Goal: Task Accomplishment & Management: Manage account settings

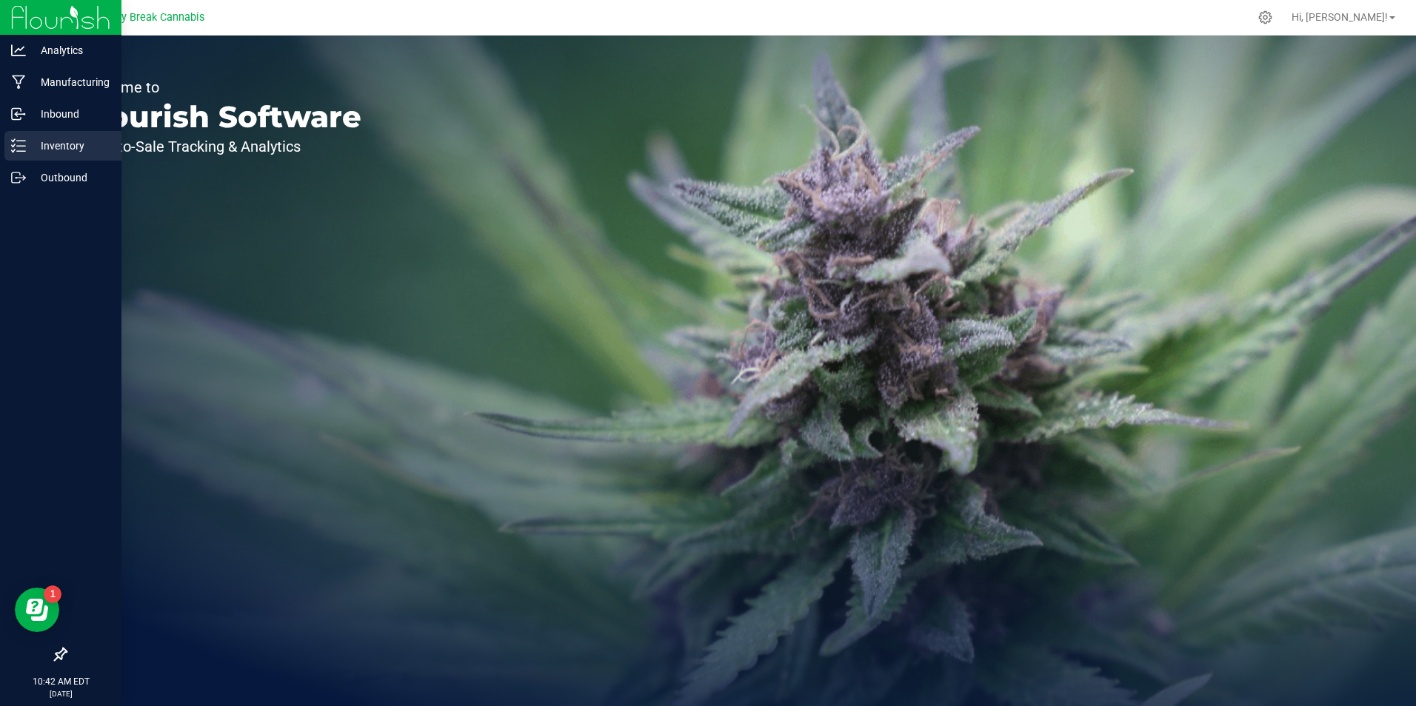
click at [55, 146] on p "Inventory" at bounding box center [70, 146] width 89 height 18
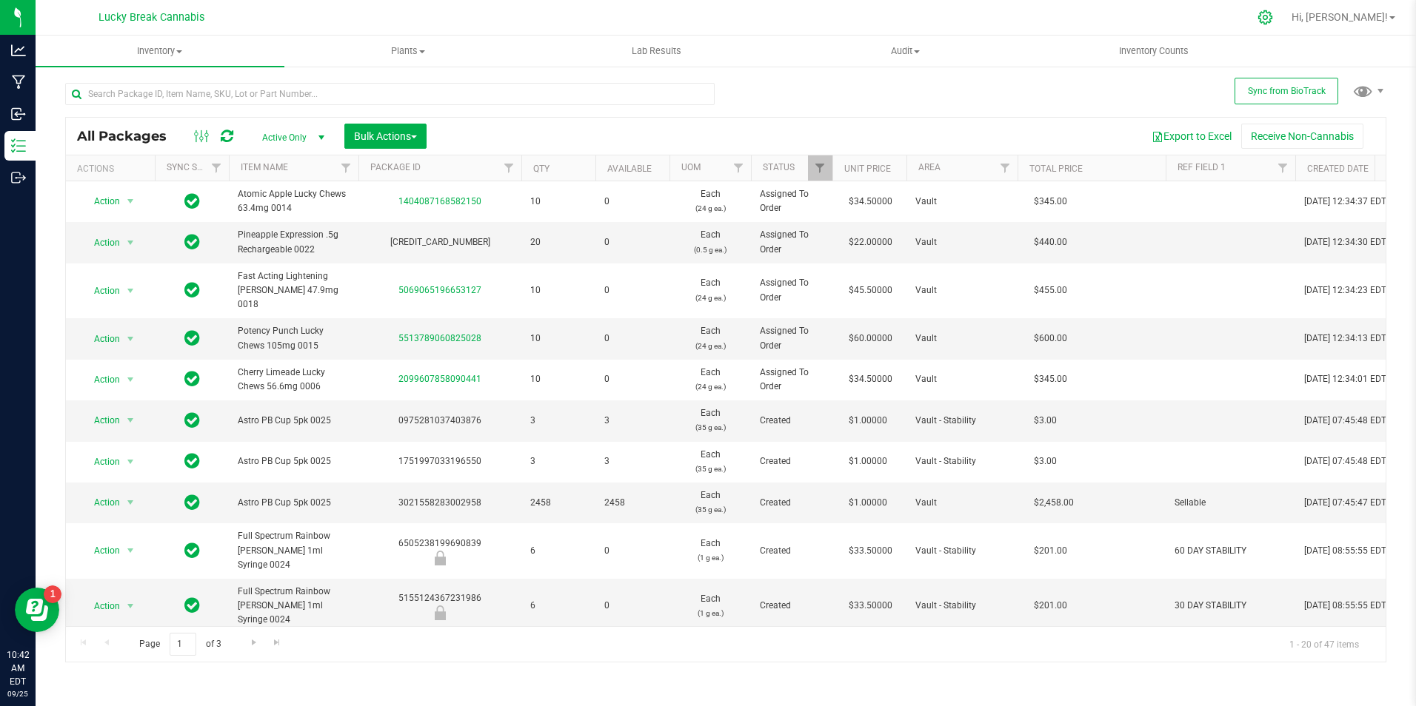
click at [1273, 18] on icon at bounding box center [1265, 18] width 16 height 16
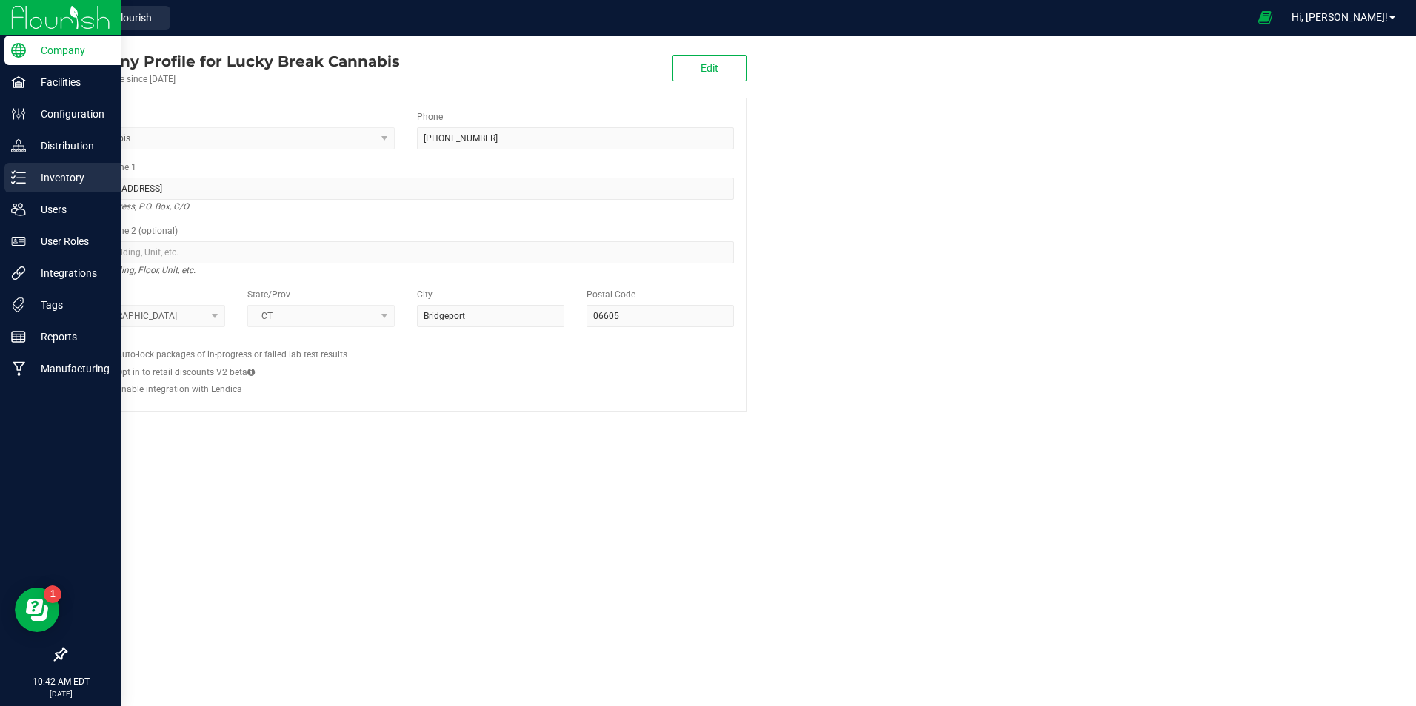
click at [60, 173] on p "Inventory" at bounding box center [70, 178] width 89 height 18
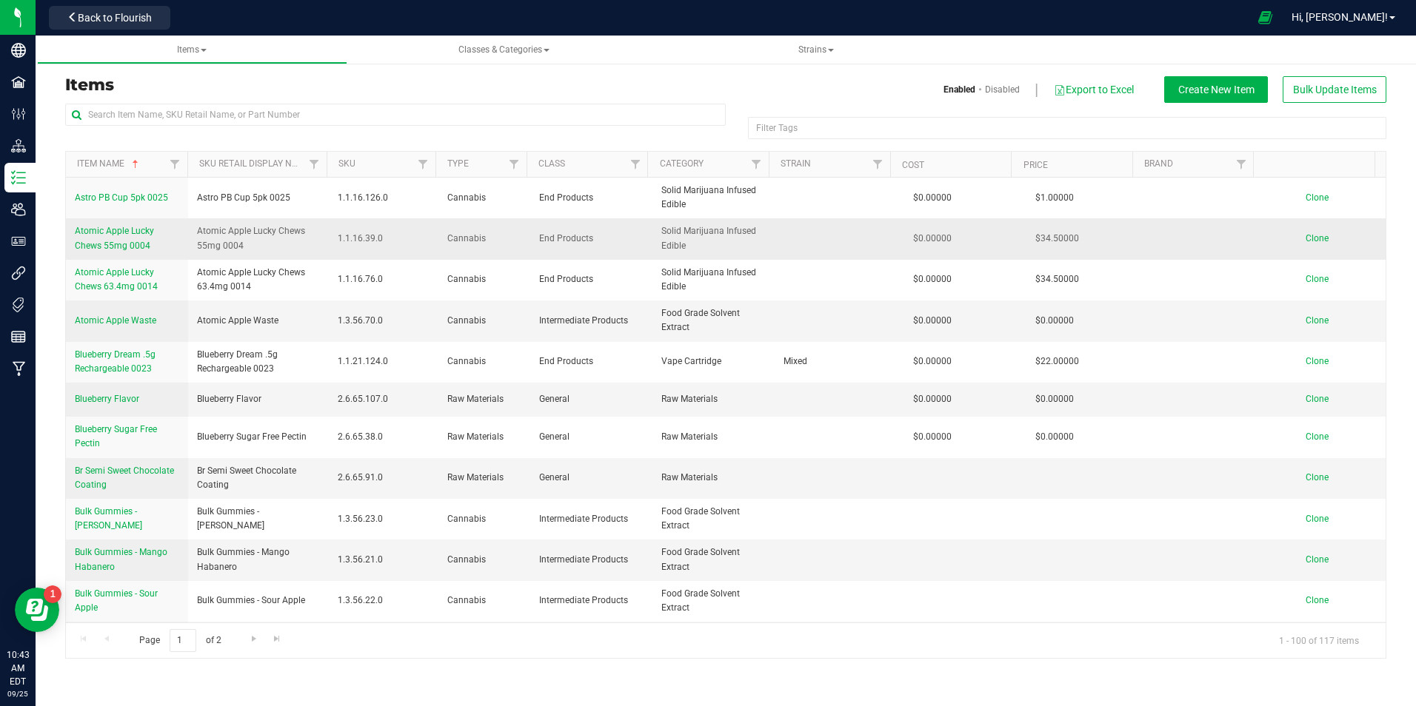
click at [1306, 236] on span "Clone" at bounding box center [1317, 238] width 23 height 10
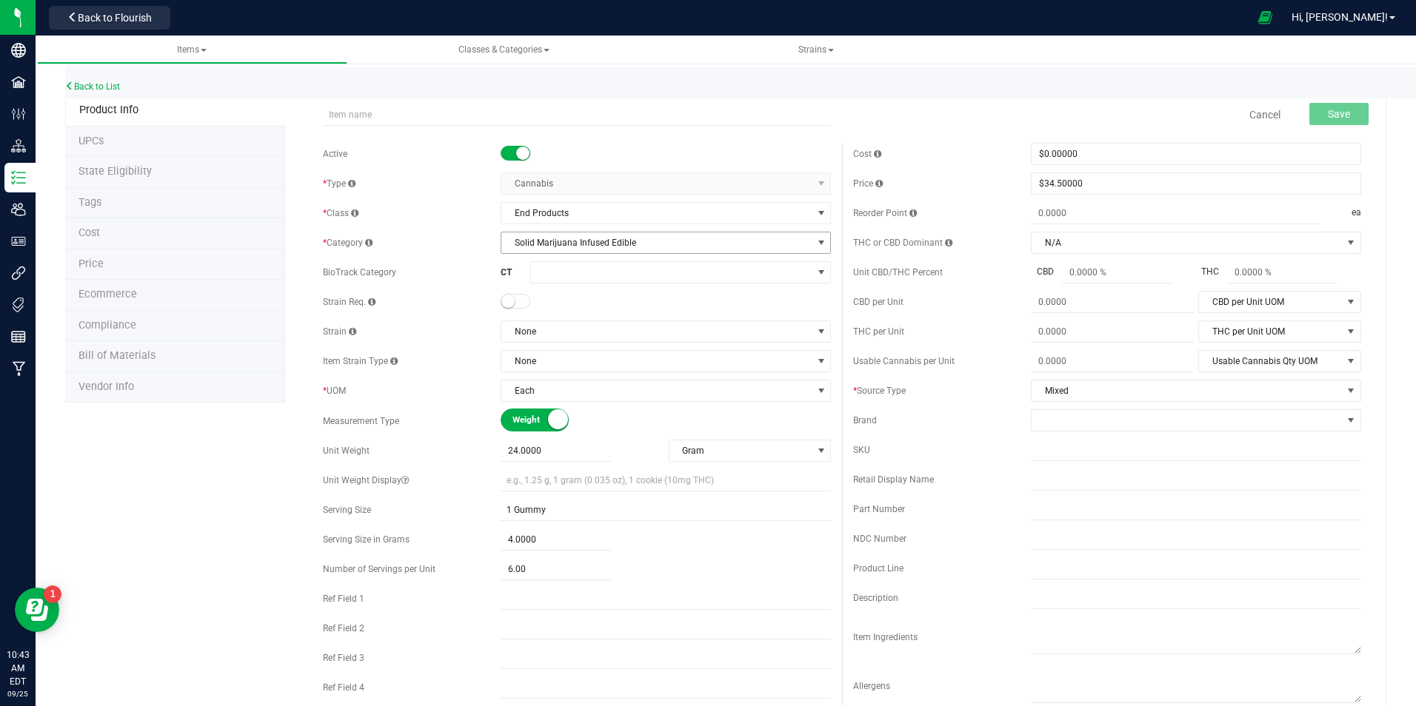
click at [561, 239] on span "Solid Marijuana Infused Edible" at bounding box center [656, 243] width 310 height 21
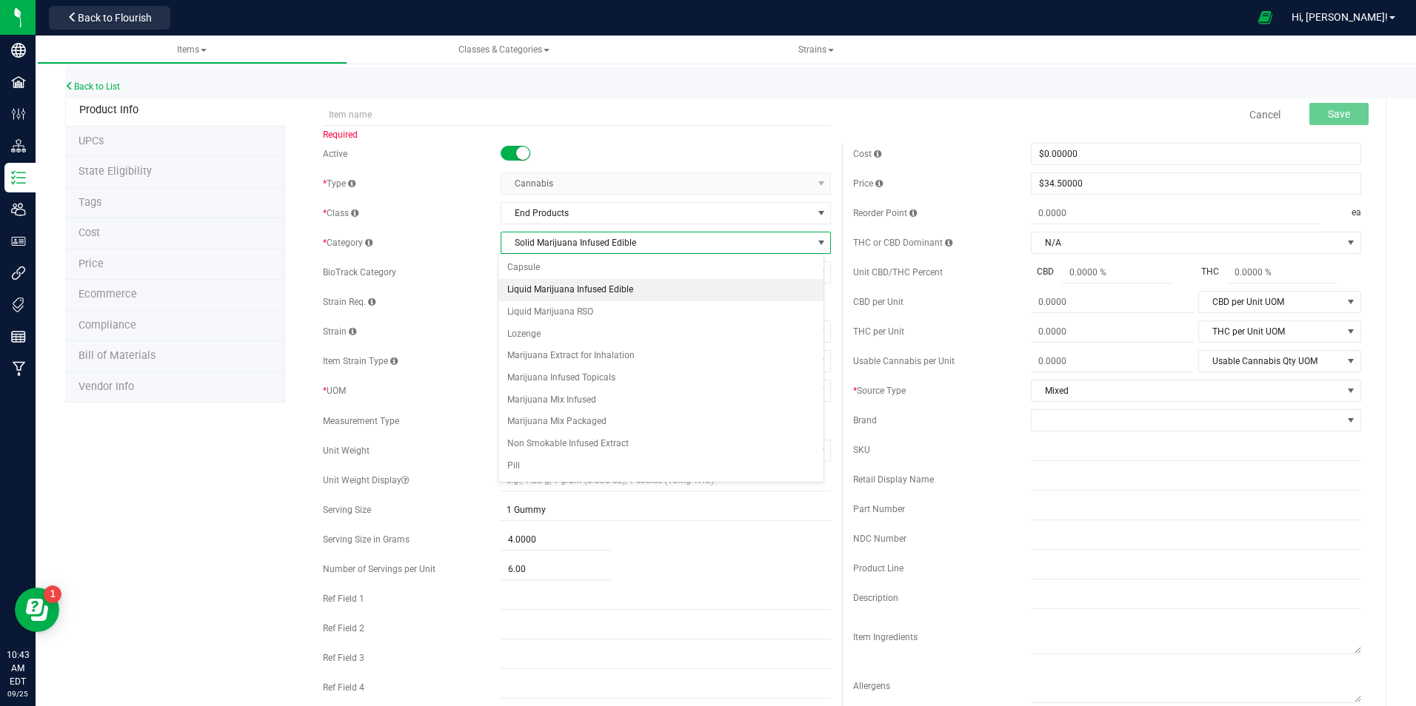
click at [586, 290] on li "Liquid Marijuana Infused Edible" at bounding box center [661, 290] width 326 height 22
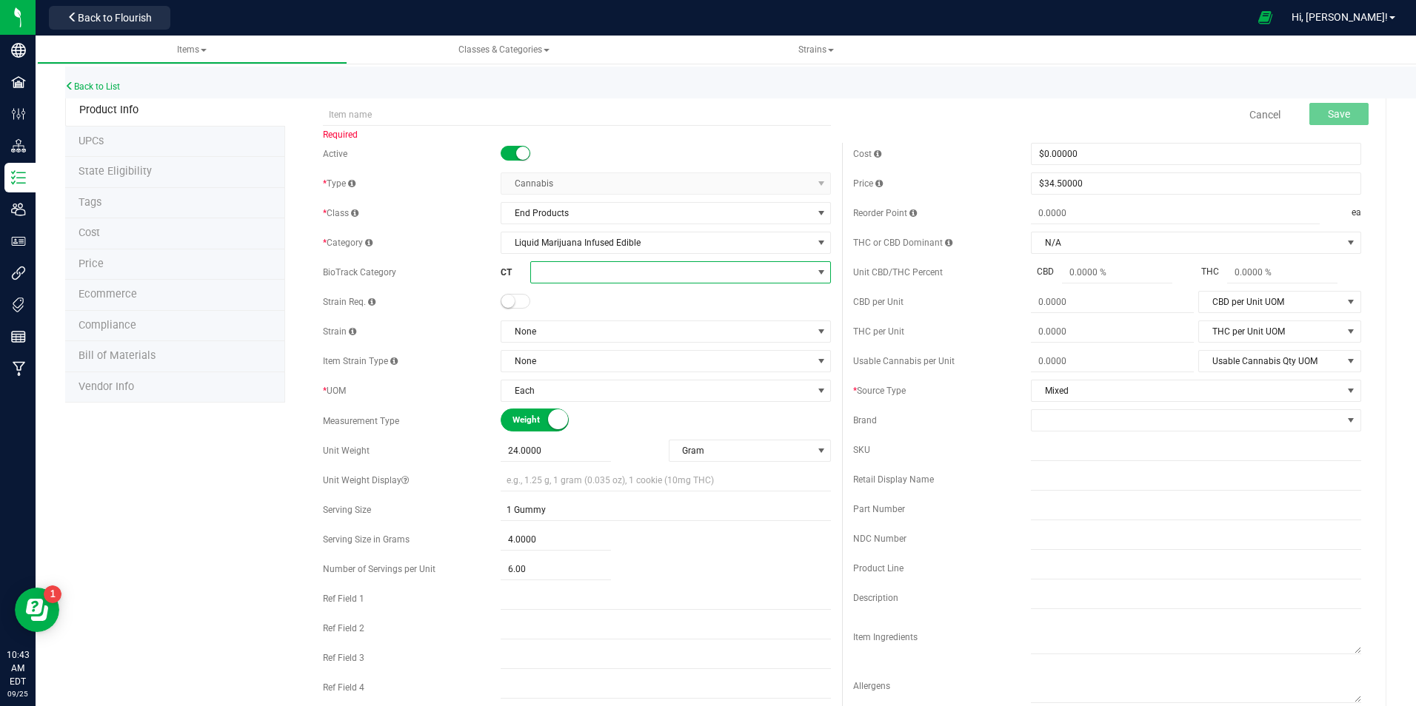
click at [578, 273] on span at bounding box center [671, 272] width 281 height 21
click at [664, 241] on span "Liquid Marijuana Infused Edible" at bounding box center [656, 243] width 310 height 21
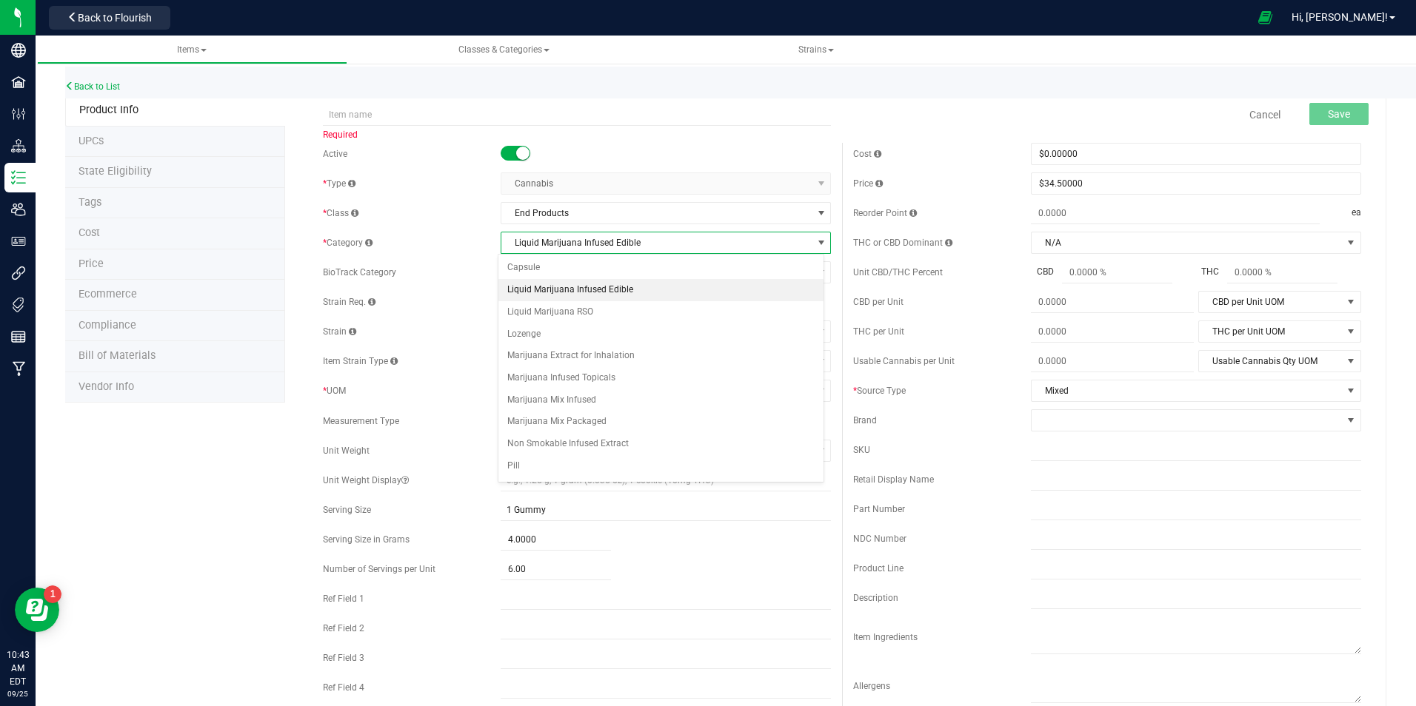
click at [645, 290] on li "Liquid Marijuana Infused Edible" at bounding box center [661, 290] width 326 height 22
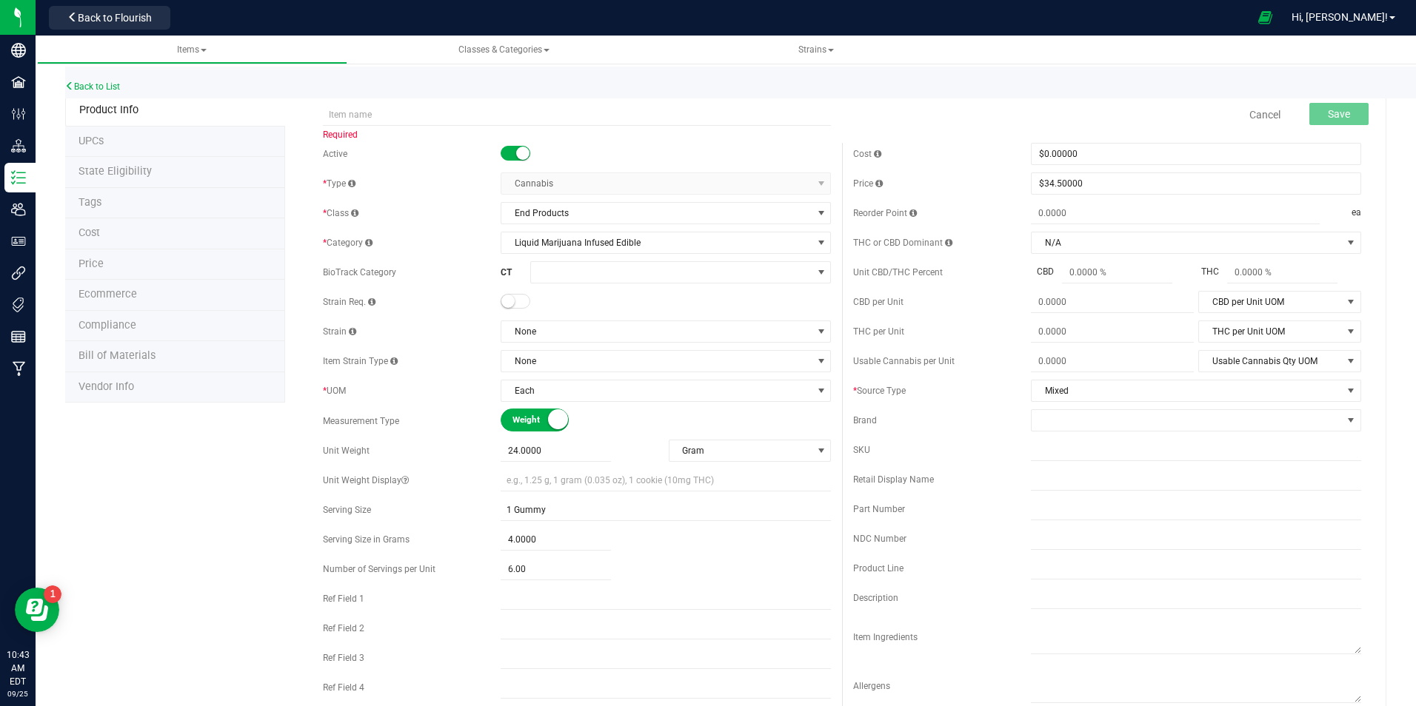
click at [467, 285] on div "Active * Type Cannabis Select type Cannabis Non-Inventory Raw Materials Supplie…" at bounding box center [577, 439] width 530 height 593
click at [544, 327] on span "None" at bounding box center [656, 331] width 310 height 21
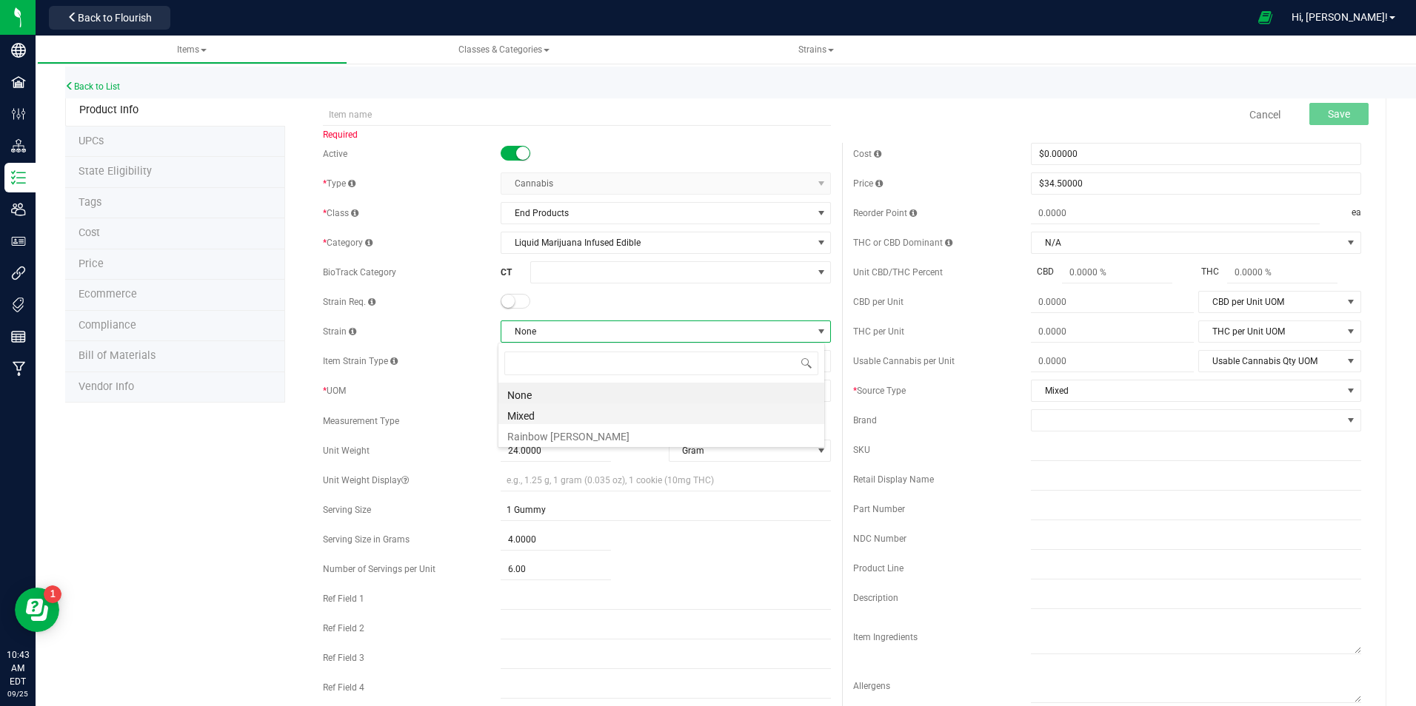
click at [539, 415] on li "Mixed" at bounding box center [661, 414] width 326 height 21
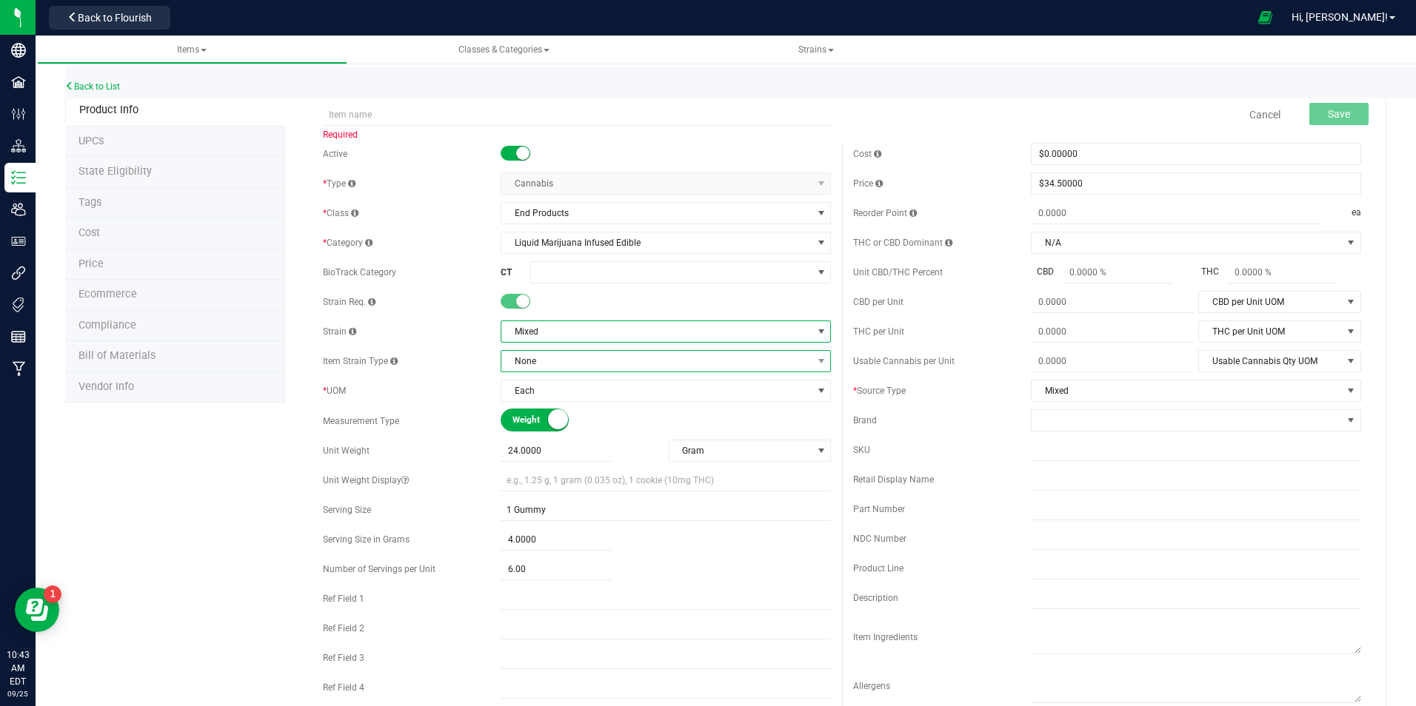
click at [557, 358] on span "None" at bounding box center [656, 361] width 310 height 21
click at [485, 367] on div "Item Strain Type" at bounding box center [412, 361] width 178 height 13
click at [573, 388] on span "Each" at bounding box center [656, 391] width 310 height 21
click at [455, 388] on div "* UOM" at bounding box center [412, 390] width 178 height 13
click at [556, 455] on span "24.0000 24" at bounding box center [556, 451] width 110 height 21
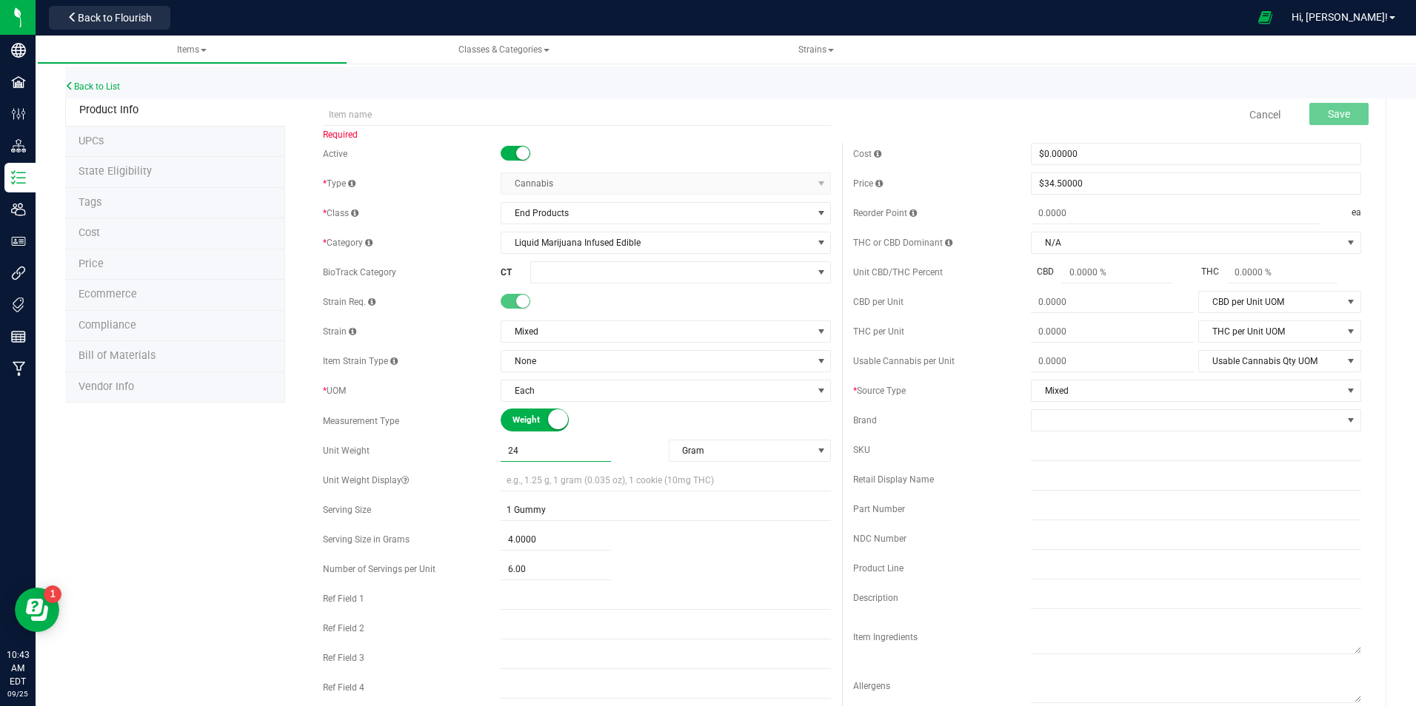
type input "2"
type input "10"
type input "10.0000"
click at [558, 511] on input "1 Gummy" at bounding box center [666, 510] width 330 height 22
drag, startPoint x: 558, startPoint y: 510, endPoint x: 512, endPoint y: 509, distance: 45.9
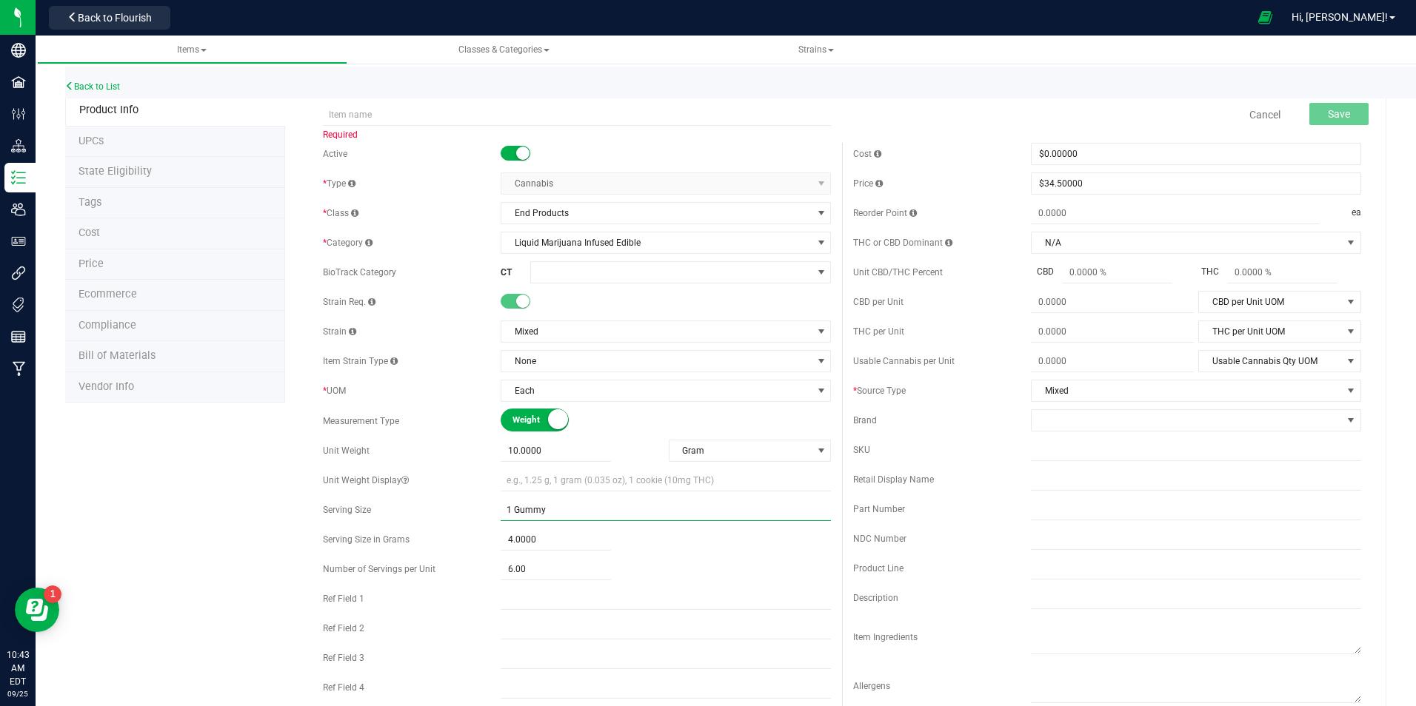
click at [512, 509] on input "1 Gummy" at bounding box center [666, 510] width 330 height 22
type input "1 Spritz"
click at [544, 543] on span "4.0000 4" at bounding box center [556, 539] width 110 height 21
type input ".10"
type input "0.1000"
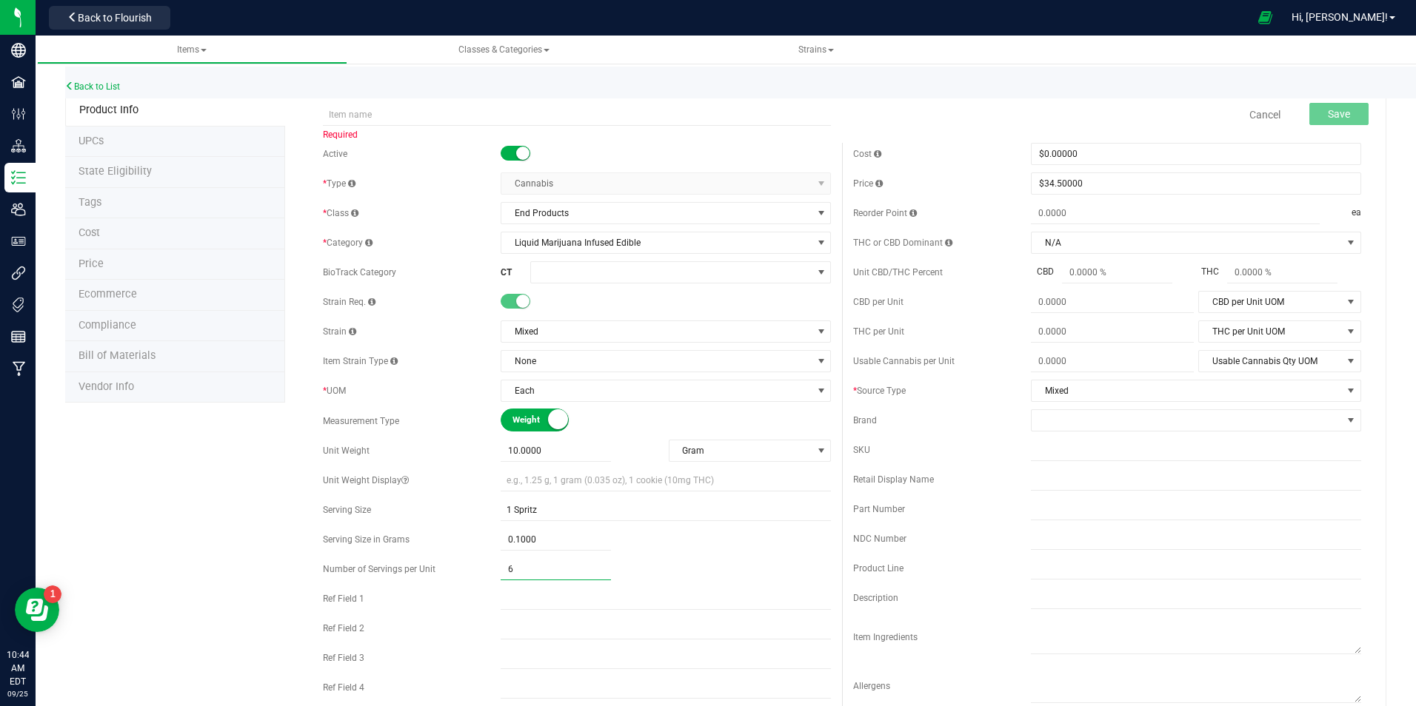
click at [544, 571] on span "6.00 6" at bounding box center [556, 569] width 110 height 21
drag, startPoint x: 542, startPoint y: 566, endPoint x: 484, endPoint y: 567, distance: 58.5
click at [484, 567] on div "Number of Servings per Unit 6.00 6" at bounding box center [577, 569] width 508 height 22
type input "100"
type input "100.00"
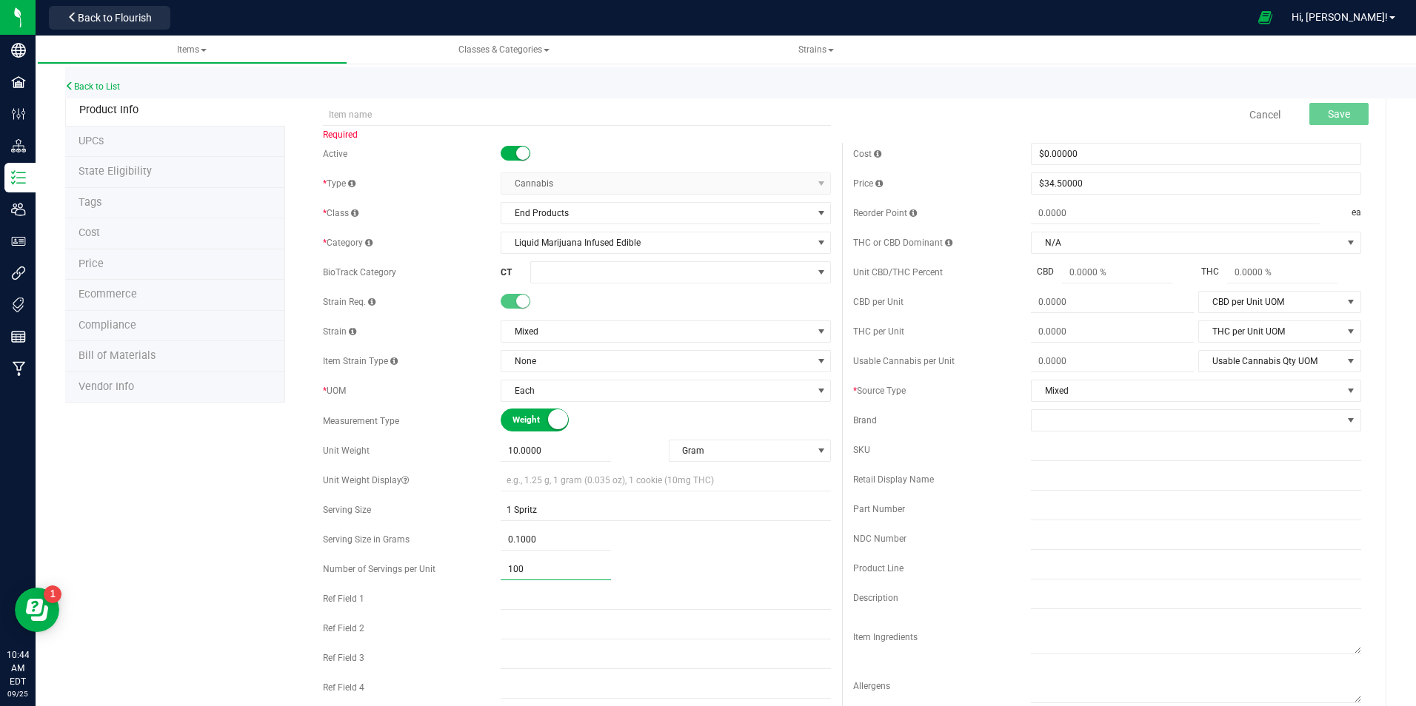
click at [484, 567] on div "Number of Servings per Unit" at bounding box center [412, 569] width 178 height 13
click at [415, 111] on input "text" at bounding box center [577, 115] width 508 height 22
click at [463, 111] on input "Peppermint Lucky Spritz" at bounding box center [577, 115] width 508 height 22
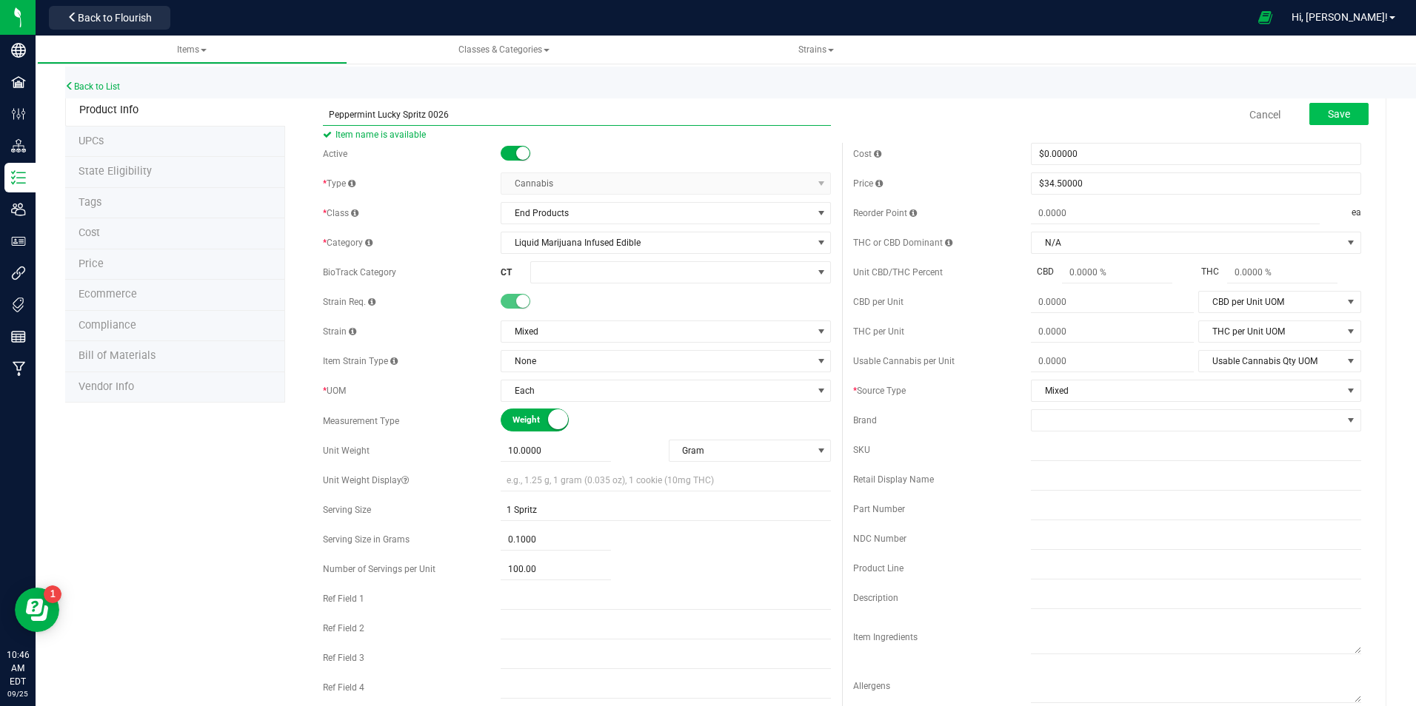
type input "Peppermint Lucky Spritz 0026"
click at [1331, 114] on span "Save" at bounding box center [1339, 114] width 22 height 12
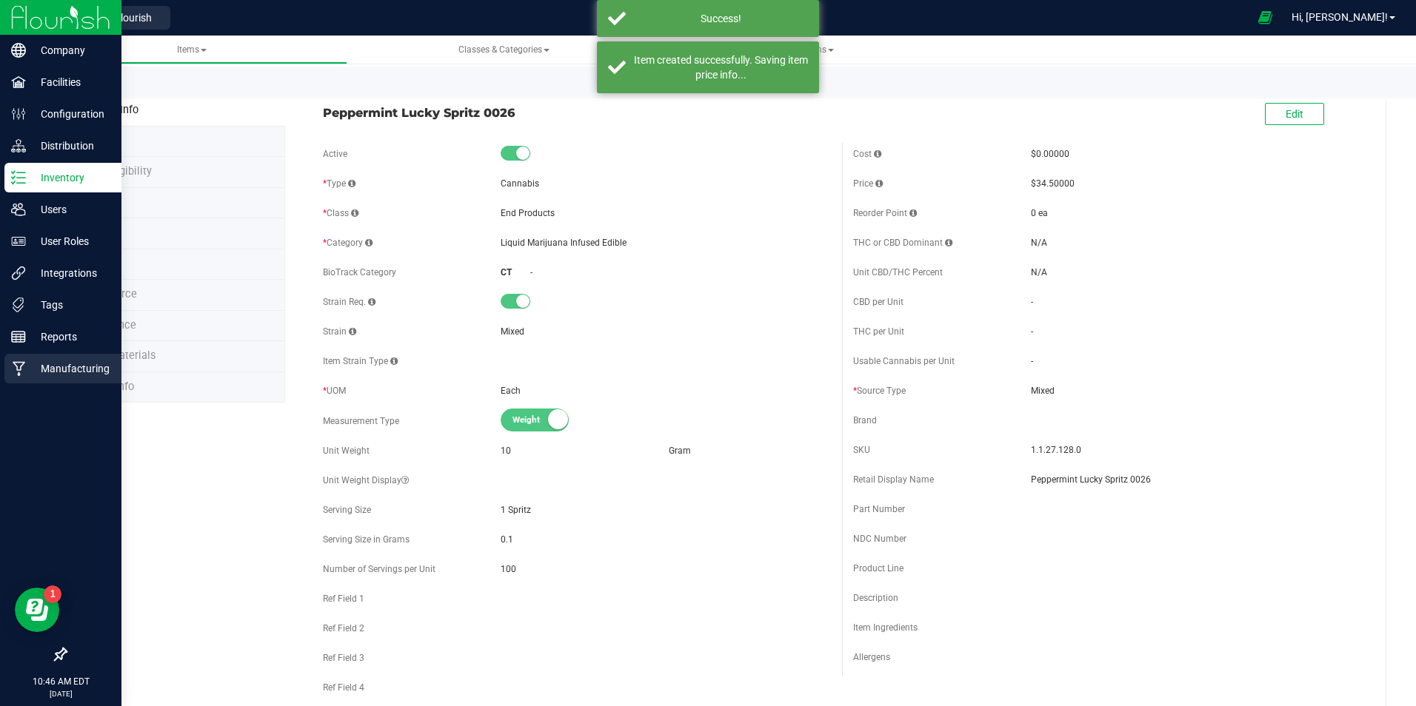
click at [69, 369] on p "Manufacturing" at bounding box center [70, 369] width 89 height 18
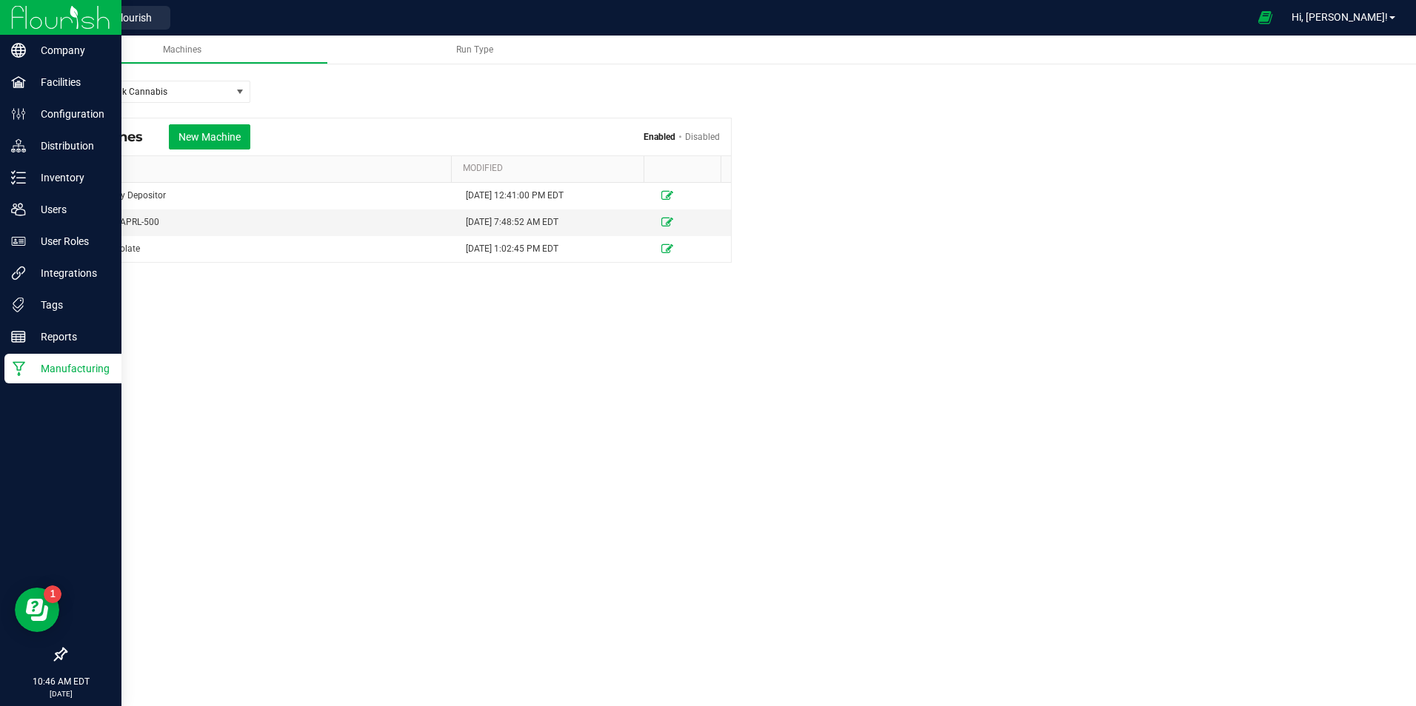
click at [70, 16] on img at bounding box center [60, 17] width 99 height 35
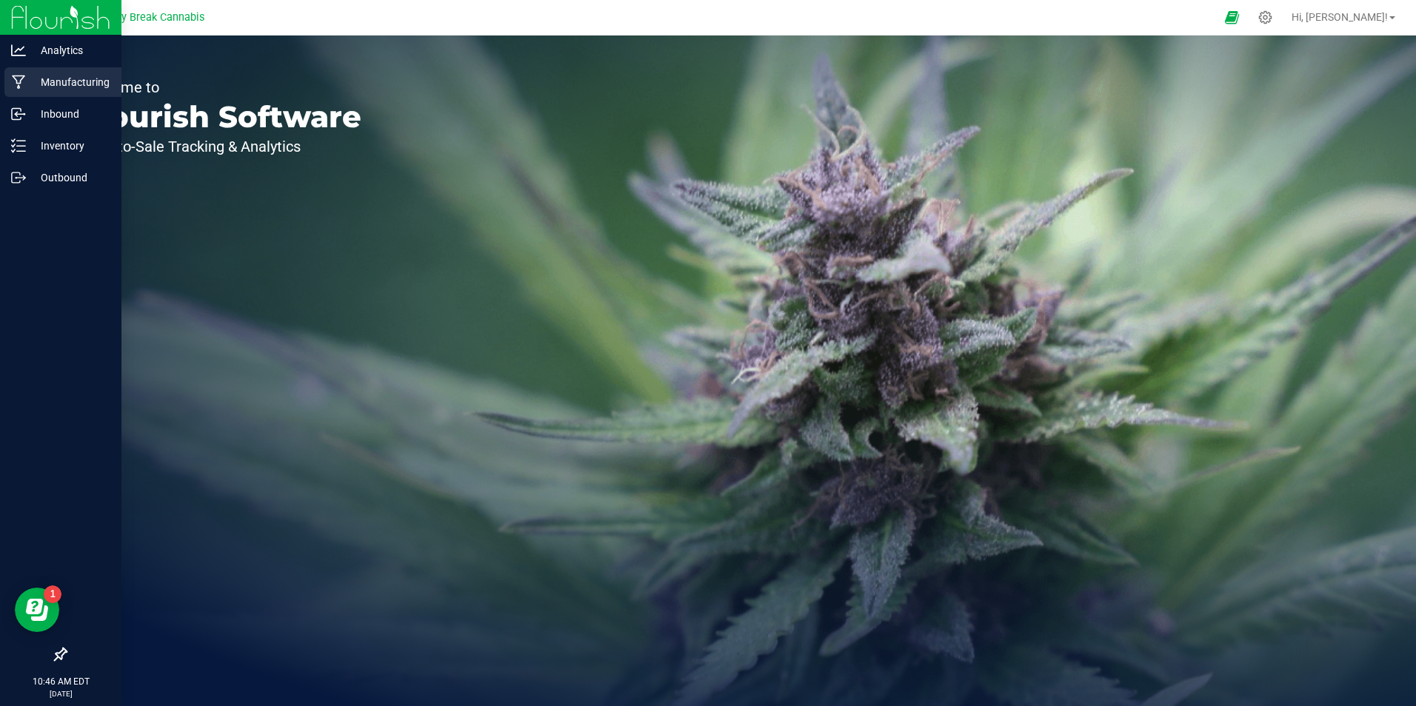
click at [81, 73] on p "Manufacturing" at bounding box center [70, 82] width 89 height 18
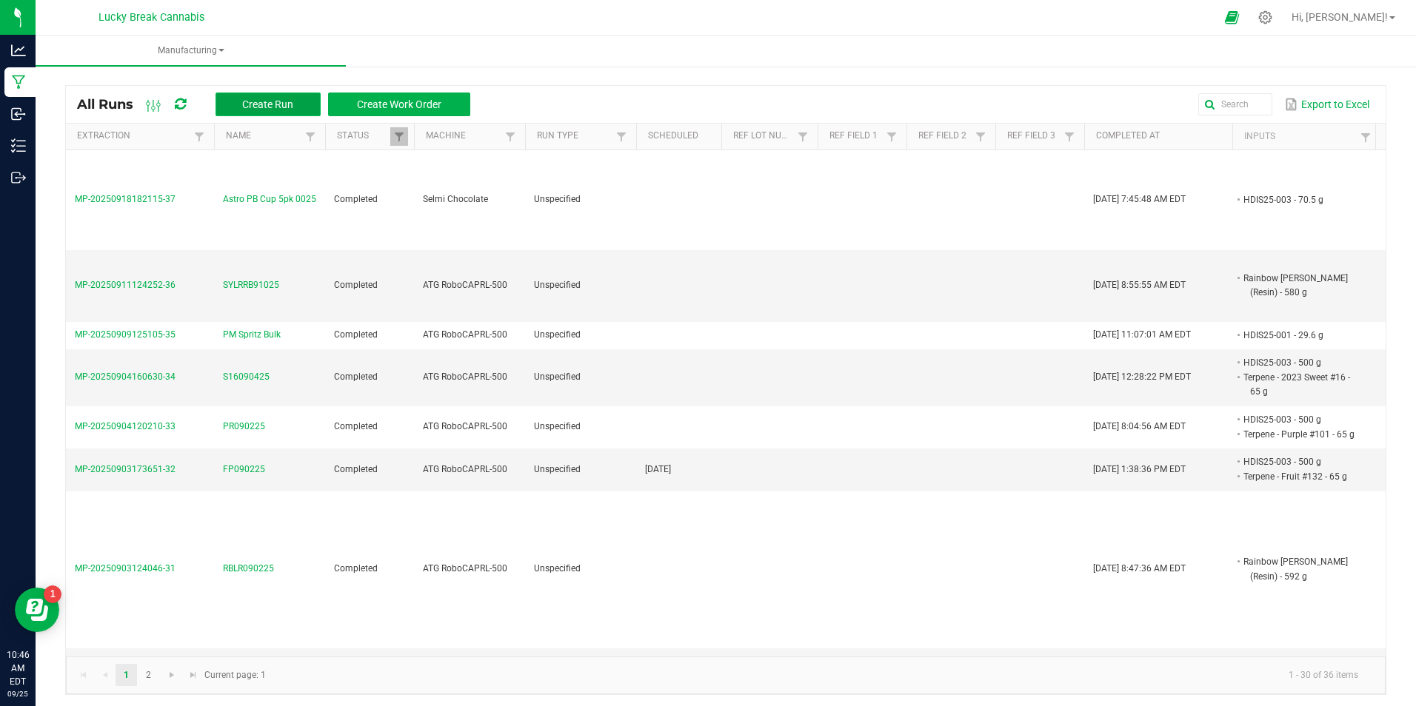
click at [293, 103] on span "Create Run" at bounding box center [267, 104] width 51 height 12
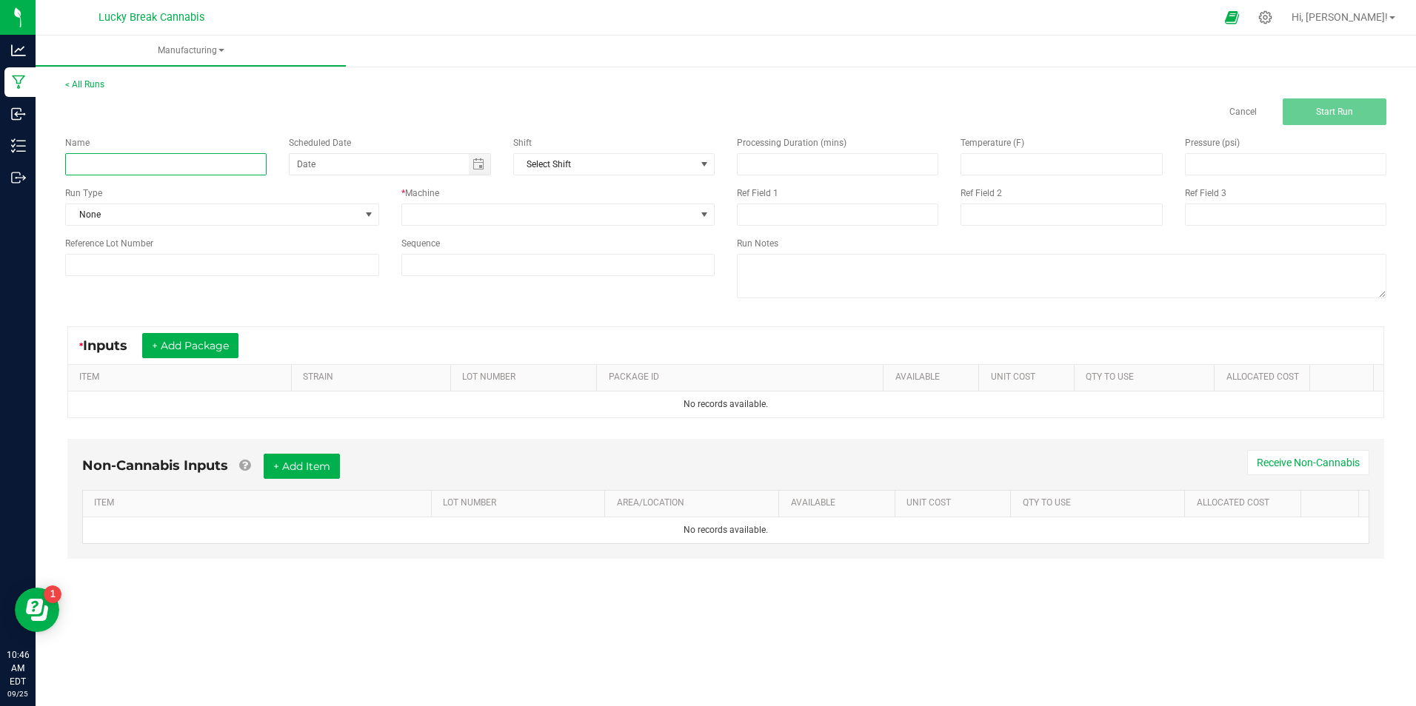
click at [227, 161] on input at bounding box center [165, 164] width 201 height 22
click at [119, 173] on div "Name Scheduled Date Shift Select Shift Run Type None * Machine Reference Lot Nu…" at bounding box center [390, 206] width 672 height 162
click at [121, 164] on input at bounding box center [165, 164] width 201 height 22
type input "PM090825"
click at [495, 209] on span at bounding box center [549, 214] width 294 height 21
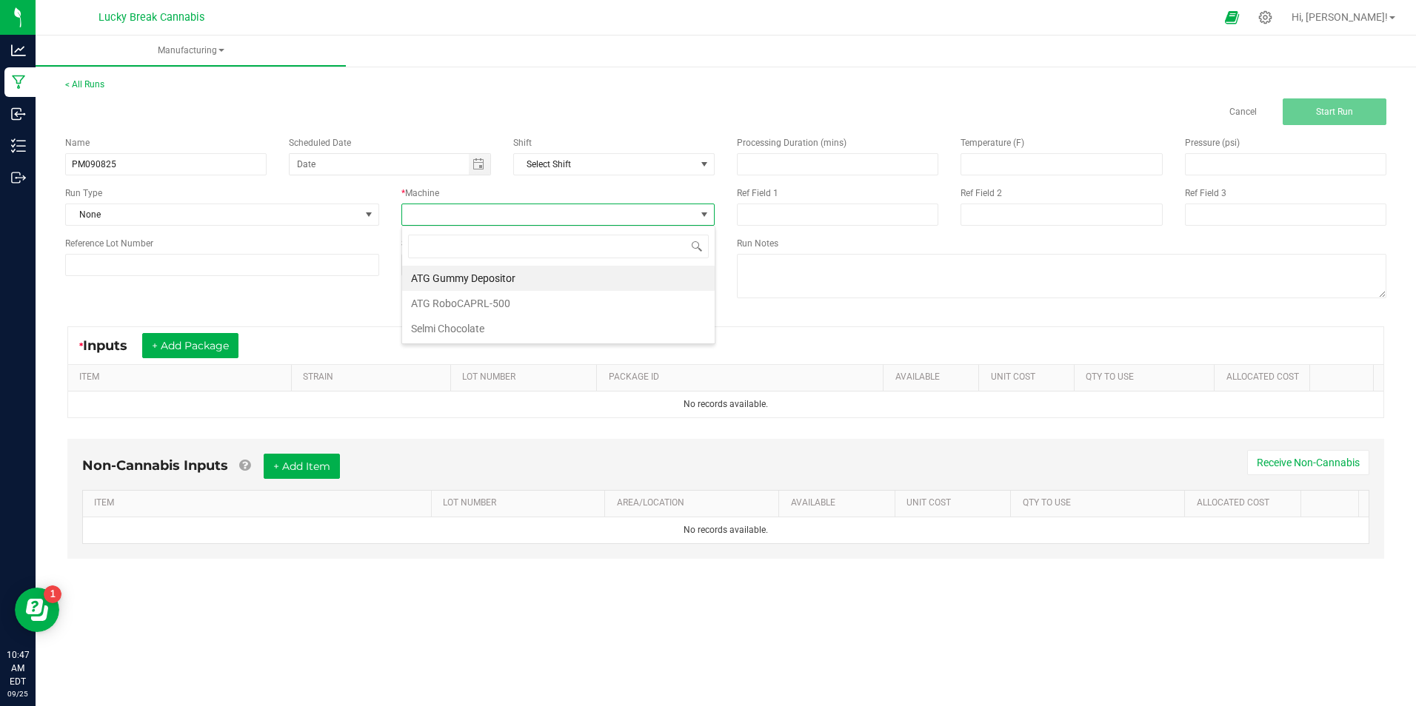
scroll to position [22, 313]
click at [488, 279] on li "ATG Gummy Depositor" at bounding box center [558, 278] width 313 height 25
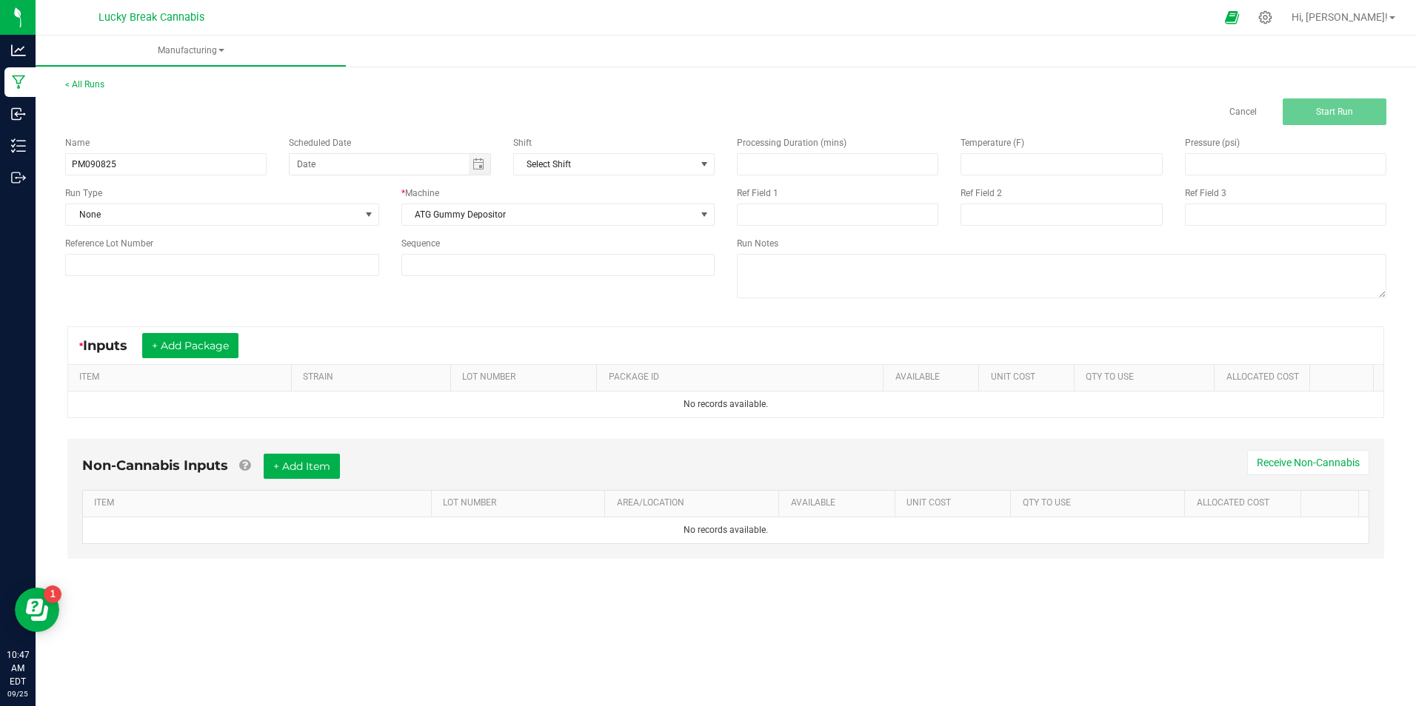
click at [1309, 595] on div "< All Runs Cancel Start Run Name PM090825 Scheduled Date Shift Select Shift Run…" at bounding box center [726, 332] width 1380 height 539
click at [210, 341] on button "+ Add Package" at bounding box center [190, 345] width 96 height 25
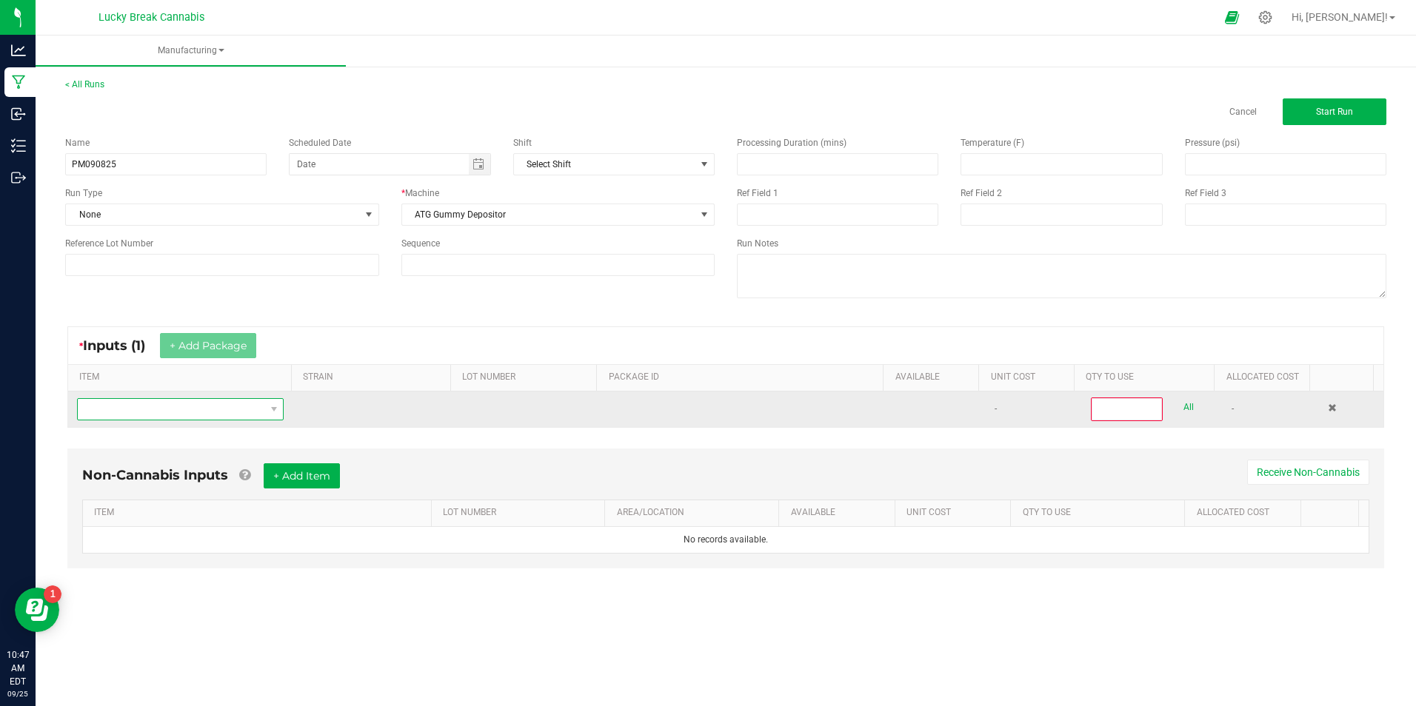
click at [258, 412] on span "NO DATA FOUND" at bounding box center [171, 409] width 187 height 21
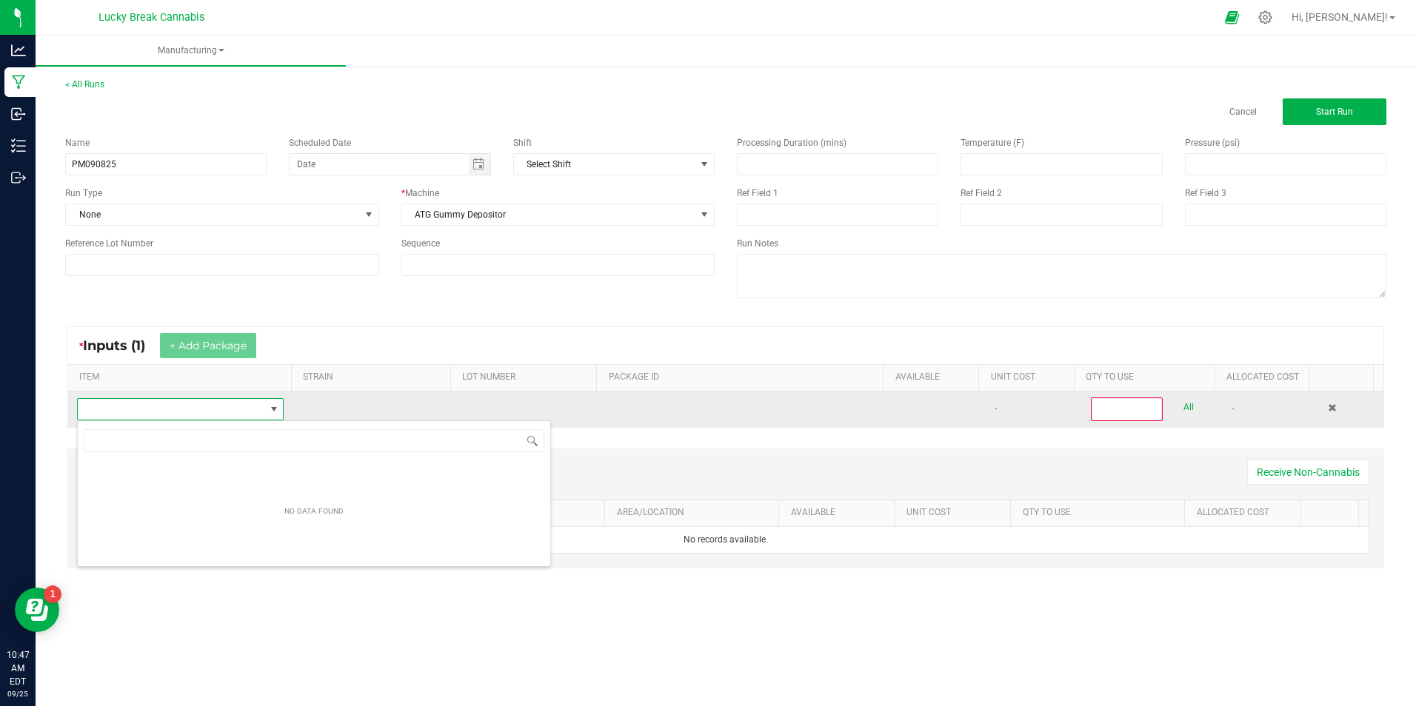
scroll to position [22, 203]
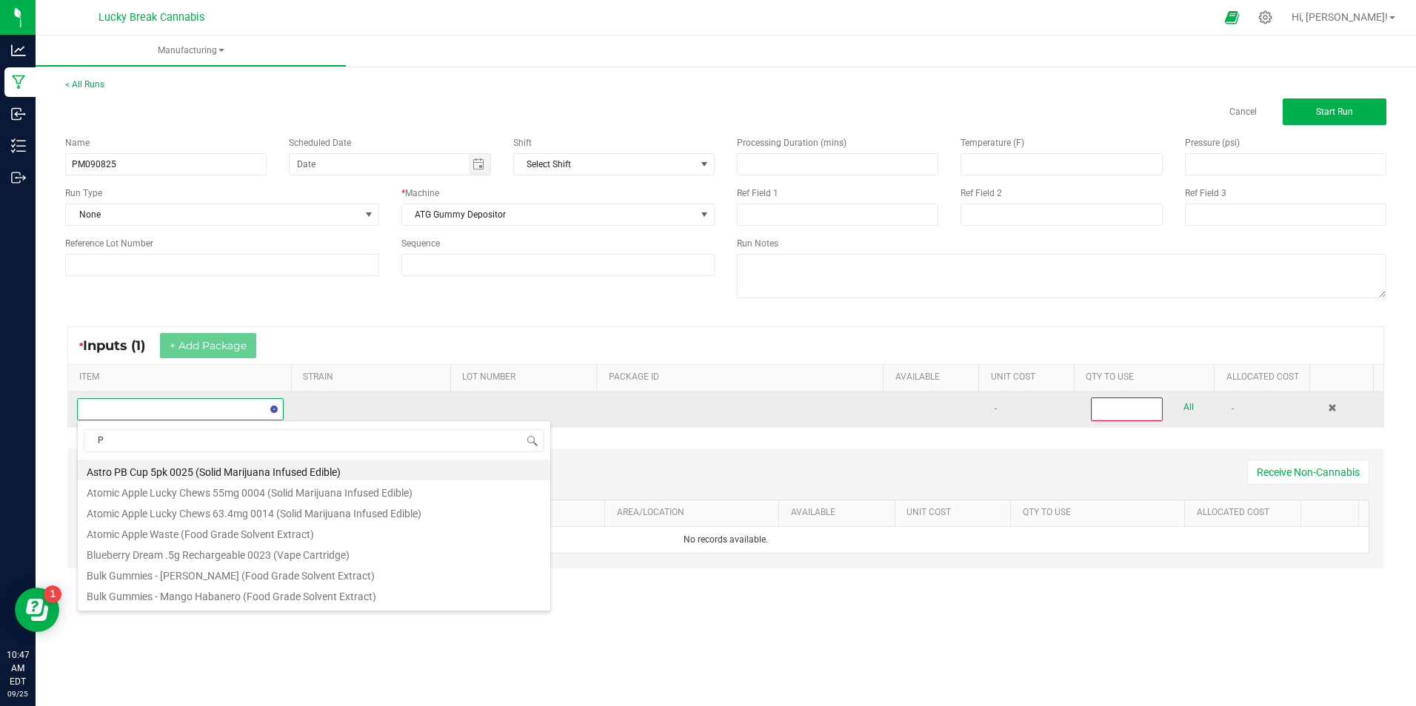
type input "PM"
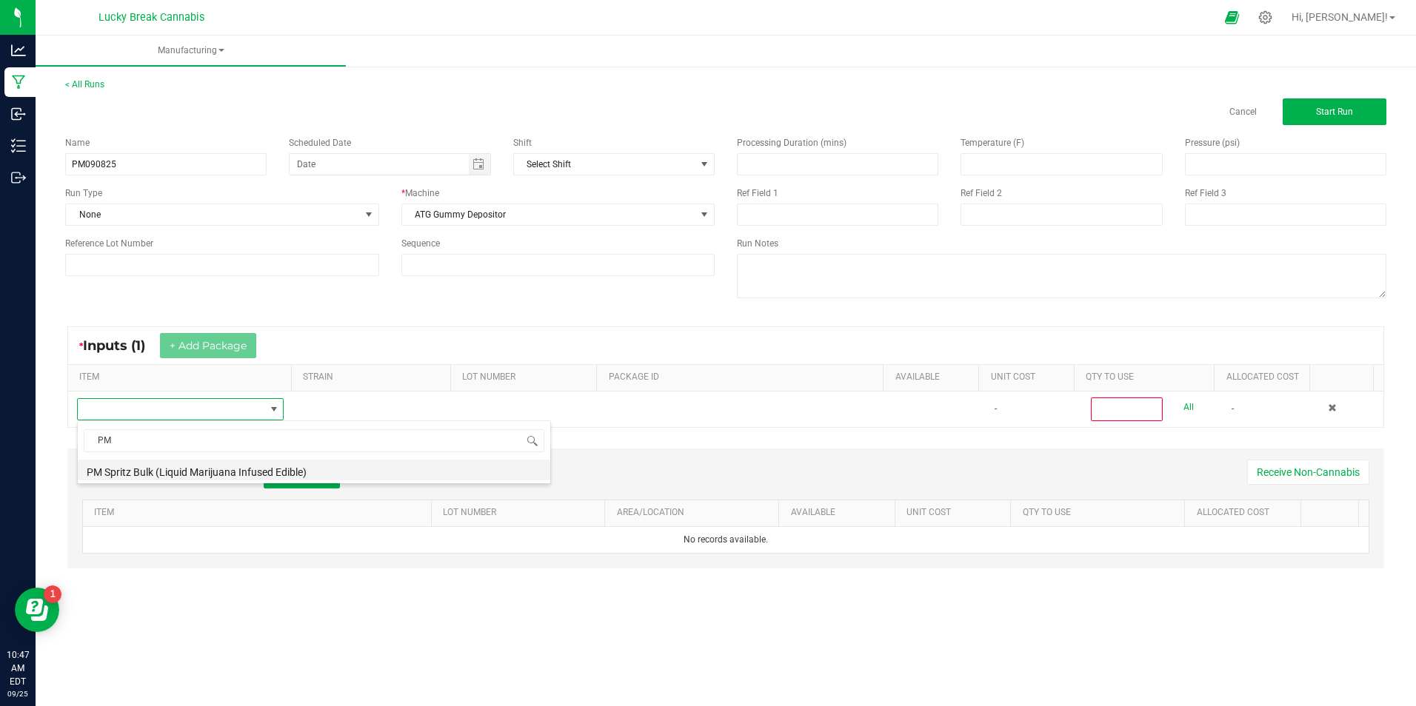
click at [203, 475] on li "PM Spritz Bulk (Liquid Marijuana Infused Edible)" at bounding box center [314, 470] width 472 height 21
type input "0"
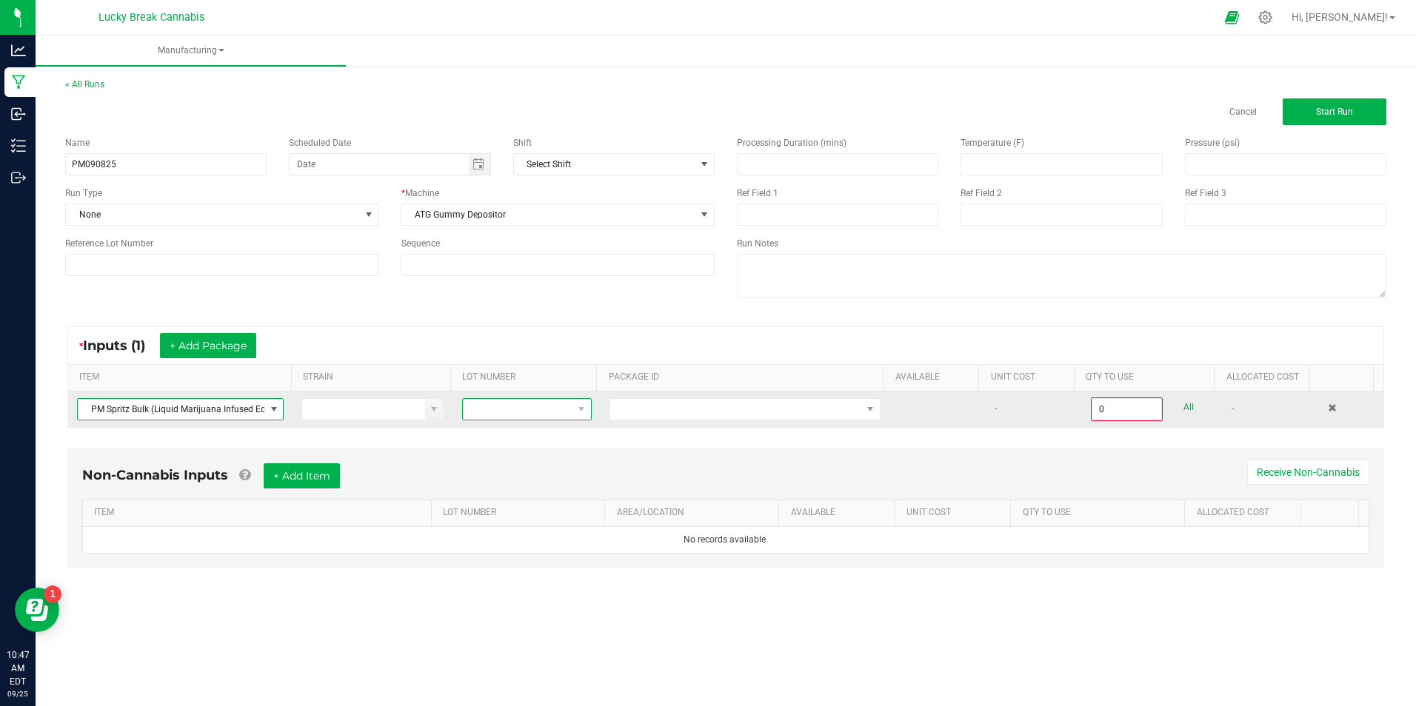
click at [558, 399] on span at bounding box center [518, 409] width 110 height 21
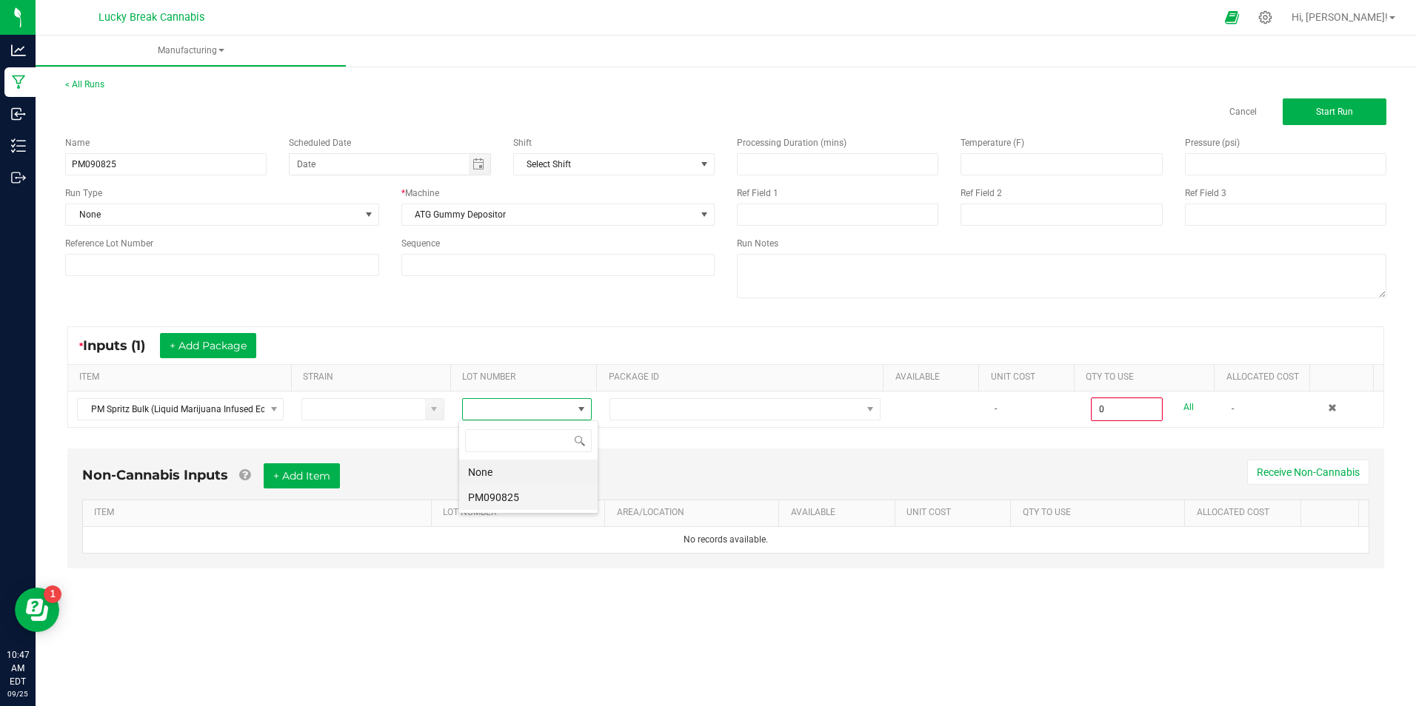
click at [509, 495] on li "PM090825" at bounding box center [528, 497] width 138 height 25
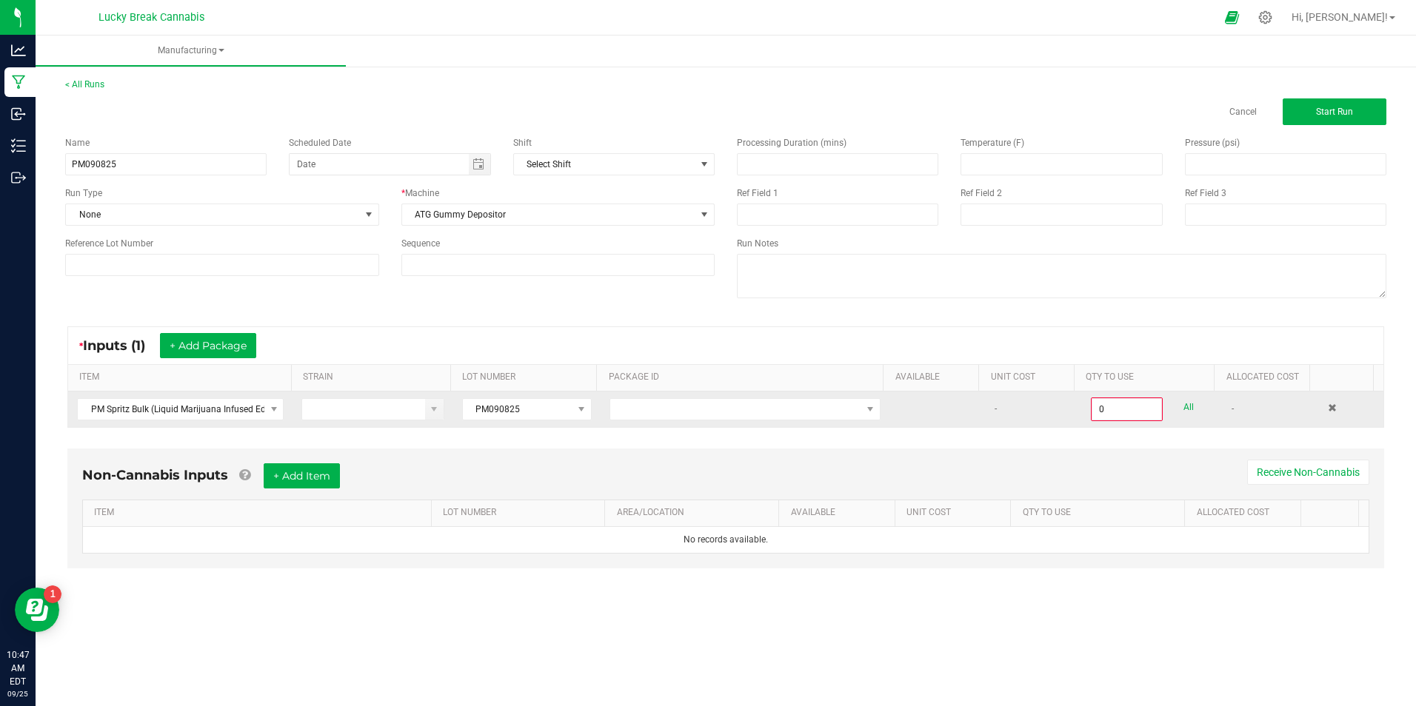
click at [875, 407] on td at bounding box center [745, 410] width 289 height 36
click at [869, 407] on span "NO DATA FOUND" at bounding box center [870, 409] width 19 height 21
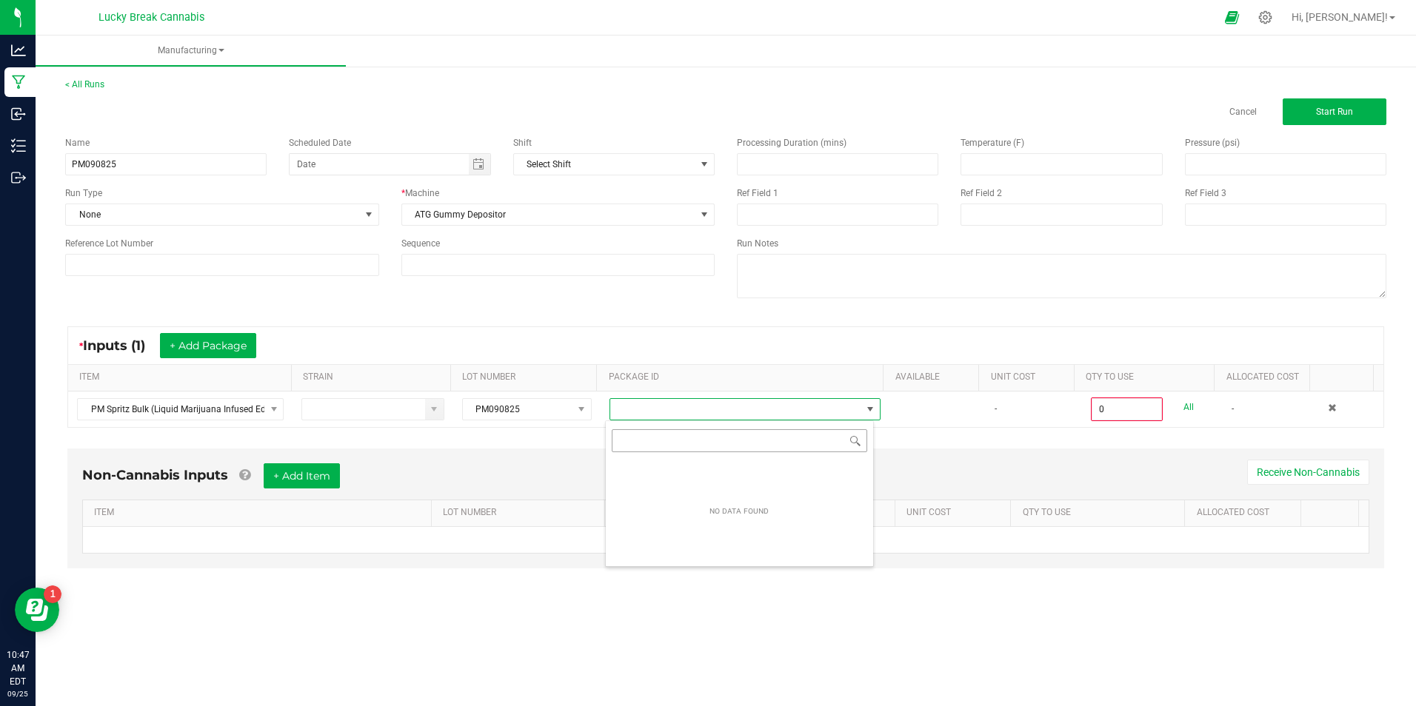
scroll to position [22, 268]
click at [712, 444] on input "NO DATA FOUND" at bounding box center [739, 441] width 255 height 23
click at [713, 412] on span "NO DATA FOUND" at bounding box center [735, 409] width 251 height 21
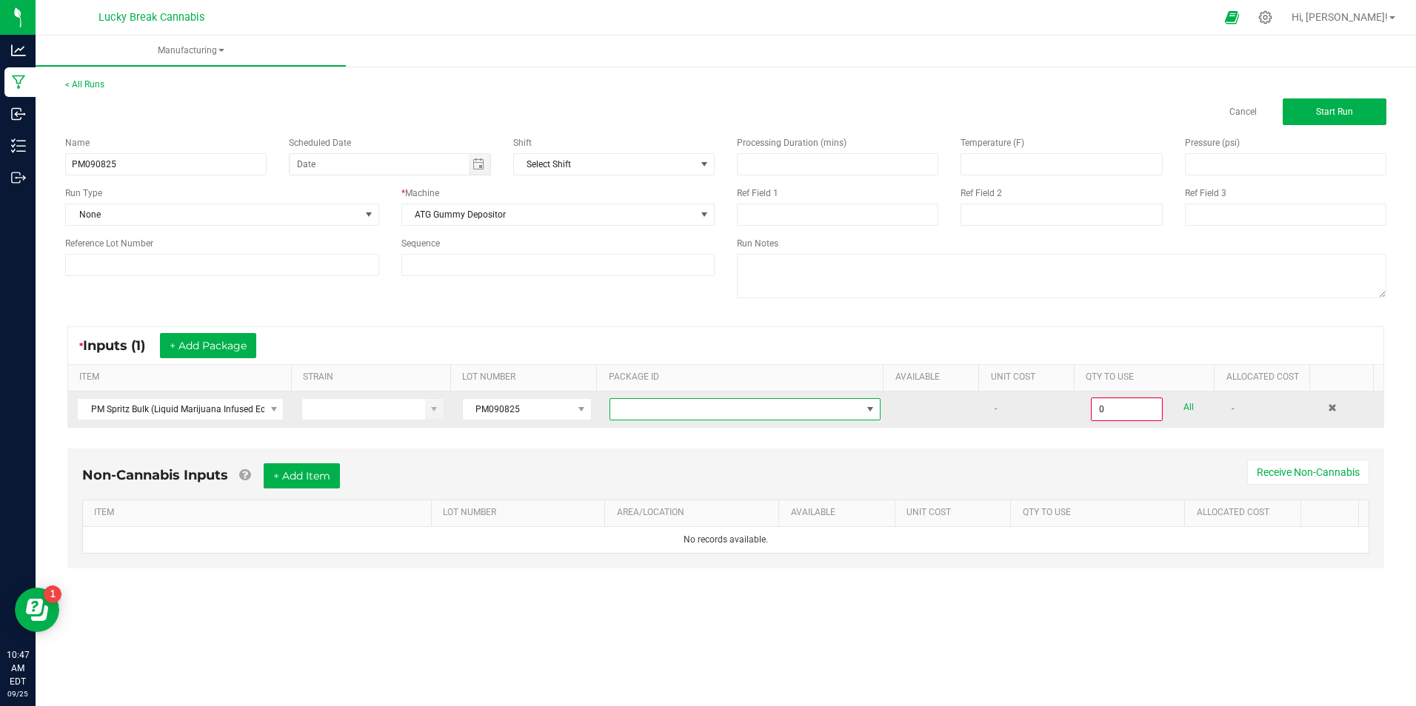
click at [676, 407] on span "NO DATA FOUND" at bounding box center [735, 409] width 251 height 21
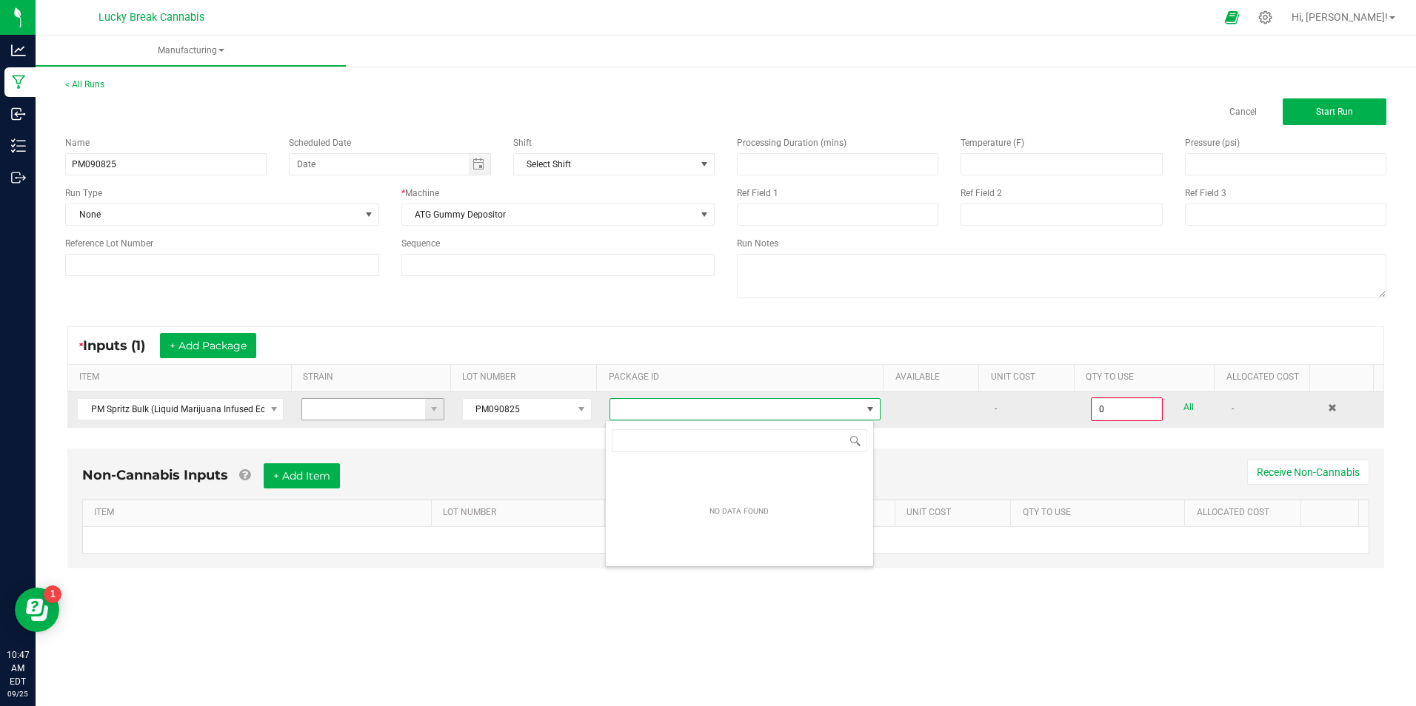
click at [381, 411] on input at bounding box center [363, 409] width 123 height 21
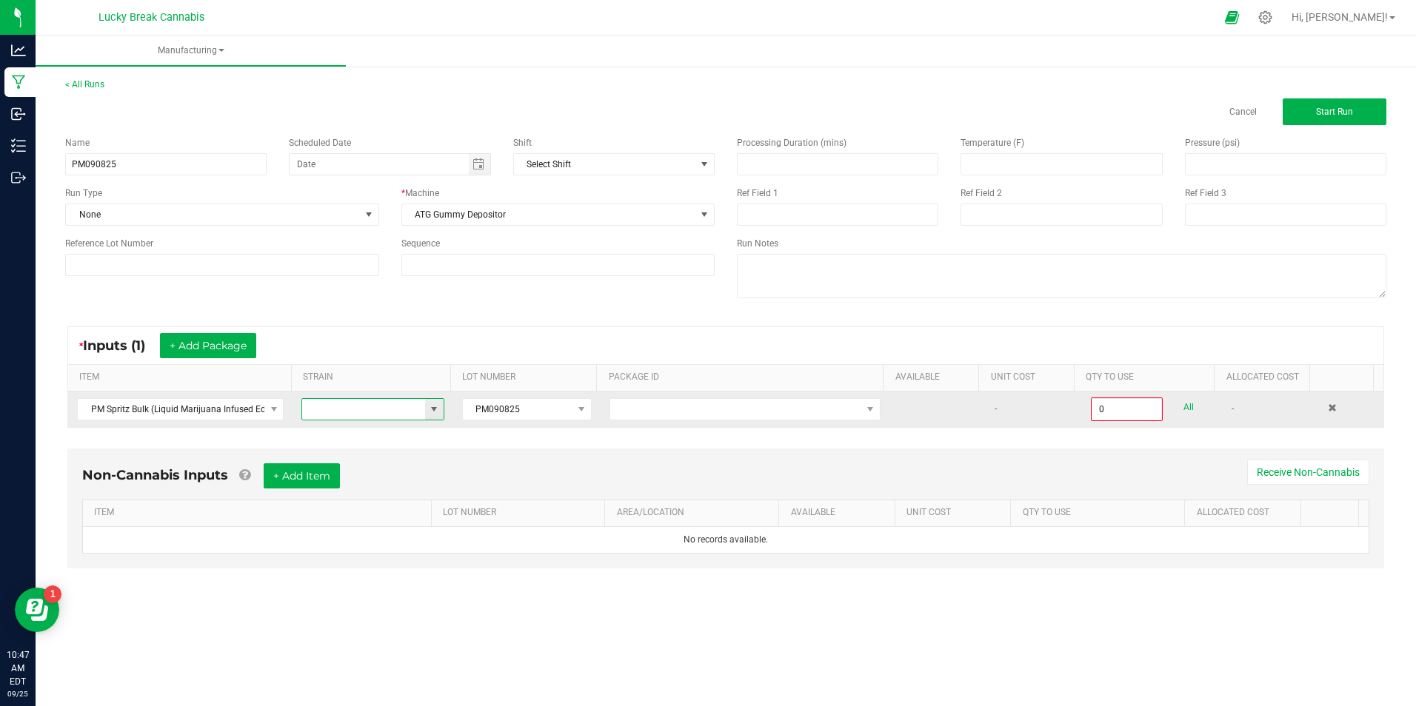
click at [427, 417] on span at bounding box center [434, 409] width 19 height 21
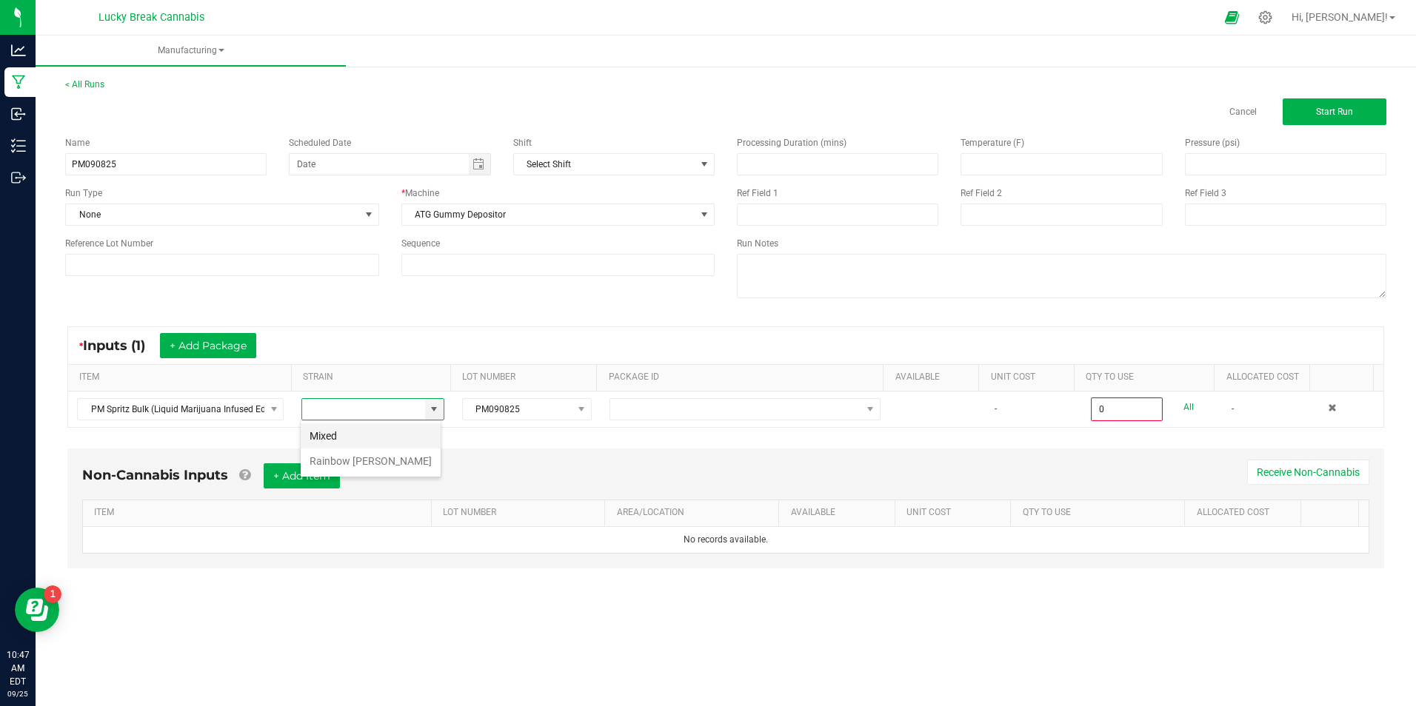
scroll to position [22, 141]
click at [372, 436] on li "Mixed" at bounding box center [371, 436] width 140 height 25
type input "Mixed"
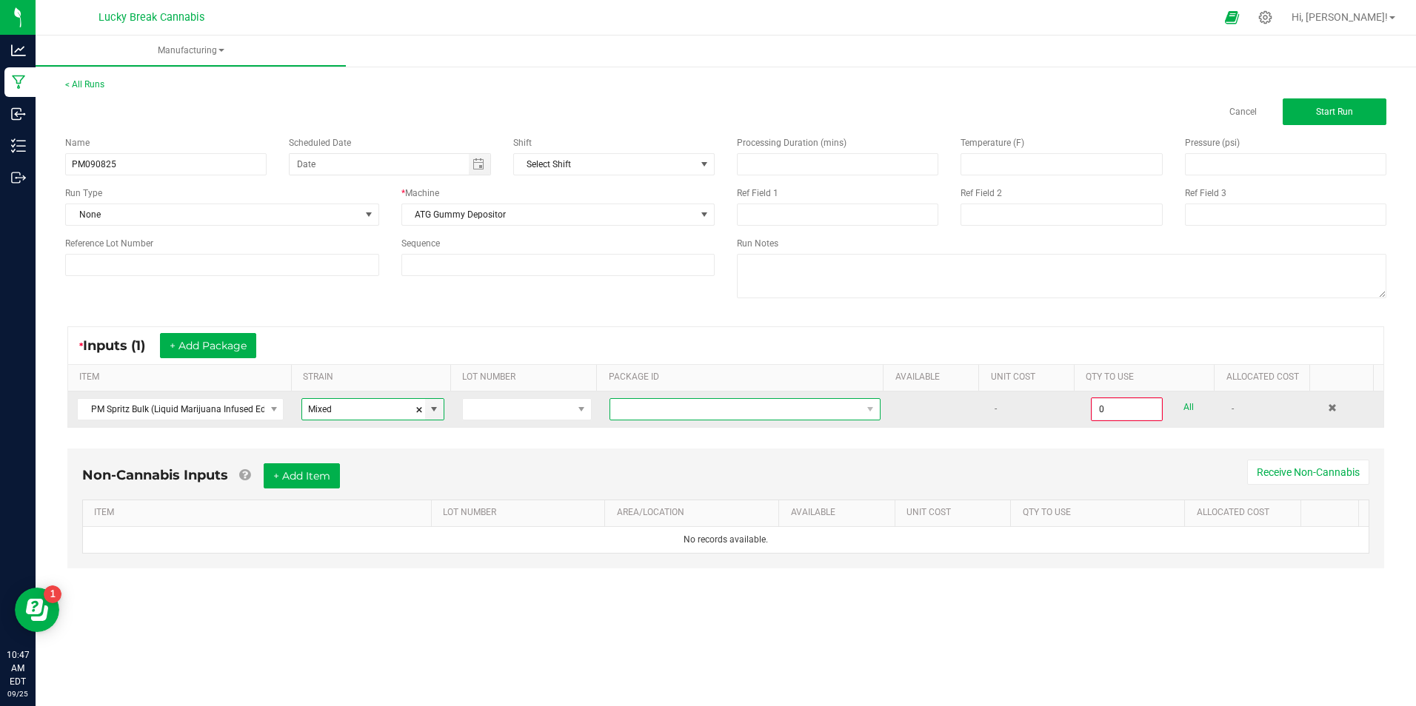
click at [760, 415] on span "NO DATA FOUND" at bounding box center [735, 409] width 251 height 21
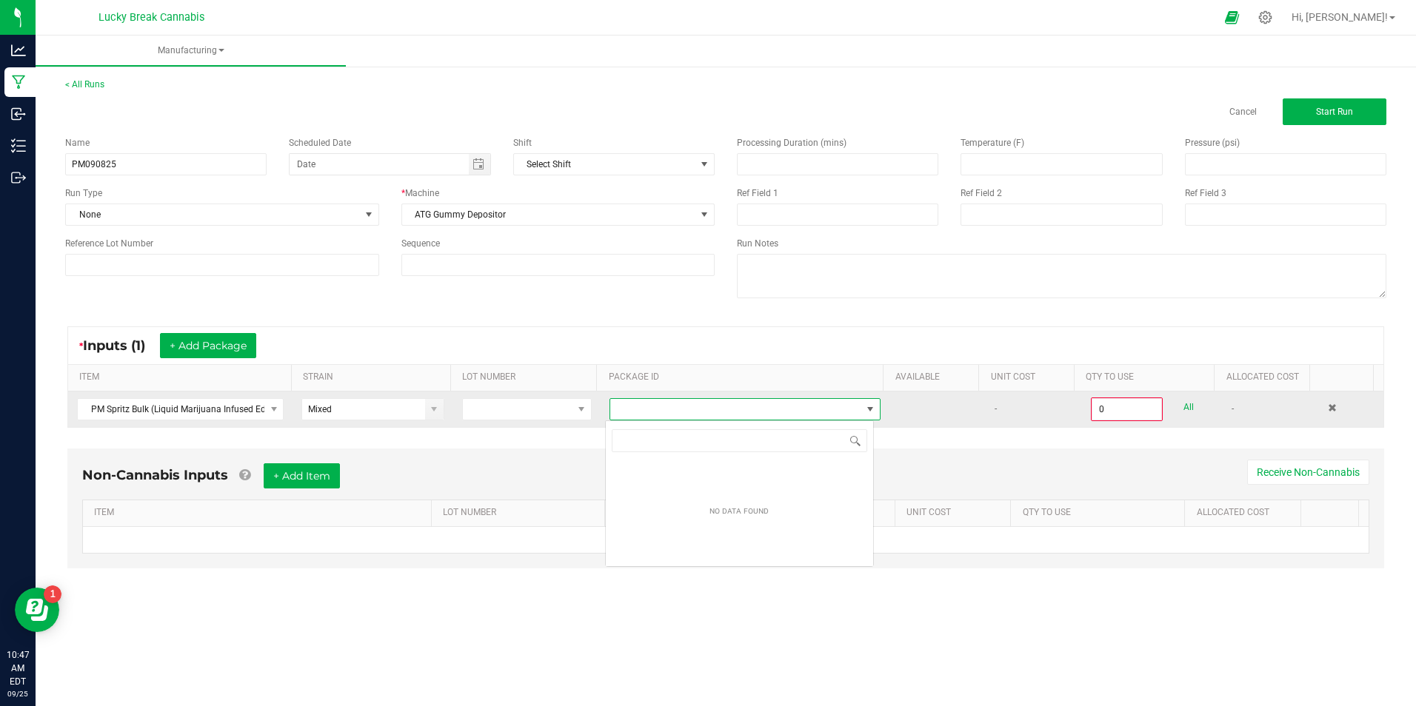
scroll to position [22, 268]
click at [526, 450] on div "Non-Cannabis Inputs + Add Item Receive Non-Cannabis ITEM LOT NUMBER AREA/LOCATI…" at bounding box center [725, 509] width 1317 height 120
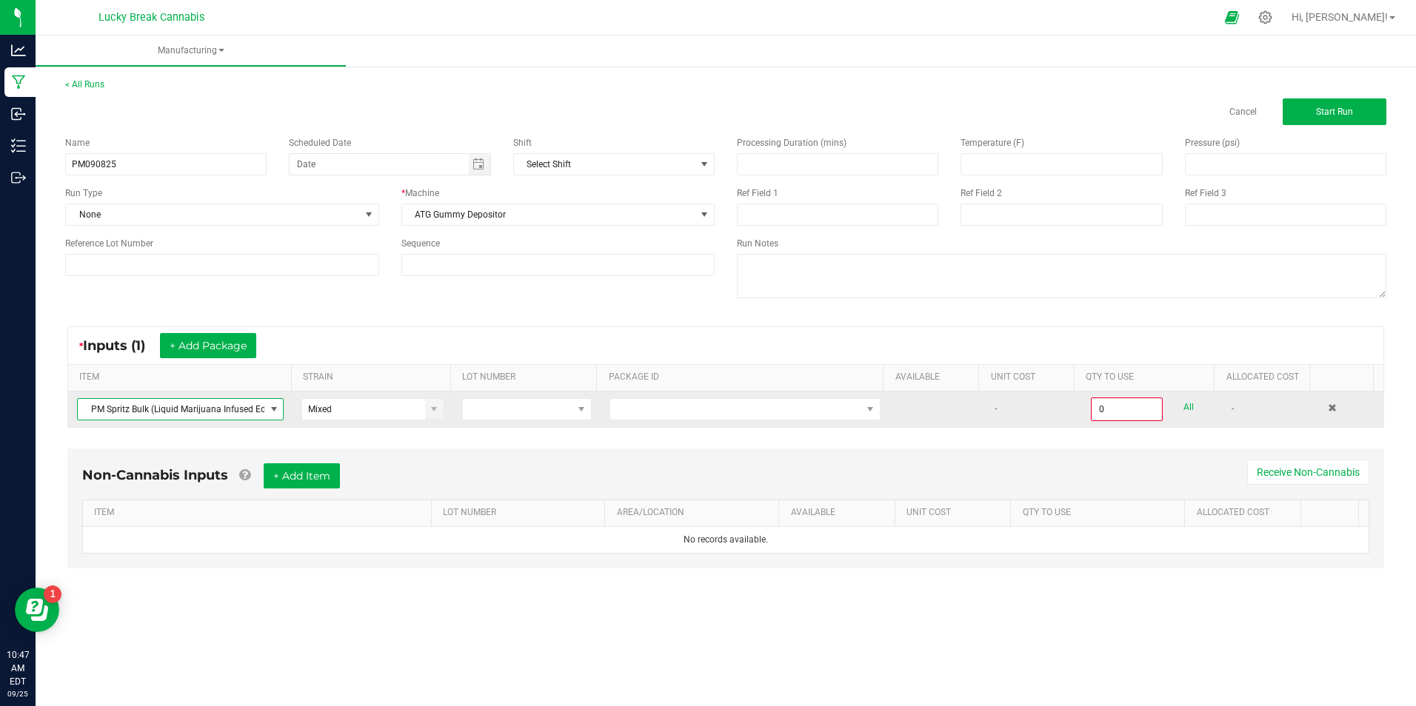
click at [271, 412] on span at bounding box center [274, 410] width 12 height 12
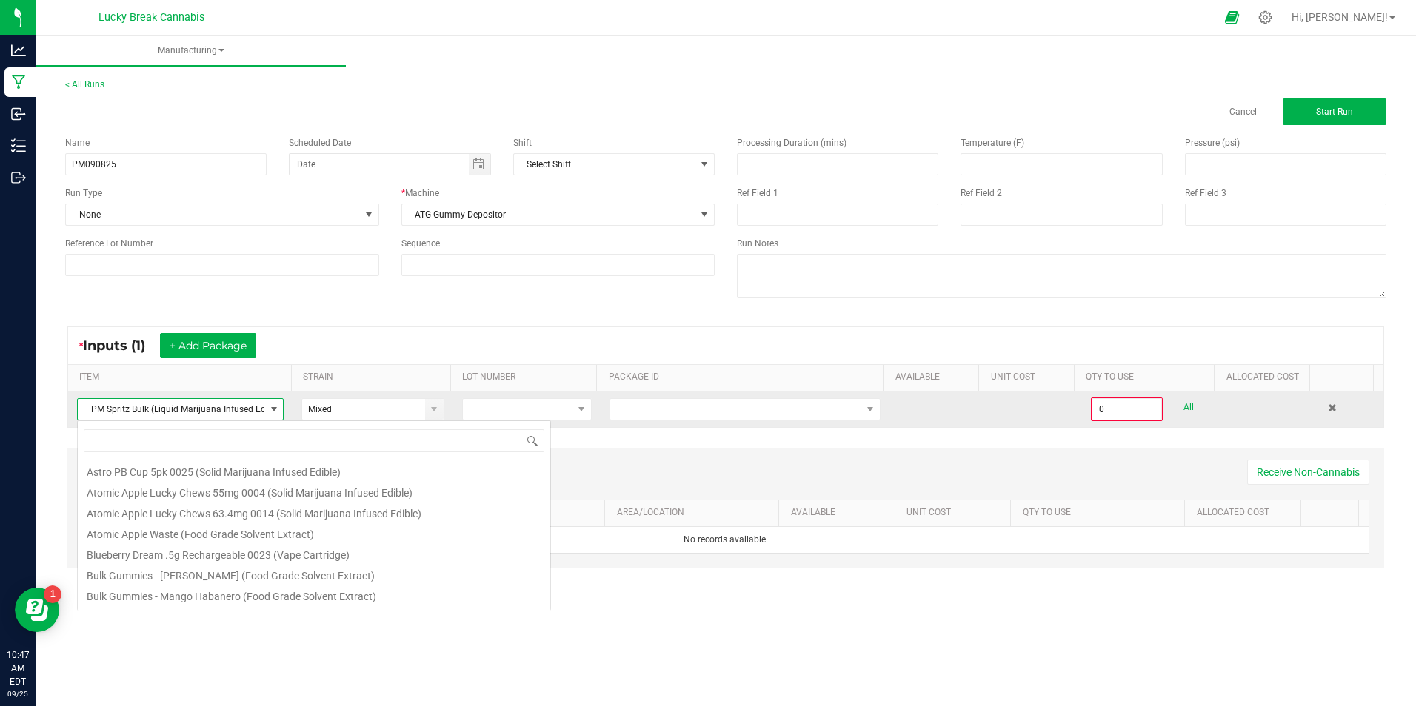
scroll to position [22, 204]
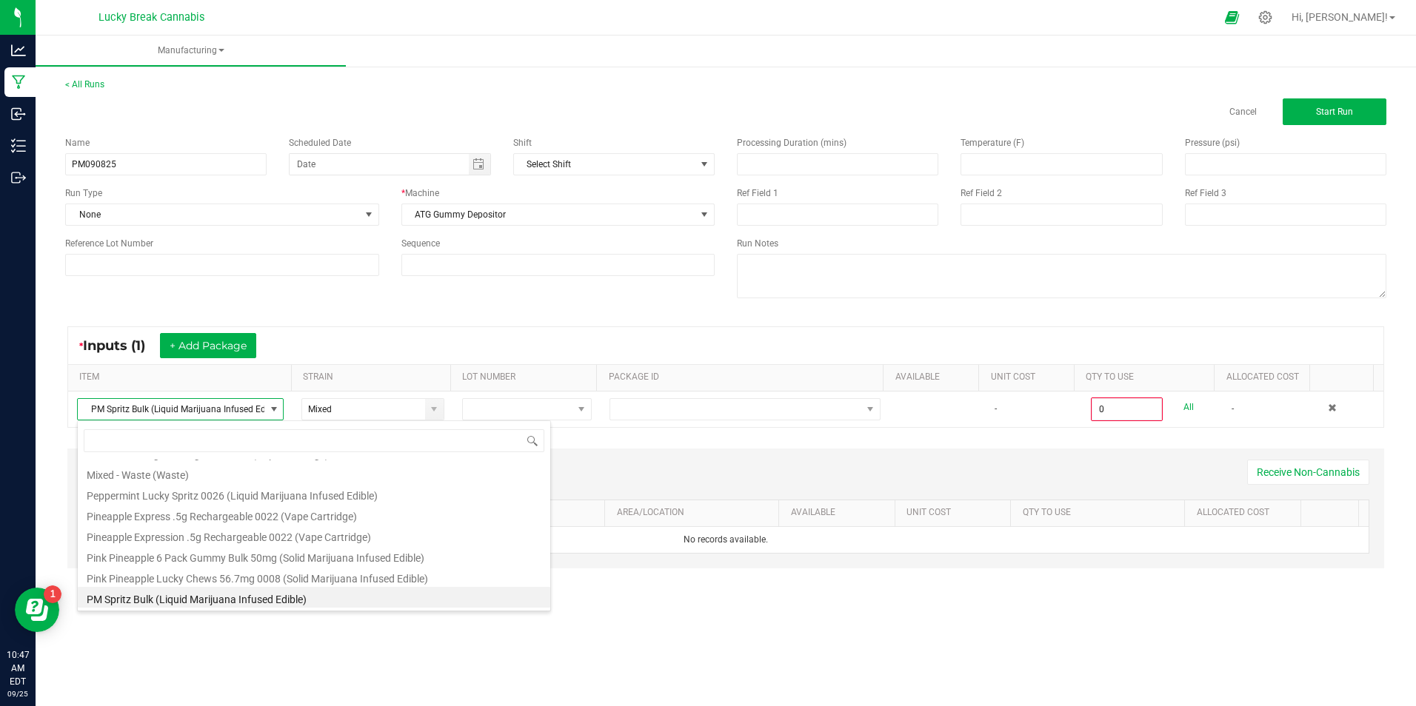
click at [713, 455] on div "Non-Cannabis Inputs + Add Item Receive Non-Cannabis ITEM LOT NUMBER AREA/LOCATI…" at bounding box center [725, 509] width 1317 height 120
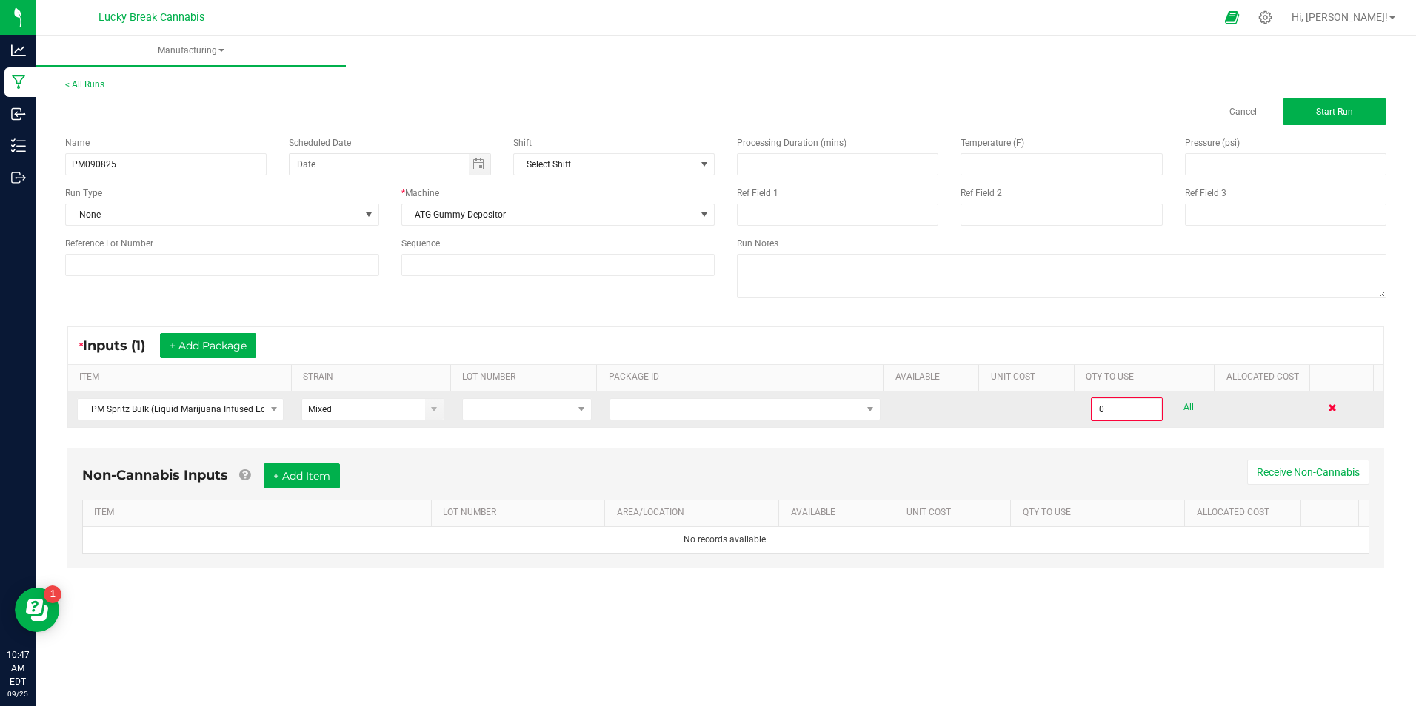
click at [1328, 408] on span at bounding box center [1332, 408] width 9 height 9
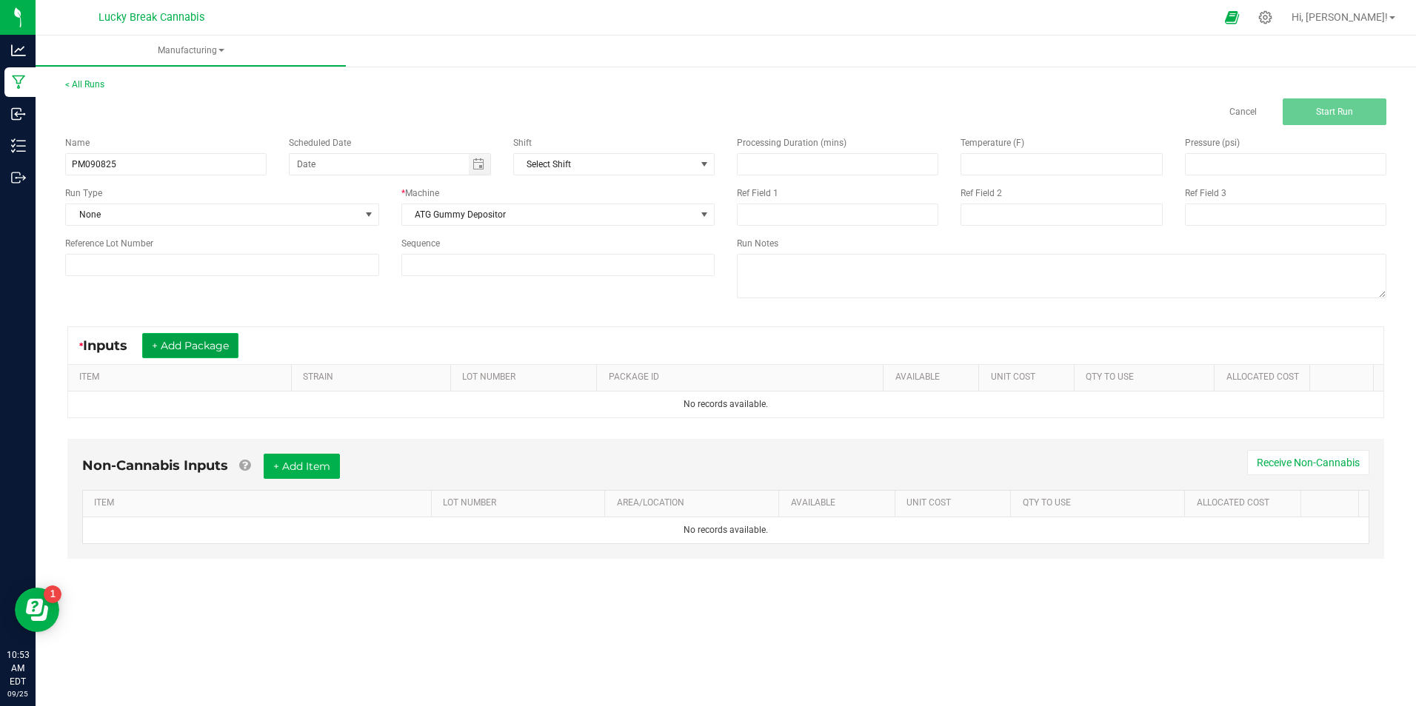
click at [205, 340] on button "+ Add Package" at bounding box center [190, 345] width 96 height 25
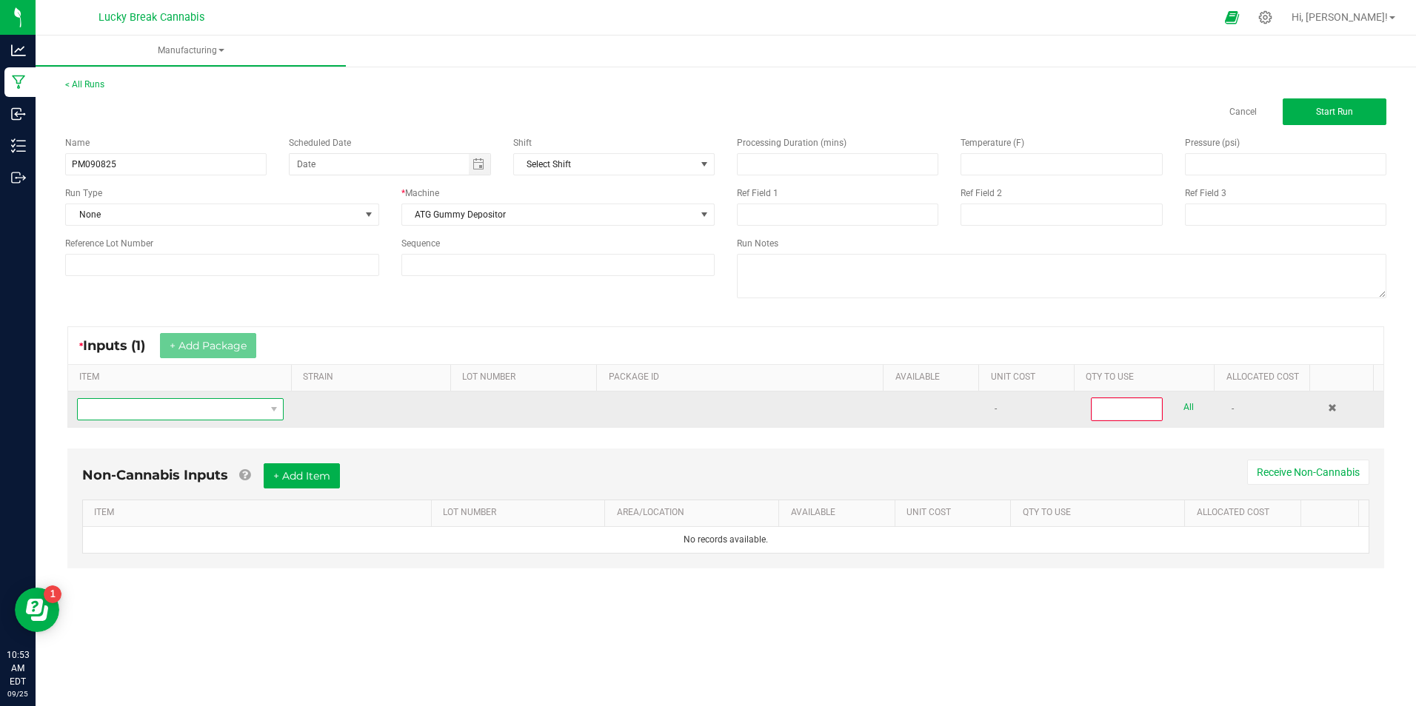
click at [238, 406] on span "NO DATA FOUND" at bounding box center [171, 409] width 187 height 21
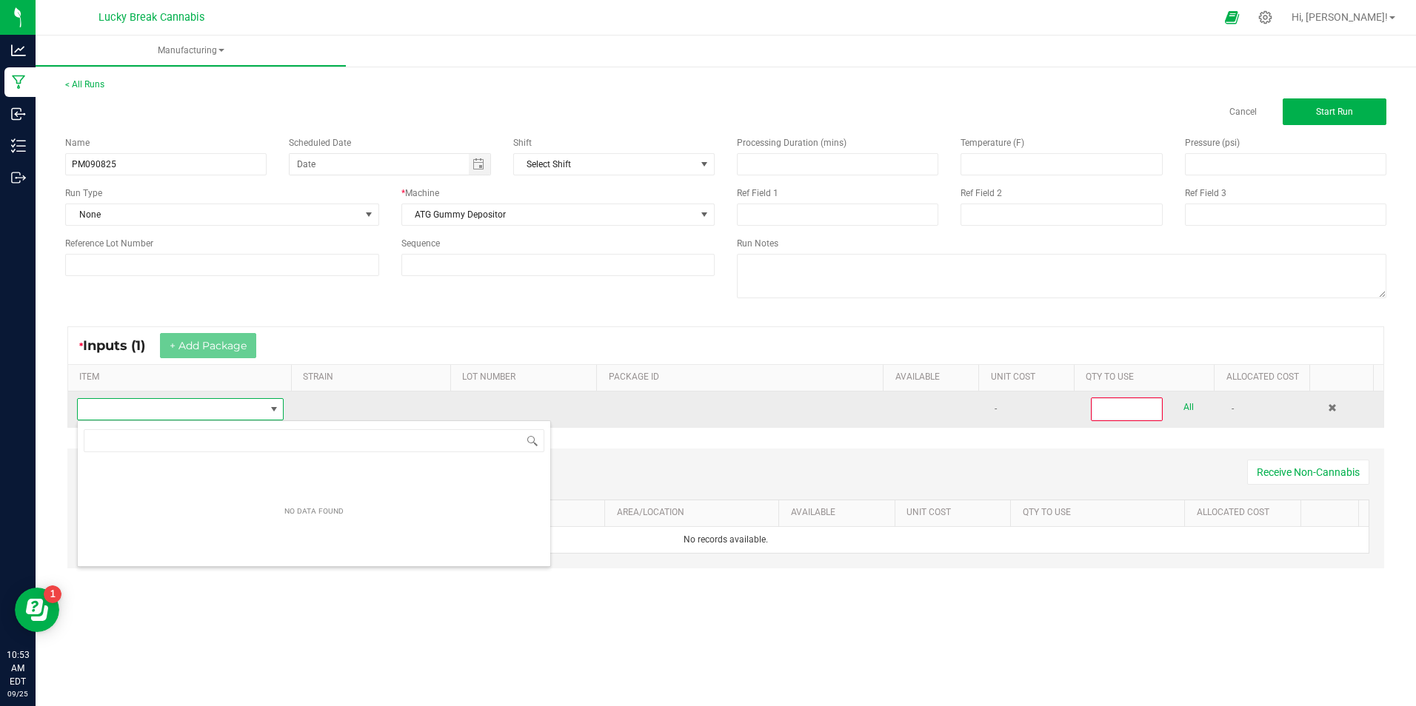
scroll to position [22, 203]
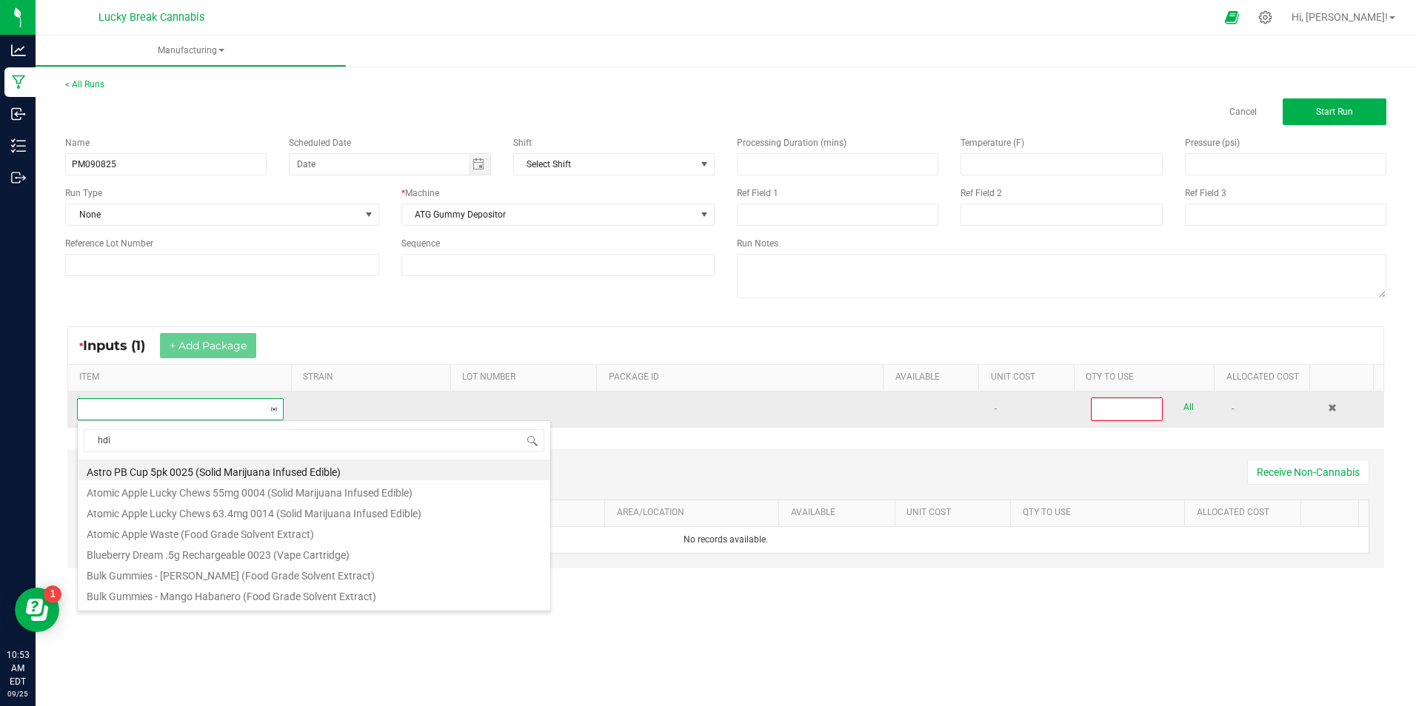
type input "hdis"
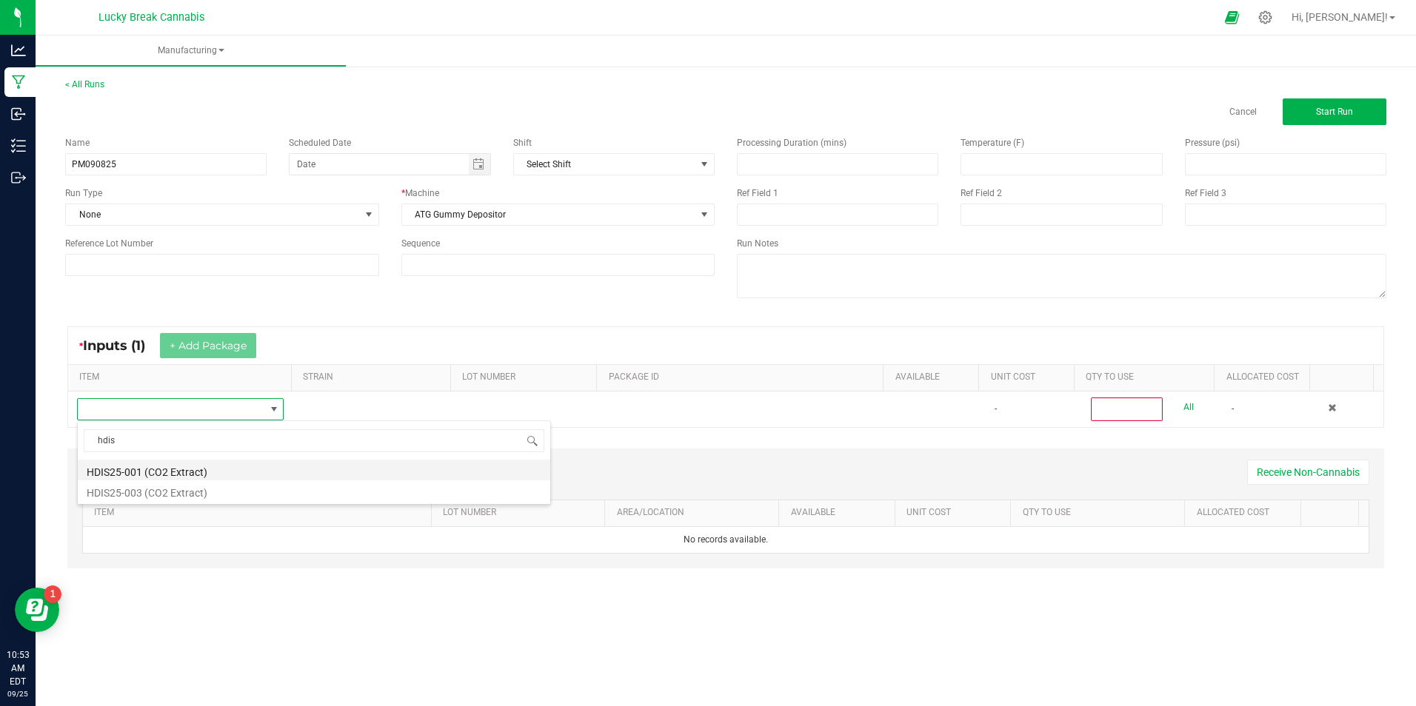
click at [184, 472] on li "HDIS25-001 (CO2 Extract)" at bounding box center [314, 470] width 472 height 21
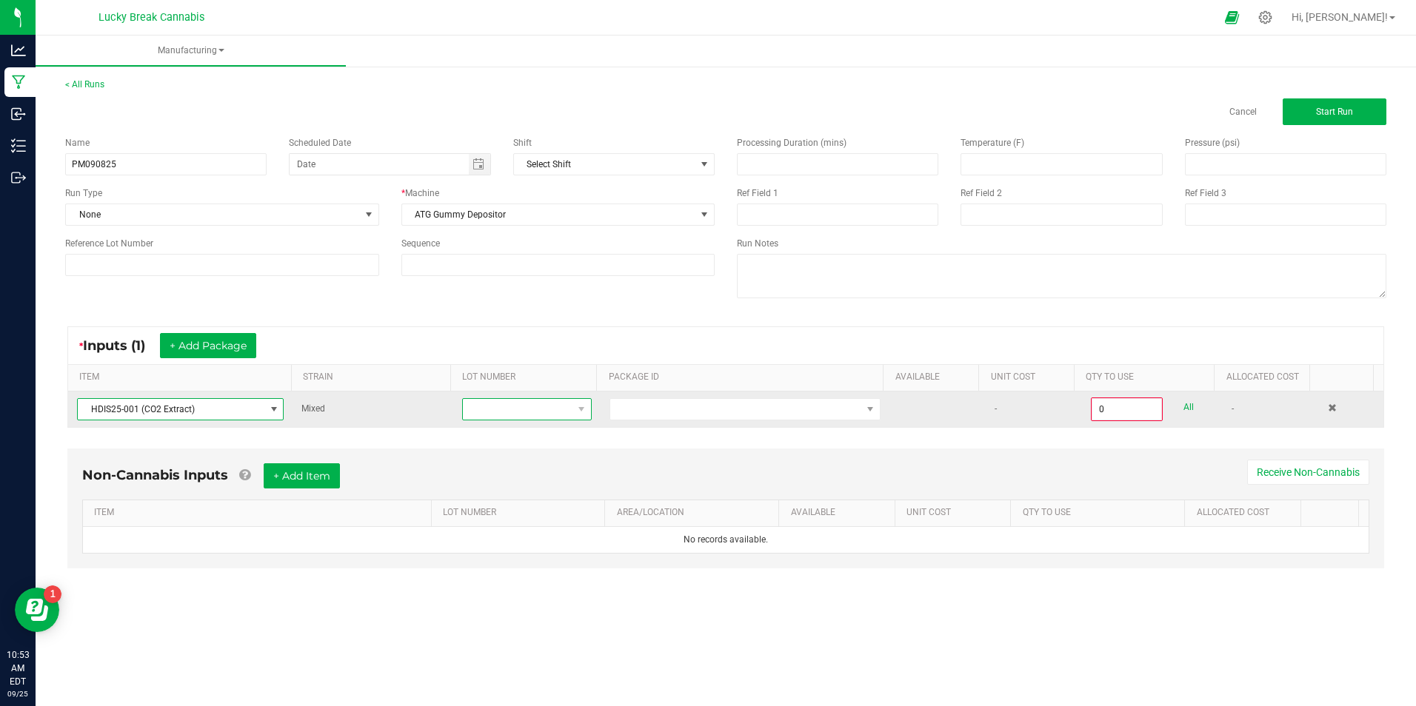
click at [561, 412] on span at bounding box center [518, 409] width 110 height 21
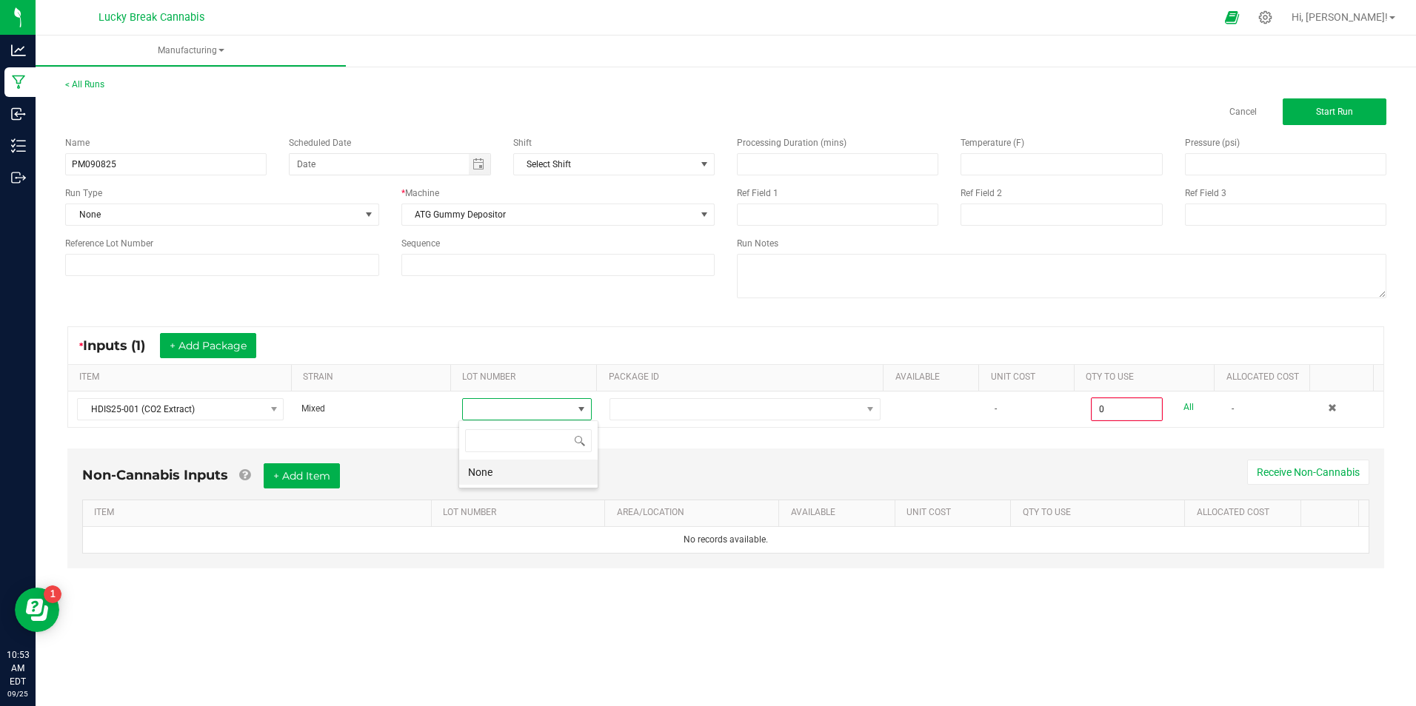
click at [515, 469] on li "None" at bounding box center [528, 472] width 138 height 25
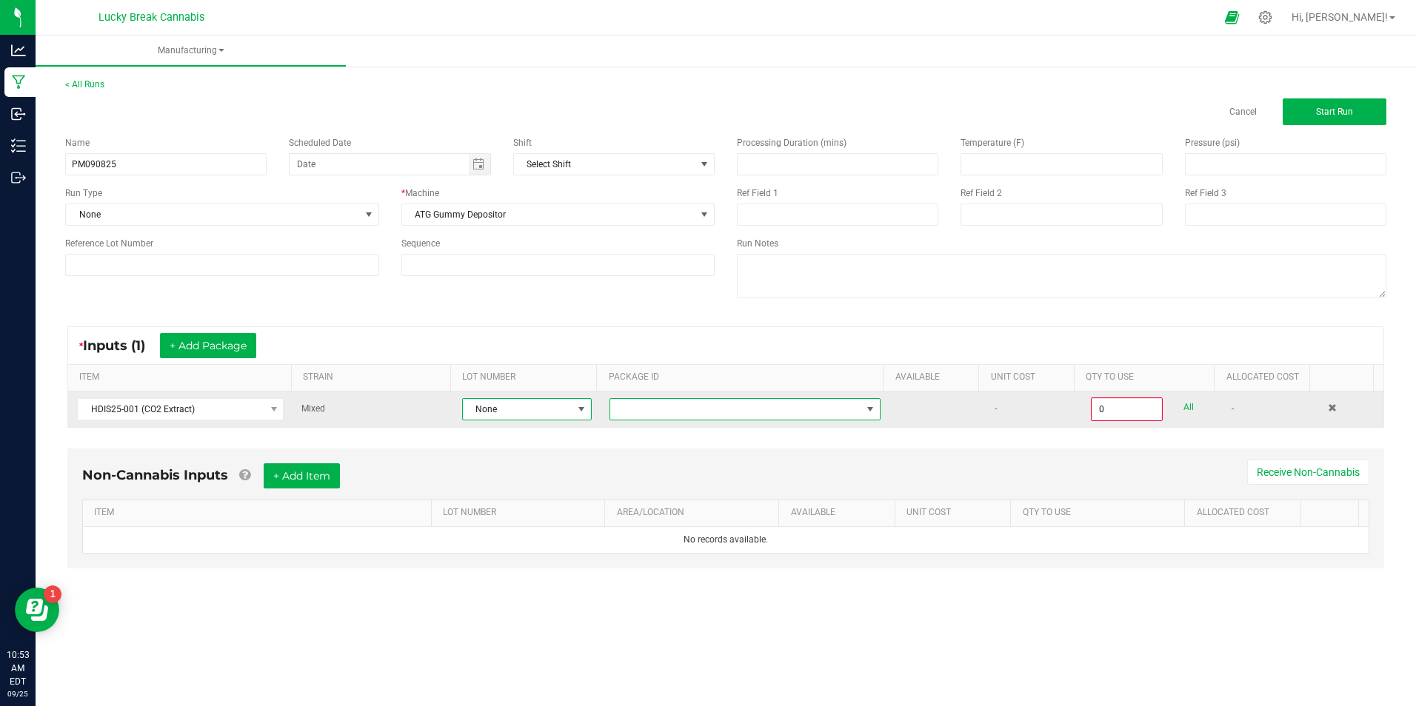
click at [864, 410] on span at bounding box center [870, 410] width 12 height 12
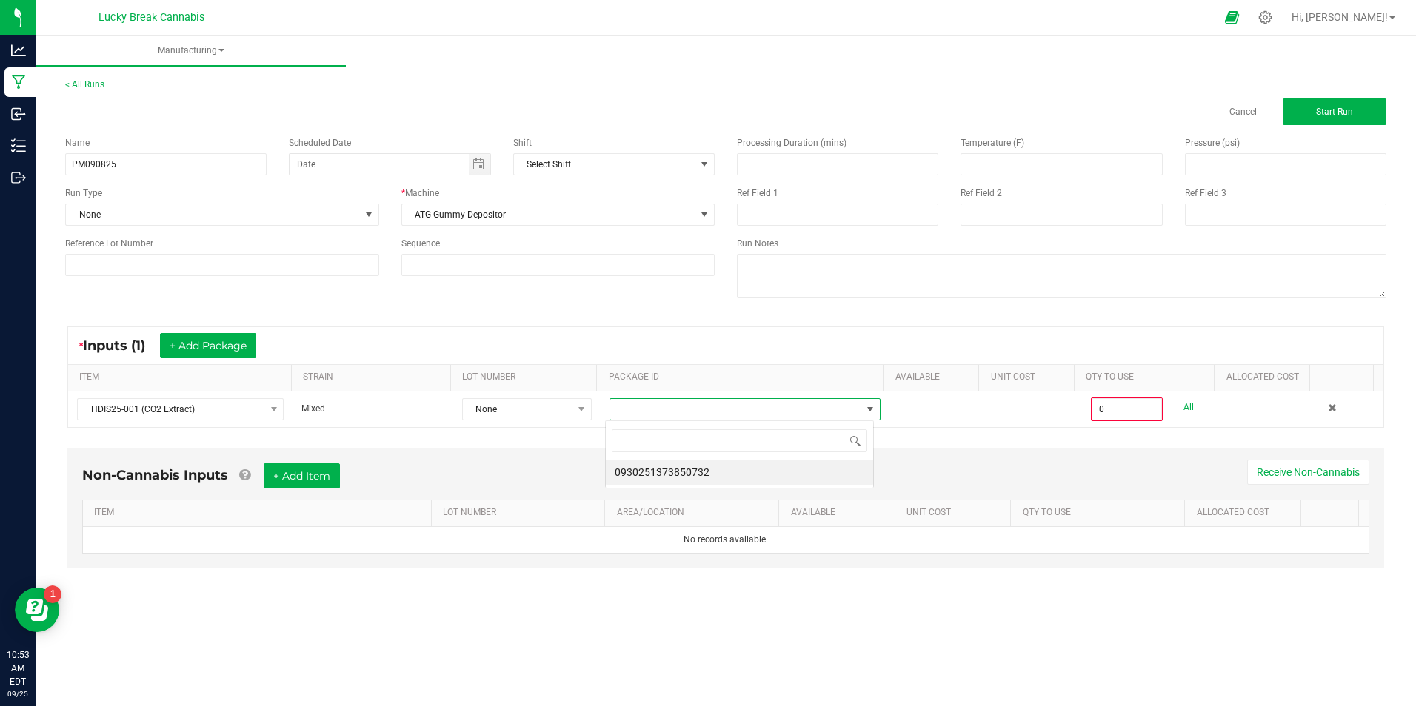
scroll to position [22, 268]
click at [724, 472] on li "0930251373850732" at bounding box center [739, 472] width 267 height 25
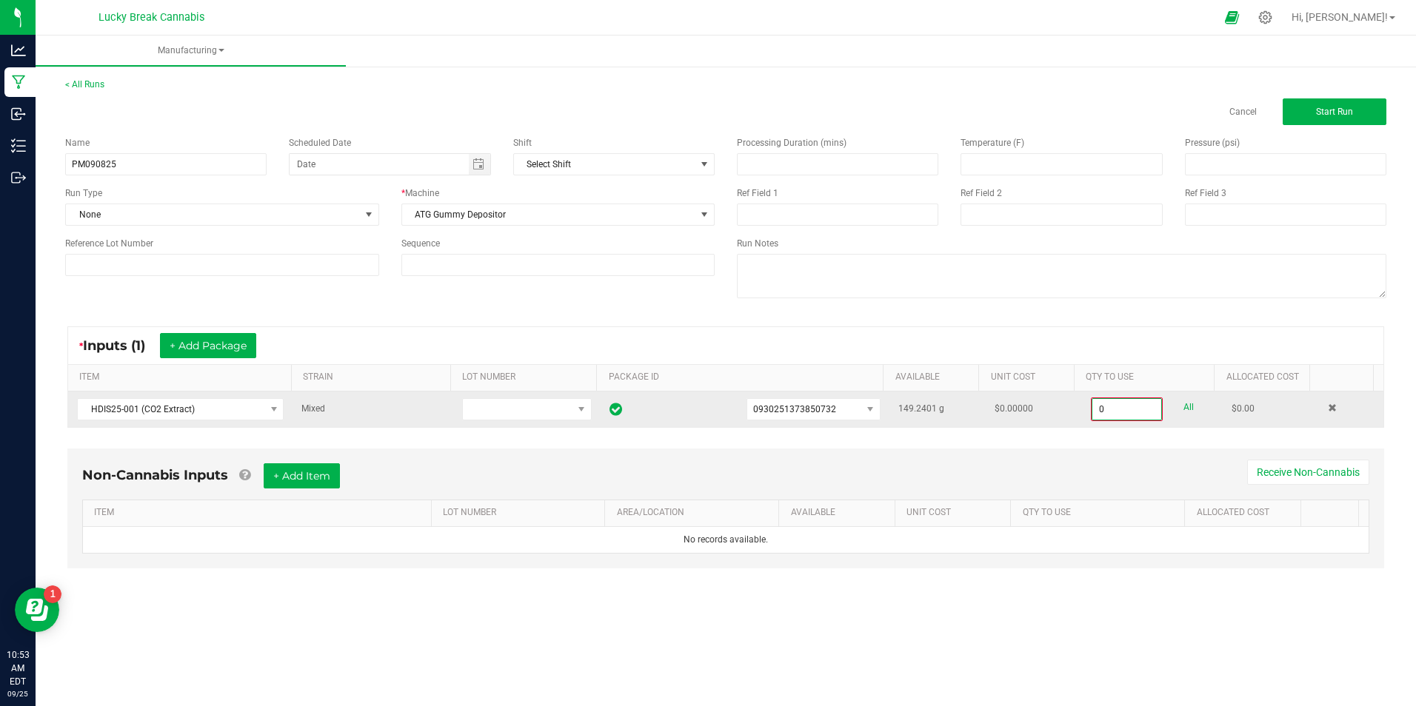
click at [1113, 412] on input "0" at bounding box center [1126, 409] width 69 height 21
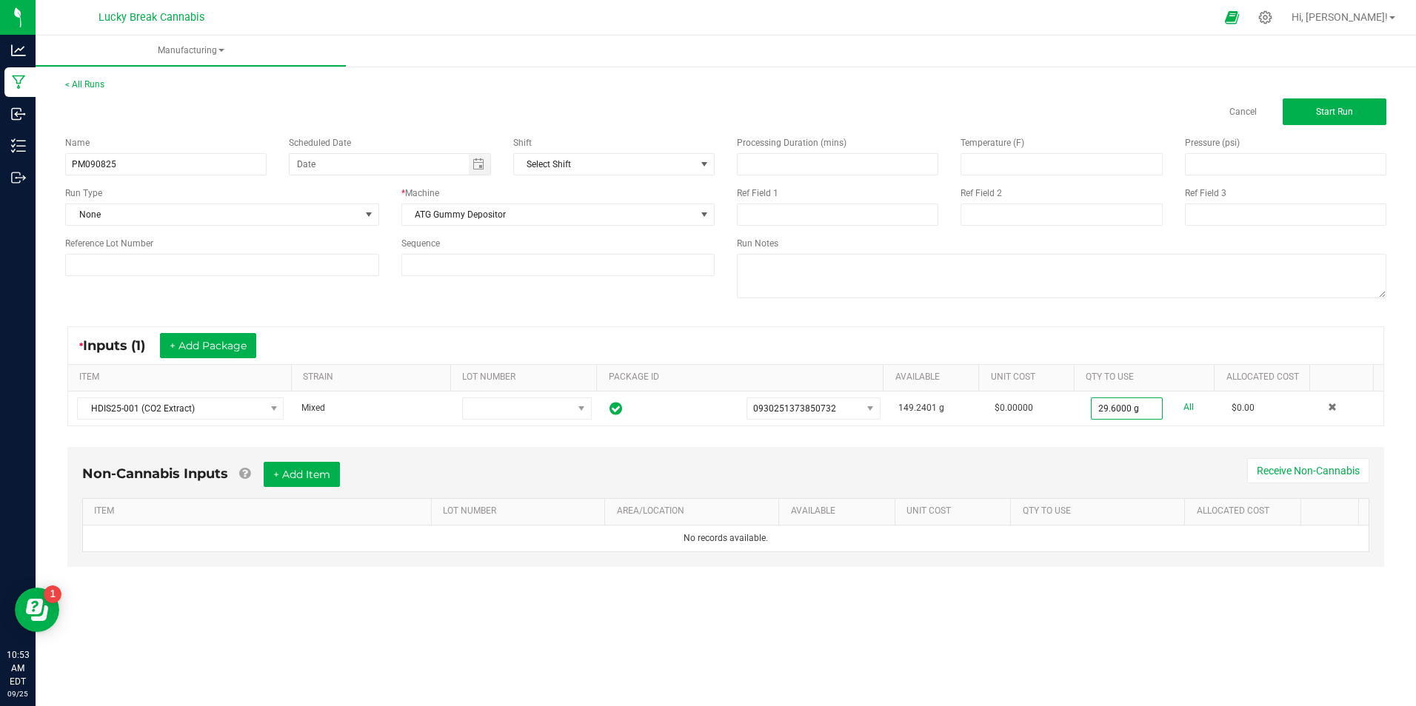
click at [1105, 459] on div "Non-Cannabis Inputs + Add Item Receive Non-Cannabis ITEM LOT NUMBER AREA/LOCATI…" at bounding box center [725, 507] width 1317 height 120
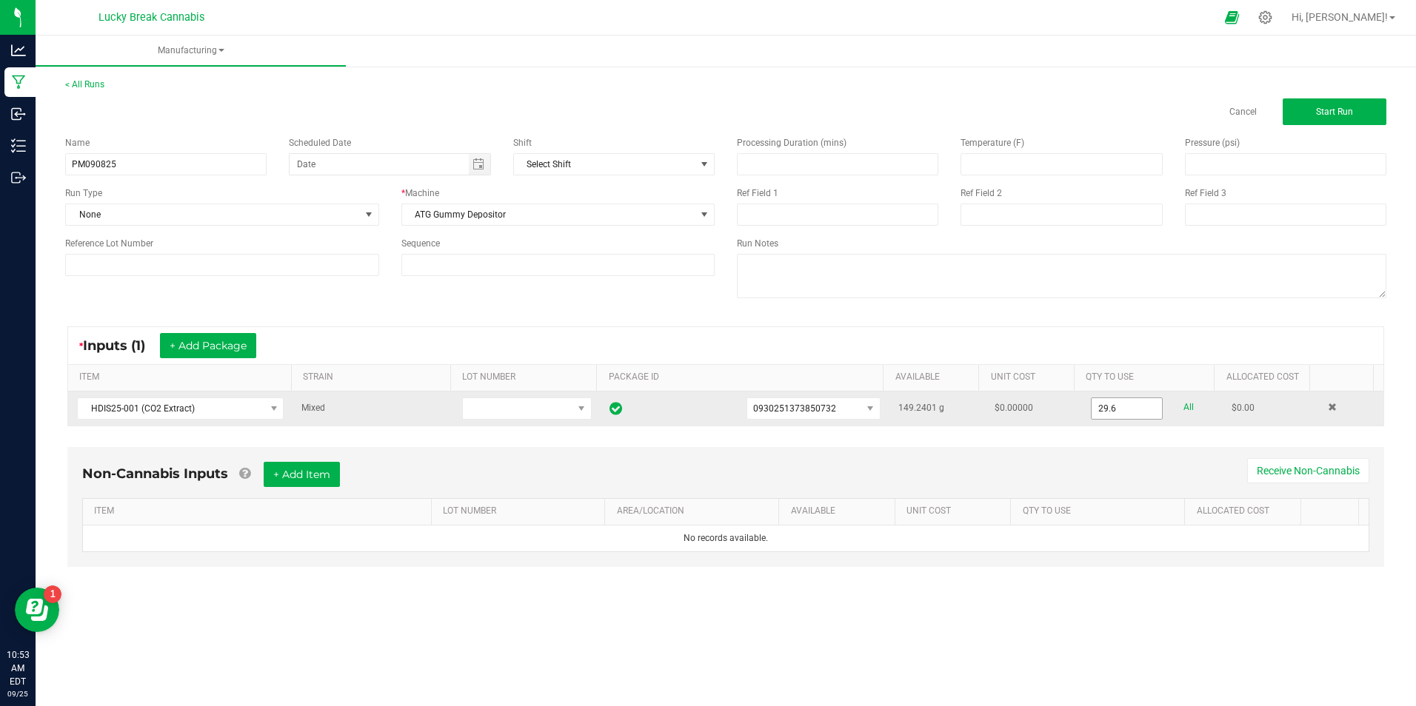
click at [1123, 399] on input "29.6" at bounding box center [1127, 408] width 70 height 21
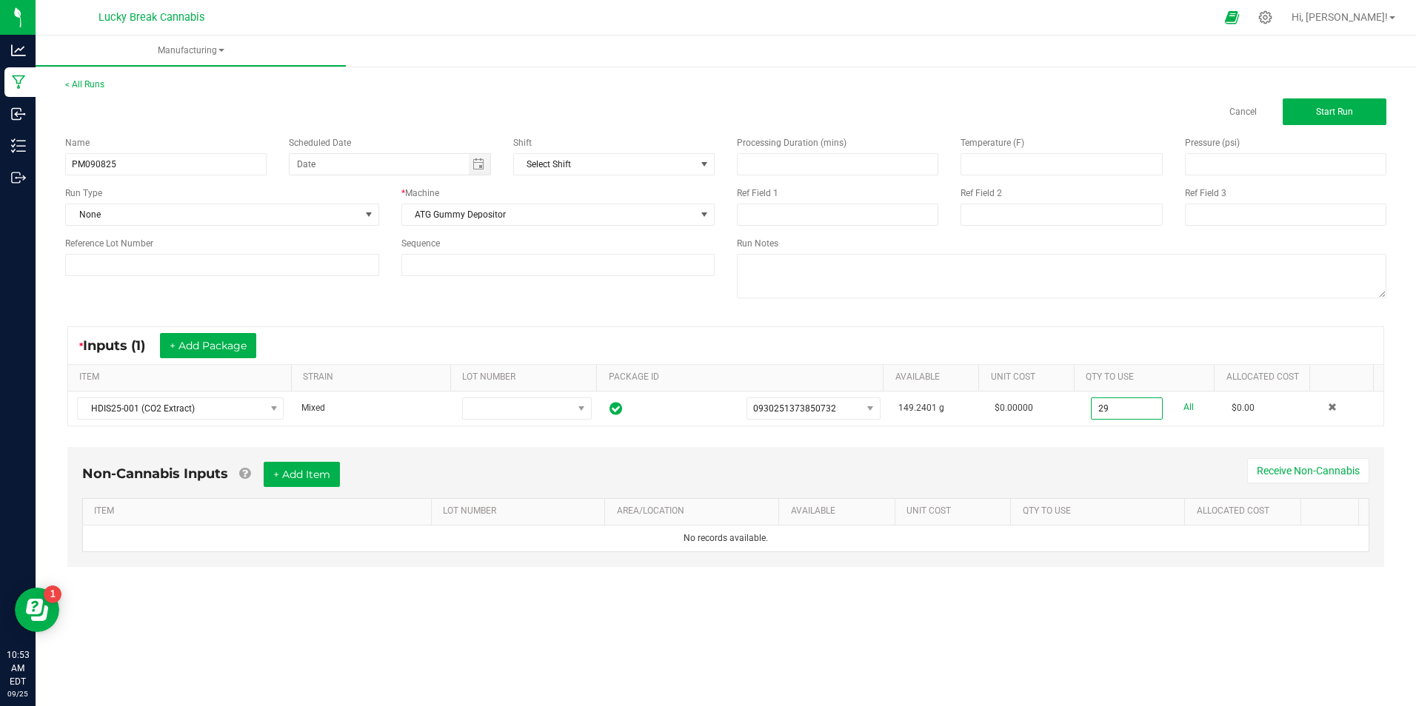
click at [1130, 452] on div "Non-Cannabis Inputs + Add Item Receive Non-Cannabis ITEM LOT NUMBER AREA/LOCATI…" at bounding box center [725, 507] width 1317 height 120
type input "29.0000 g"
click at [296, 475] on button "+ Add Item" at bounding box center [302, 474] width 76 height 25
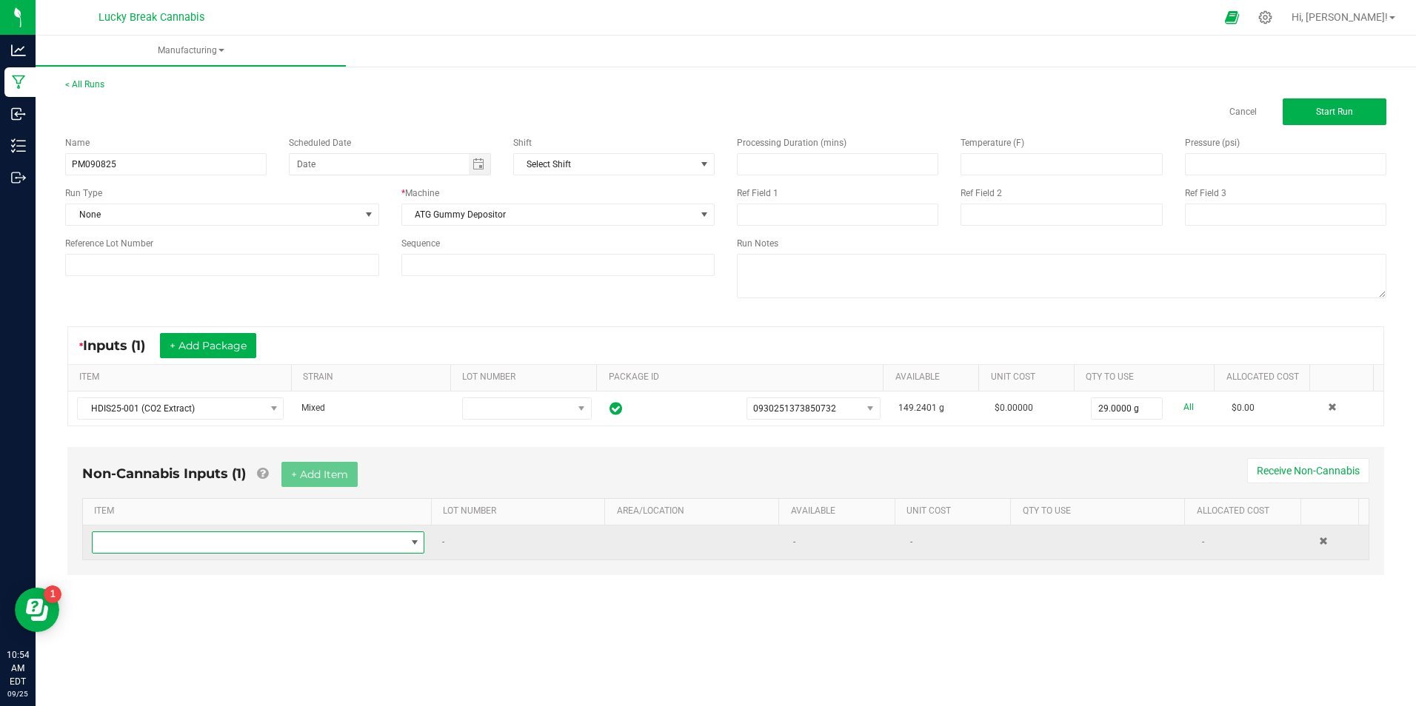
click at [258, 538] on span "NO DATA FOUND" at bounding box center [249, 542] width 313 height 21
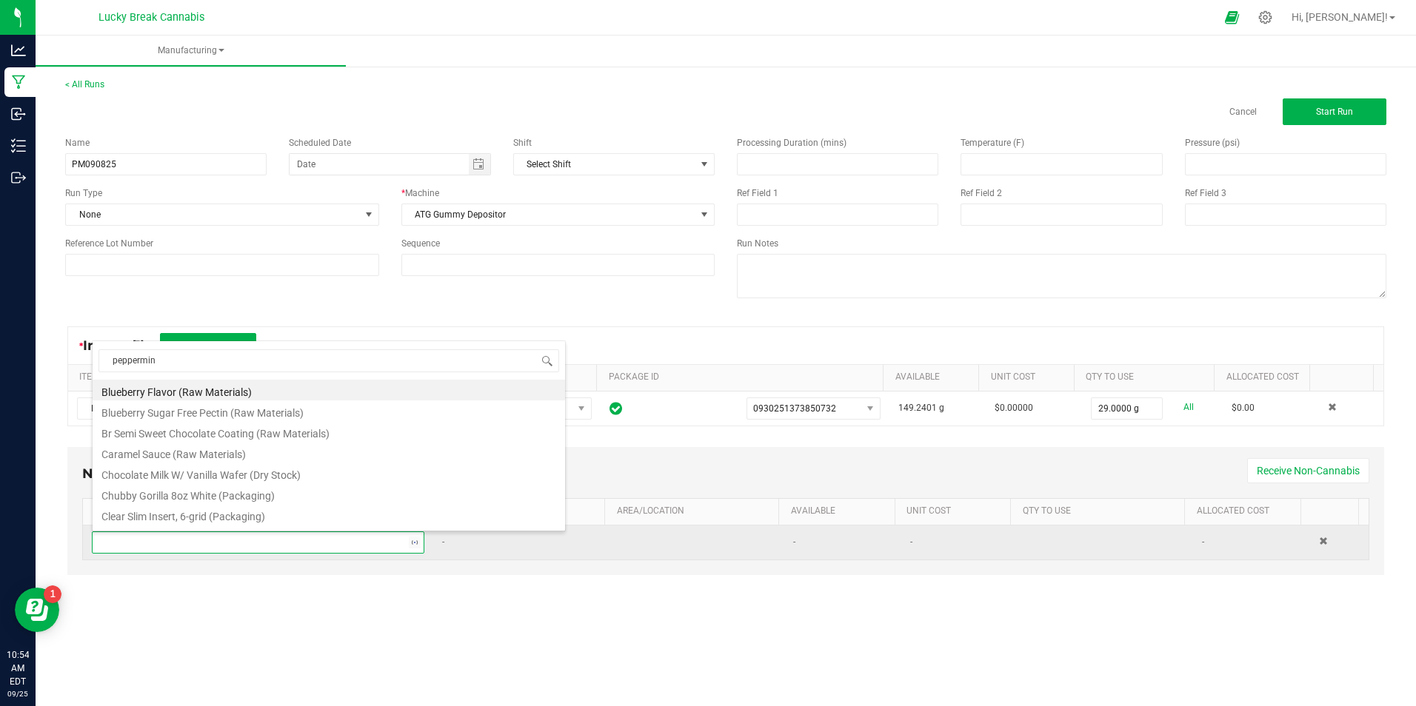
type input "peppermint"
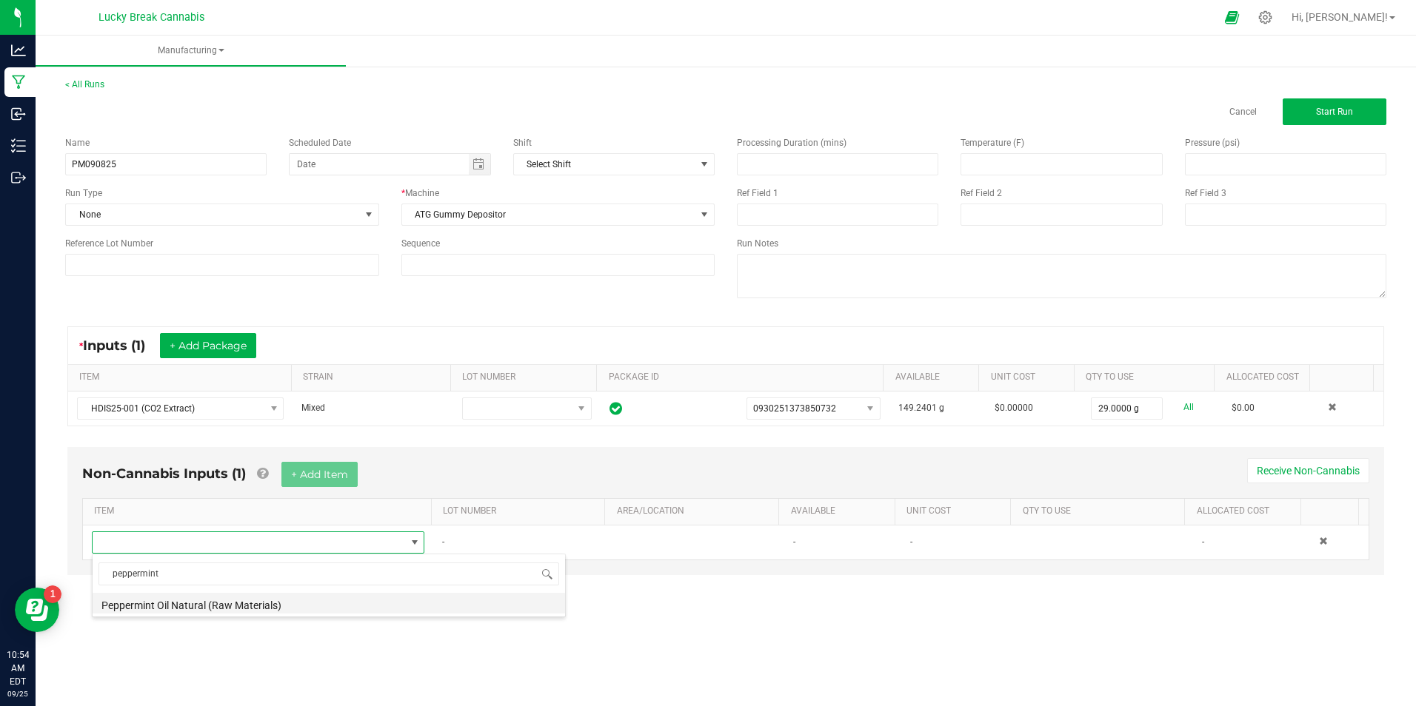
click at [238, 603] on li "Peppermint Oil Natural (Raw Materials)" at bounding box center [329, 603] width 472 height 21
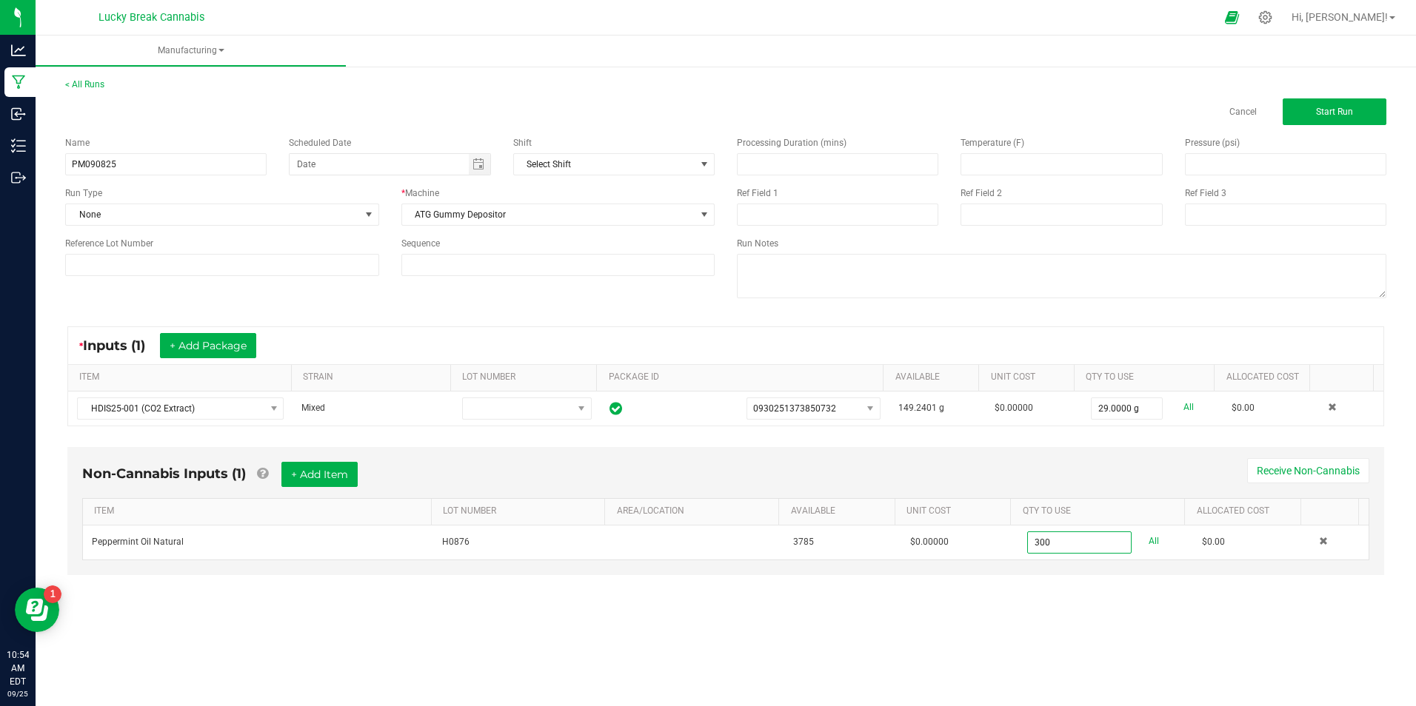
type input "300.0000 g"
click at [1049, 628] on div "Manufacturing < All Runs Cancel Start Run Name PM090825 Scheduled Date Shift Se…" at bounding box center [726, 371] width 1380 height 671
click at [1360, 104] on button "Start Run" at bounding box center [1335, 111] width 104 height 27
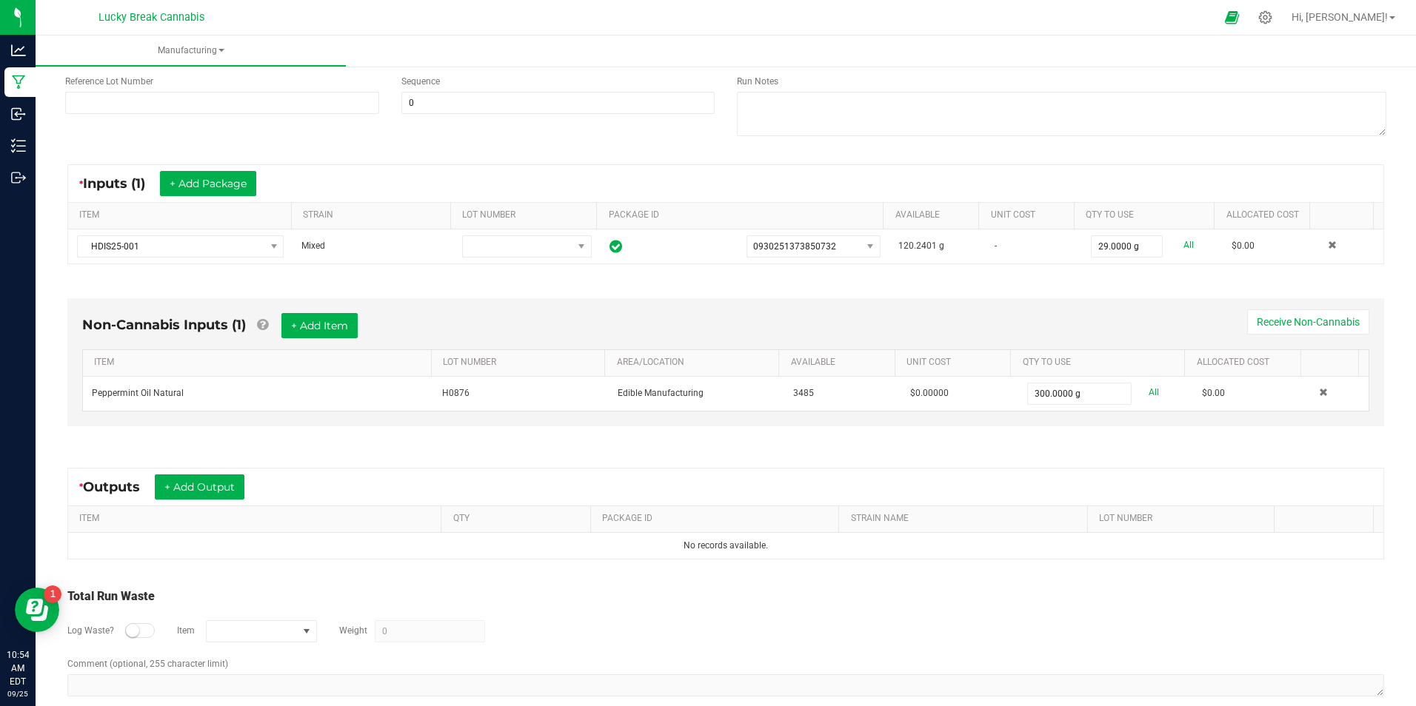
scroll to position [215, 0]
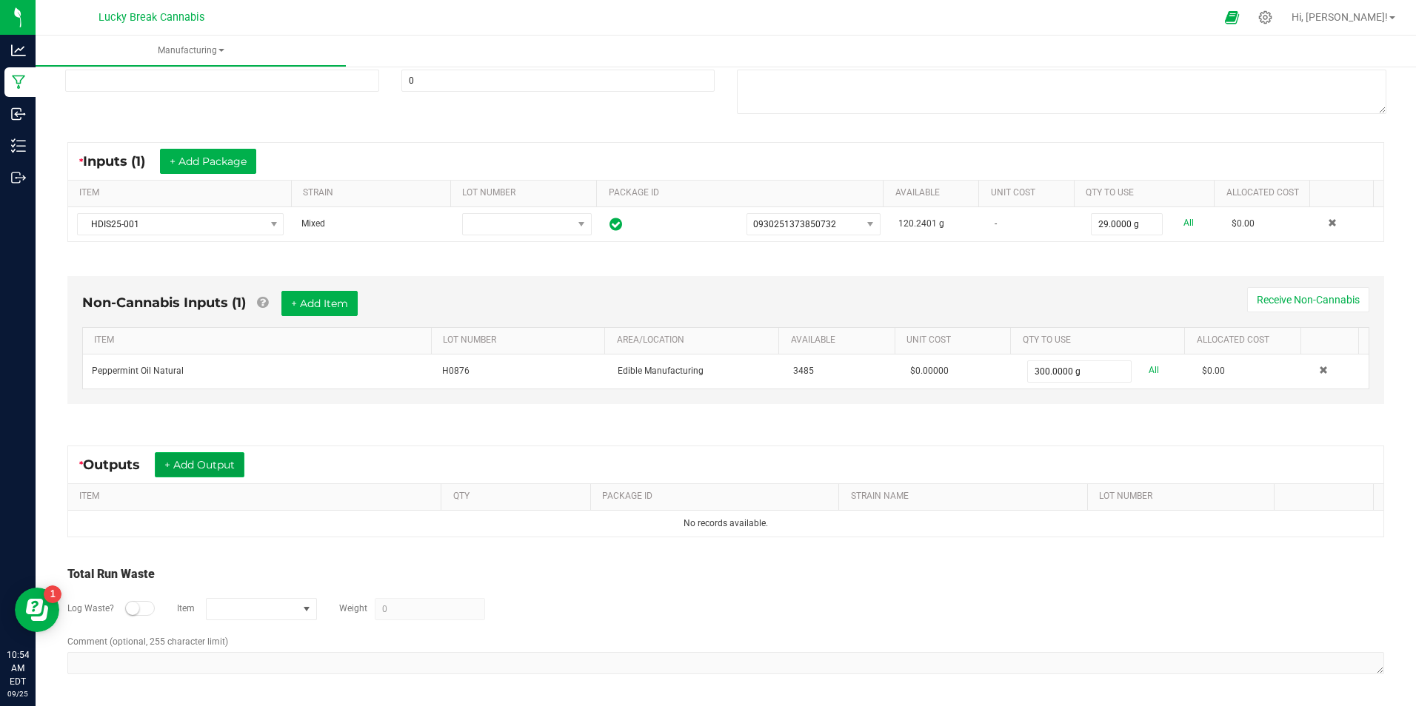
click at [221, 469] on button "+ Add Output" at bounding box center [200, 464] width 90 height 25
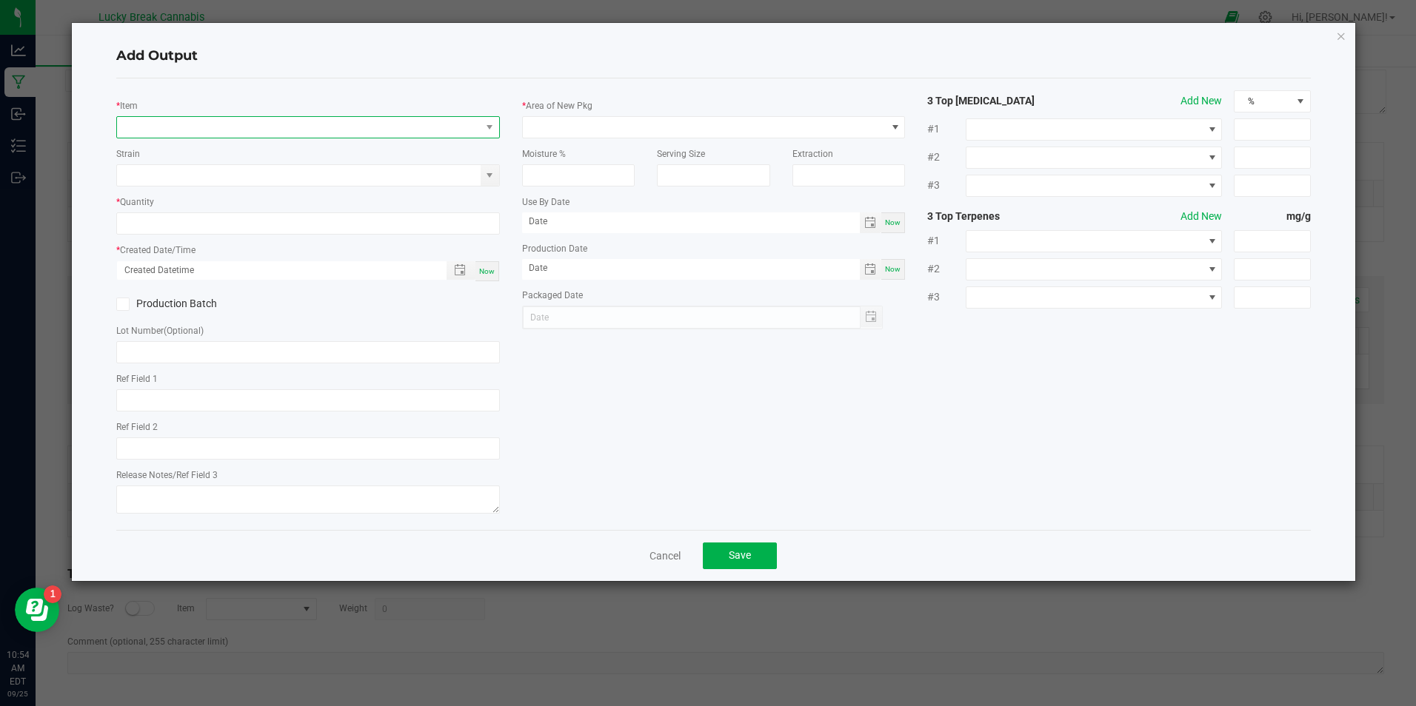
click at [173, 130] on span "NO DATA FOUND" at bounding box center [298, 127] width 363 height 21
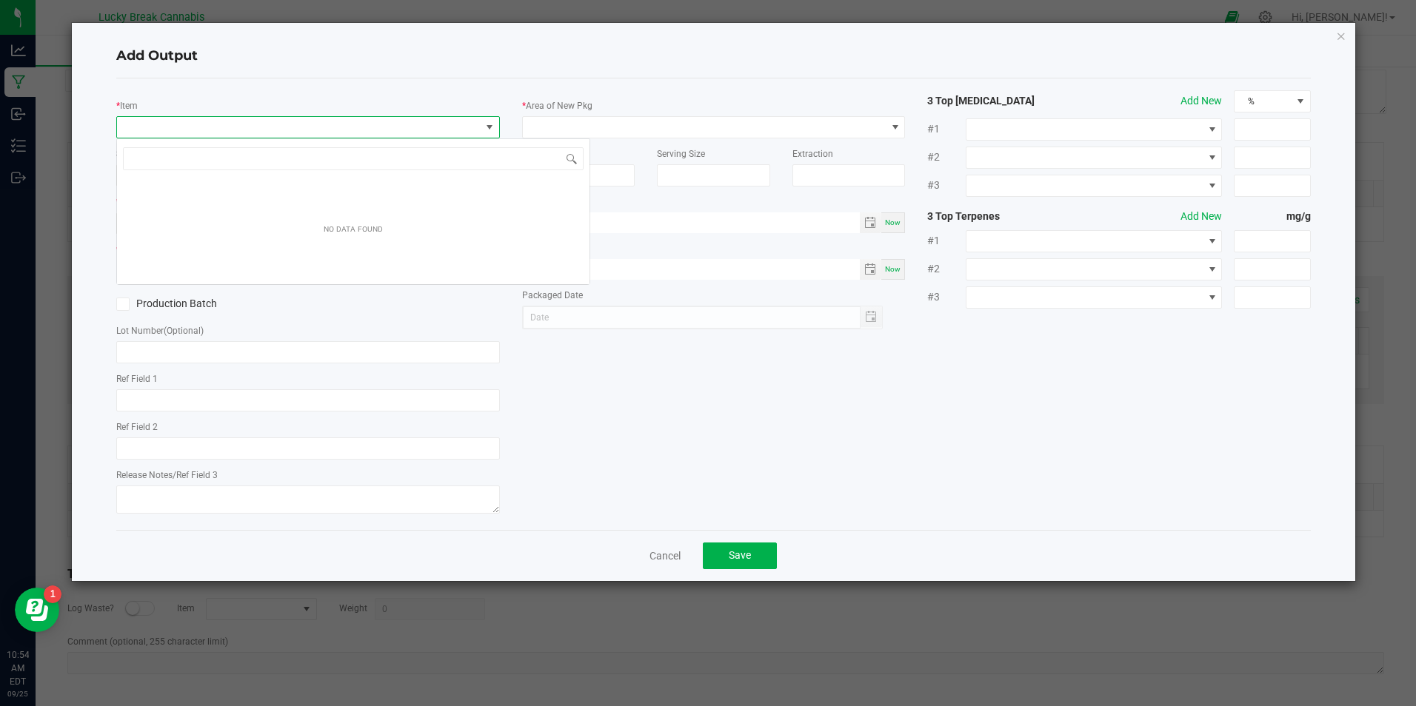
scroll to position [22, 384]
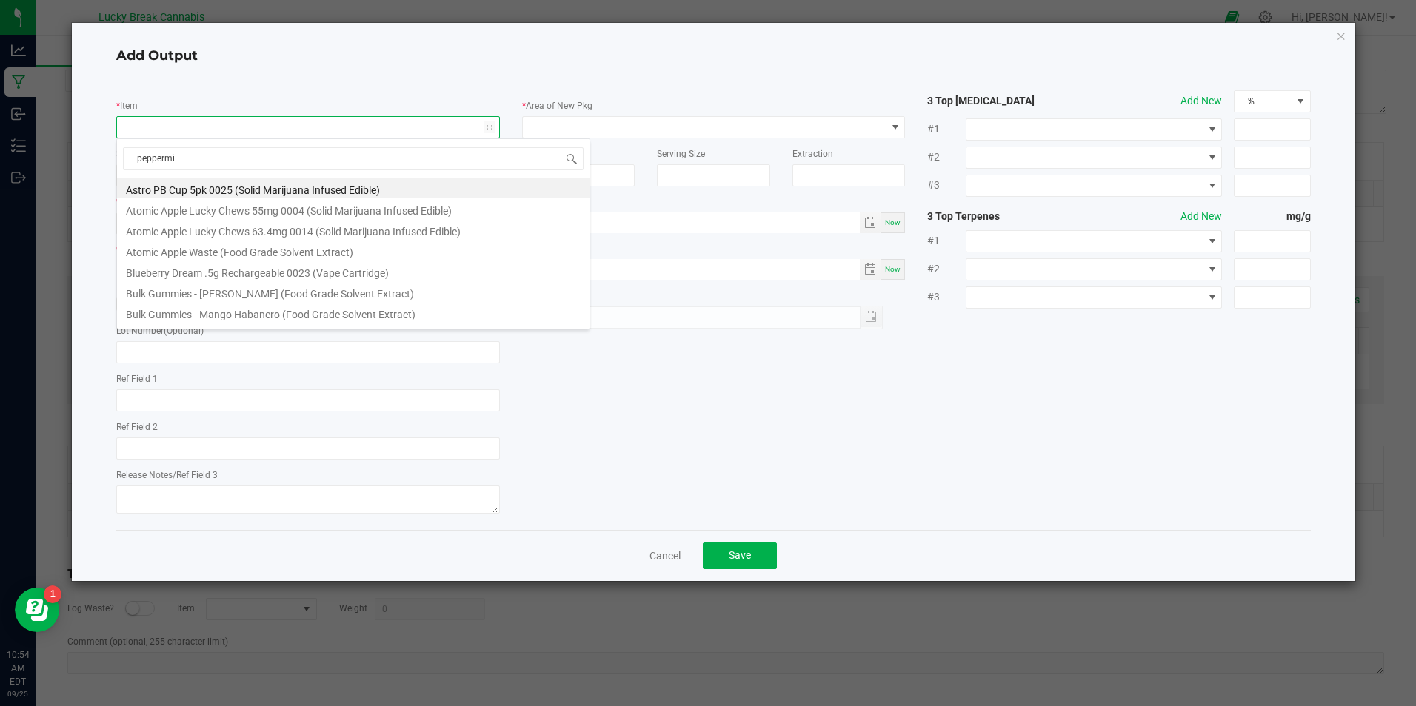
type input "peppermin"
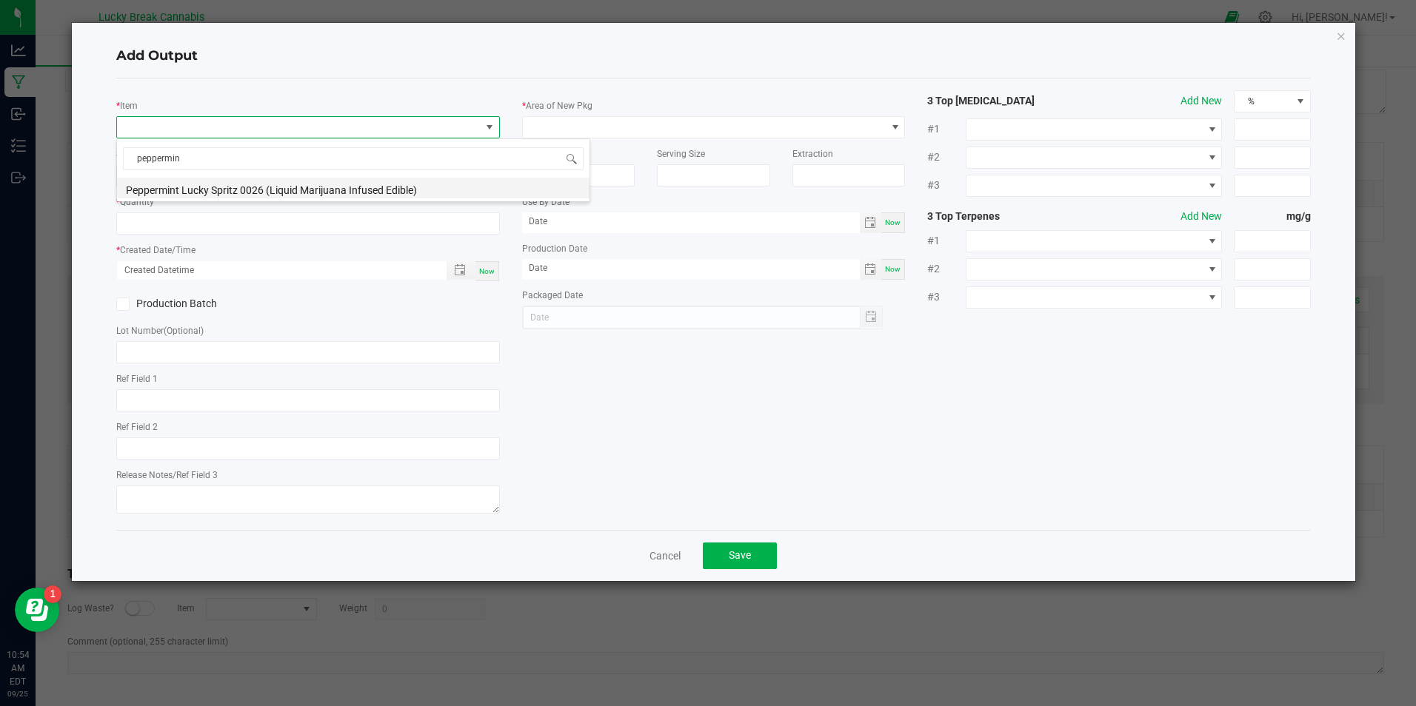
click at [188, 191] on li "Peppermint Lucky Spritz 0026 (Liquid Marijuana Infused Edible)" at bounding box center [353, 188] width 472 height 21
type input "0 ea"
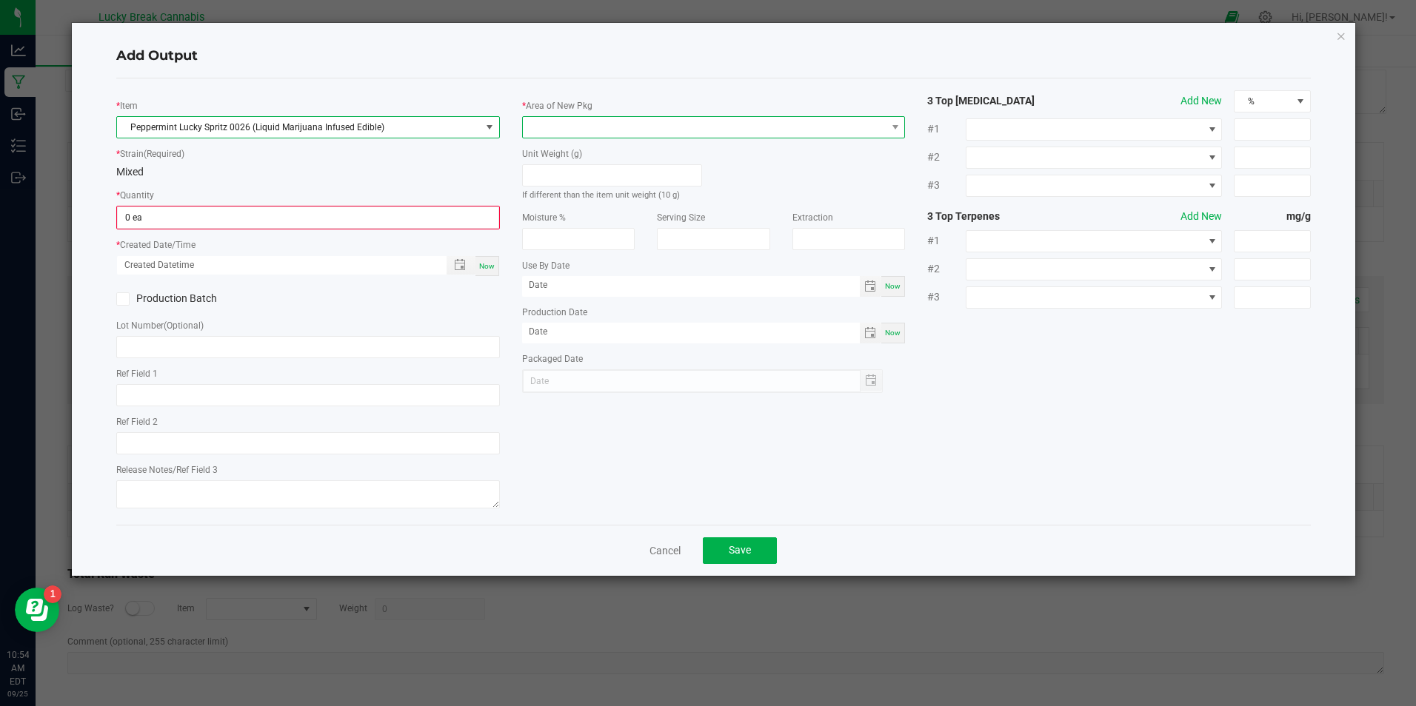
click at [623, 124] on span at bounding box center [704, 127] width 363 height 21
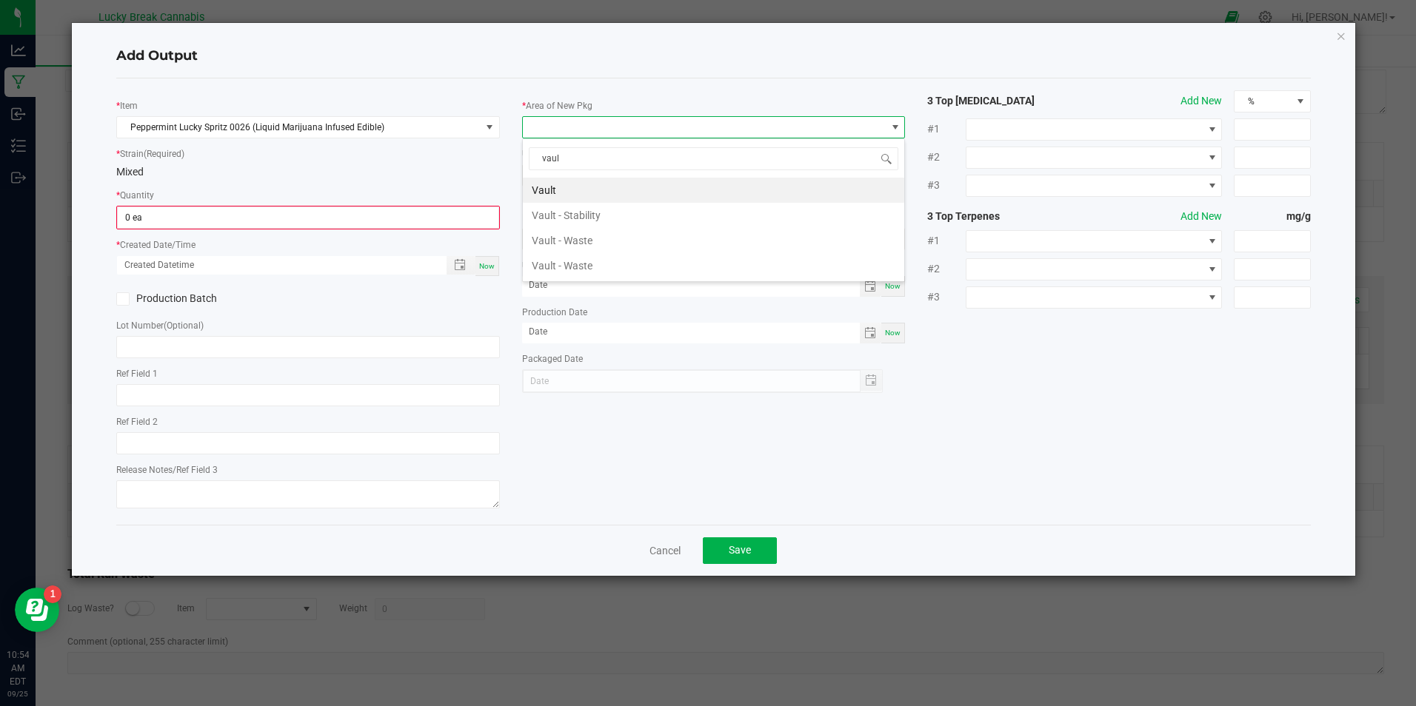
type input "vault"
click at [587, 180] on li "Vault" at bounding box center [713, 190] width 381 height 25
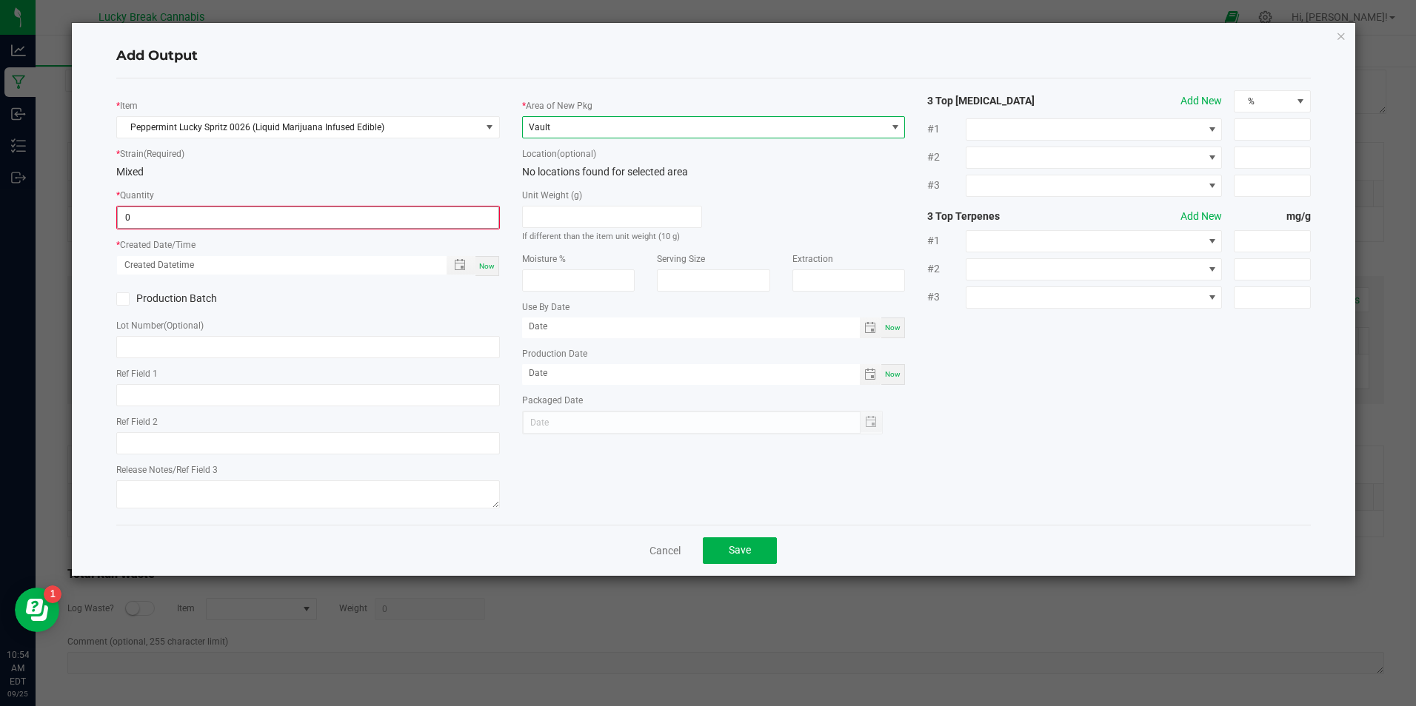
click at [209, 216] on input "0" at bounding box center [308, 217] width 380 height 21
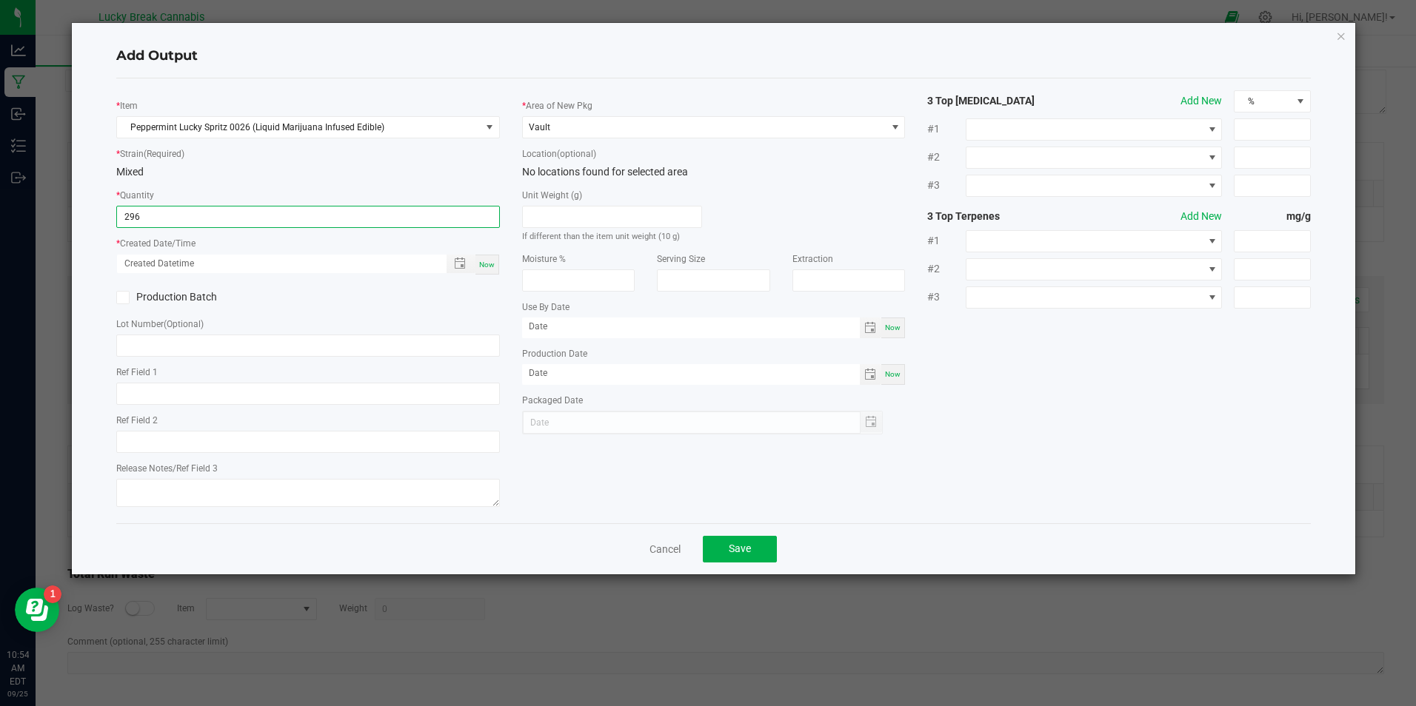
type input "296 ea"
click at [250, 188] on div "* Quantity 296 ea" at bounding box center [307, 207] width 383 height 41
click at [488, 266] on span "Now" at bounding box center [487, 265] width 16 height 8
type input "[DATE] 10:54 AM"
type input "[DATE]"
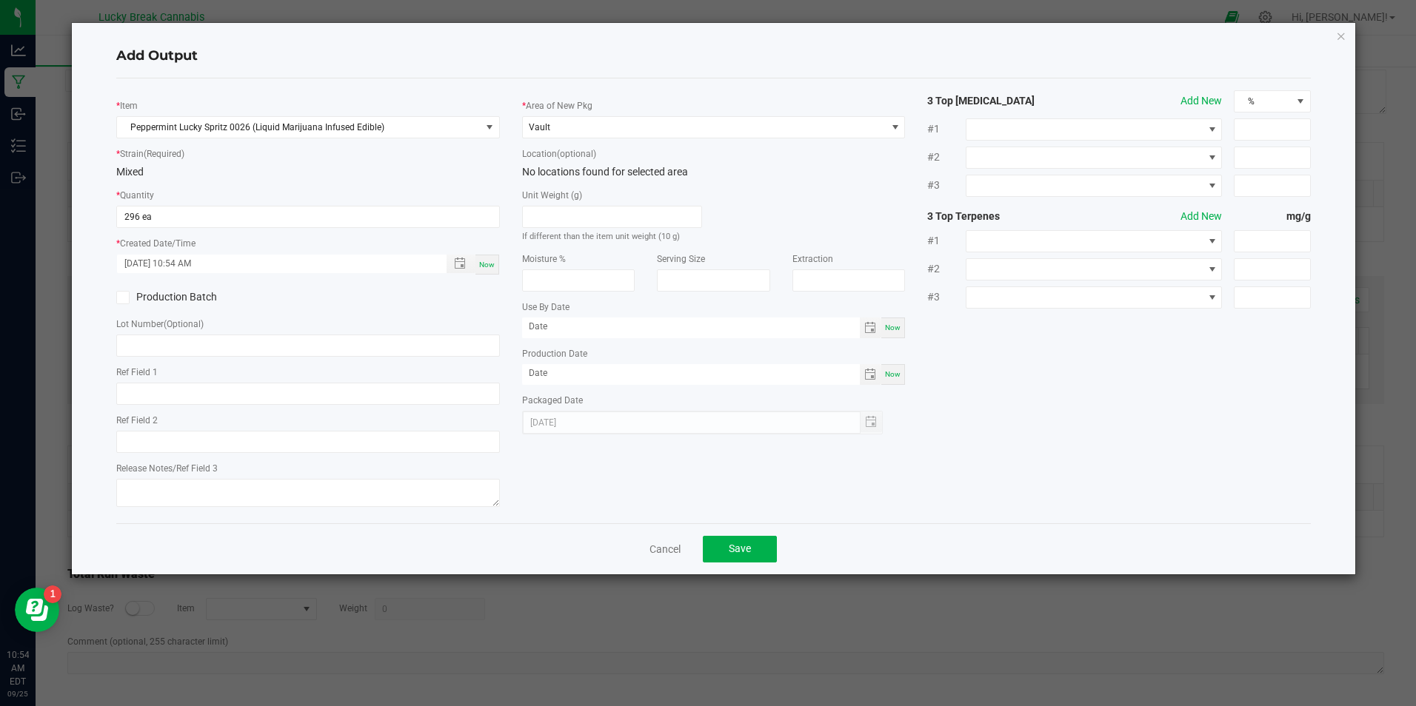
click at [127, 298] on icon at bounding box center [123, 298] width 10 height 0
click at [0, 0] on input "Production Batch" at bounding box center [0, 0] width 0 height 0
click at [159, 341] on input "text" at bounding box center [307, 346] width 383 height 22
type input "PM090825"
click at [307, 306] on div "Production Batch" at bounding box center [206, 298] width 203 height 22
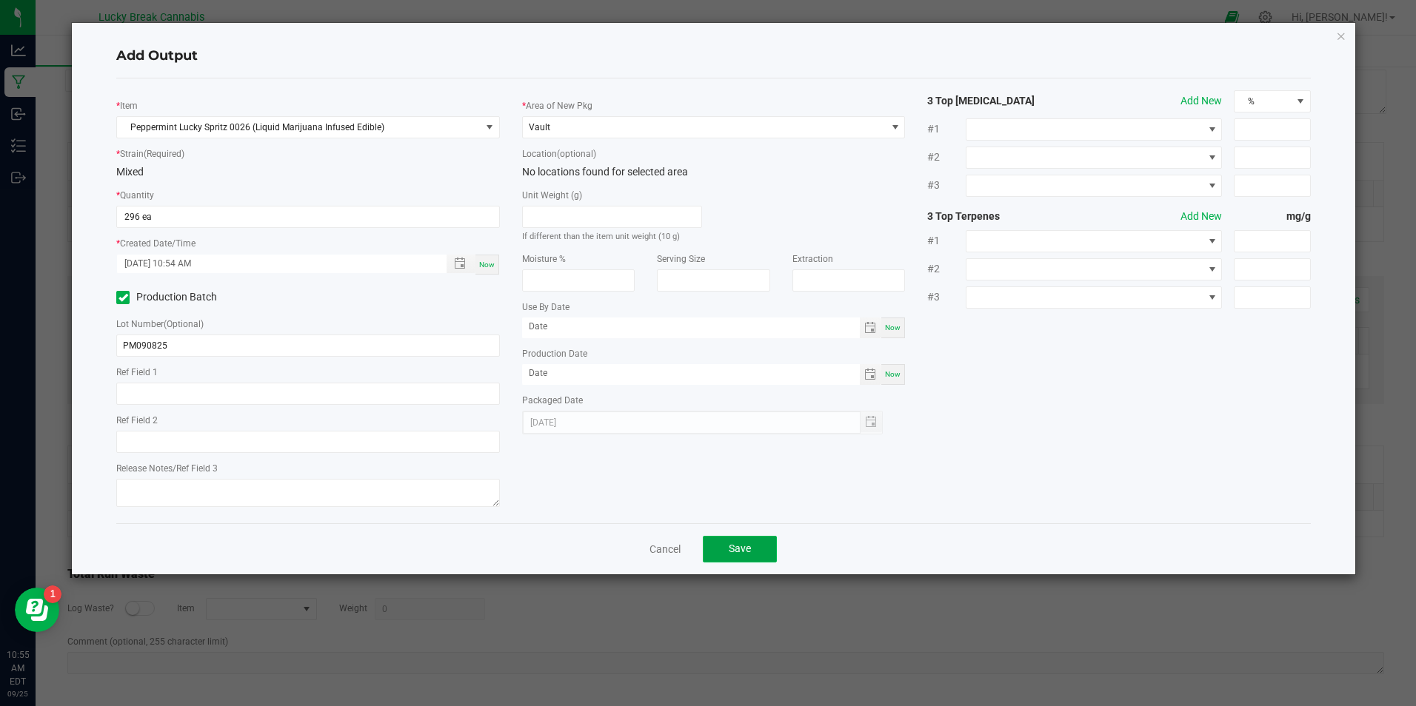
click at [740, 549] on span "Save" at bounding box center [740, 549] width 22 height 12
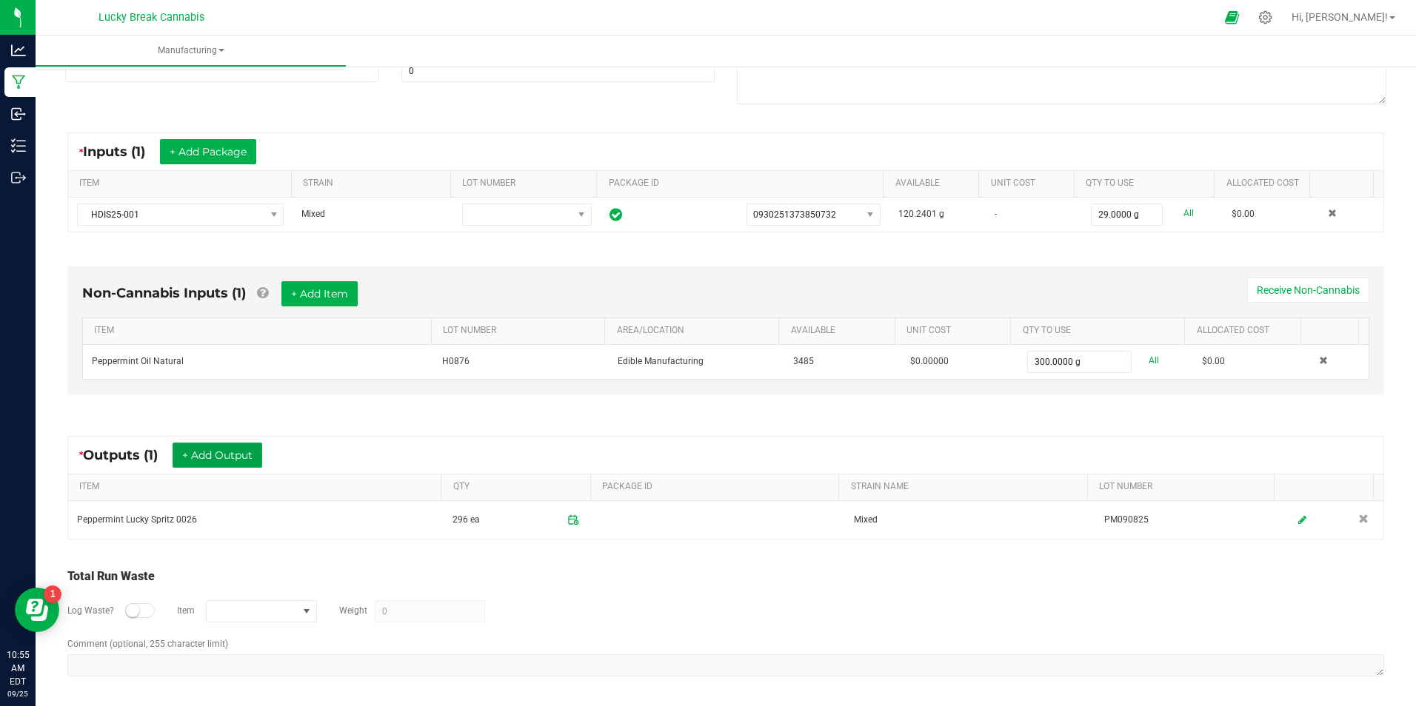
scroll to position [227, 0]
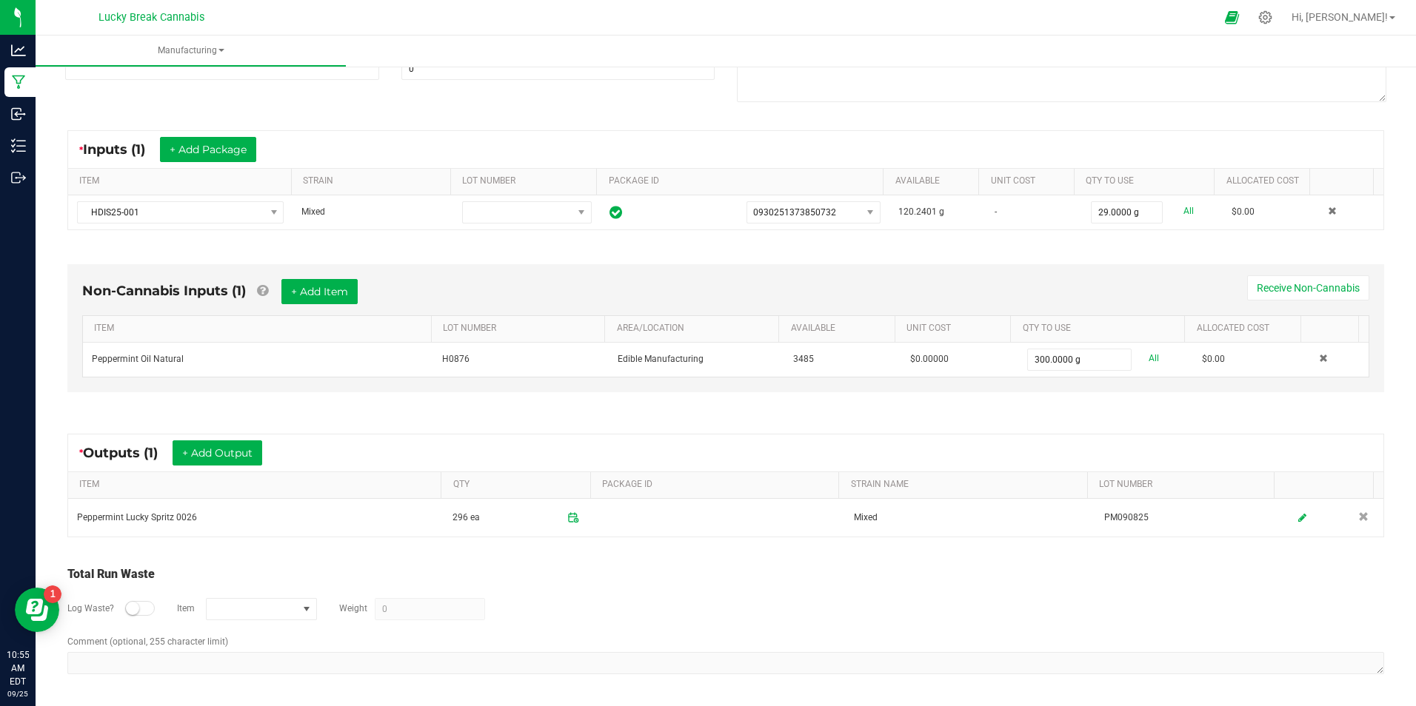
click at [131, 608] on small at bounding box center [132, 608] width 13 height 13
click at [252, 604] on span "NO DATA FOUND" at bounding box center [252, 609] width 91 height 21
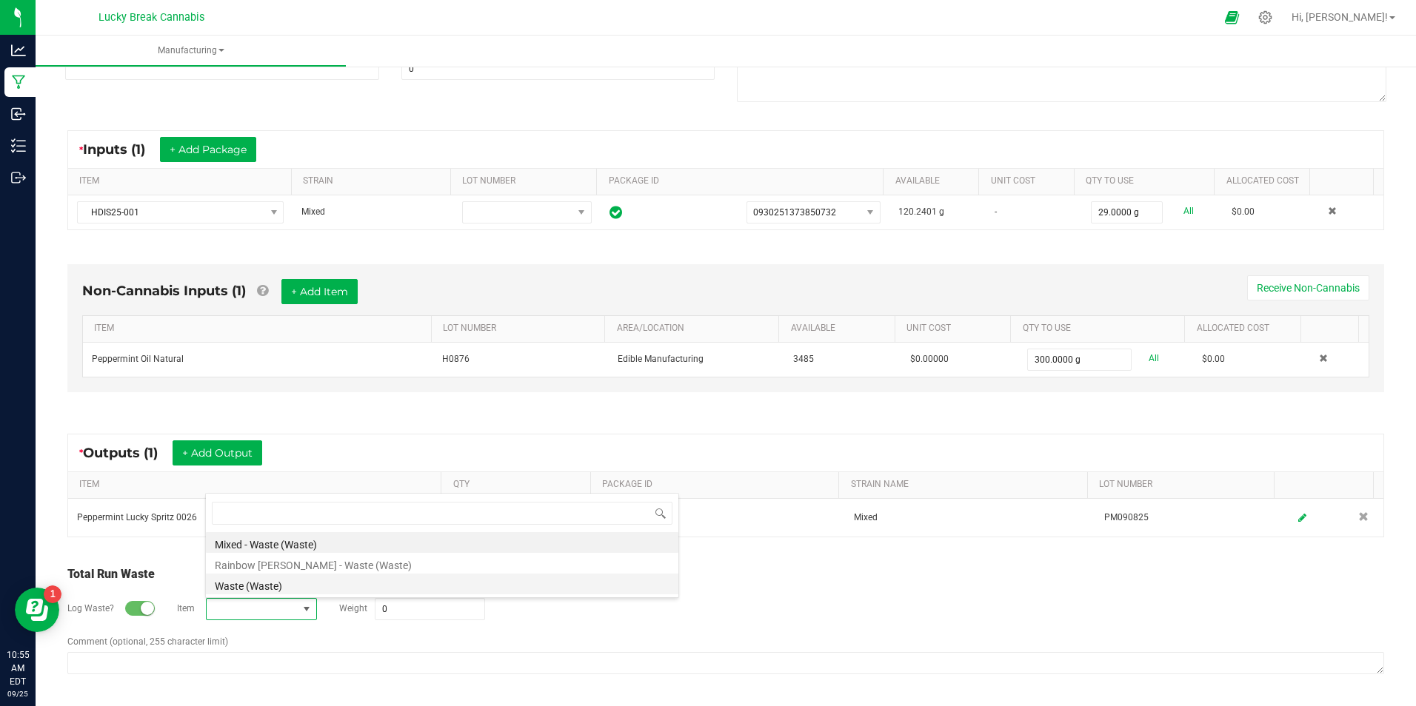
click at [284, 586] on li "Waste (Waste)" at bounding box center [442, 584] width 472 height 21
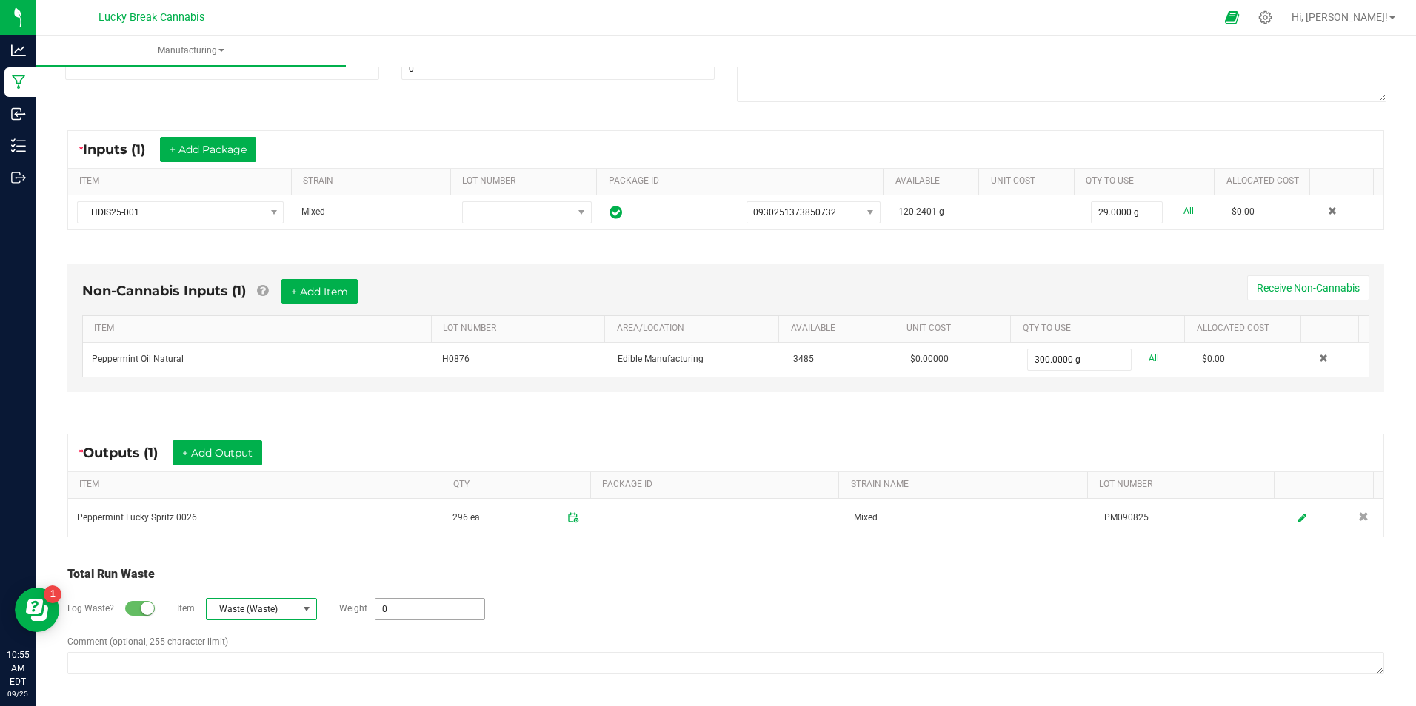
click at [438, 611] on input "0" at bounding box center [429, 609] width 109 height 21
type input "0.1 g"
click at [606, 588] on div "Log Waste? Item Waste (Waste) Weight 0.1 g" at bounding box center [725, 610] width 1317 height 52
click at [187, 666] on textarea "Comment (optional, 255 character limit)" at bounding box center [725, 663] width 1317 height 22
type textarea "WASTE FROM DOSING PM090825"
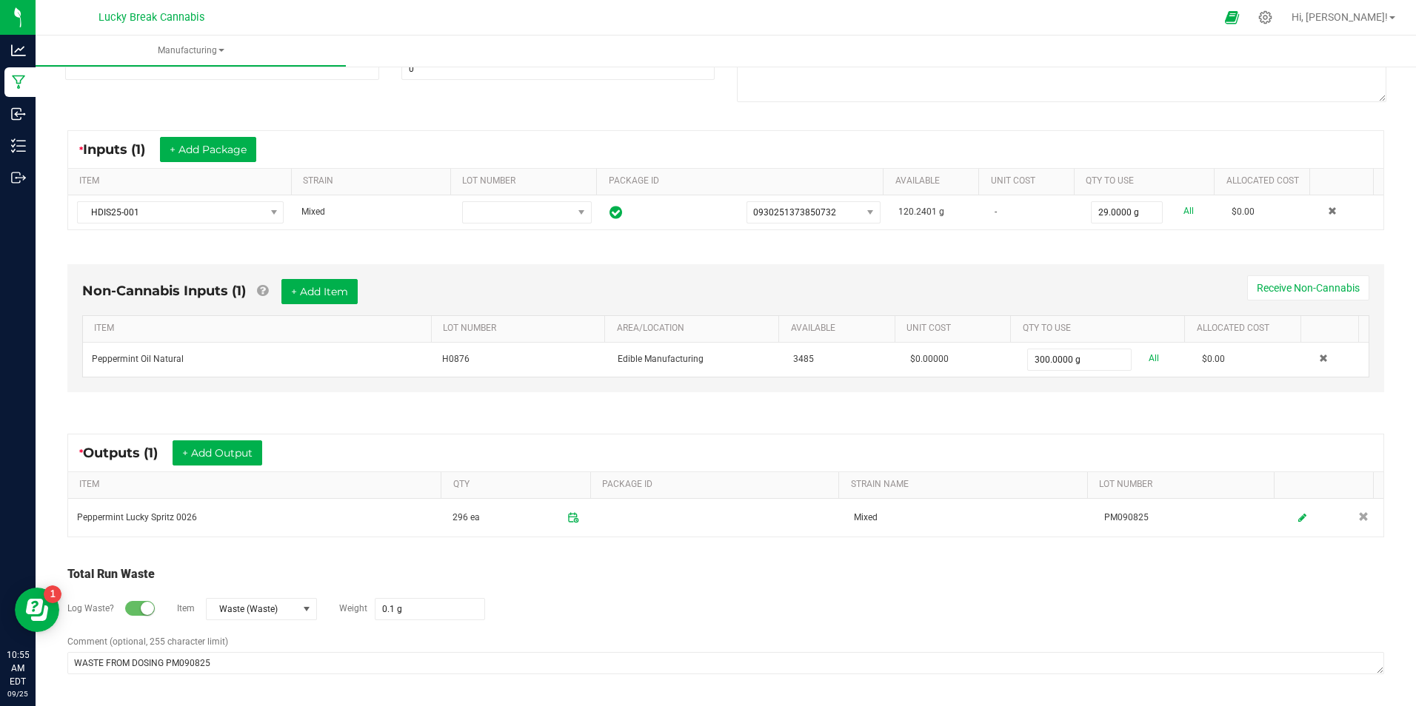
click at [644, 629] on div "Log Waste? Item Waste (Waste) Weight 0.1 g" at bounding box center [725, 610] width 1317 height 52
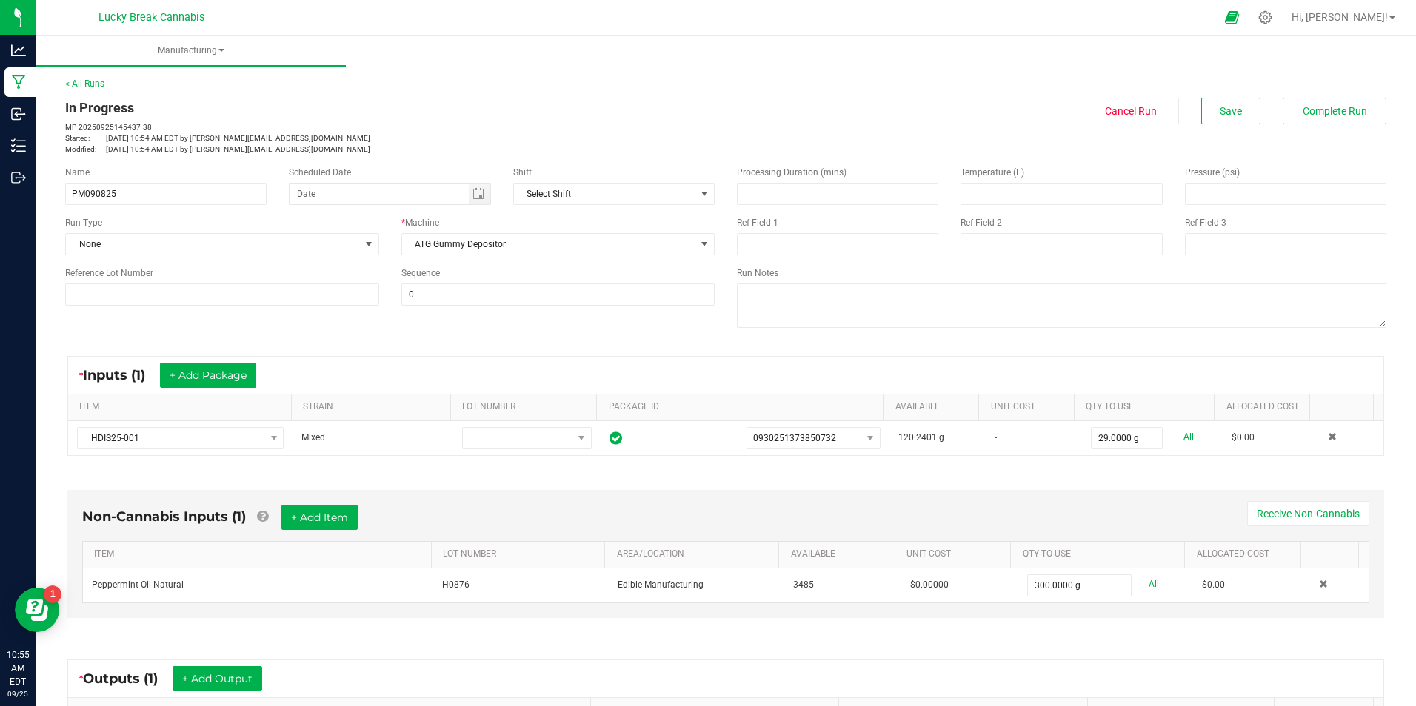
scroll to position [0, 0]
click at [1220, 115] on span "Save" at bounding box center [1231, 112] width 22 height 12
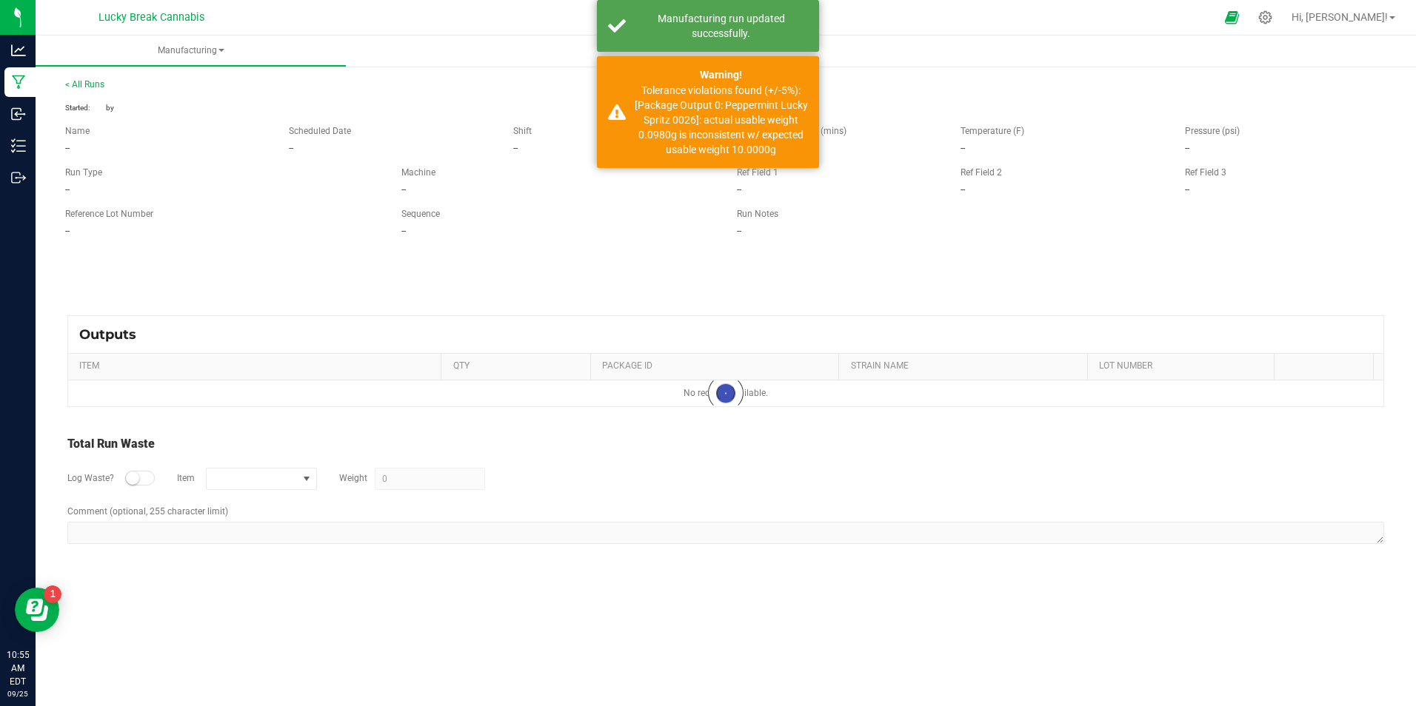
type input "0.1 g"
type textarea "WASTE FROM DOSING PM090825"
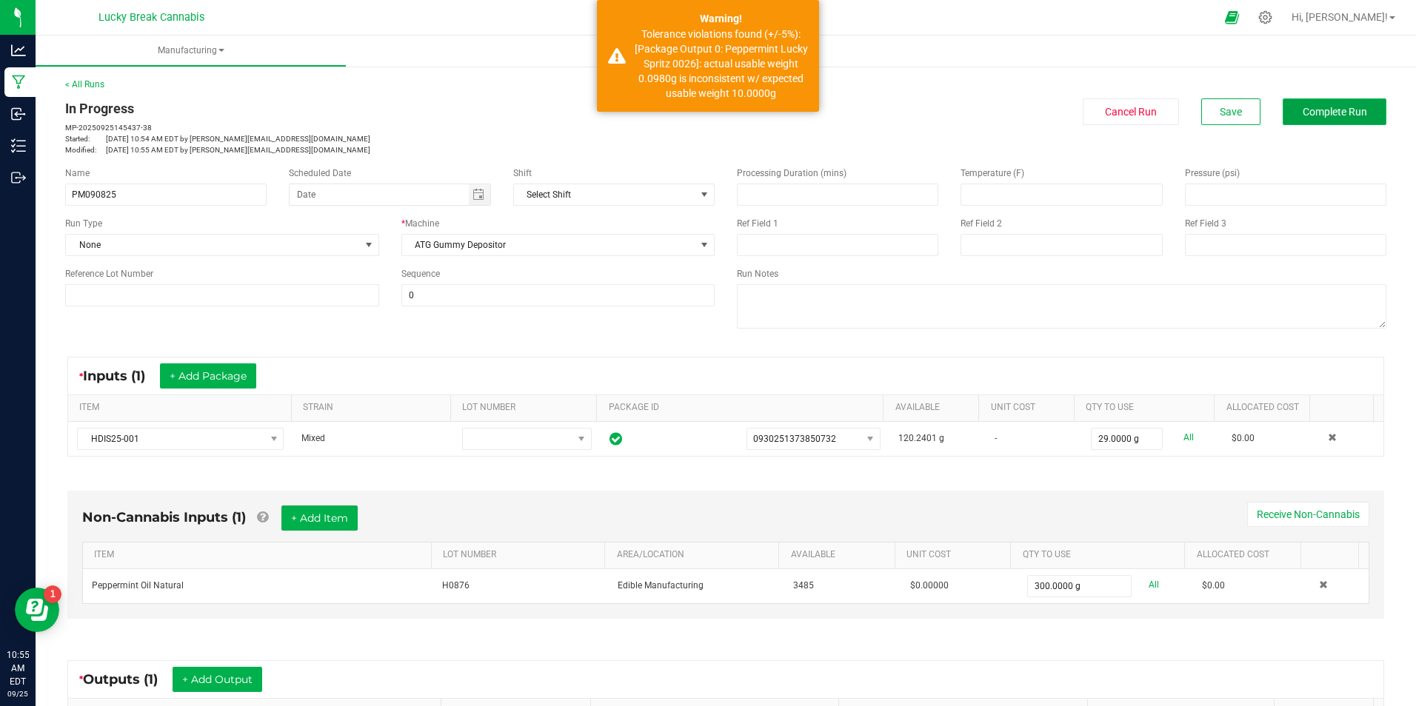
click at [1332, 108] on span "Complete Run" at bounding box center [1335, 112] width 64 height 12
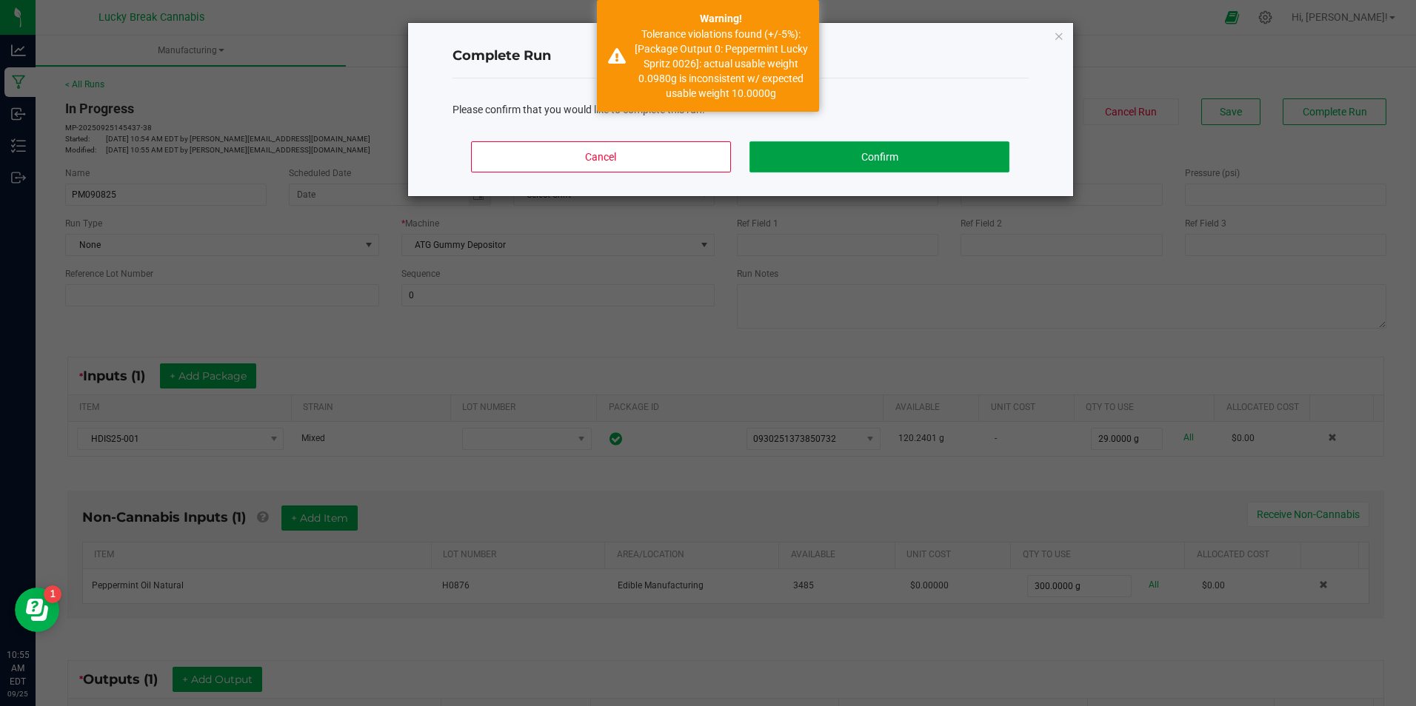
click at [797, 146] on button "Confirm" at bounding box center [878, 156] width 259 height 31
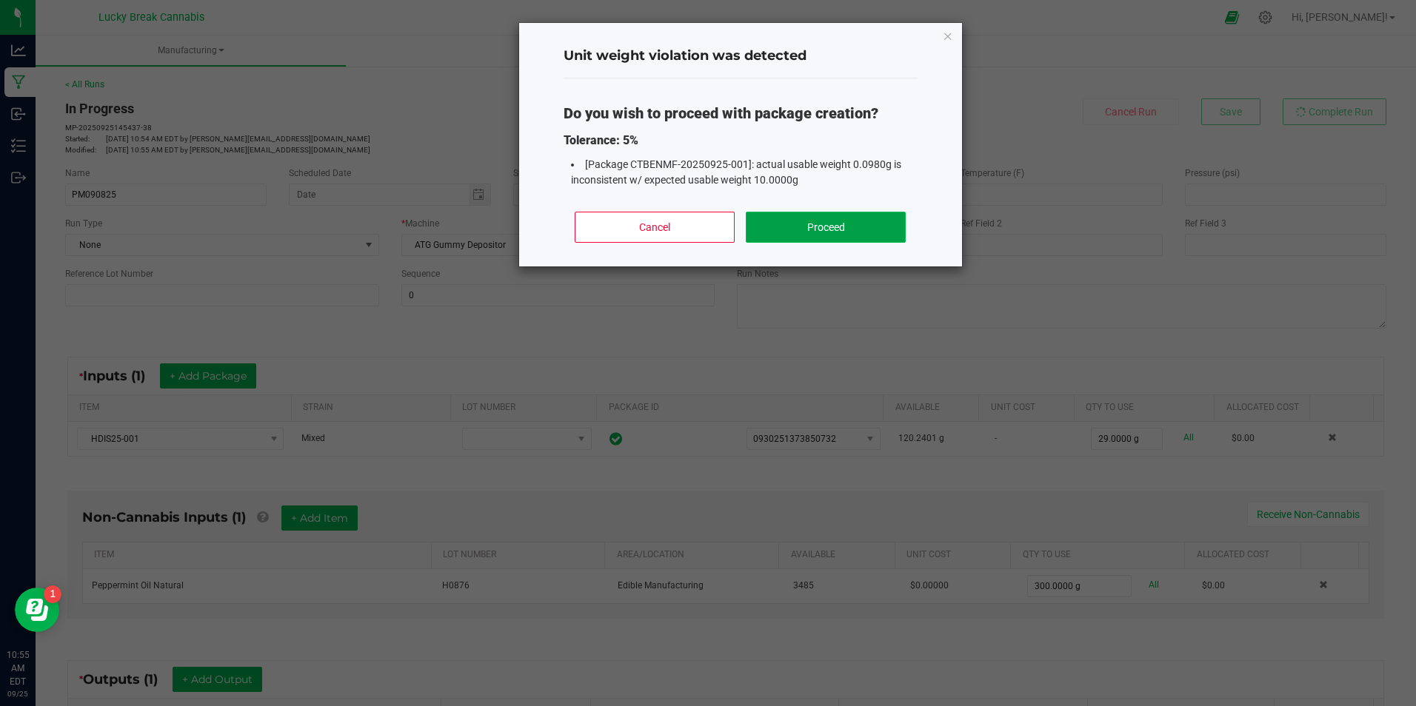
click at [854, 224] on button "Proceed" at bounding box center [825, 227] width 159 height 31
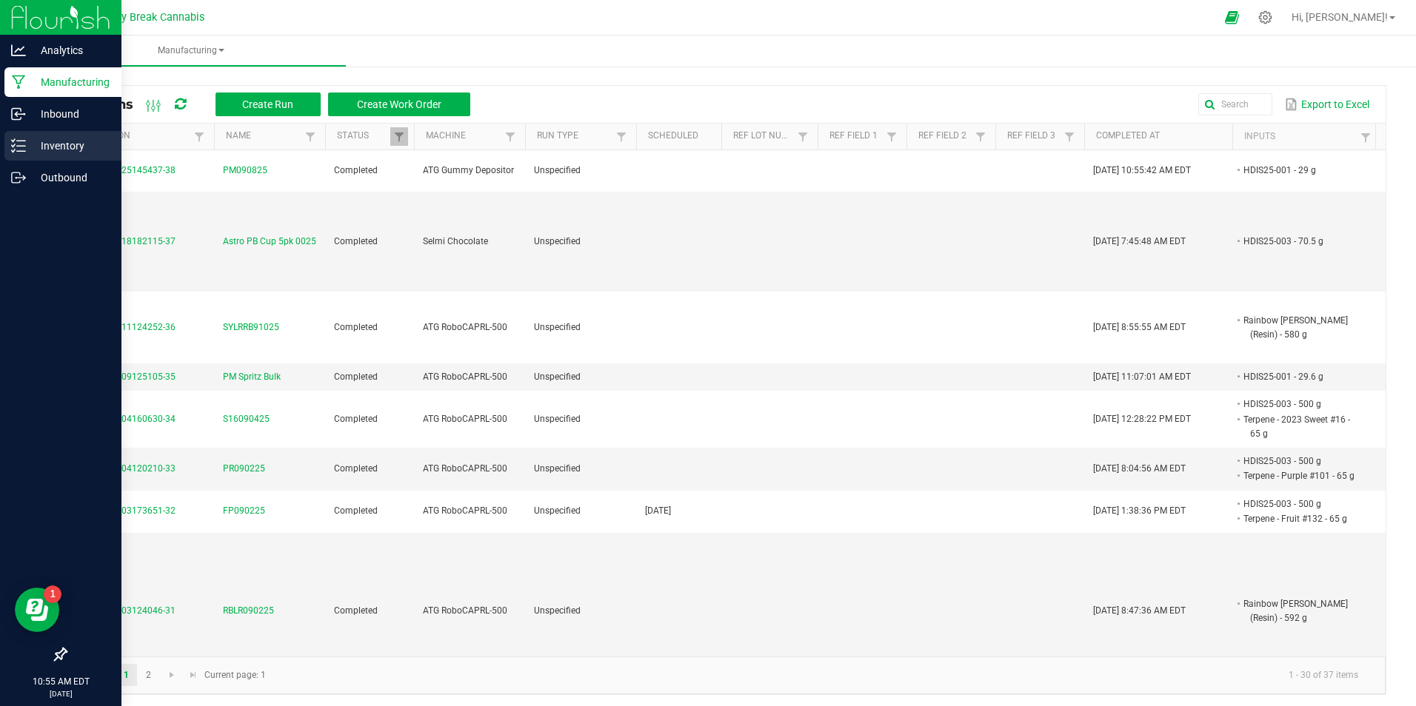
click at [64, 138] on p "Inventory" at bounding box center [70, 146] width 89 height 18
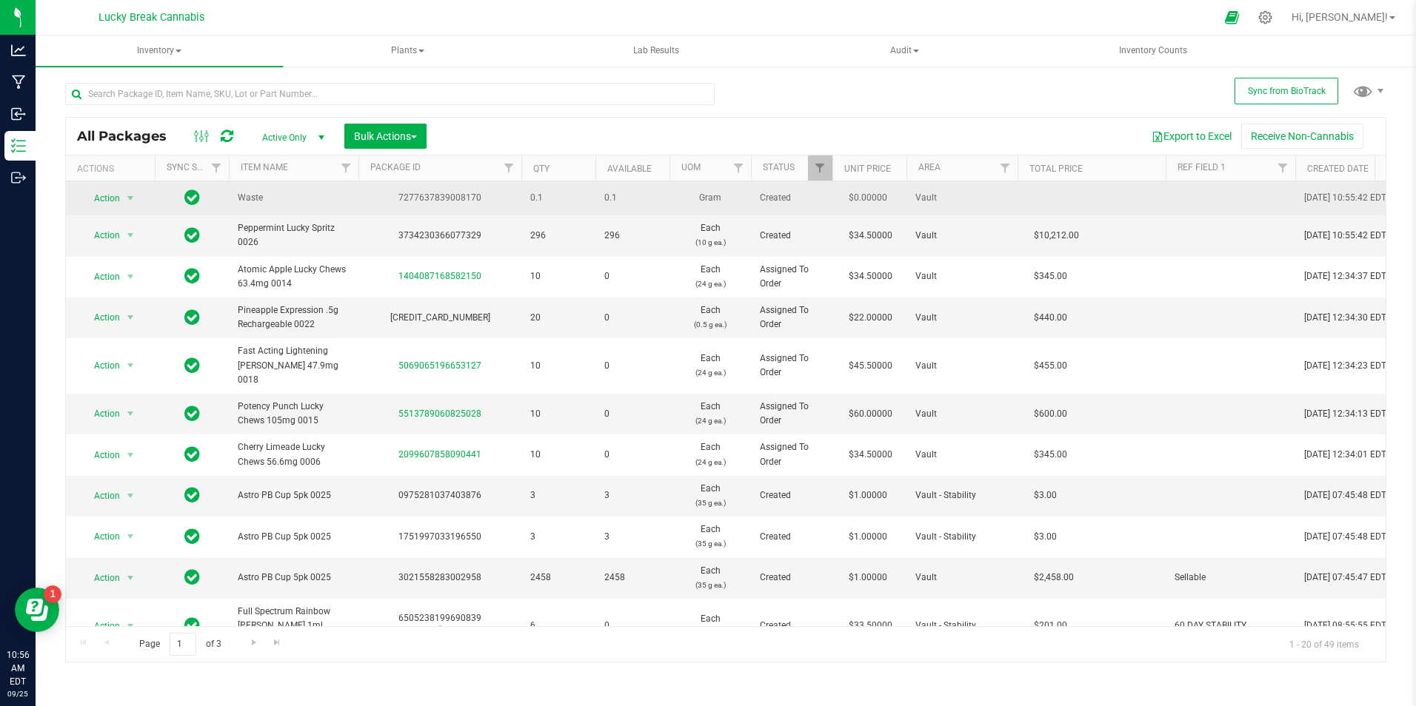
drag, startPoint x: 481, startPoint y: 196, endPoint x: 398, endPoint y: 197, distance: 82.9
click at [398, 197] on div "7277637839008170" at bounding box center [439, 198] width 167 height 14
copy div "7277637839008170"
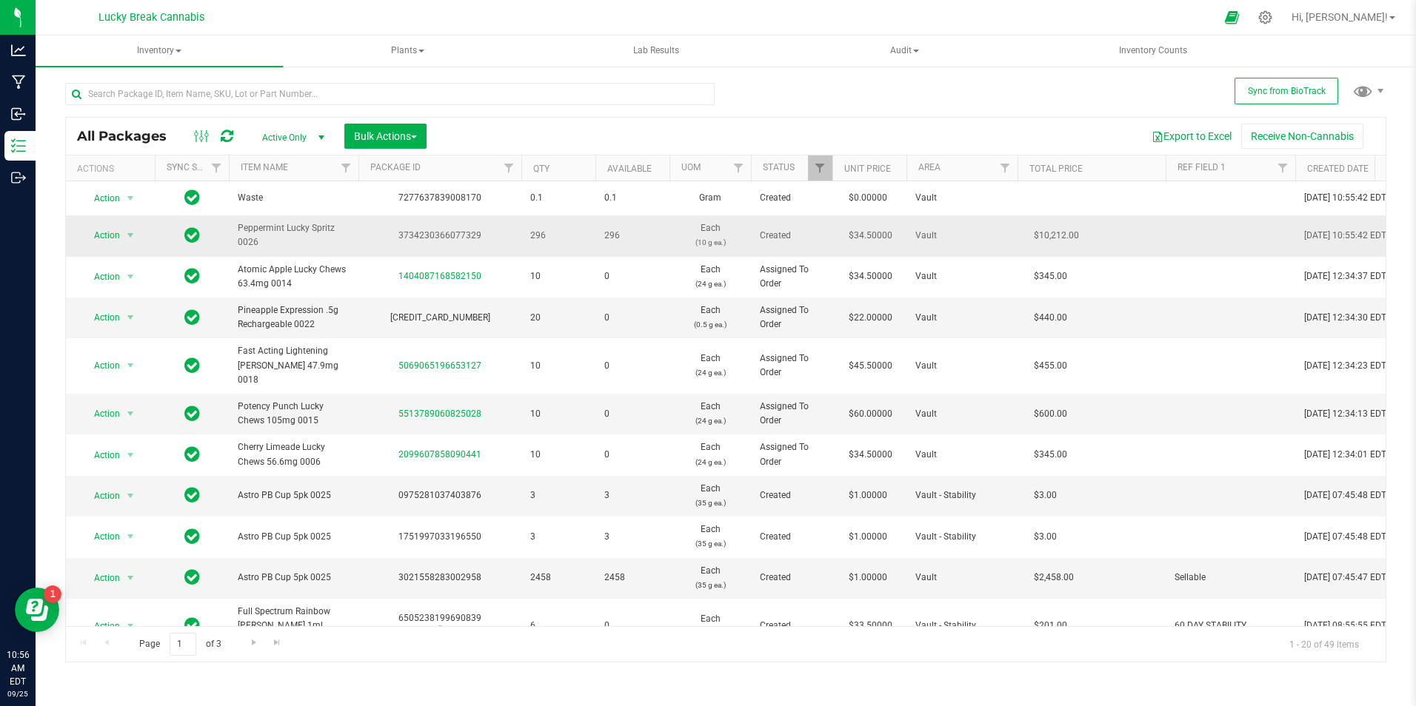
click at [472, 233] on div "3734230366077329" at bounding box center [439, 236] width 167 height 14
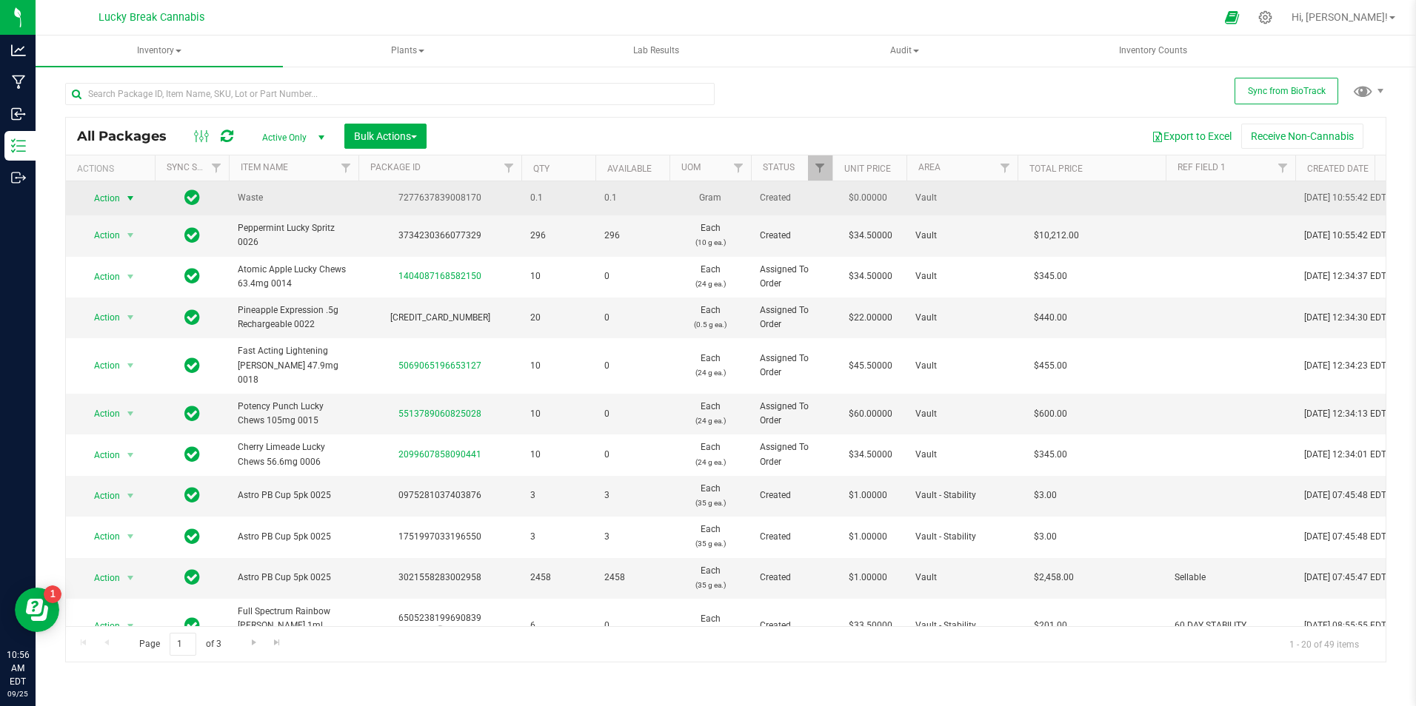
click at [130, 199] on span "select" at bounding box center [130, 199] width 12 height 12
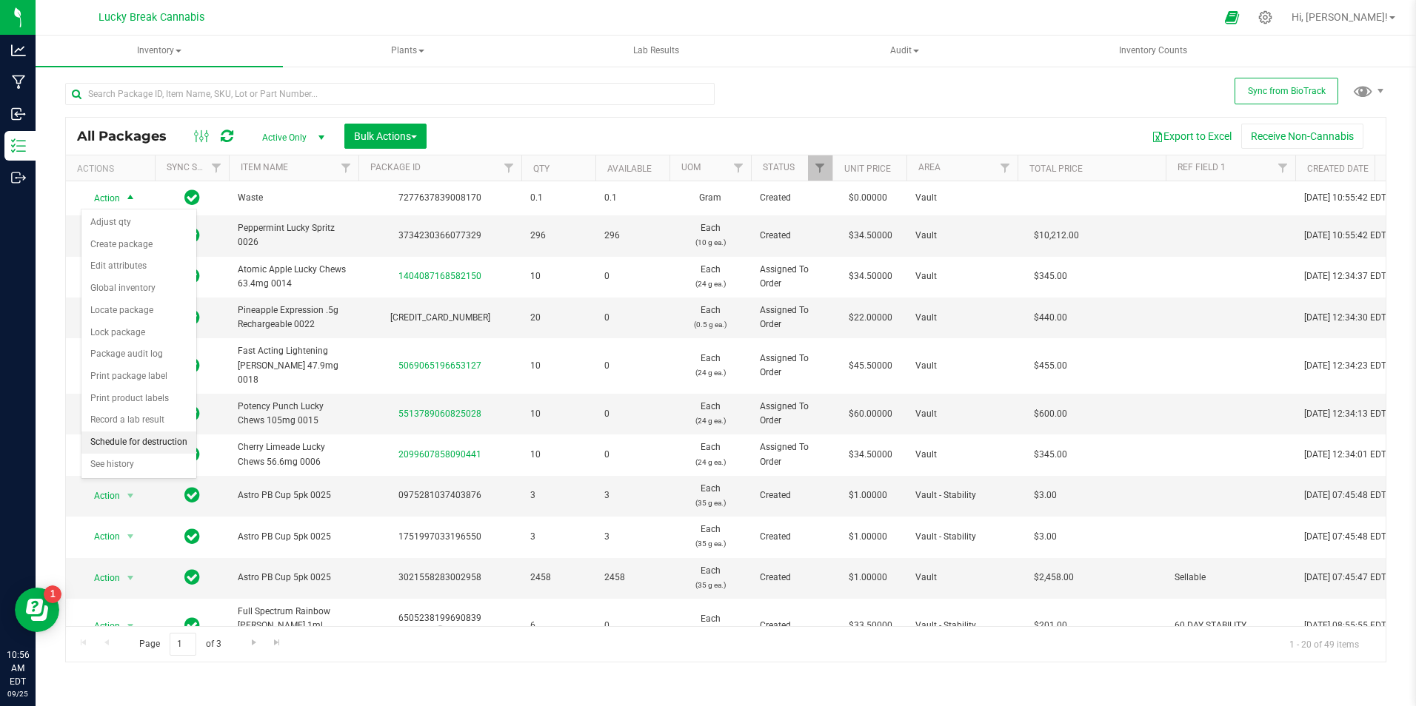
click at [130, 437] on li "Schedule for destruction" at bounding box center [138, 443] width 115 height 22
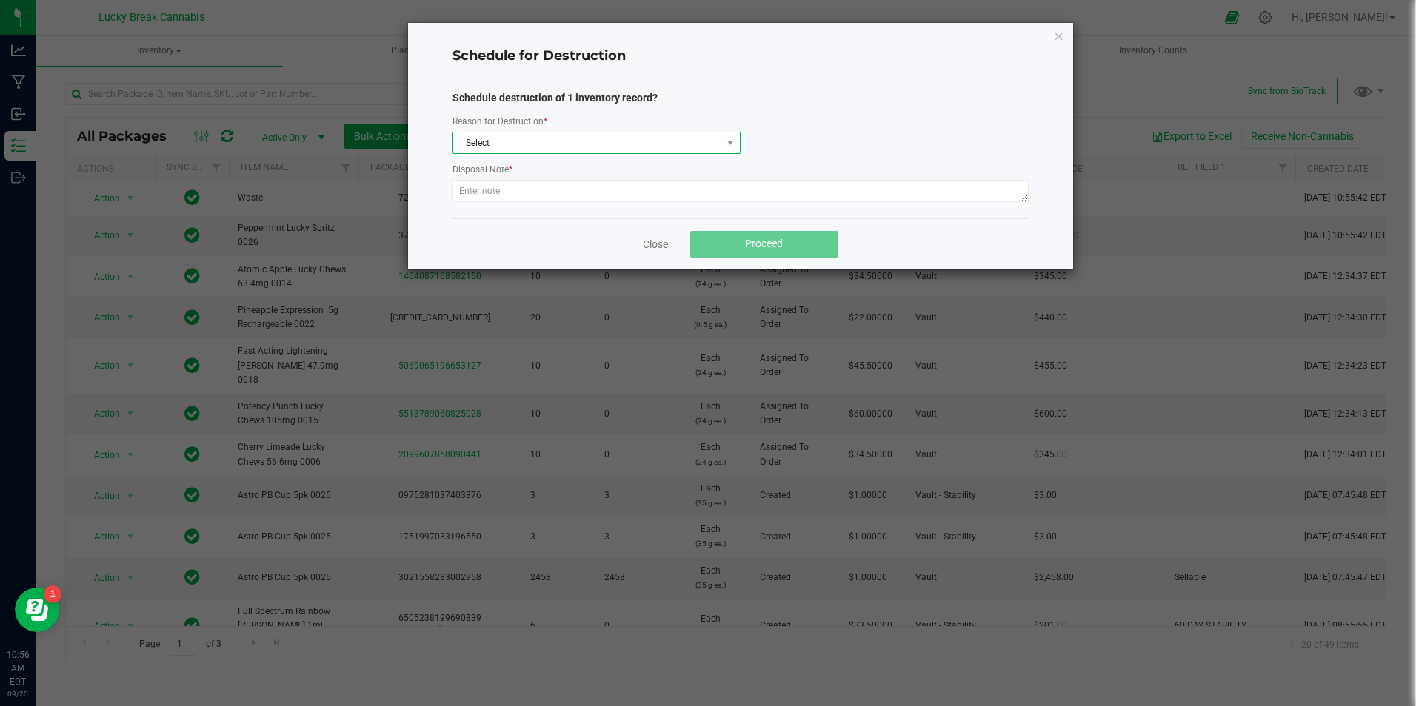
click at [657, 136] on span "Select" at bounding box center [587, 143] width 268 height 21
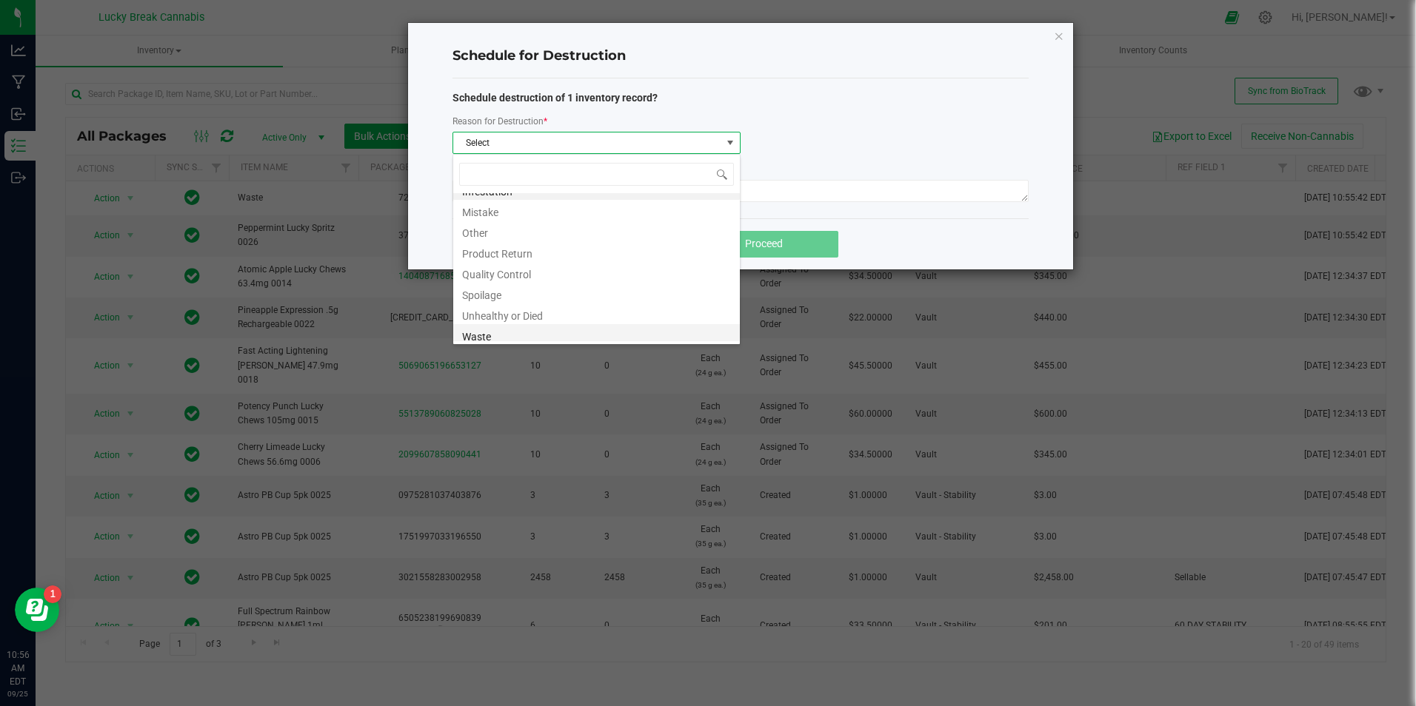
scroll to position [18, 0]
click at [504, 326] on li "Waste" at bounding box center [596, 331] width 287 height 21
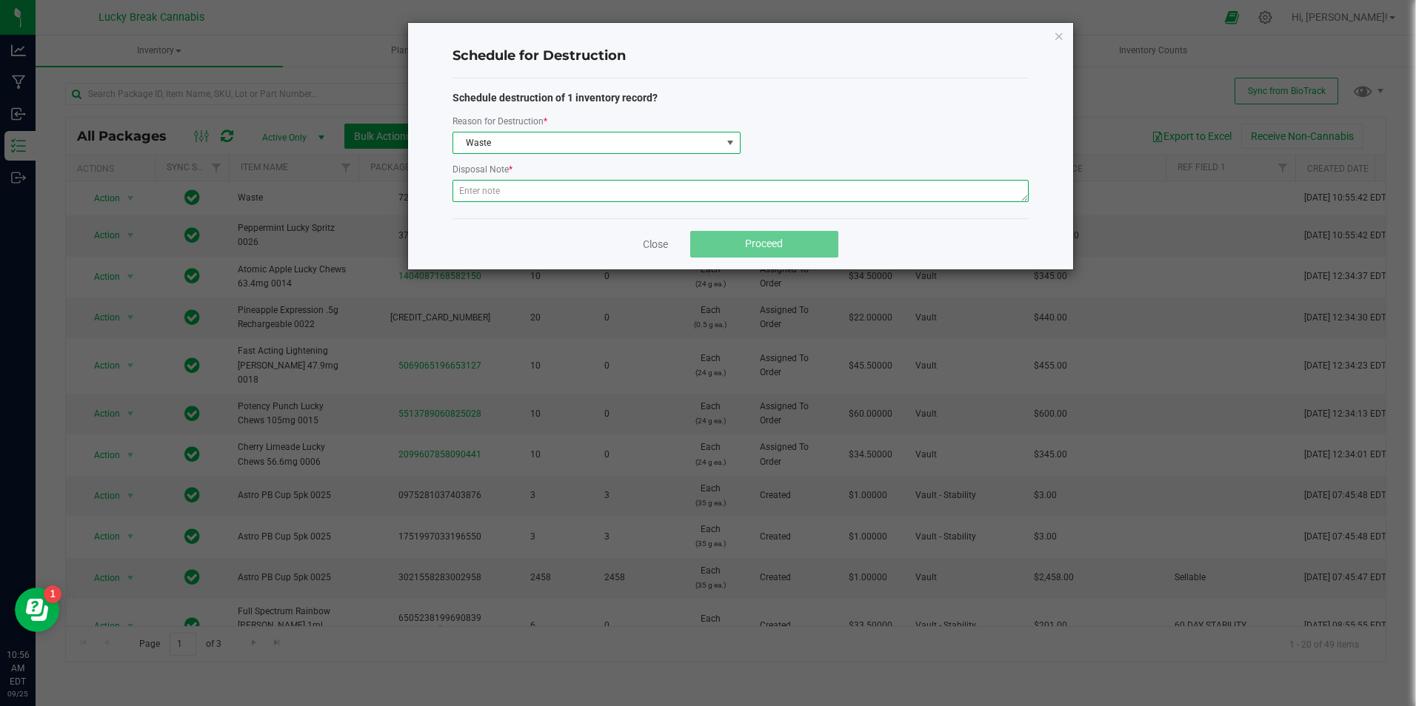
click at [542, 187] on textarea at bounding box center [740, 191] width 576 height 22
type textarea "WASTE FROM DOSING PM090825"
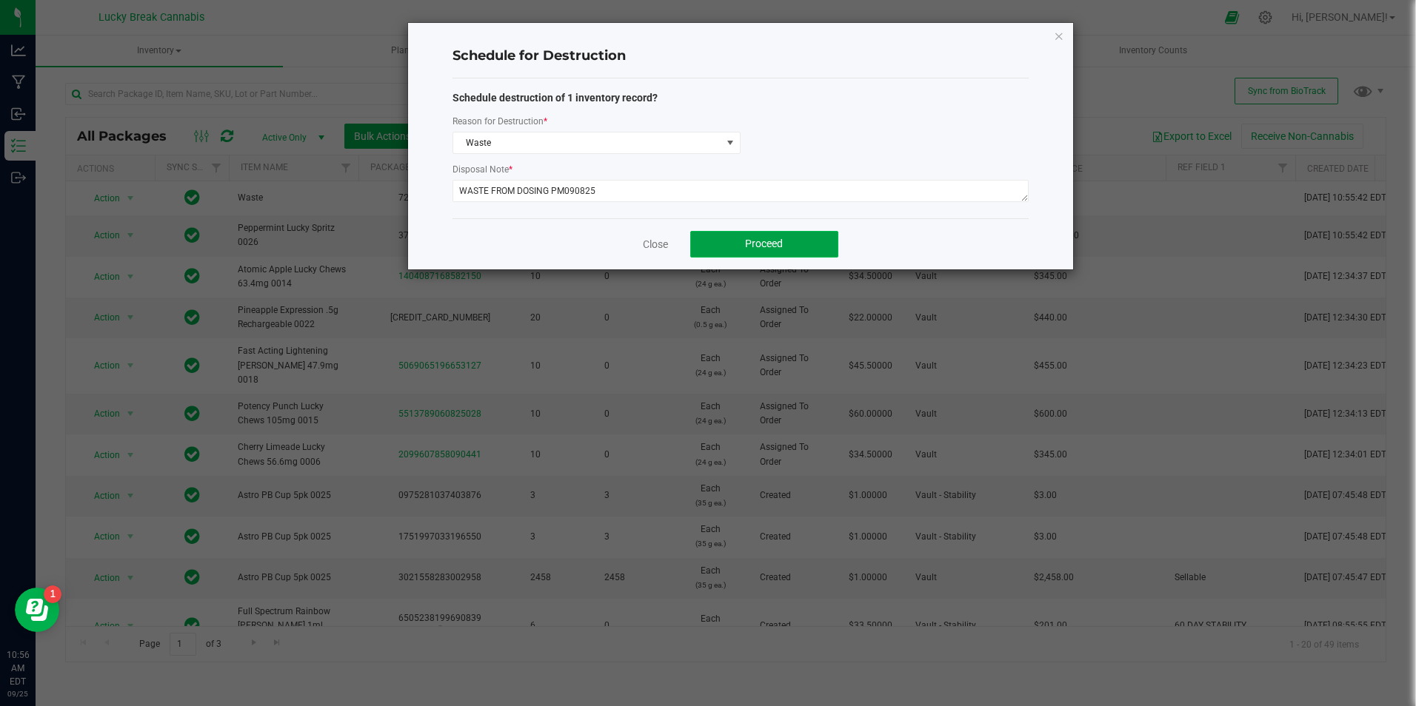
click at [705, 237] on button "Proceed" at bounding box center [764, 244] width 148 height 27
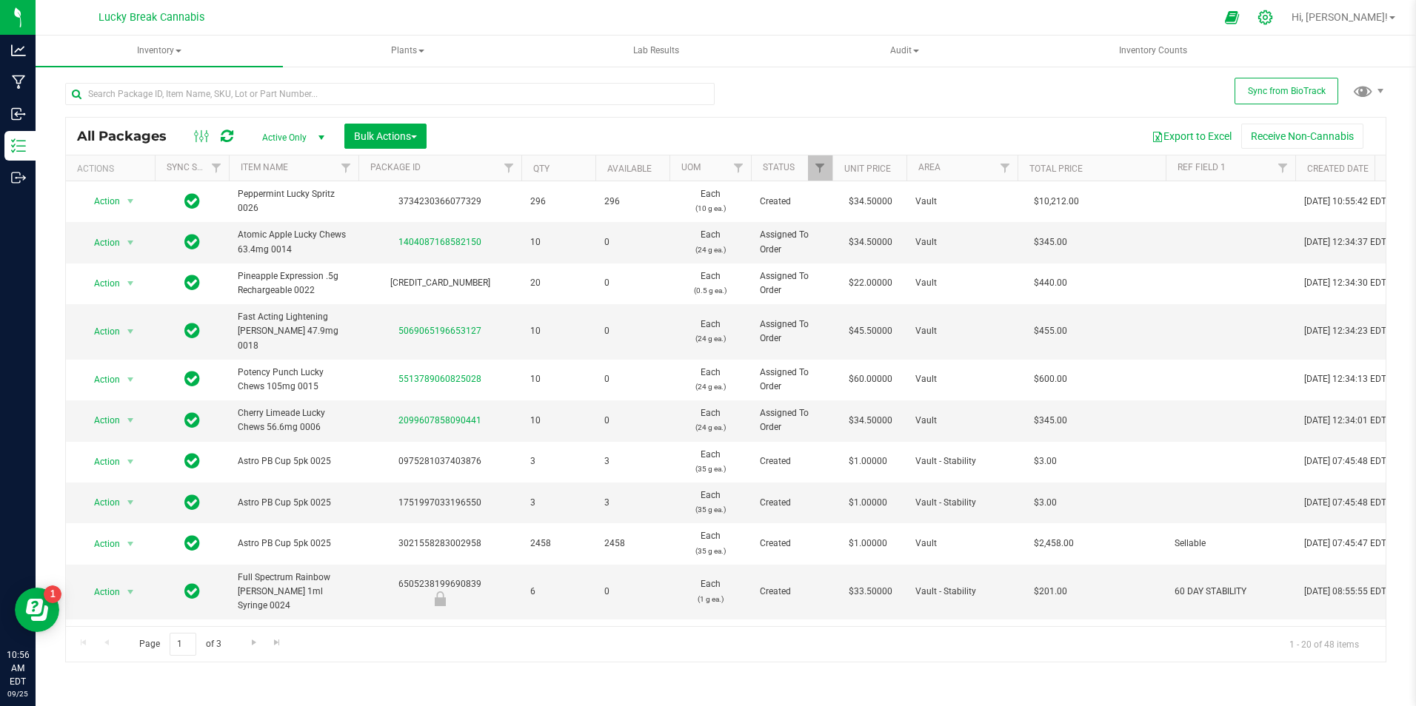
click at [1272, 16] on icon at bounding box center [1265, 17] width 14 height 14
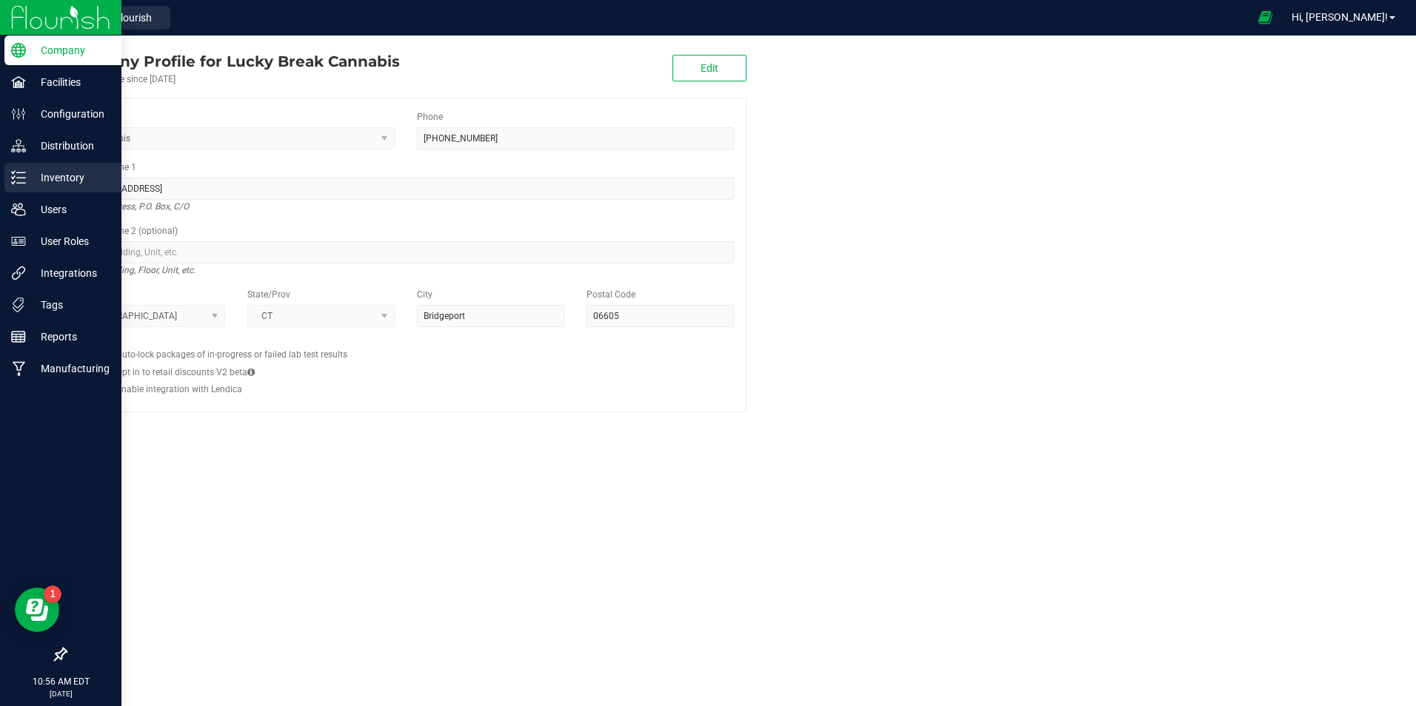
click at [73, 180] on p "Inventory" at bounding box center [70, 178] width 89 height 18
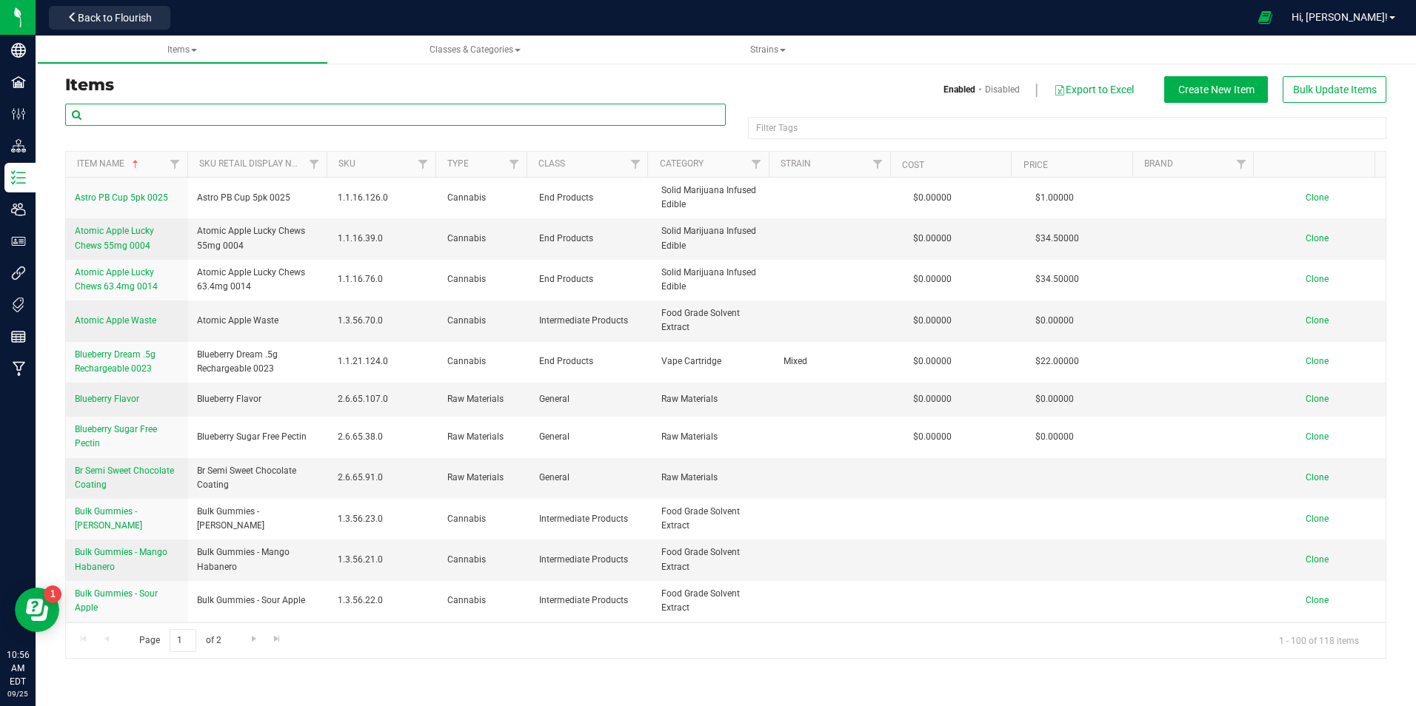
click at [204, 109] on input "text" at bounding box center [395, 115] width 661 height 22
type input "PEPP"
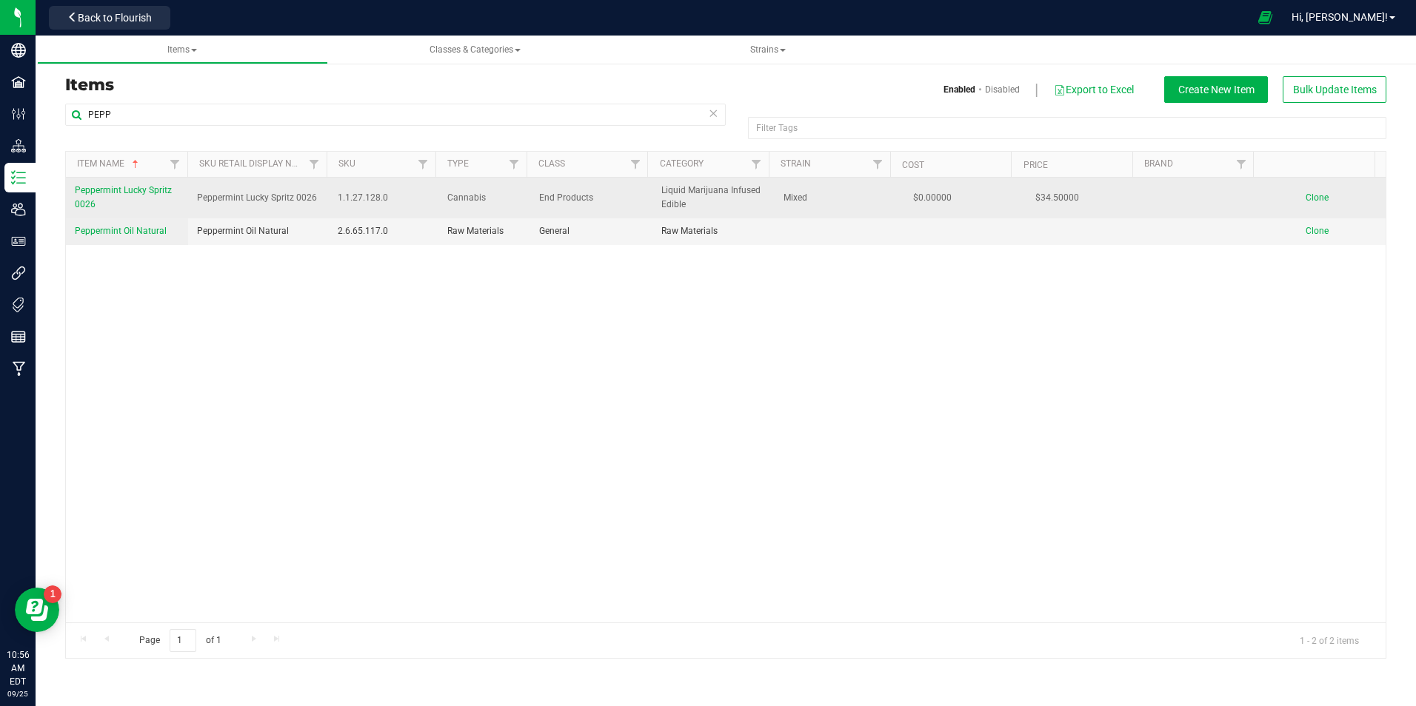
click at [1308, 200] on span "Clone" at bounding box center [1317, 198] width 23 height 10
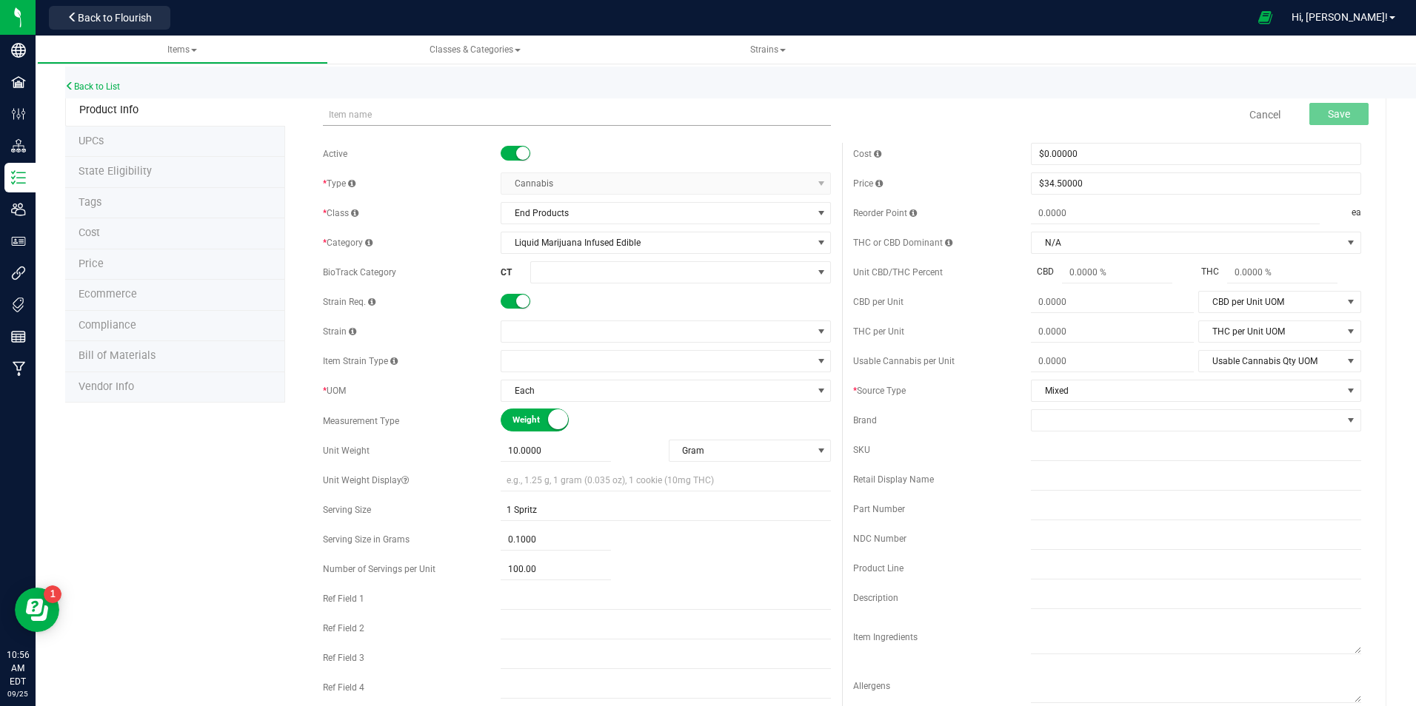
click at [383, 113] on input "text" at bounding box center [577, 115] width 508 height 22
type input "s"
click at [449, 113] on input "Spearmint Lucky Spritz" at bounding box center [577, 115] width 508 height 22
type input "Spearmint Lucky Spritz 0028"
click at [316, 171] on div "Active * Type Cannabis Select type Cannabis Non-Inventory Raw Materials Supplie…" at bounding box center [577, 439] width 530 height 593
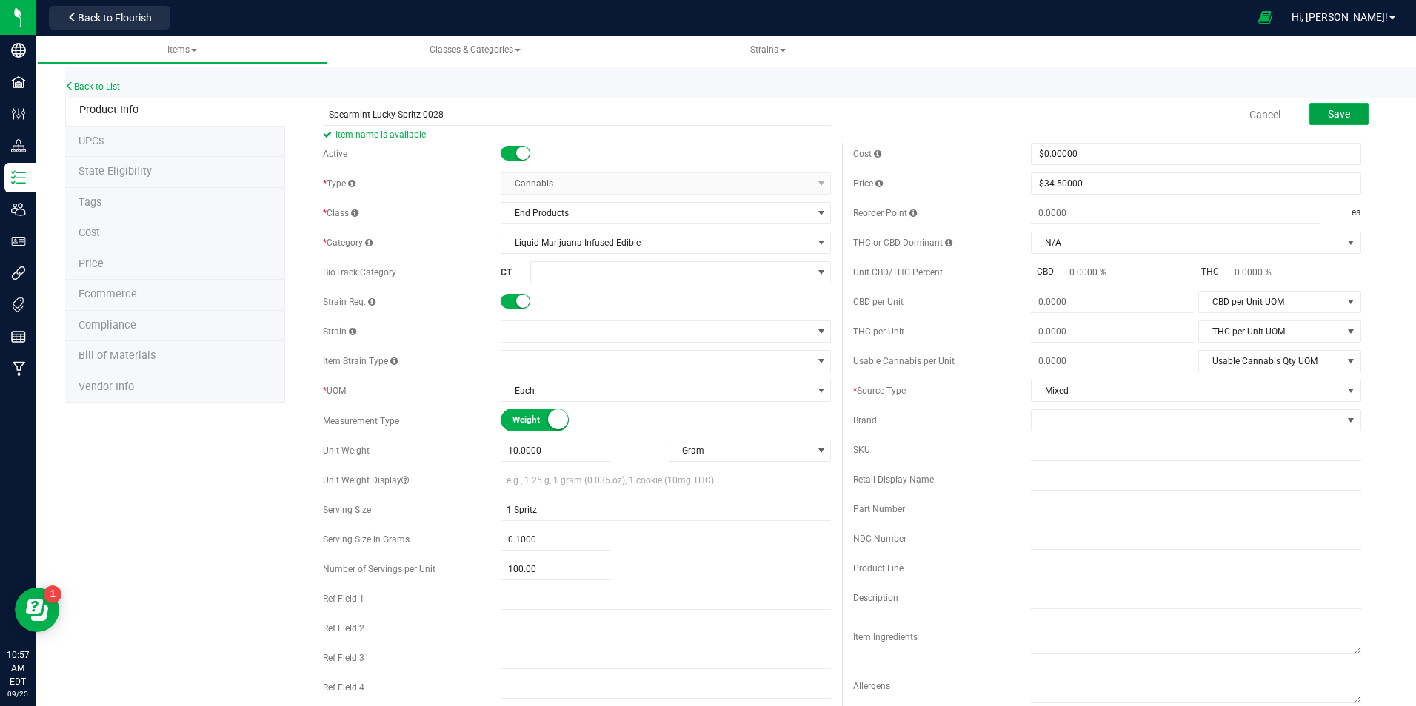
click at [1328, 108] on span "Save" at bounding box center [1339, 114] width 22 height 12
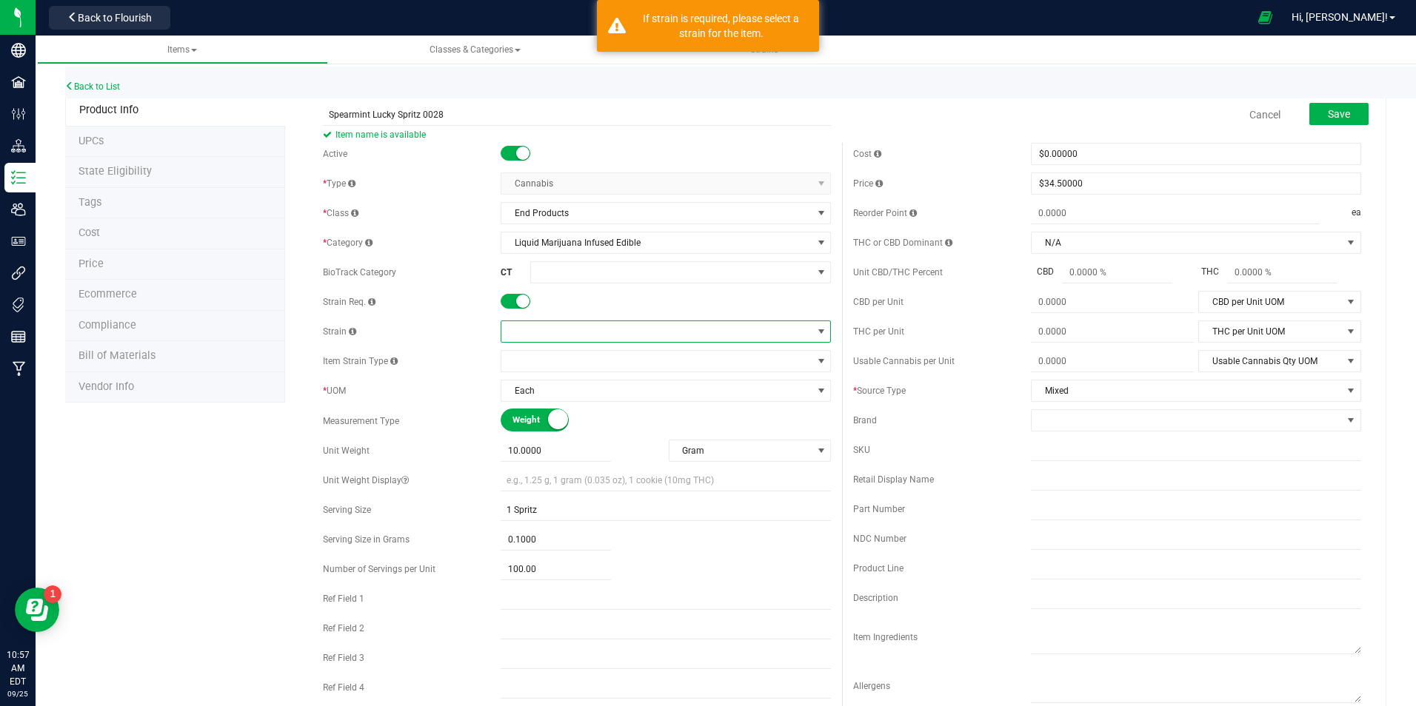
click at [529, 335] on span at bounding box center [656, 331] width 310 height 21
click at [532, 398] on li "Mixed" at bounding box center [661, 393] width 326 height 21
click at [1334, 115] on span "Save" at bounding box center [1339, 114] width 22 height 12
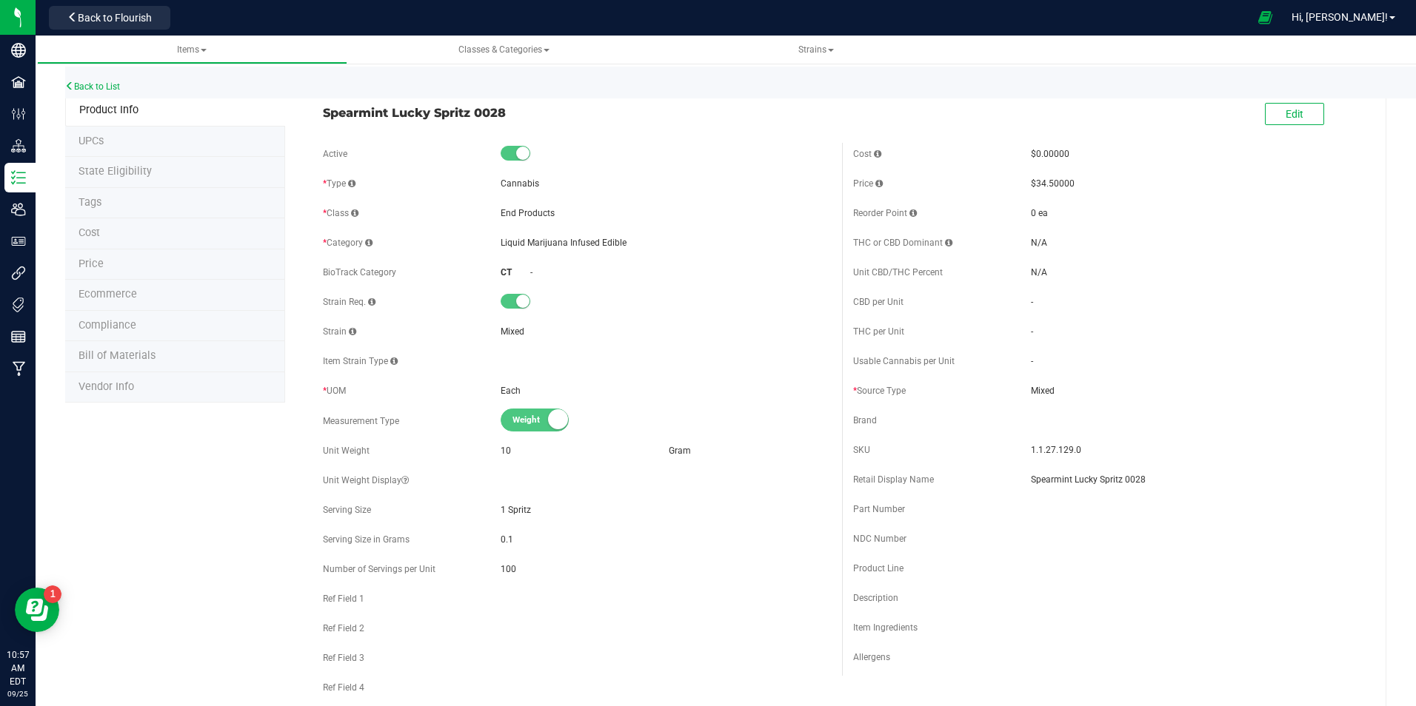
click at [1358, 378] on div "Cost $0.00000 Price $34.50000 Reorder Point 0 ea THC or CBD Dominant - - -" at bounding box center [1107, 409] width 530 height 533
click at [121, 19] on span "Back to Flourish" at bounding box center [115, 18] width 74 height 12
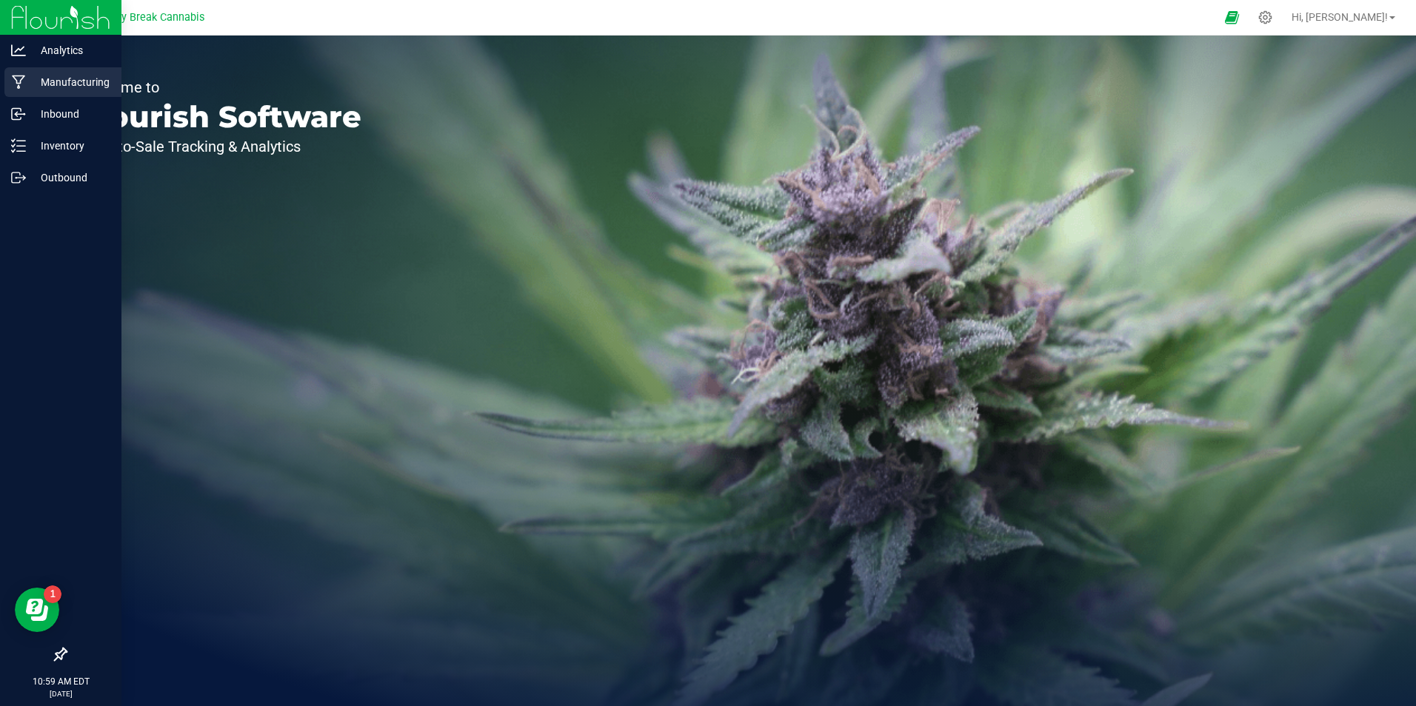
click at [85, 71] on div "Manufacturing" at bounding box center [62, 82] width 117 height 30
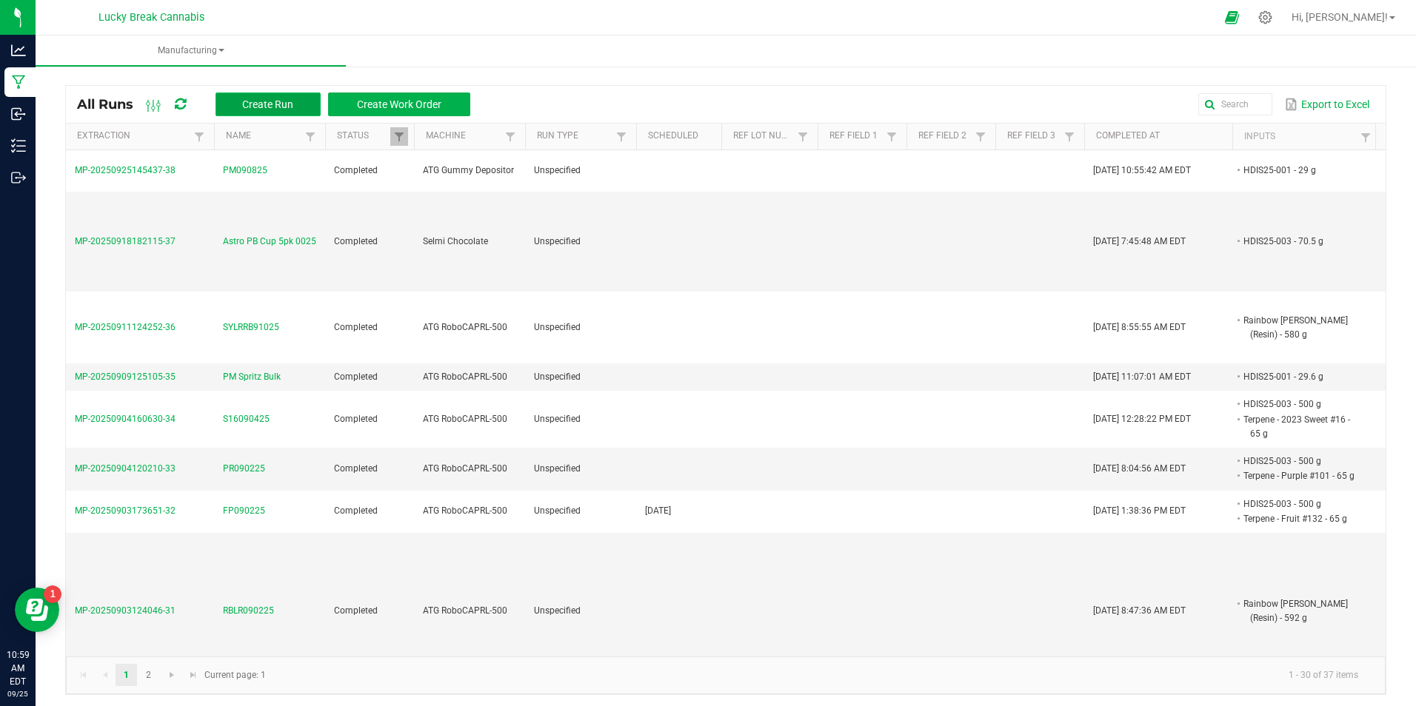
click at [284, 101] on span "Create Run" at bounding box center [267, 104] width 51 height 12
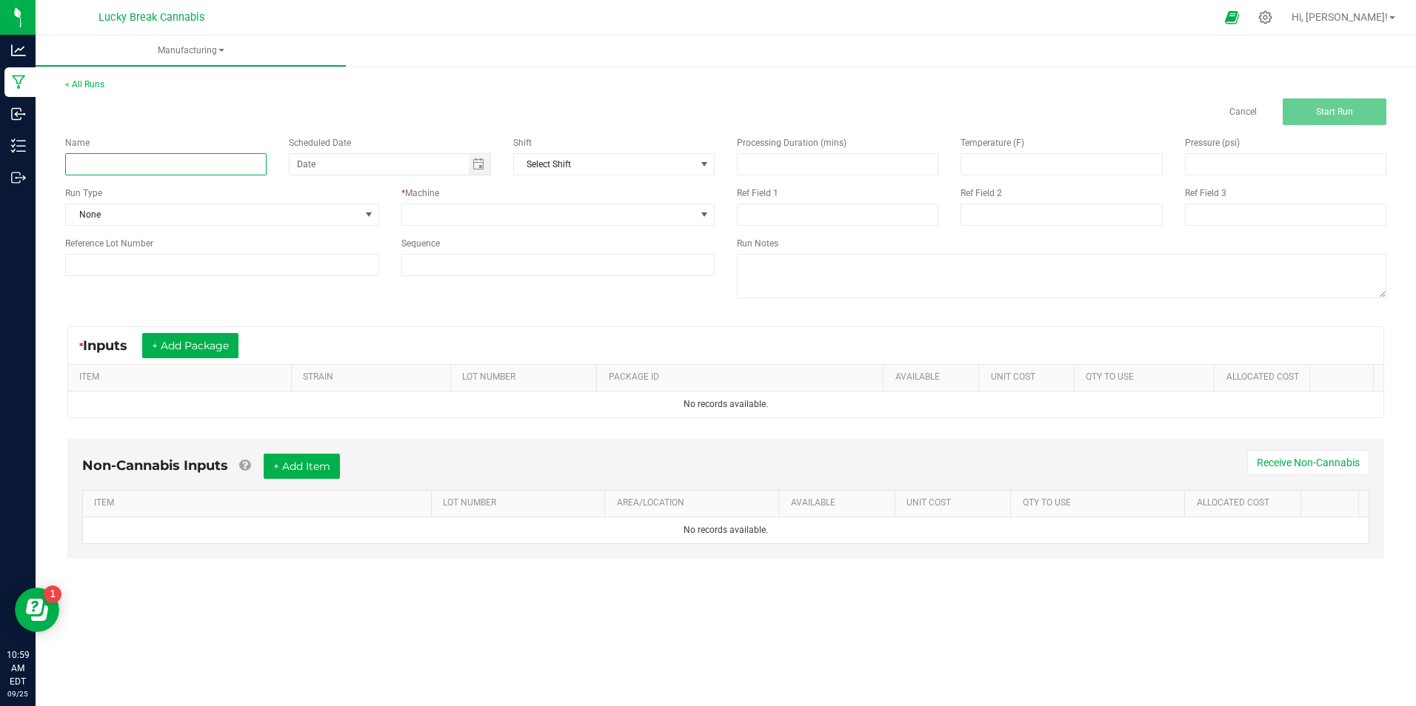
click at [181, 166] on input at bounding box center [165, 164] width 201 height 22
type input "s"
type input "P"
type input "SP092225"
click at [461, 210] on span at bounding box center [549, 214] width 294 height 21
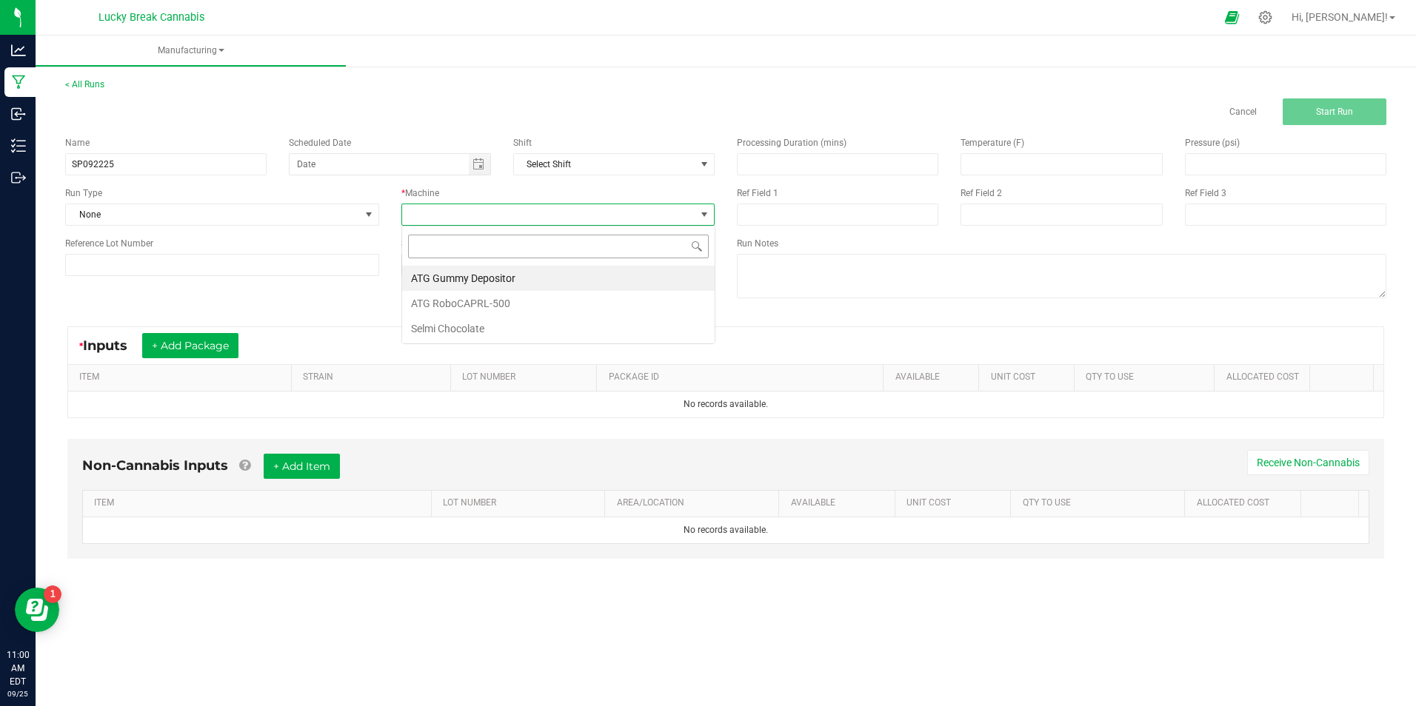
scroll to position [22, 313]
click at [443, 278] on li "ATG Gummy Depositor" at bounding box center [558, 278] width 313 height 25
click at [298, 308] on div "Name SP092225 Scheduled Date Shift Select Shift Run Type None * Machine ATG Gum…" at bounding box center [725, 219] width 1343 height 188
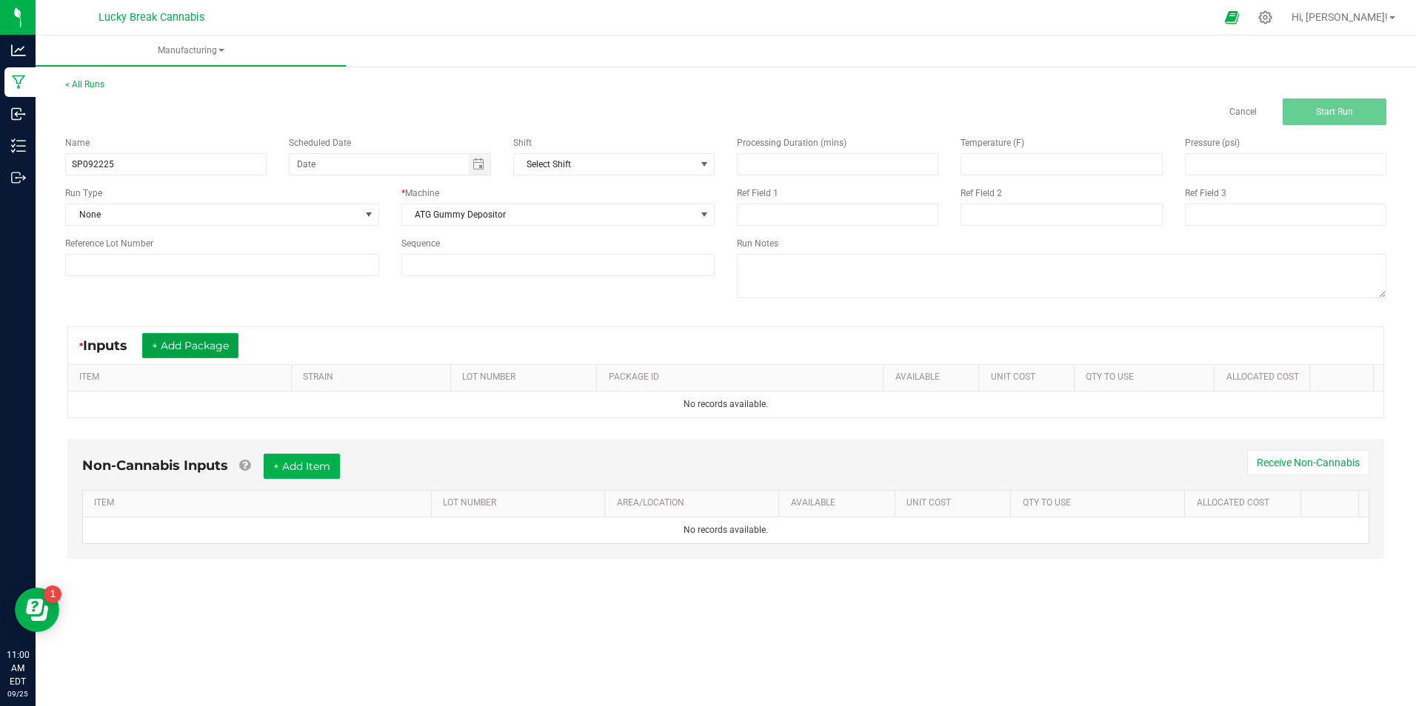
click at [207, 345] on button "+ Add Package" at bounding box center [190, 345] width 96 height 25
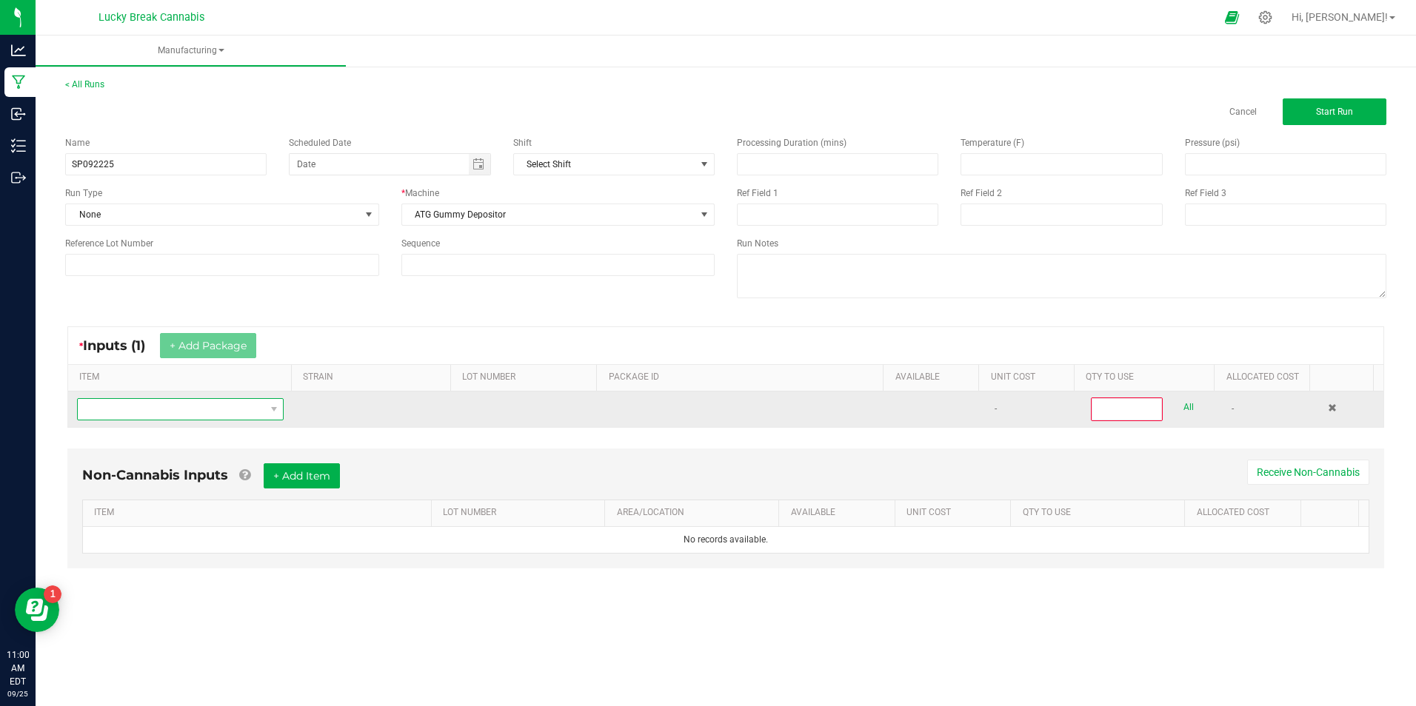
click at [156, 407] on span "NO DATA FOUND" at bounding box center [171, 409] width 187 height 21
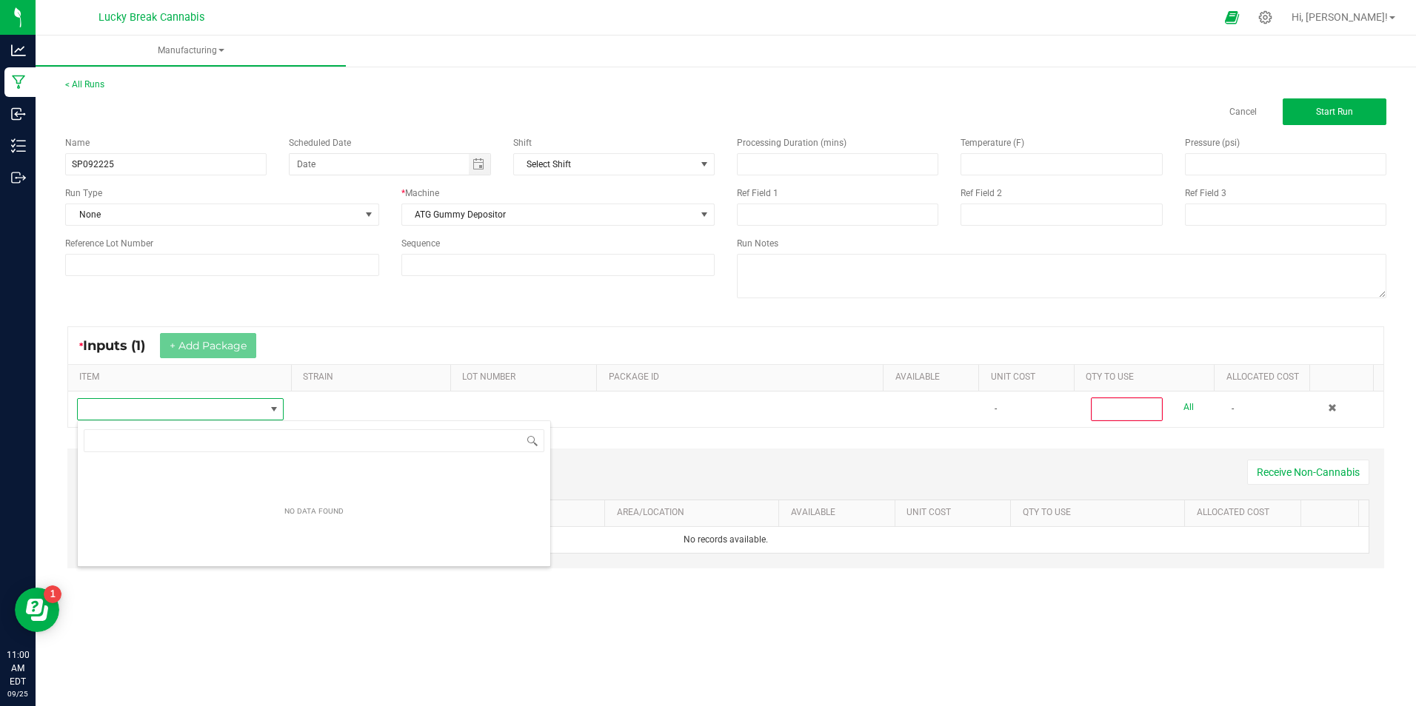
scroll to position [22, 203]
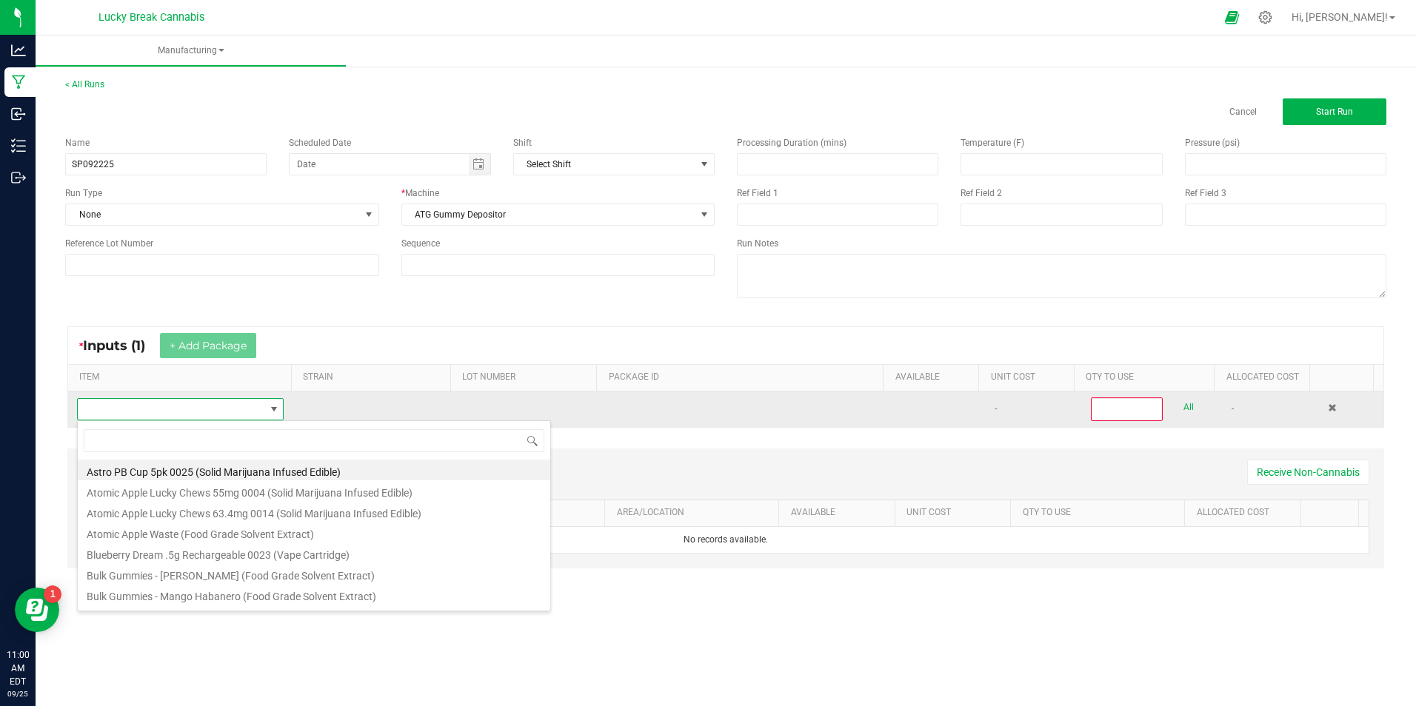
click at [168, 412] on span at bounding box center [171, 409] width 187 height 21
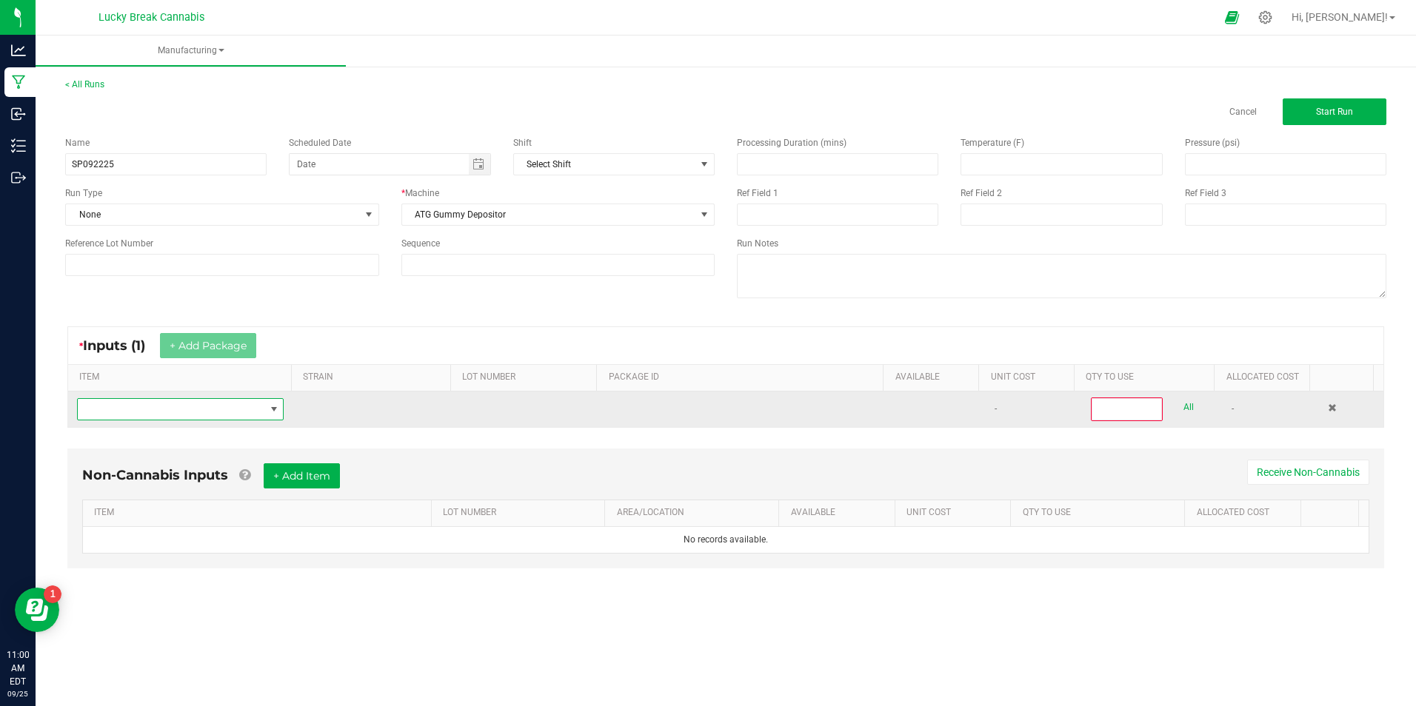
click at [171, 412] on span "NO DATA FOUND" at bounding box center [171, 409] width 187 height 21
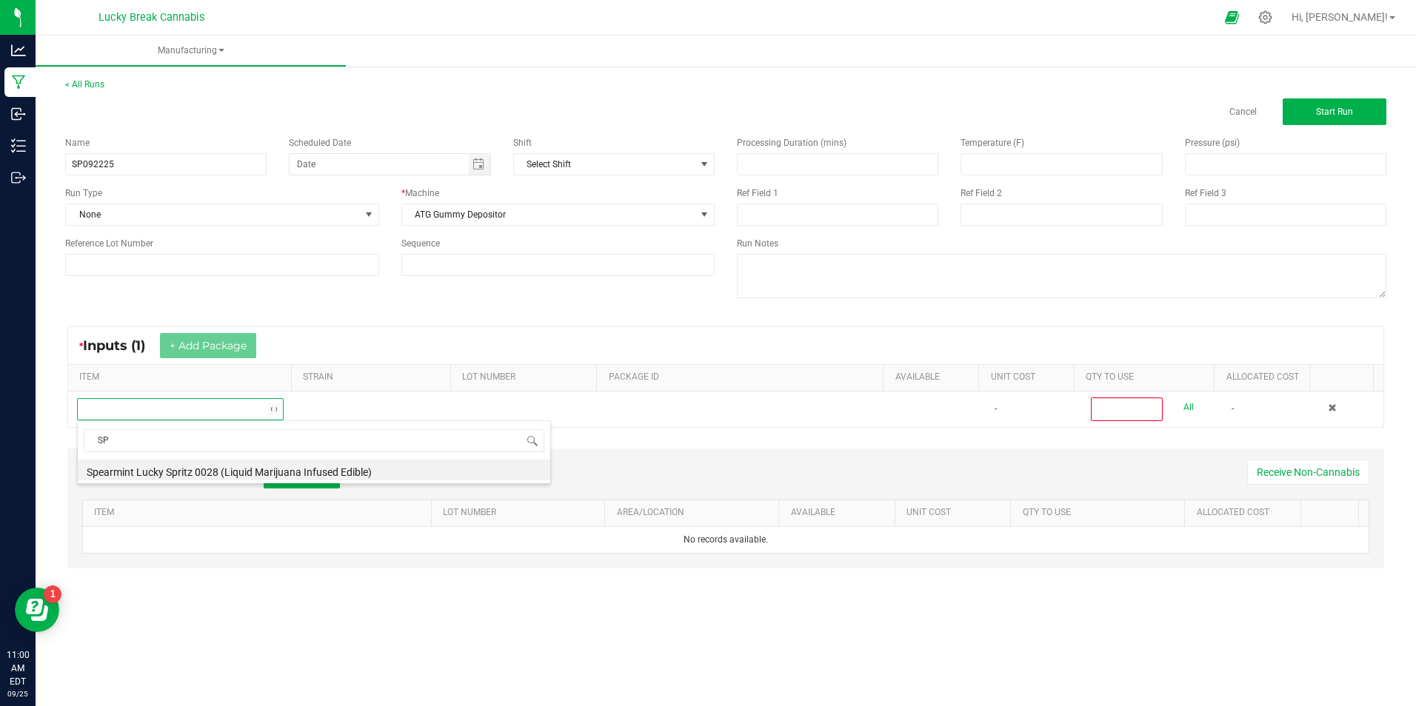
type input "S"
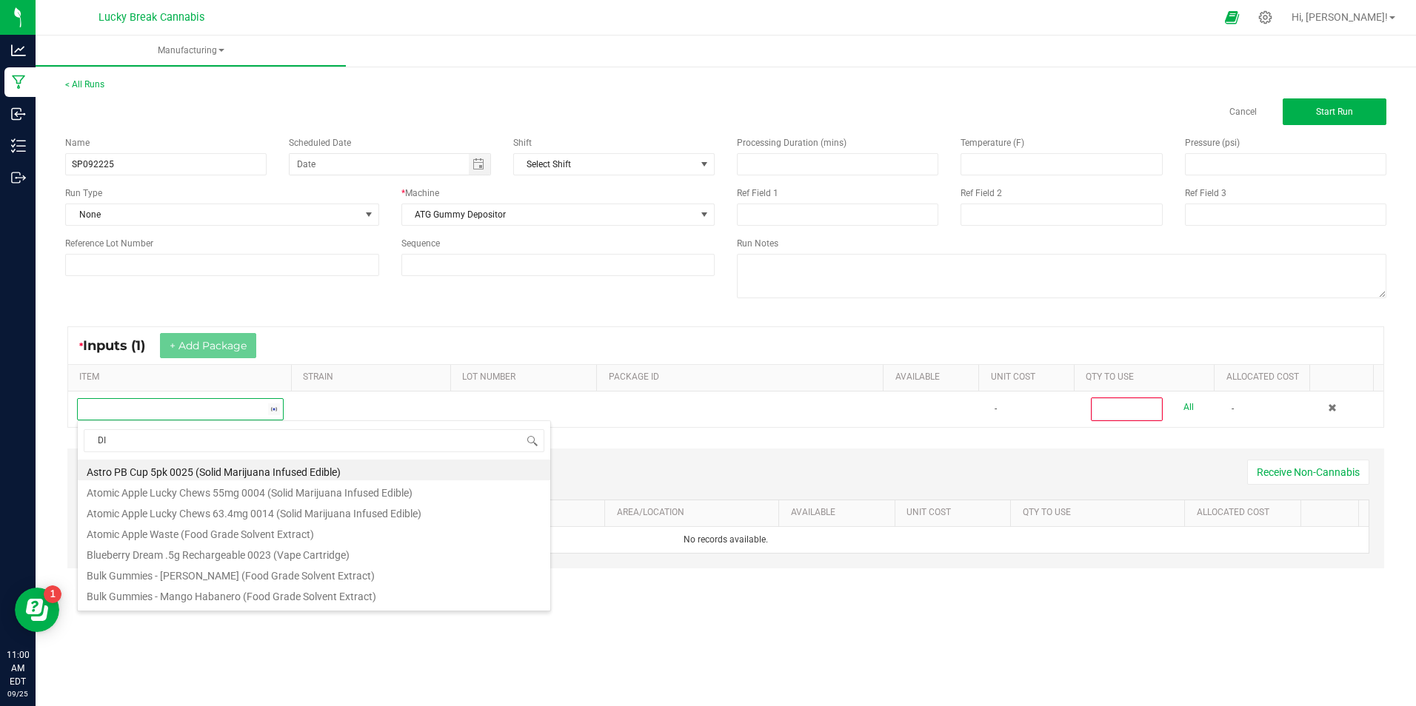
type input "DIS"
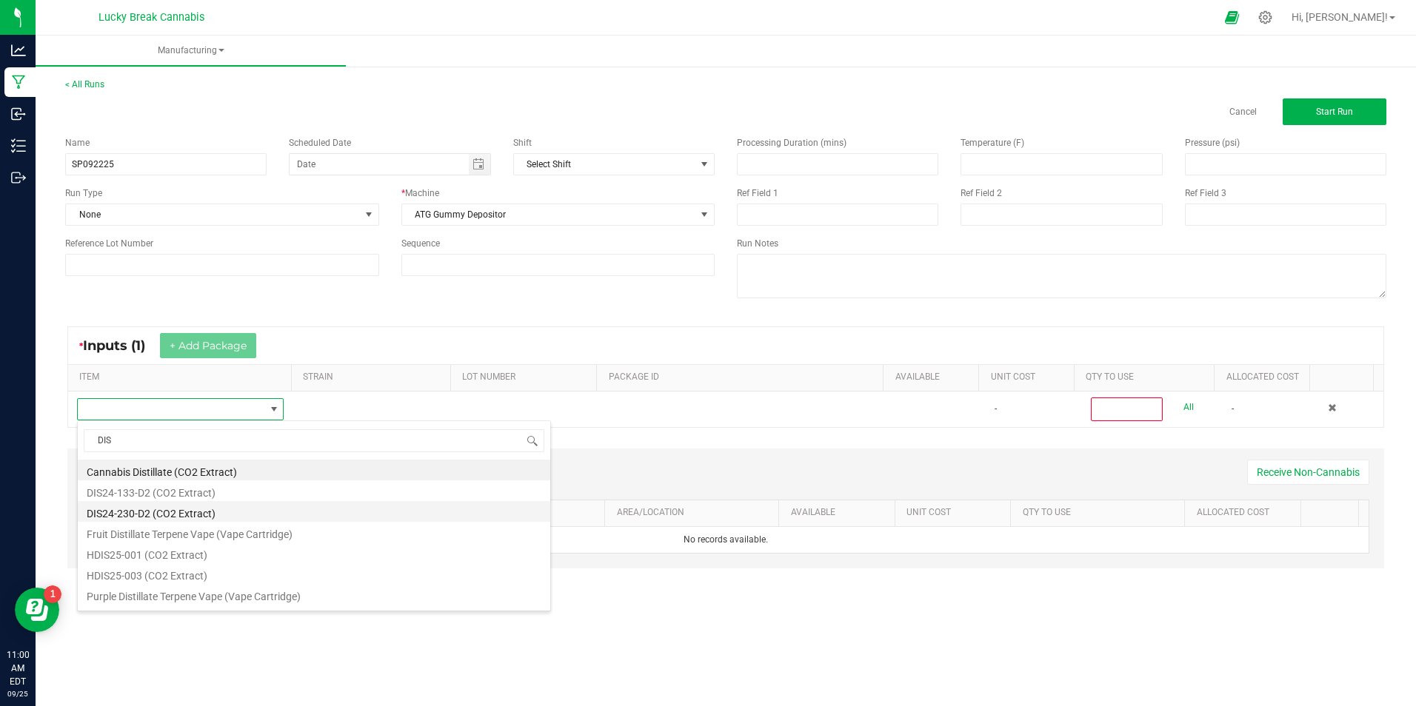
click at [182, 509] on li "DIS24-230-D2 (CO2 Extract)" at bounding box center [314, 511] width 472 height 21
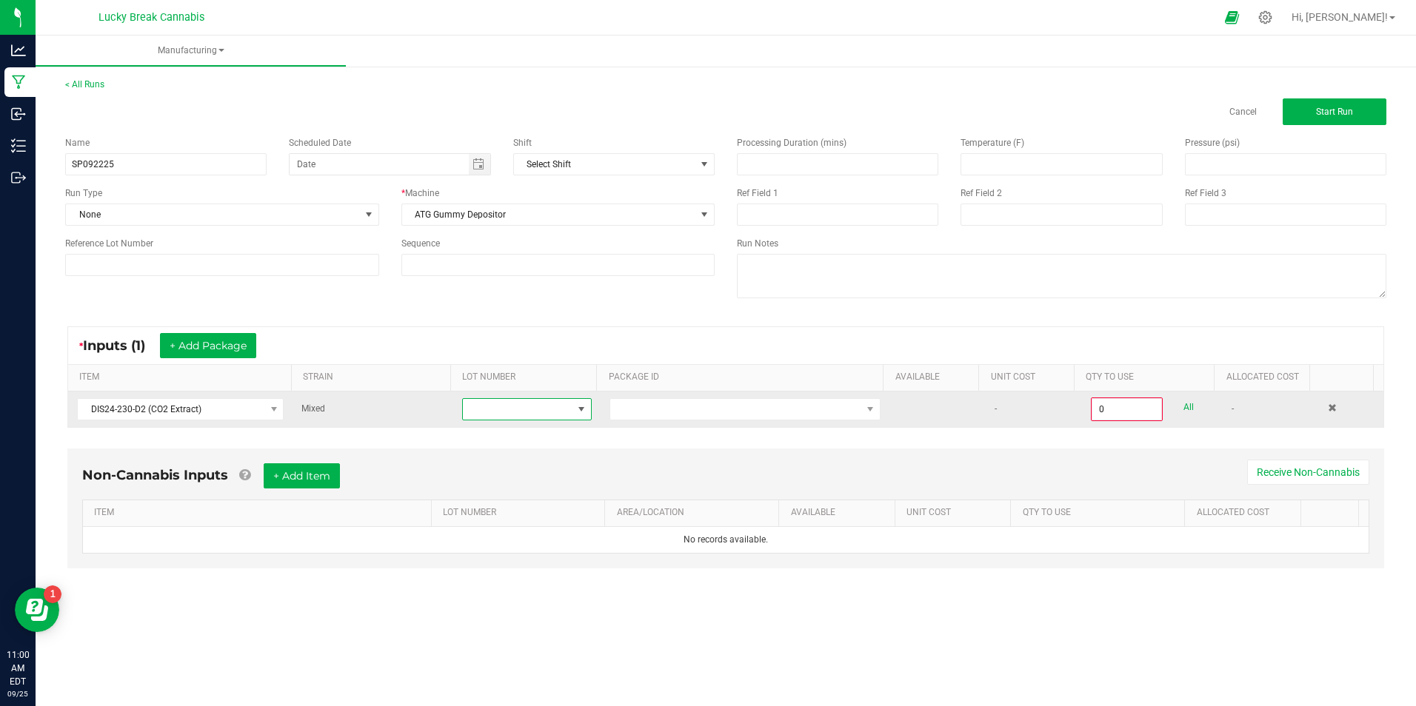
click at [575, 410] on span at bounding box center [581, 410] width 12 height 12
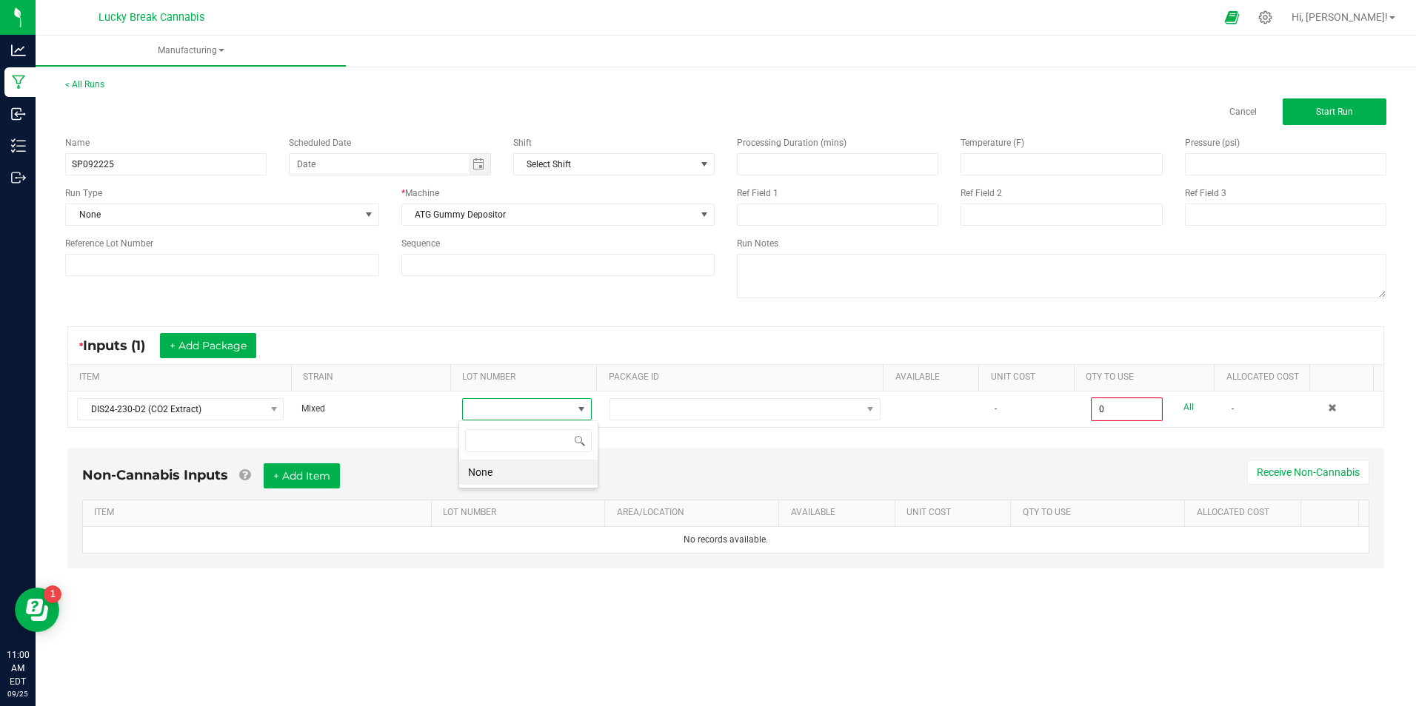
scroll to position [22, 128]
click at [522, 465] on li "None" at bounding box center [528, 472] width 138 height 25
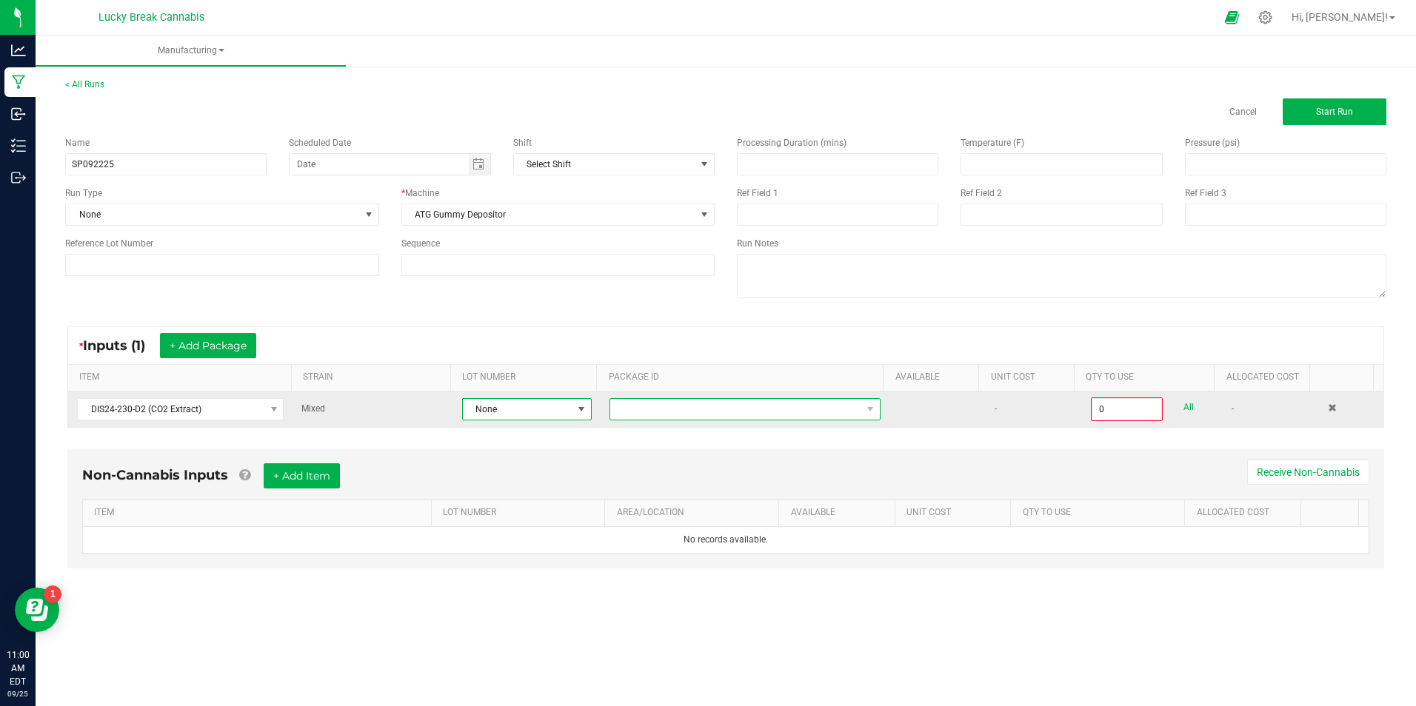
click at [737, 408] on span at bounding box center [735, 409] width 251 height 21
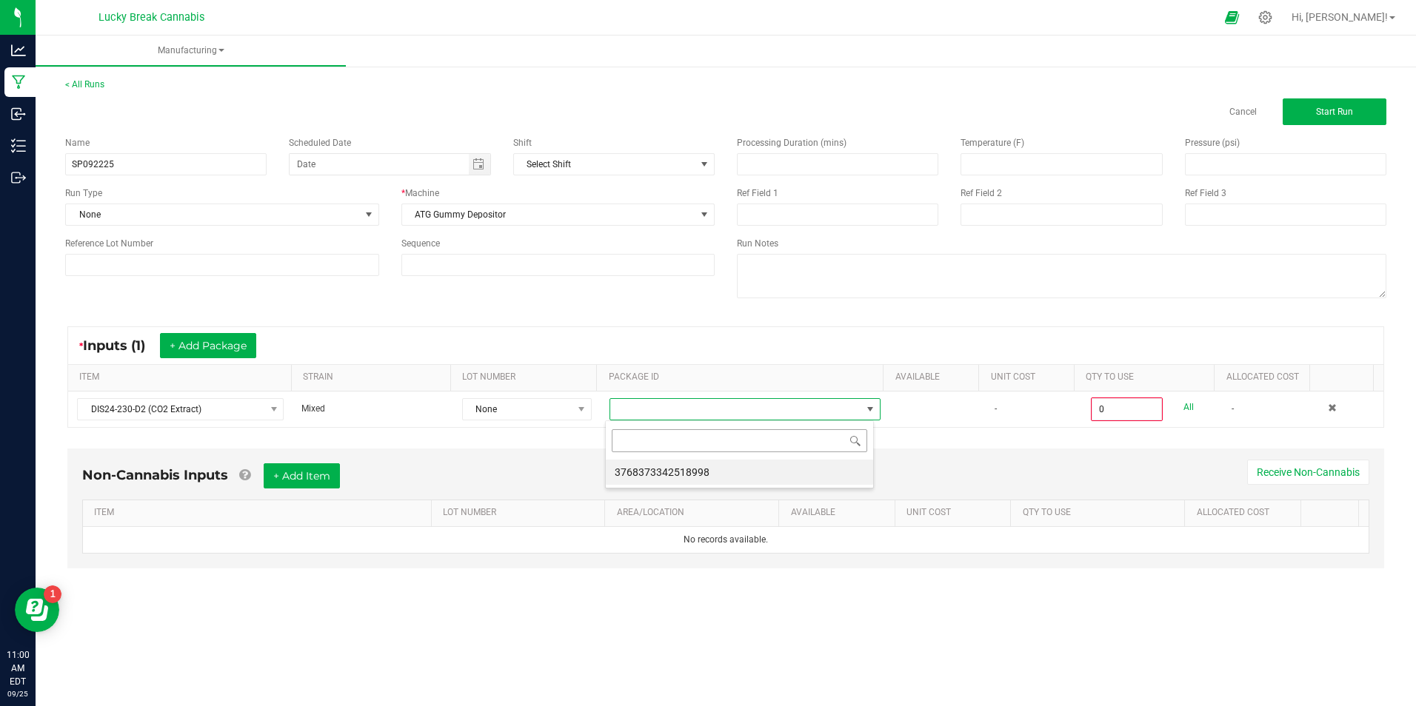
scroll to position [22, 268]
click at [706, 465] on li "3768373342518998" at bounding box center [739, 472] width 267 height 25
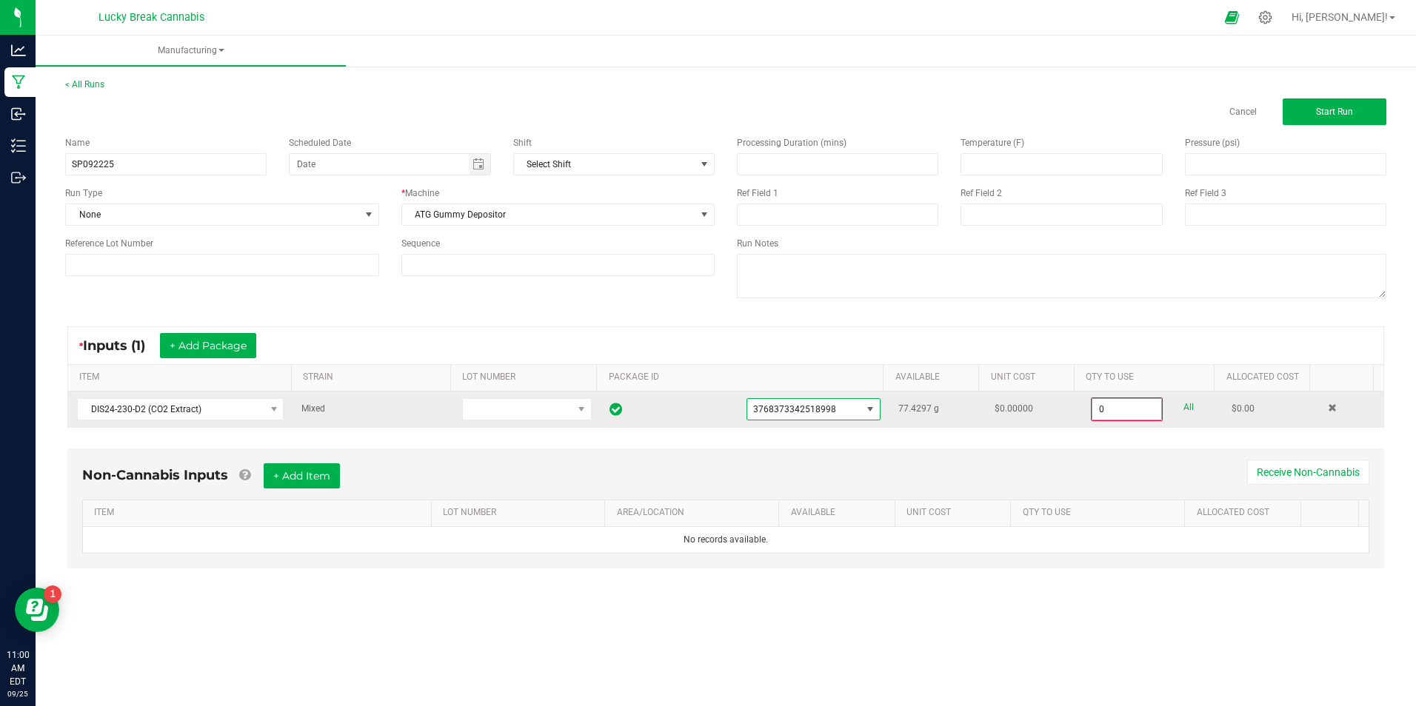
click at [1117, 411] on input "0" at bounding box center [1126, 409] width 69 height 21
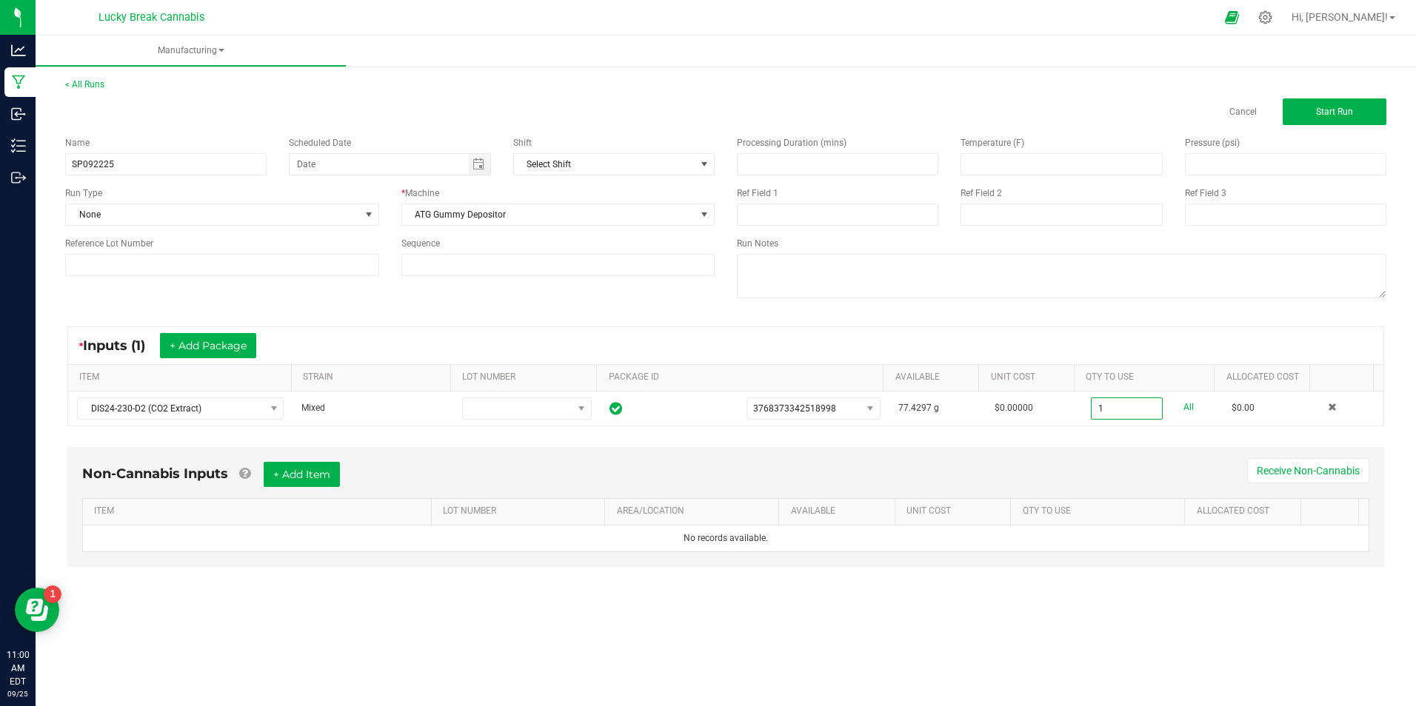
type input "1.0000 g"
click at [1113, 451] on div "Non-Cannabis Inputs + Add Item Receive Non-Cannabis ITEM LOT NUMBER AREA/LOCATI…" at bounding box center [725, 507] width 1317 height 120
click at [1306, 615] on div "Manufacturing < All Runs Cancel Start Run Name SP092225 Scheduled Date Shift Se…" at bounding box center [726, 371] width 1380 height 671
click at [297, 473] on button "+ Add Item" at bounding box center [302, 474] width 76 height 25
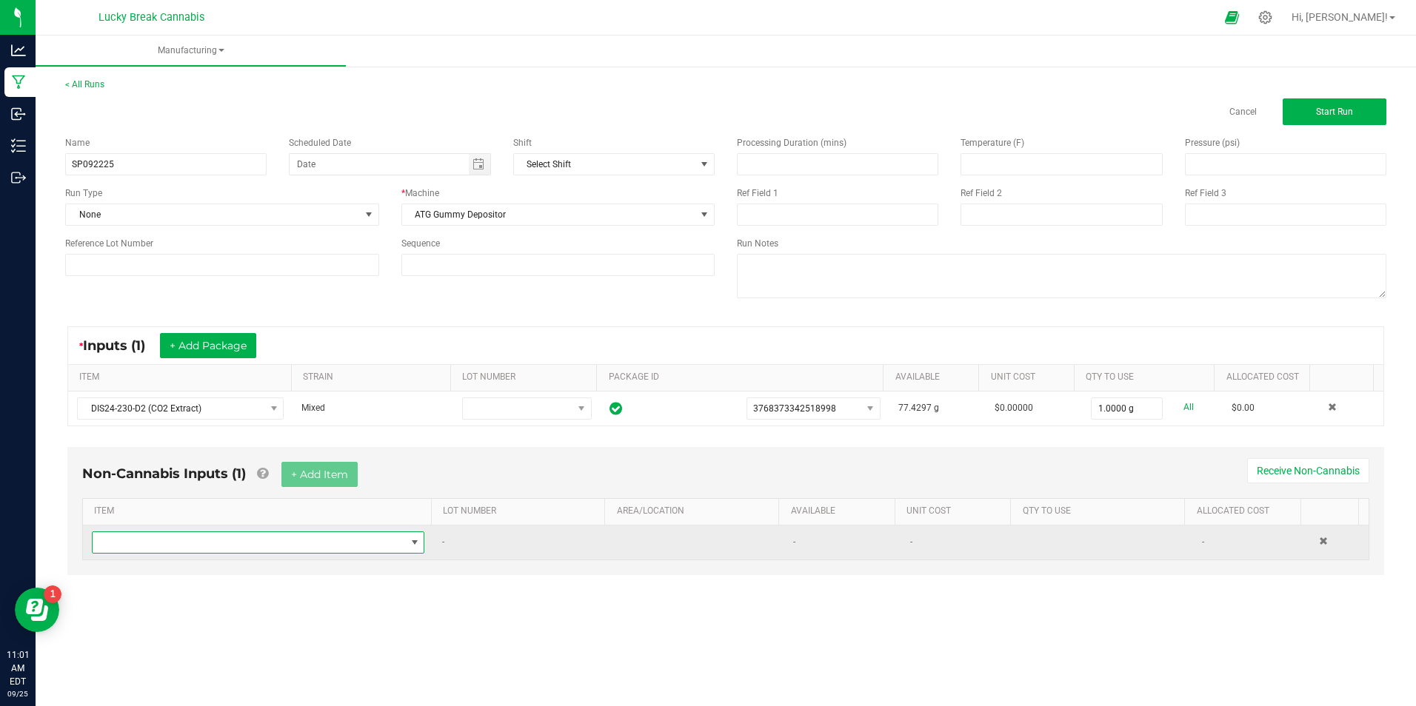
click at [293, 547] on span "NO DATA FOUND" at bounding box center [249, 542] width 313 height 21
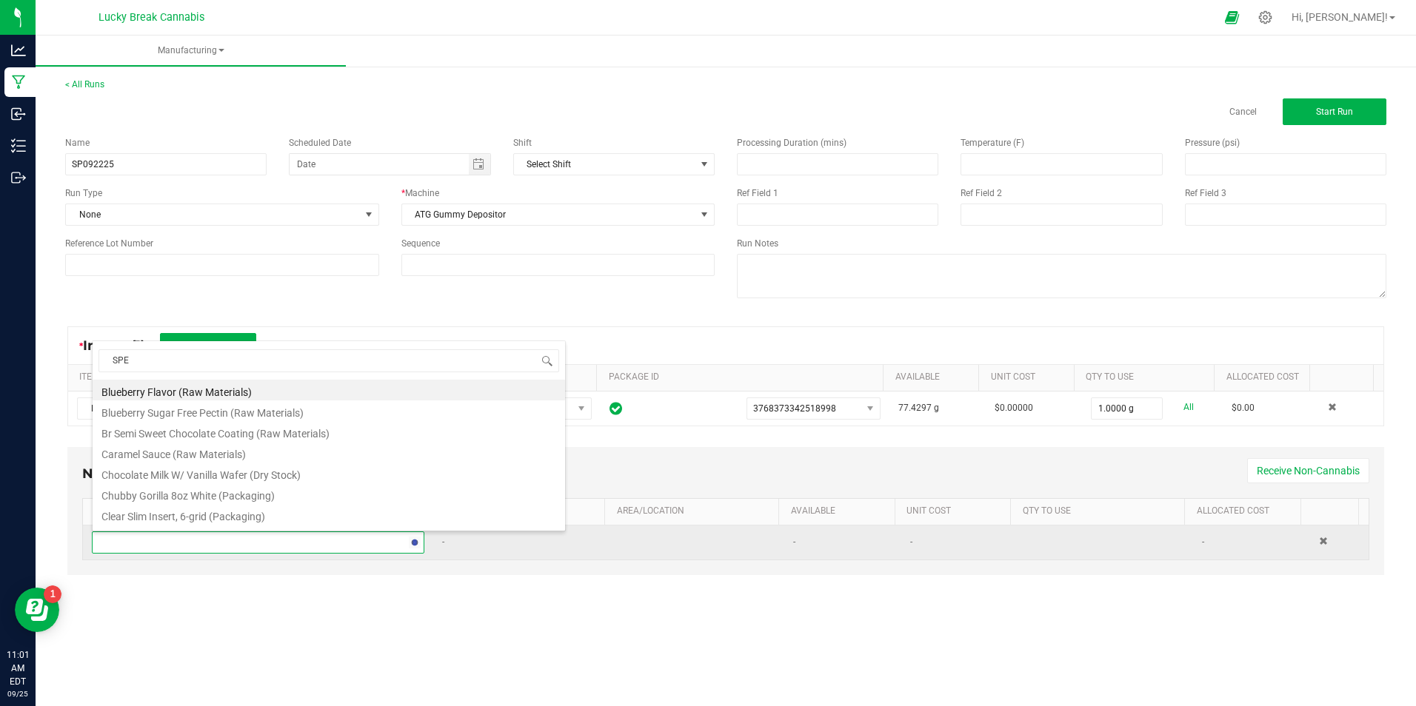
type input "SPEA"
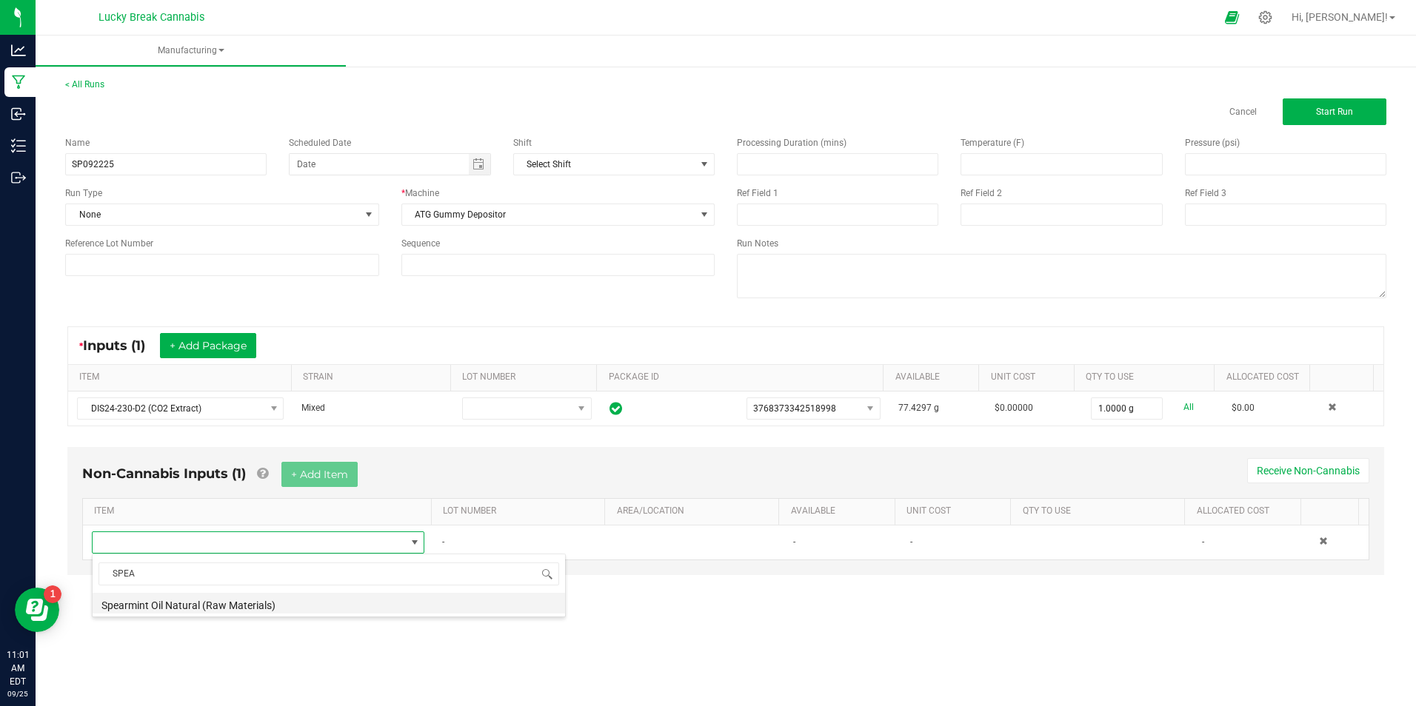
click at [214, 610] on li "Spearmint Oil Natural (Raw Materials)" at bounding box center [329, 603] width 472 height 21
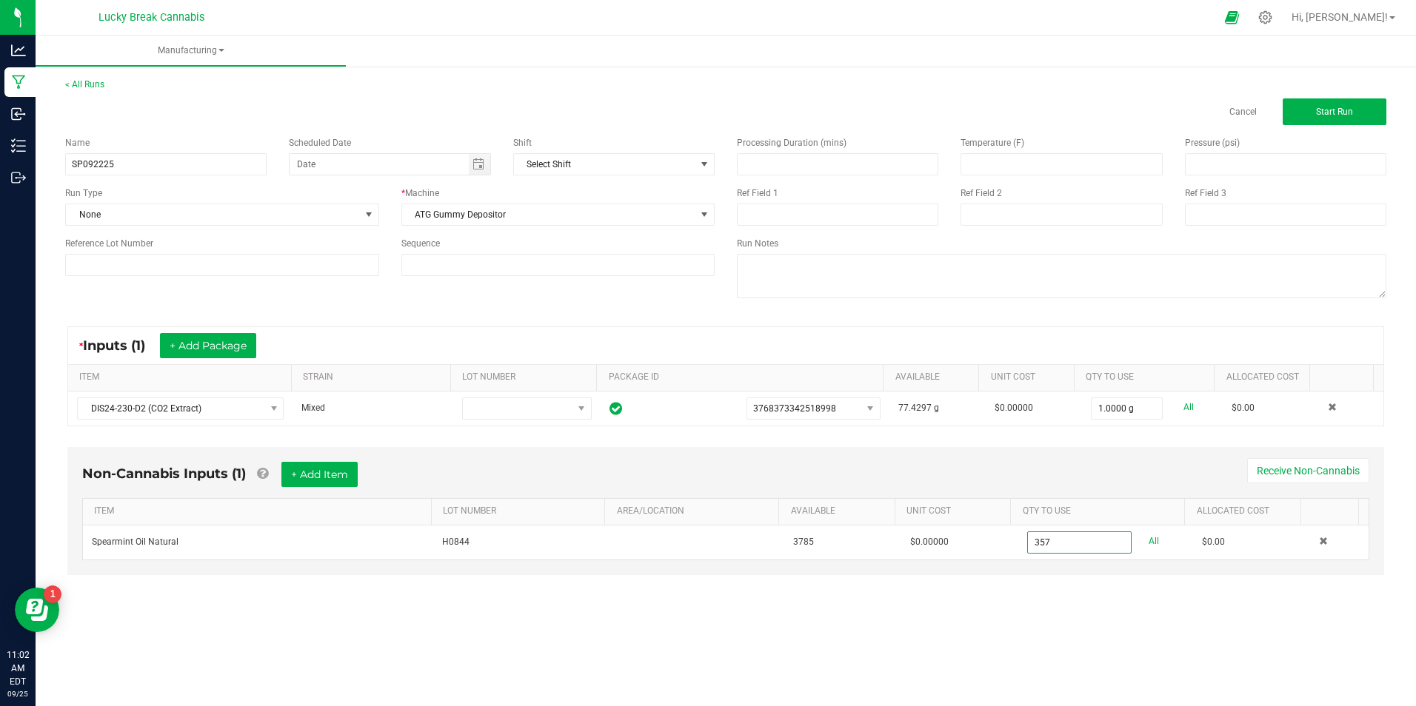
type input "357.0000 g"
click at [1064, 640] on div "Manufacturing < All Runs Cancel Start Run Name SP092225 Scheduled Date Shift Se…" at bounding box center [726, 371] width 1380 height 671
click at [1311, 116] on button "Start Run" at bounding box center [1335, 111] width 104 height 27
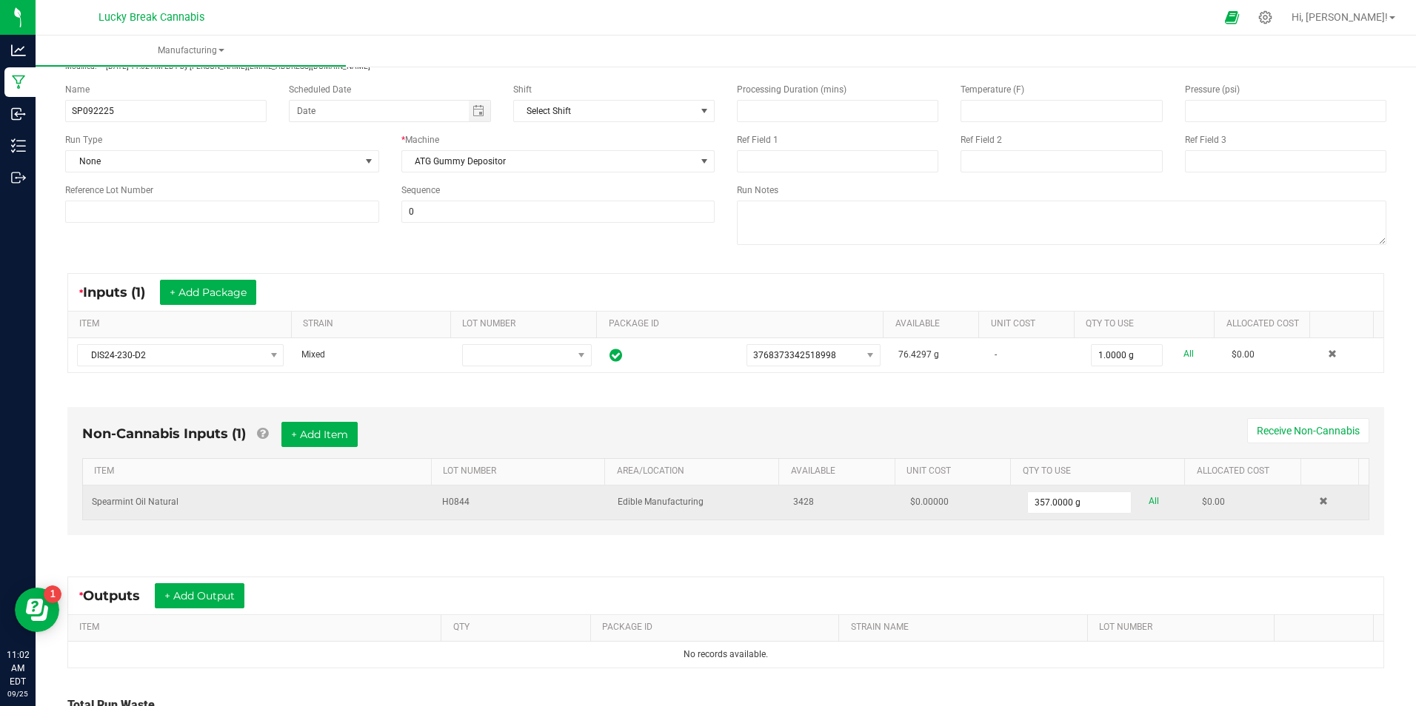
scroll to position [215, 0]
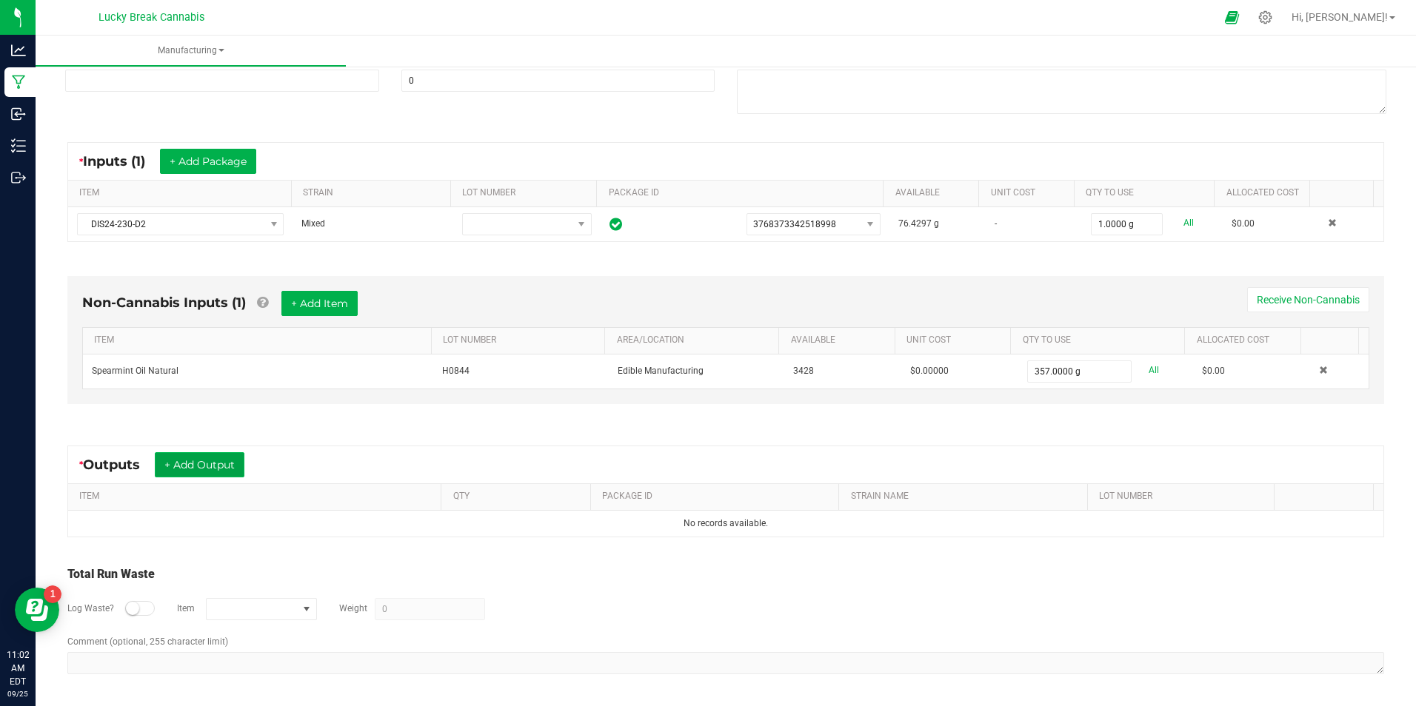
click at [196, 463] on button "+ Add Output" at bounding box center [200, 464] width 90 height 25
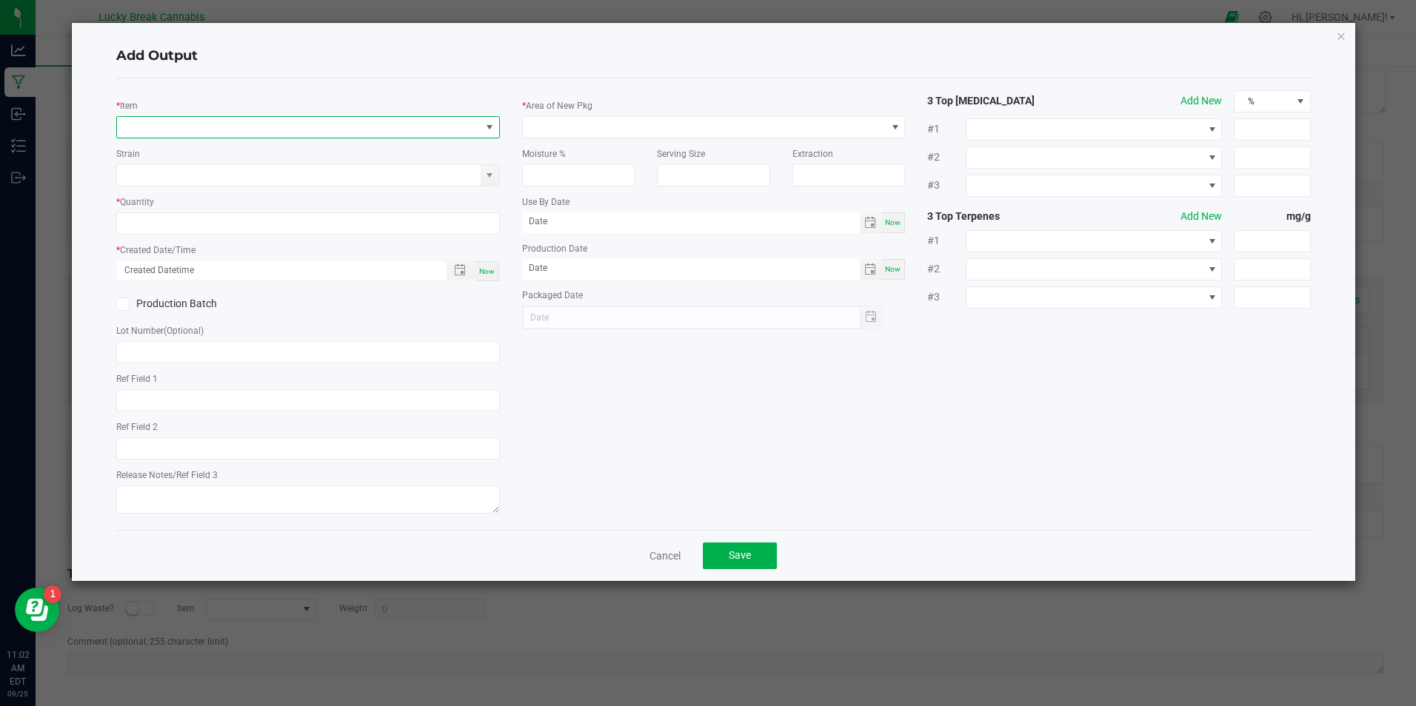
click at [205, 133] on span "NO DATA FOUND" at bounding box center [298, 127] width 363 height 21
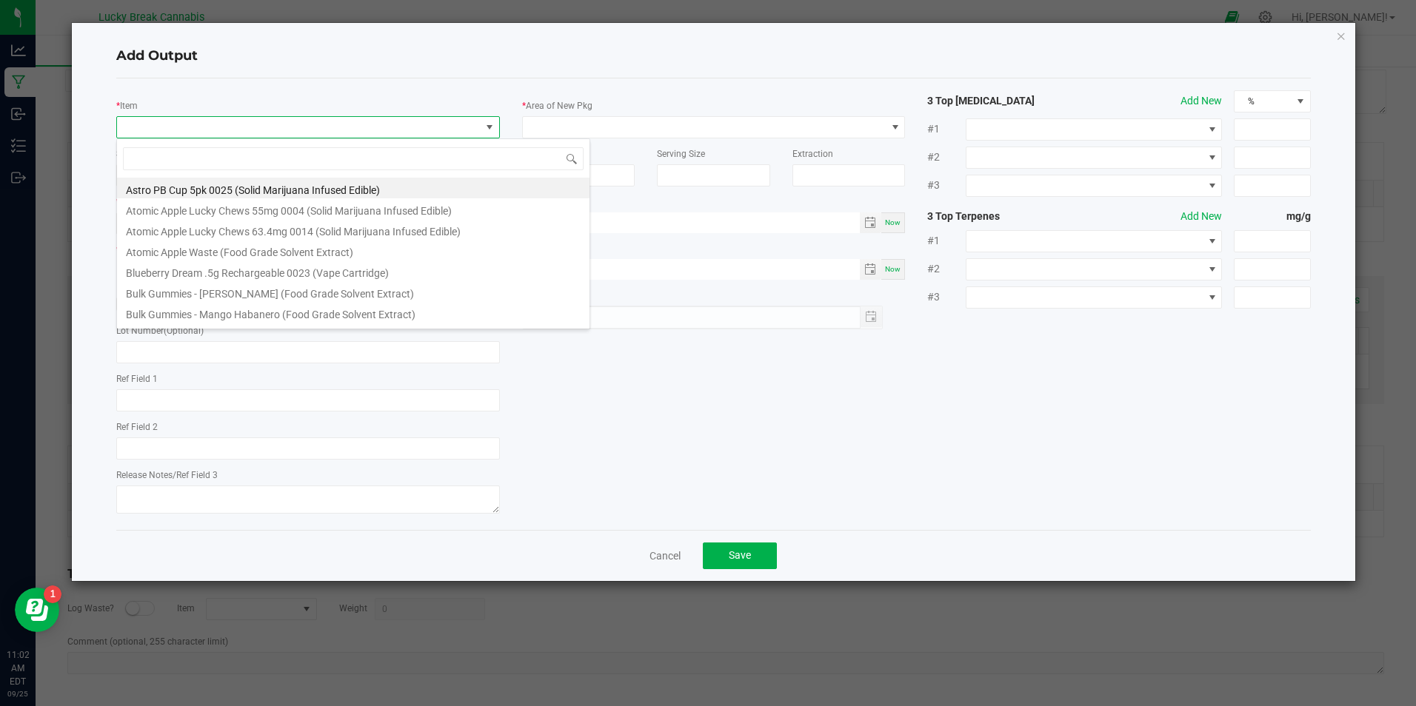
scroll to position [22, 384]
type input "SPEAR"
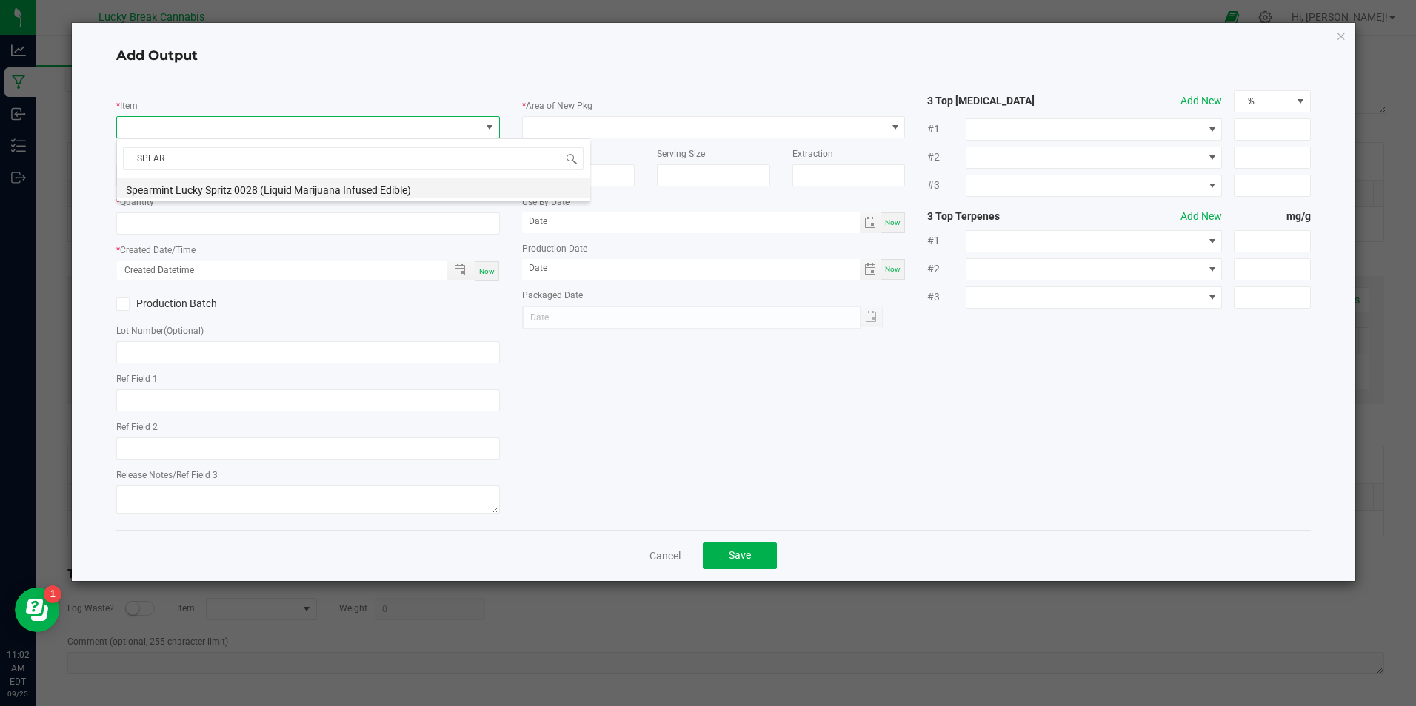
click at [210, 187] on li "Spearmint Lucky Spritz 0028 (Liquid Marijuana Infused Edible)" at bounding box center [353, 188] width 472 height 21
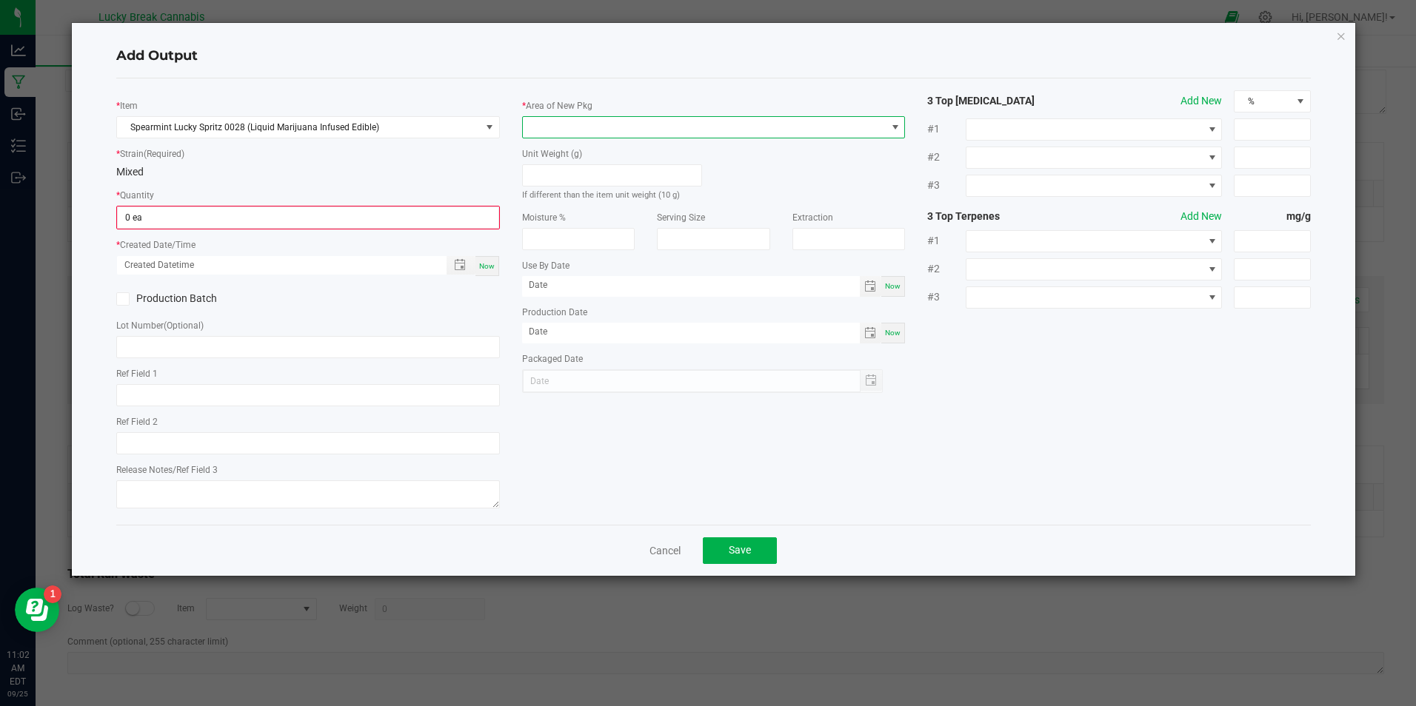
click at [562, 123] on span at bounding box center [704, 127] width 363 height 21
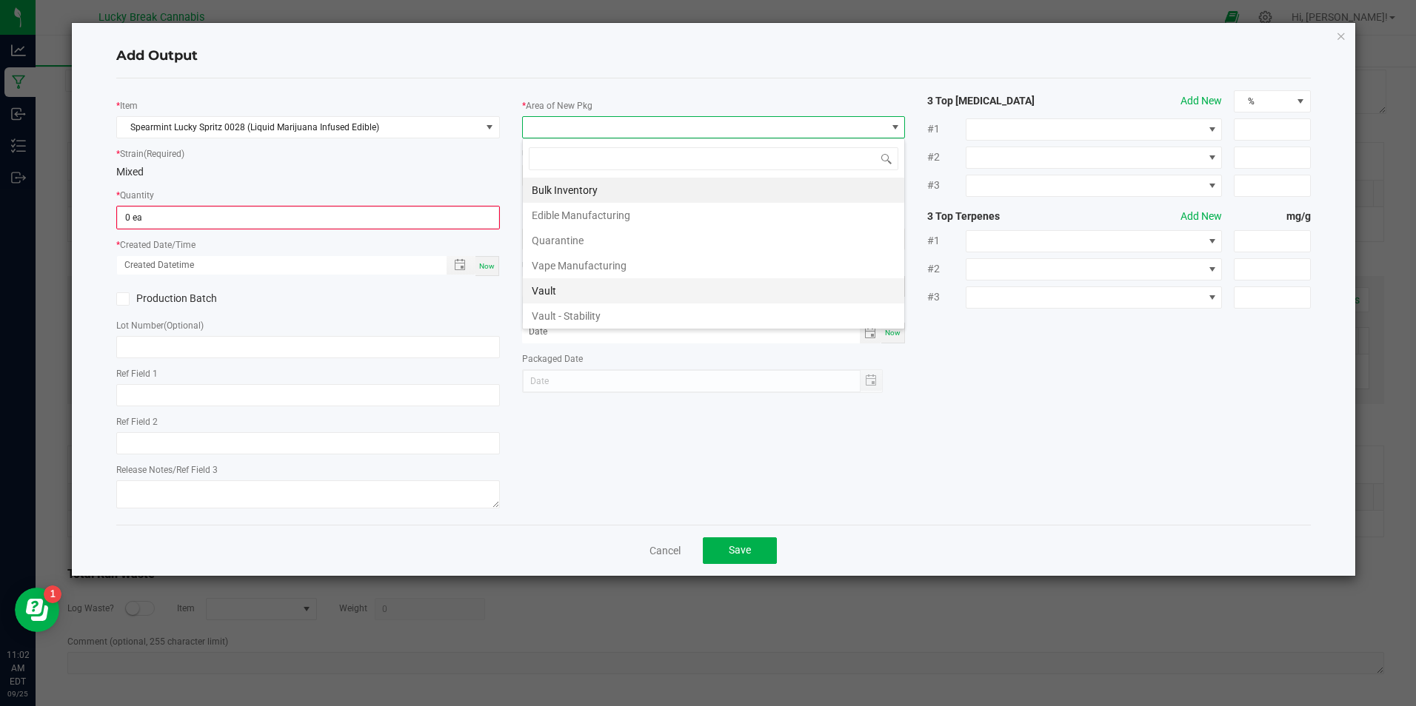
click at [570, 279] on li "Vault" at bounding box center [713, 290] width 381 height 25
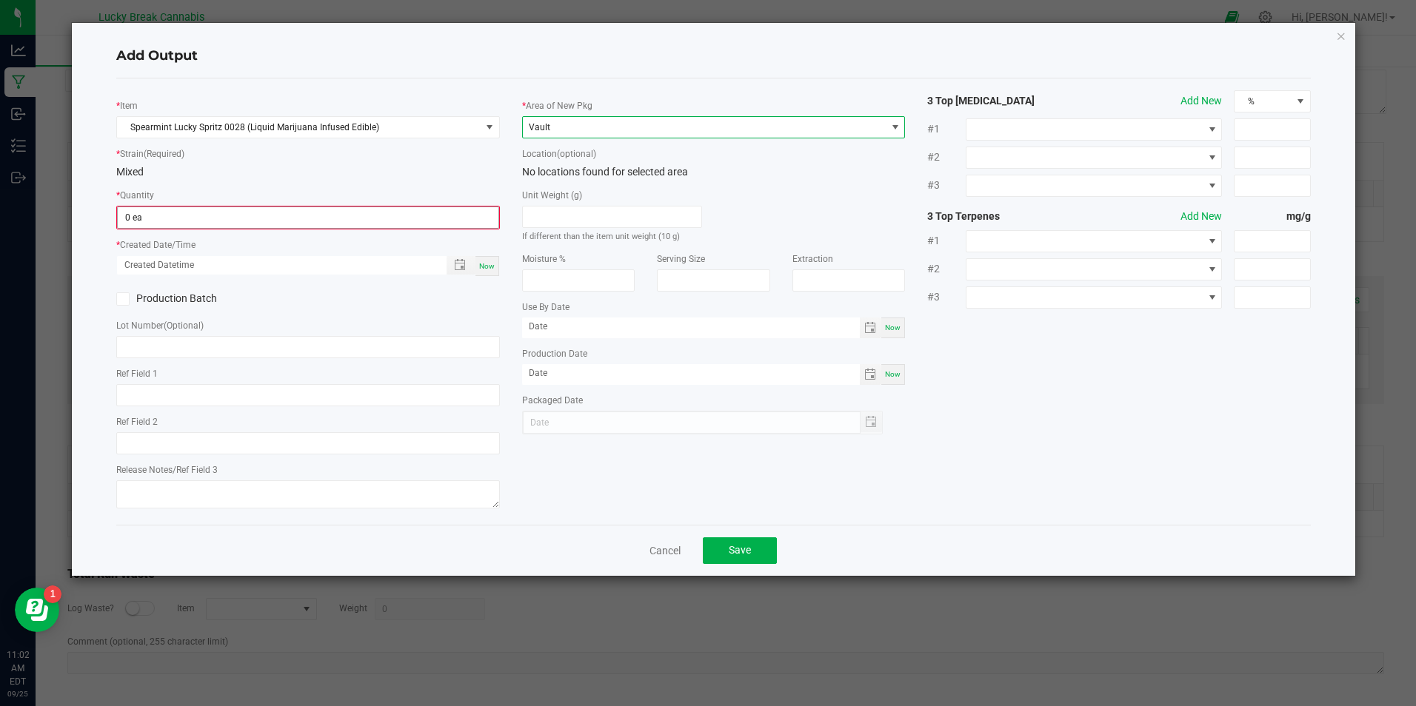
click at [408, 207] on input "0 ea" at bounding box center [308, 217] width 380 height 21
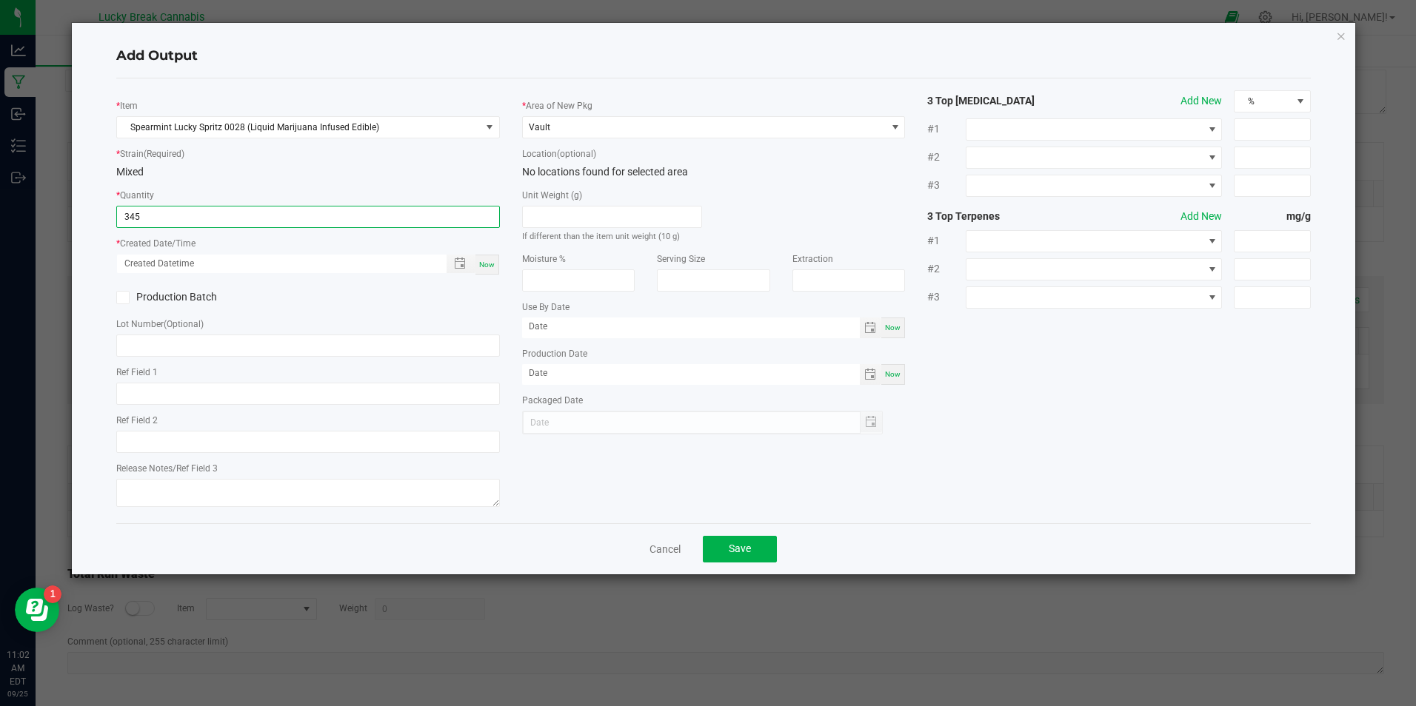
type input "345 ea"
click at [390, 147] on div "* Strain (Required) Mixed" at bounding box center [307, 163] width 383 height 34
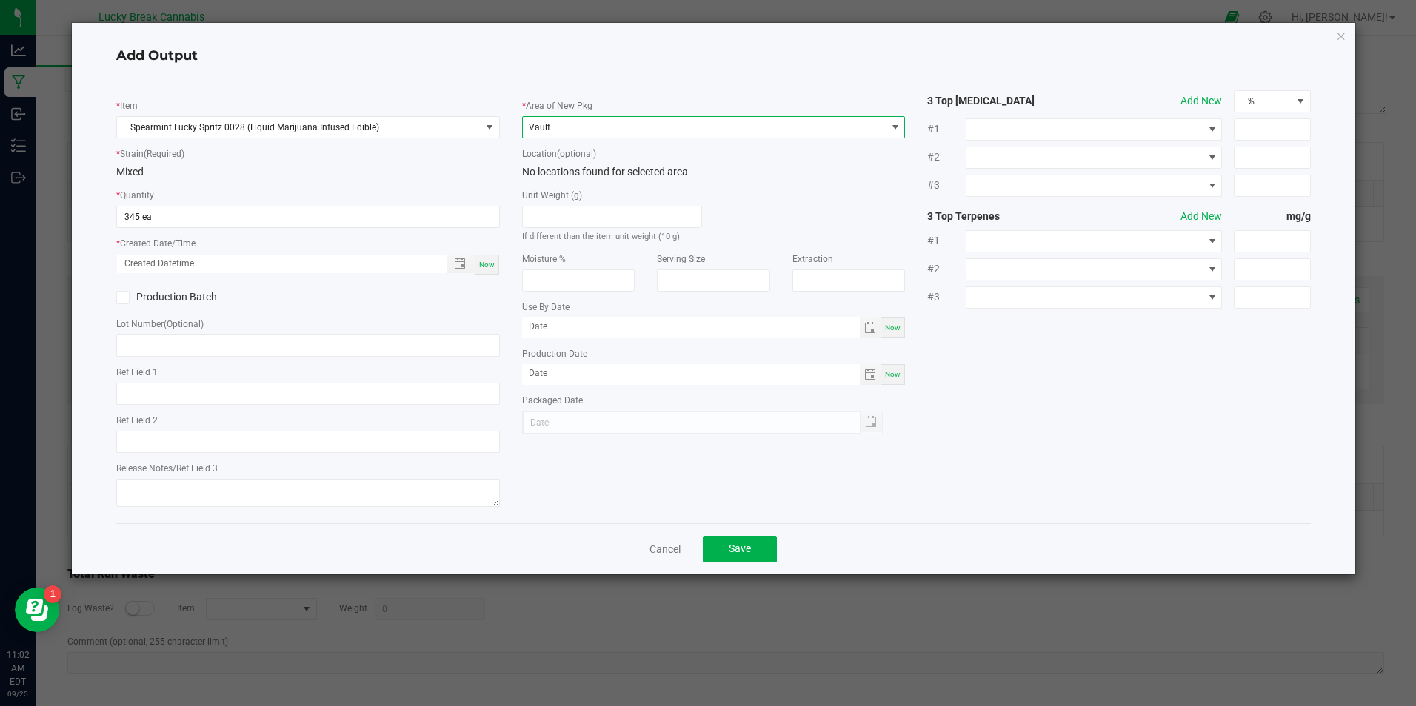
click at [604, 132] on span "Vault" at bounding box center [704, 127] width 363 height 21
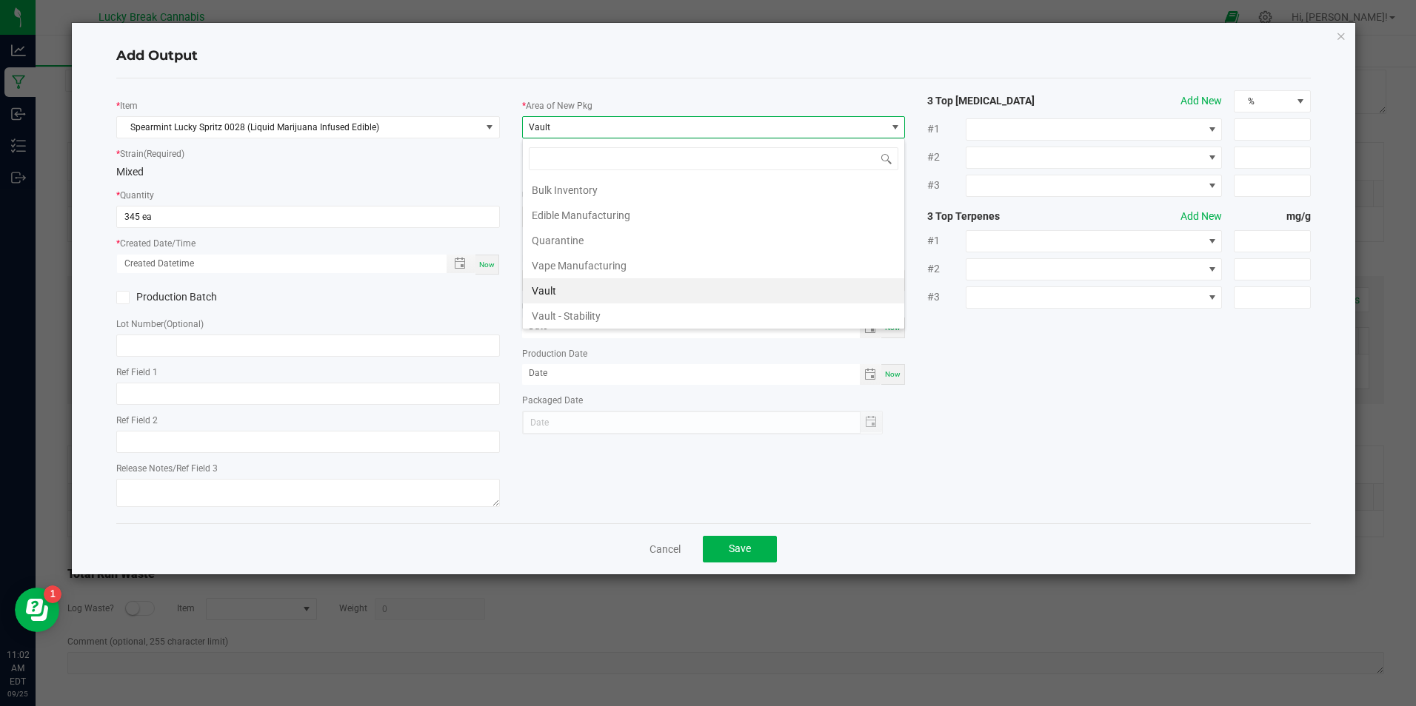
click at [470, 181] on div "* Item Spearmint Lucky Spritz 0028 (Liquid Marijuana Infused Edible) * Strain (…" at bounding box center [307, 300] width 405 height 421
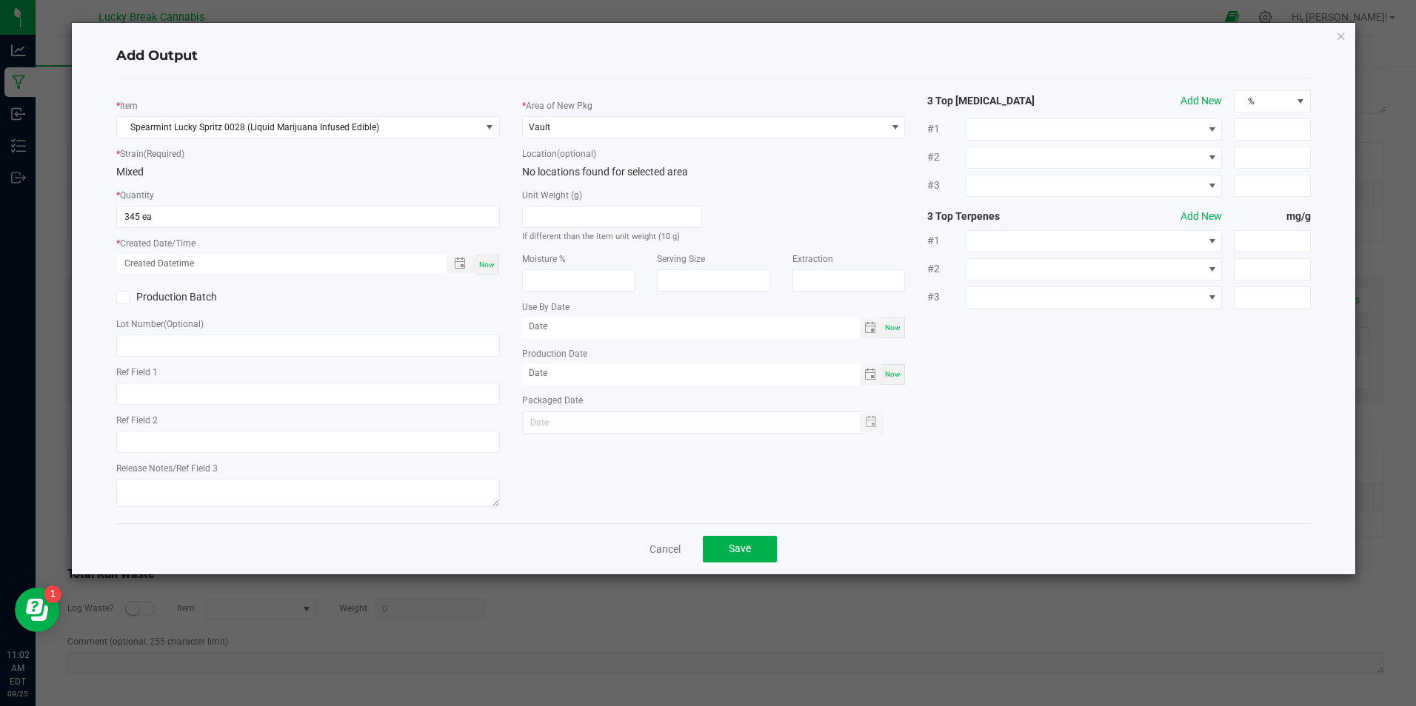
click at [481, 266] on span "Now" at bounding box center [487, 265] width 16 height 8
type input "[DATE] 11:02 AM"
type input "[DATE]"
click at [115, 300] on div "Production Batch" at bounding box center [206, 298] width 203 height 22
click at [130, 300] on label "Production Batch" at bounding box center [206, 298] width 181 height 16
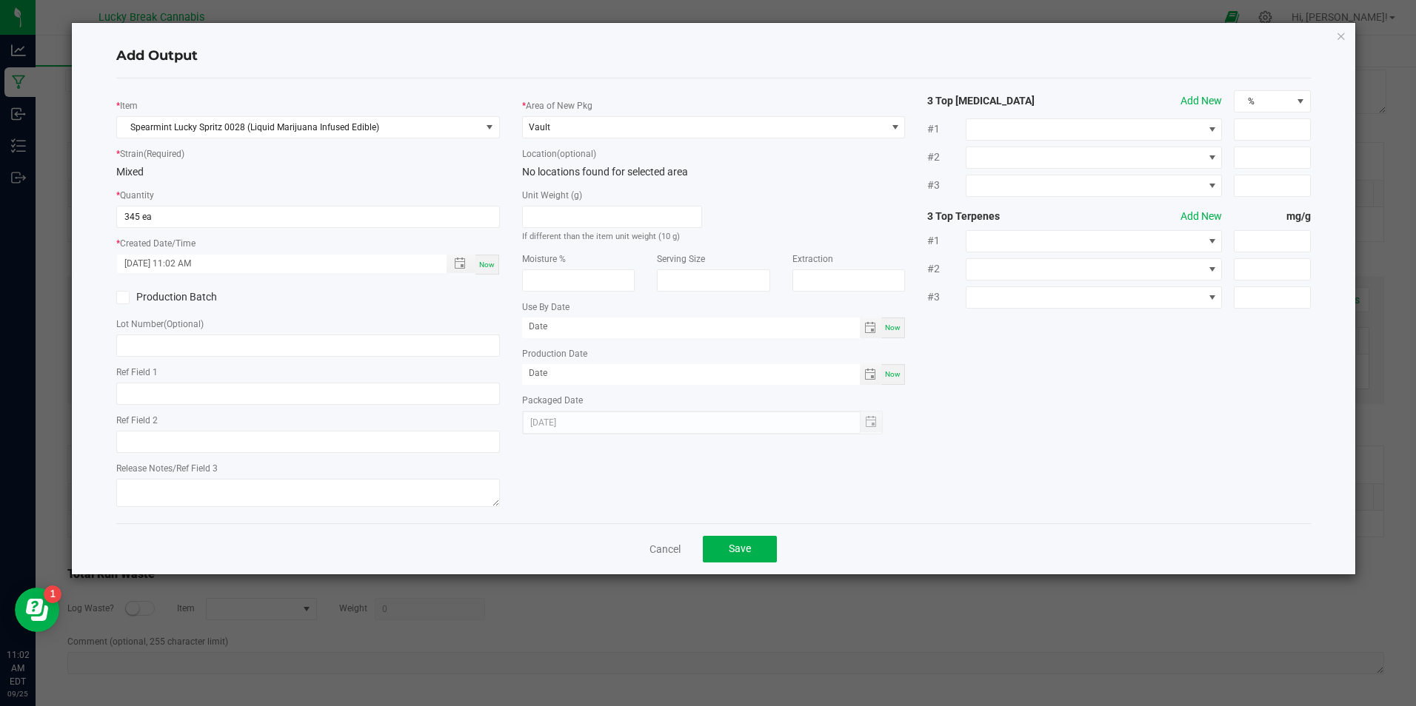
click at [0, 0] on input "Production Batch" at bounding box center [0, 0] width 0 height 0
click at [138, 341] on input "text" at bounding box center [307, 346] width 383 height 22
click at [191, 347] on input "SP092225" at bounding box center [307, 346] width 383 height 22
type input "SP092225"
click at [741, 548] on span "Save" at bounding box center [740, 549] width 22 height 12
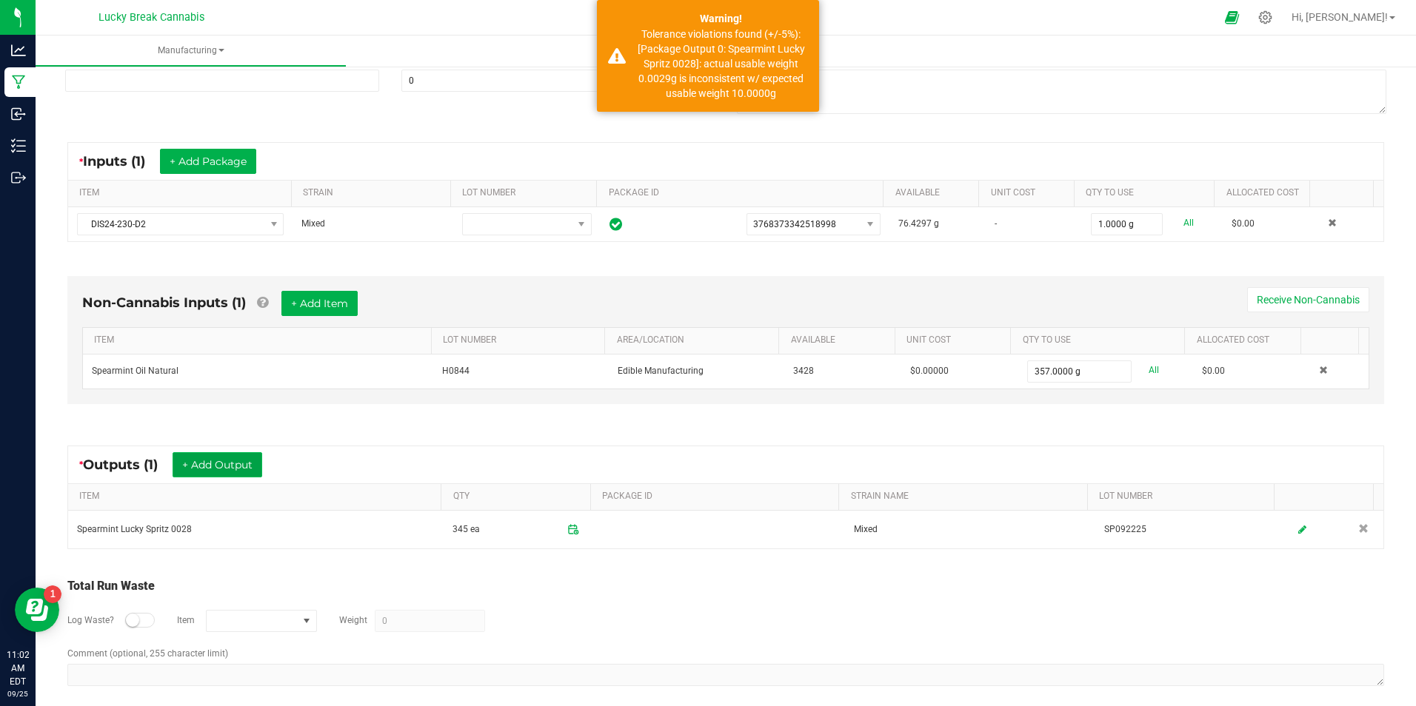
click at [216, 464] on button "+ Add Output" at bounding box center [218, 464] width 90 height 25
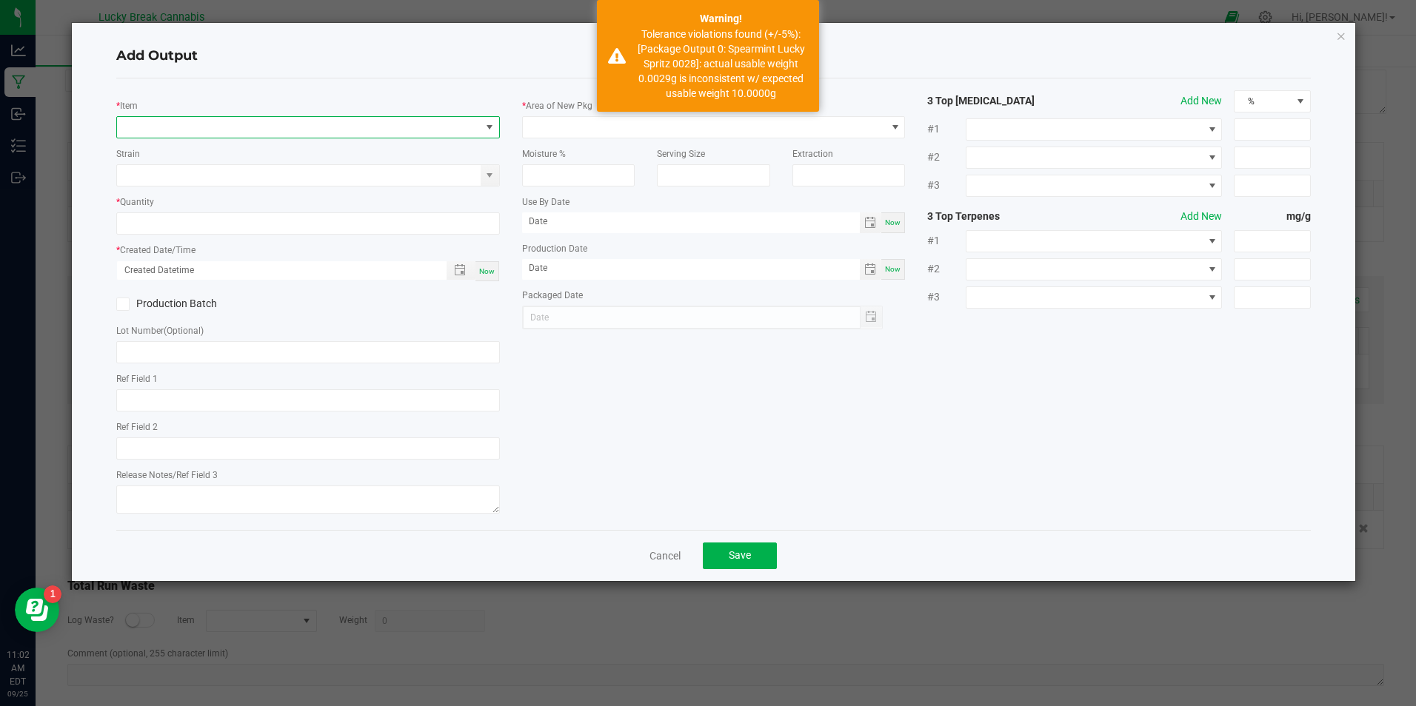
click at [178, 117] on span "NO DATA FOUND" at bounding box center [298, 127] width 363 height 21
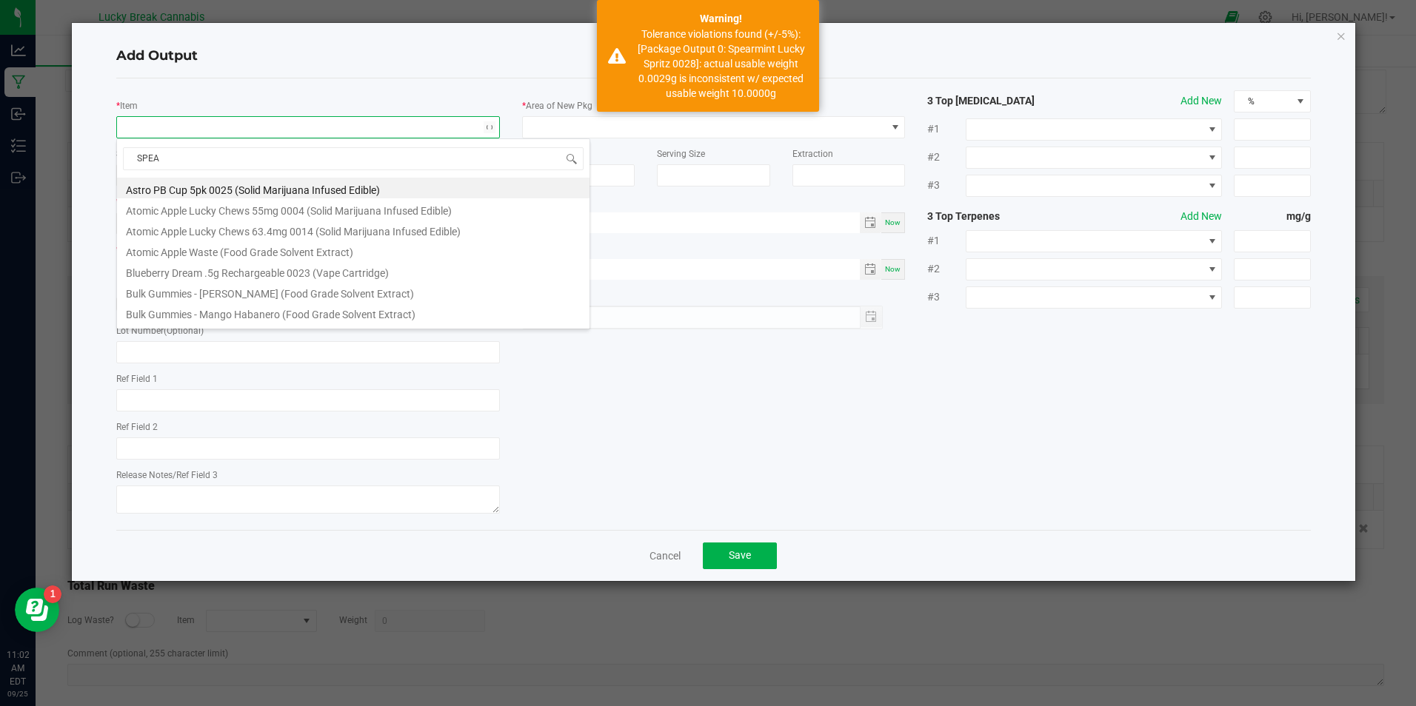
type input "SPEAR"
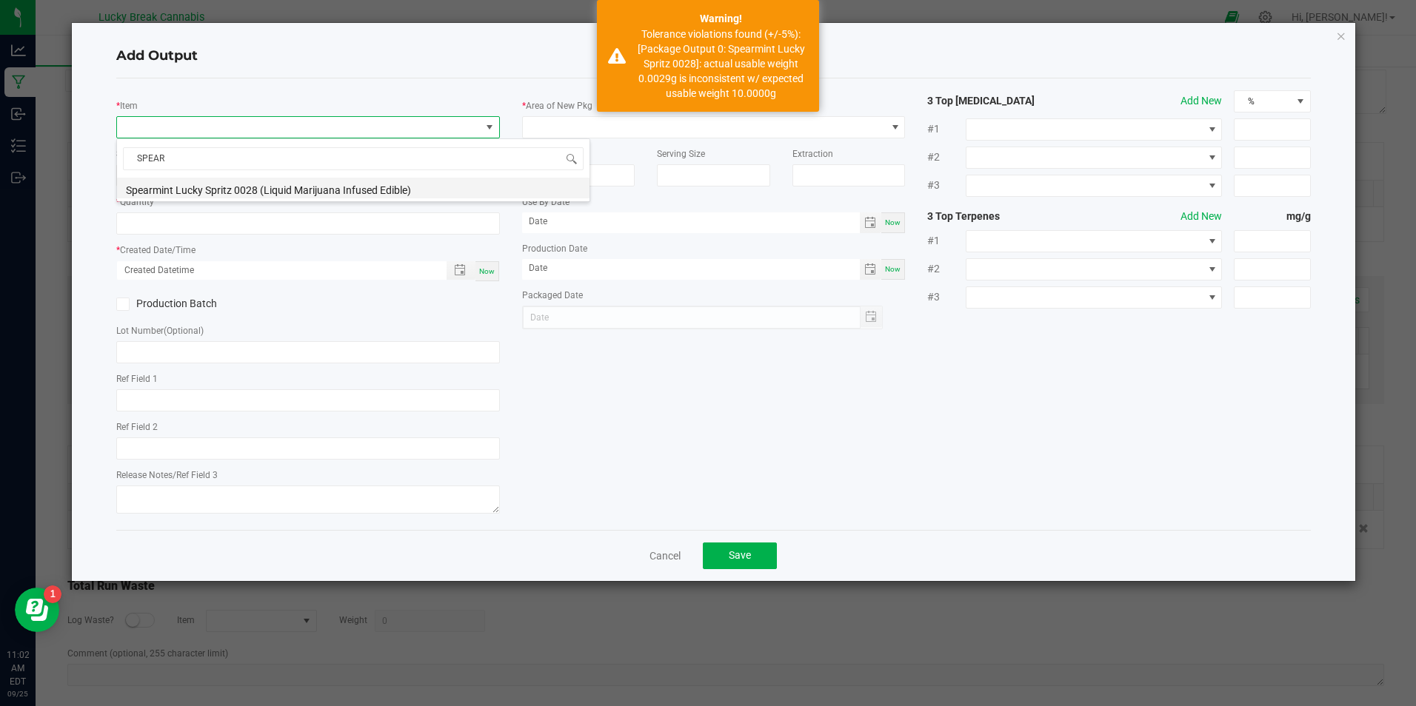
click at [201, 187] on li "Spearmint Lucky Spritz 0028 (Liquid Marijuana Infused Edible)" at bounding box center [353, 188] width 472 height 21
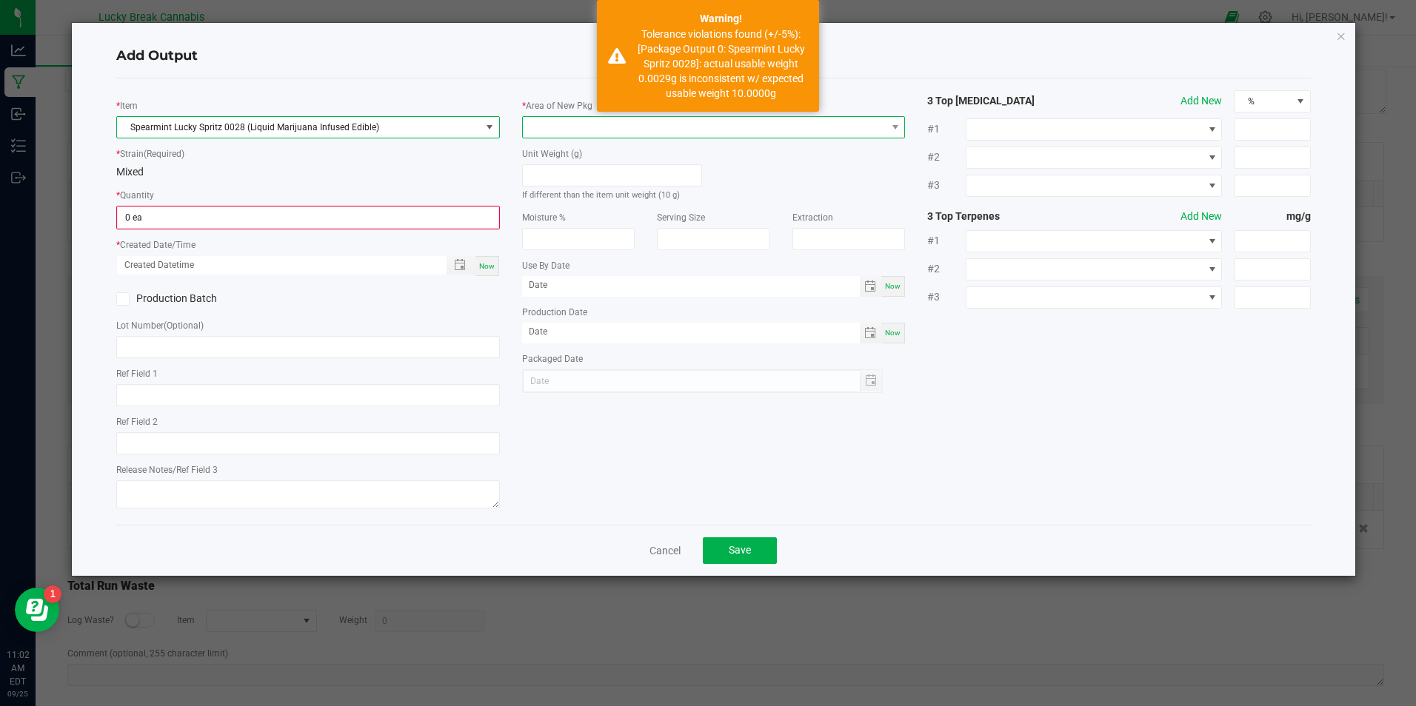
click at [566, 120] on span at bounding box center [704, 127] width 363 height 21
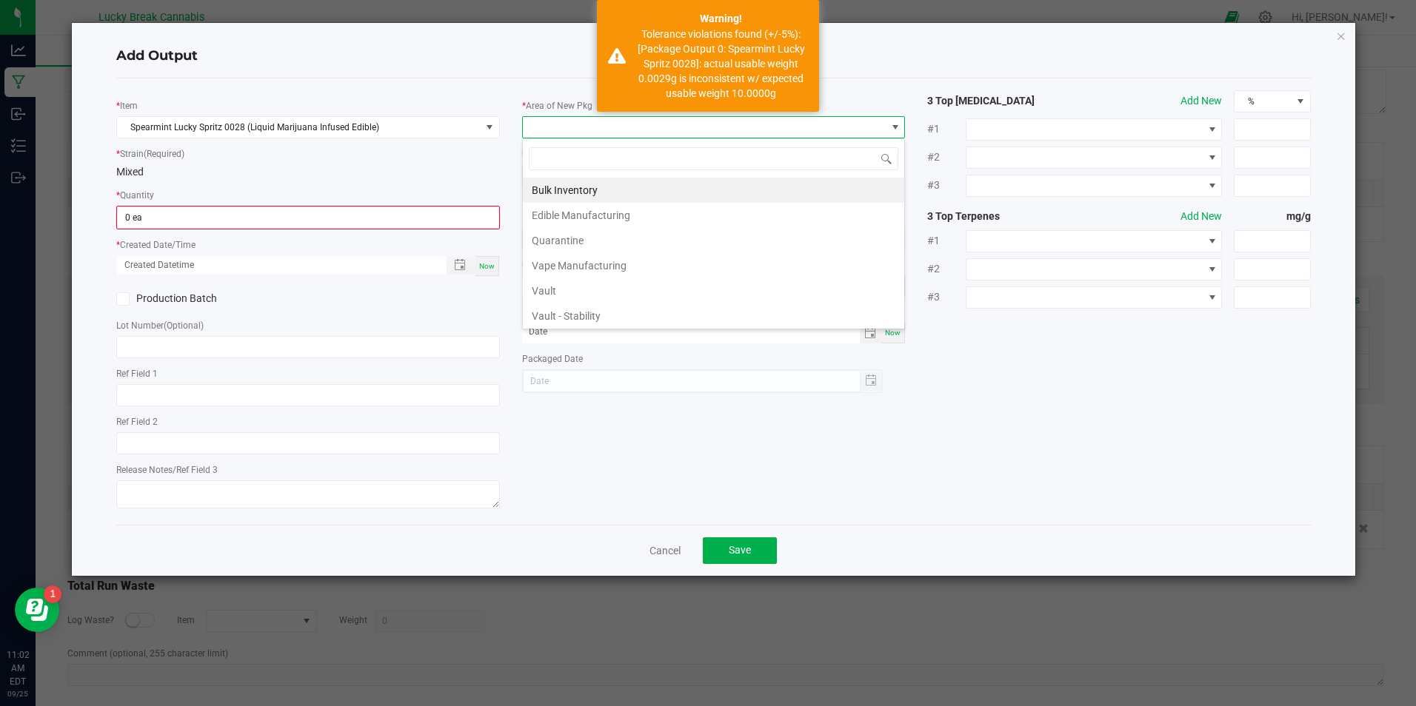
click at [582, 314] on li "Vault - Stability" at bounding box center [713, 316] width 381 height 25
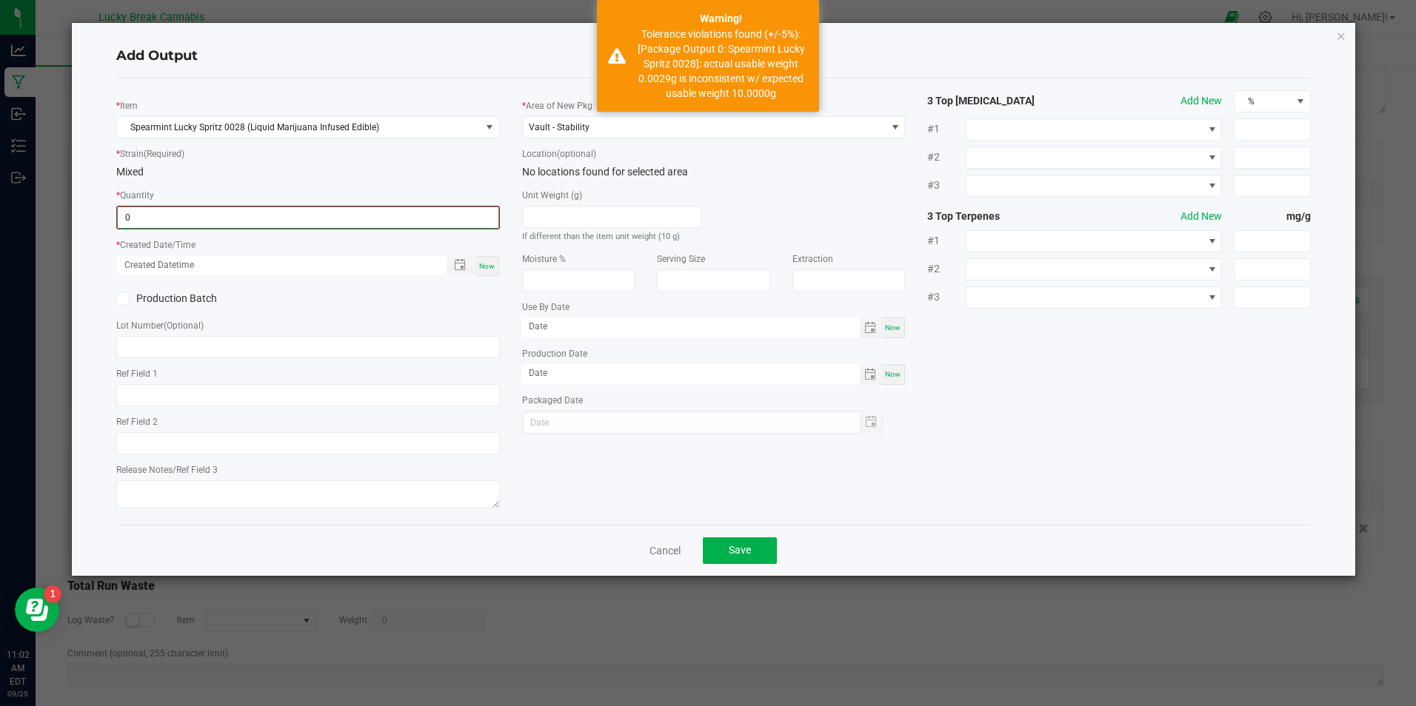
click at [469, 223] on input "0" at bounding box center [308, 217] width 380 height 21
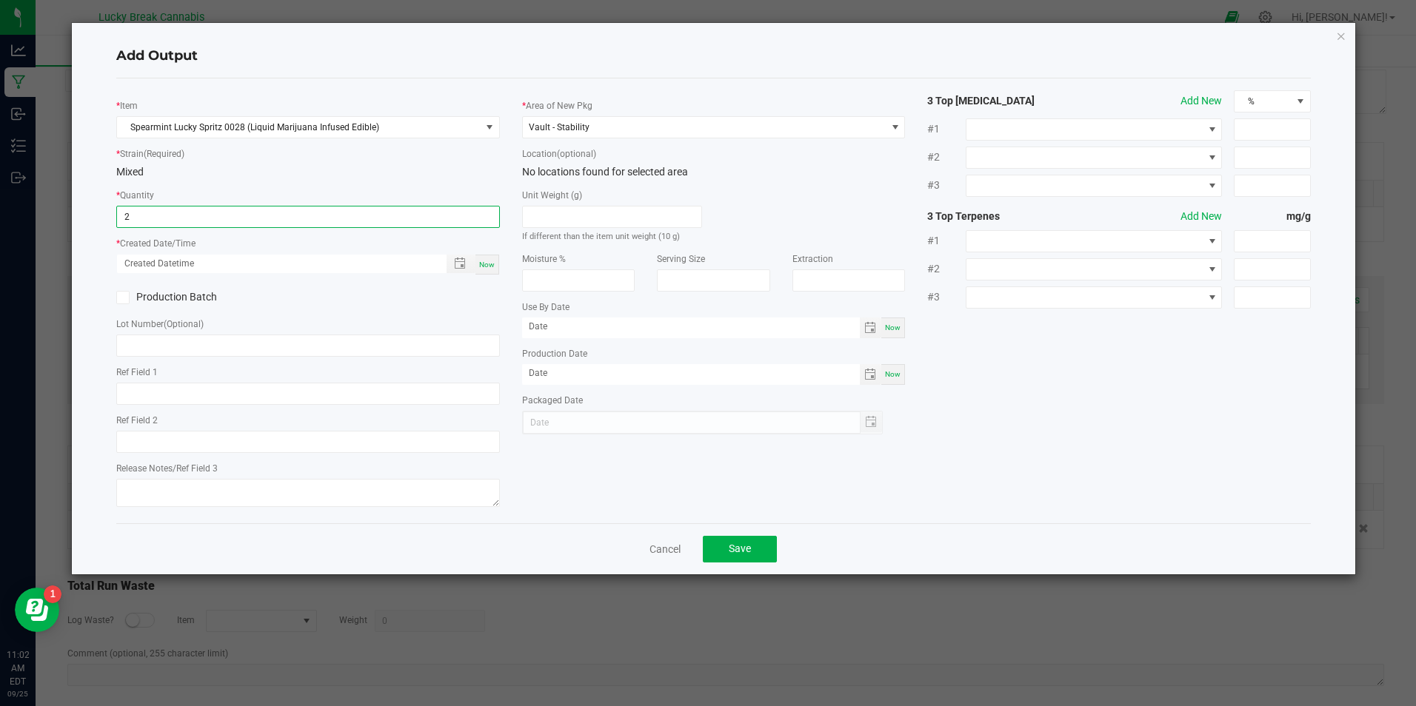
type input "2 ea"
click at [496, 255] on div "Now" at bounding box center [487, 265] width 24 height 20
type input "[DATE] 11:02 AM"
type input "[DATE]"
click at [199, 302] on label "Production Batch" at bounding box center [206, 298] width 181 height 16
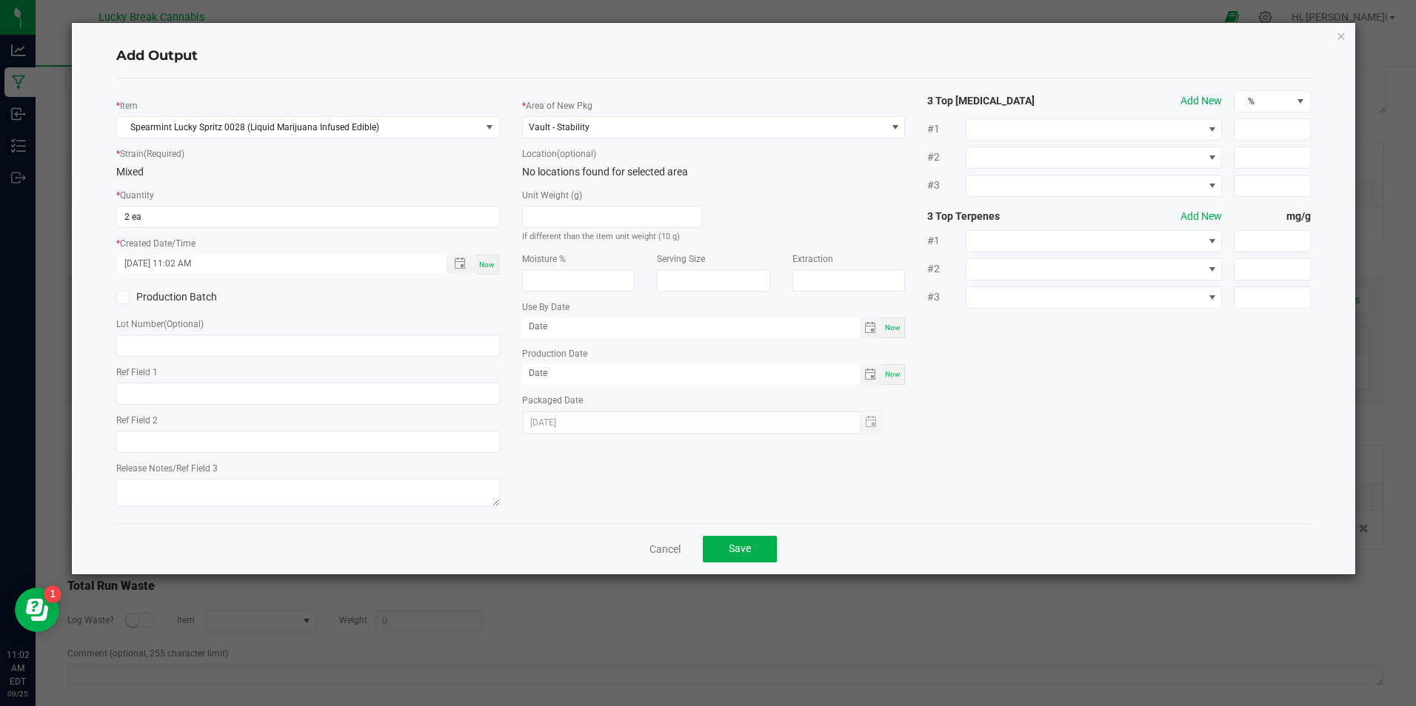
click at [0, 0] on input "Production Batch" at bounding box center [0, 0] width 0 height 0
click at [177, 343] on input "text" at bounding box center [307, 346] width 383 height 22
type input "SP092225"
click at [172, 391] on input "text" at bounding box center [307, 394] width 383 height 22
type input "30 DAY STABILITY"
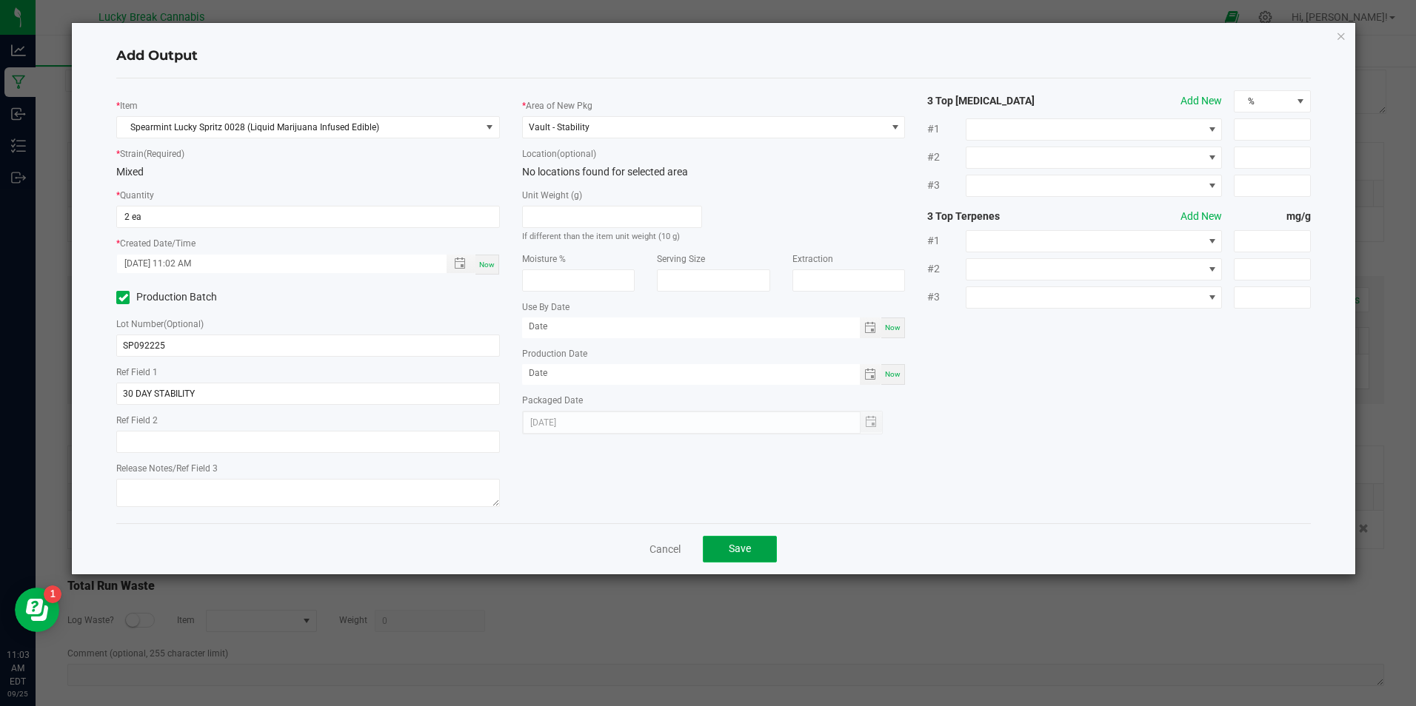
click at [738, 549] on span "Save" at bounding box center [740, 549] width 22 height 12
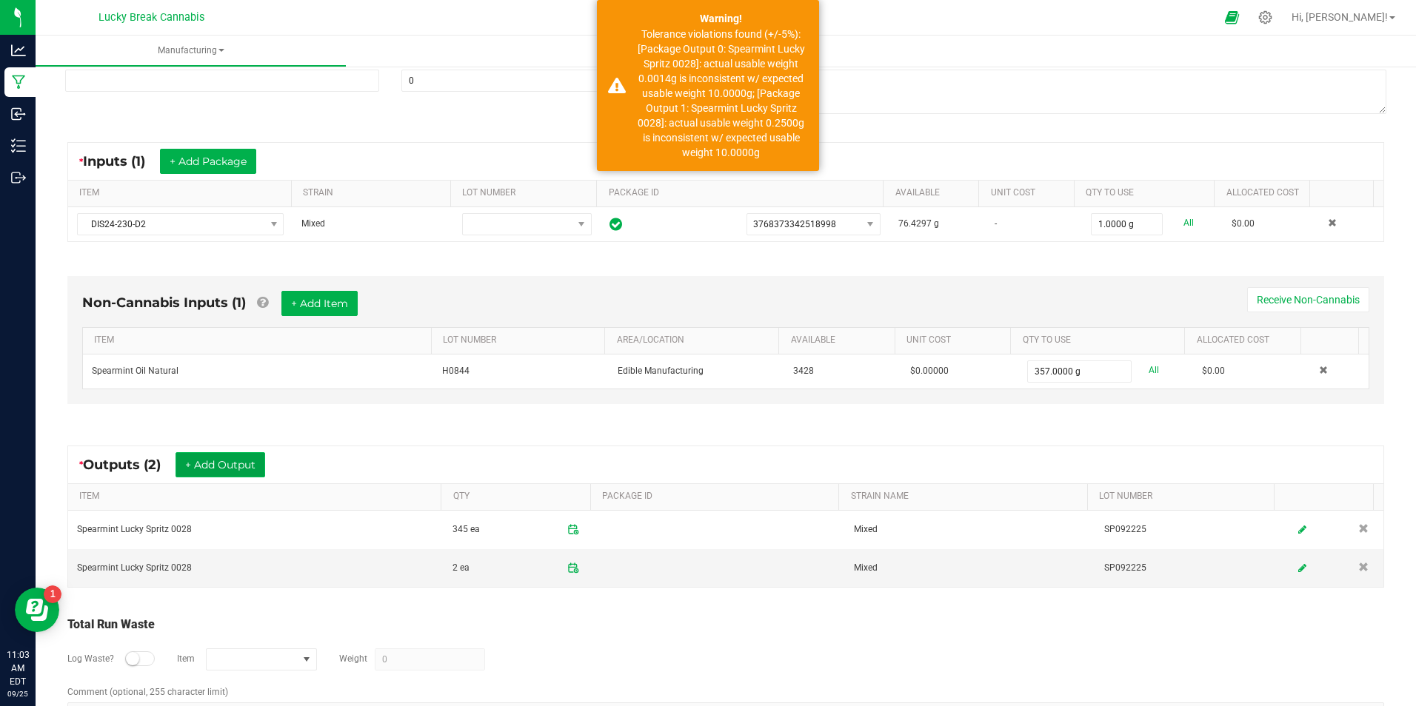
click at [230, 455] on button "+ Add Output" at bounding box center [221, 464] width 90 height 25
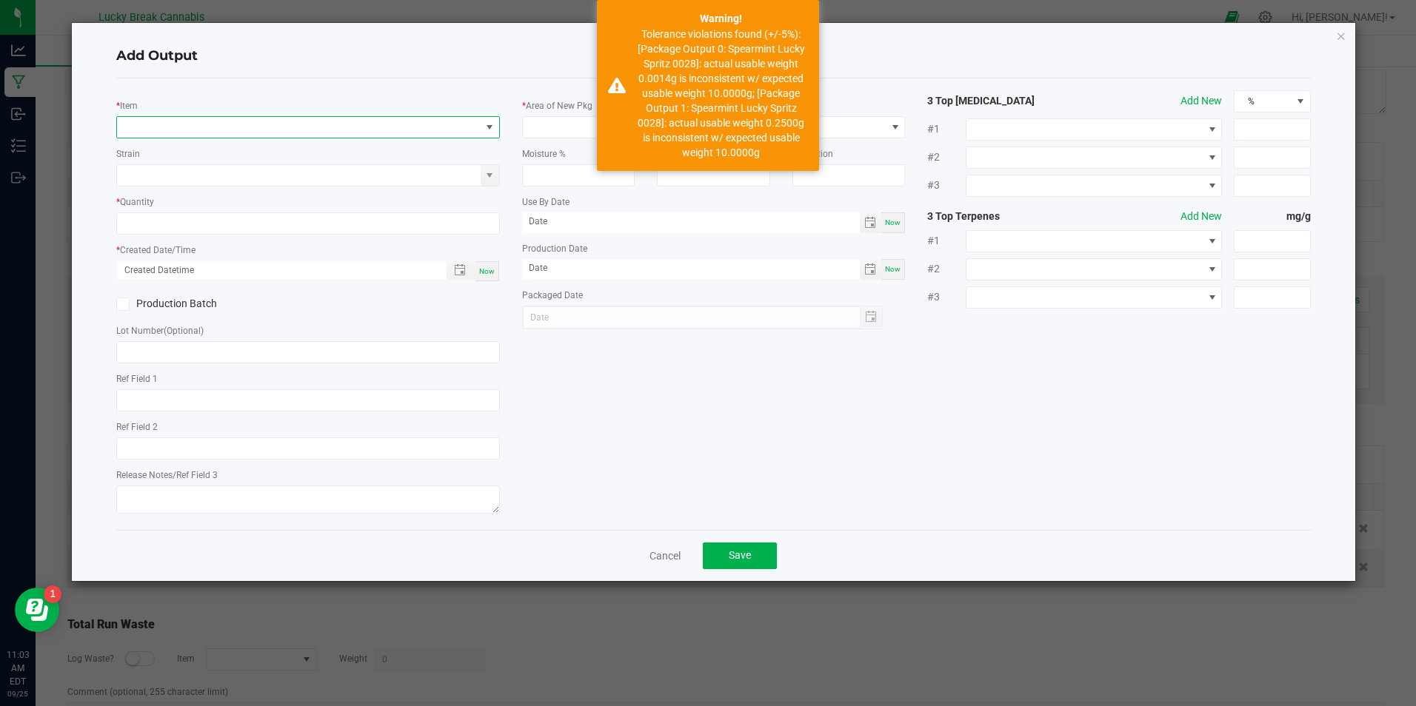
click at [249, 128] on span "NO DATA FOUND" at bounding box center [298, 127] width 363 height 21
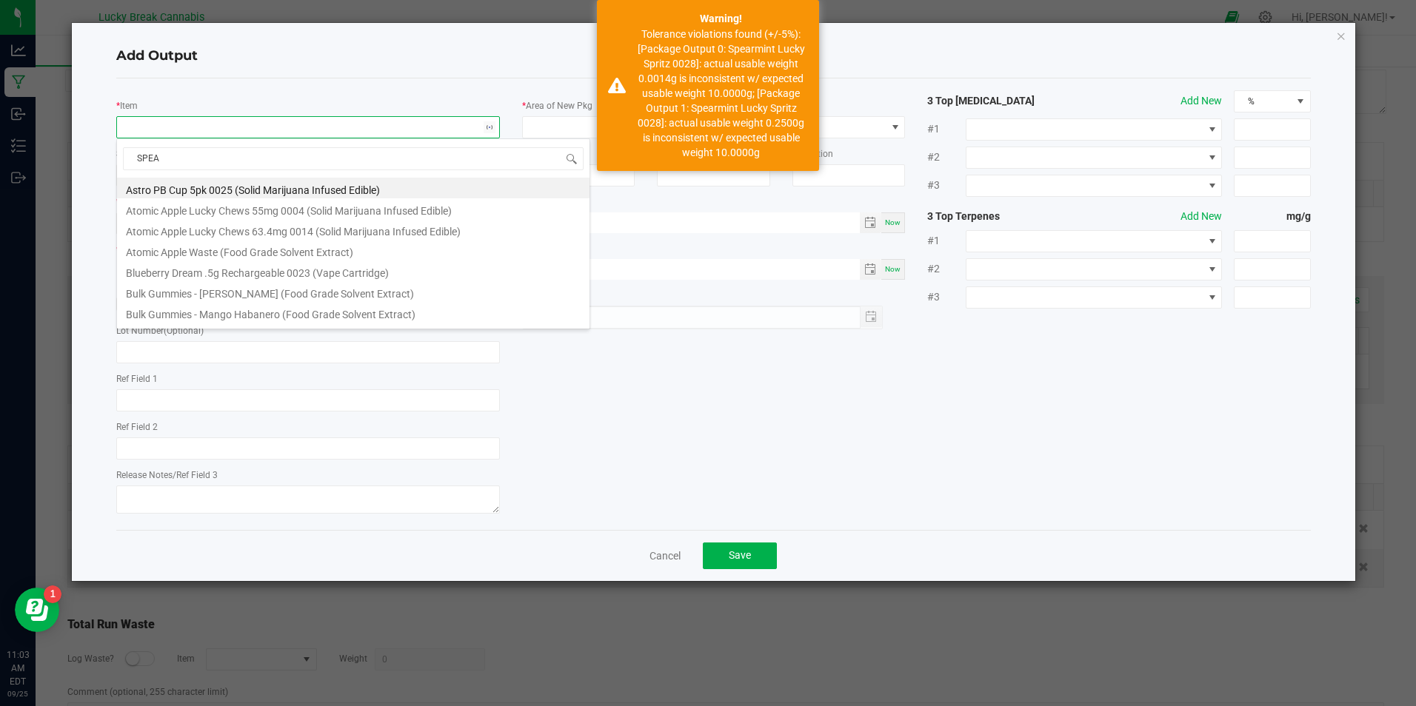
type input "SPEAR"
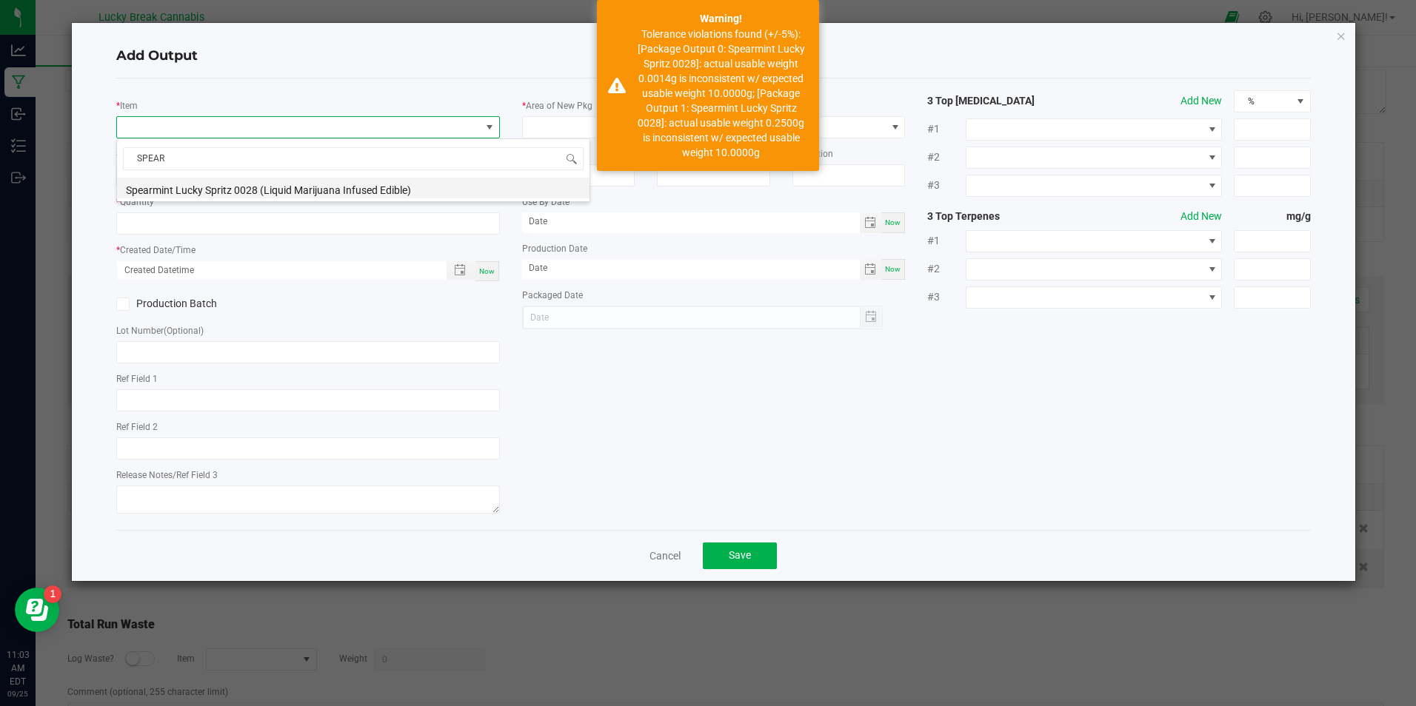
click at [248, 187] on li "Spearmint Lucky Spritz 0028 (Liquid Marijuana Infused Edible)" at bounding box center [353, 188] width 472 height 21
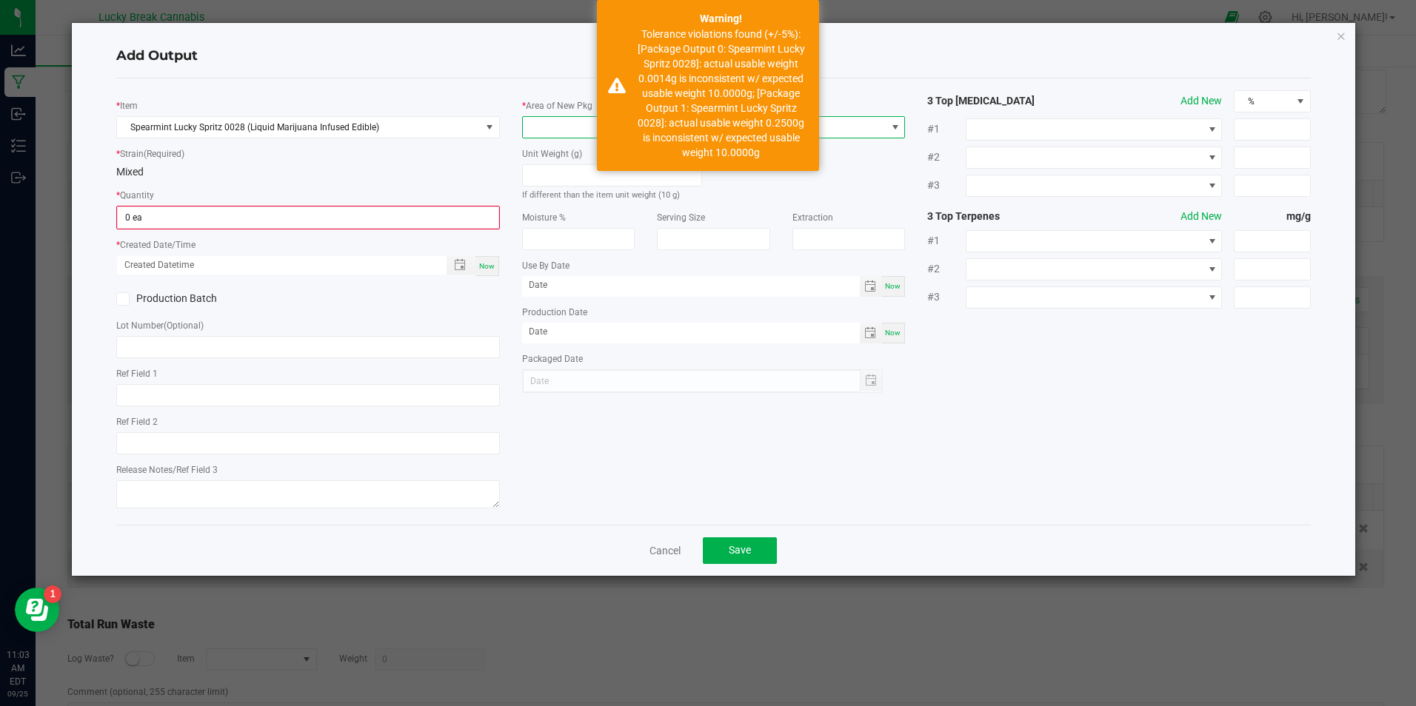
click at [551, 120] on span at bounding box center [704, 127] width 363 height 21
click at [577, 315] on li "Vault - Stability" at bounding box center [713, 316] width 381 height 25
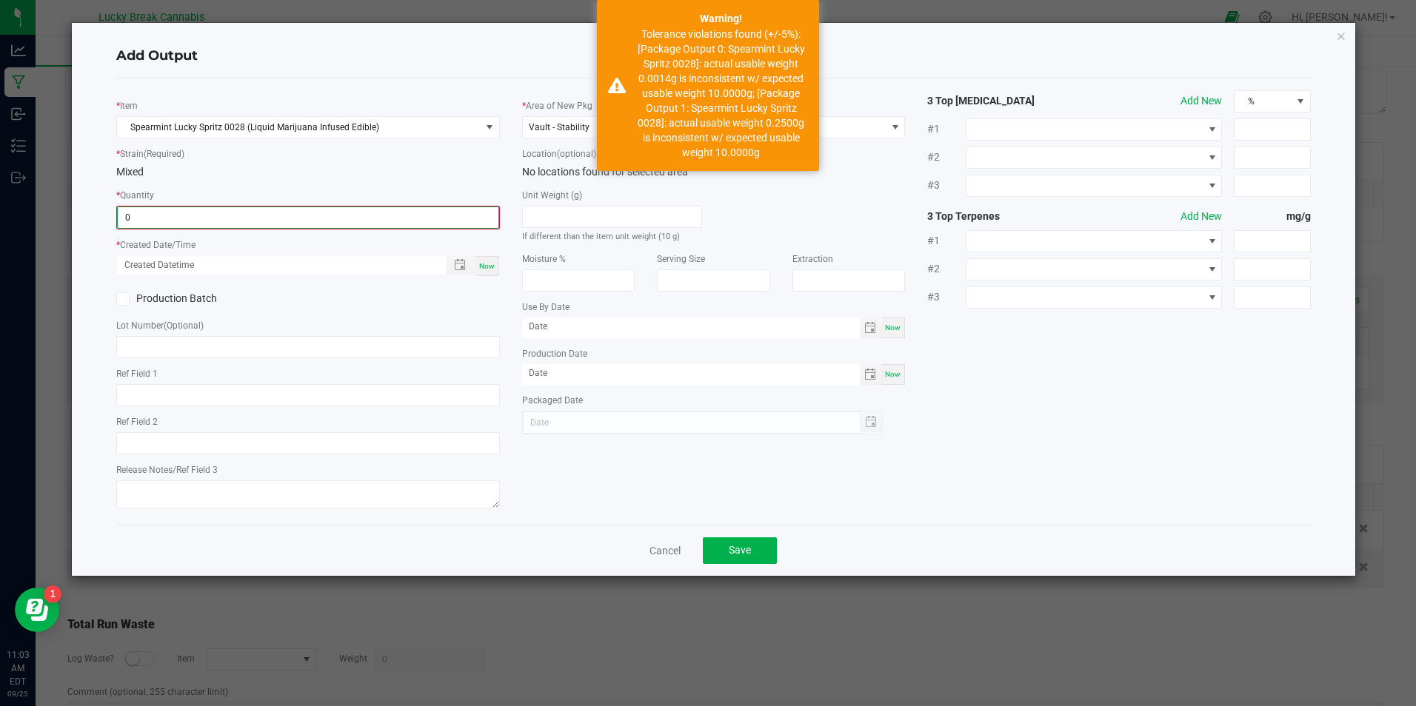
click at [407, 216] on input "0" at bounding box center [308, 217] width 380 height 21
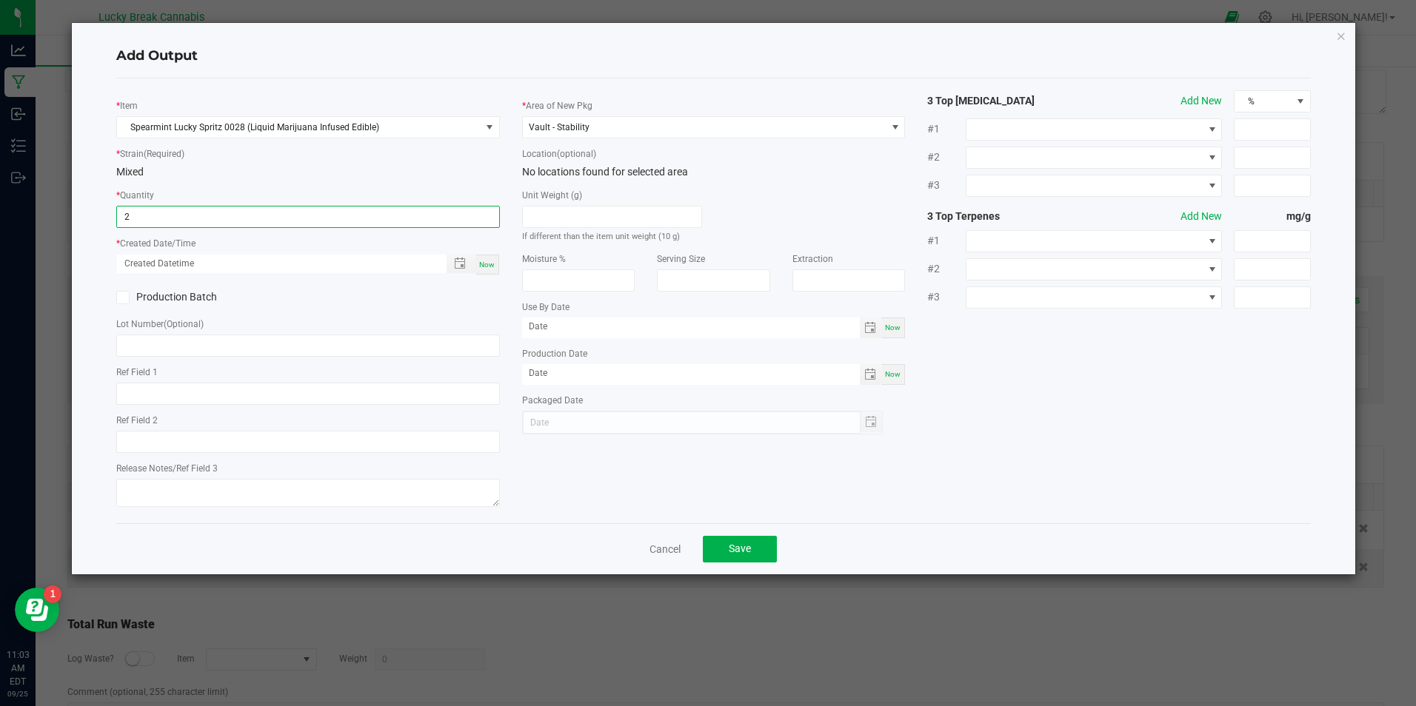
type input "2 ea"
click at [488, 263] on span "Now" at bounding box center [487, 265] width 16 height 8
type input "[DATE] 11:03 AM"
type input "[DATE]"
click at [200, 295] on label "Production Batch" at bounding box center [206, 298] width 181 height 16
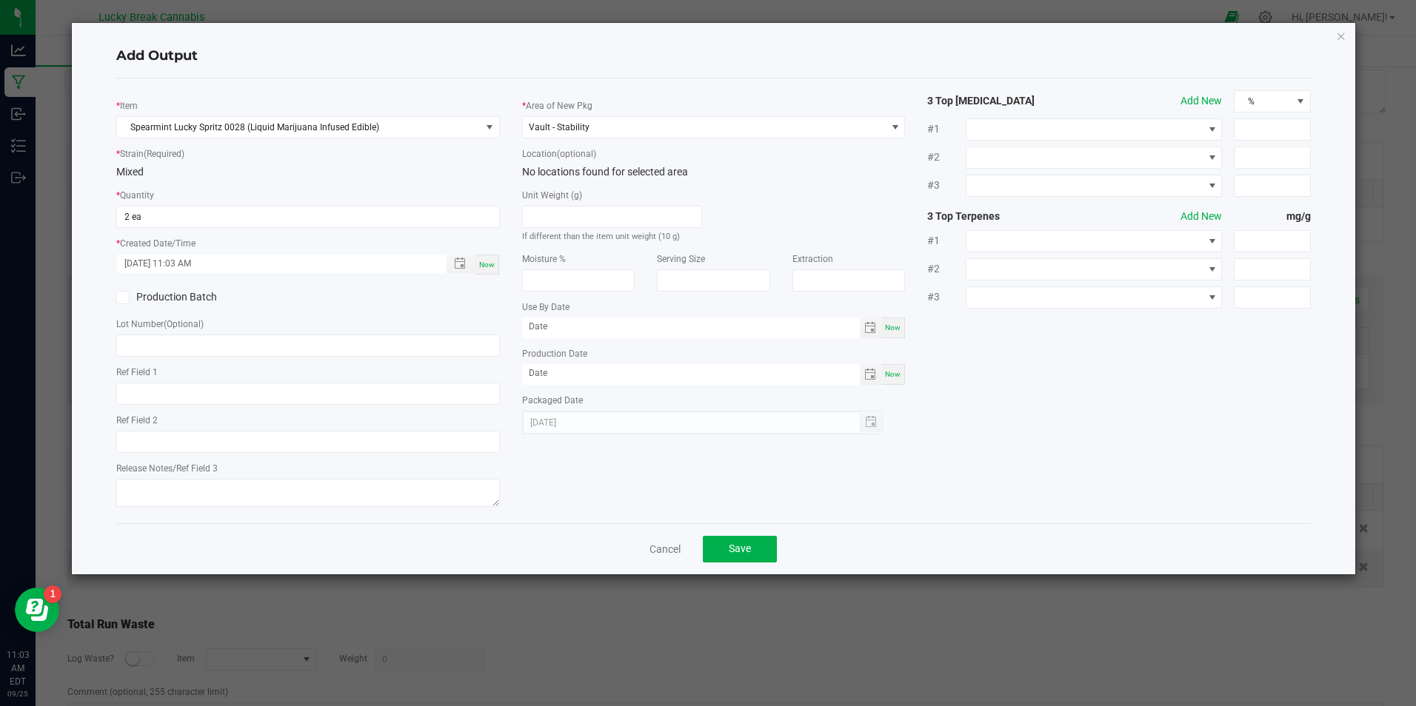
click at [0, 0] on input "Production Batch" at bounding box center [0, 0] width 0 height 0
click at [183, 351] on input "text" at bounding box center [307, 346] width 383 height 22
type input "SP092225"
click at [266, 392] on input "text" at bounding box center [307, 394] width 383 height 22
type input "60 DAY STABILITY"
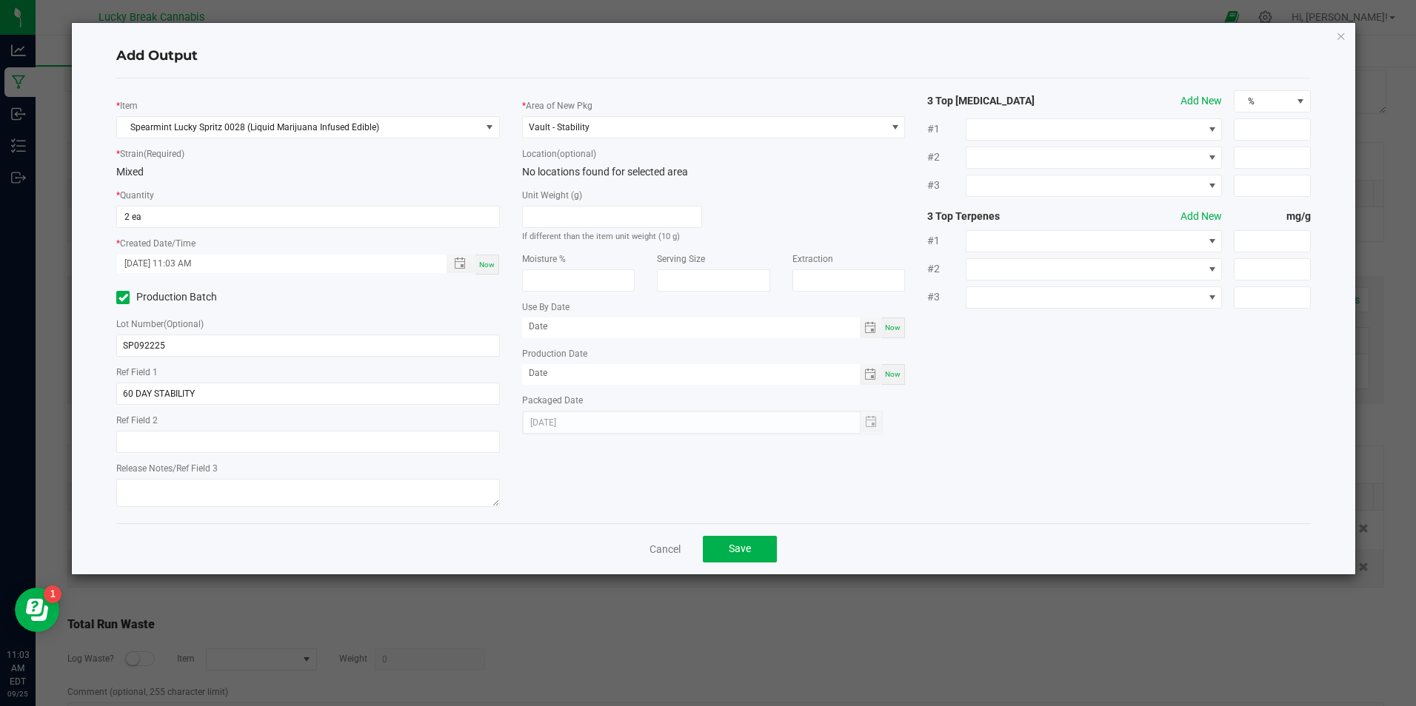
click at [353, 306] on div "Production Batch" at bounding box center [307, 298] width 405 height 22
click at [741, 550] on span "Save" at bounding box center [740, 549] width 22 height 12
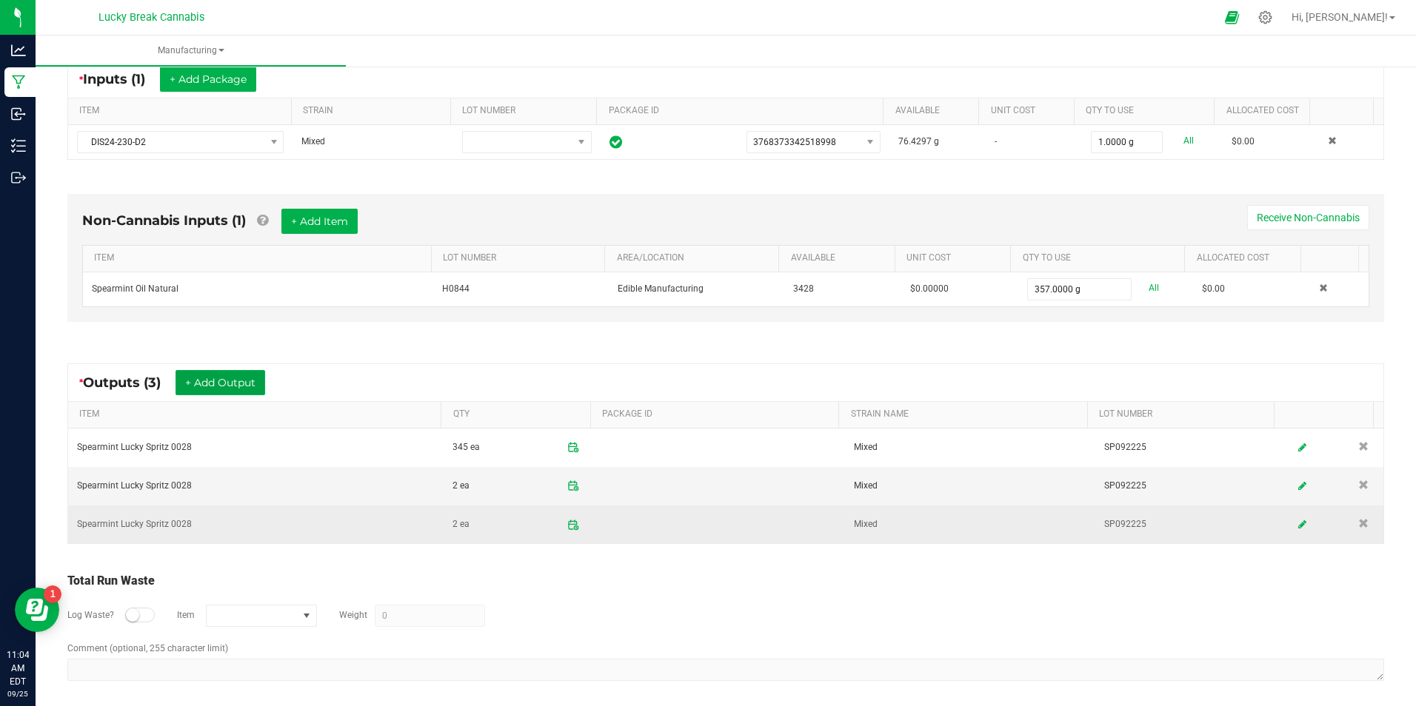
scroll to position [304, 0]
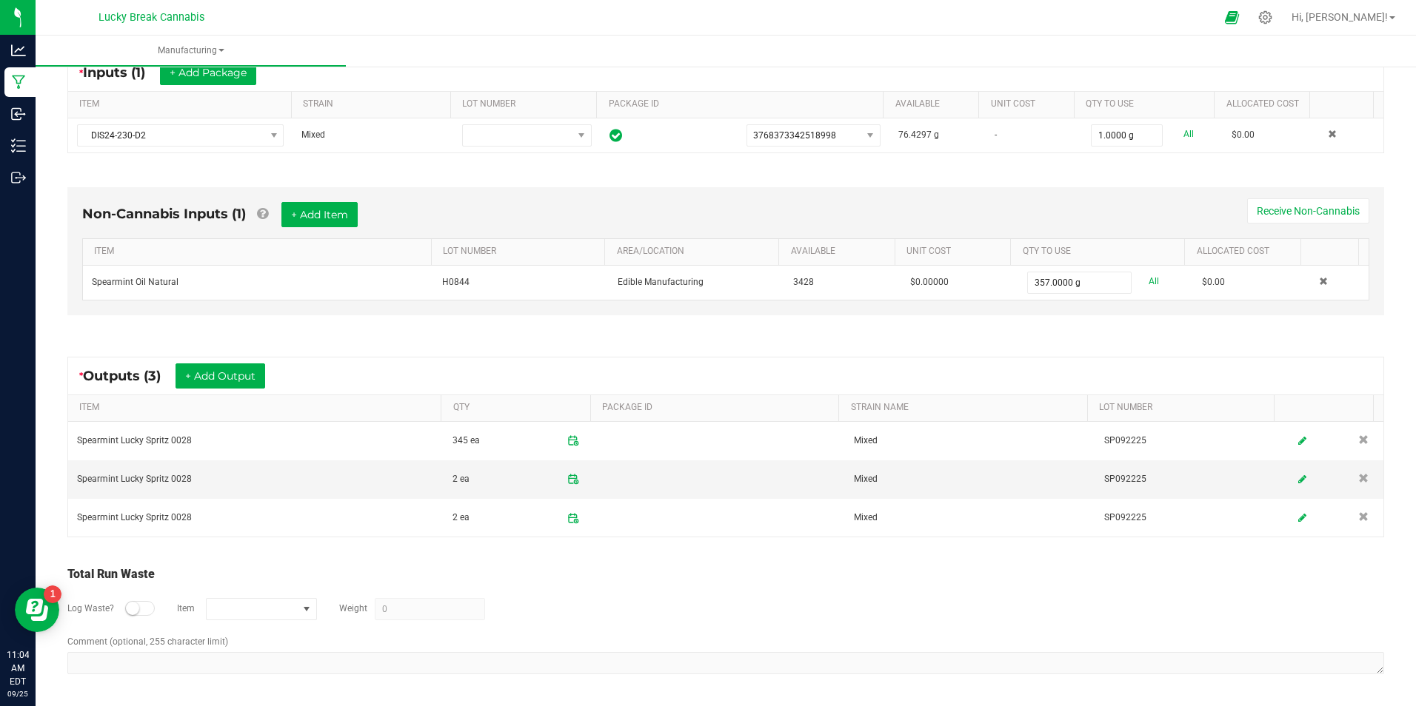
click at [136, 616] on div "Log Waste? Item Weight 0" at bounding box center [725, 610] width 1317 height 52
click at [140, 606] on div at bounding box center [140, 608] width 30 height 15
click at [281, 613] on span "NO DATA FOUND" at bounding box center [252, 609] width 91 height 21
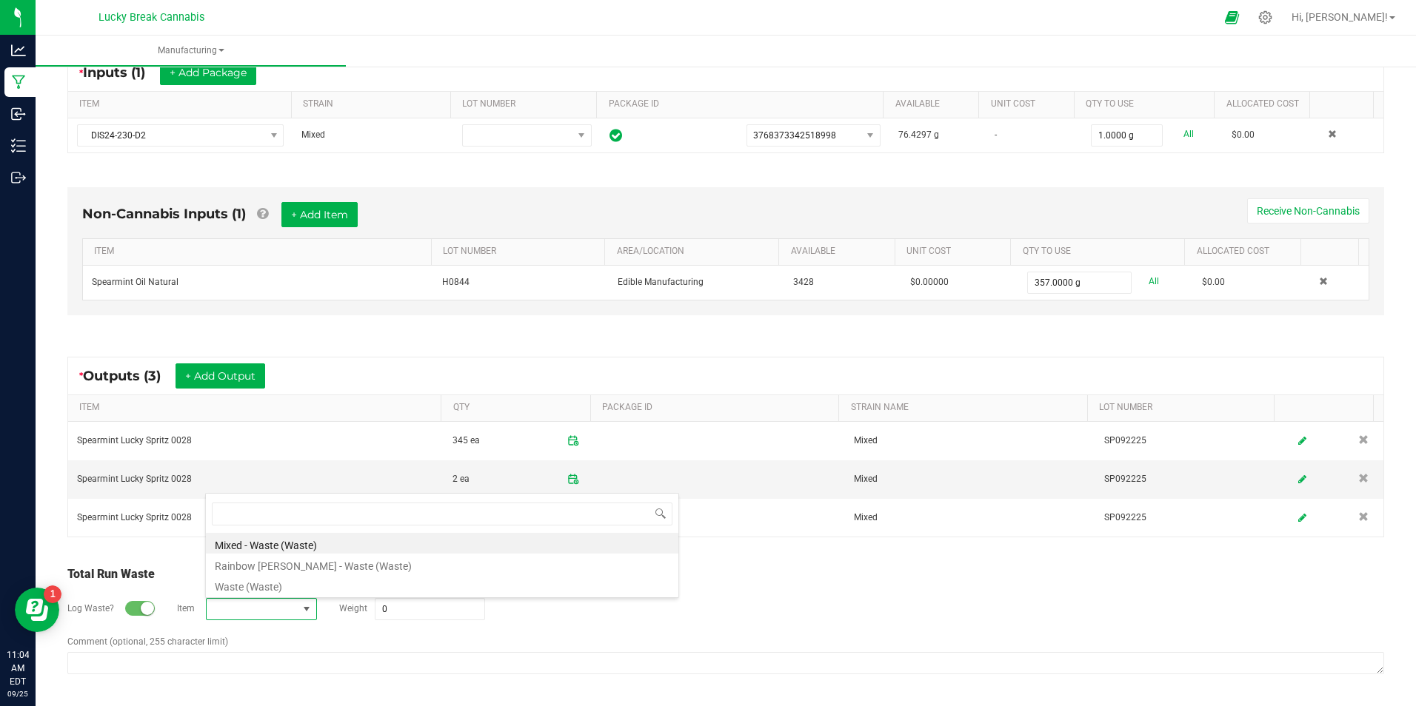
scroll to position [22, 111]
click at [287, 580] on li "Waste (Waste)" at bounding box center [442, 585] width 472 height 21
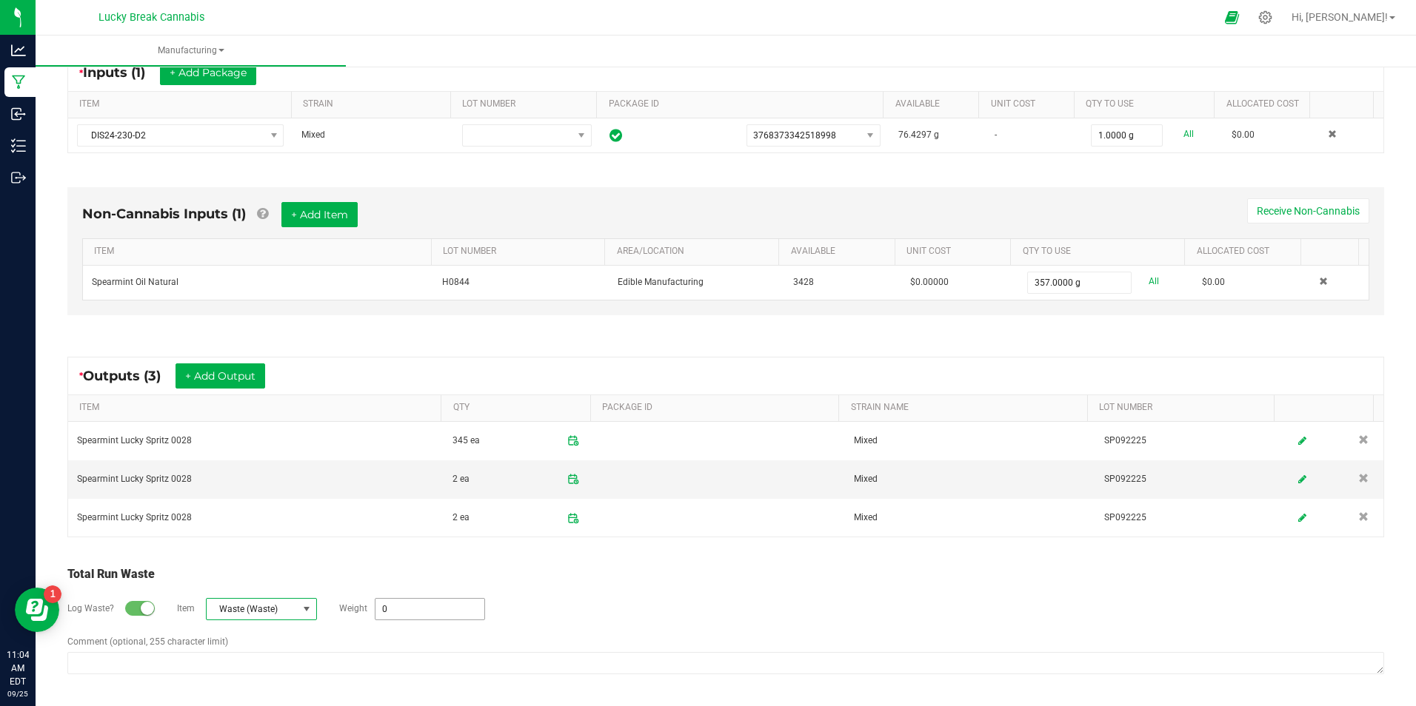
click at [427, 603] on input "0" at bounding box center [429, 609] width 109 height 21
type input "0.1 g"
click at [411, 656] on textarea "Comment (optional, 255 character limit)" at bounding box center [725, 663] width 1317 height 22
type textarea "waste from dosing sp092225"
click at [604, 622] on div "Log Waste? Item Waste (Waste) Weight 0.1 g" at bounding box center [725, 610] width 1317 height 52
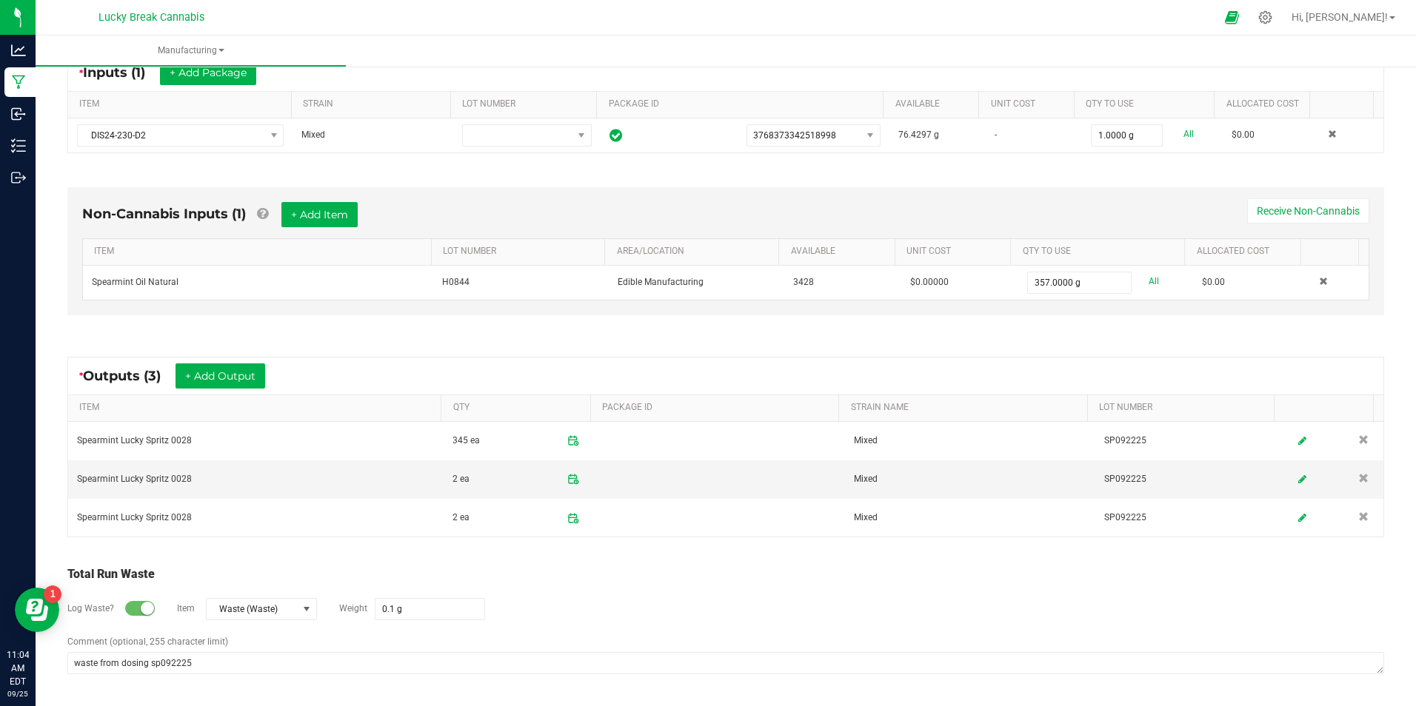
click at [1079, 575] on div "Total Run Waste" at bounding box center [725, 575] width 1317 height 18
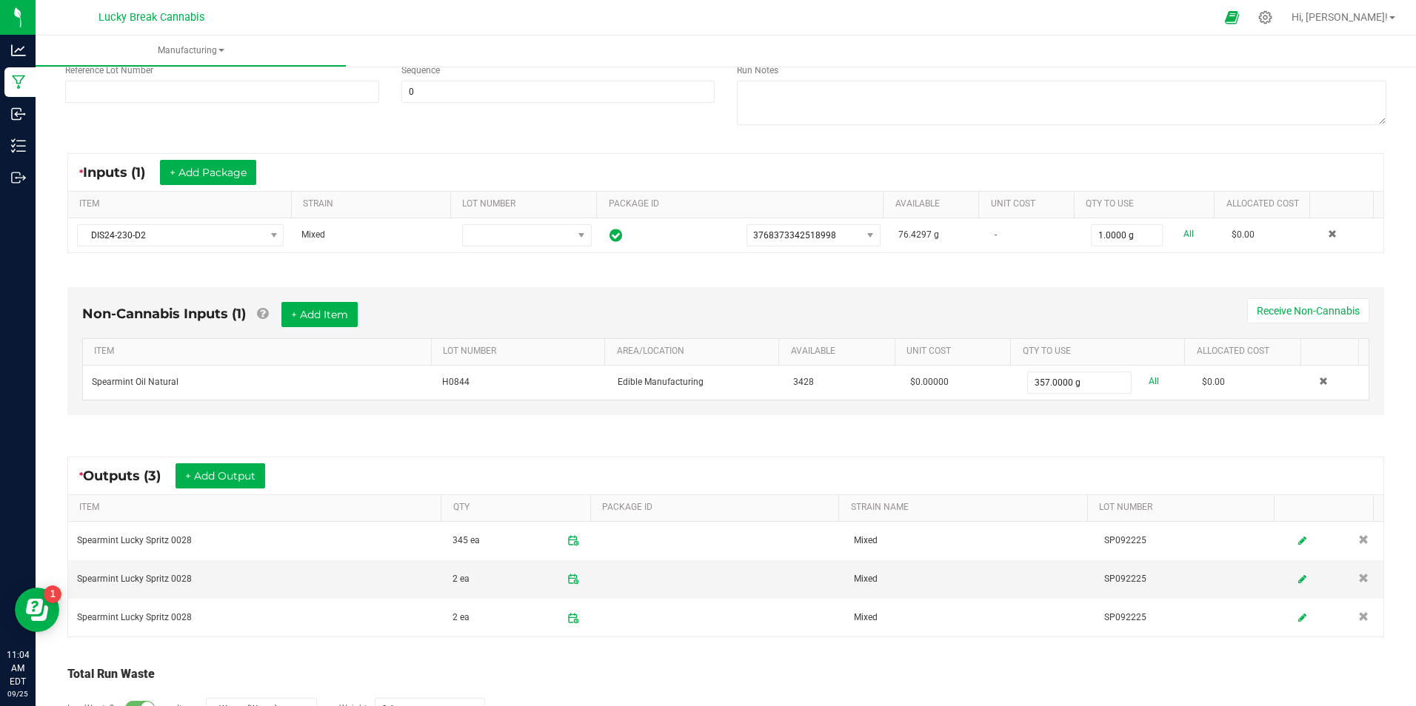
scroll to position [0, 0]
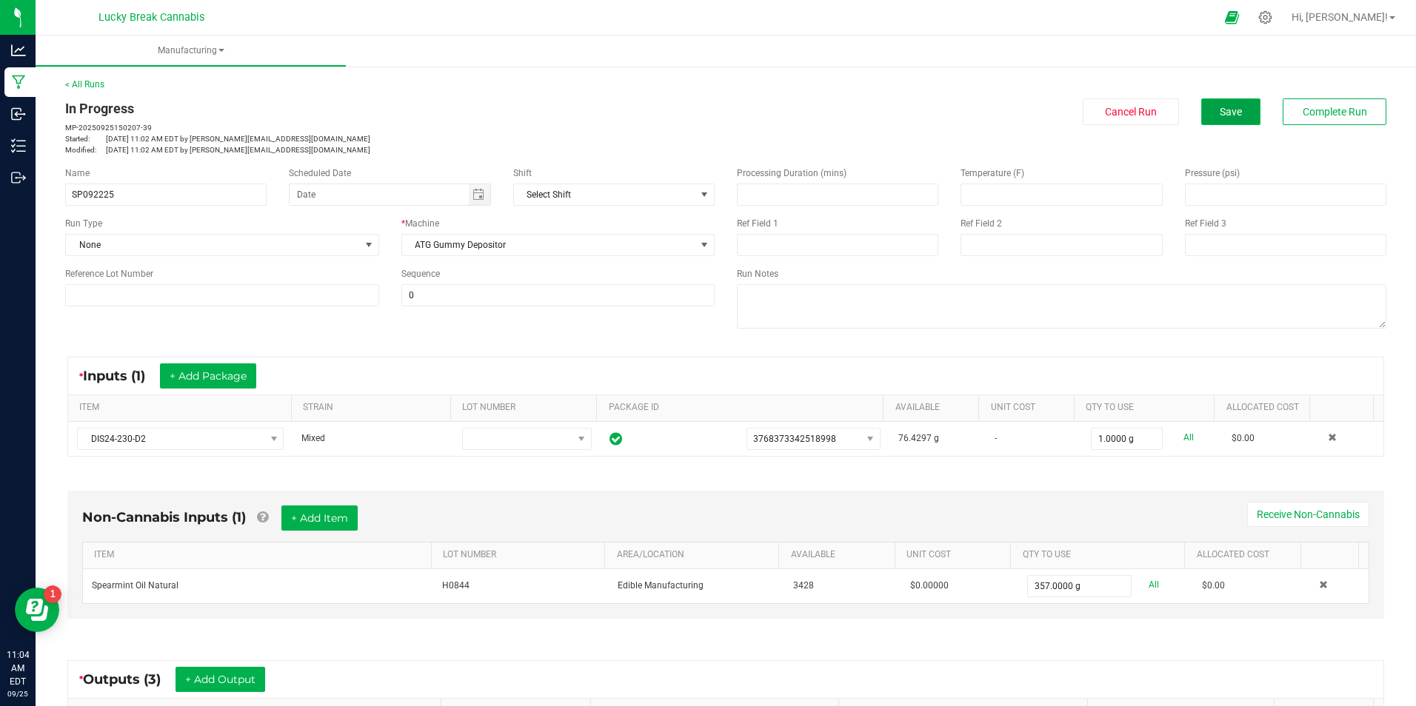
click at [1249, 113] on button "Save" at bounding box center [1230, 111] width 59 height 27
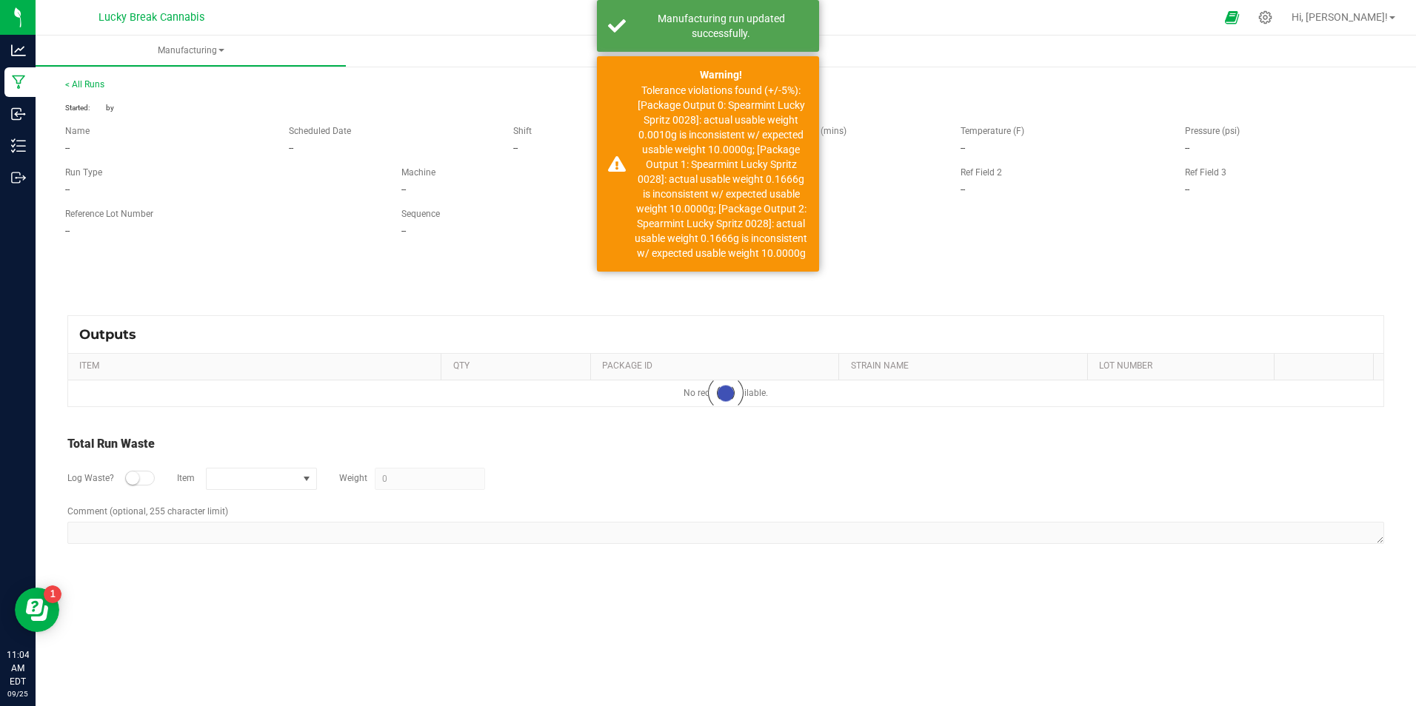
type input "0.1 g"
type textarea "waste from dosing sp092225"
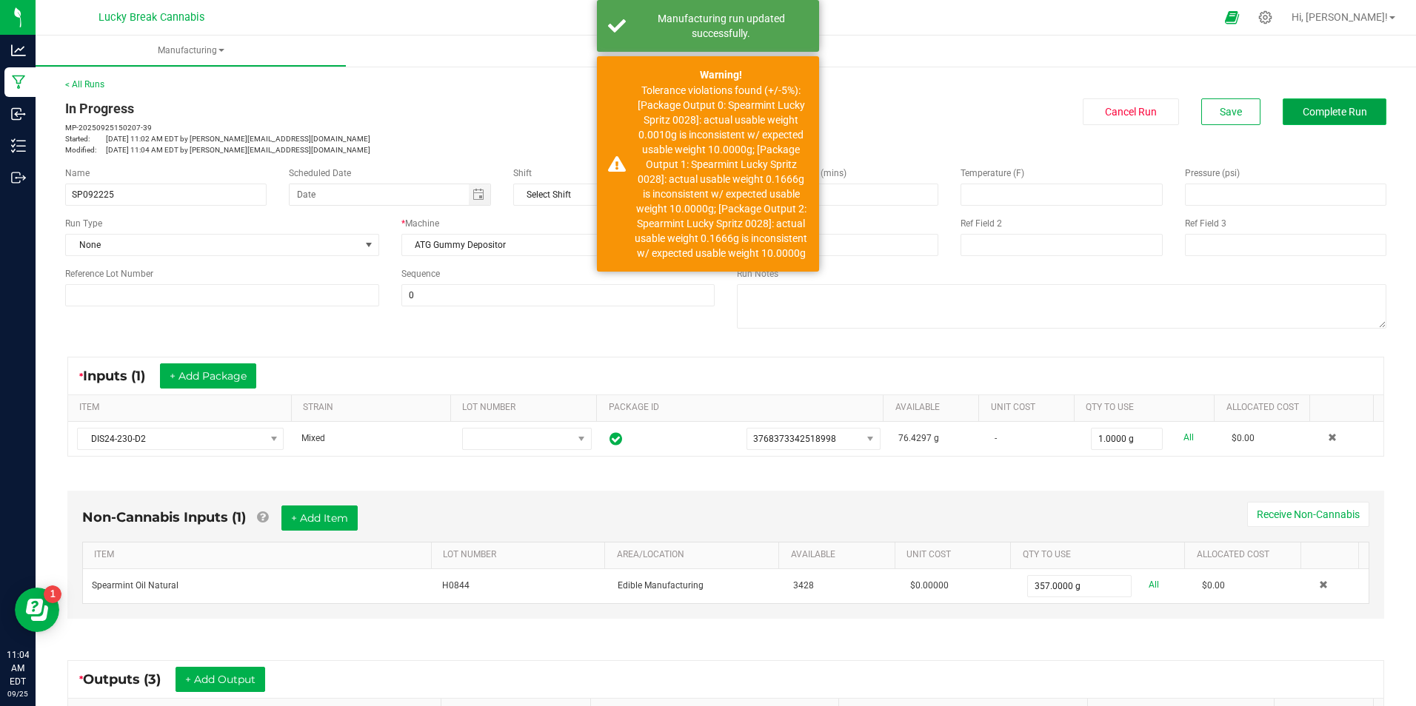
click at [1326, 110] on span "Complete Run" at bounding box center [1335, 112] width 64 height 12
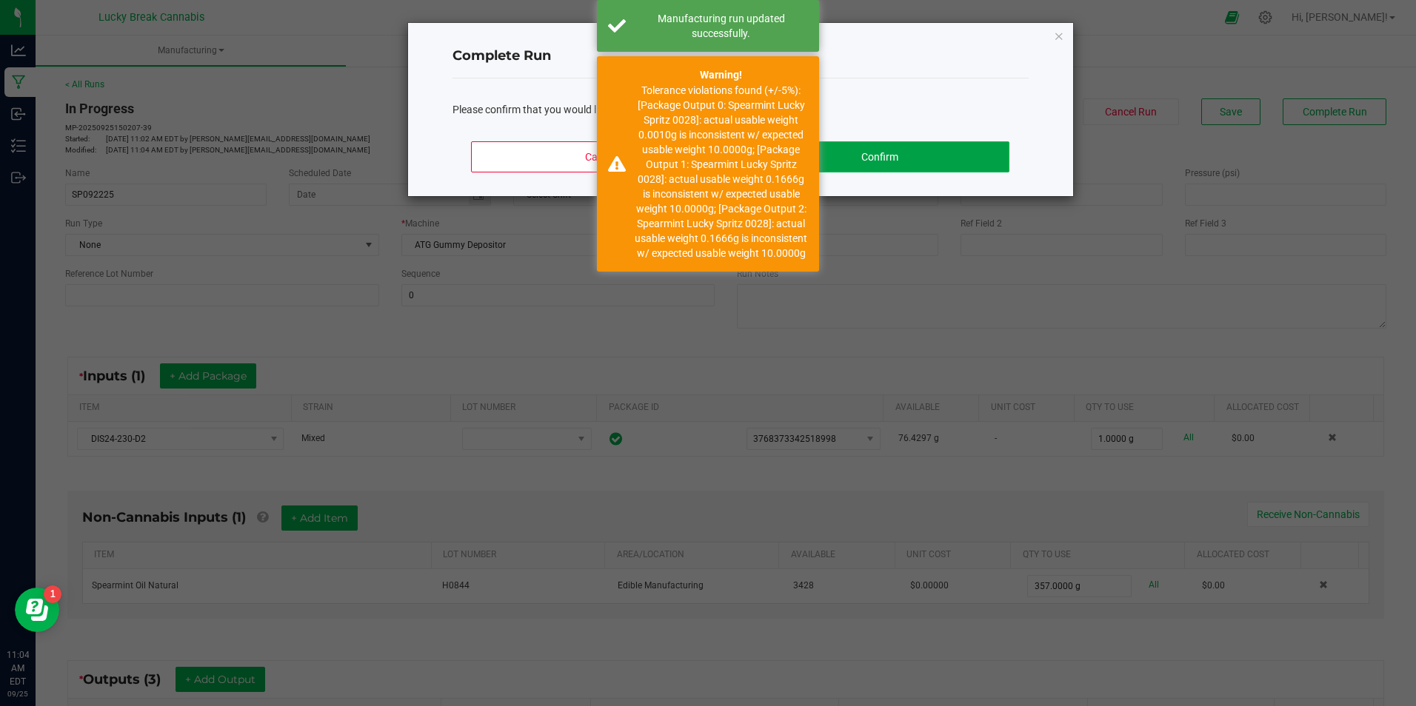
click at [915, 162] on button "Confirm" at bounding box center [878, 156] width 259 height 31
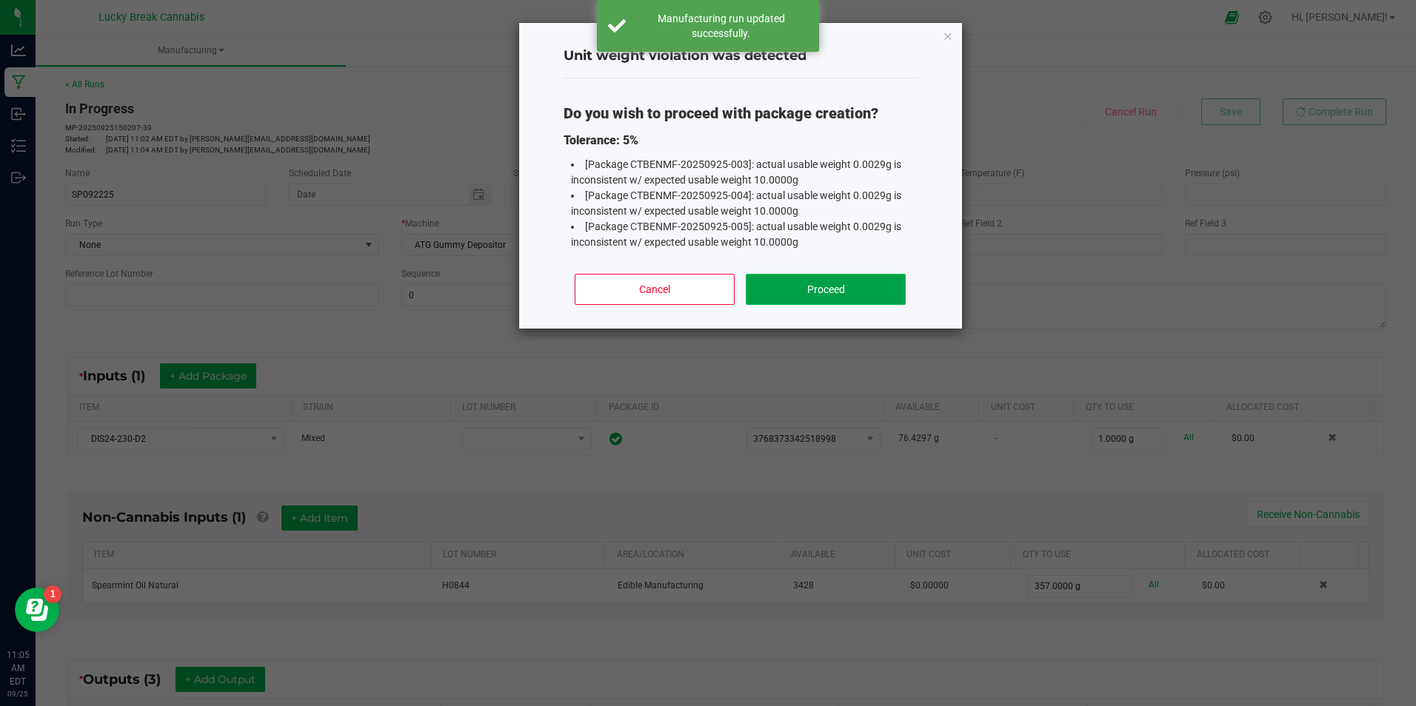
click at [846, 299] on button "Proceed" at bounding box center [825, 289] width 159 height 31
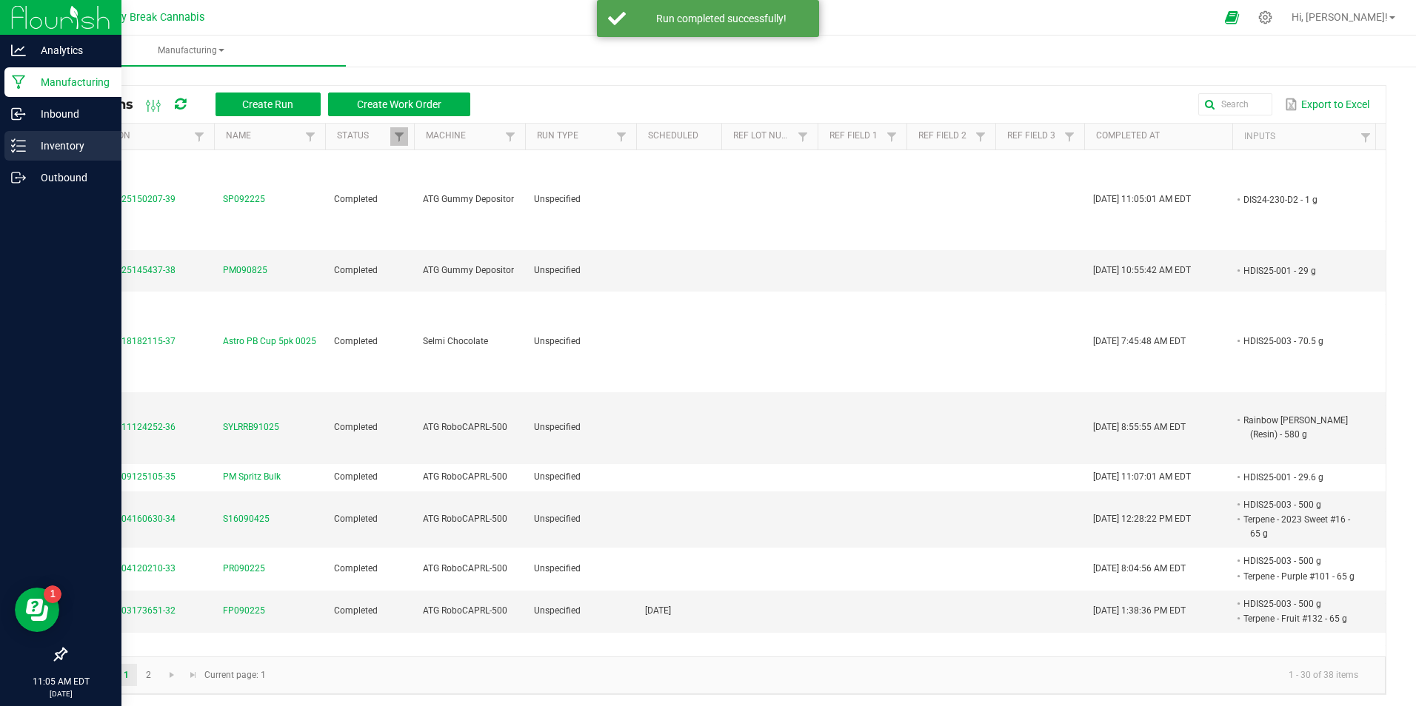
click at [50, 152] on p "Inventory" at bounding box center [70, 146] width 89 height 18
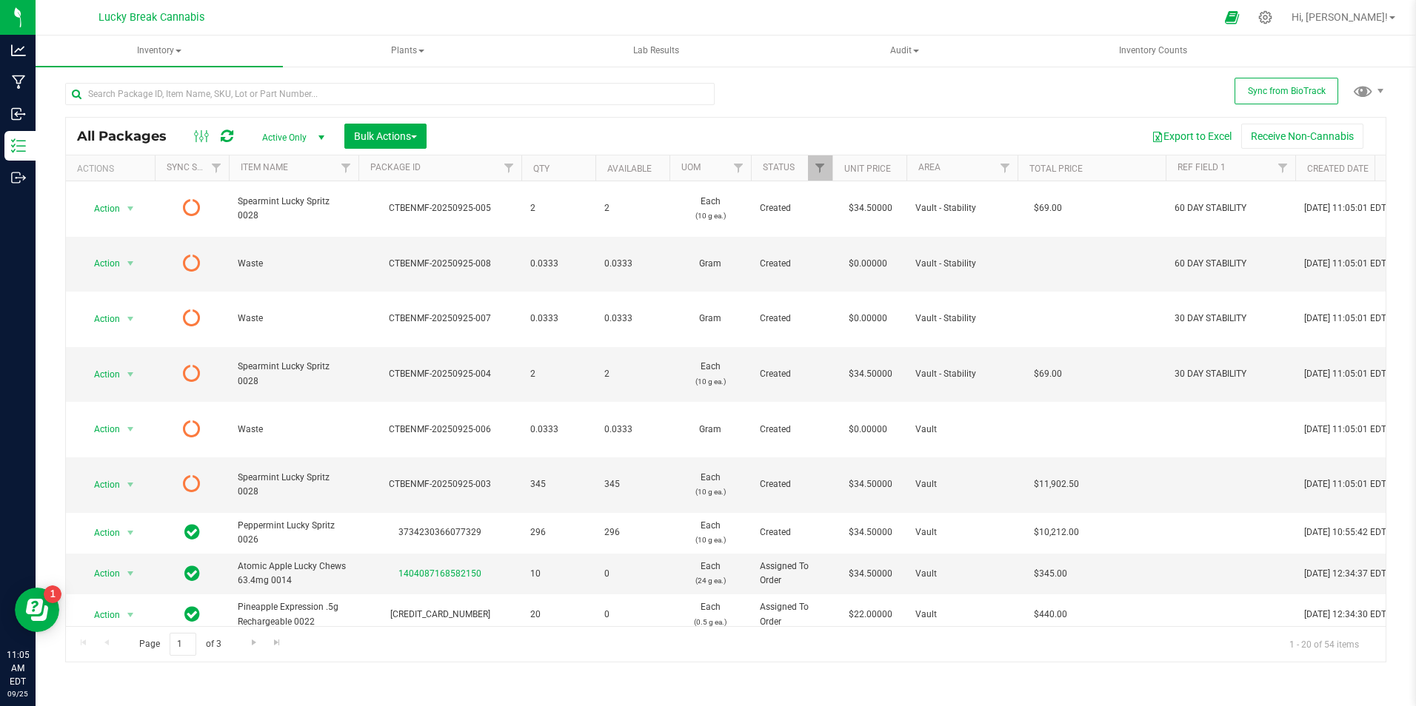
click at [226, 136] on icon at bounding box center [227, 136] width 13 height 15
click at [229, 138] on icon at bounding box center [227, 136] width 13 height 15
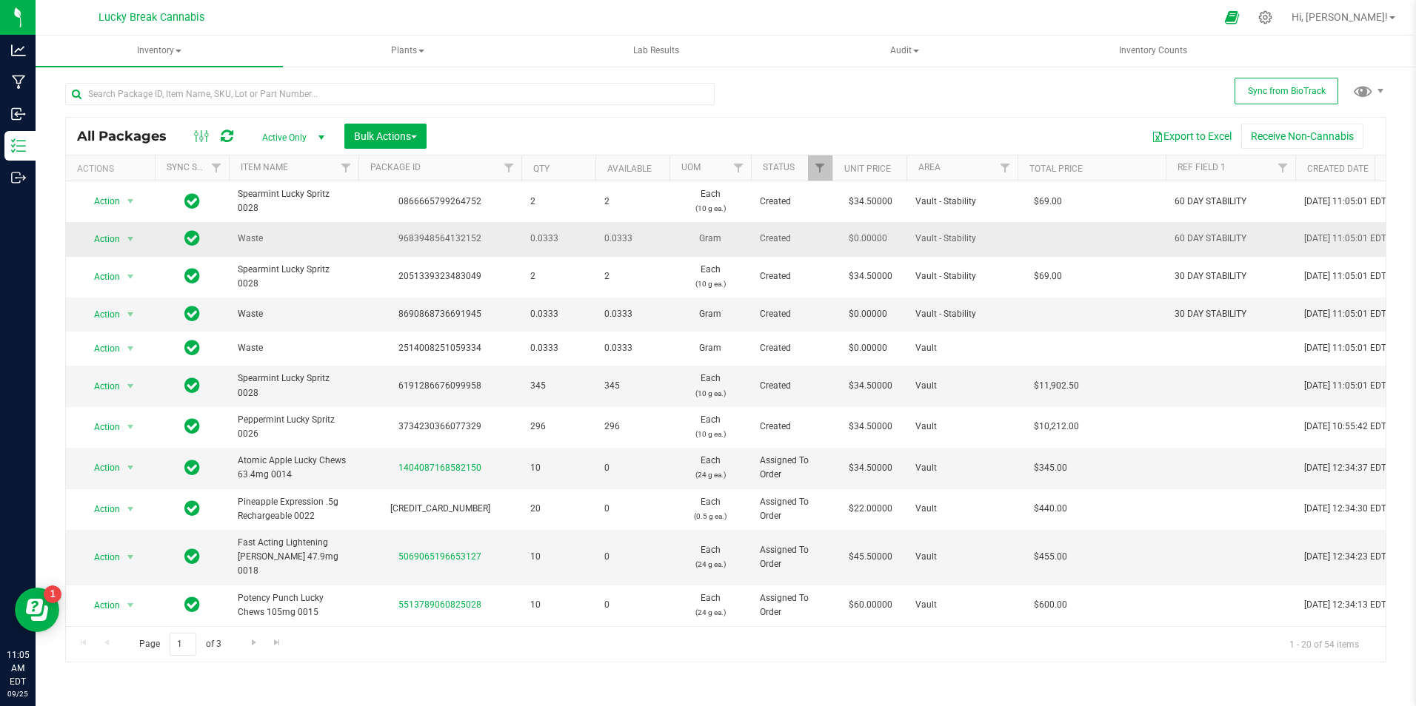
drag, startPoint x: 487, startPoint y: 238, endPoint x: 382, endPoint y: 241, distance: 105.2
click at [382, 241] on div "9683948564132152" at bounding box center [439, 239] width 167 height 14
drag, startPoint x: 382, startPoint y: 241, endPoint x: 510, endPoint y: 241, distance: 128.1
click at [510, 241] on div "9683948564132152" at bounding box center [439, 239] width 167 height 14
click at [498, 239] on div "9683948564132152" at bounding box center [439, 239] width 167 height 14
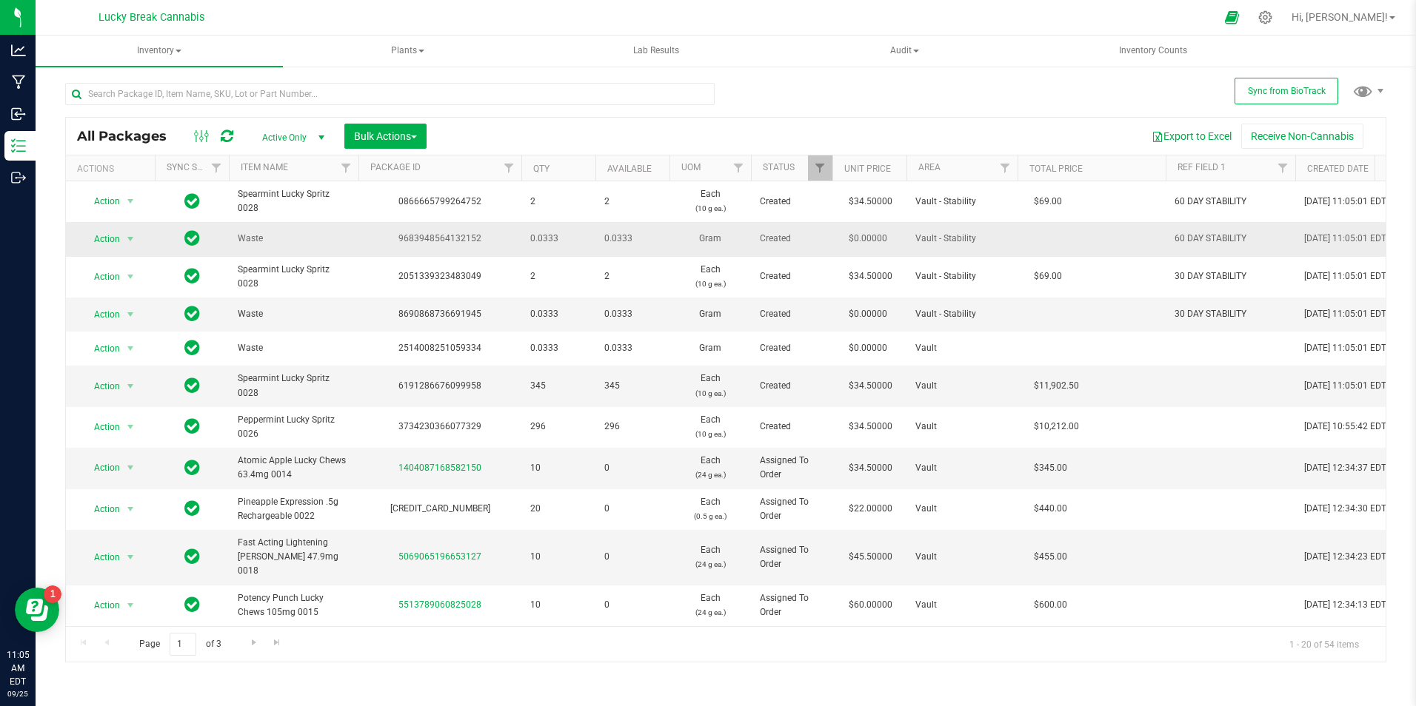
drag, startPoint x: 481, startPoint y: 238, endPoint x: 397, endPoint y: 238, distance: 83.7
click at [397, 238] on div "9683948564132152" at bounding box center [439, 239] width 167 height 14
drag, startPoint x: 397, startPoint y: 238, endPoint x: 481, endPoint y: 314, distance: 113.8
click at [481, 314] on div "8690868736691945" at bounding box center [439, 314] width 167 height 14
drag, startPoint x: 481, startPoint y: 314, endPoint x: 395, endPoint y: 324, distance: 86.4
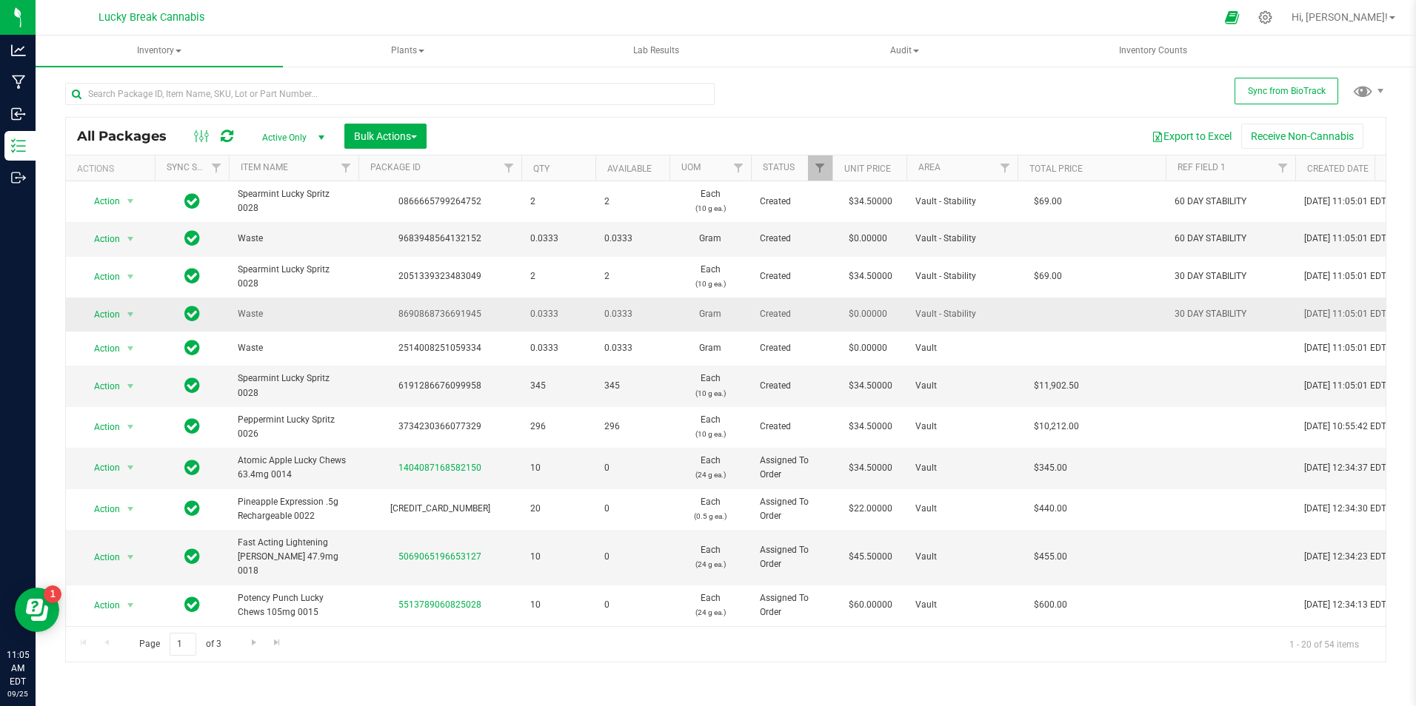
click at [395, 324] on td "8690868736691945" at bounding box center [439, 315] width 163 height 34
drag, startPoint x: 395, startPoint y: 324, endPoint x: 502, endPoint y: 322, distance: 106.6
click at [502, 322] on td "8690868736691945" at bounding box center [439, 315] width 163 height 34
click at [116, 234] on span "Action" at bounding box center [101, 239] width 40 height 21
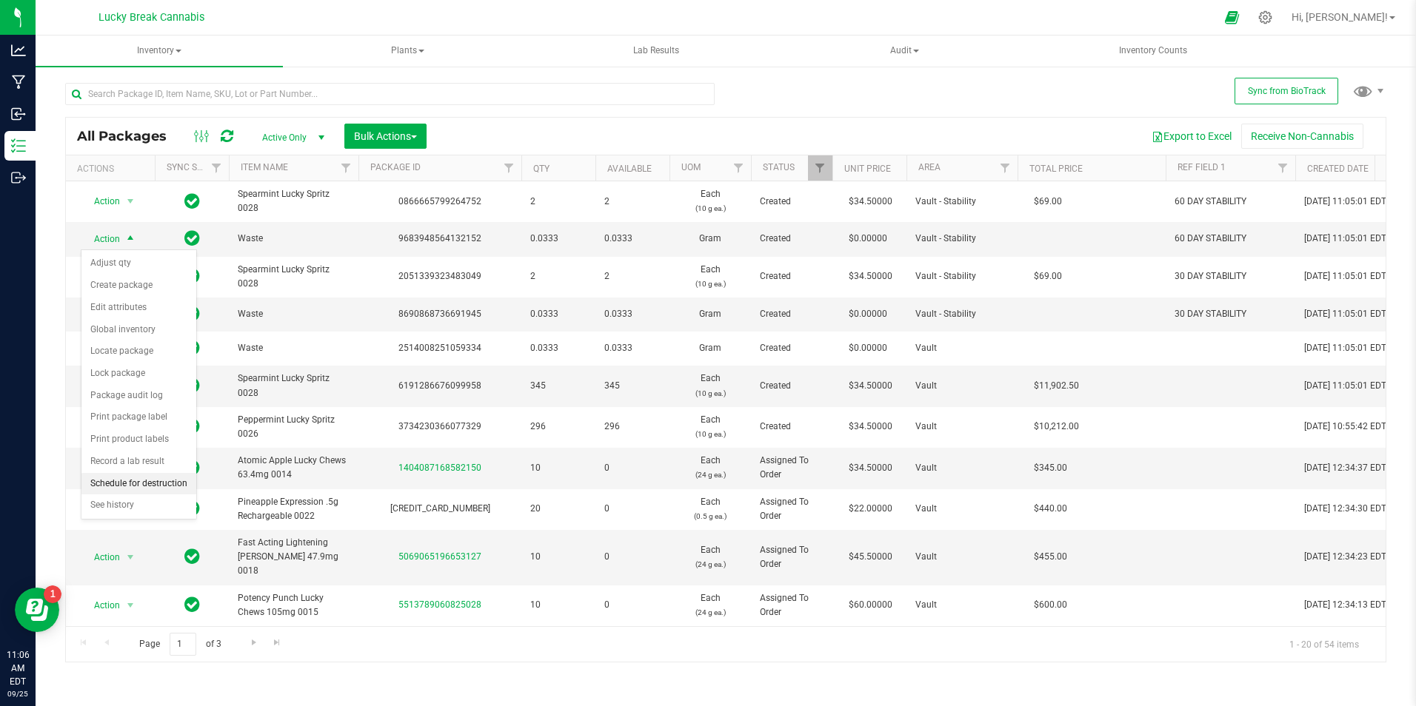
click at [136, 484] on li "Schedule for destruction" at bounding box center [138, 484] width 115 height 22
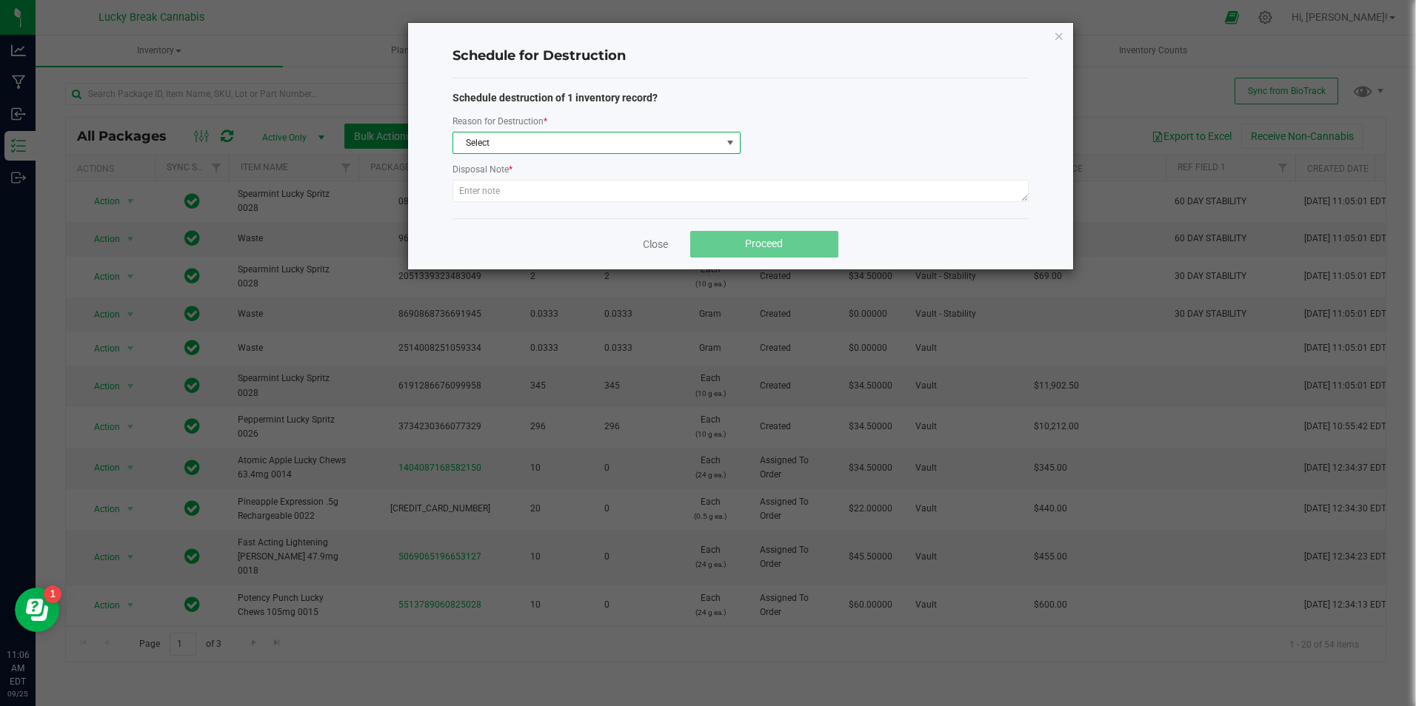
click at [516, 144] on span "Select" at bounding box center [587, 143] width 268 height 21
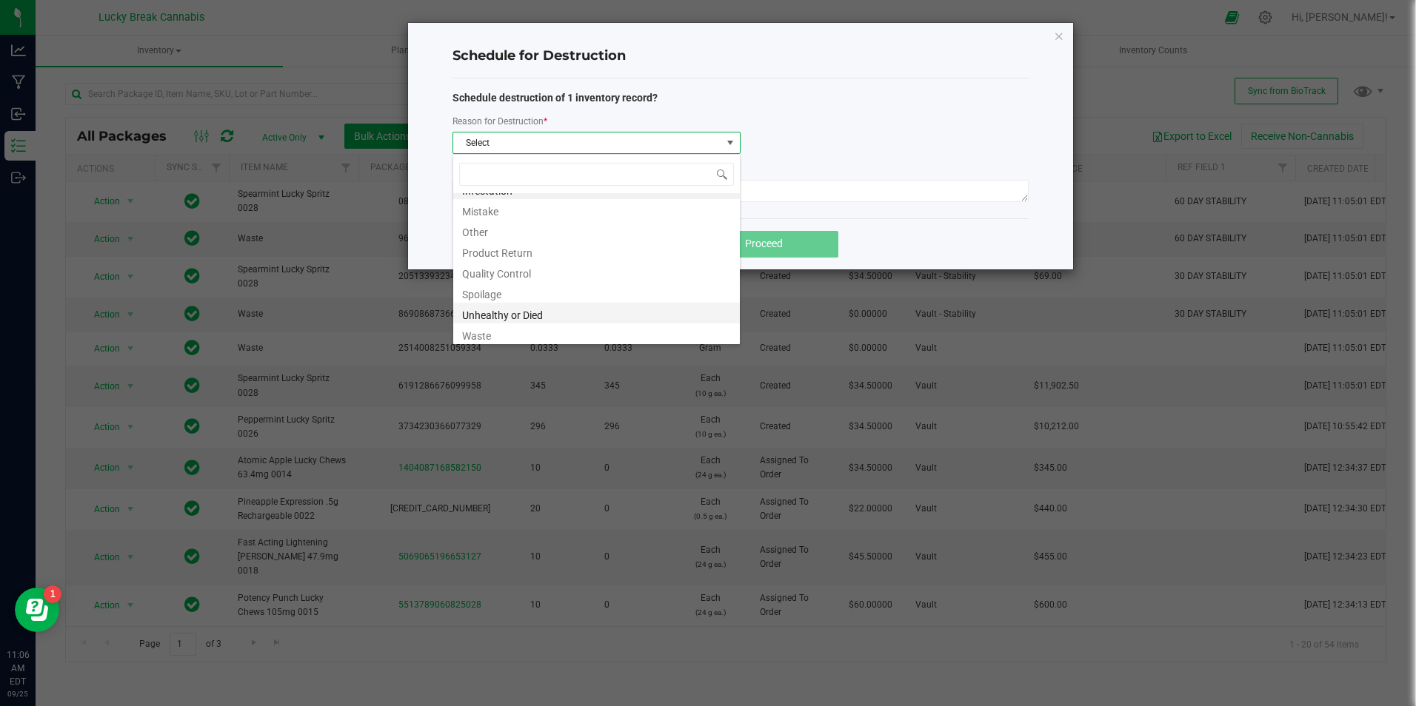
scroll to position [18, 0]
click at [509, 324] on li "Waste" at bounding box center [596, 331] width 287 height 21
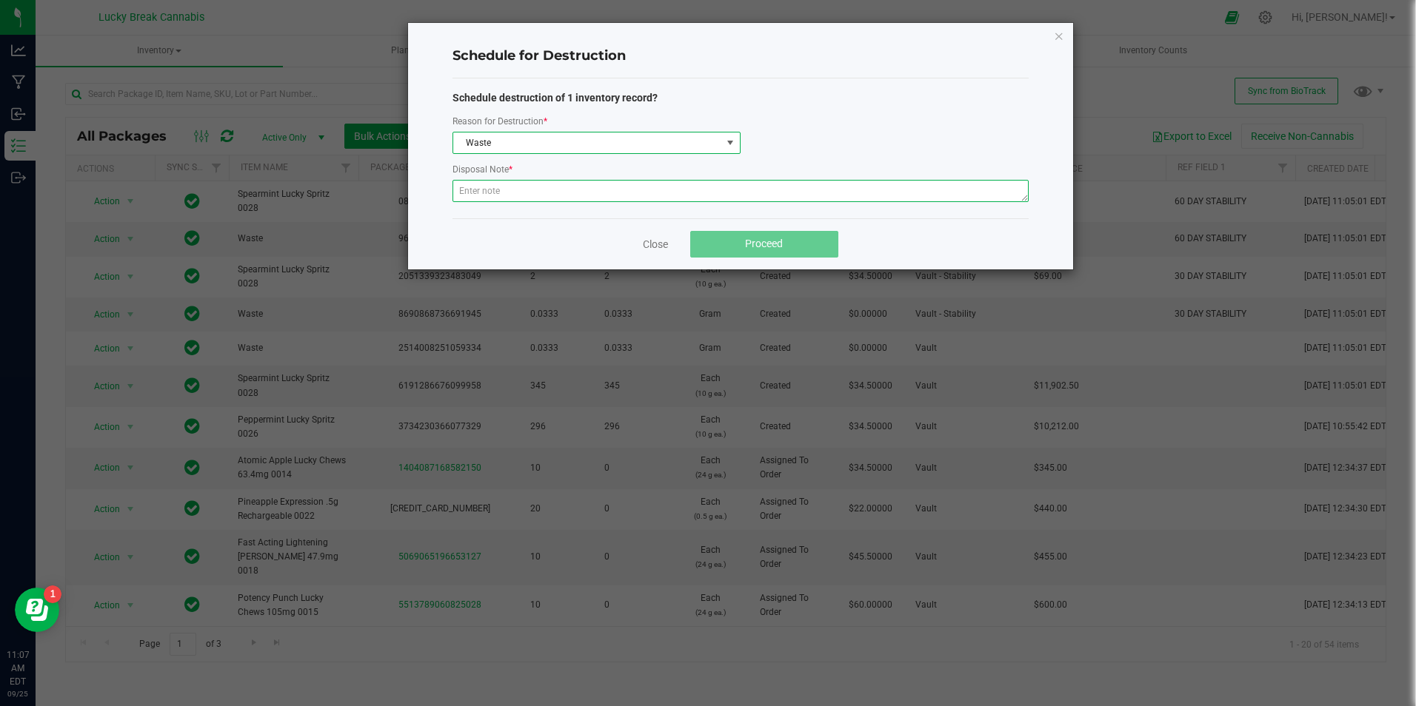
click at [564, 186] on textarea at bounding box center [740, 191] width 576 height 22
type textarea "w"
type textarea "W"
type textarea "w"
drag, startPoint x: 564, startPoint y: 186, endPoint x: 406, endPoint y: 199, distance: 158.3
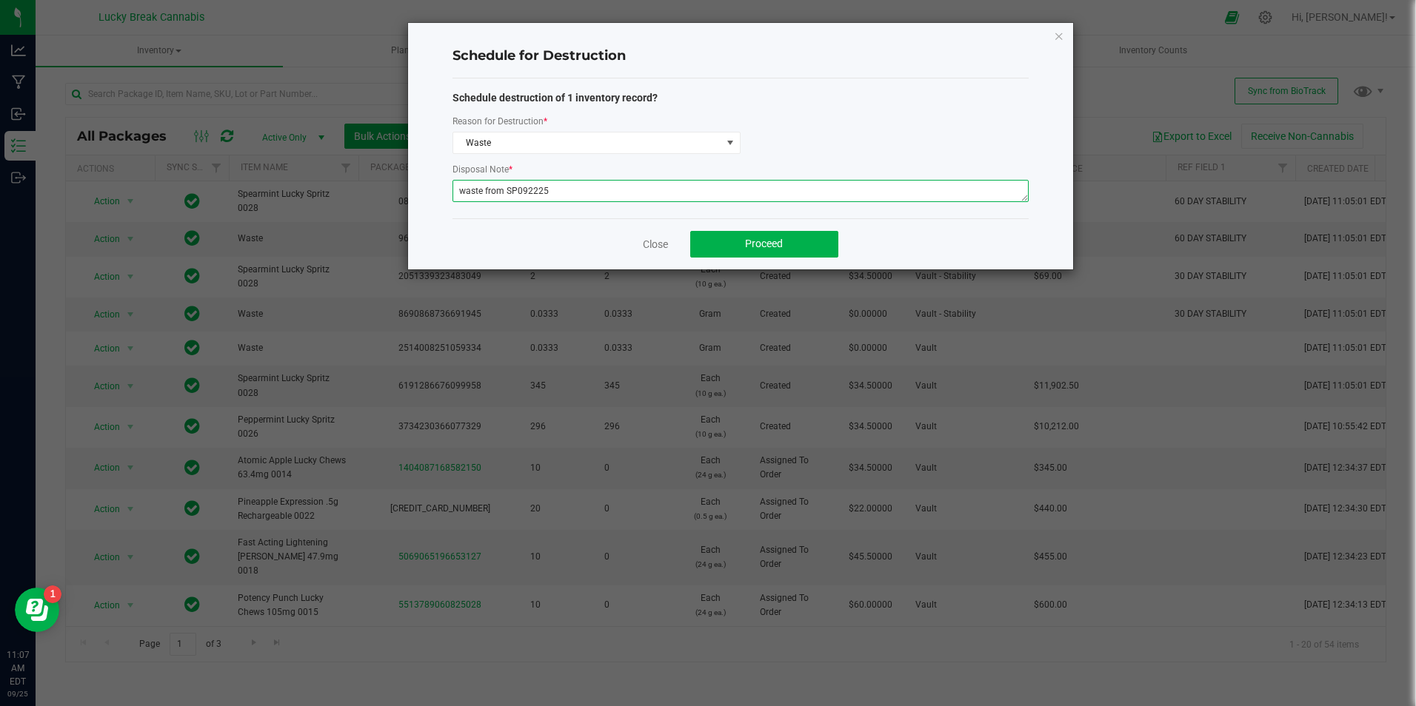
click at [406, 199] on div "Schedule for Destruction Schedule destruction of 1 inventory record? Reason for…" at bounding box center [714, 146] width 720 height 248
type textarea "waste from SP092225"
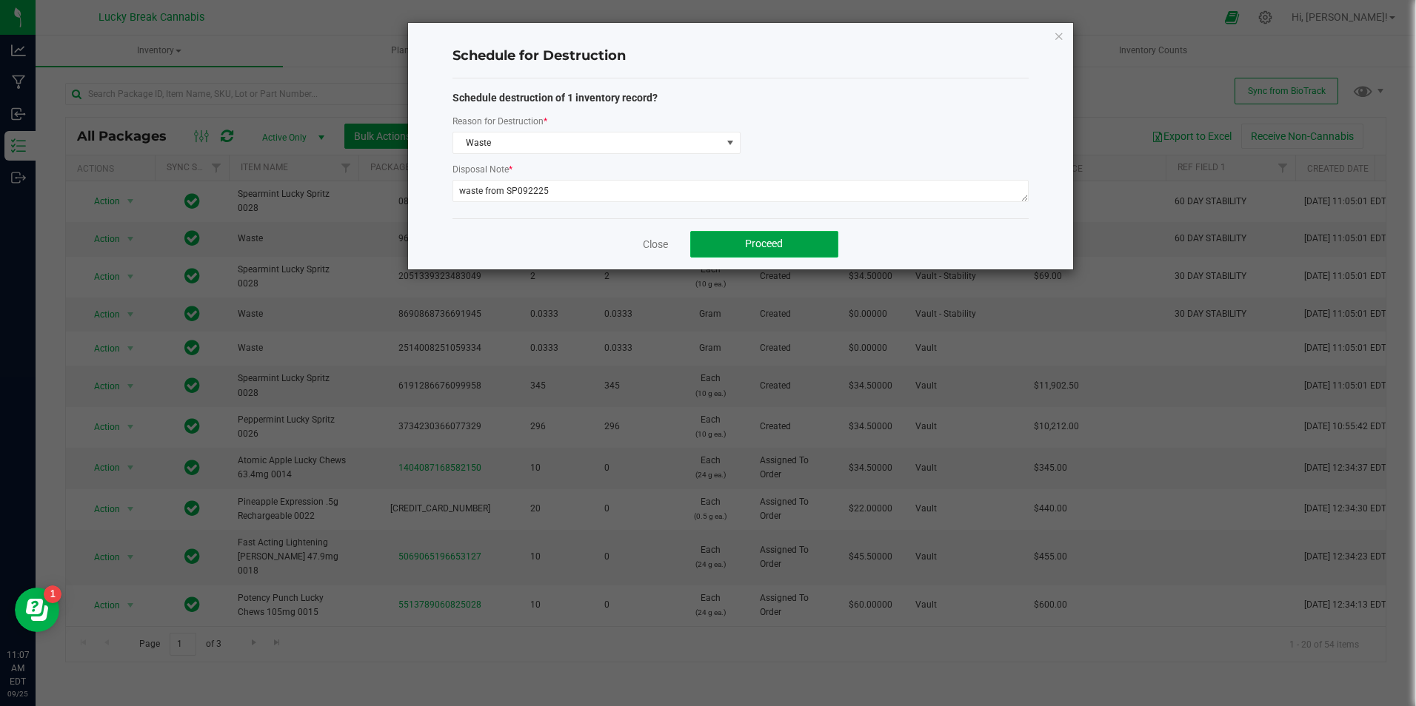
click at [775, 244] on span "Proceed" at bounding box center [764, 244] width 38 height 12
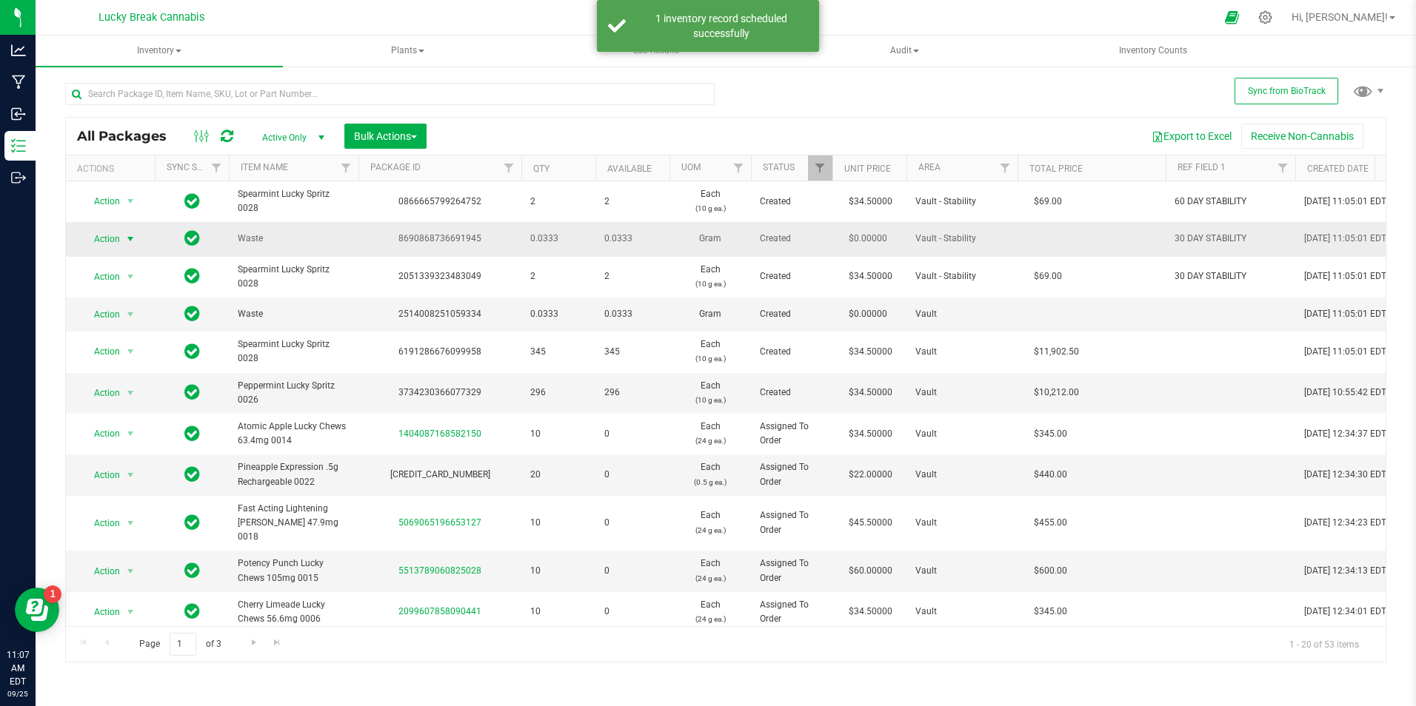
click at [132, 241] on span "select" at bounding box center [130, 239] width 12 height 12
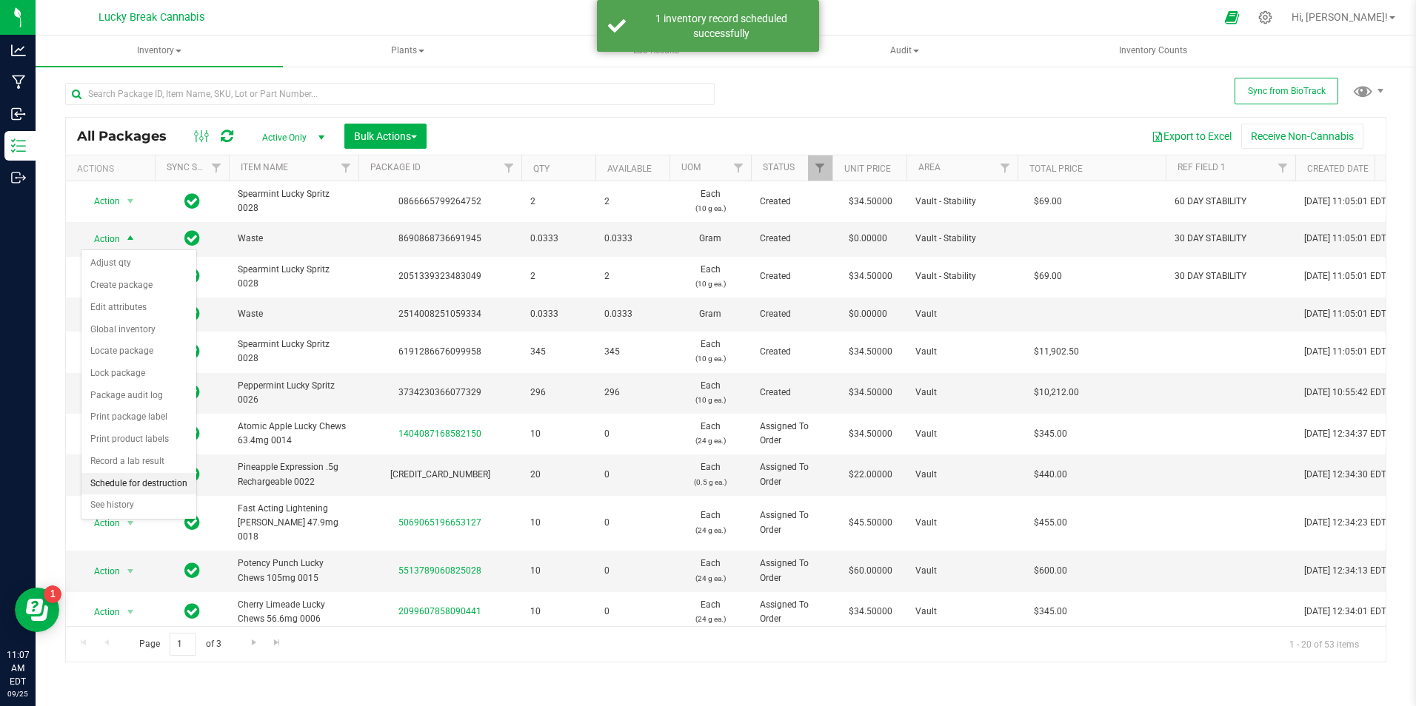
click at [152, 487] on li "Schedule for destruction" at bounding box center [138, 484] width 115 height 22
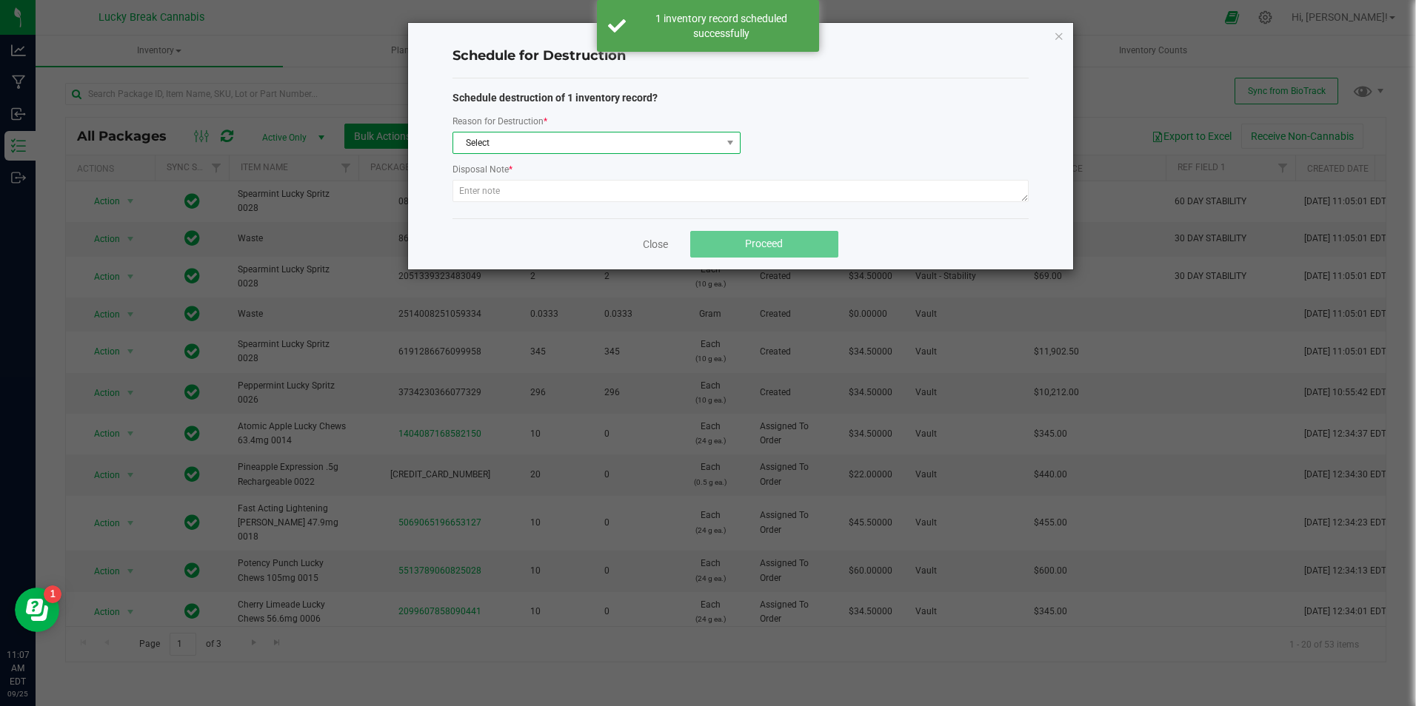
click at [524, 142] on span "Select" at bounding box center [587, 143] width 268 height 21
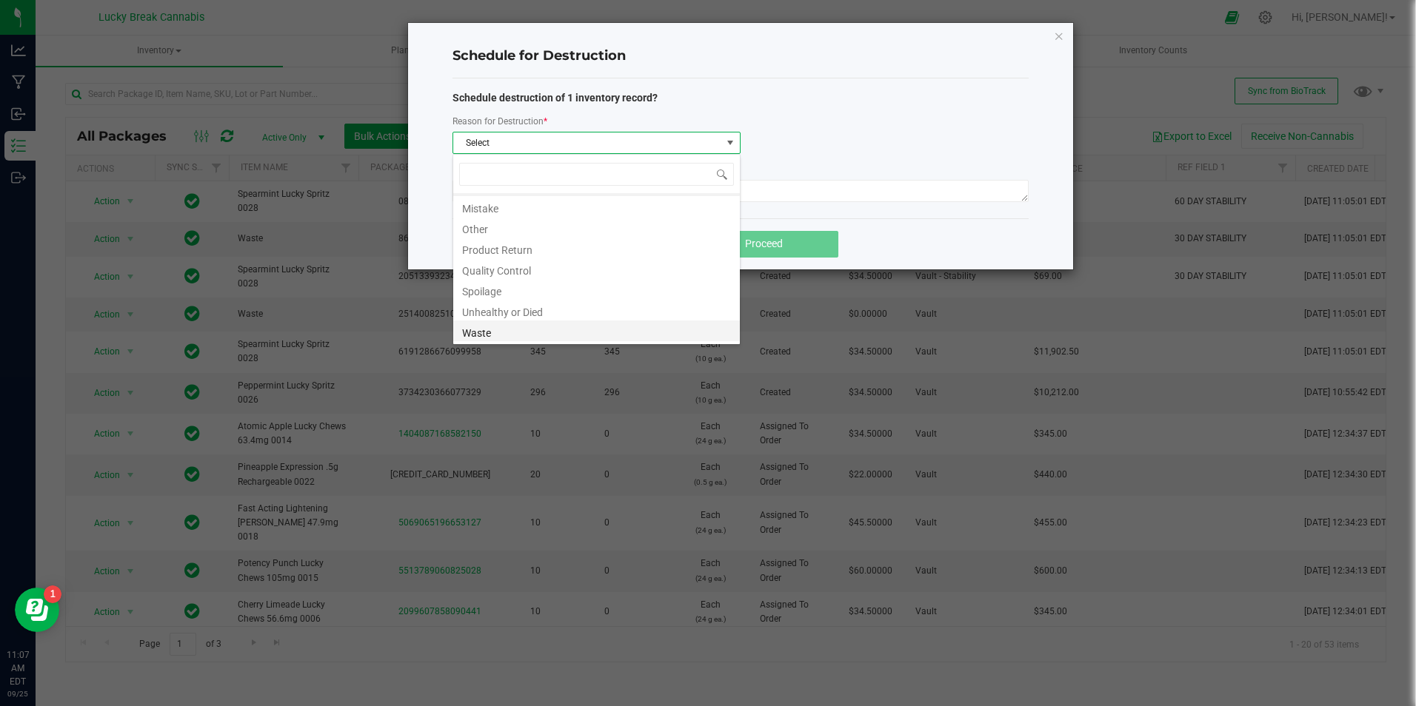
click at [504, 330] on li "Waste" at bounding box center [596, 331] width 287 height 21
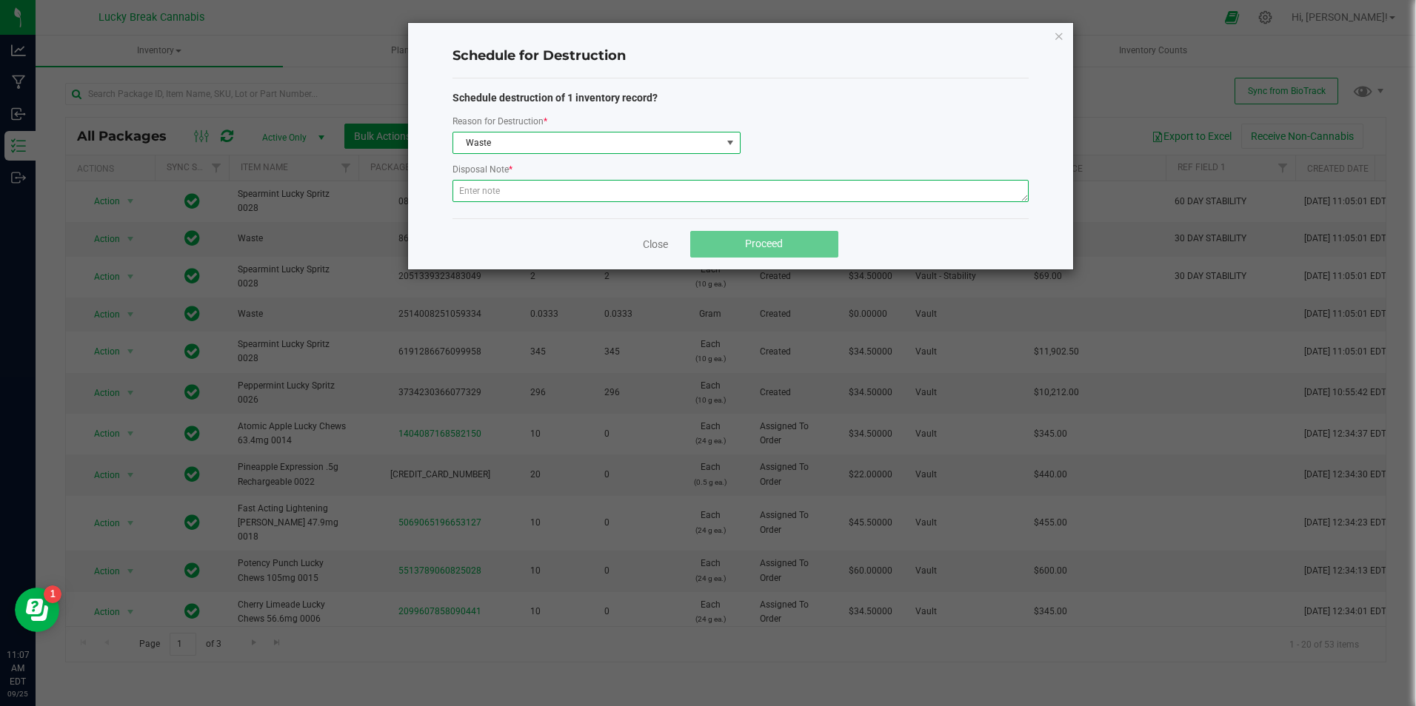
click at [521, 181] on textarea at bounding box center [740, 191] width 576 height 22
paste textarea "waste from SP092225"
type textarea "waste from SP092225"
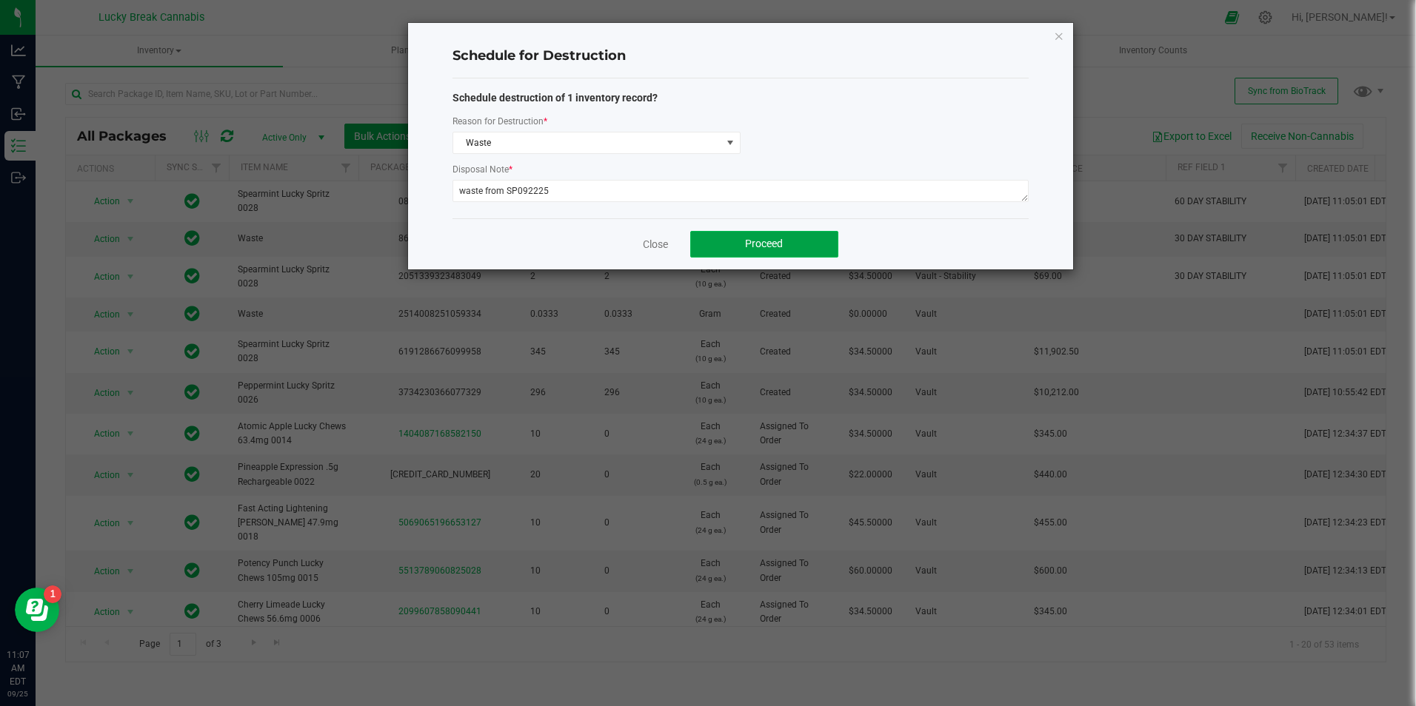
click at [720, 248] on button "Proceed" at bounding box center [764, 244] width 148 height 27
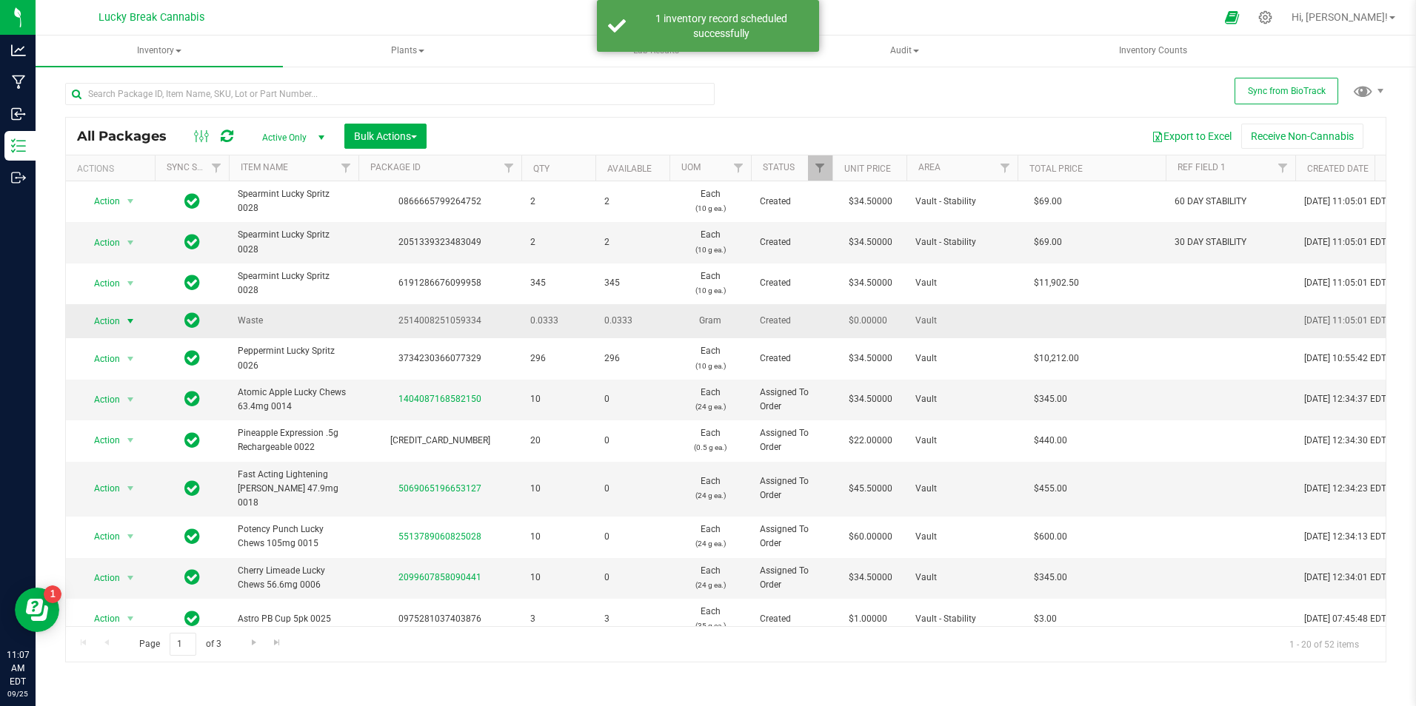
click at [126, 321] on span "select" at bounding box center [130, 321] width 12 height 12
click at [153, 564] on li "Schedule for destruction" at bounding box center [138, 566] width 115 height 22
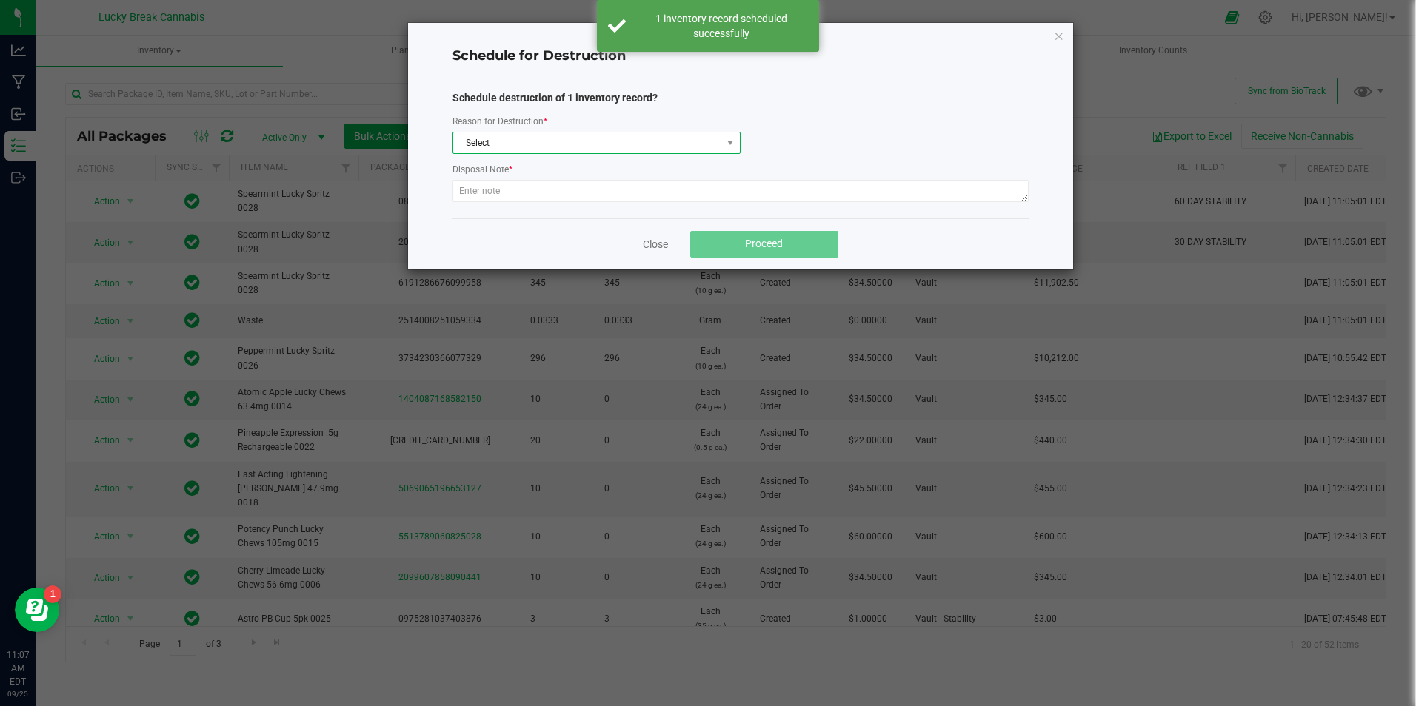
click at [509, 144] on span "Select" at bounding box center [587, 143] width 268 height 21
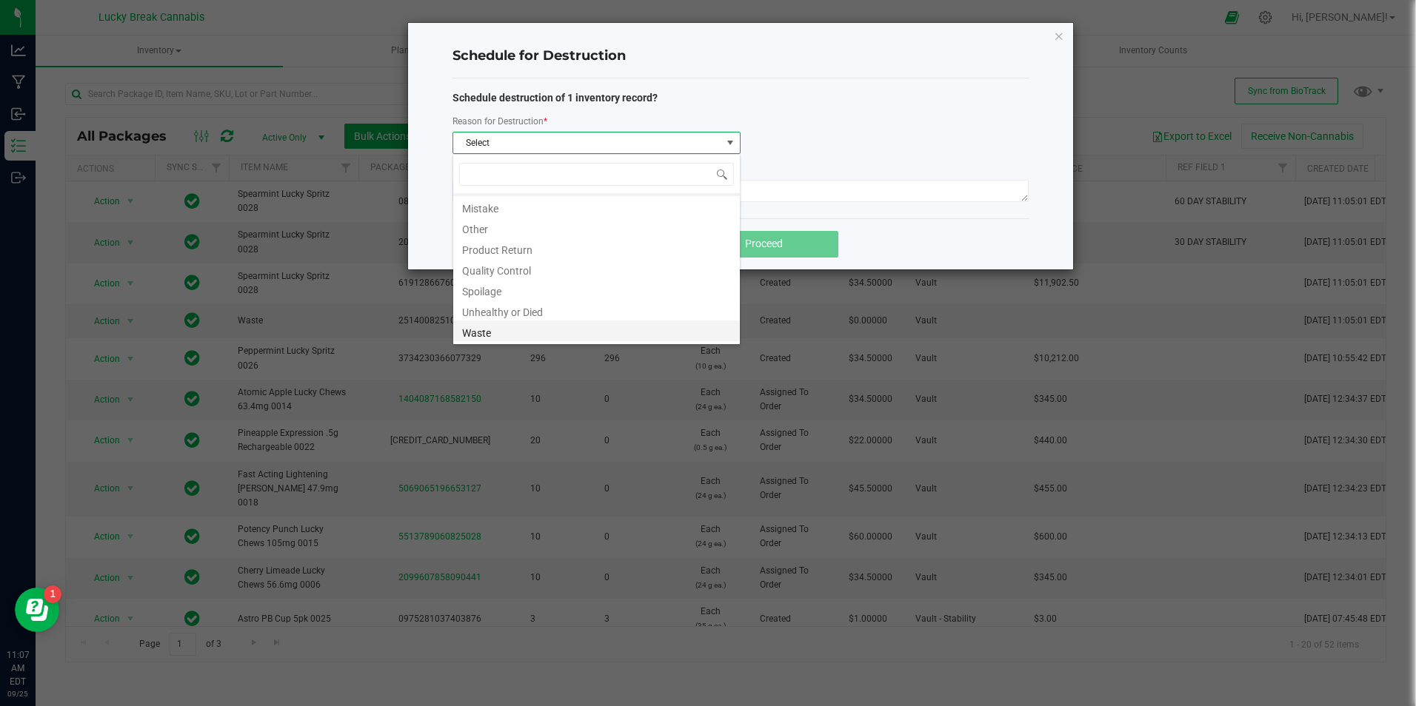
click at [498, 335] on li "Waste" at bounding box center [596, 331] width 287 height 21
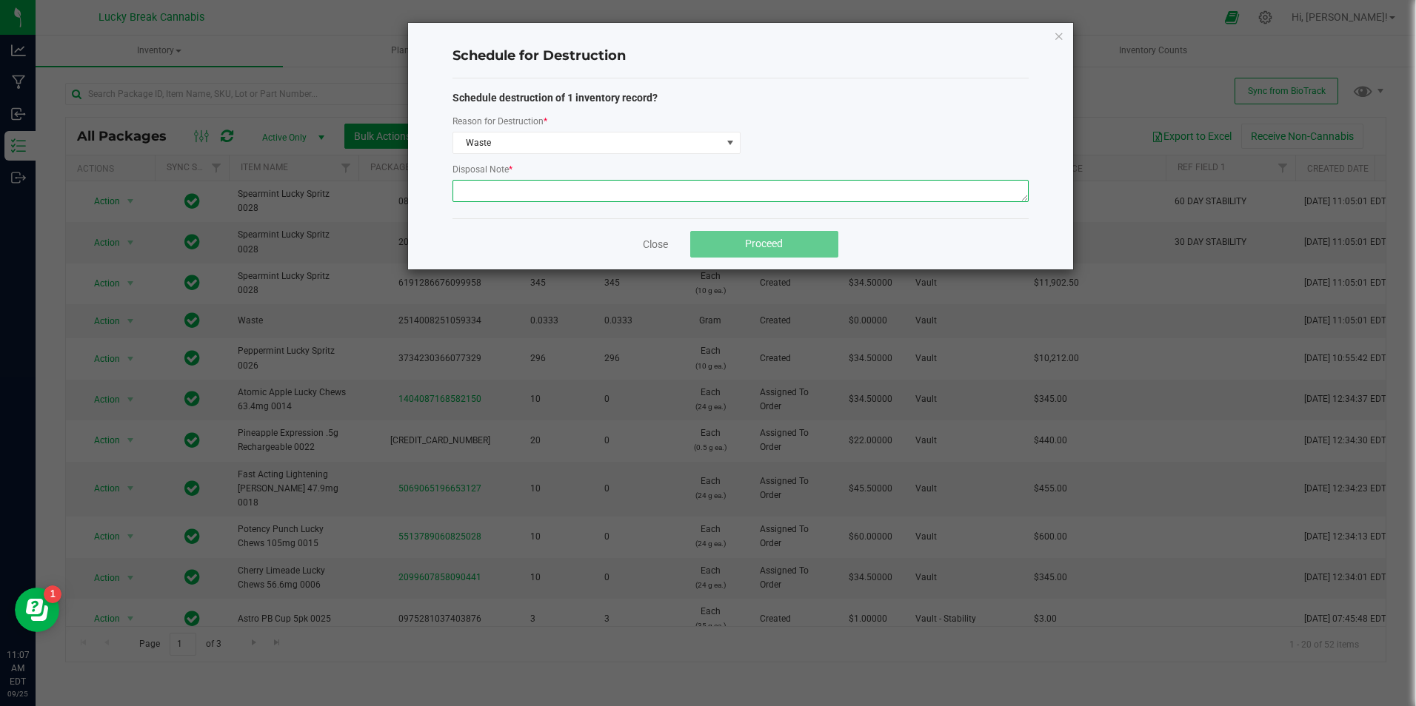
click at [512, 184] on textarea at bounding box center [740, 191] width 576 height 22
paste textarea "waste from SP092225"
type textarea "waste from SP092225"
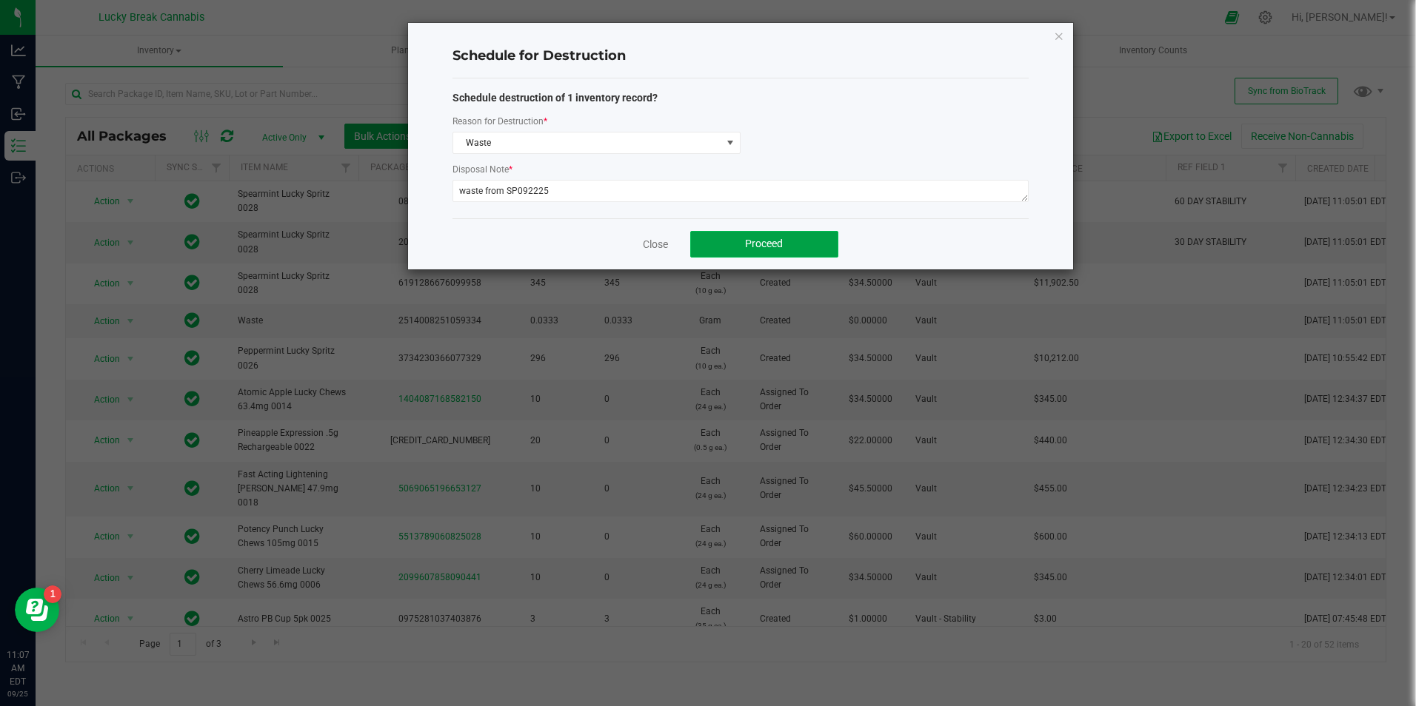
click at [753, 241] on span "Proceed" at bounding box center [764, 244] width 38 height 12
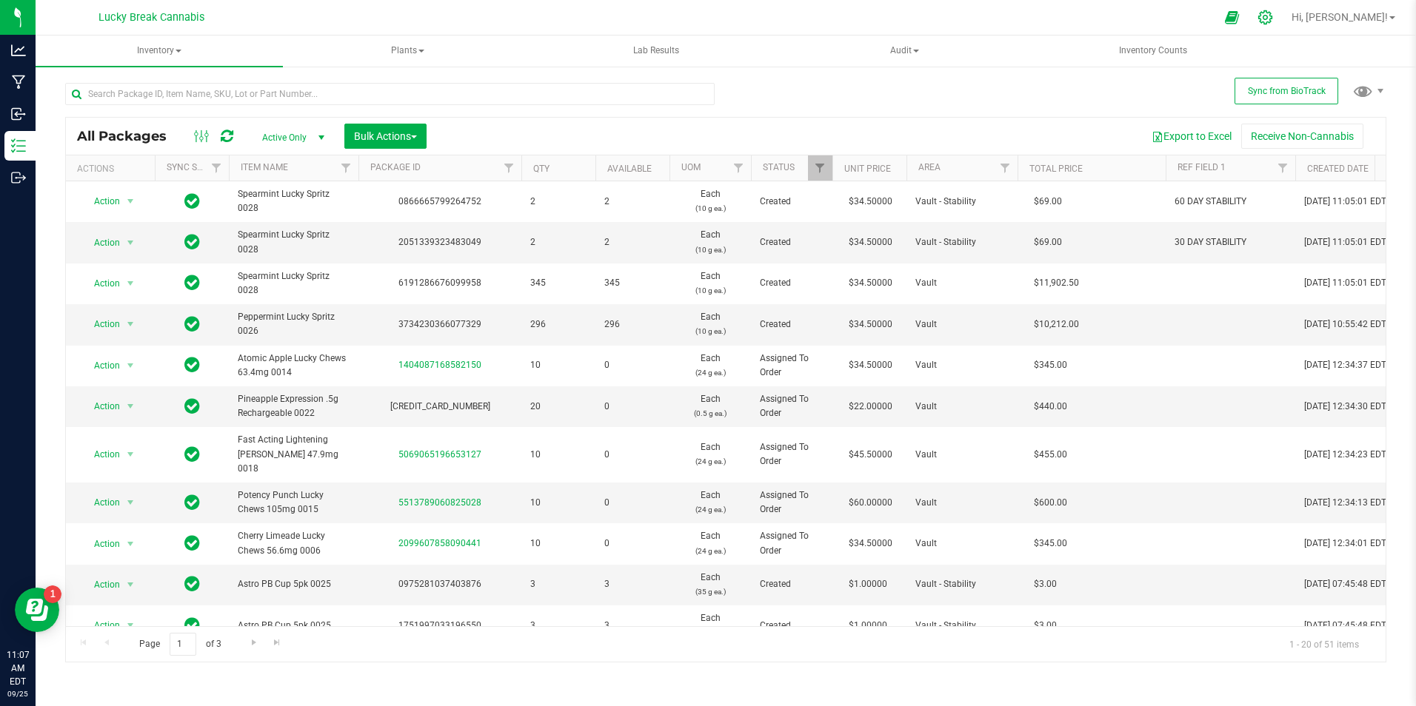
click at [1273, 15] on icon at bounding box center [1265, 18] width 16 height 16
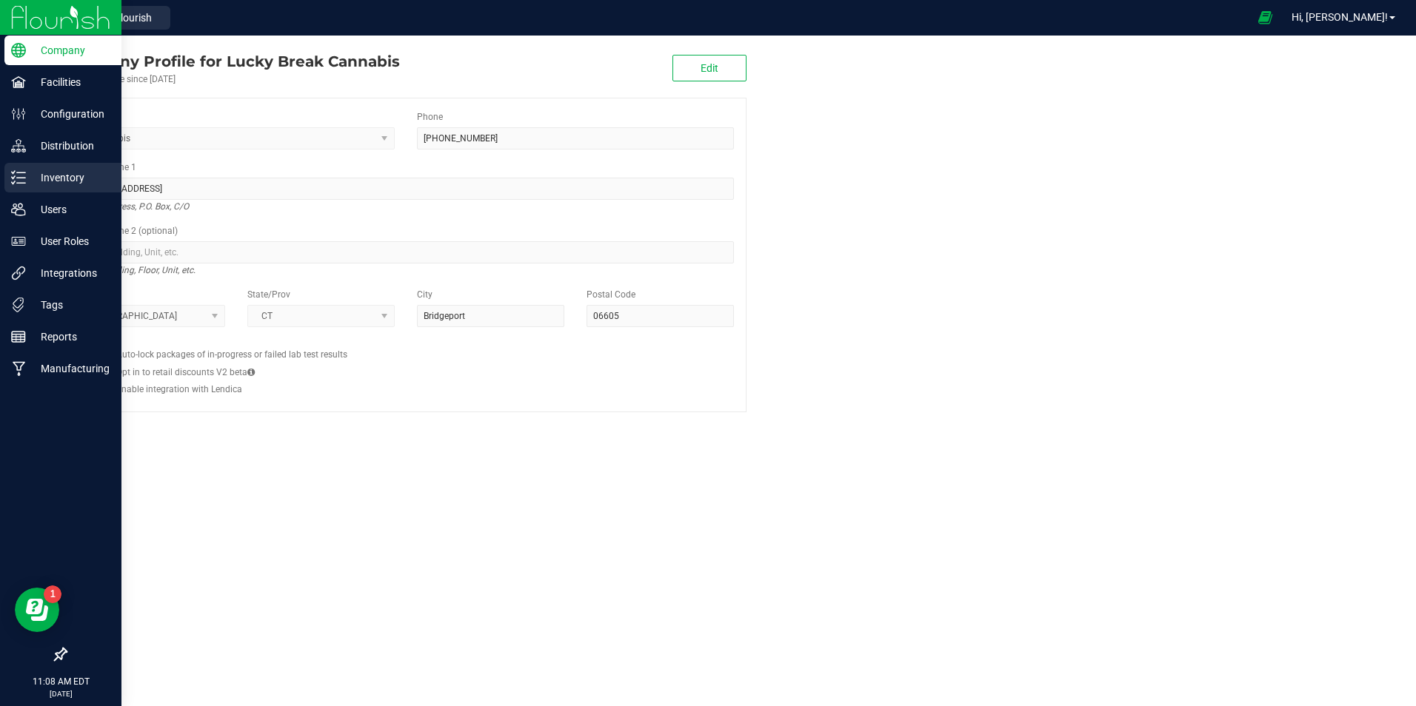
click at [75, 178] on p "Inventory" at bounding box center [70, 178] width 89 height 18
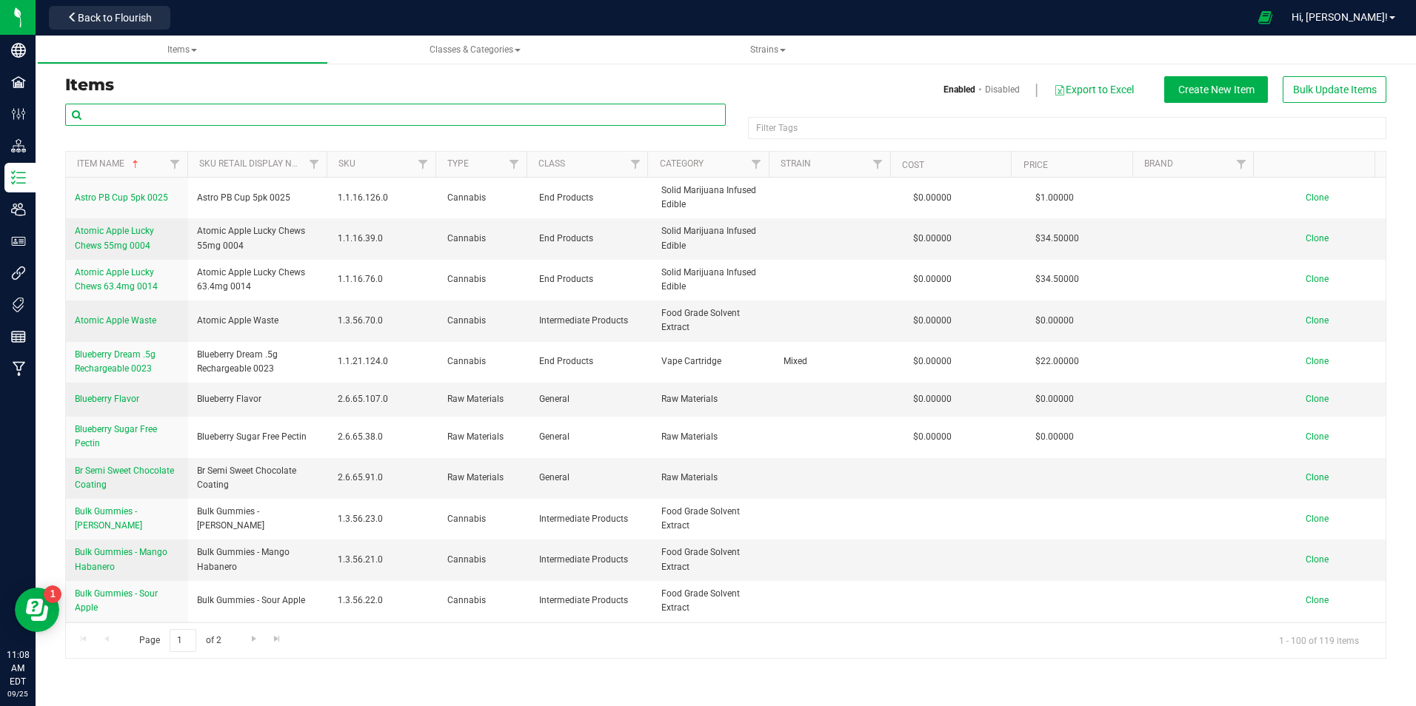
click at [161, 113] on input "text" at bounding box center [395, 115] width 661 height 22
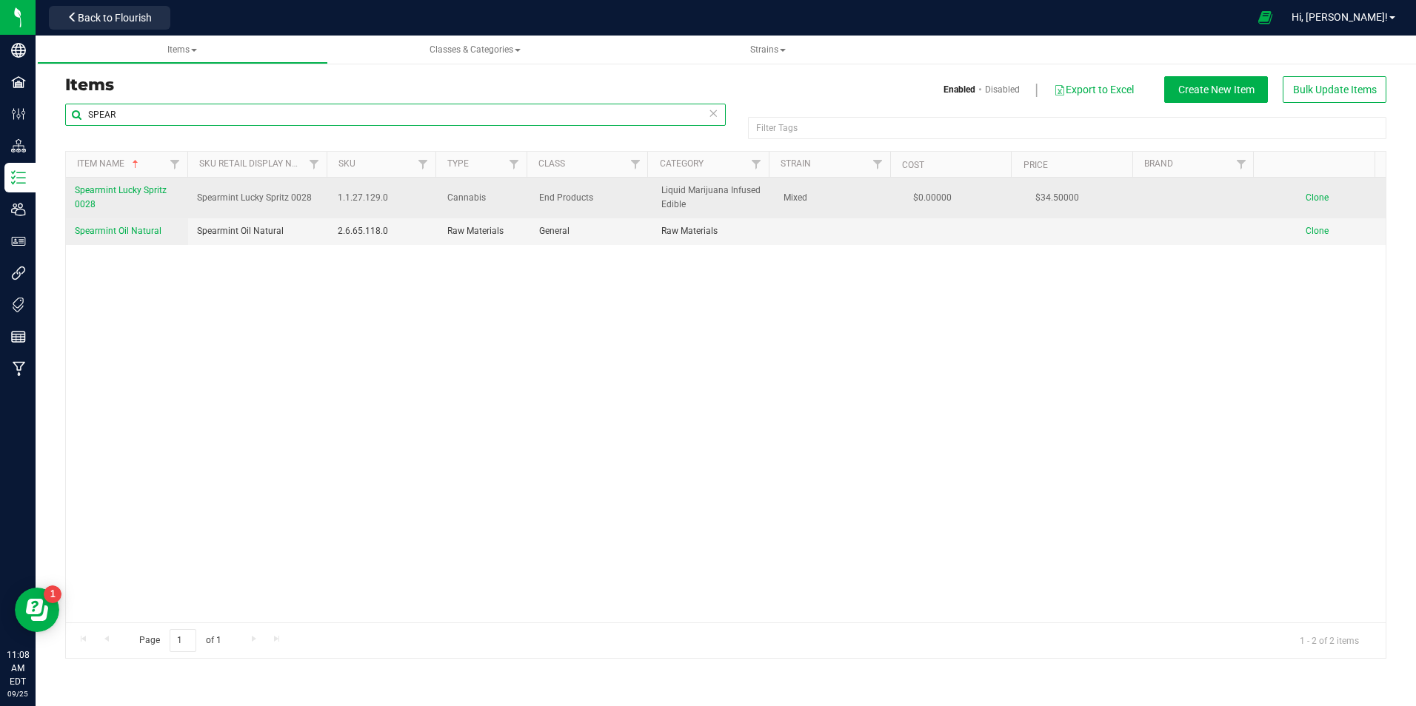
type input "SPEAR"
click at [1312, 202] on span "Clone" at bounding box center [1317, 198] width 23 height 10
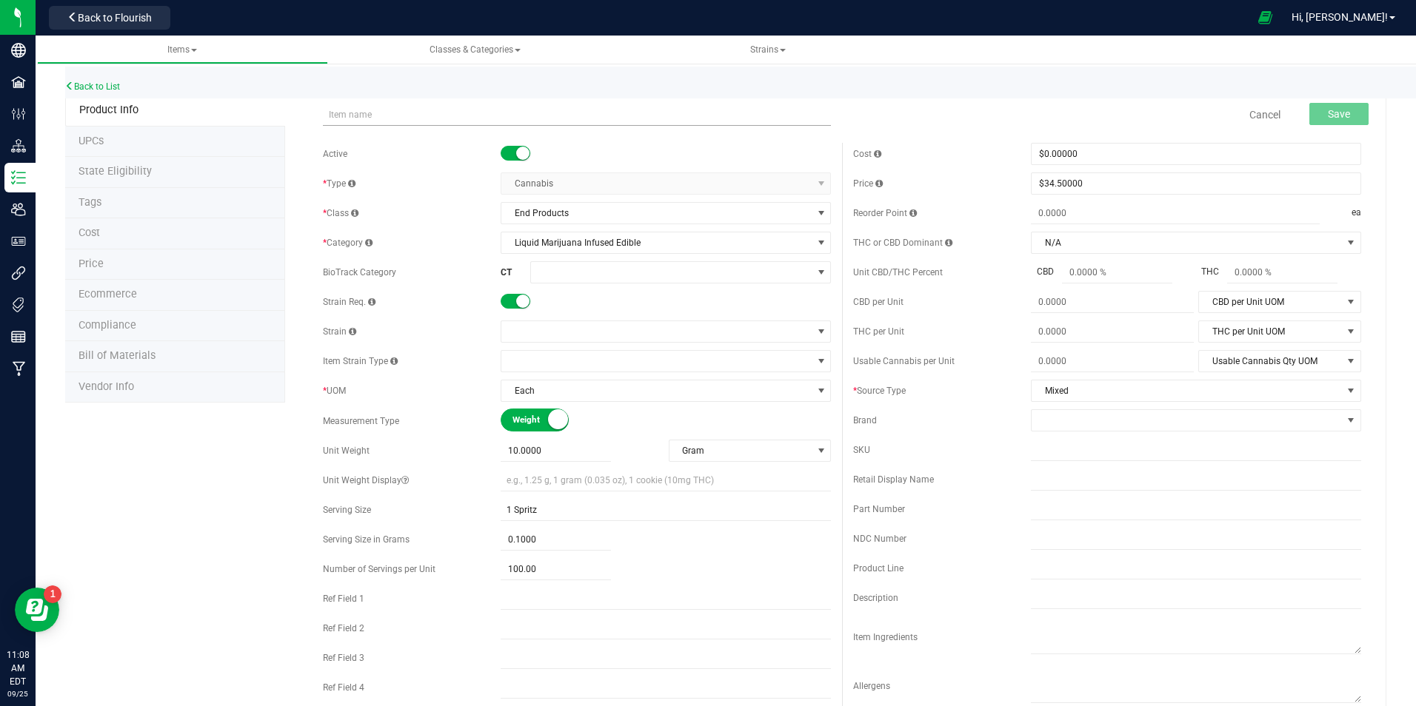
click at [447, 116] on input "text" at bounding box center [577, 115] width 508 height 22
type input "l"
type input "Lemon Lucky Spritz 0027"
click at [521, 330] on span at bounding box center [656, 331] width 310 height 21
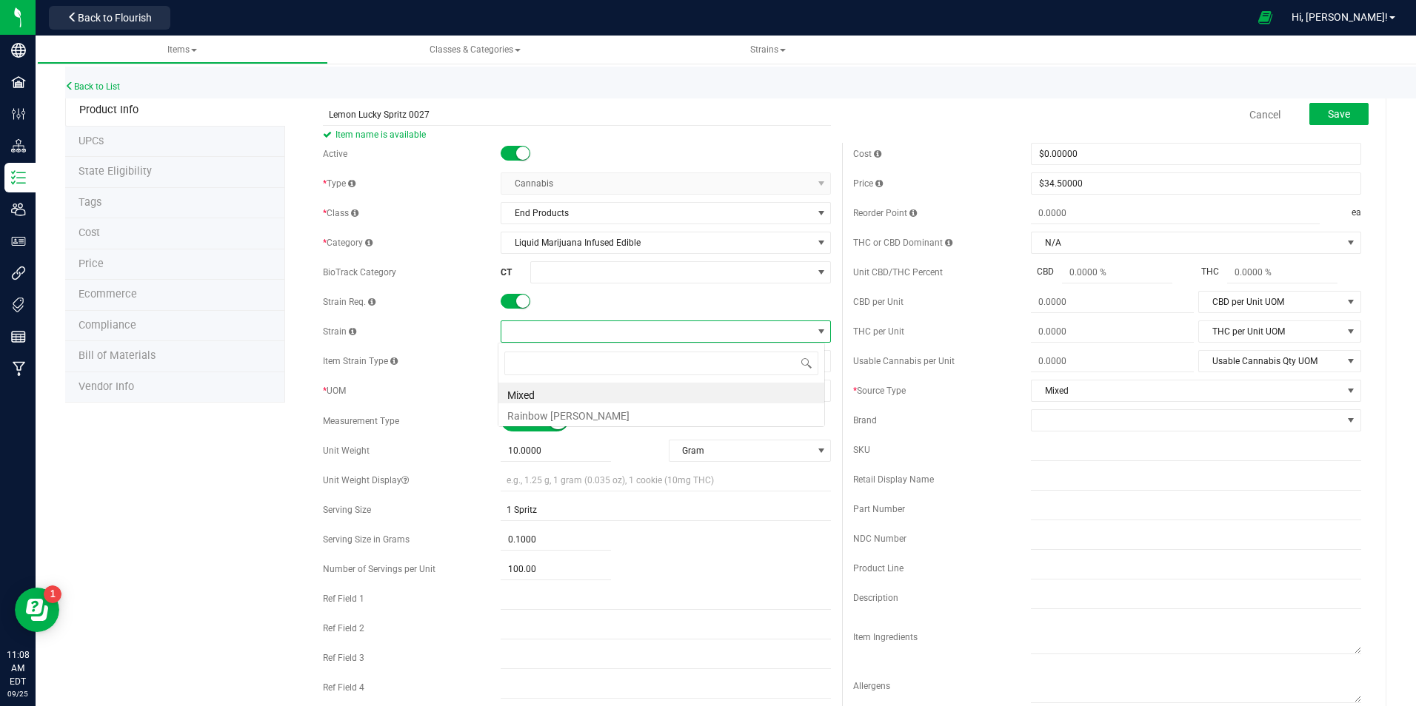
scroll to position [22, 327]
click at [521, 391] on li "Mixed" at bounding box center [661, 393] width 326 height 21
click at [475, 375] on div "Active * Type Cannabis Select type Cannabis Non-Inventory Raw Materials Supplie…" at bounding box center [577, 439] width 530 height 593
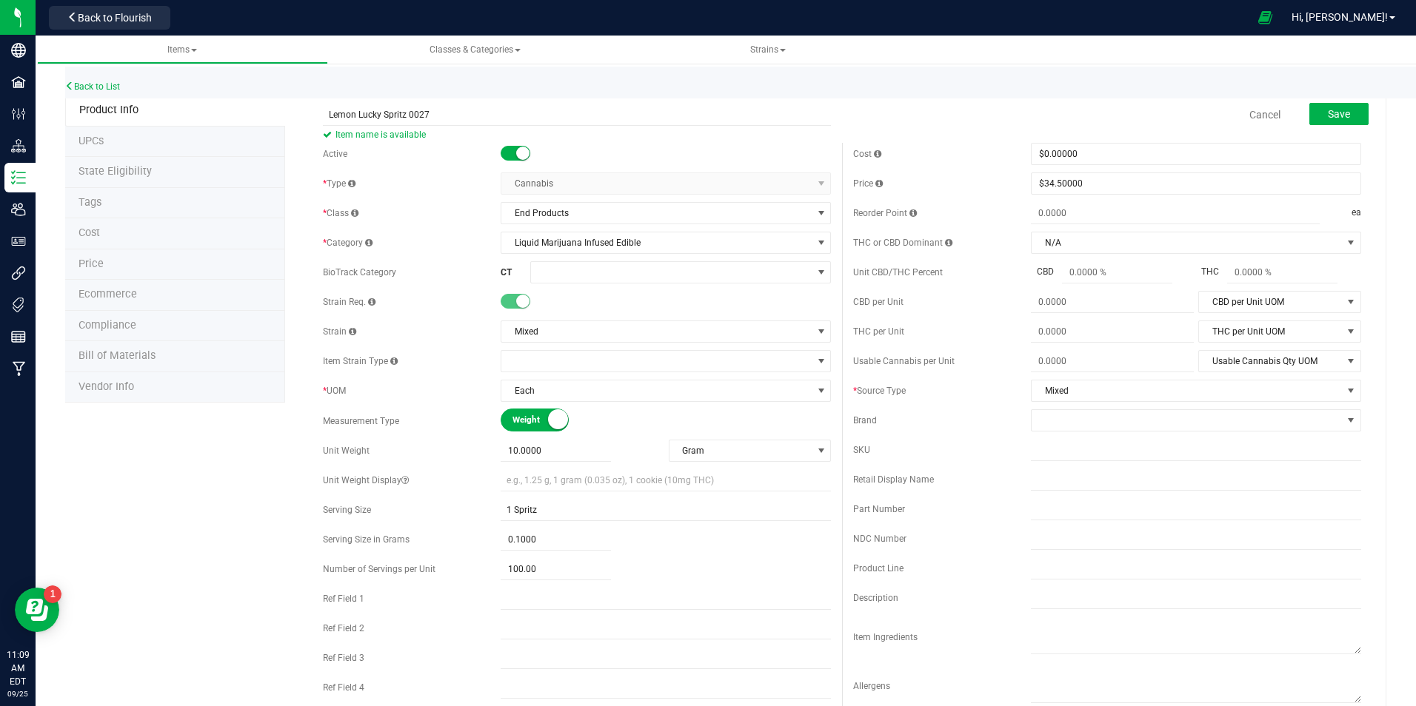
click at [303, 151] on div "Lemon Lucky Spritz 0027 Item name is available Cancel Save Active * Type Cannab…" at bounding box center [835, 683] width 1101 height 1177
click at [1328, 110] on span "Save" at bounding box center [1339, 114] width 22 height 12
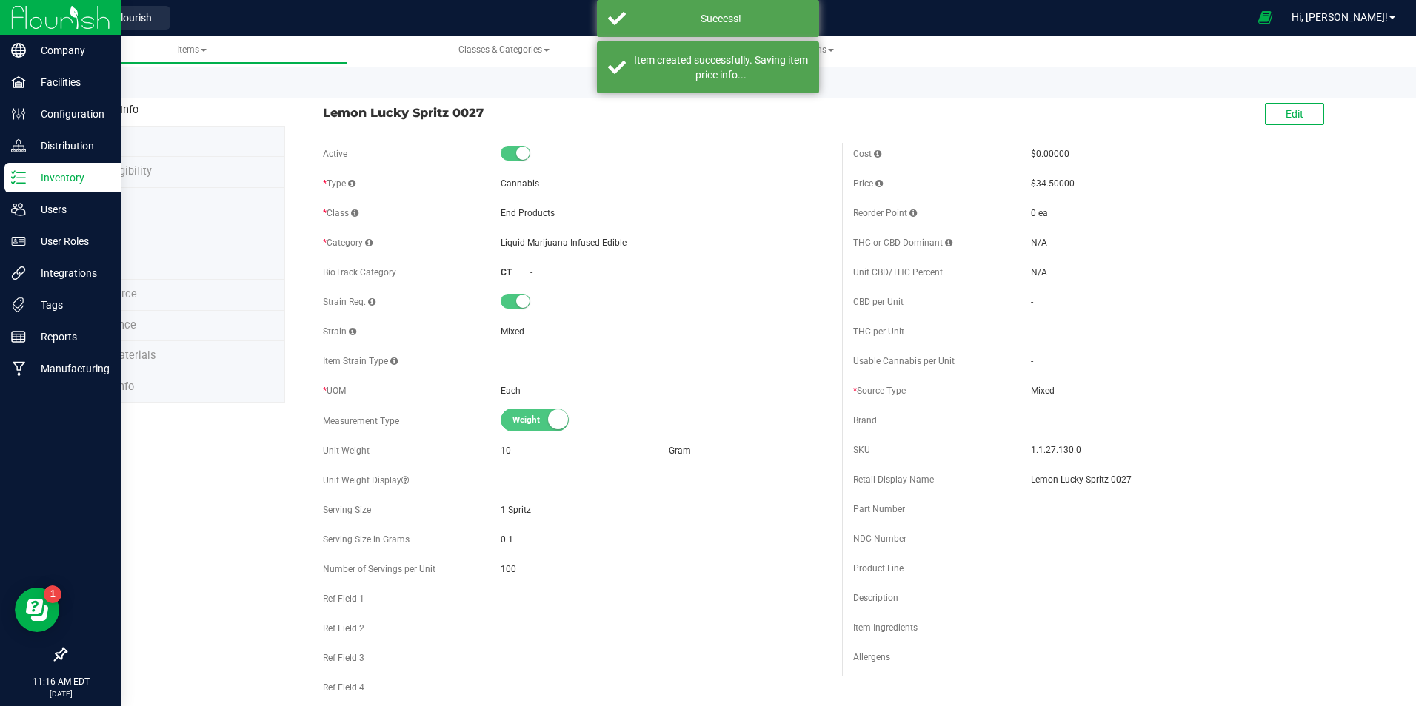
click at [55, 24] on img at bounding box center [60, 17] width 99 height 35
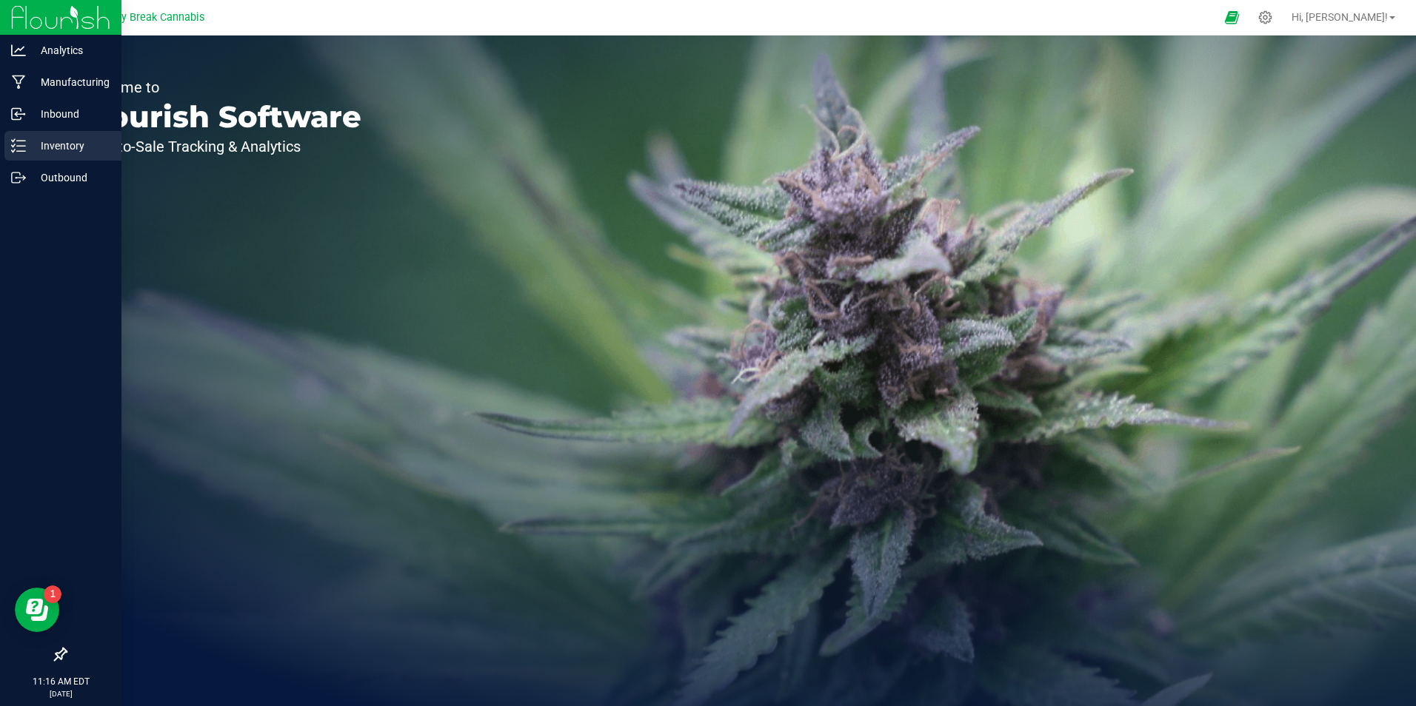
click at [68, 146] on p "Inventory" at bounding box center [70, 146] width 89 height 18
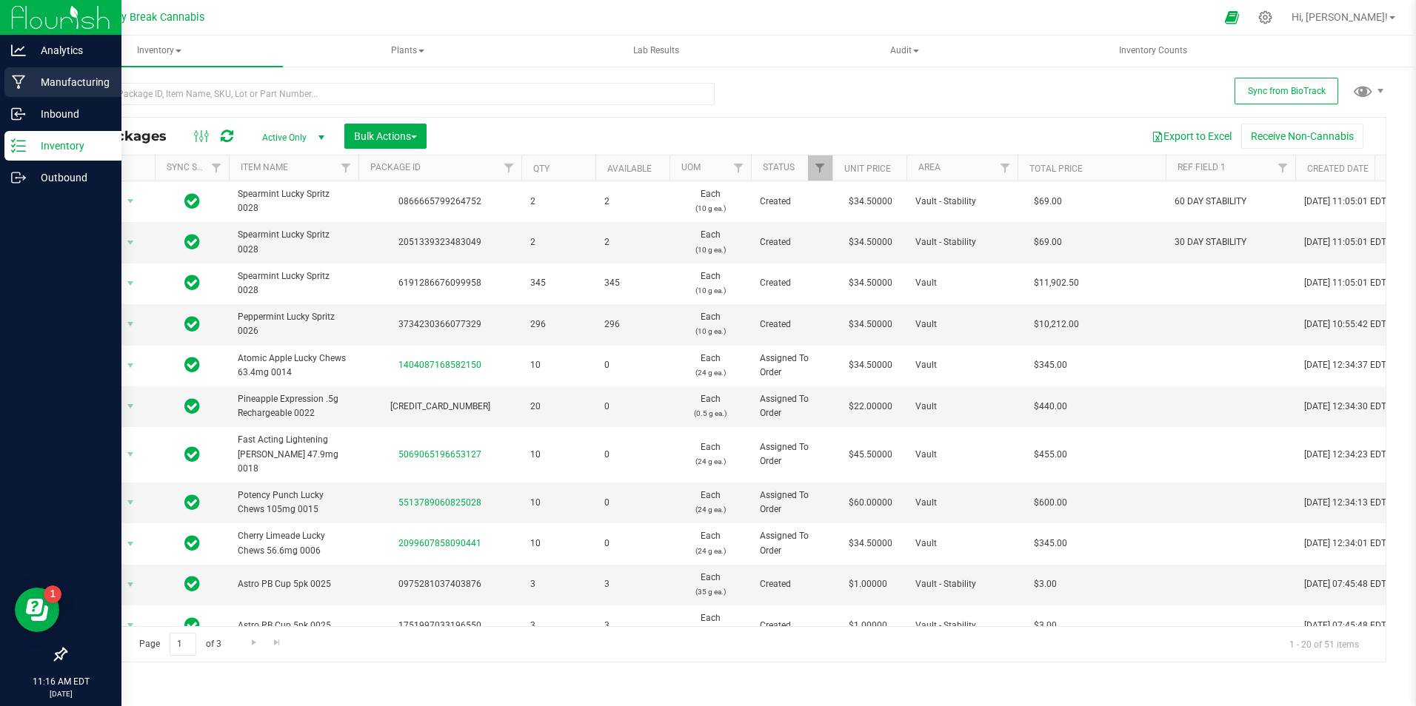
click at [67, 87] on p "Manufacturing" at bounding box center [70, 82] width 89 height 18
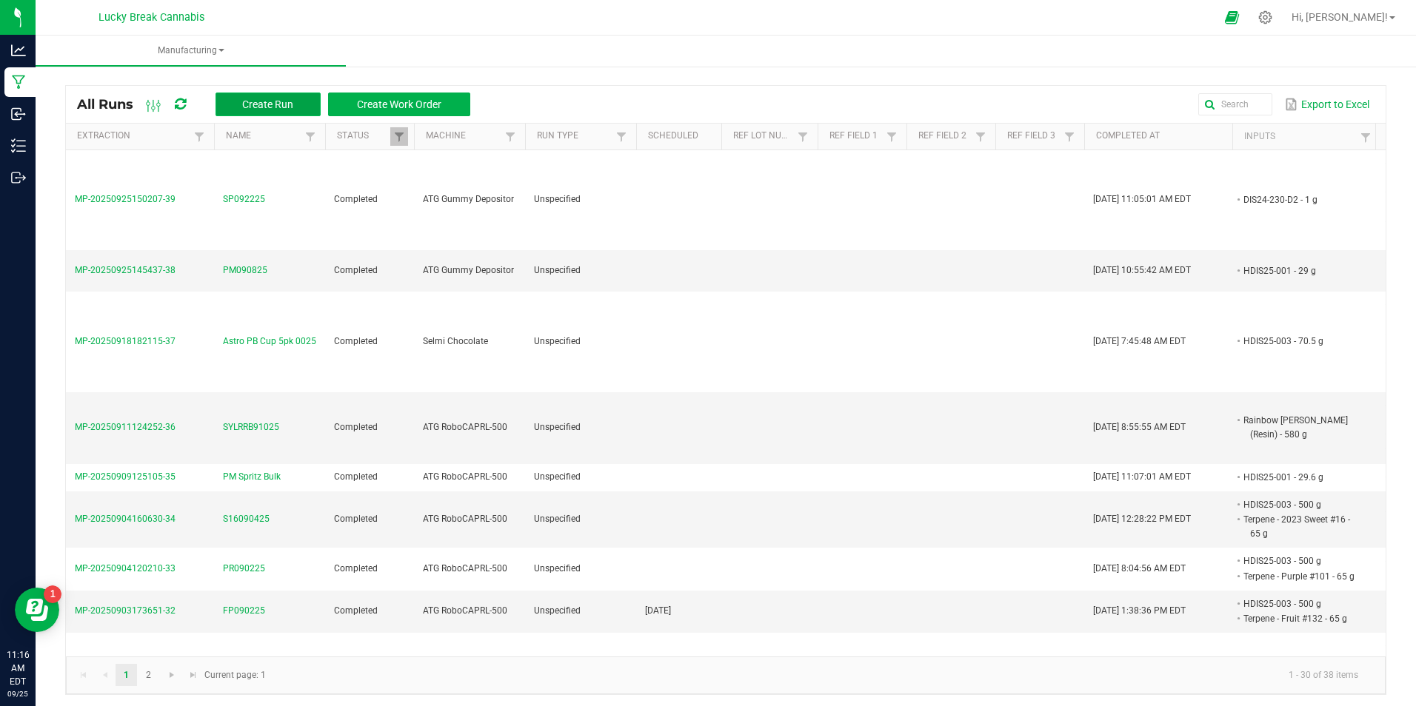
click at [261, 102] on span "Create Run" at bounding box center [267, 104] width 51 height 12
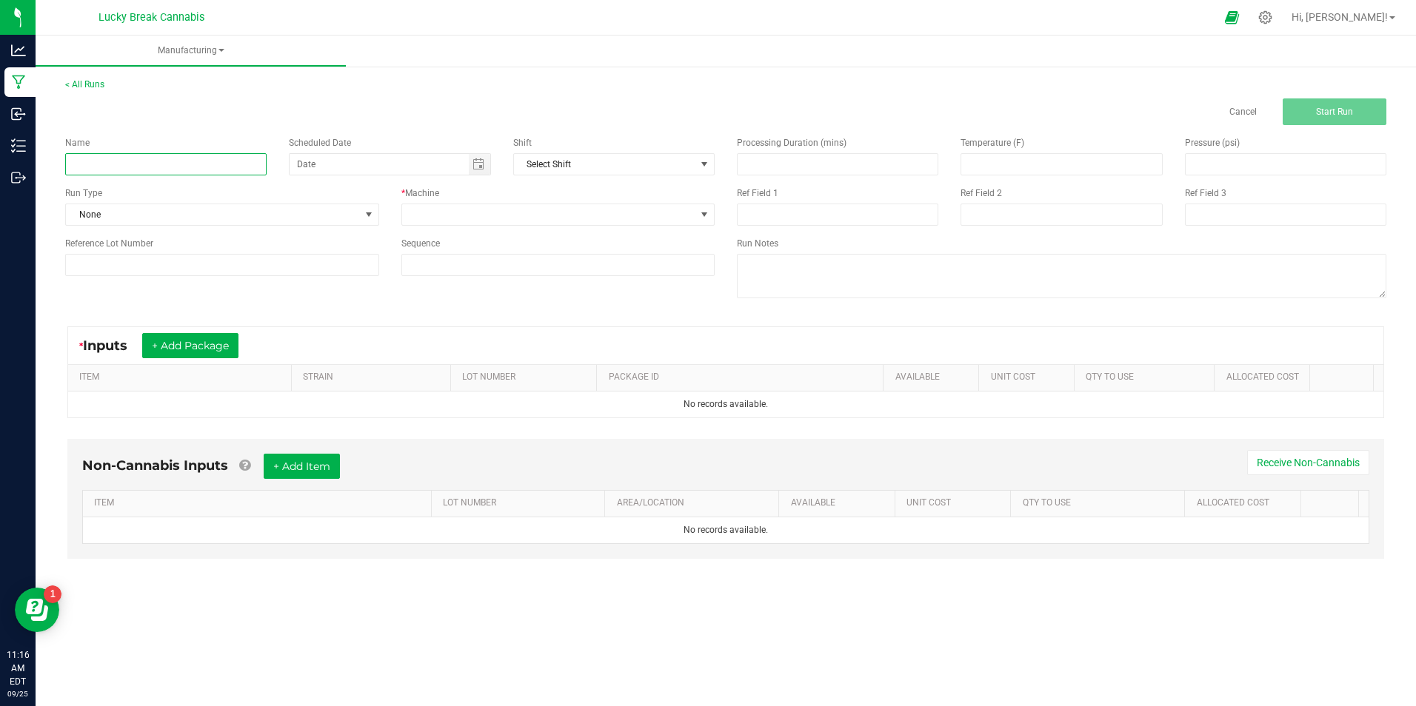
click at [207, 156] on input at bounding box center [165, 164] width 201 height 22
type input "LM092225"
click at [527, 227] on div "Name LM092225 Scheduled Date Shift Select Shift Run Type None * Machine Referen…" at bounding box center [390, 206] width 672 height 162
click at [524, 218] on span at bounding box center [549, 214] width 294 height 21
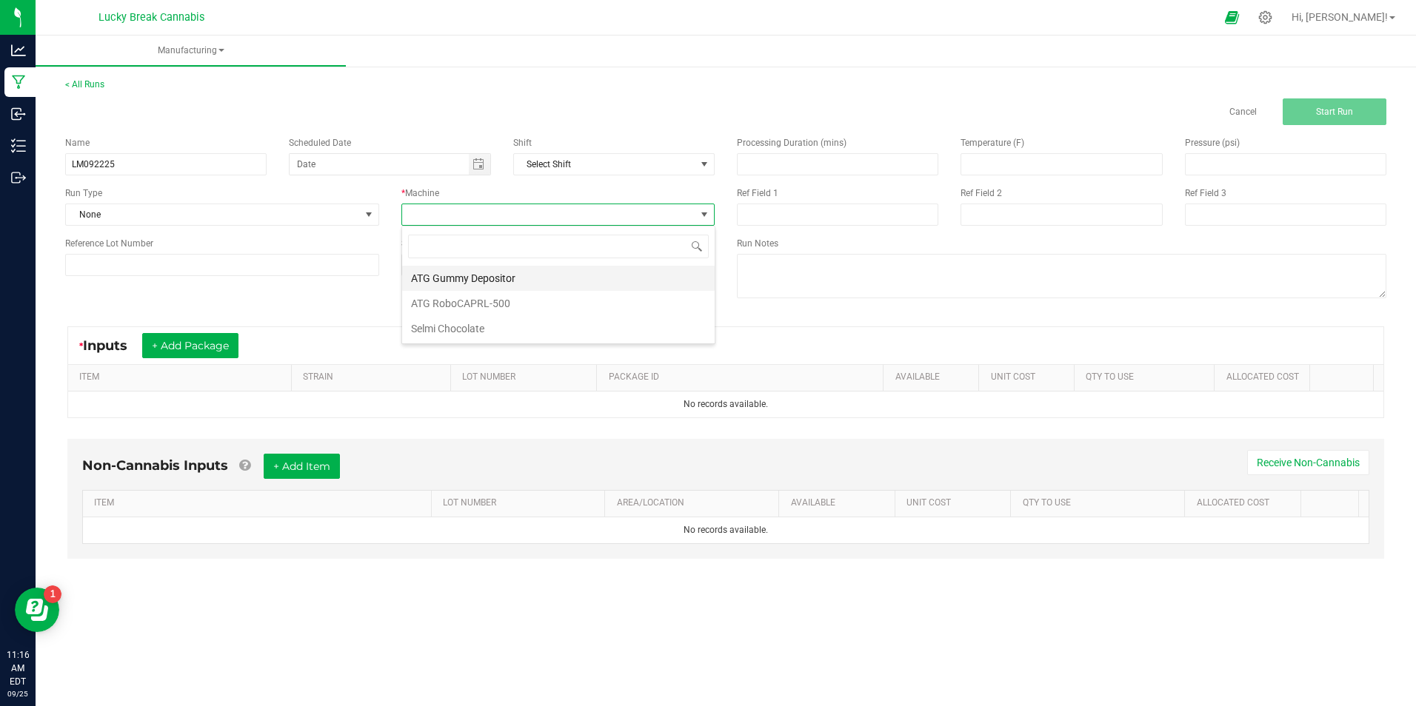
scroll to position [22, 313]
click at [497, 278] on li "ATG Gummy Depositor" at bounding box center [558, 278] width 313 height 25
click at [532, 213] on span "ATG Gummy Depositor" at bounding box center [549, 214] width 294 height 21
click at [496, 297] on li "ATG RoboCAPRL-500" at bounding box center [558, 303] width 313 height 25
click at [187, 350] on button "+ Add Package" at bounding box center [190, 345] width 96 height 25
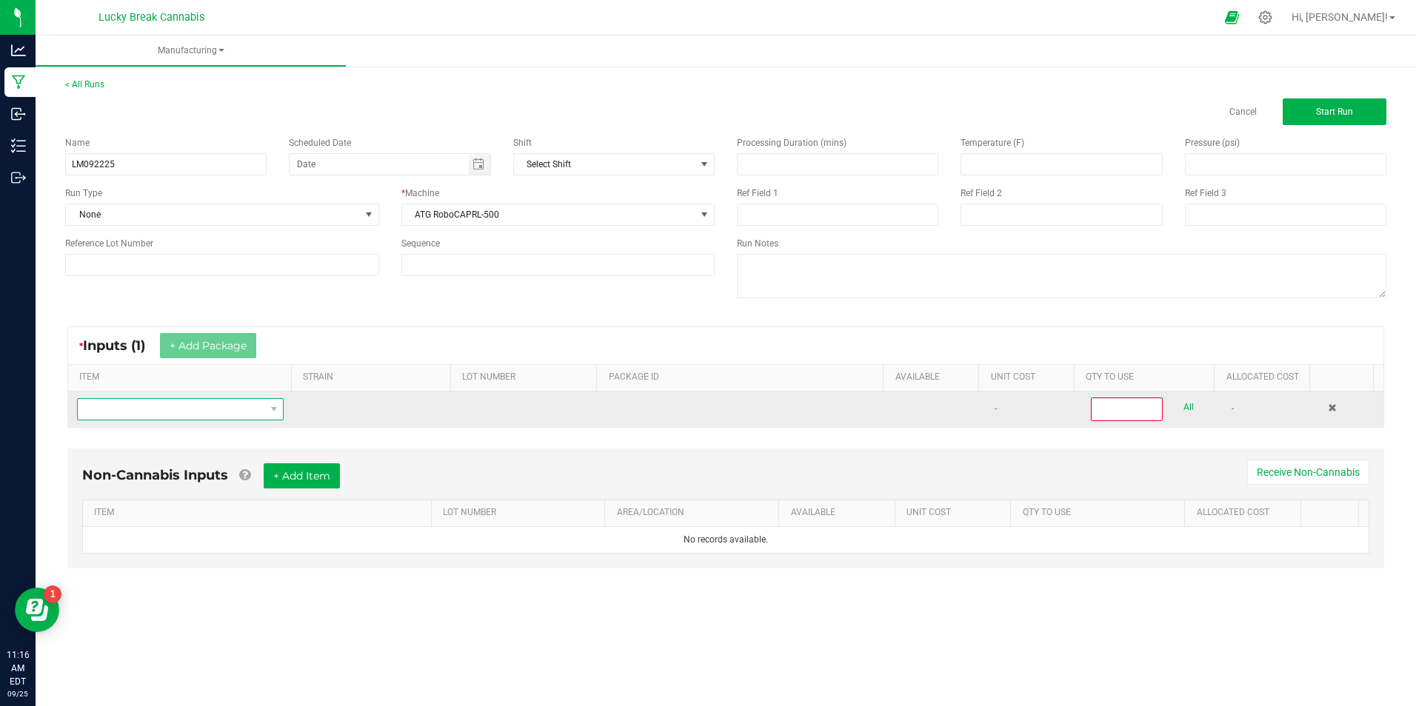
click at [204, 414] on span "NO DATA FOUND" at bounding box center [171, 409] width 187 height 21
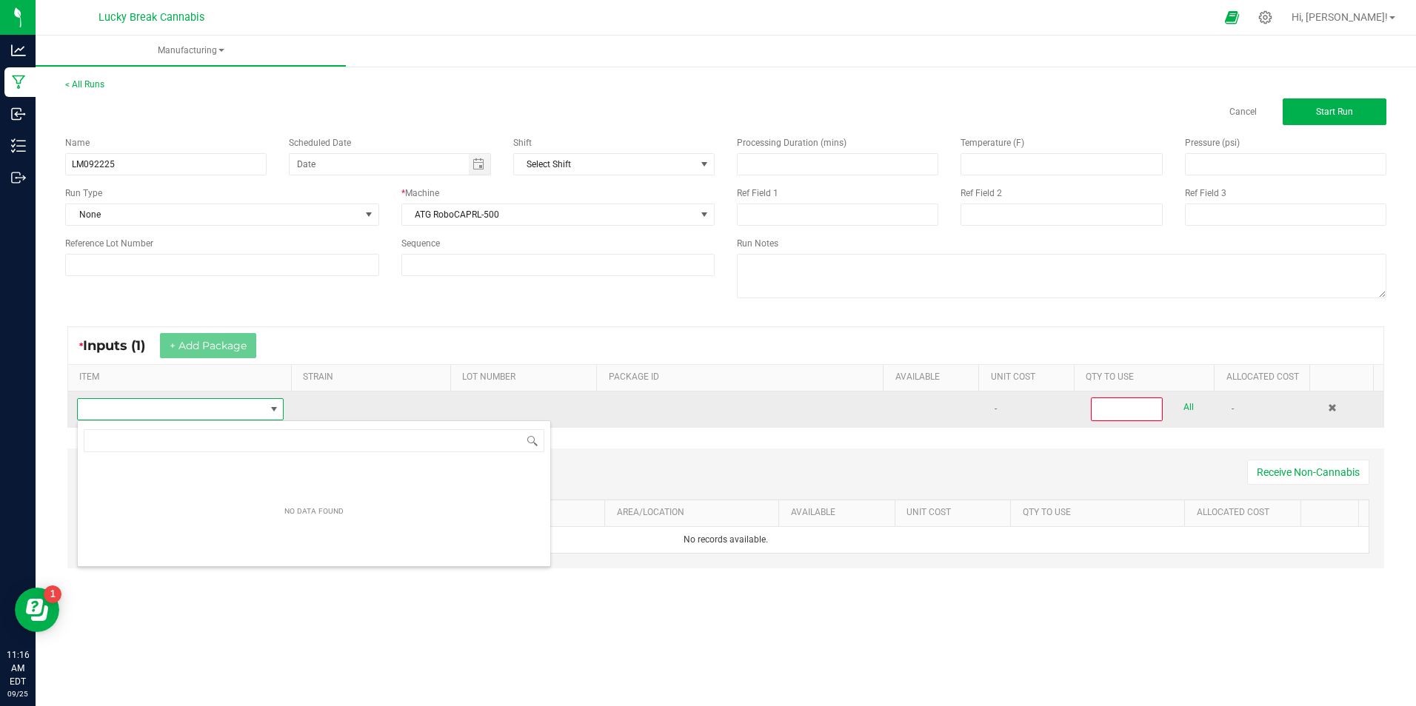
scroll to position [22, 203]
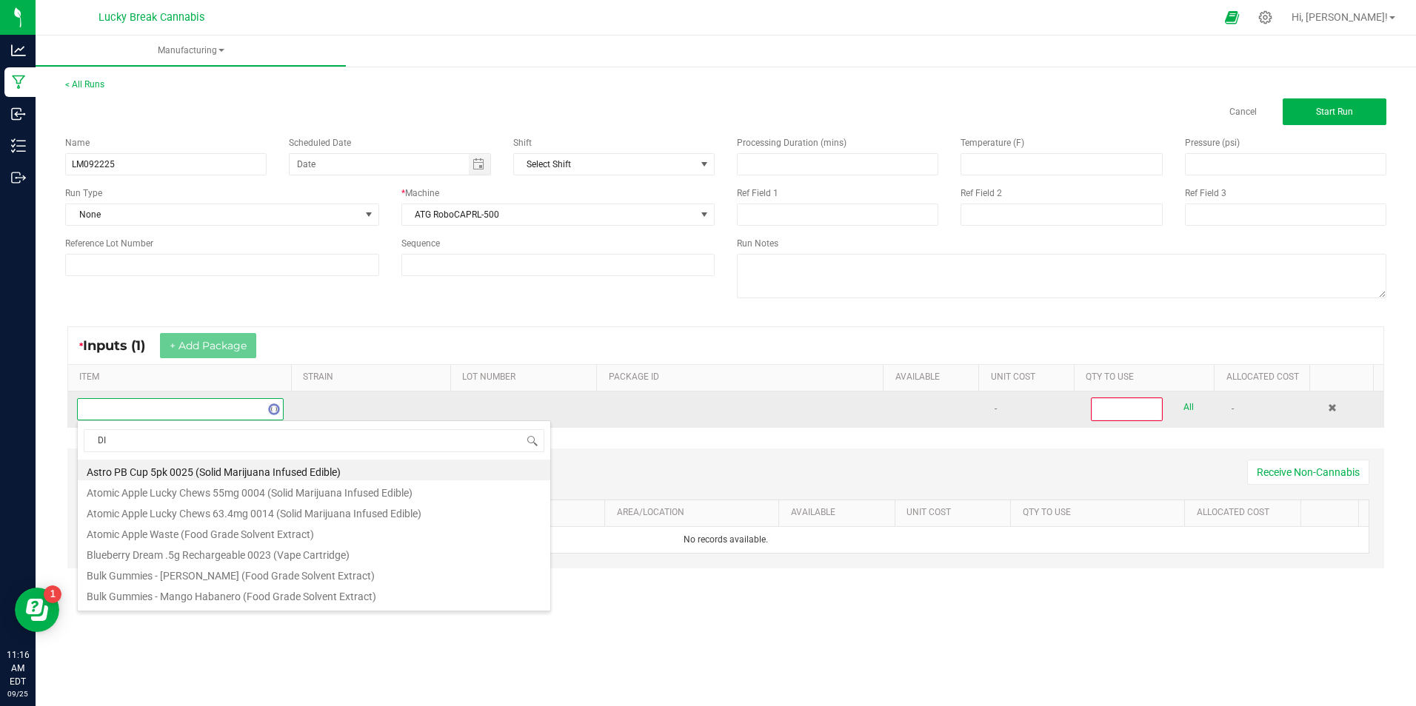
type input "DIS"
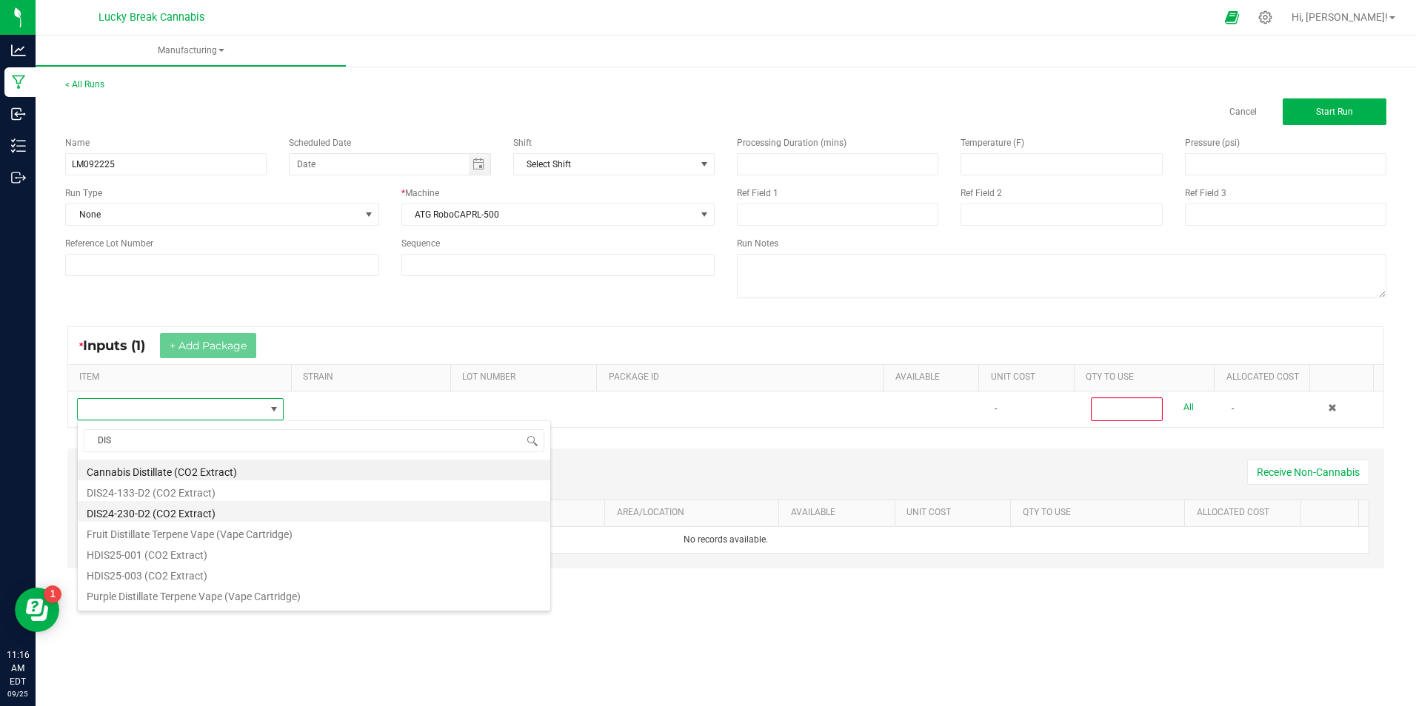
click at [205, 510] on li "DIS24-230-D2 (CO2 Extract)" at bounding box center [314, 511] width 472 height 21
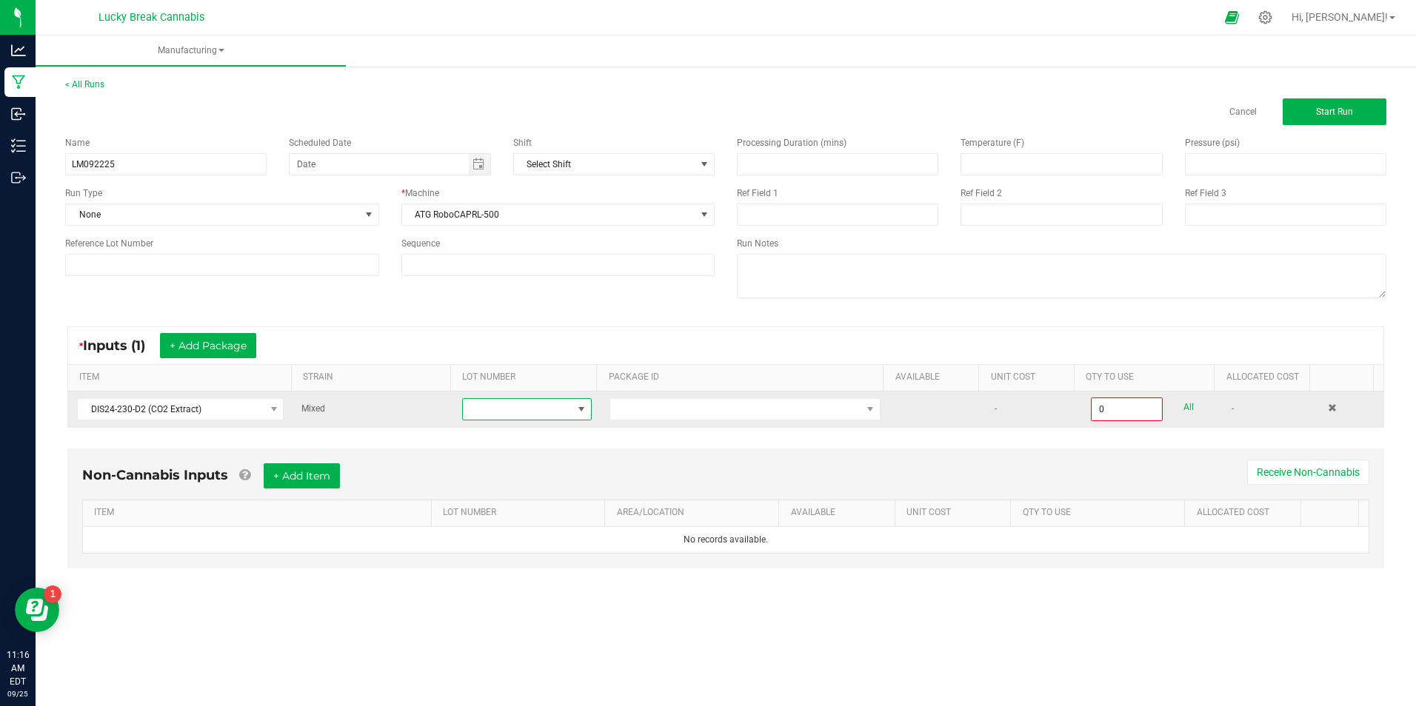
click at [575, 411] on span at bounding box center [581, 410] width 12 height 12
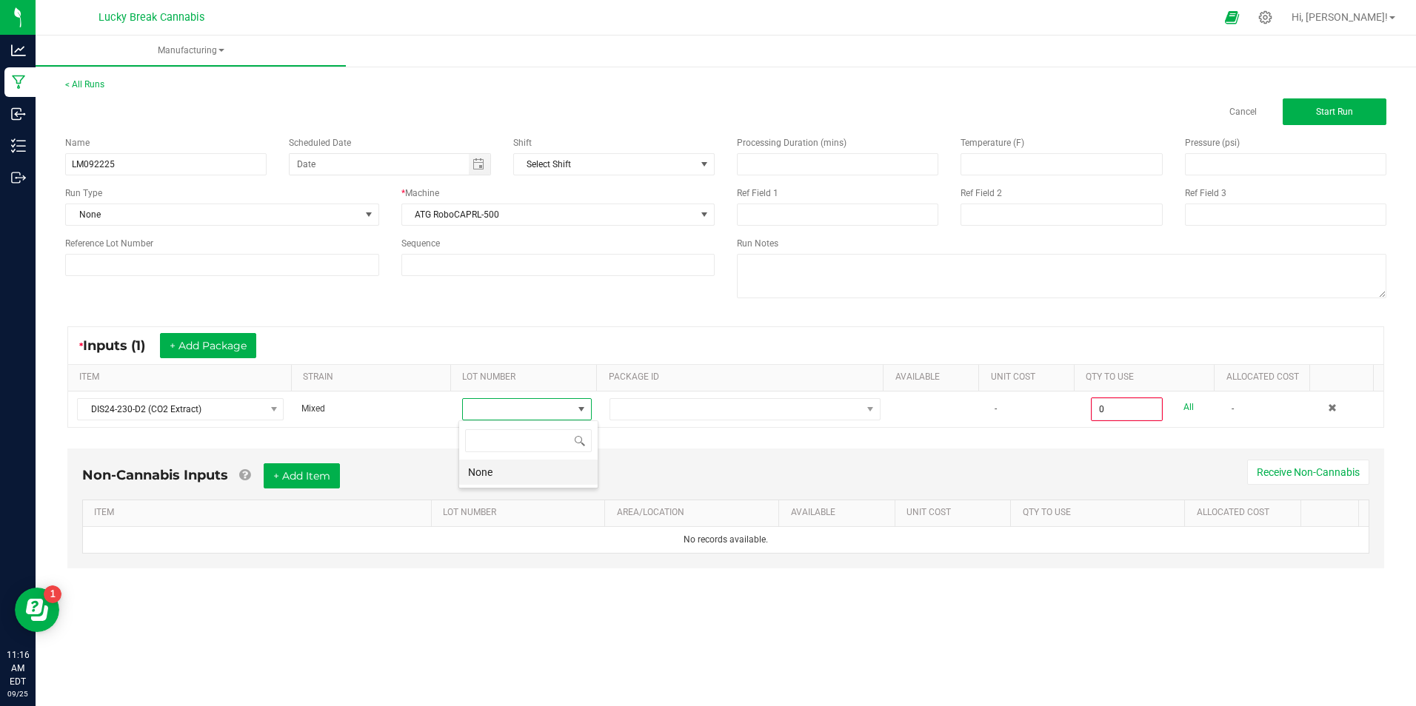
scroll to position [22, 128]
click at [505, 474] on li "None" at bounding box center [528, 472] width 138 height 25
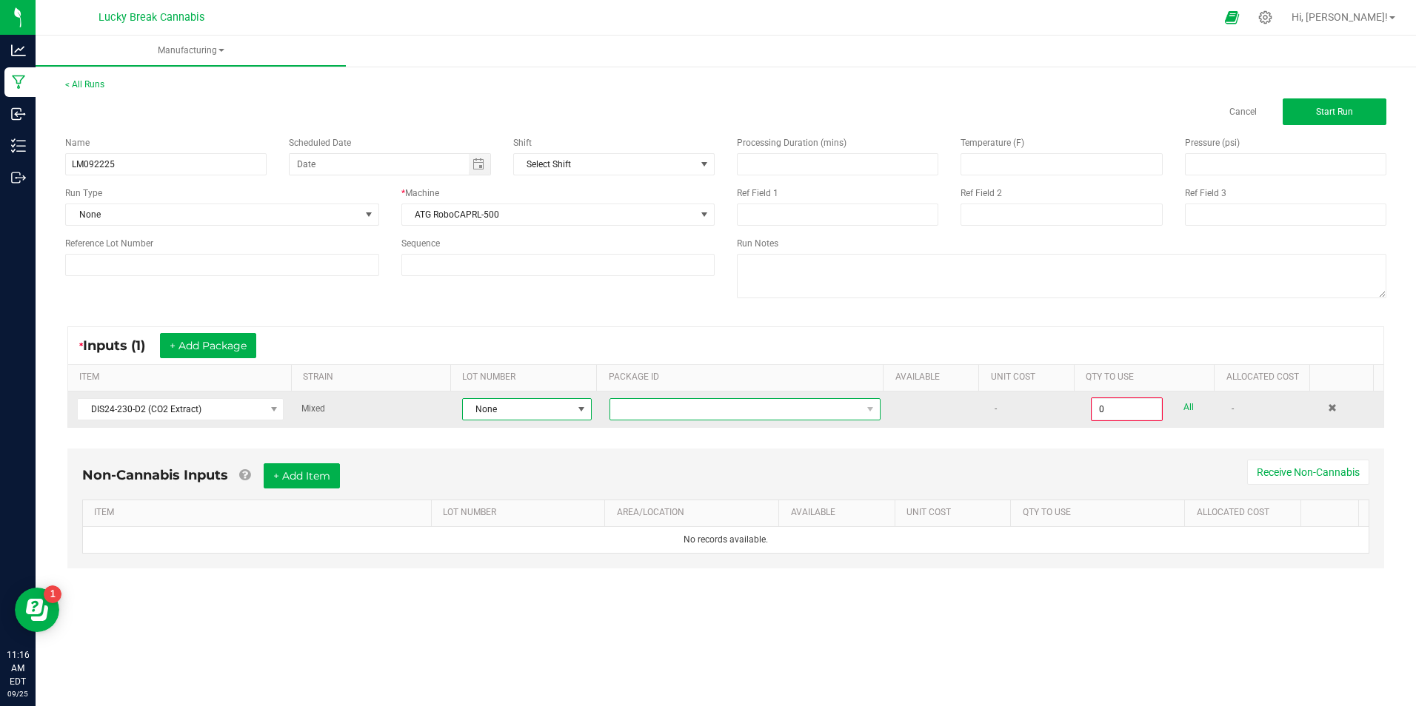
click at [704, 407] on span at bounding box center [735, 409] width 251 height 21
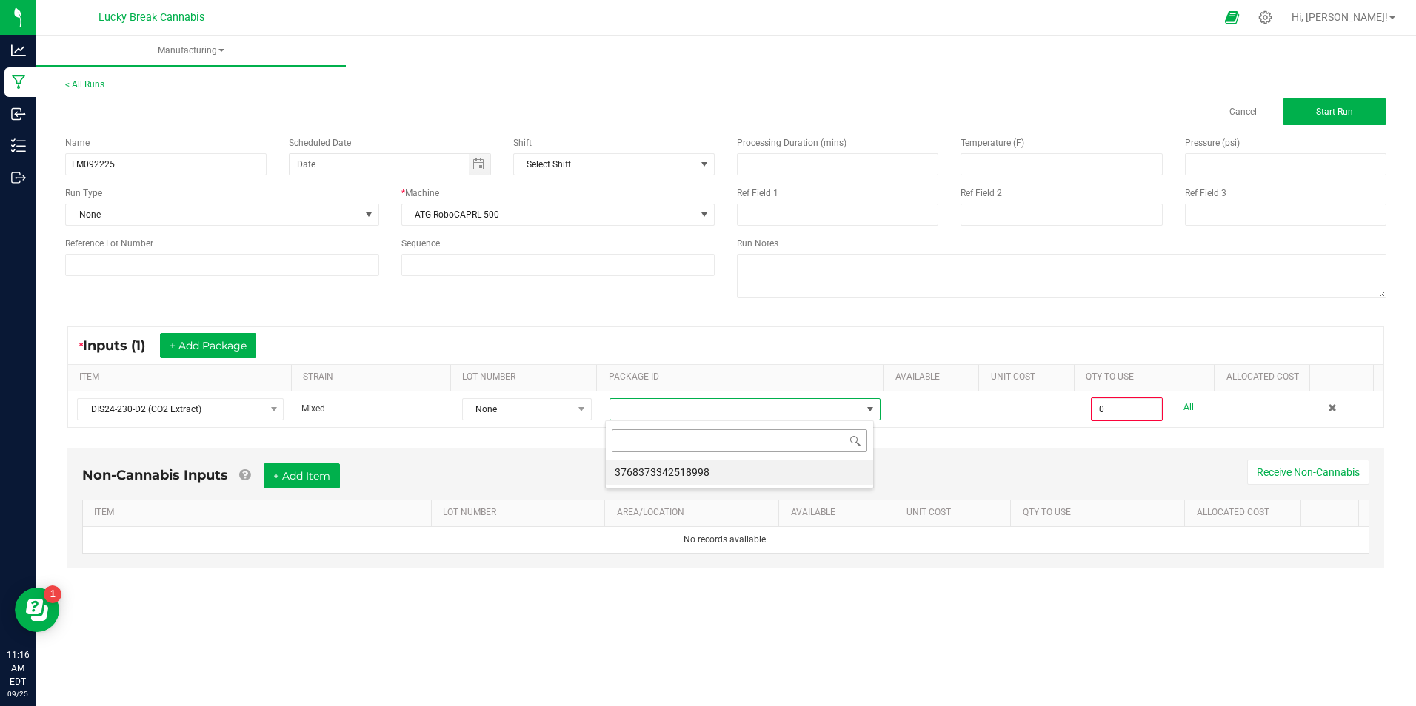
scroll to position [22, 268]
click at [712, 471] on li "3768373342518998" at bounding box center [739, 472] width 267 height 25
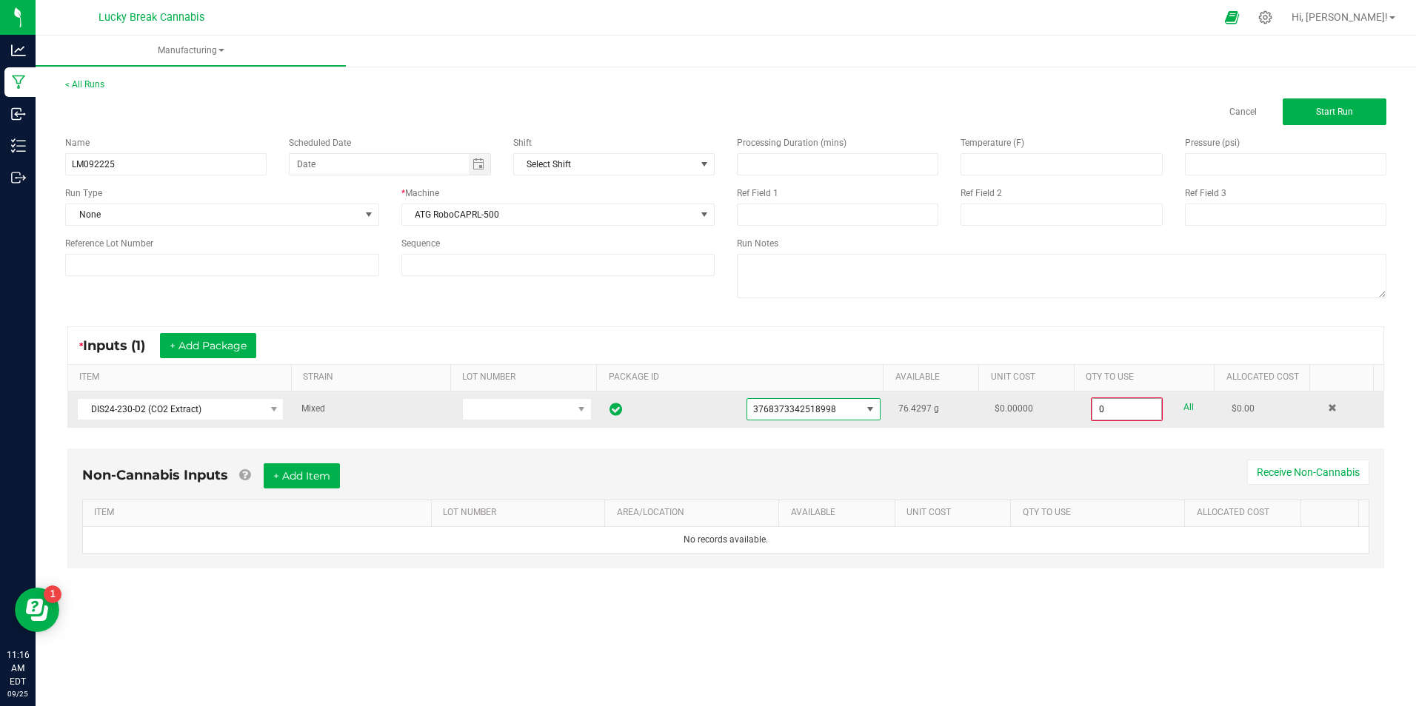
click at [1129, 408] on input "0" at bounding box center [1126, 409] width 69 height 21
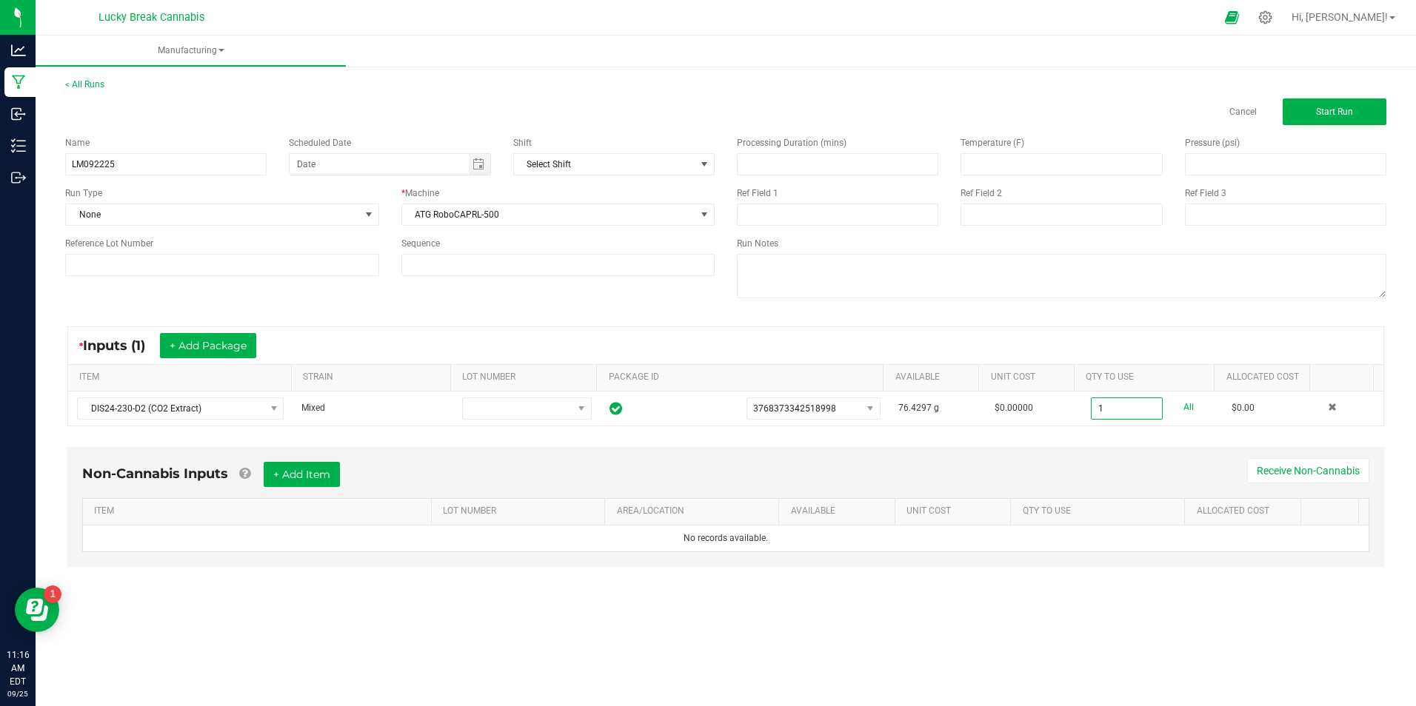
type input "1.0000 g"
click at [1152, 441] on div "Non-Cannabis Inputs + Add Item Receive Non-Cannabis ITEM LOT NUMBER AREA/LOCATI…" at bounding box center [725, 518] width 1343 height 156
click at [322, 472] on button "+ Add Item" at bounding box center [302, 474] width 76 height 25
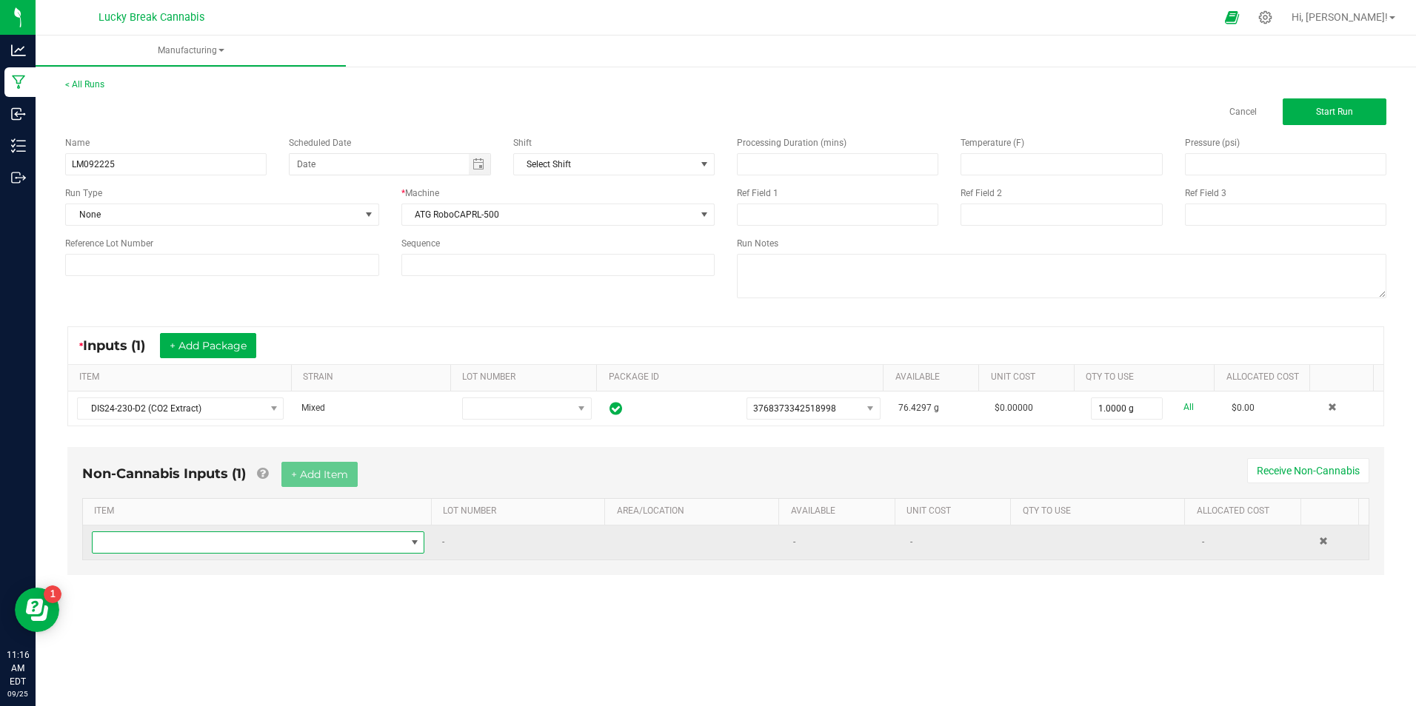
click at [281, 542] on span "NO DATA FOUND" at bounding box center [249, 542] width 313 height 21
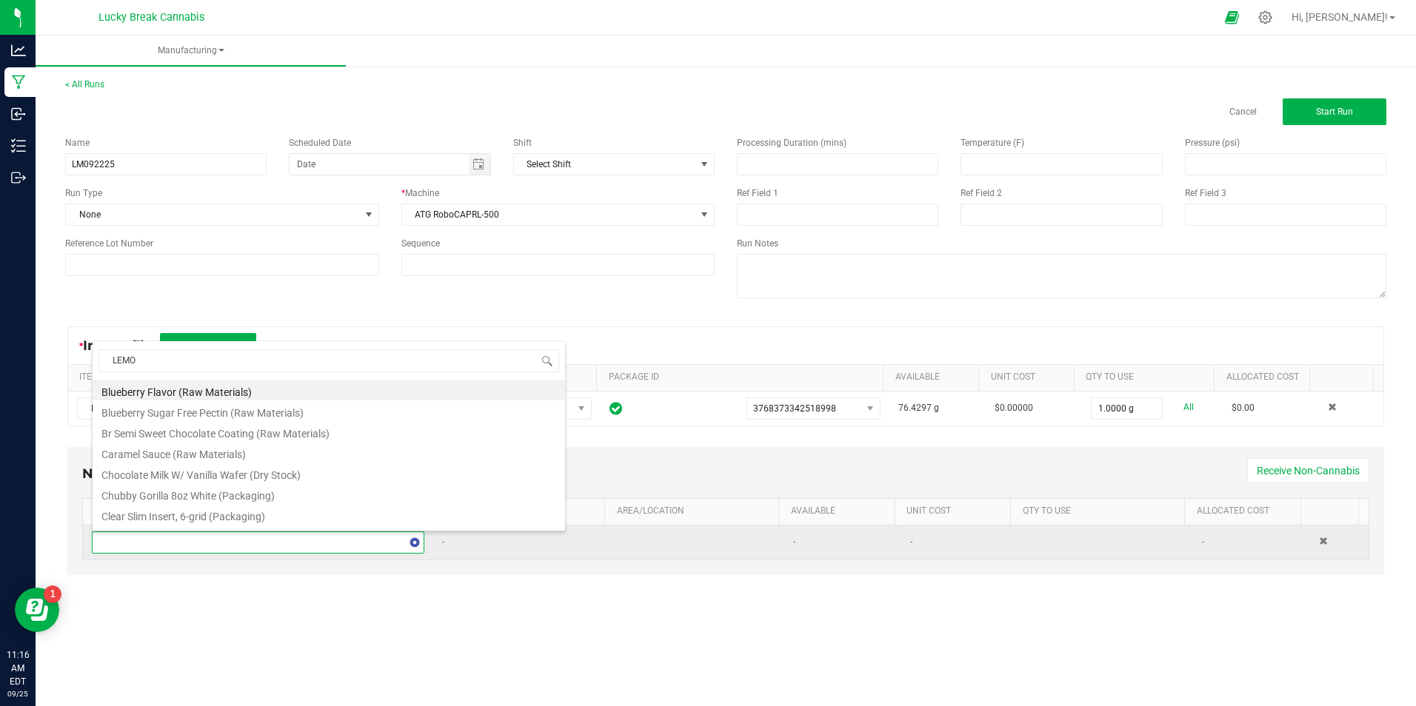
scroll to position [0, 0]
type input "LEMON"
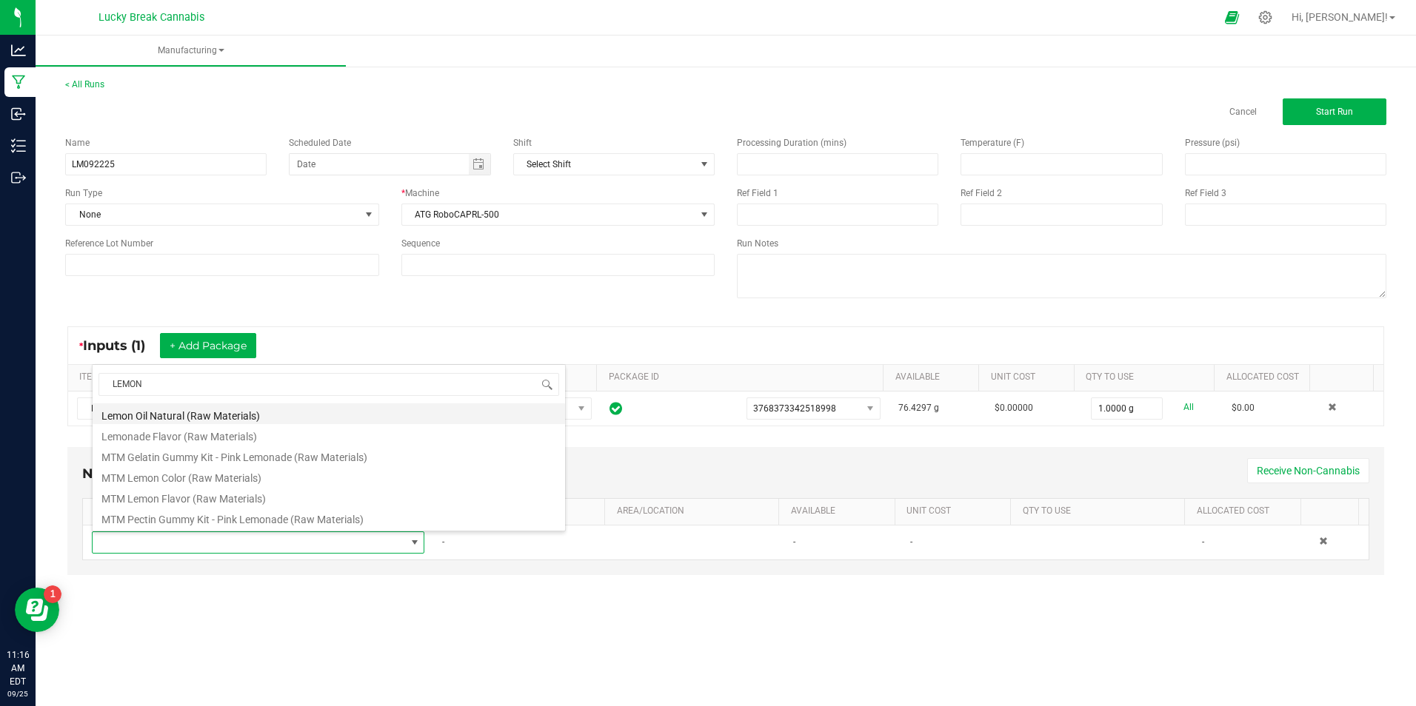
click at [224, 409] on li "Lemon Oil Natural (Raw Materials)" at bounding box center [329, 414] width 472 height 21
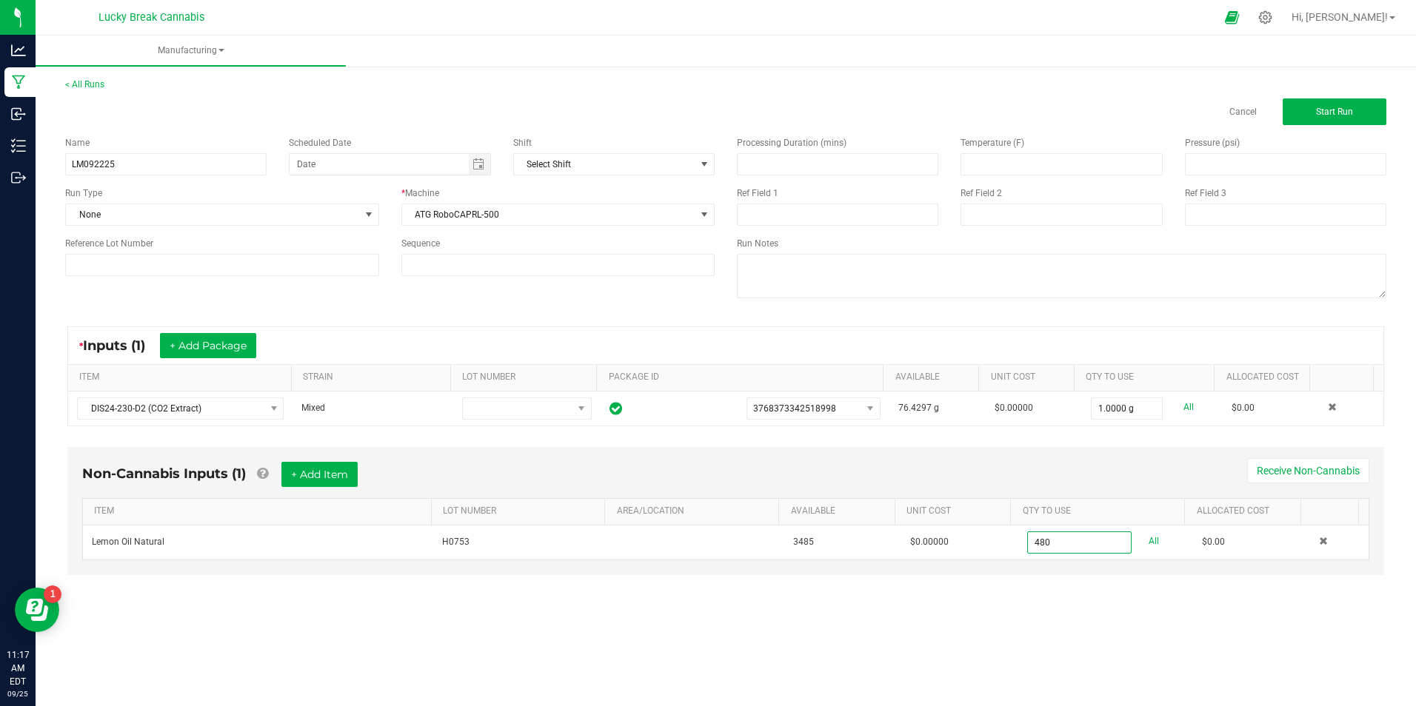
type input "480.0000 g"
click at [1194, 611] on div "< All Runs Cancel Start Run Name LM092225 Scheduled Date Shift Select Shift Run…" at bounding box center [726, 340] width 1380 height 555
click at [1324, 121] on button "Start Run" at bounding box center [1335, 111] width 104 height 27
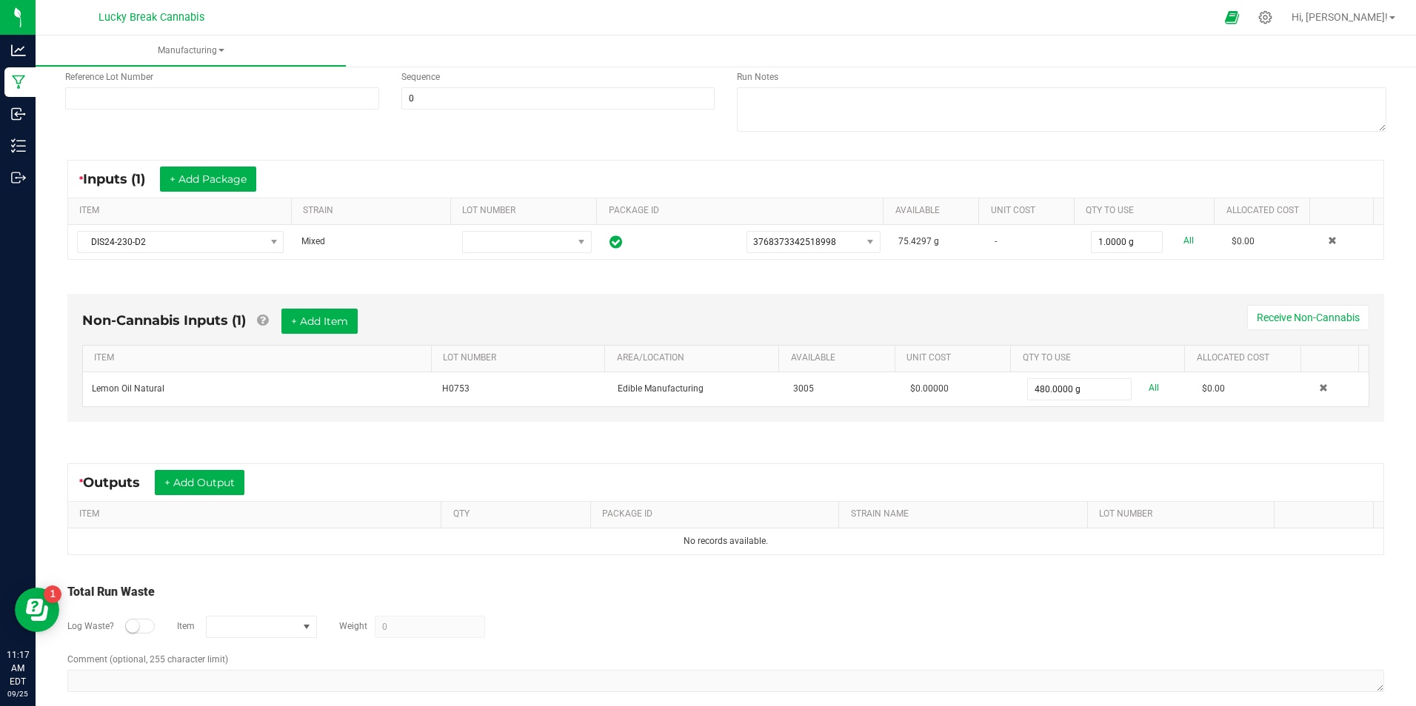
scroll to position [215, 0]
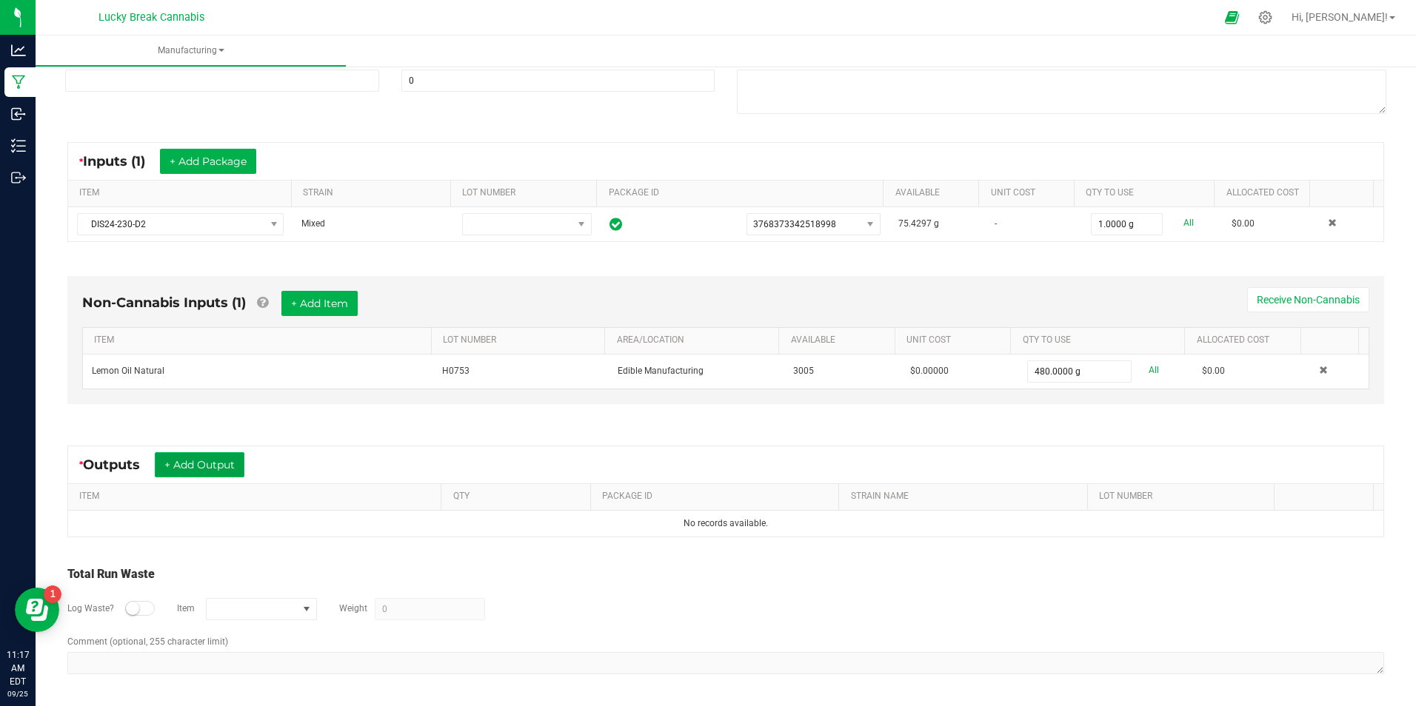
click at [190, 461] on button "+ Add Output" at bounding box center [200, 464] width 90 height 25
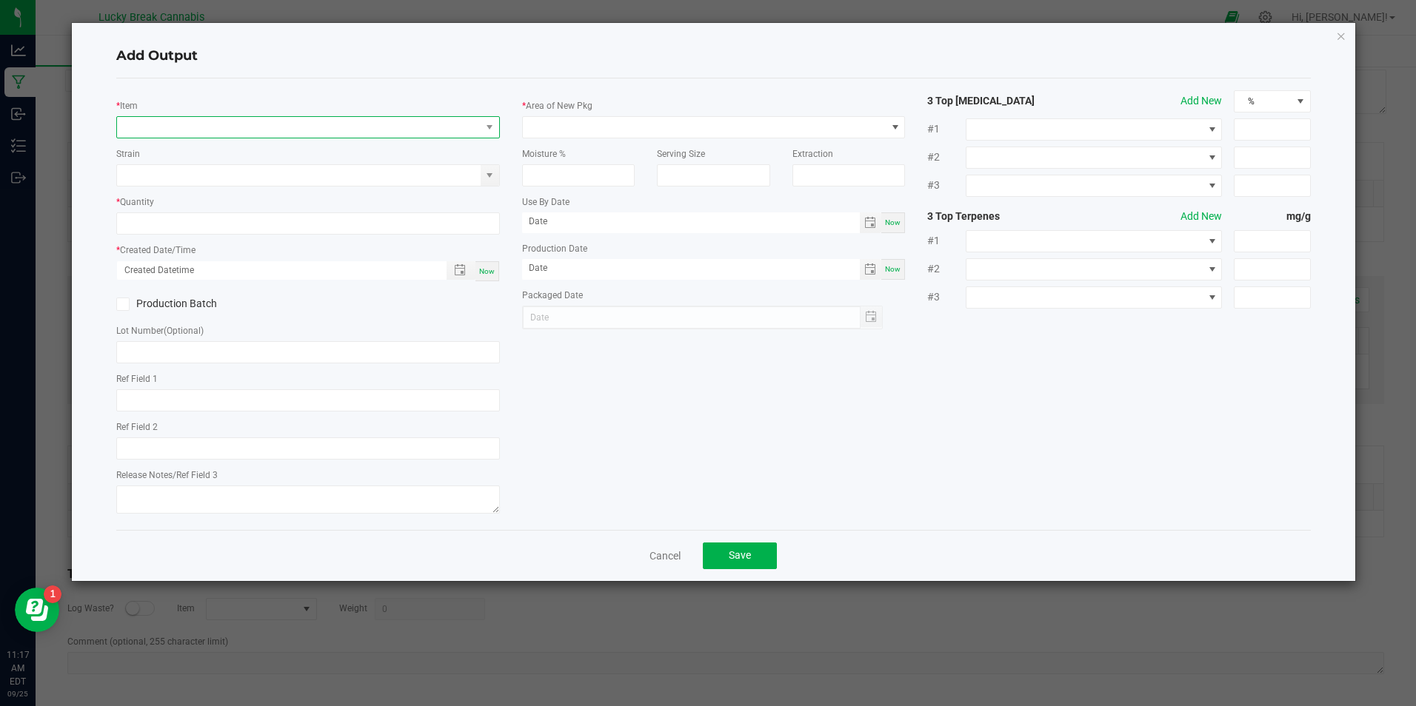
click at [217, 130] on span "NO DATA FOUND" at bounding box center [298, 127] width 363 height 21
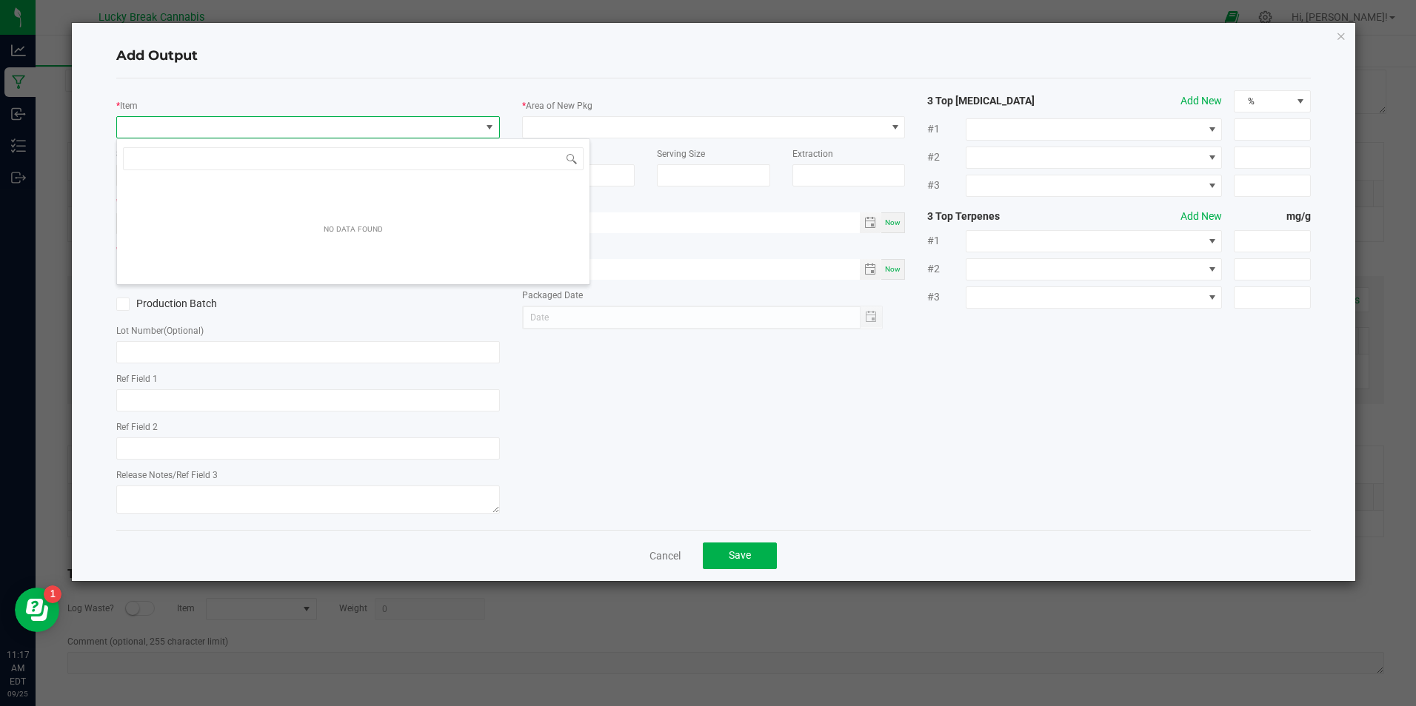
scroll to position [22, 384]
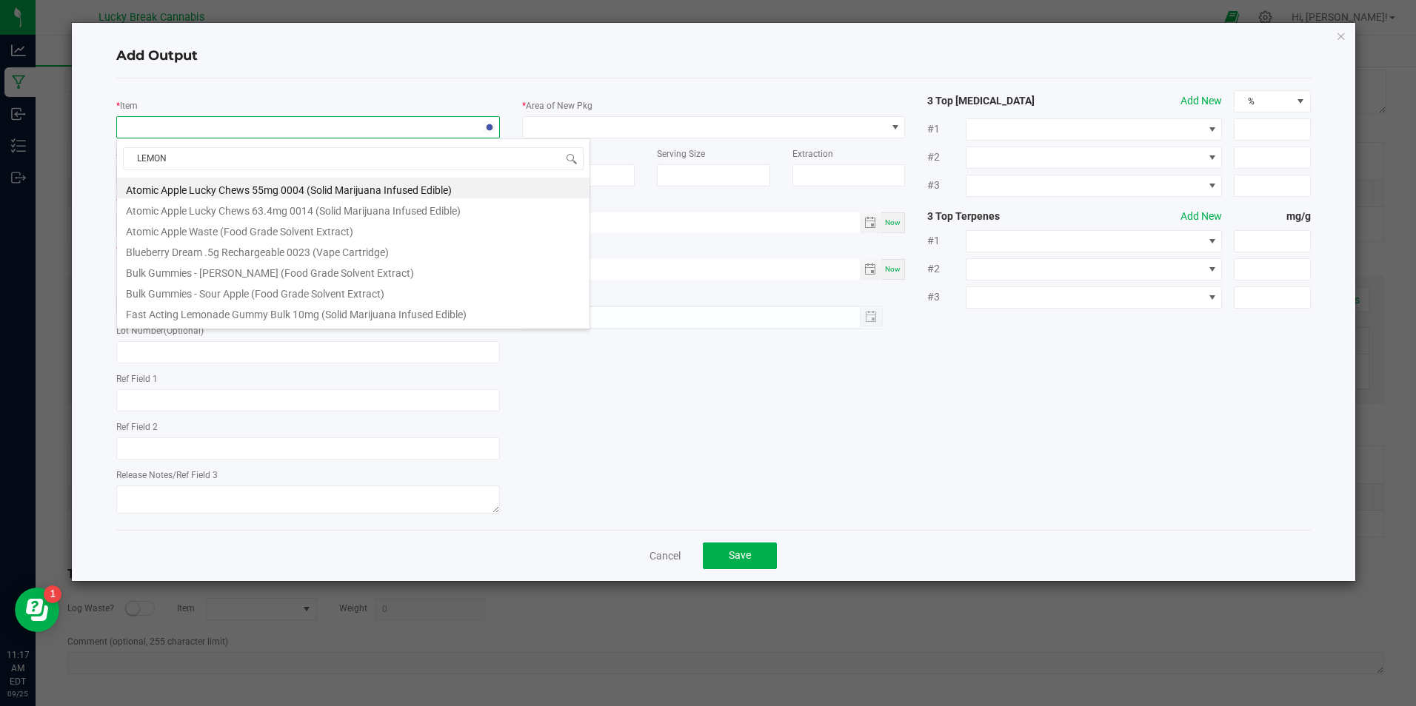
type input "LEMON"
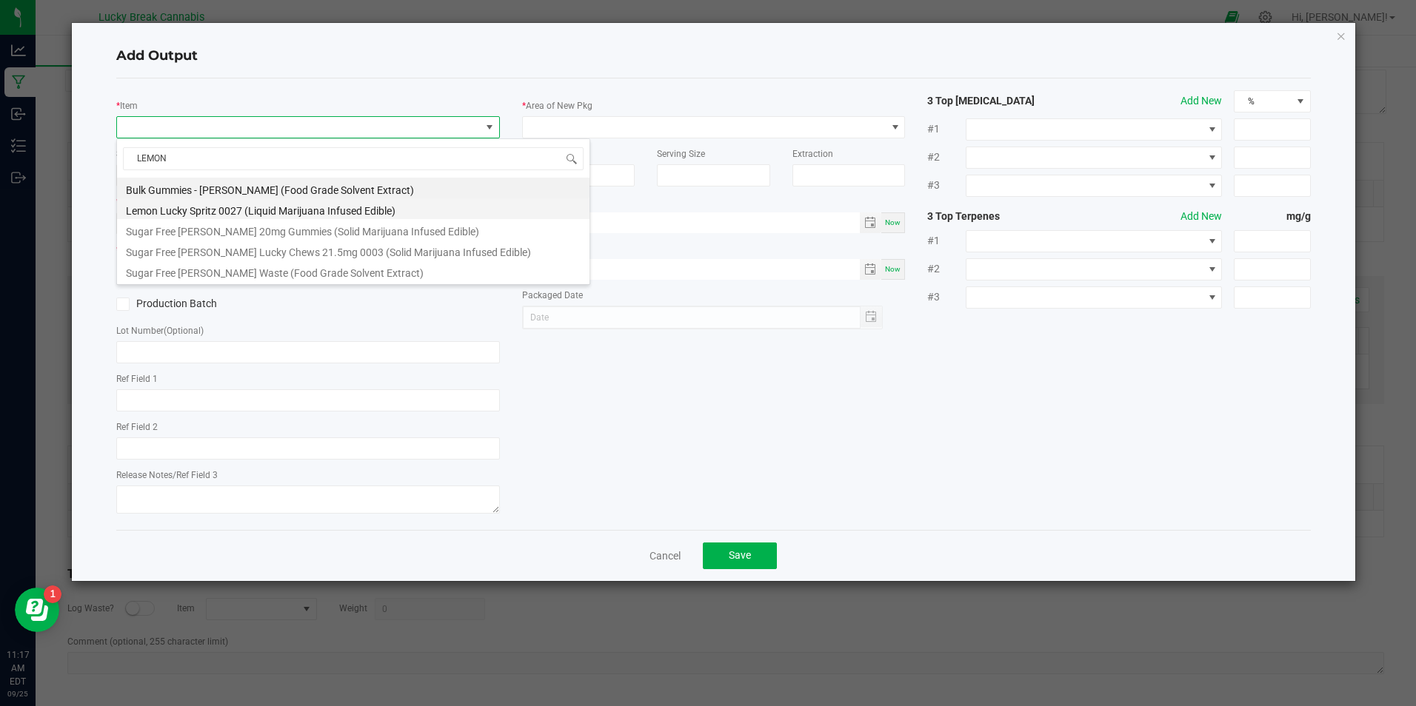
click at [223, 207] on li "Lemon Lucky Spritz 0027 (Liquid Marijuana Infused Edible)" at bounding box center [353, 208] width 472 height 21
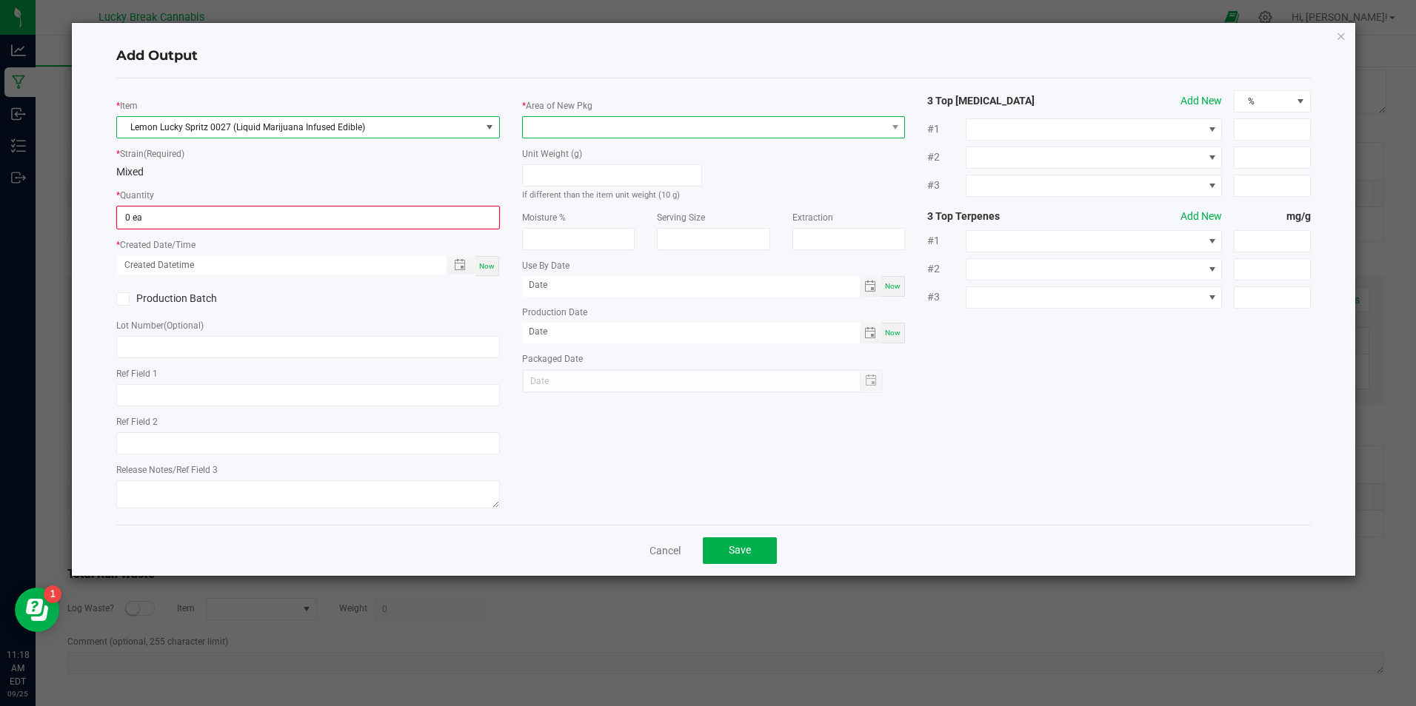
click at [589, 133] on span at bounding box center [704, 127] width 363 height 21
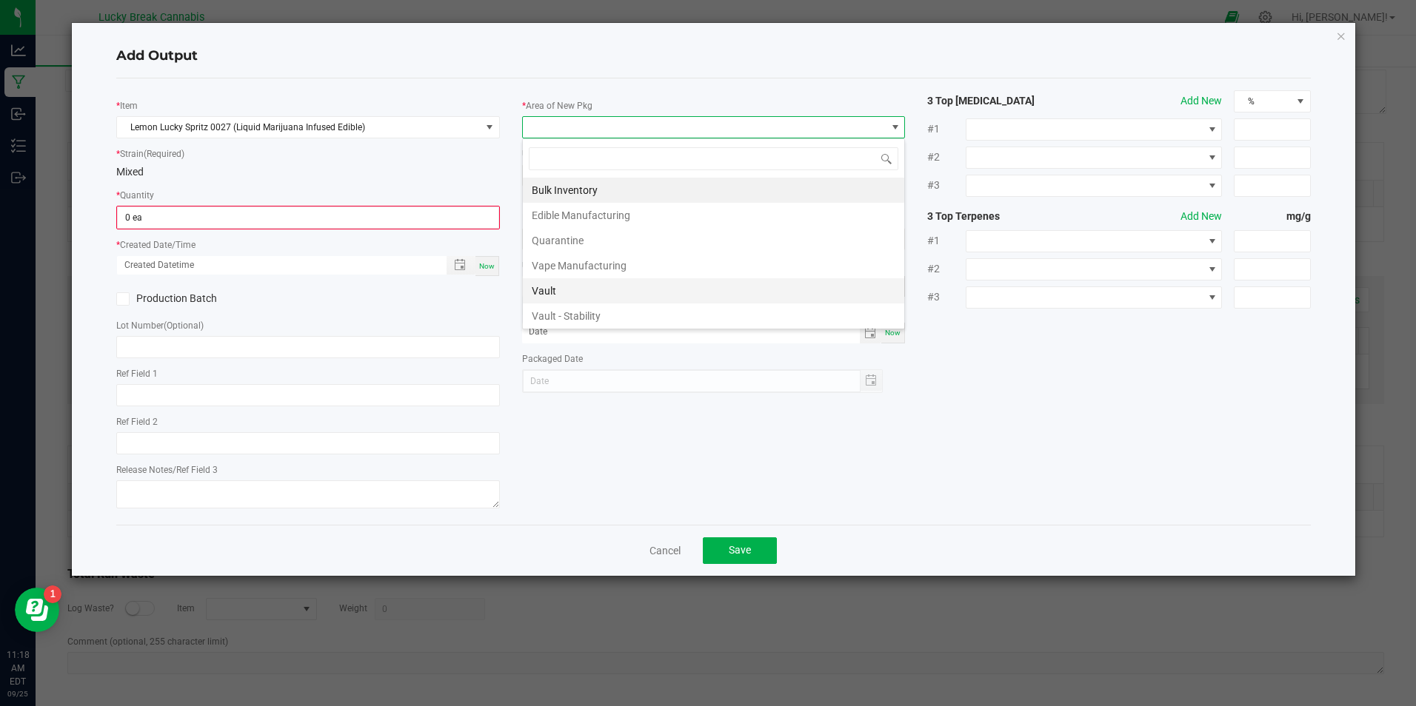
click at [588, 293] on li "Vault" at bounding box center [713, 290] width 381 height 25
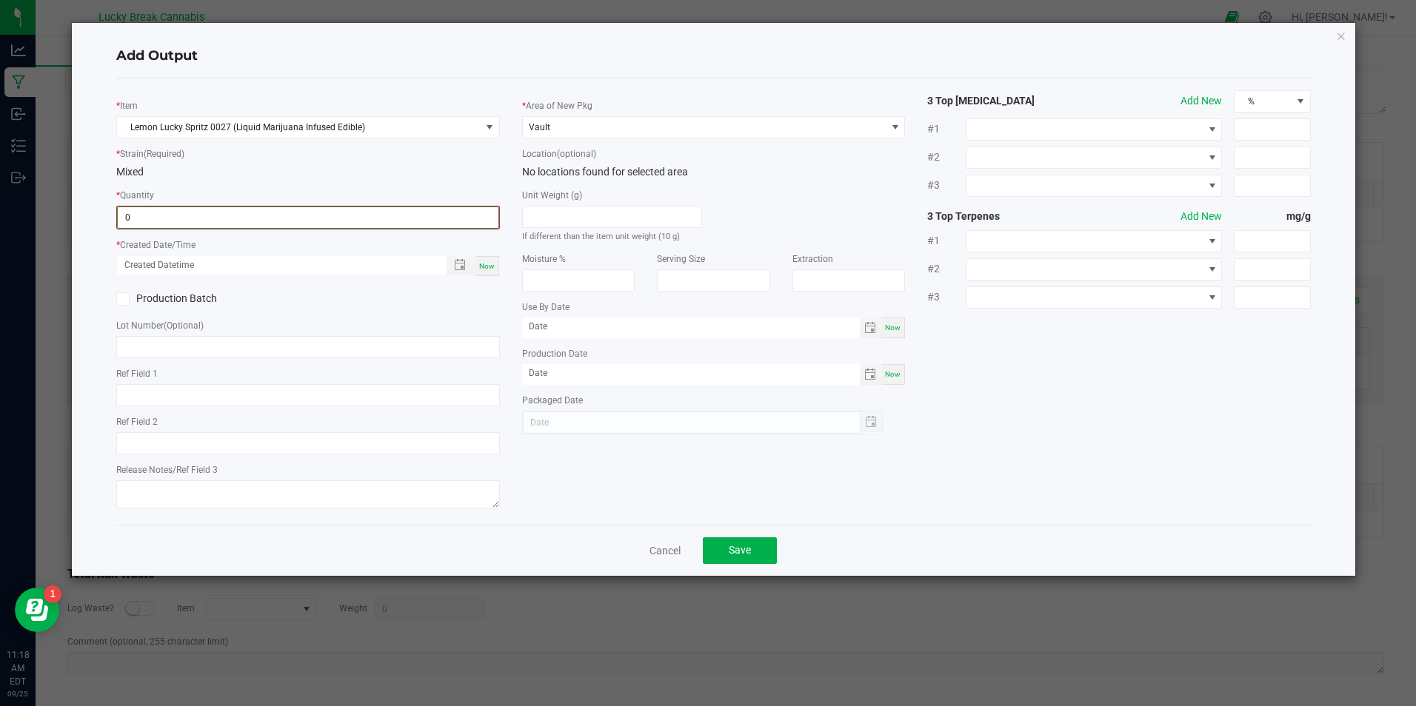
click at [290, 218] on input "0" at bounding box center [308, 217] width 380 height 21
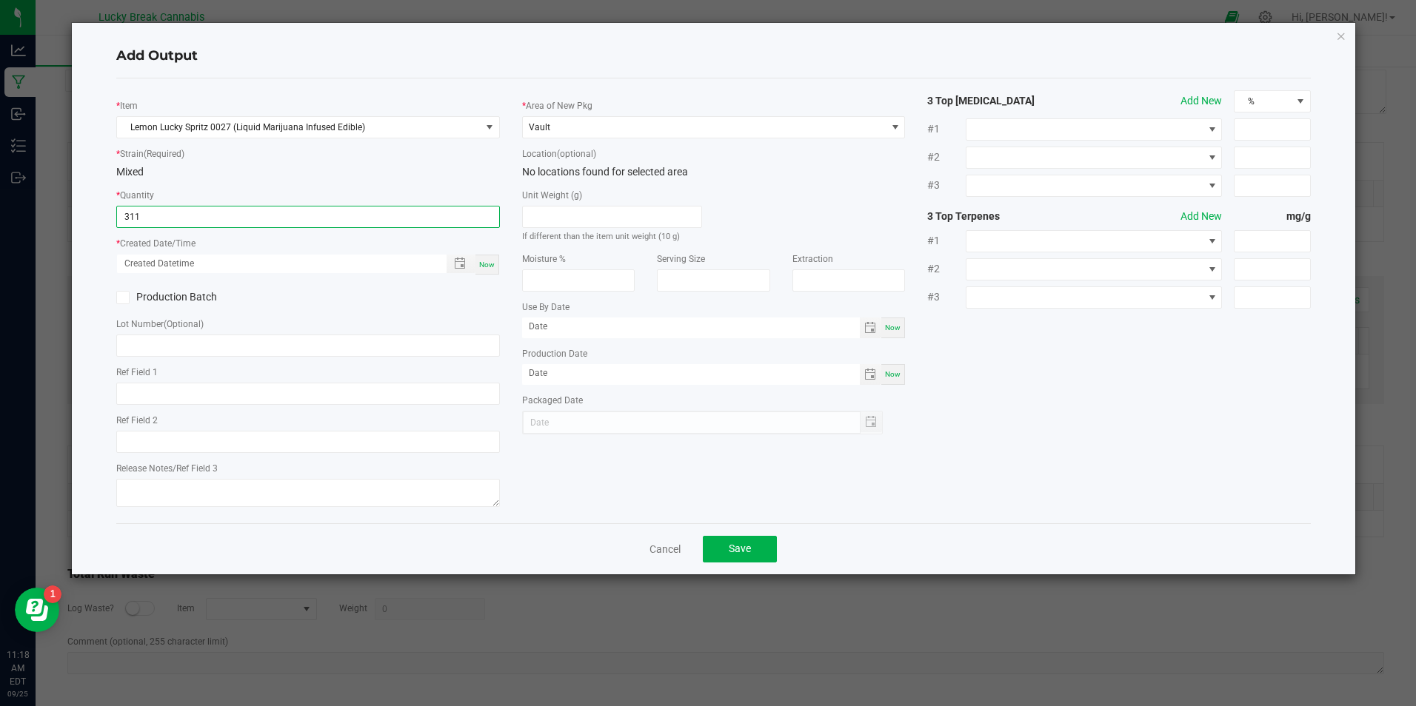
type input "311 ea"
click at [484, 263] on span "Now" at bounding box center [487, 265] width 16 height 8
type input "[DATE] 11:18 AM"
type input "[DATE]"
click at [138, 301] on label "Production Batch" at bounding box center [206, 298] width 181 height 16
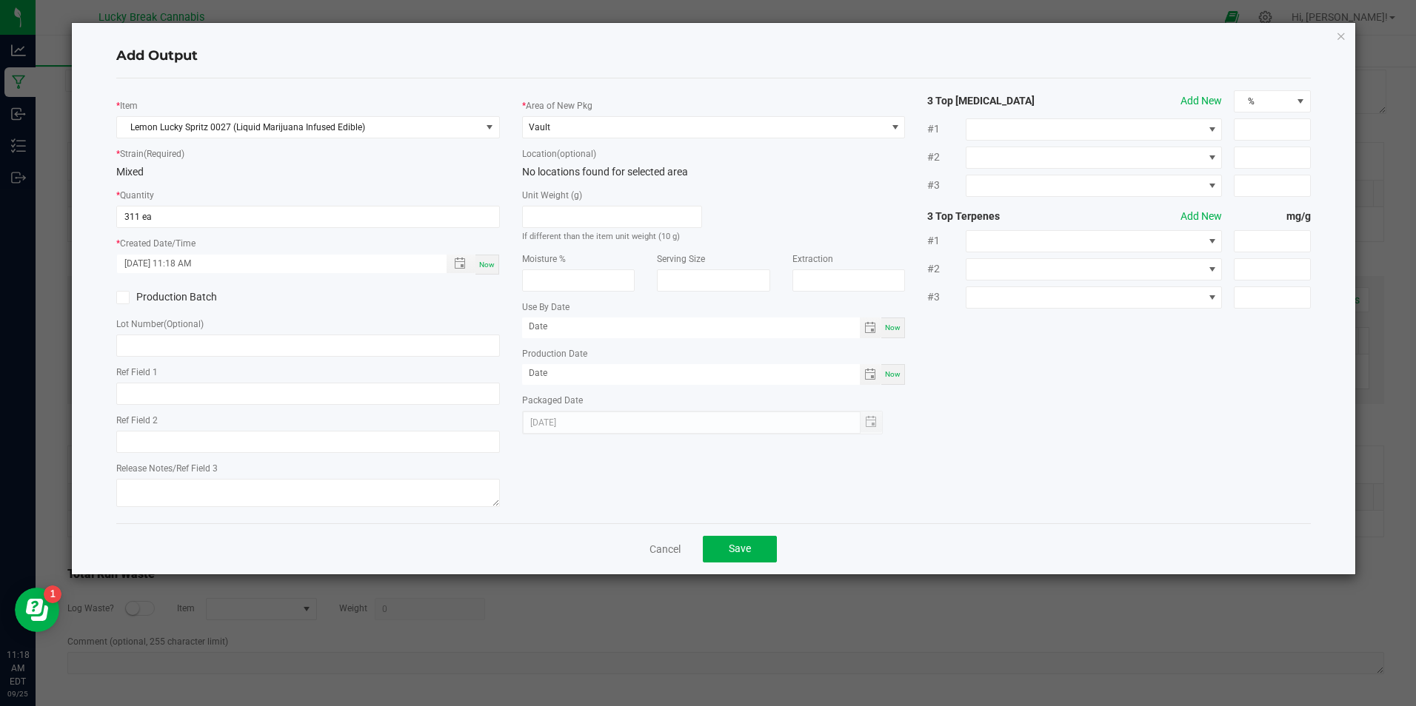
click at [0, 0] on input "Production Batch" at bounding box center [0, 0] width 0 height 0
click at [146, 338] on input "text" at bounding box center [307, 346] width 383 height 22
type input "LM092225"
click at [740, 552] on span "Save" at bounding box center [740, 549] width 22 height 12
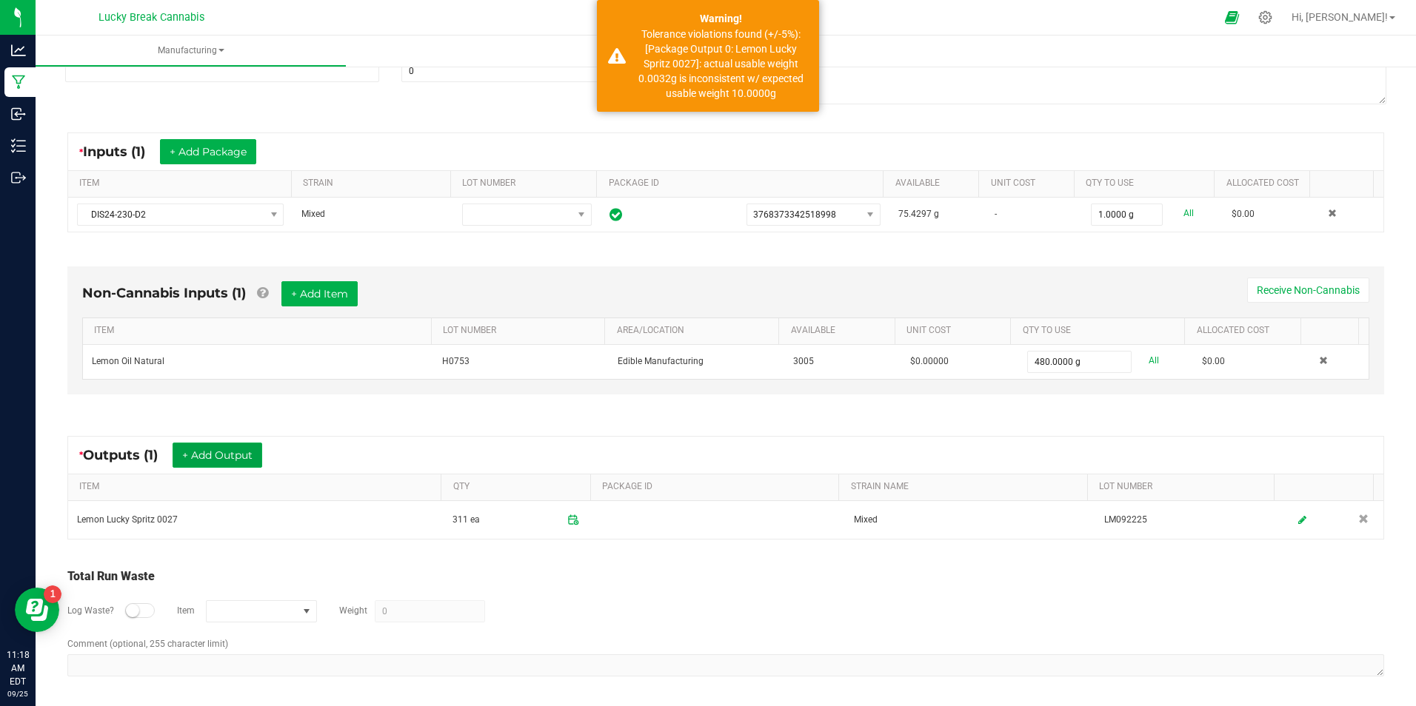
scroll to position [227, 0]
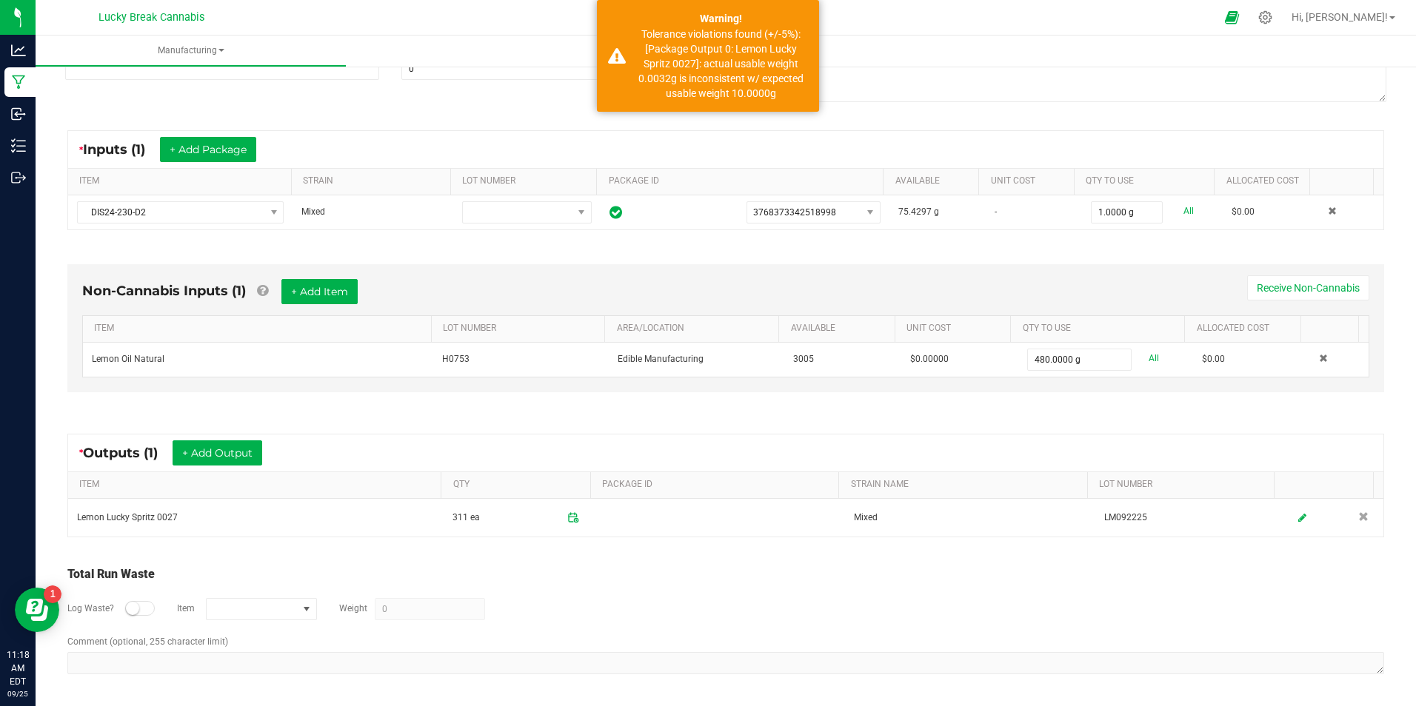
click at [130, 611] on small at bounding box center [132, 608] width 13 height 13
click at [303, 611] on span "NO DATA FOUND" at bounding box center [307, 610] width 12 height 12
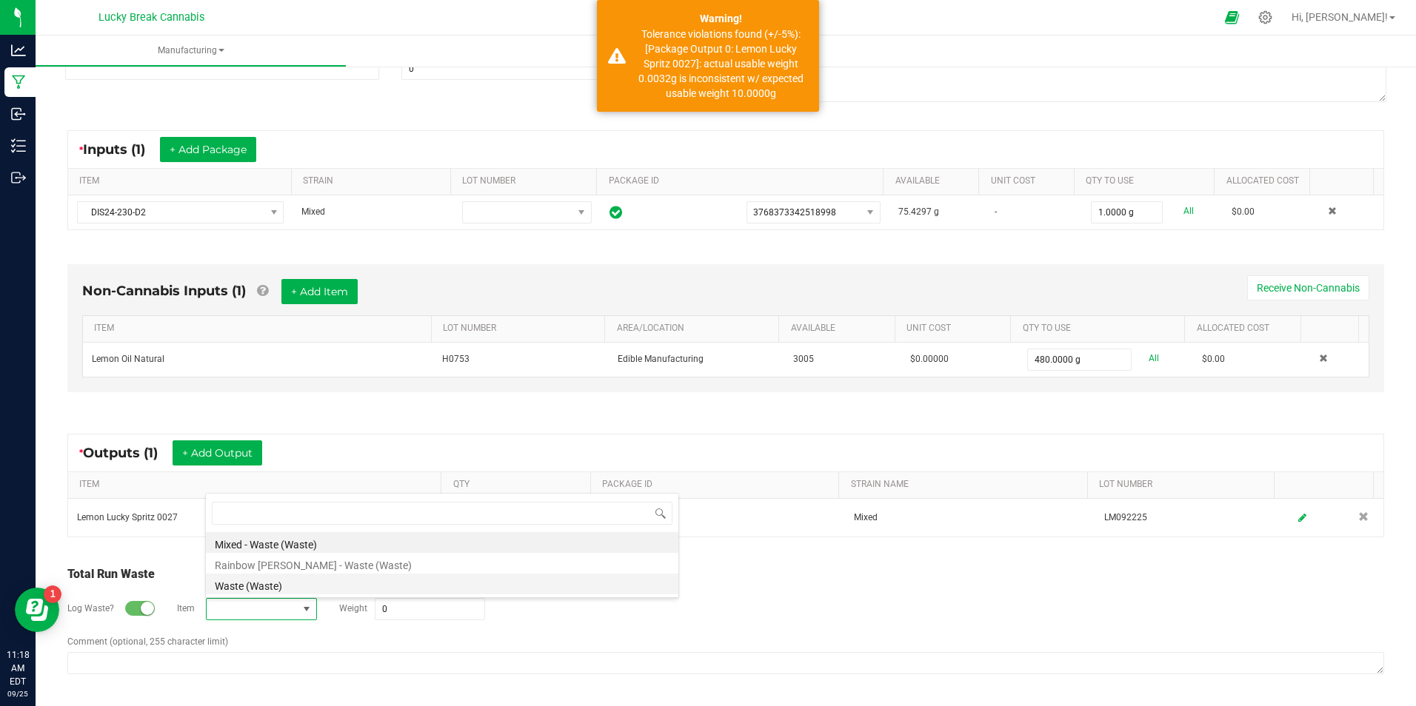
click at [270, 583] on li "Waste (Waste)" at bounding box center [442, 584] width 472 height 21
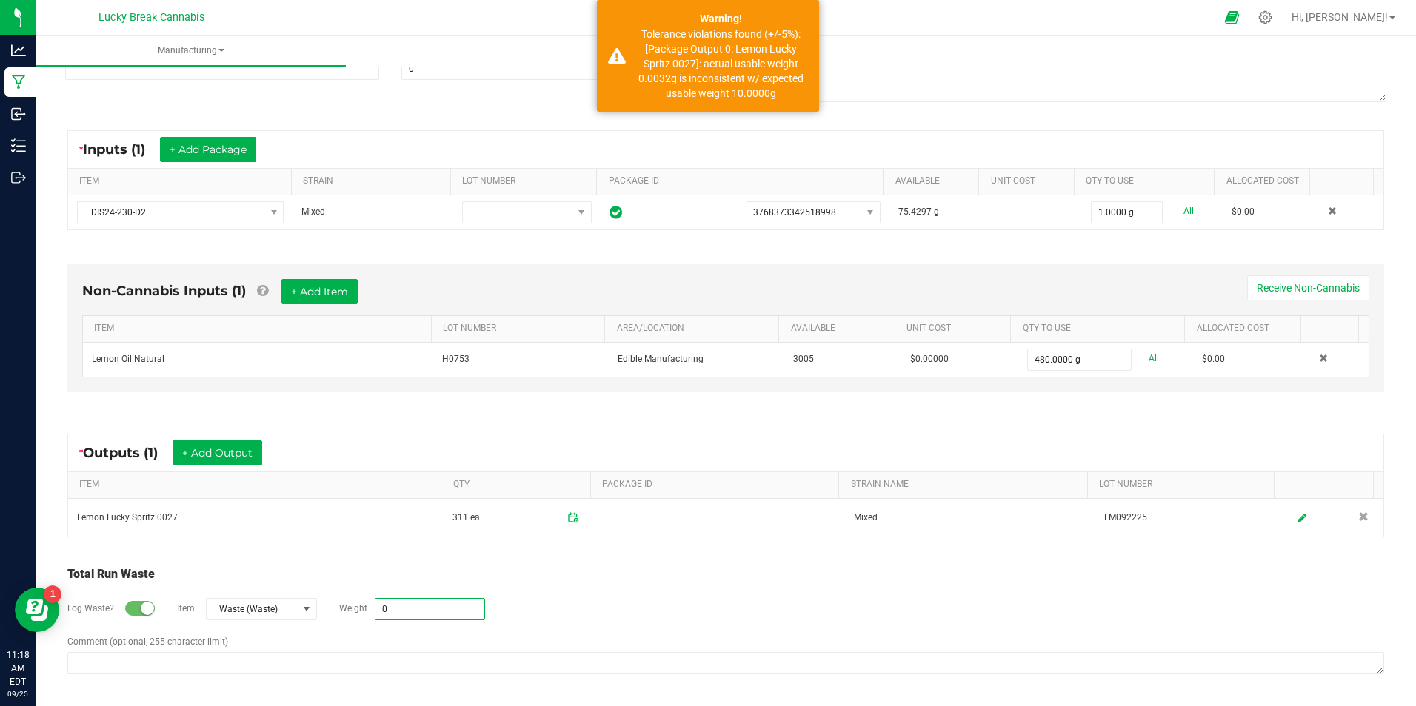
click at [418, 609] on input "0" at bounding box center [429, 609] width 109 height 21
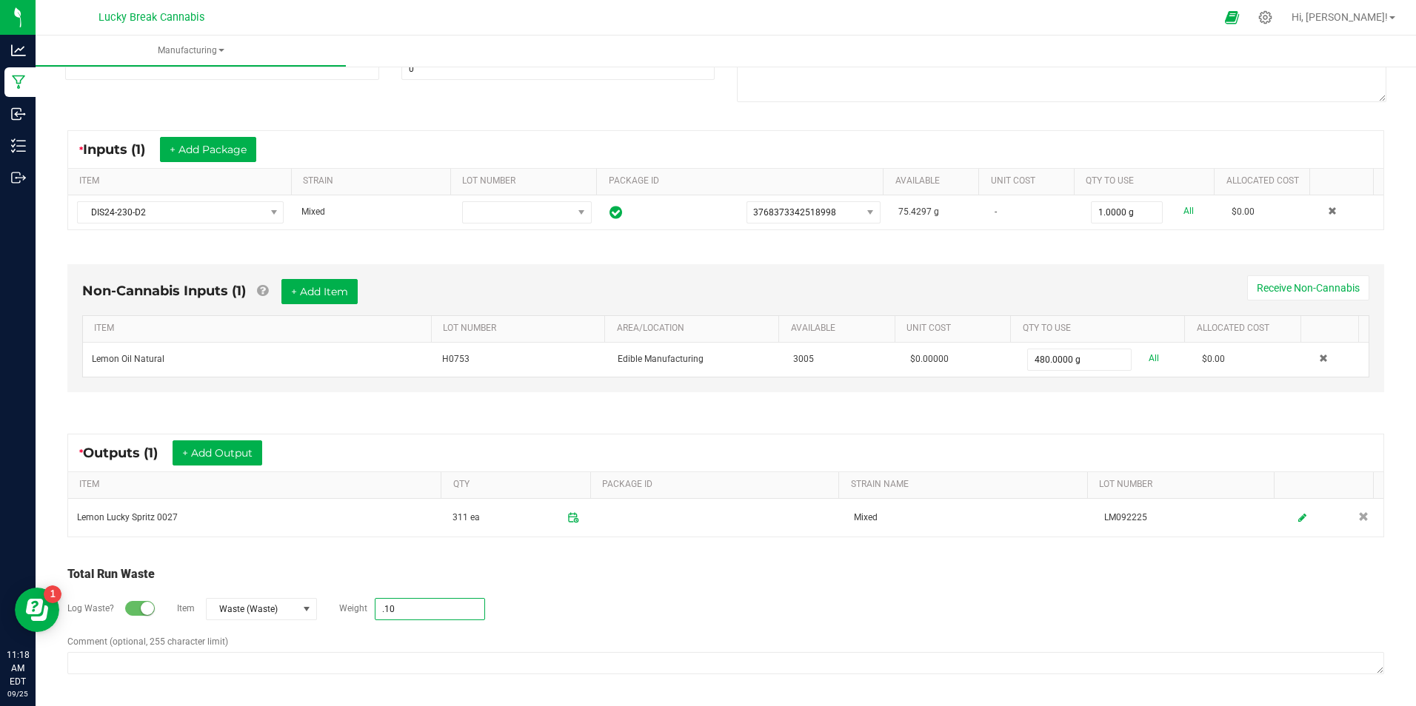
type input "0.1 g"
click at [458, 675] on div "Comment (optional, 255 character limit)" at bounding box center [725, 656] width 1317 height 43
click at [458, 666] on textarea "Comment (optional, 255 character limit)" at bounding box center [725, 663] width 1317 height 22
type textarea "WASTE FROM LM092225"
click at [565, 618] on div "Log Waste? Item Waste (Waste) Weight 0.1 g" at bounding box center [725, 610] width 1317 height 52
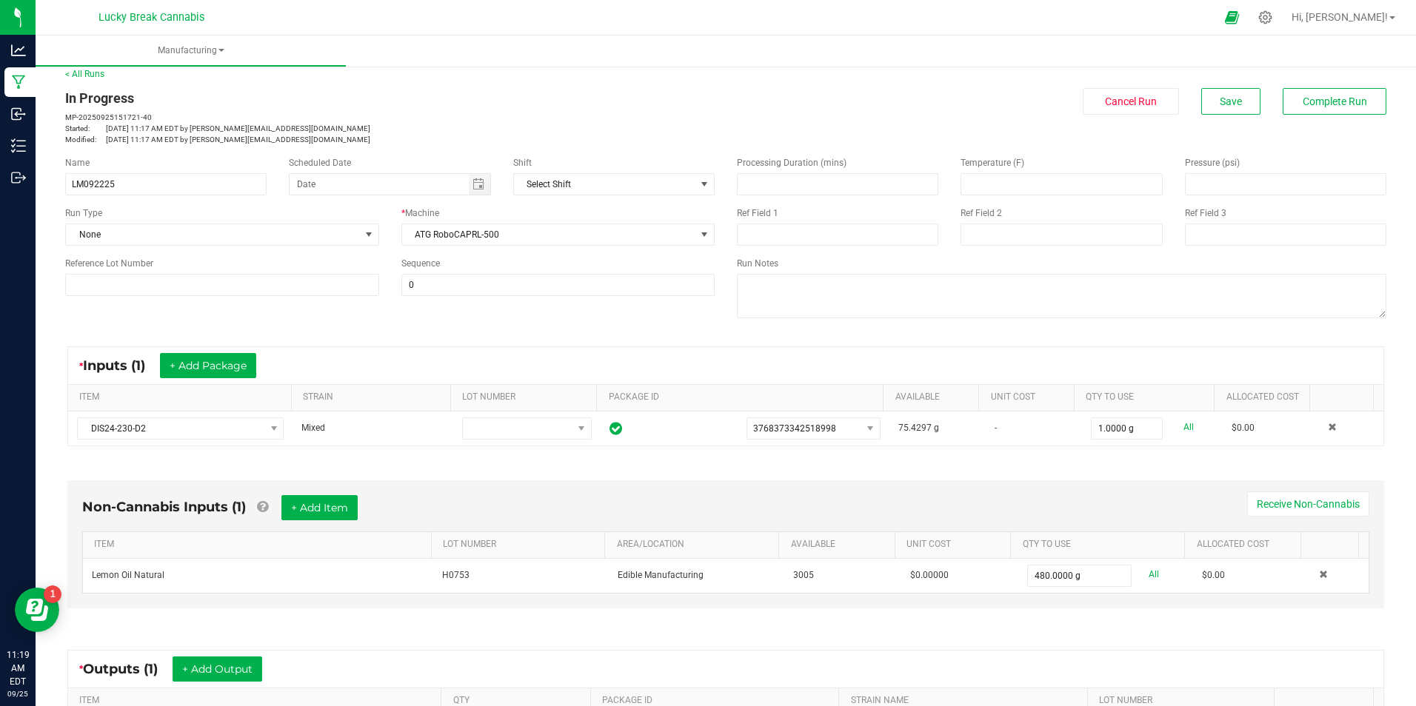
scroll to position [0, 0]
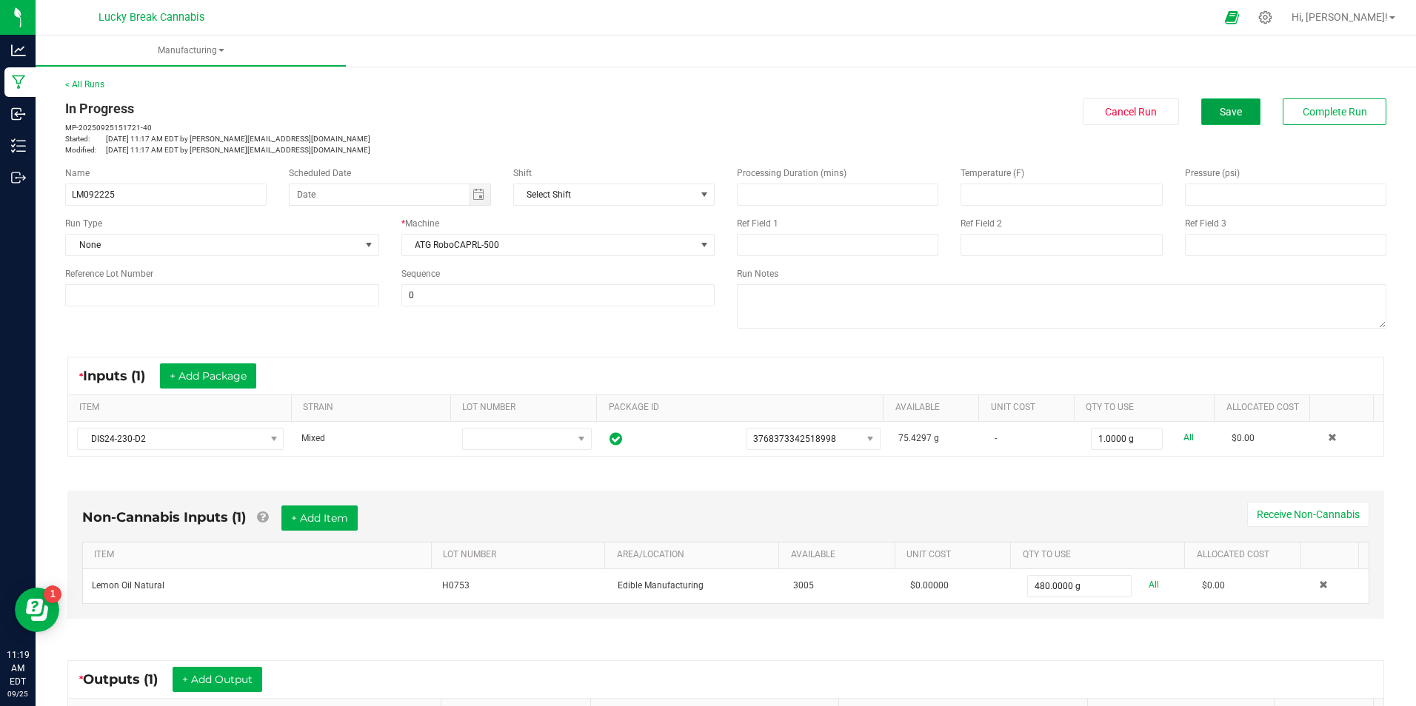
click at [1224, 108] on span "Save" at bounding box center [1231, 112] width 22 height 12
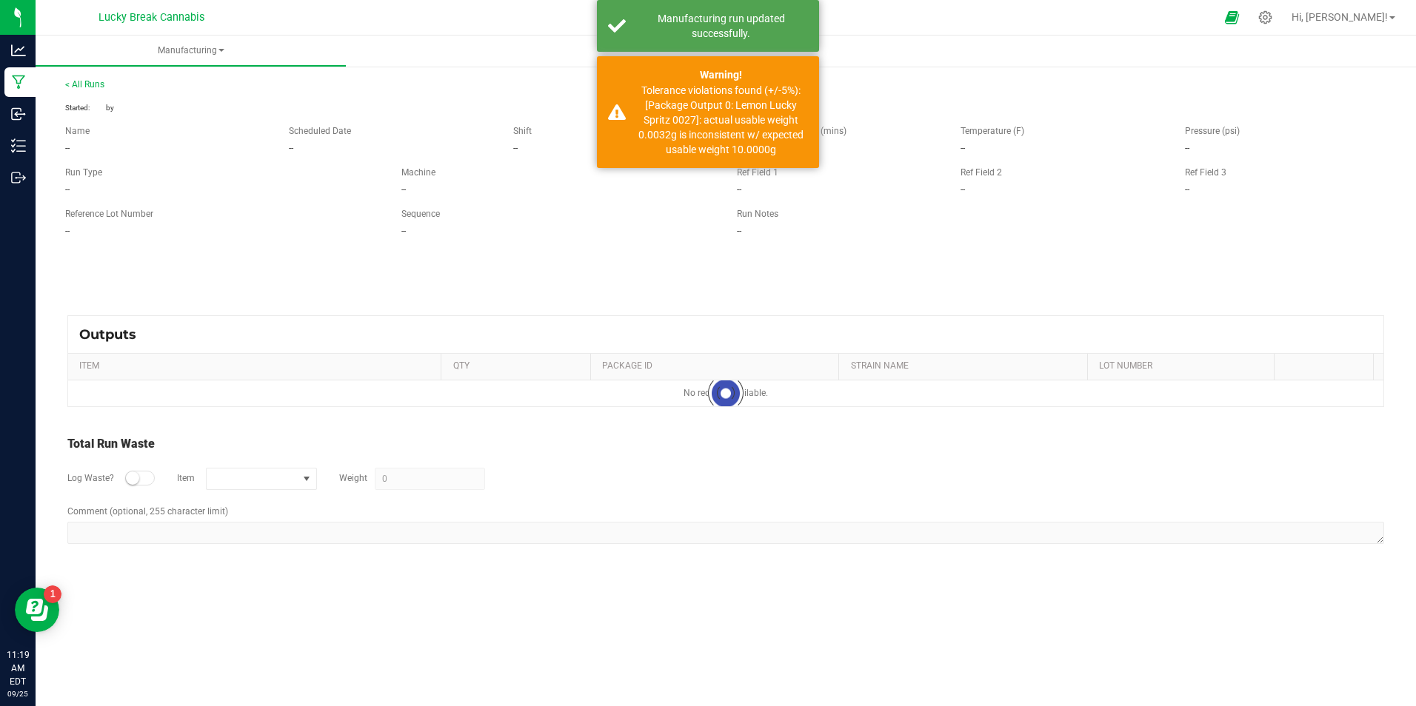
type input "0.1 g"
type textarea "WASTE FROM LM092225"
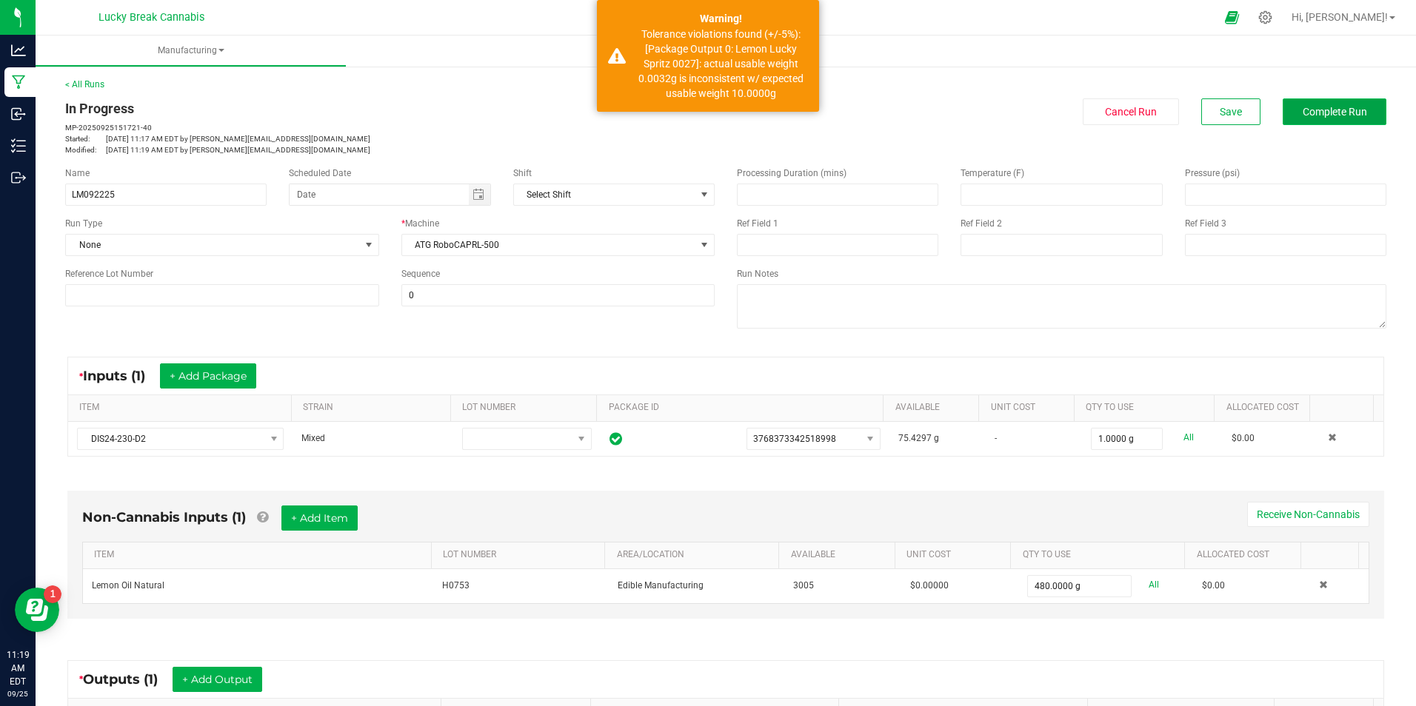
click at [1317, 116] on span "Complete Run" at bounding box center [1335, 112] width 64 height 12
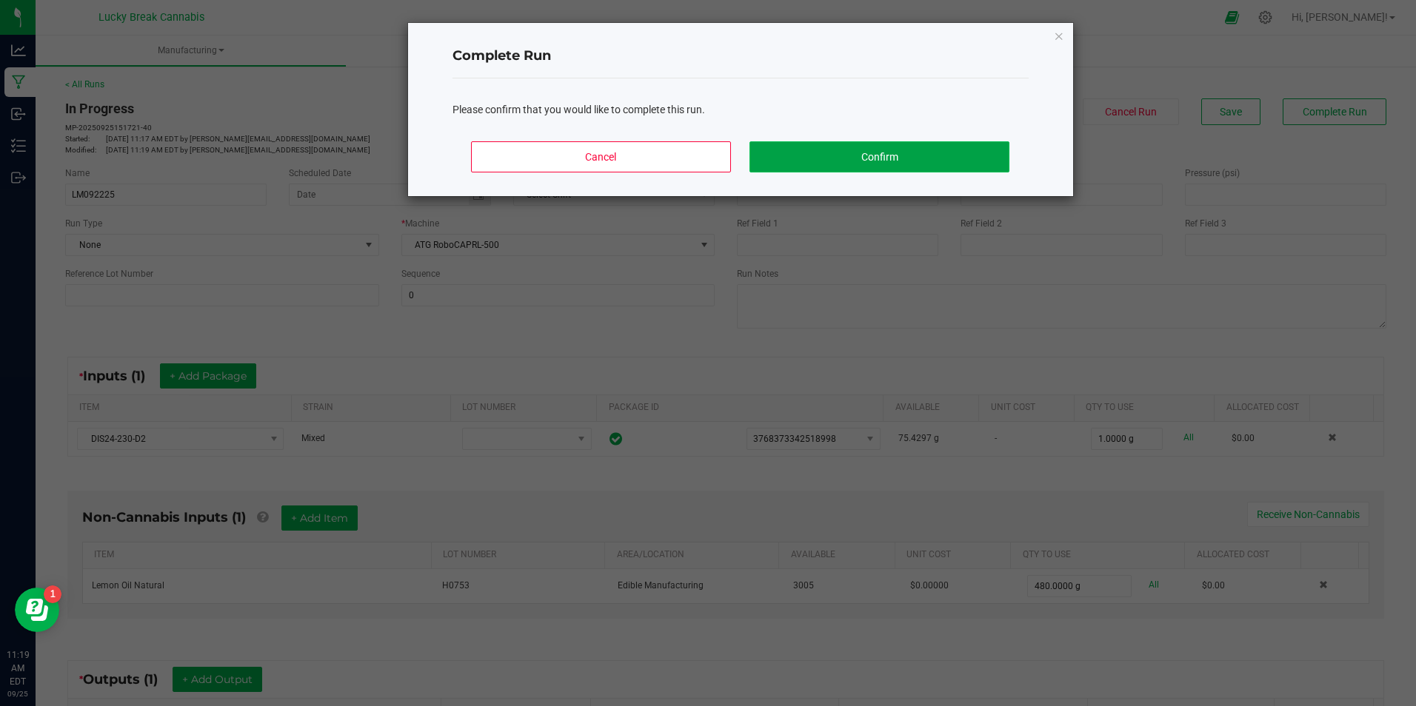
click at [863, 157] on button "Confirm" at bounding box center [878, 156] width 259 height 31
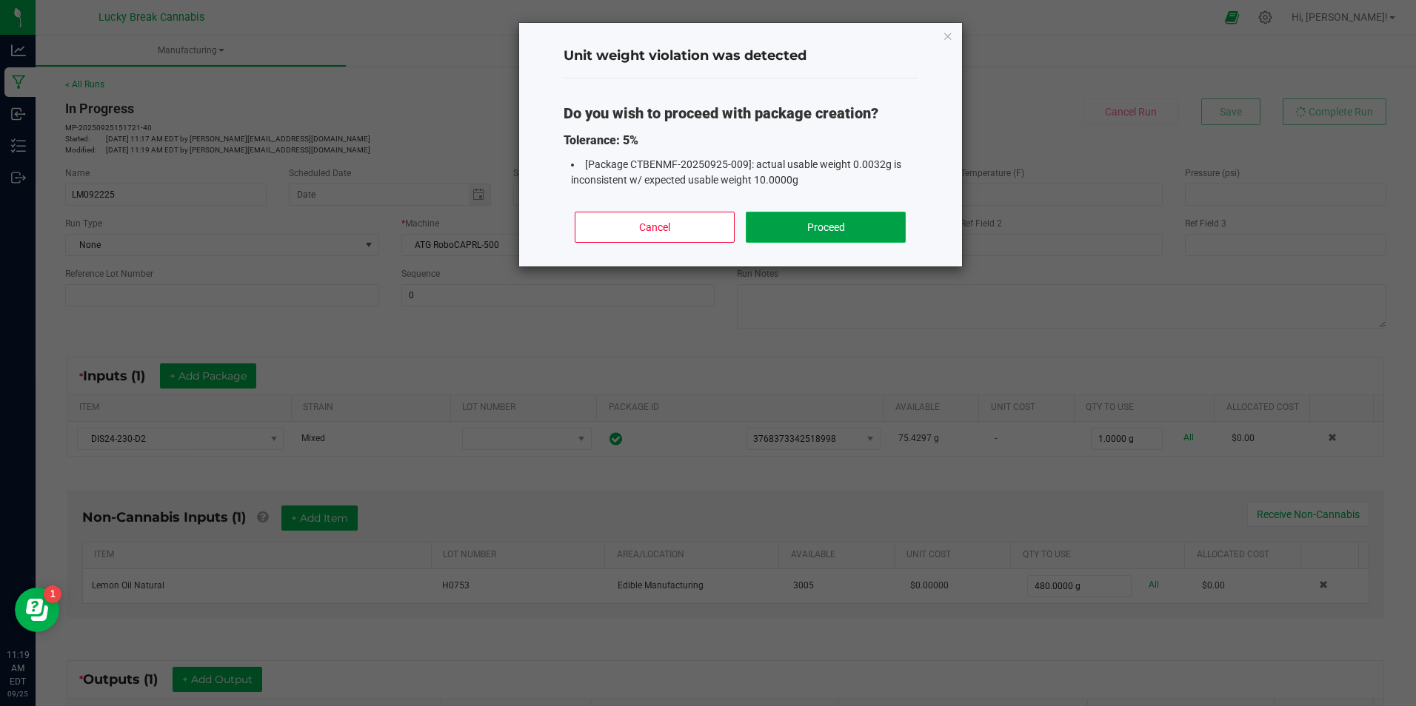
click at [795, 224] on button "Proceed" at bounding box center [825, 227] width 159 height 31
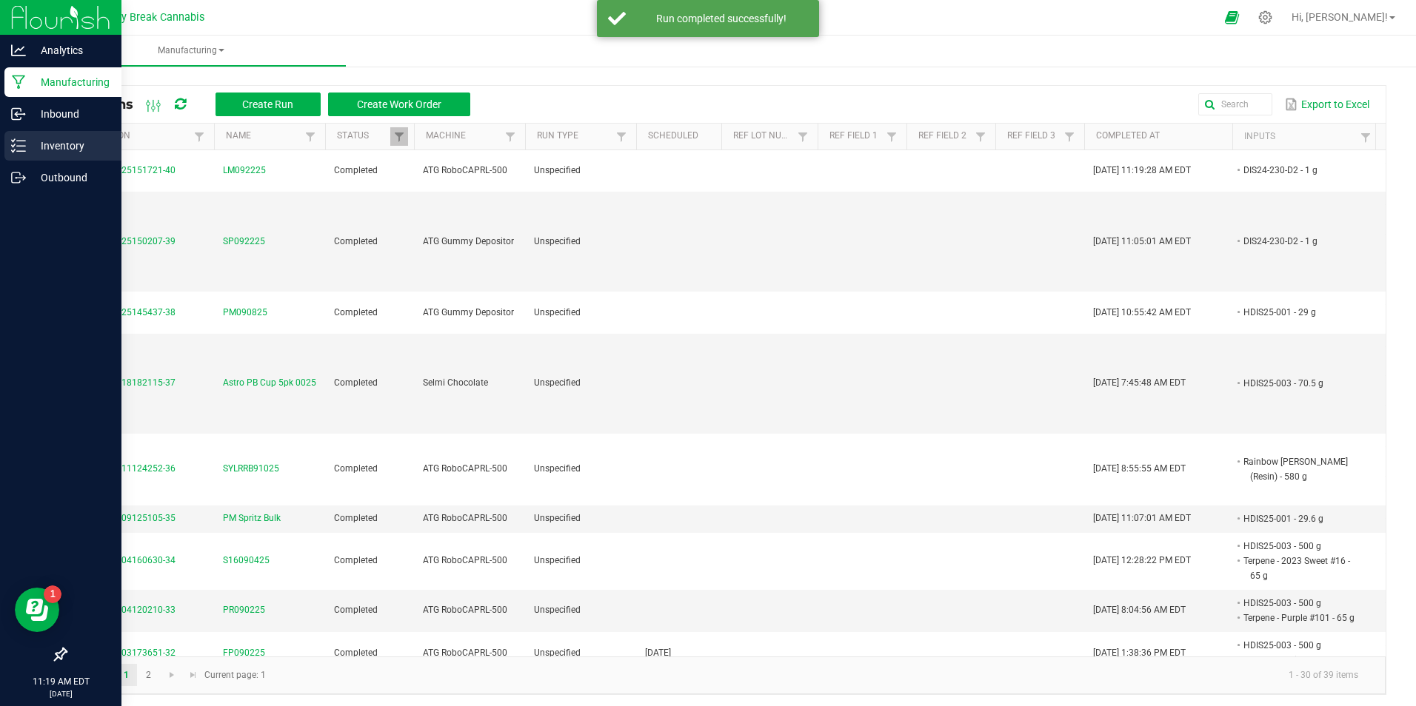
click at [56, 144] on p "Inventory" at bounding box center [70, 146] width 89 height 18
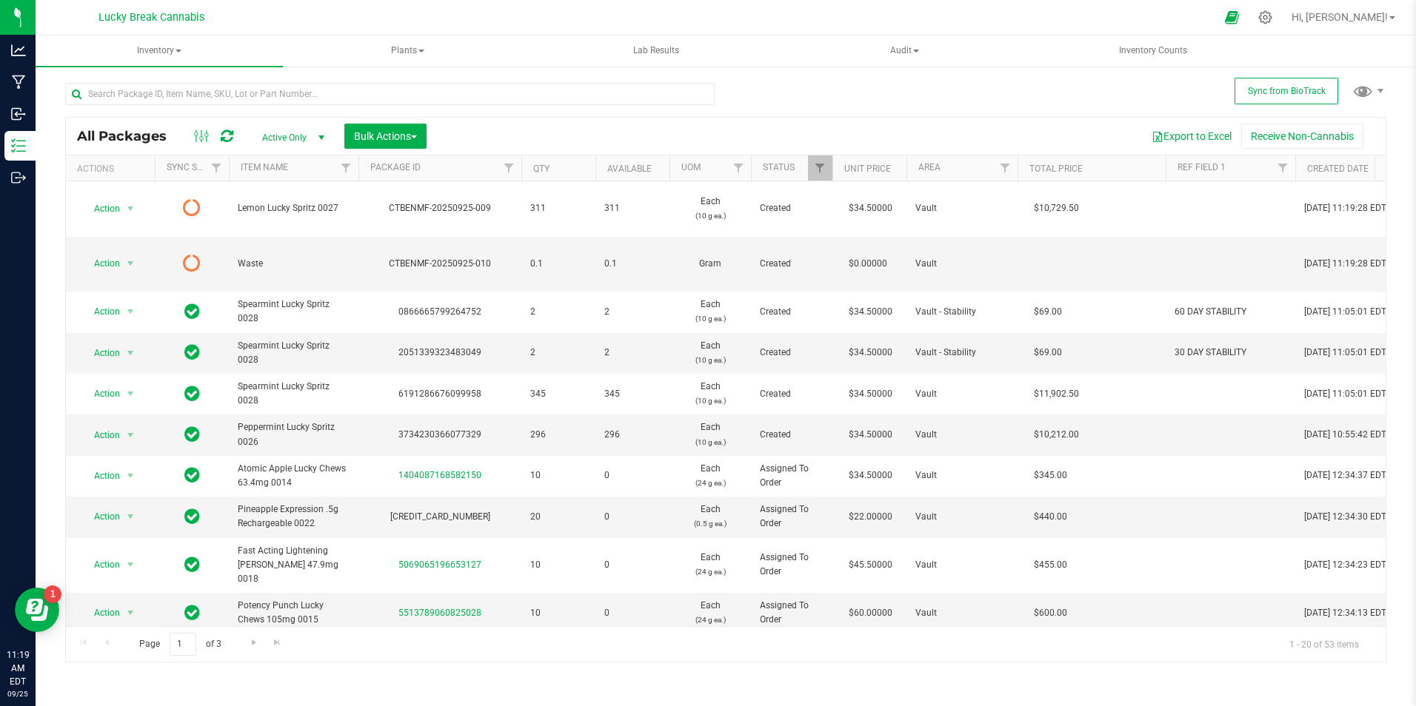
click at [223, 136] on icon at bounding box center [227, 136] width 13 height 15
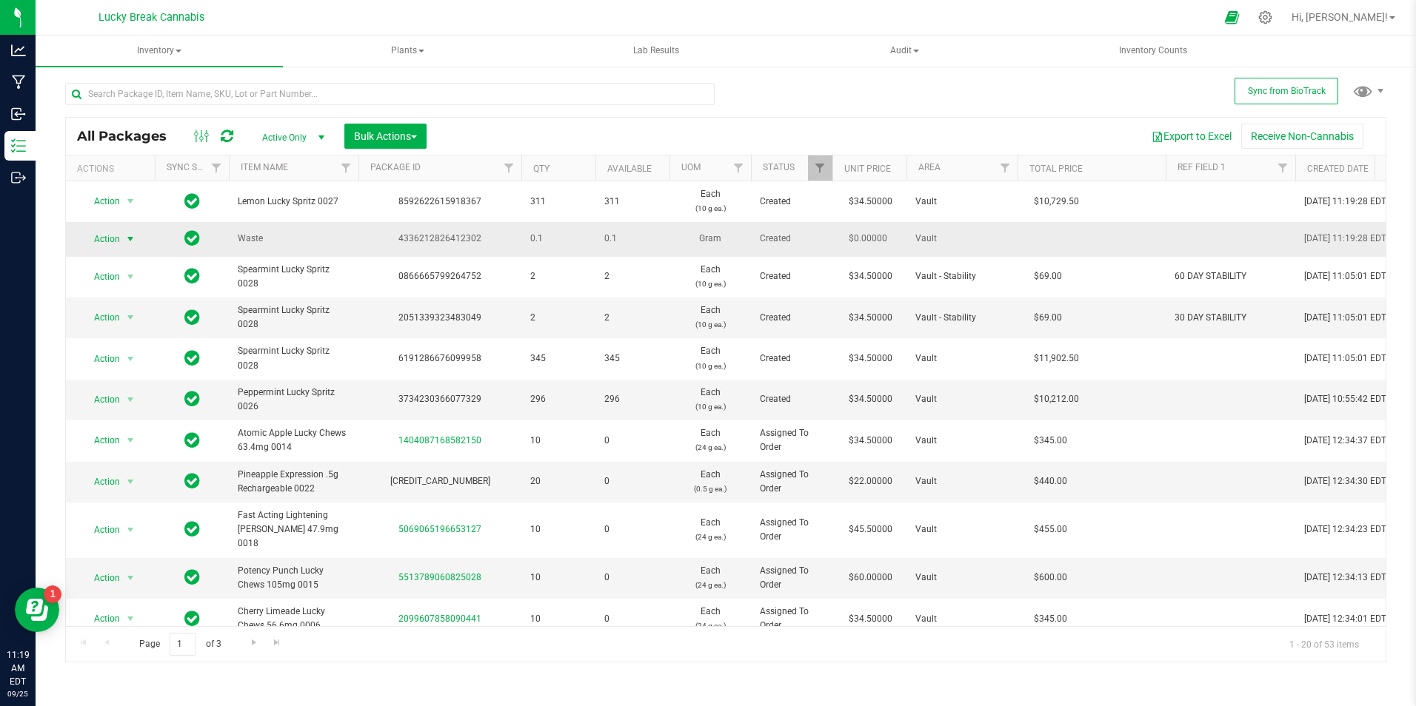
click at [139, 244] on span "select" at bounding box center [130, 239] width 19 height 21
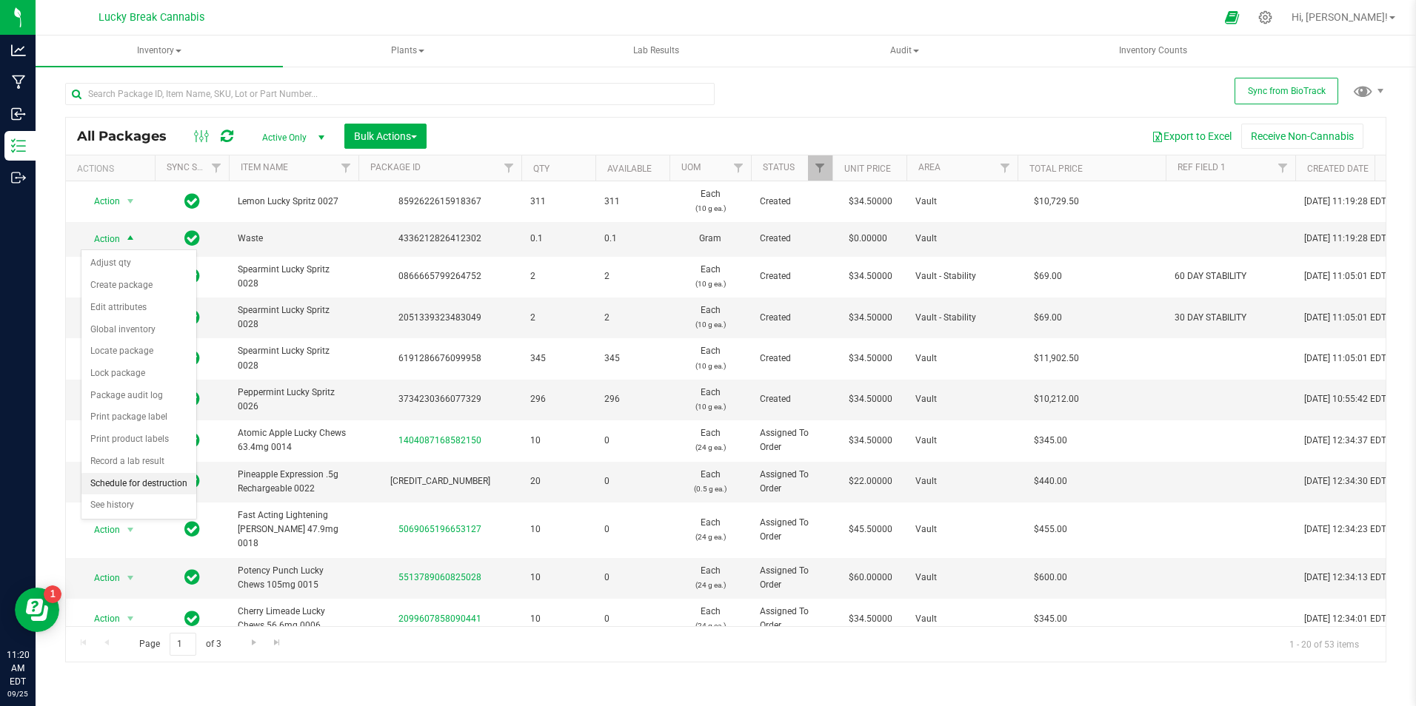
click at [144, 484] on li "Schedule for destruction" at bounding box center [138, 484] width 115 height 22
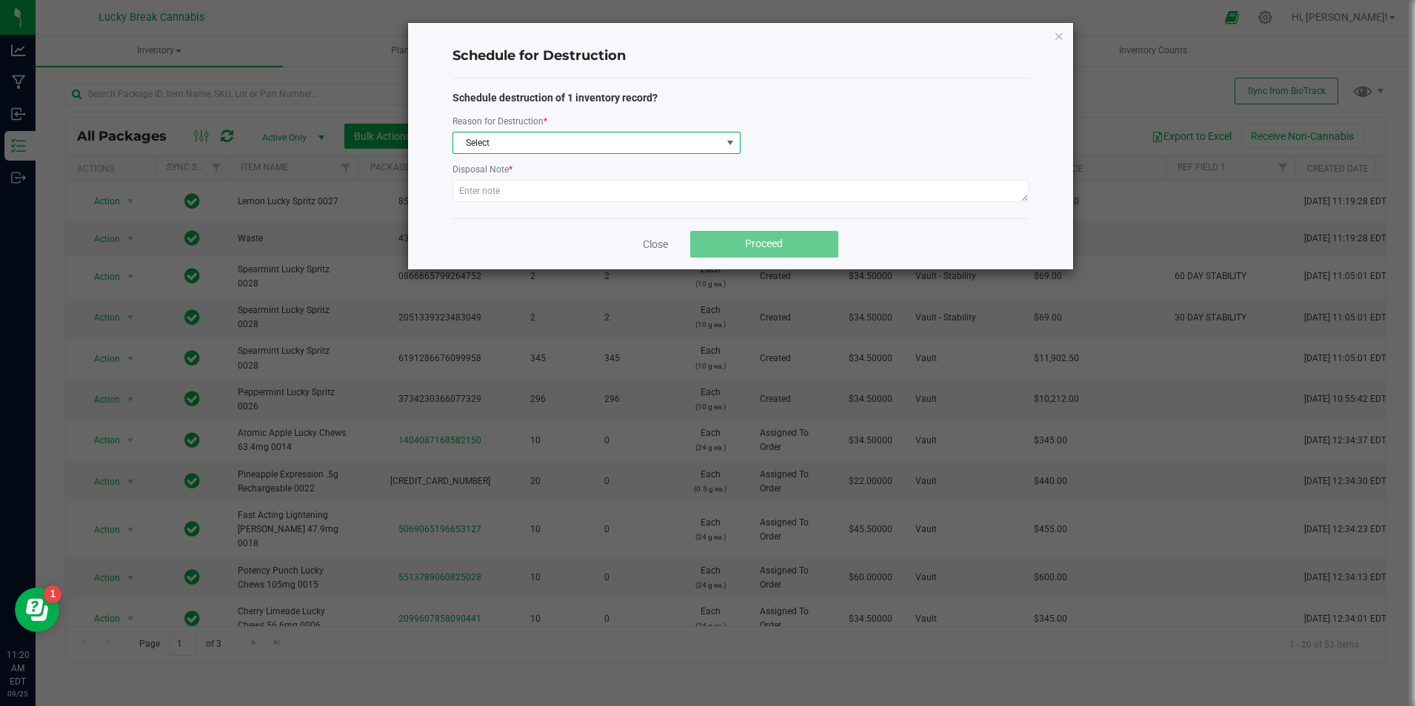
click at [615, 142] on span "Select" at bounding box center [587, 143] width 268 height 21
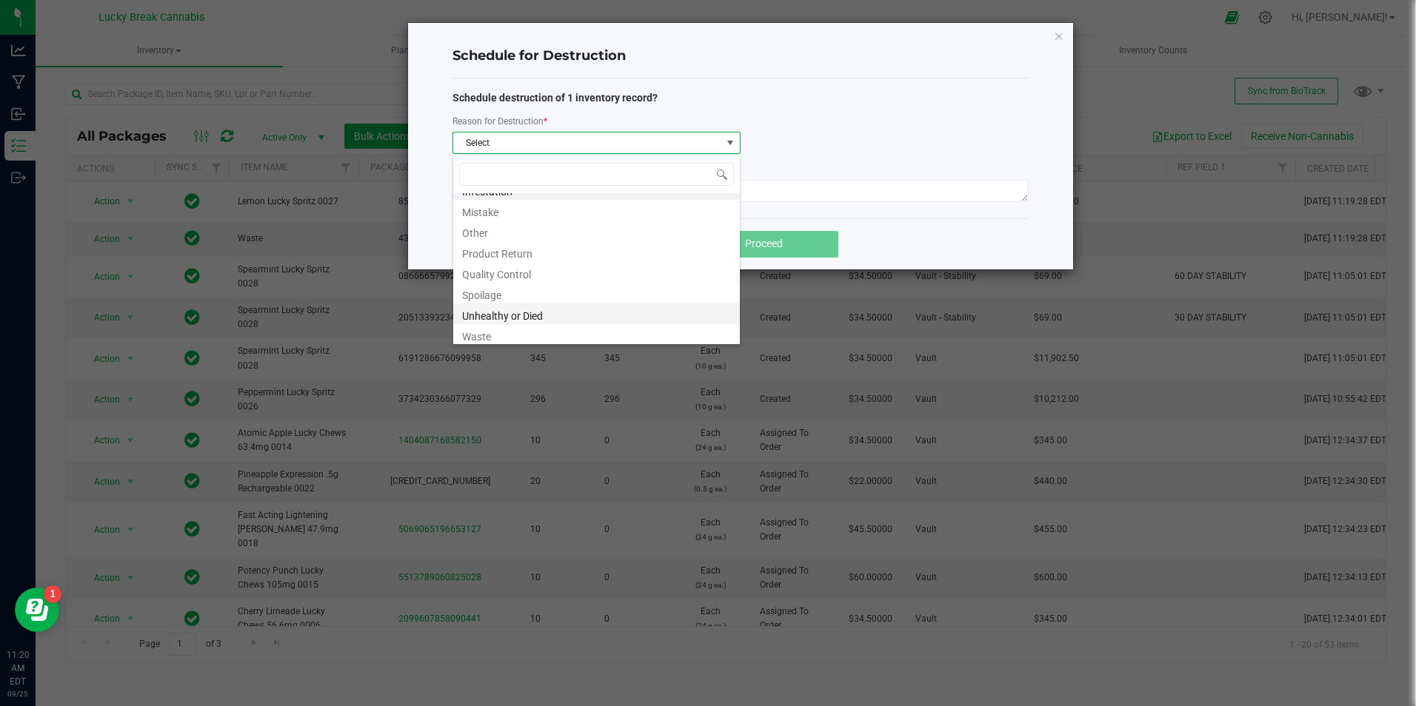
scroll to position [18, 0]
click at [511, 331] on li "Waste" at bounding box center [596, 331] width 287 height 21
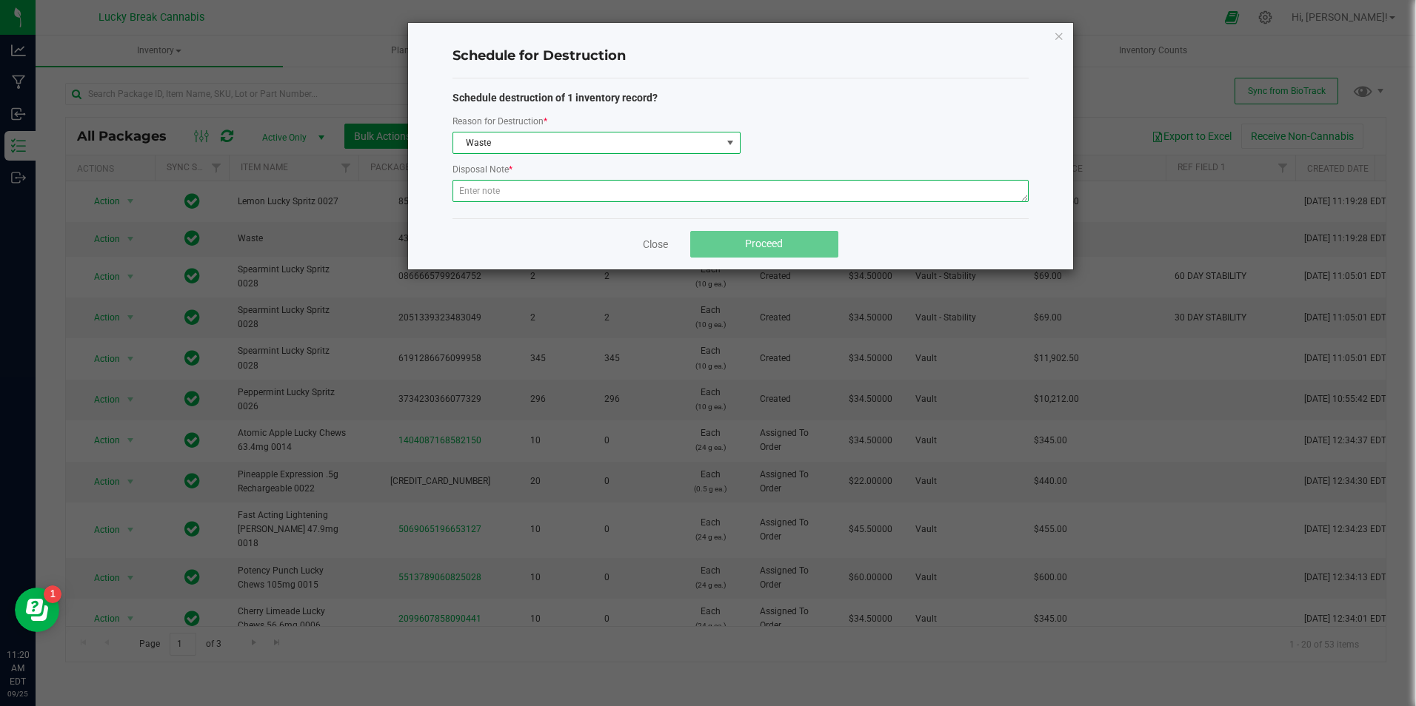
click at [601, 191] on textarea at bounding box center [740, 191] width 576 height 22
type textarea "WASTE FROM SP092225"
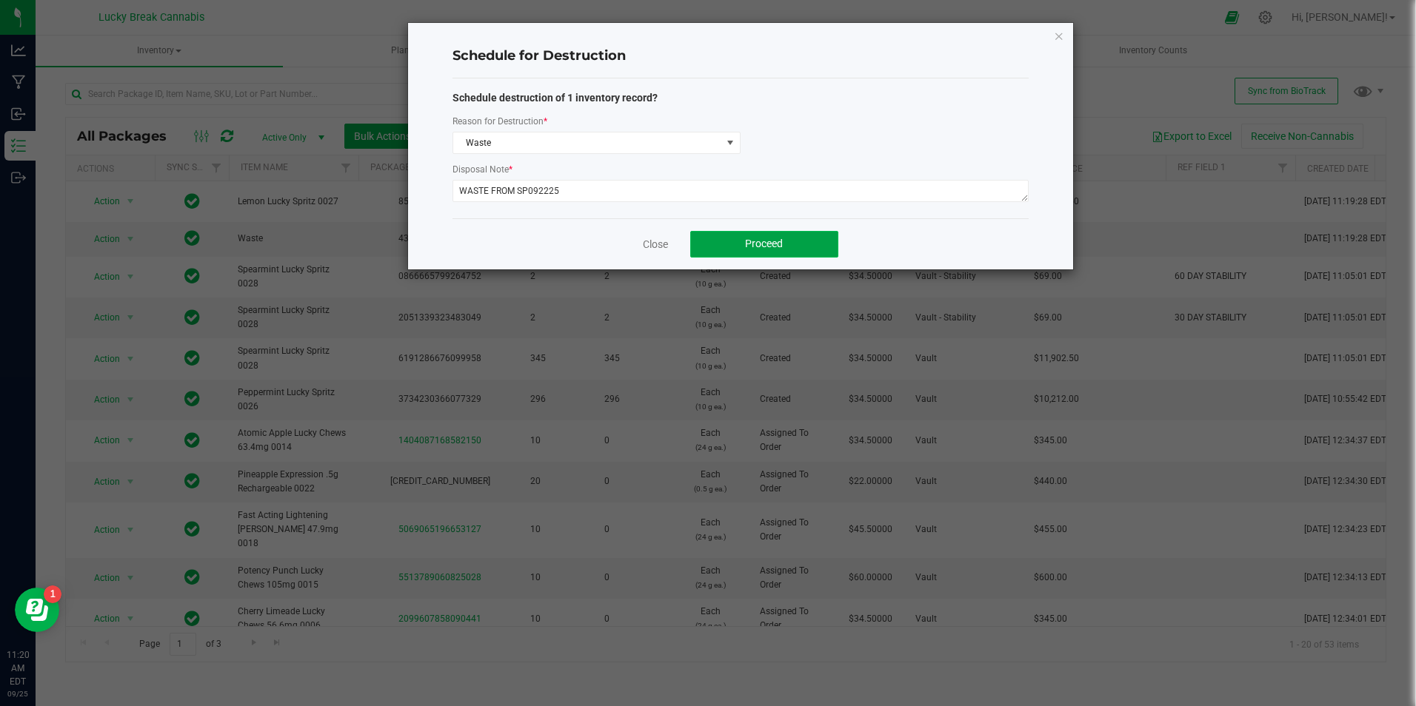
click at [715, 234] on button "Proceed" at bounding box center [764, 244] width 148 height 27
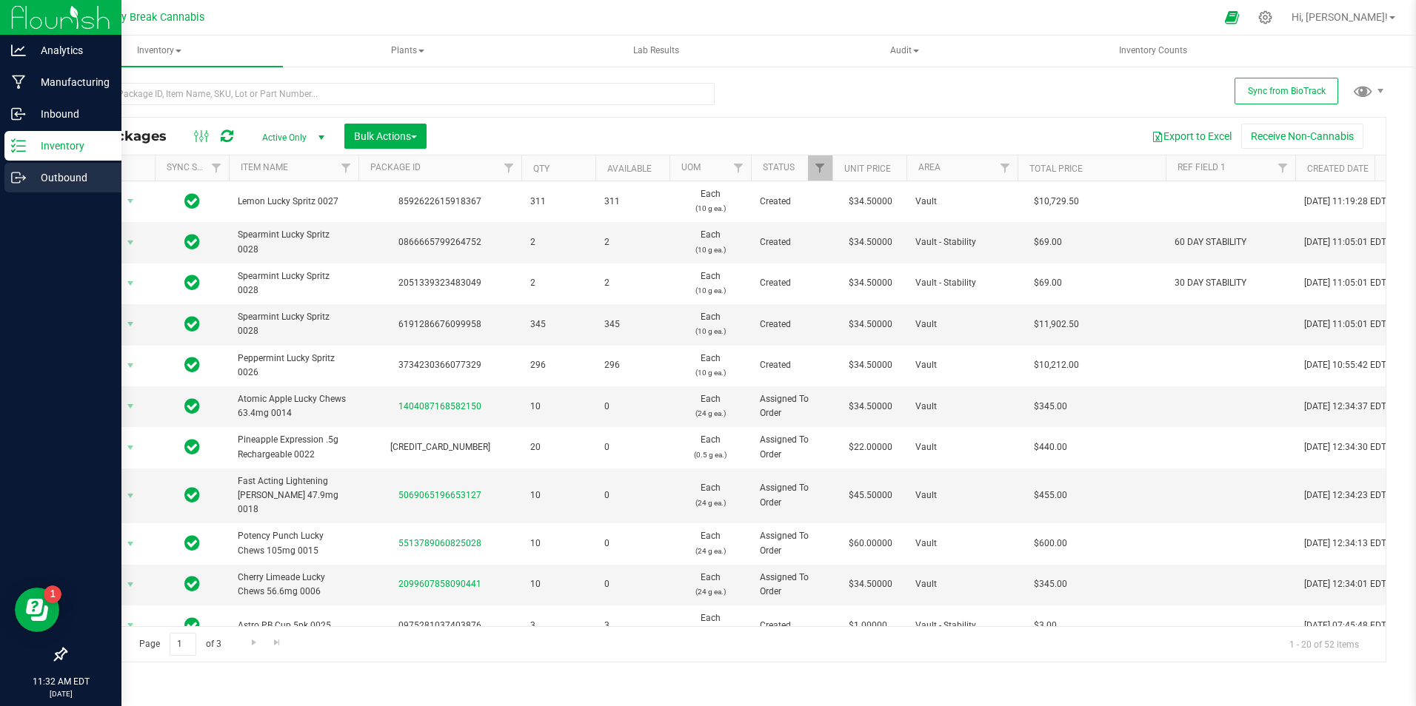
click at [33, 175] on p "Outbound" at bounding box center [70, 178] width 89 height 18
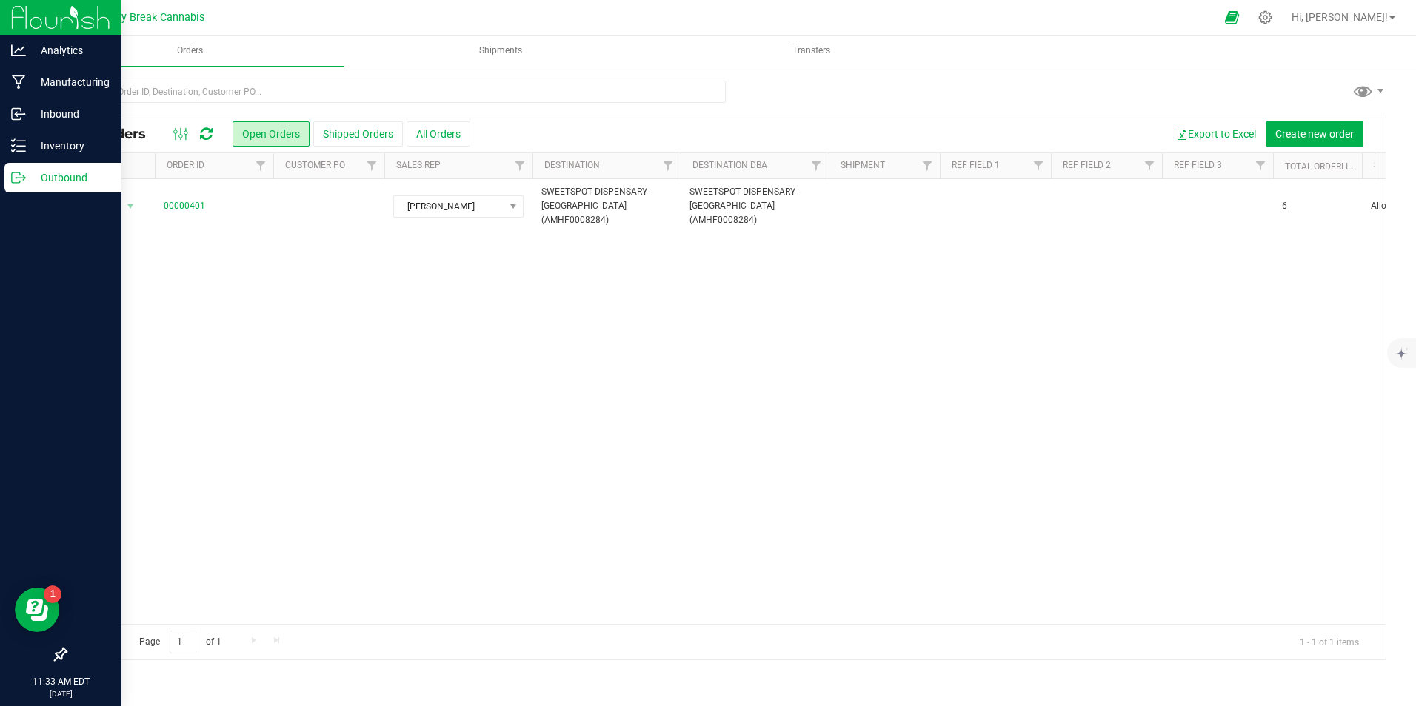
click at [1316, 332] on div "Action Action Cancel order Clone order Edit order Mark as fully paid Order audi…" at bounding box center [726, 401] width 1320 height 445
click at [1291, 138] on span "Create new order" at bounding box center [1314, 134] width 78 height 12
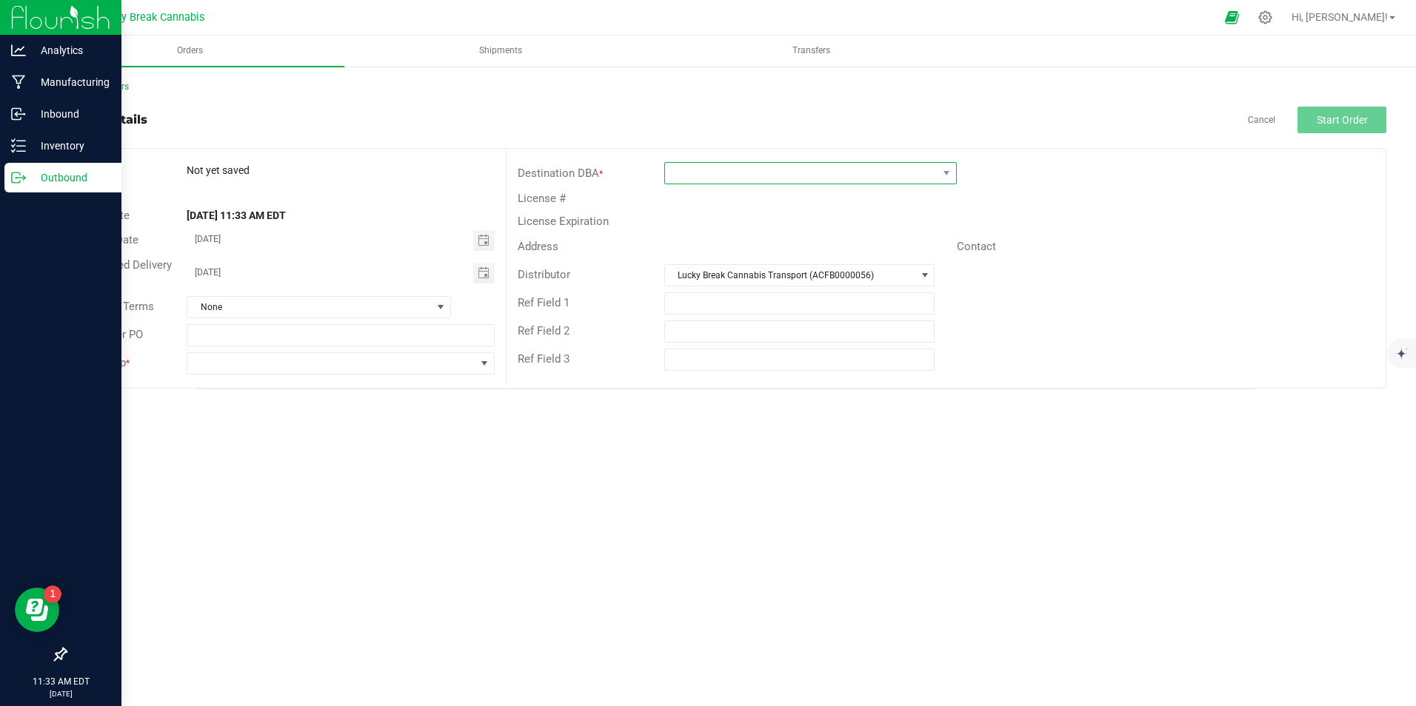
click at [721, 166] on span at bounding box center [801, 173] width 273 height 21
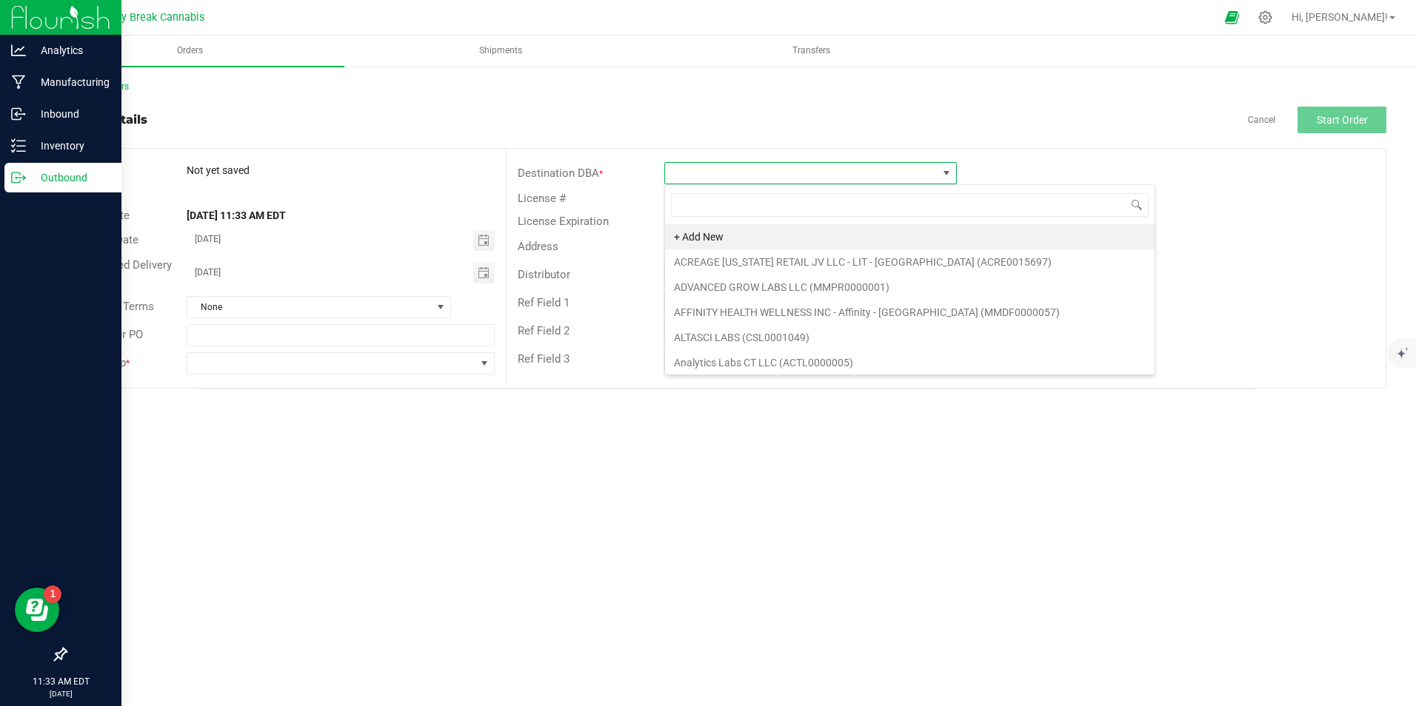
scroll to position [22, 293]
type input "NORTH"
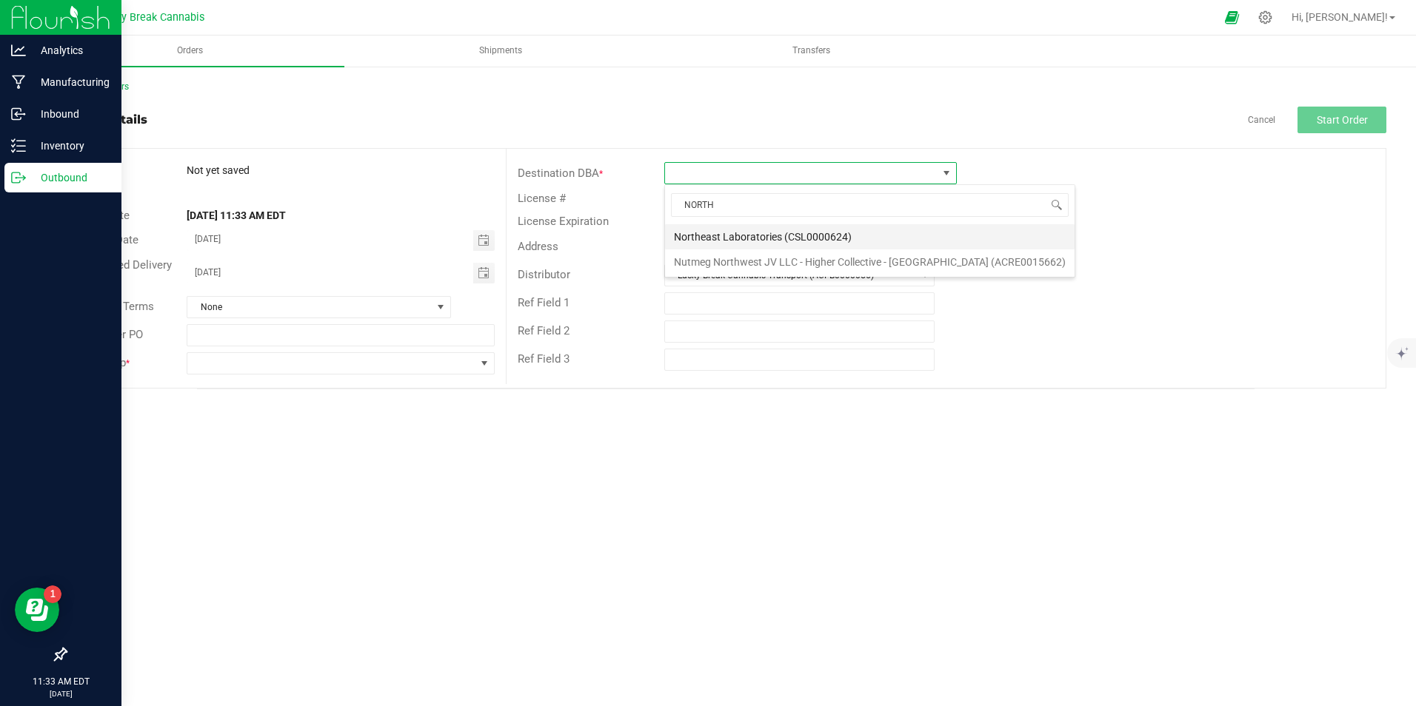
click at [760, 235] on li "Northeast Laboratories (CSL0000624)" at bounding box center [870, 236] width 410 height 25
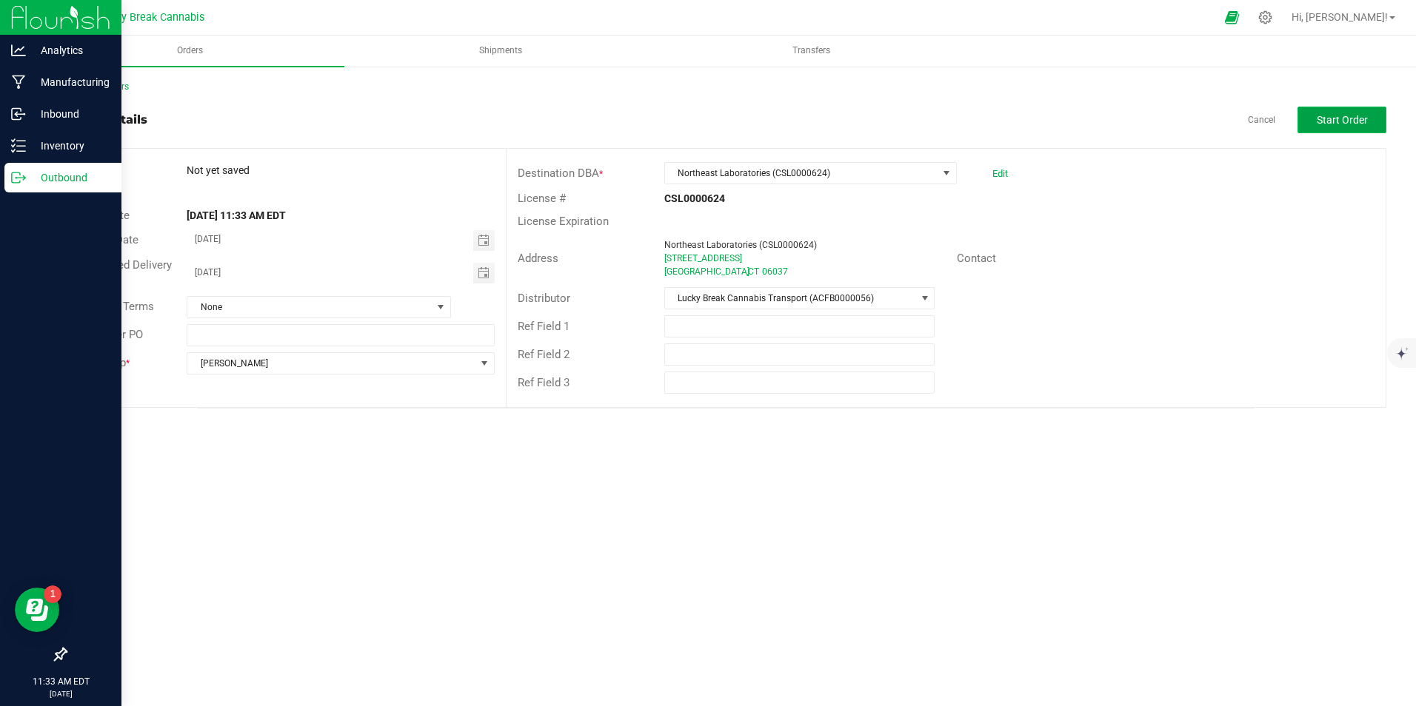
click at [1332, 124] on span "Start Order" at bounding box center [1342, 120] width 51 height 12
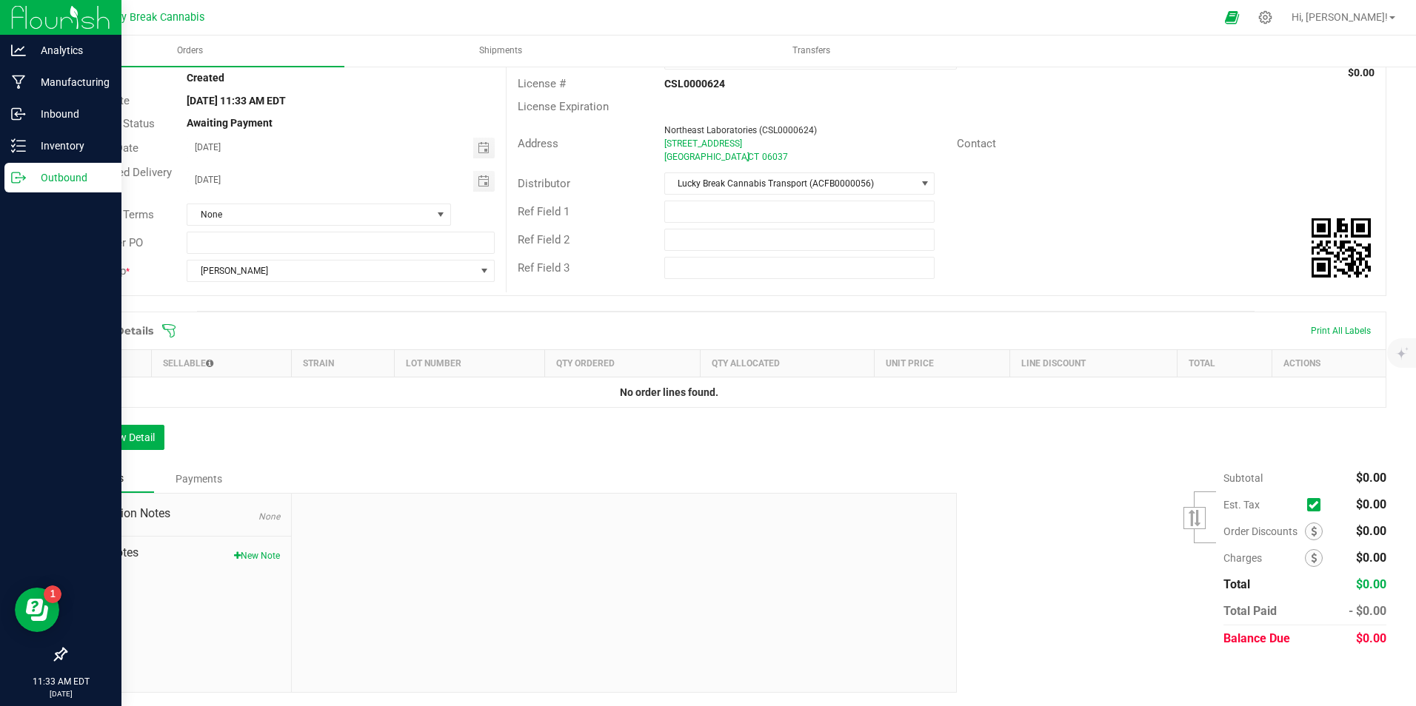
scroll to position [116, 0]
click at [124, 440] on button "Add New Detail" at bounding box center [114, 436] width 99 height 25
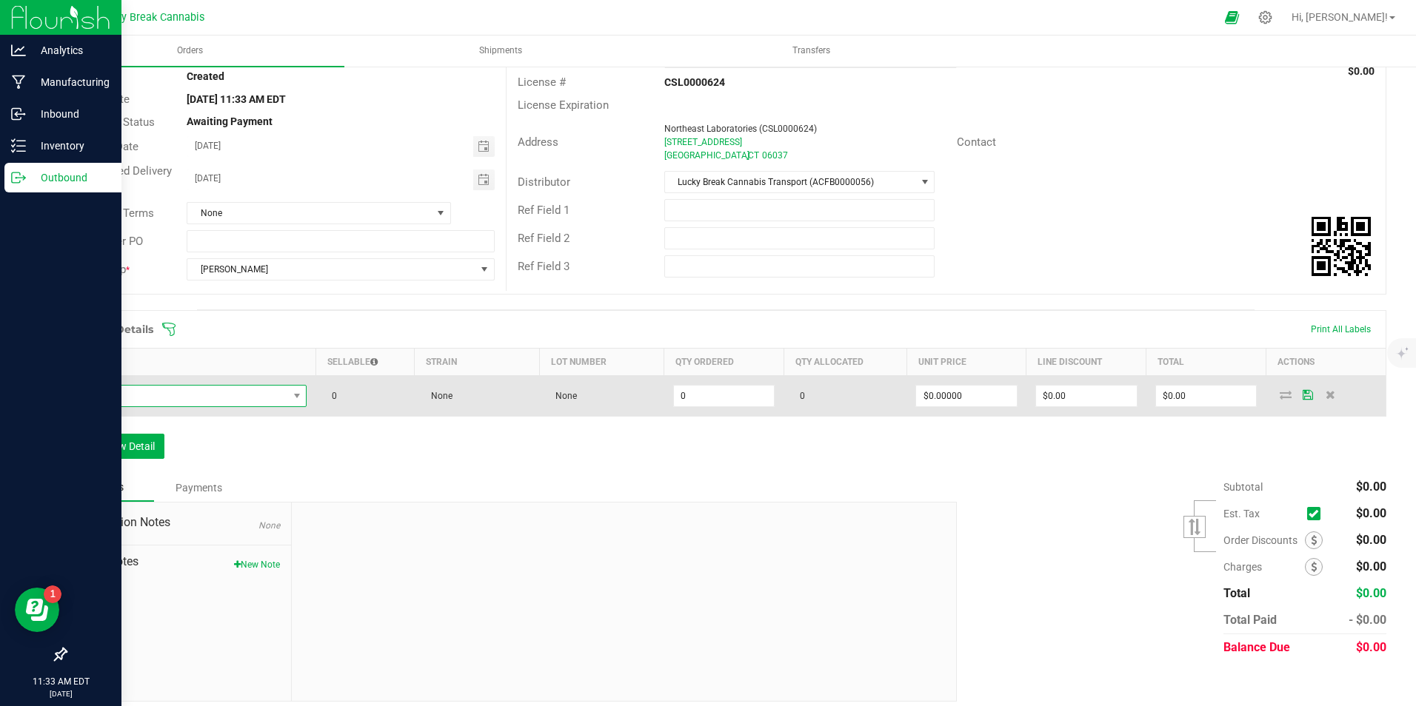
click at [193, 392] on span "NO DATA FOUND" at bounding box center [182, 396] width 212 height 21
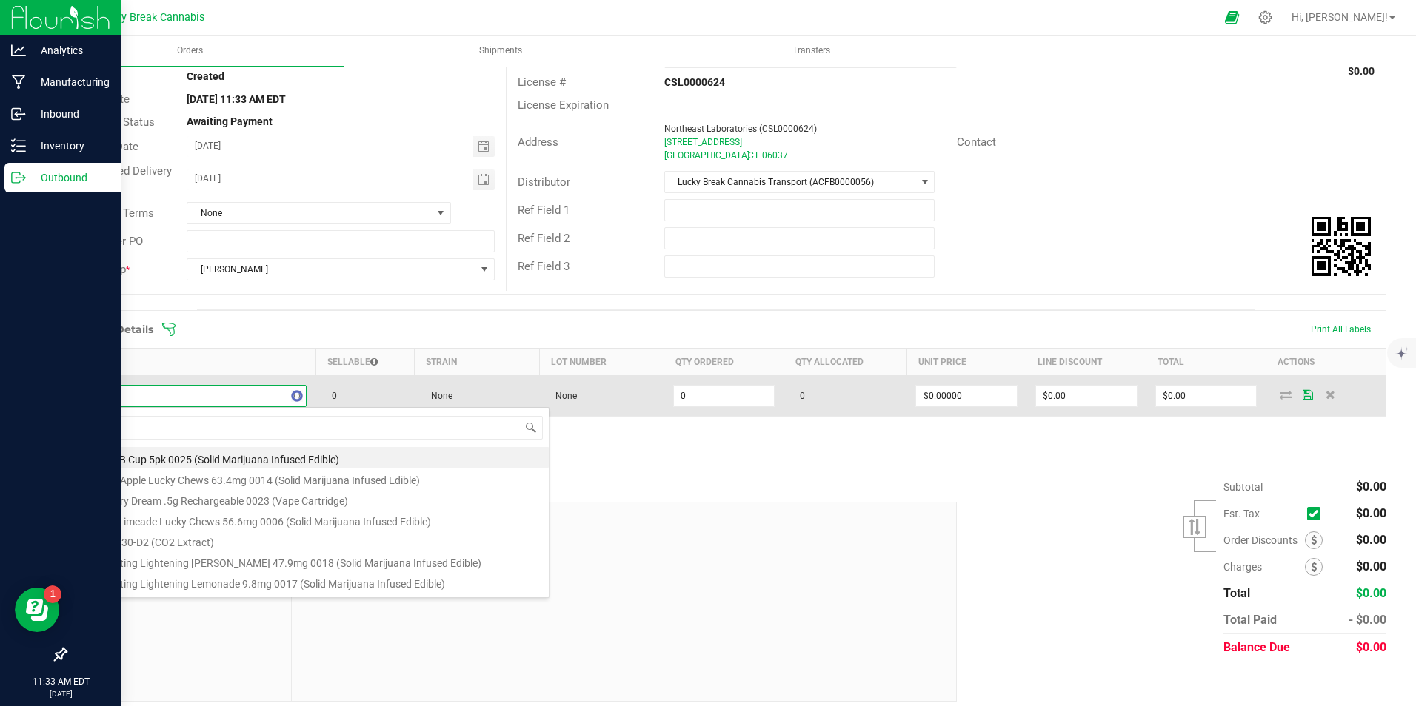
type input "pepp"
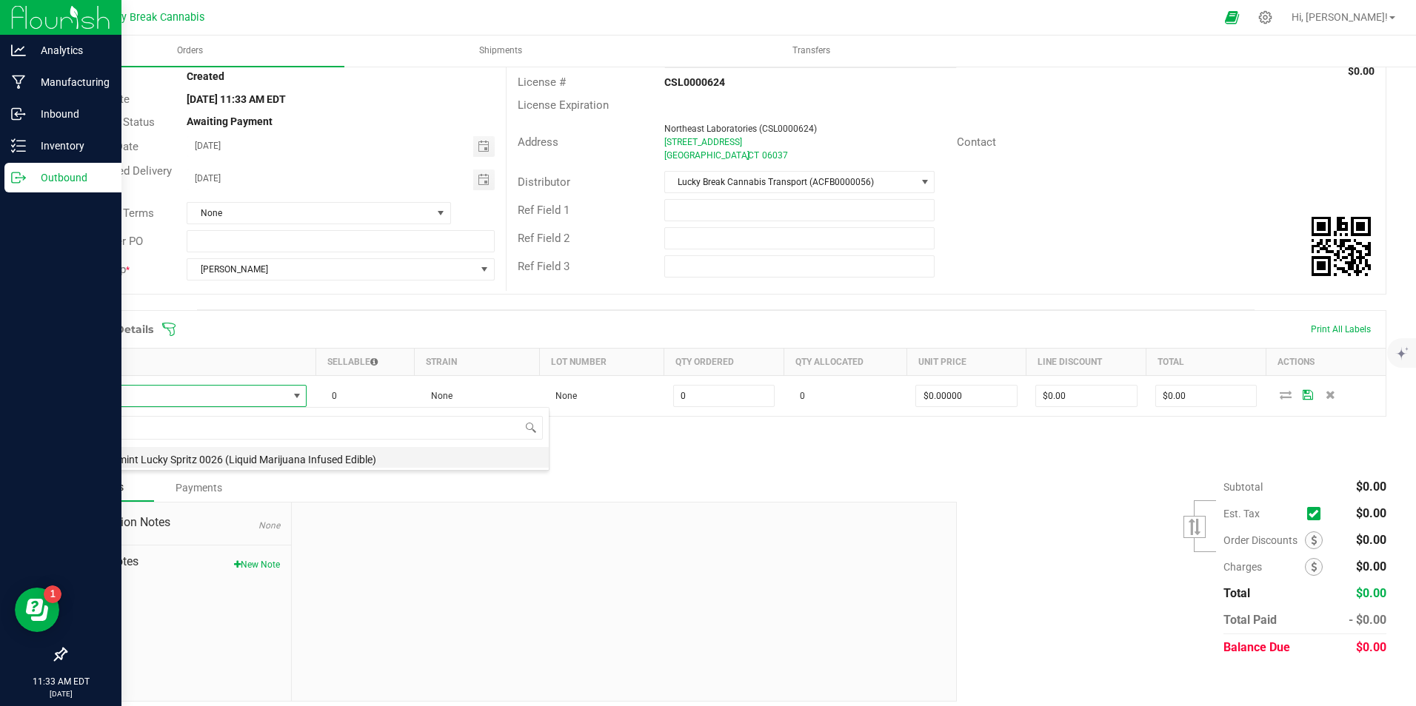
click at [199, 453] on li "Peppermint Lucky Spritz 0026 (Liquid Marijuana Infused Edible)" at bounding box center [312, 457] width 472 height 21
type input "0 ea"
type input "$34.50000"
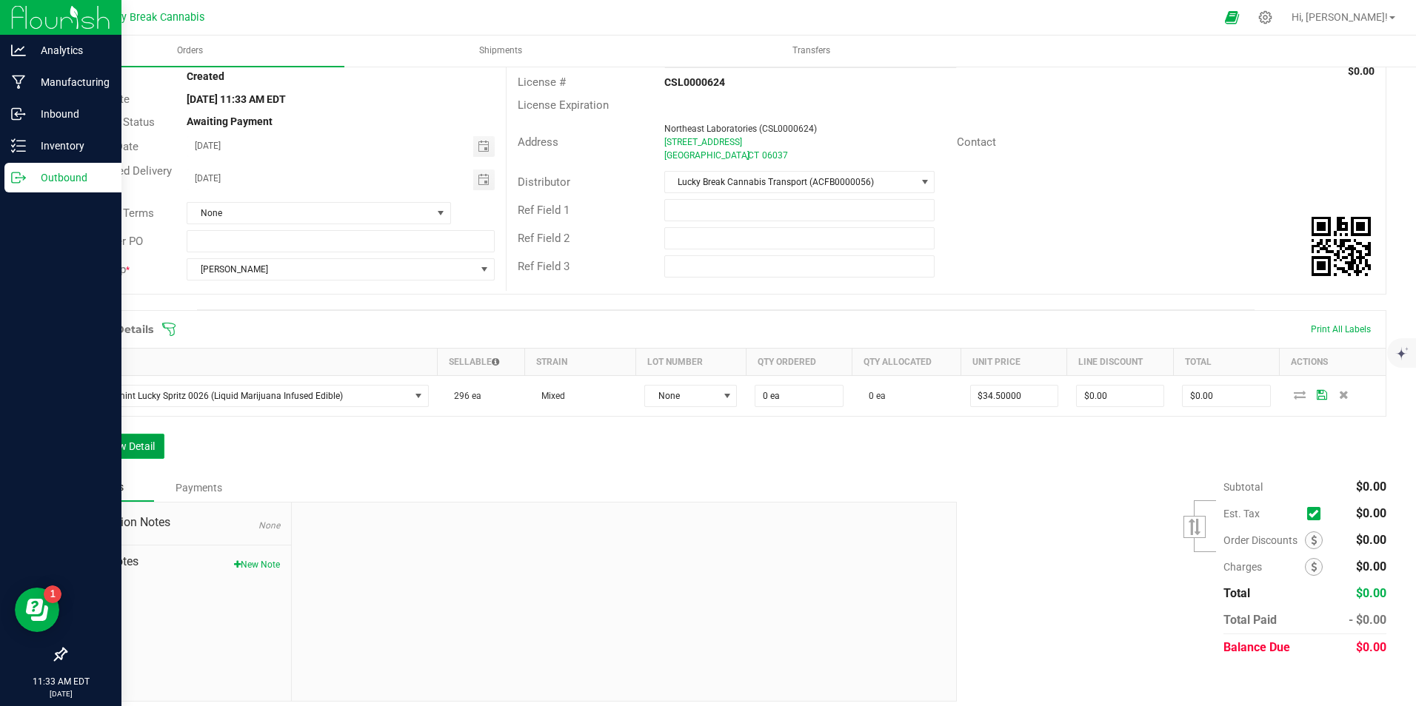
click at [150, 450] on button "Add New Detail" at bounding box center [114, 446] width 99 height 25
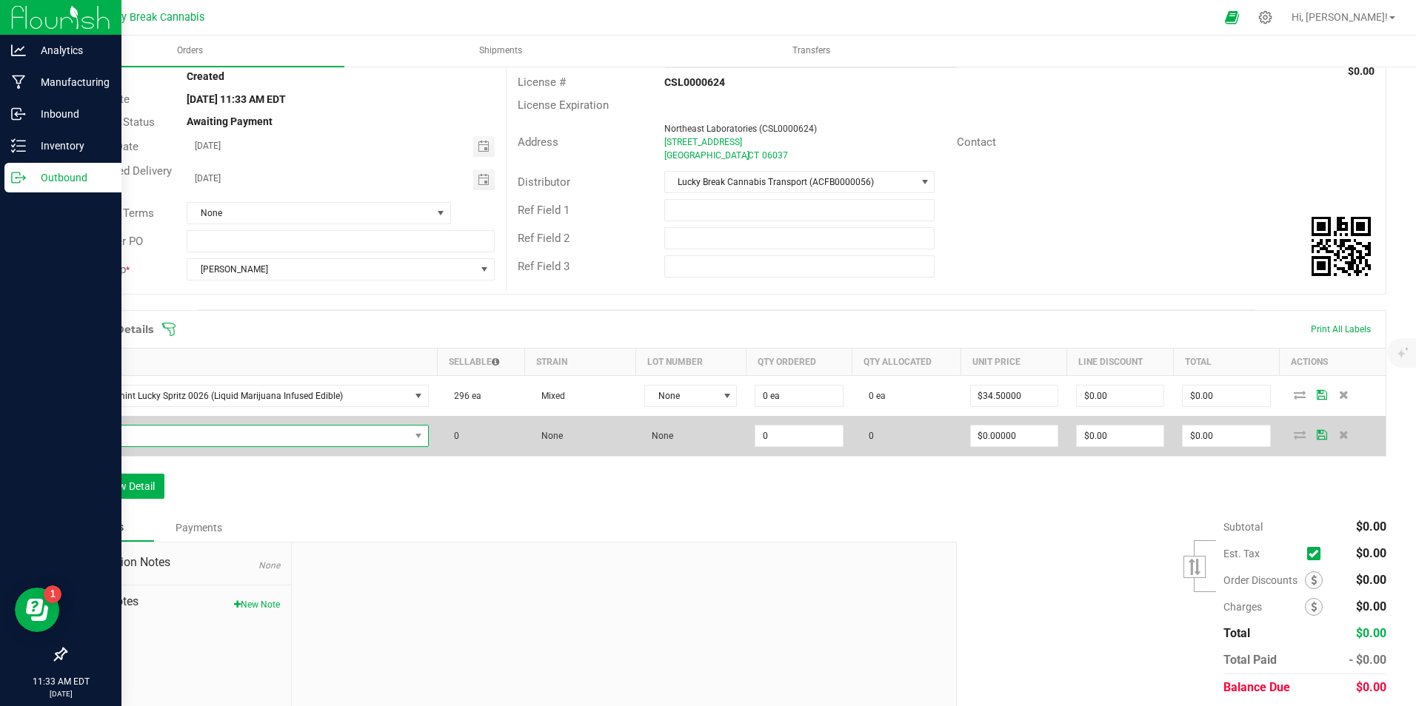
click at [150, 447] on span "NO DATA FOUND" at bounding box center [252, 436] width 353 height 22
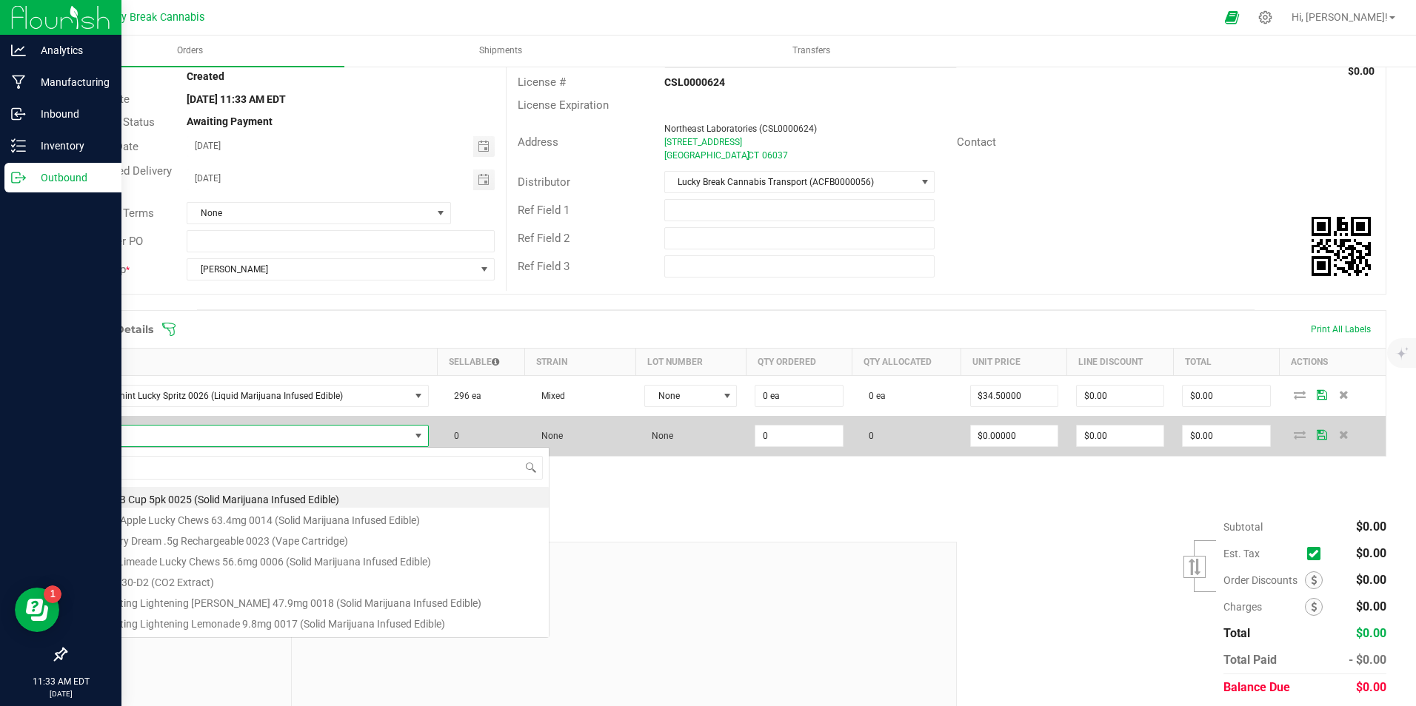
scroll to position [22, 343]
type input "spear"
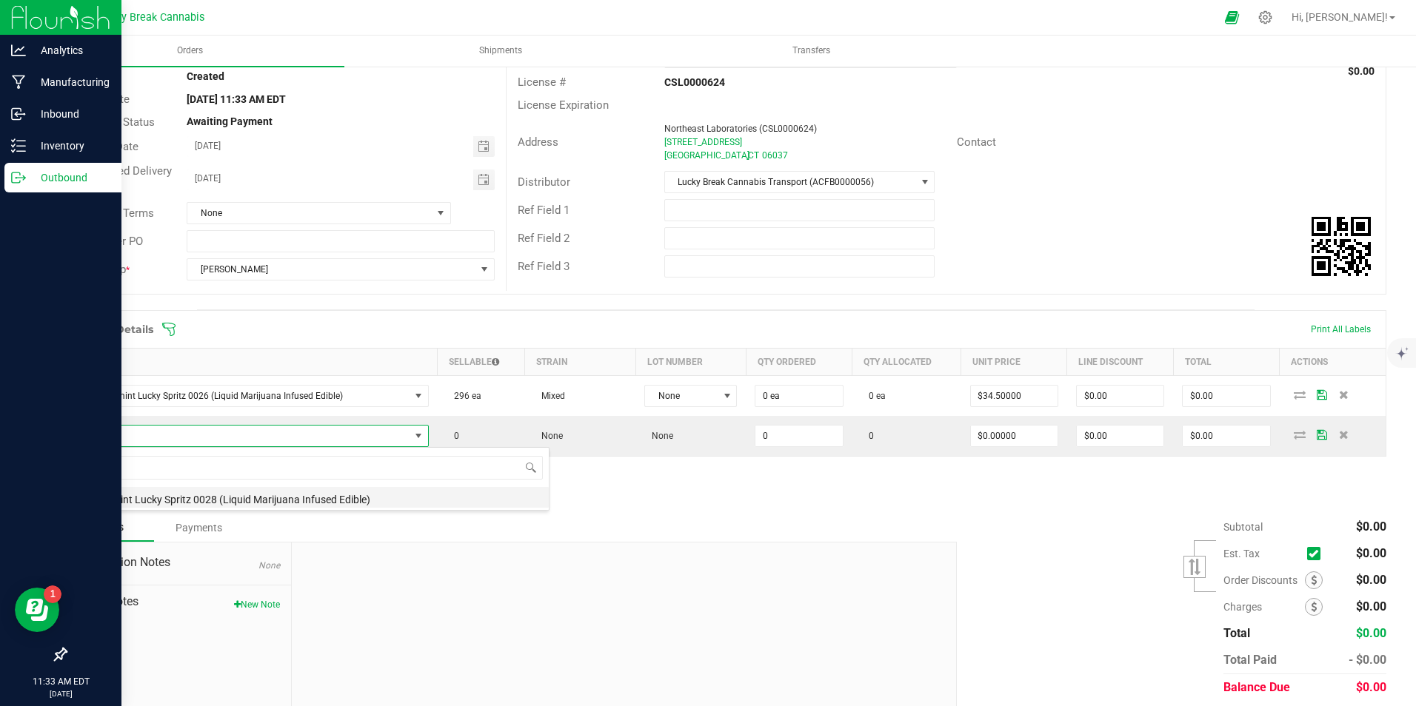
click at [159, 494] on li "Spearmint Lucky Spritz 0028 (Liquid Marijuana Infused Edible)" at bounding box center [312, 497] width 472 height 21
type input "0 ea"
type input "$34.50000"
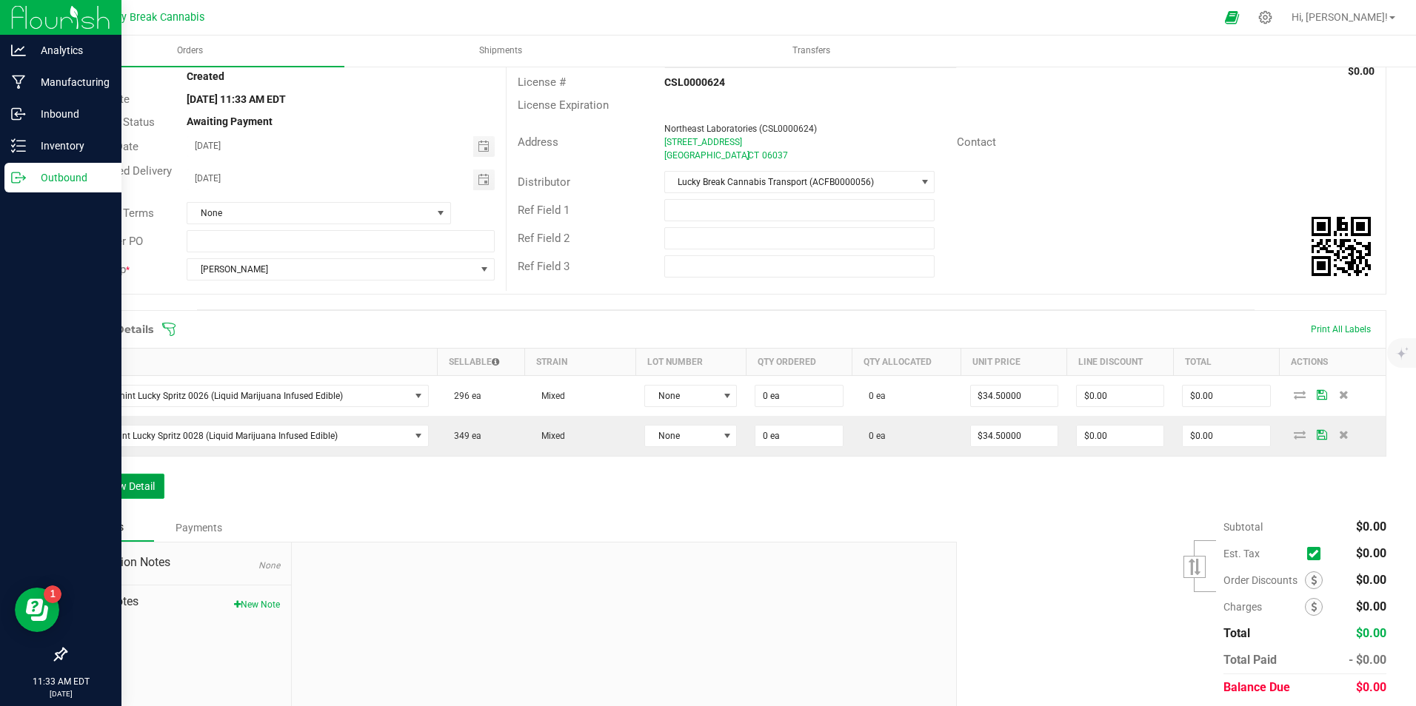
click at [130, 489] on button "Add New Detail" at bounding box center [114, 486] width 99 height 25
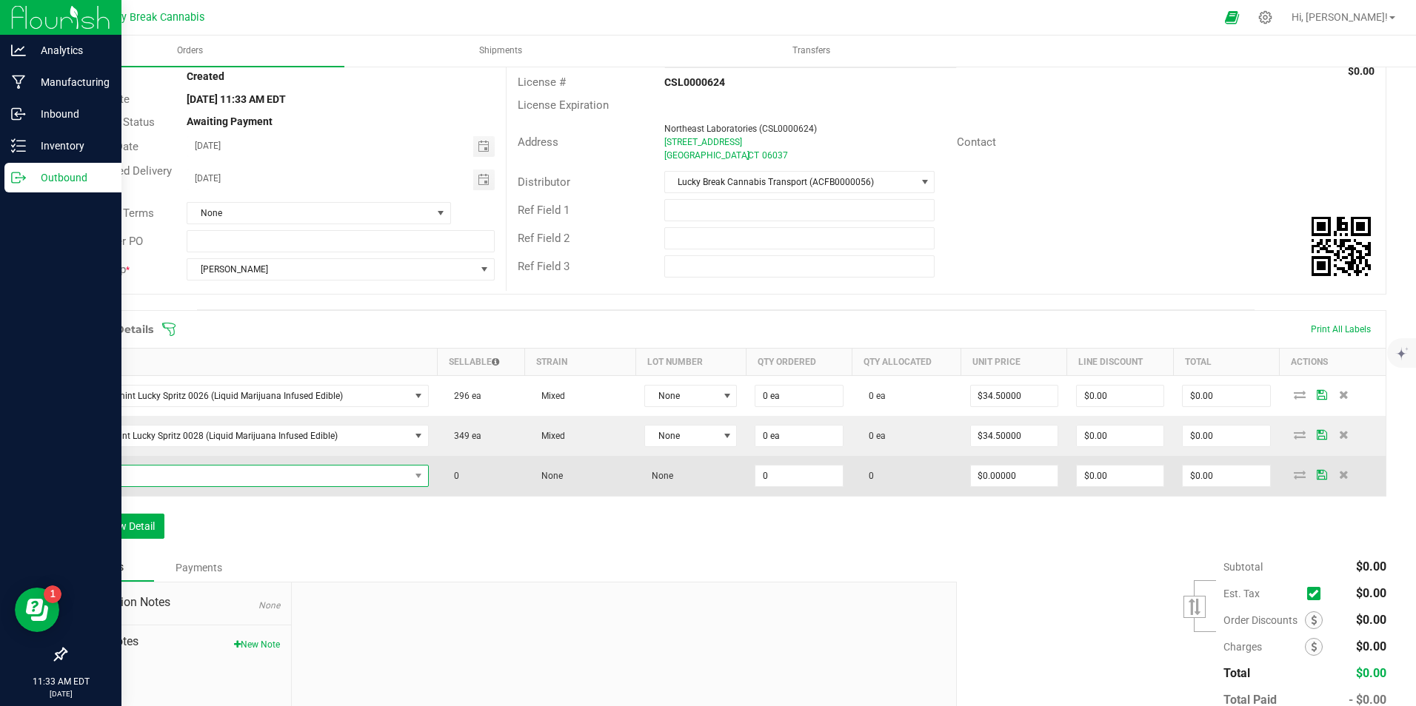
click at [158, 473] on span "NO DATA FOUND" at bounding box center [242, 476] width 333 height 21
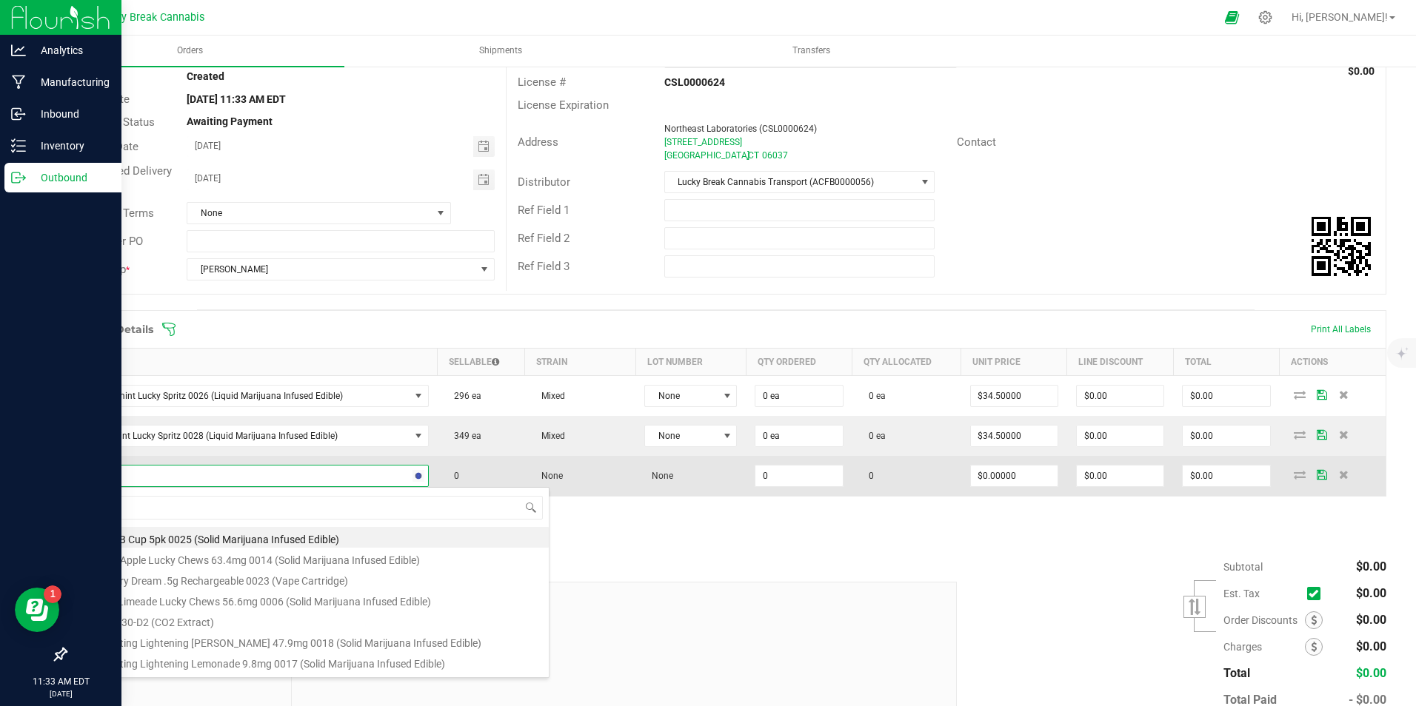
type input "lemon"
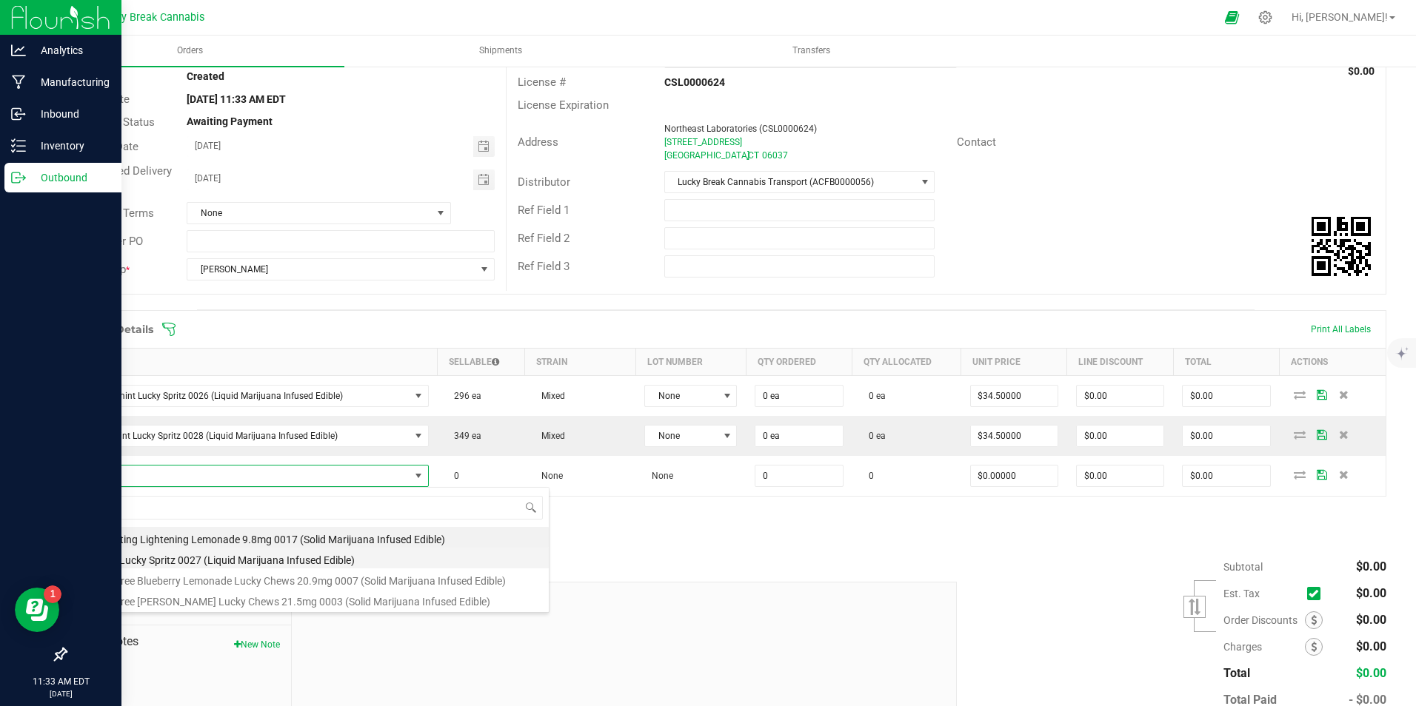
click at [187, 556] on li "Lemon Lucky Spritz 0027 (Liquid Marijuana Infused Edible)" at bounding box center [312, 558] width 472 height 21
type input "0 ea"
type input "$34.50000"
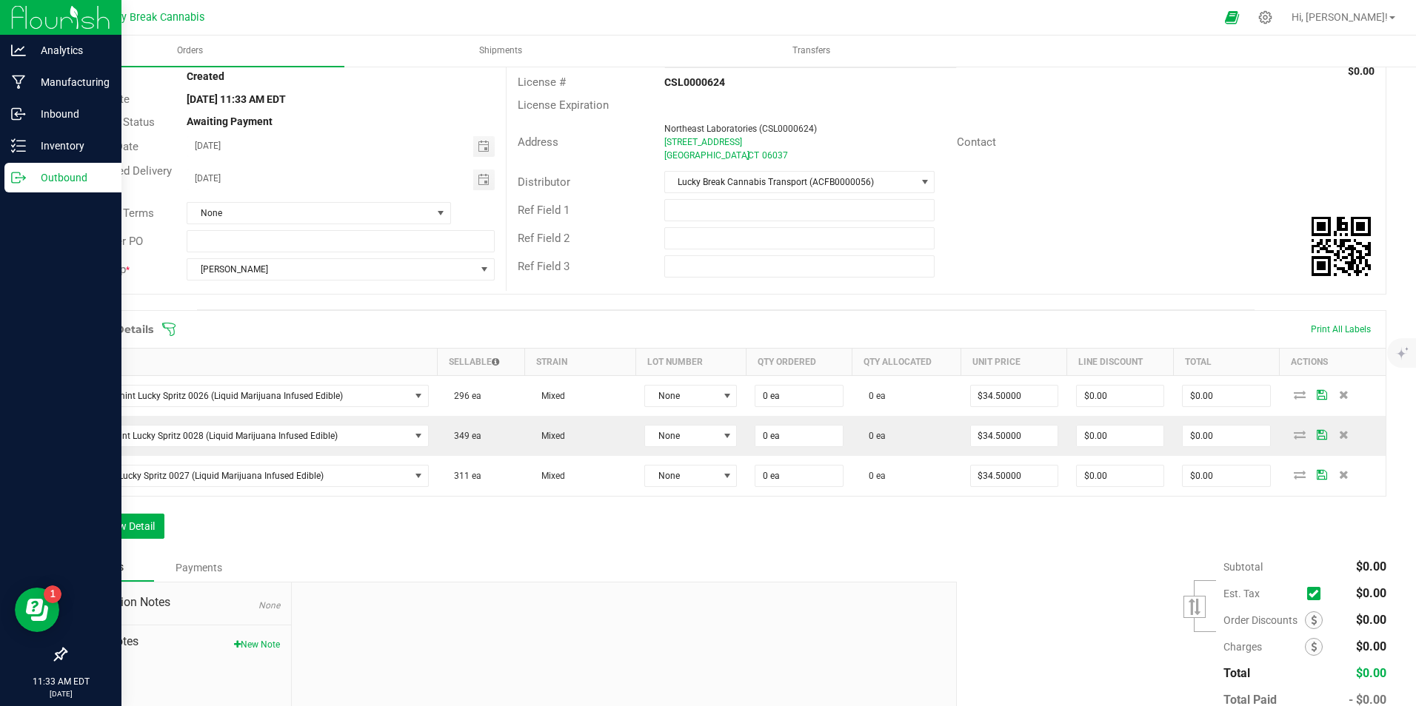
click at [337, 521] on div "Order Details Print All Labels Item Sellable Strain Lot Number Qty Ordered Qty …" at bounding box center [725, 432] width 1321 height 244
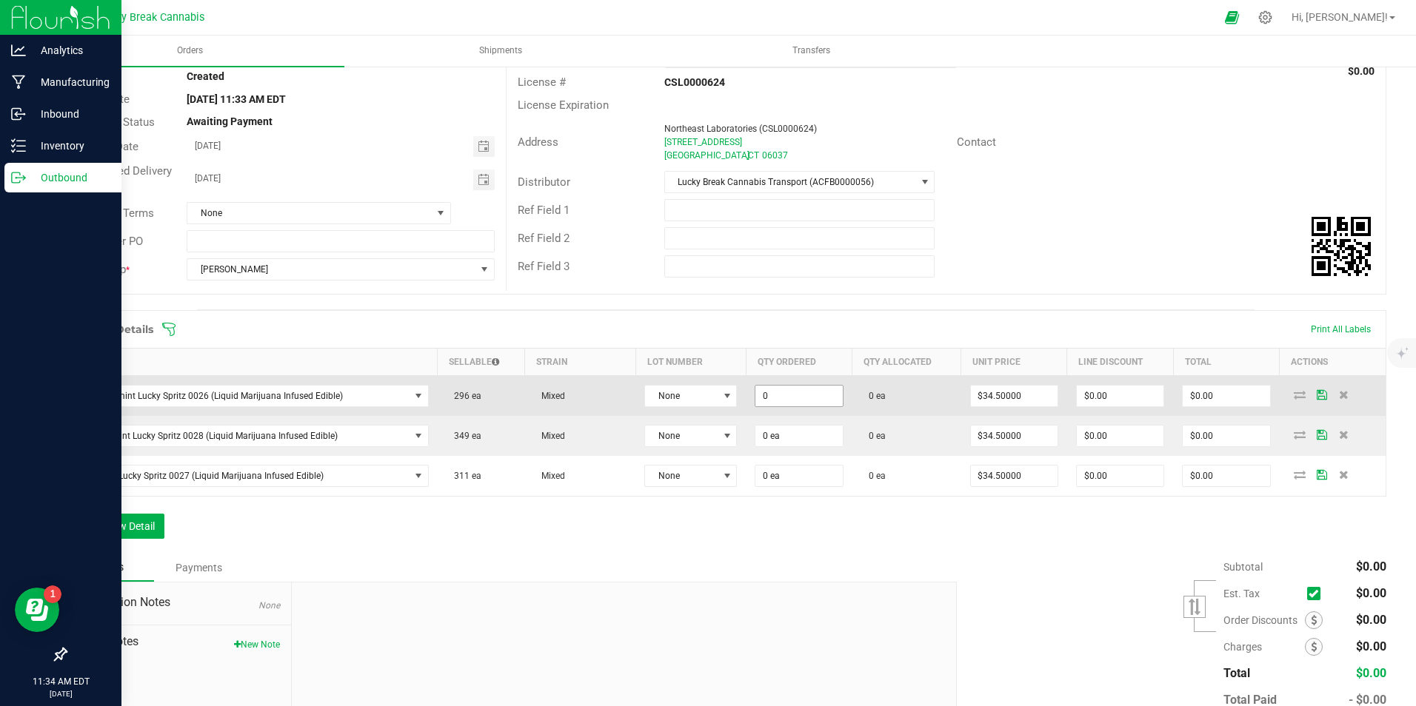
click at [788, 396] on input "0" at bounding box center [798, 396] width 87 height 21
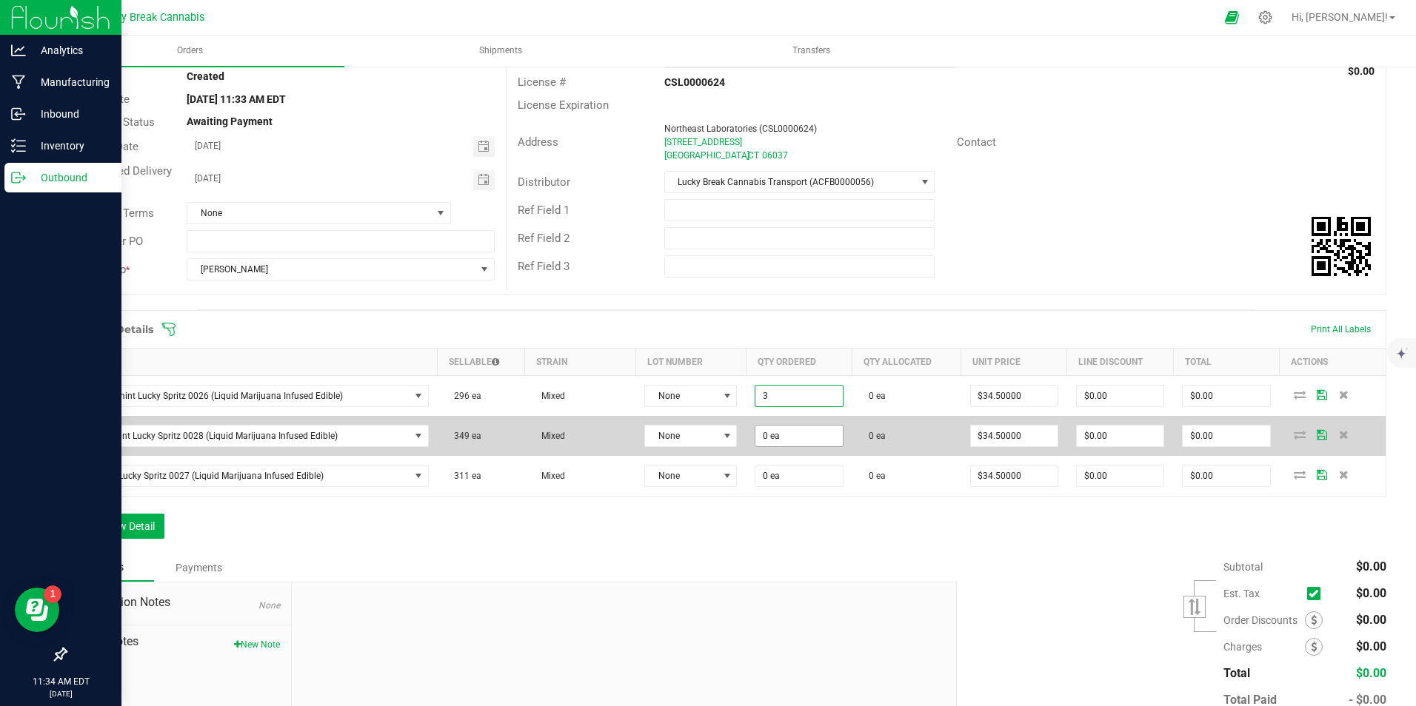
type input "3 ea"
type input "$103.50"
click at [793, 427] on input "0" at bounding box center [798, 436] width 87 height 21
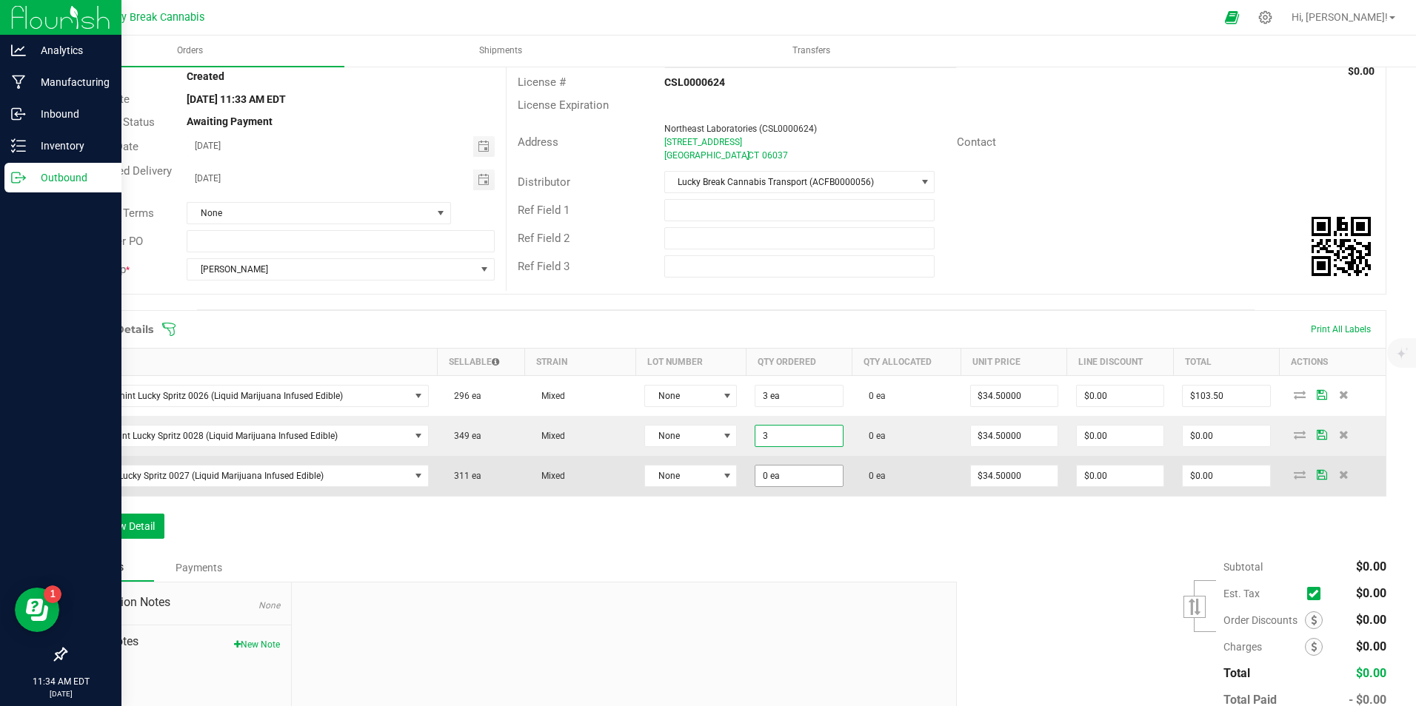
type input "3 ea"
type input "$103.50"
click at [796, 470] on input "0" at bounding box center [798, 476] width 87 height 21
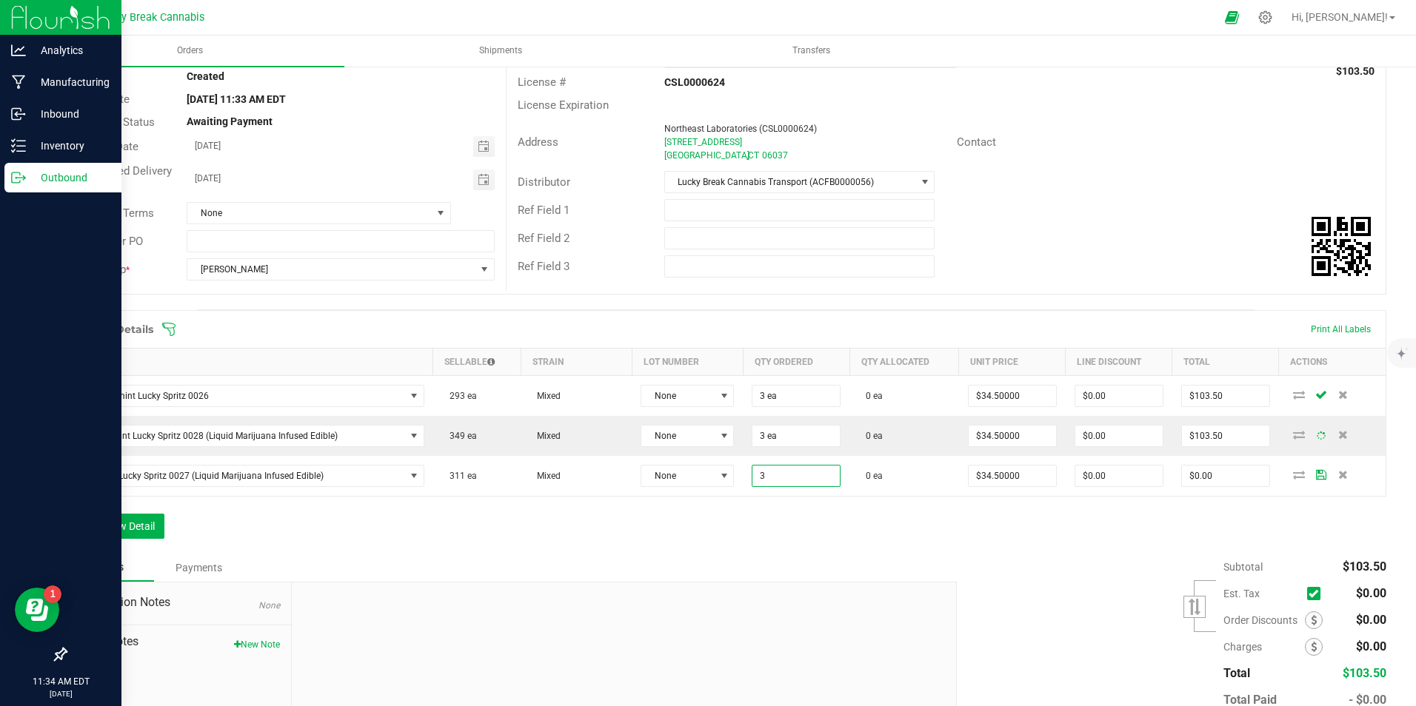
type input "3 ea"
type input "$103.50"
click at [841, 532] on div "Order Details Print All Labels Item Sellable Strain Lot Number Qty Ordered Qty …" at bounding box center [725, 432] width 1321 height 244
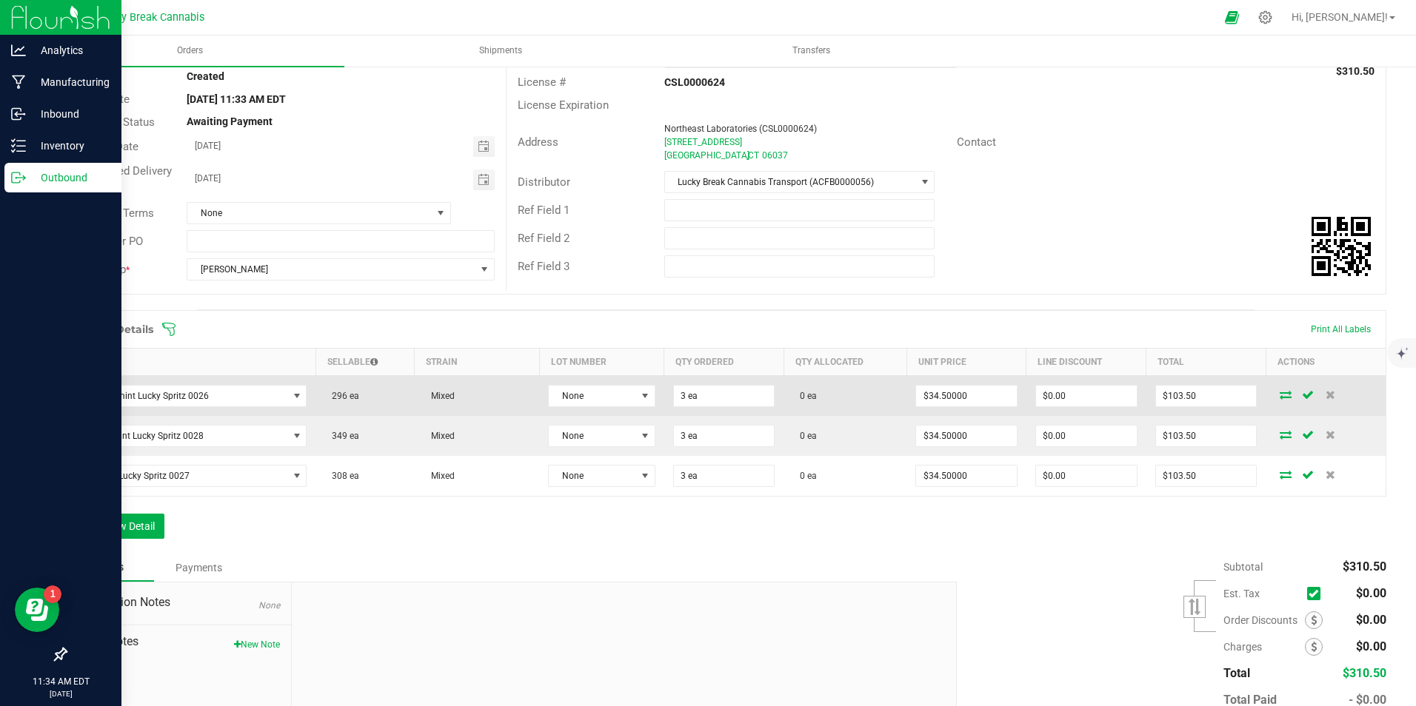
click at [1280, 395] on icon at bounding box center [1286, 394] width 12 height 9
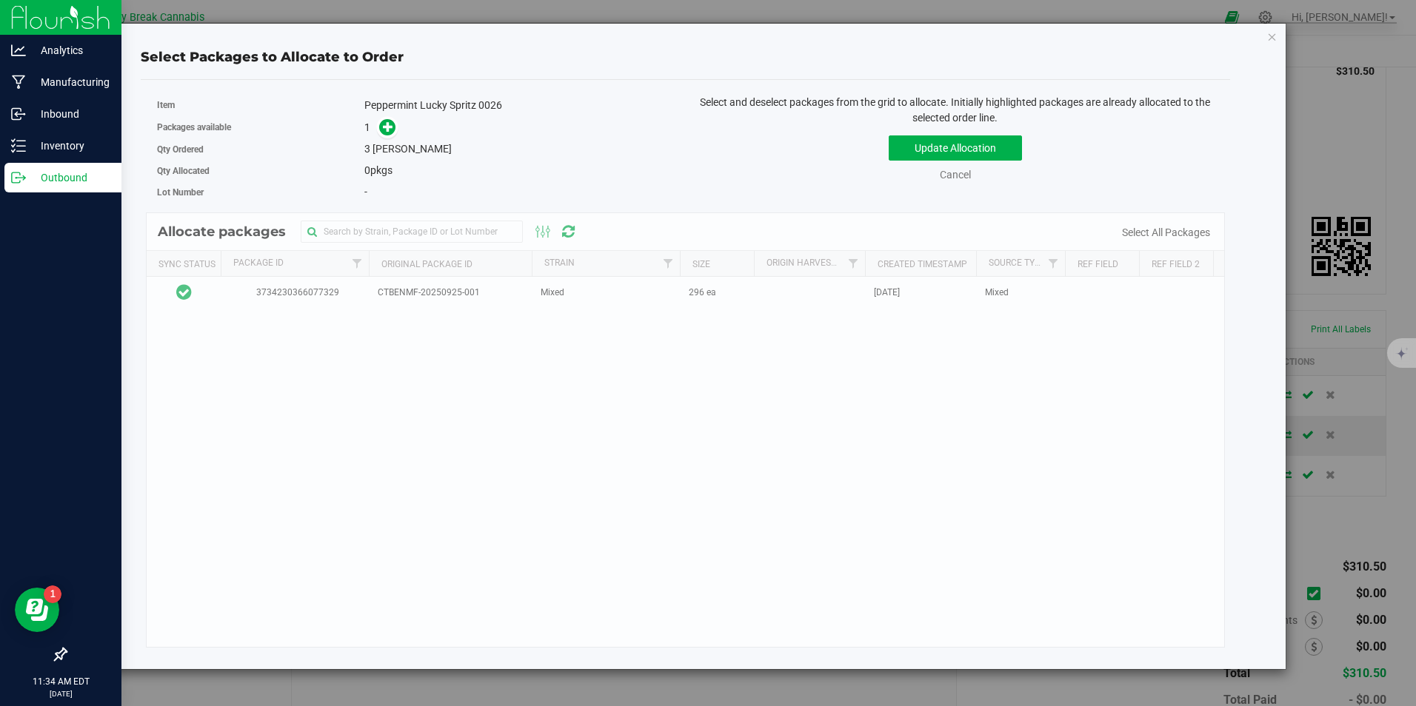
click at [378, 131] on span at bounding box center [384, 127] width 24 height 18
click at [390, 124] on icon at bounding box center [388, 126] width 10 height 10
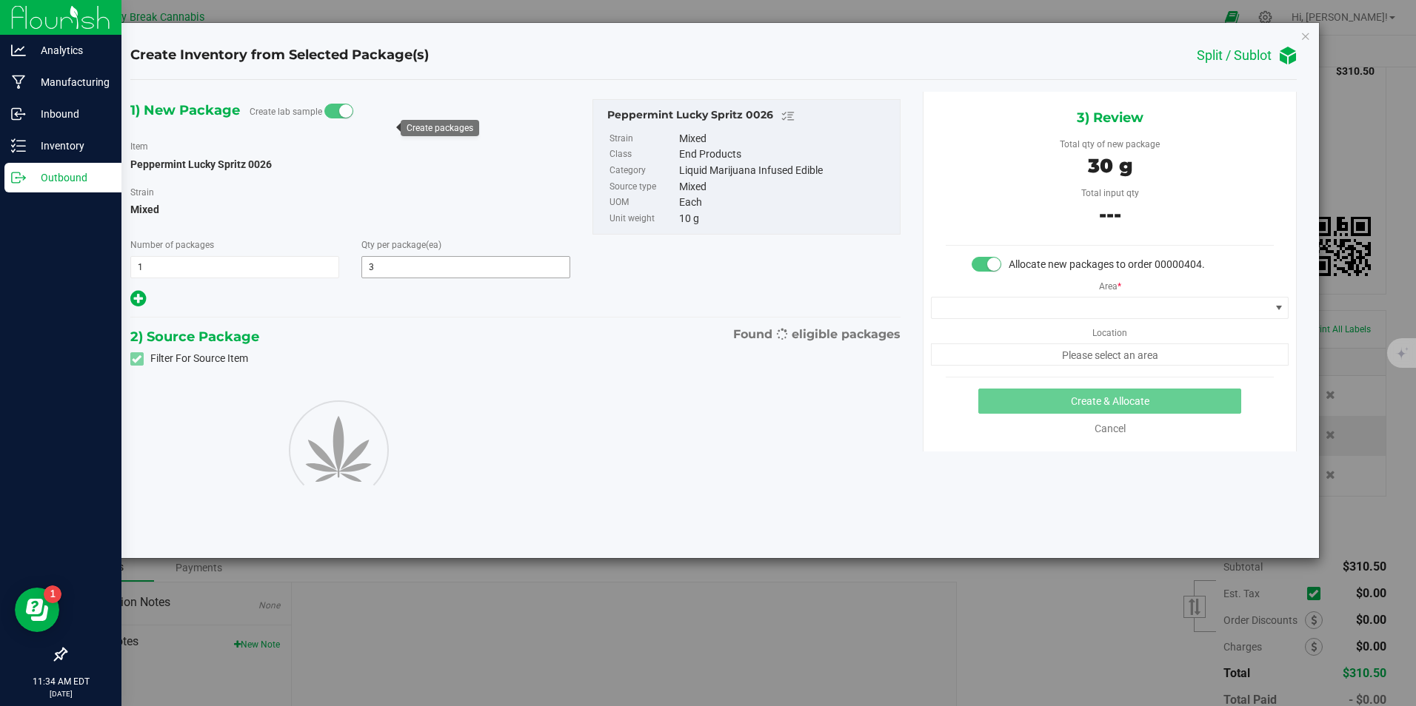
type input "3"
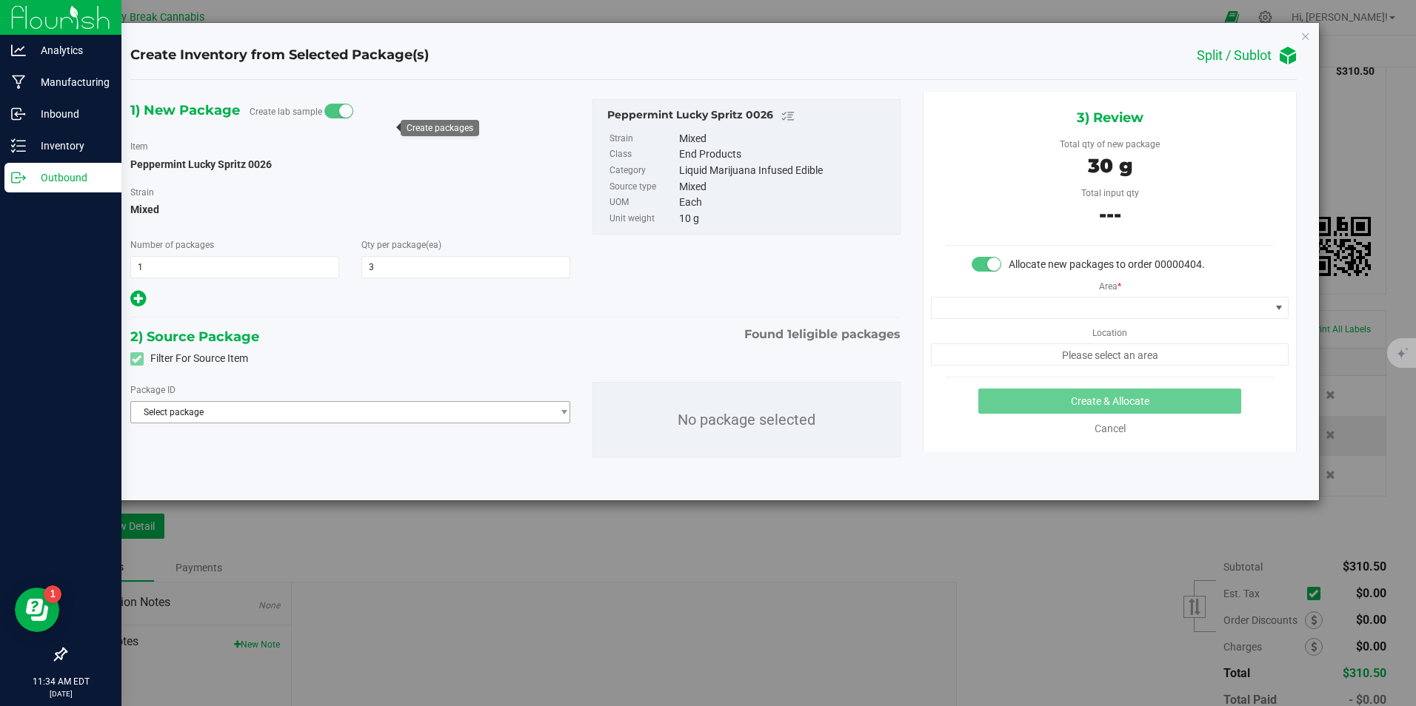
click at [273, 415] on span "Select package" at bounding box center [341, 412] width 421 height 21
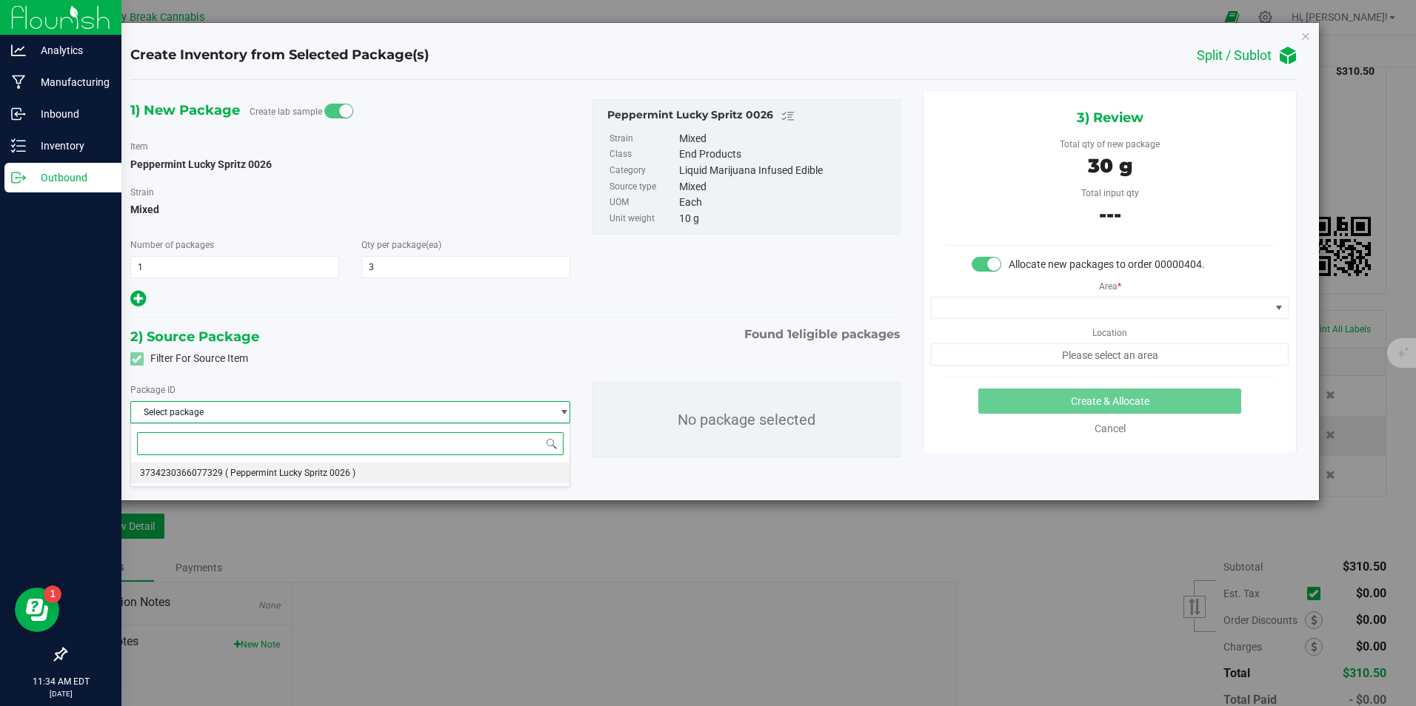
click at [247, 475] on span "( Peppermint Lucky Spritz 0026 )" at bounding box center [290, 473] width 130 height 10
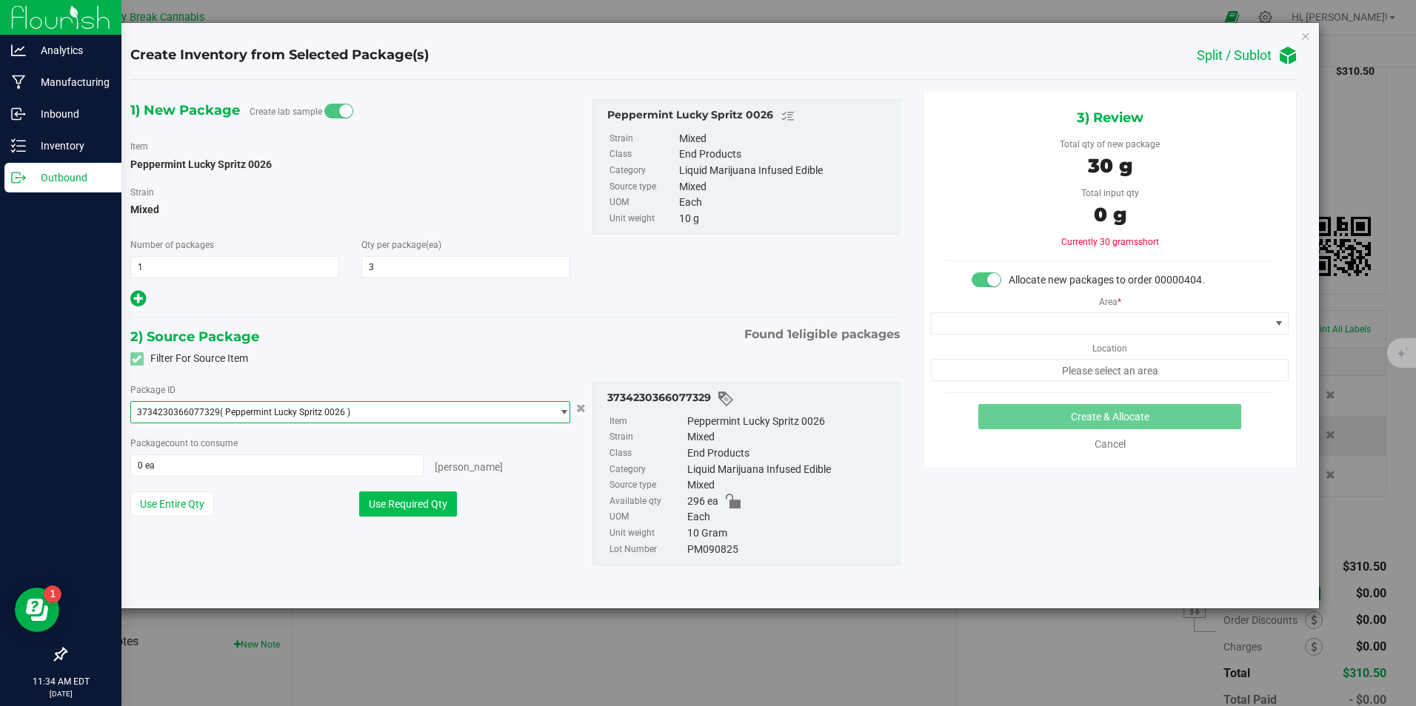
click at [415, 507] on button "Use Required Qty" at bounding box center [408, 504] width 98 height 25
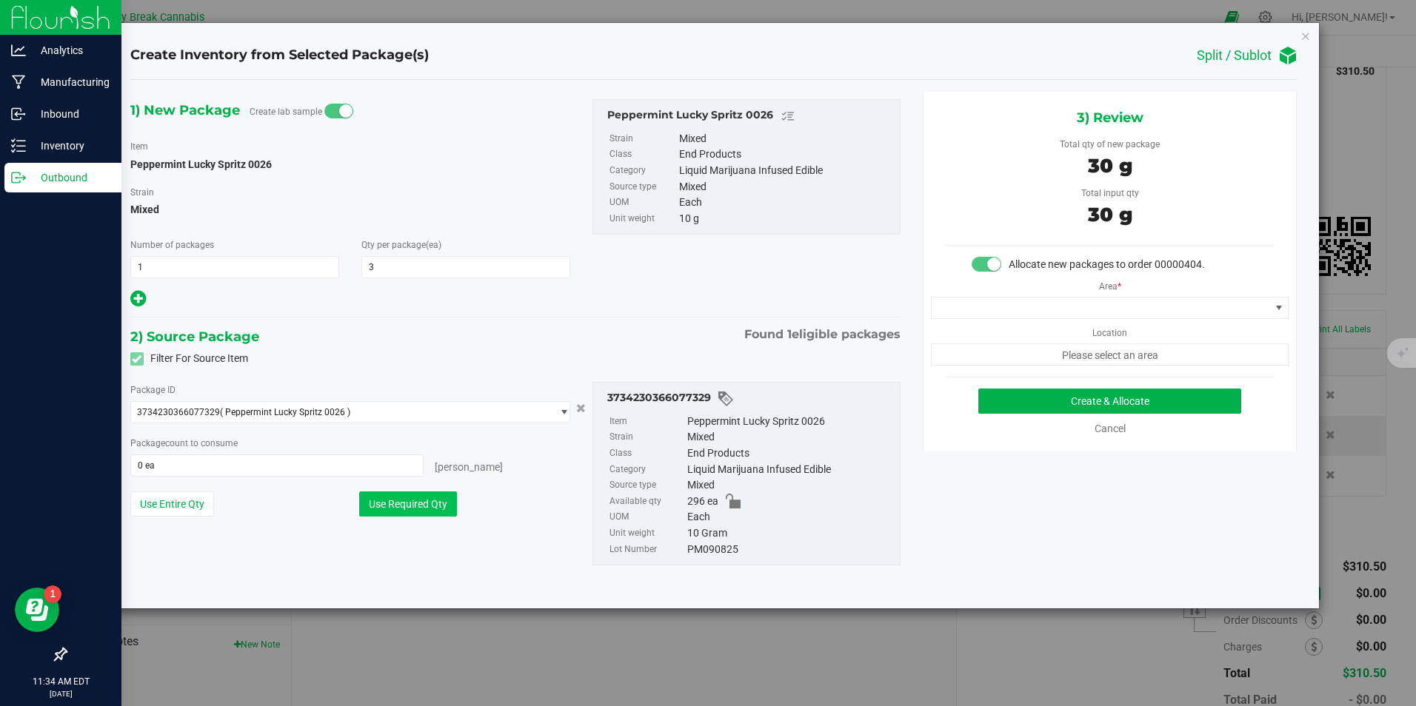
type input "3 ea"
click at [1108, 307] on span at bounding box center [1101, 308] width 338 height 21
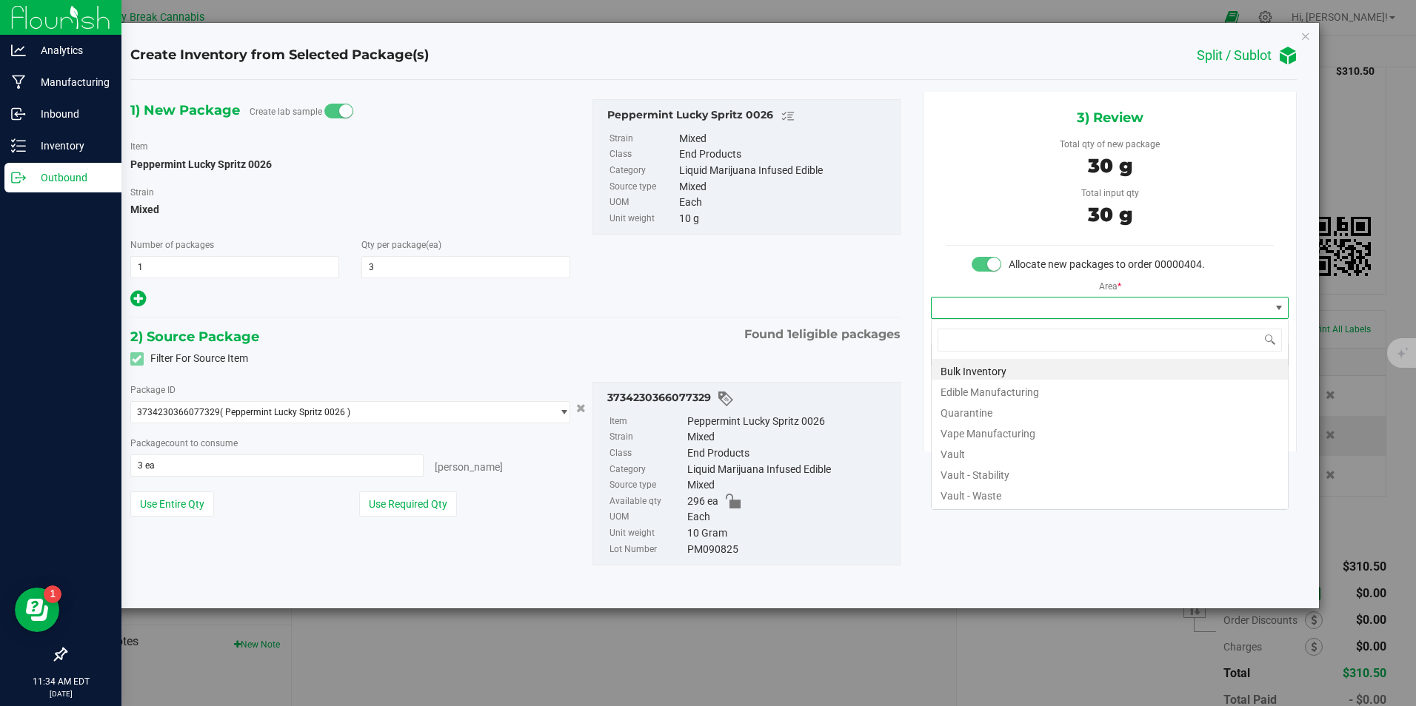
scroll to position [22, 358]
click at [999, 455] on li "Vault" at bounding box center [1110, 452] width 356 height 21
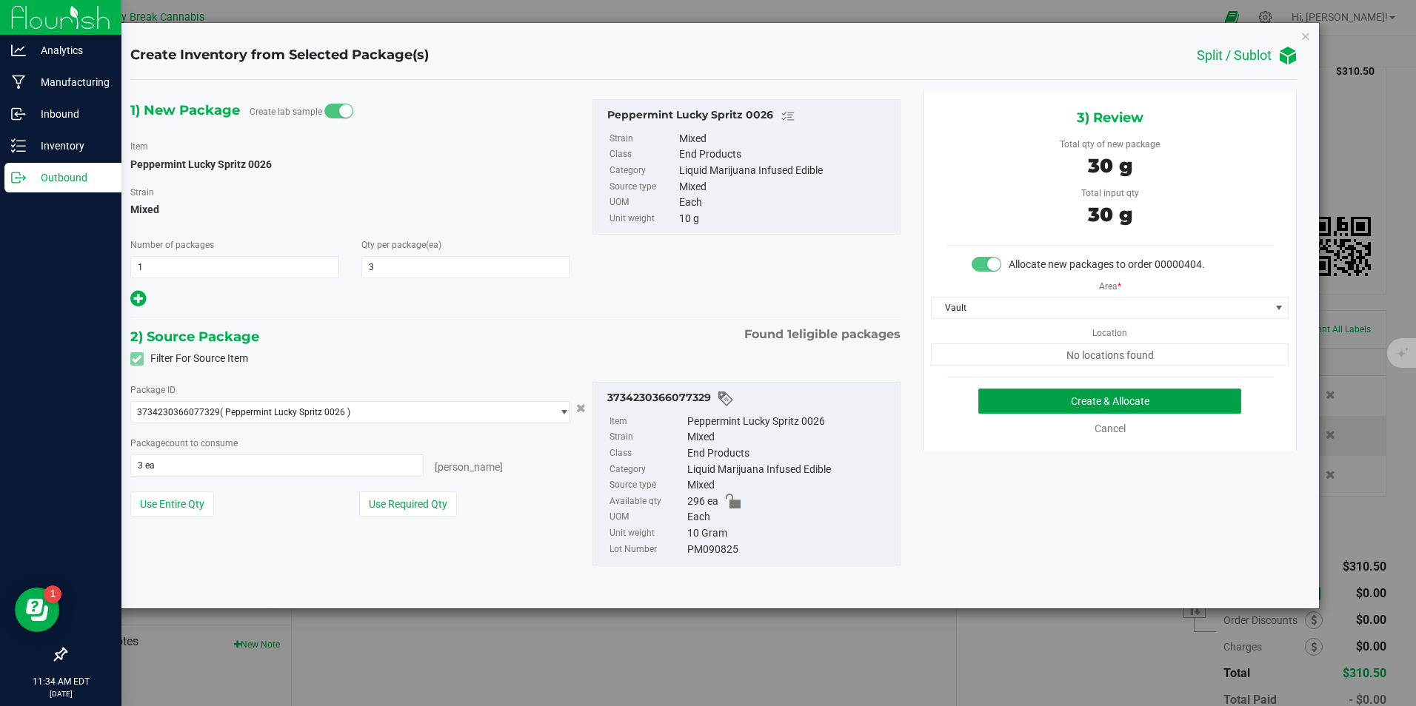
click at [1063, 401] on button "Create & Allocate" at bounding box center [1109, 401] width 263 height 25
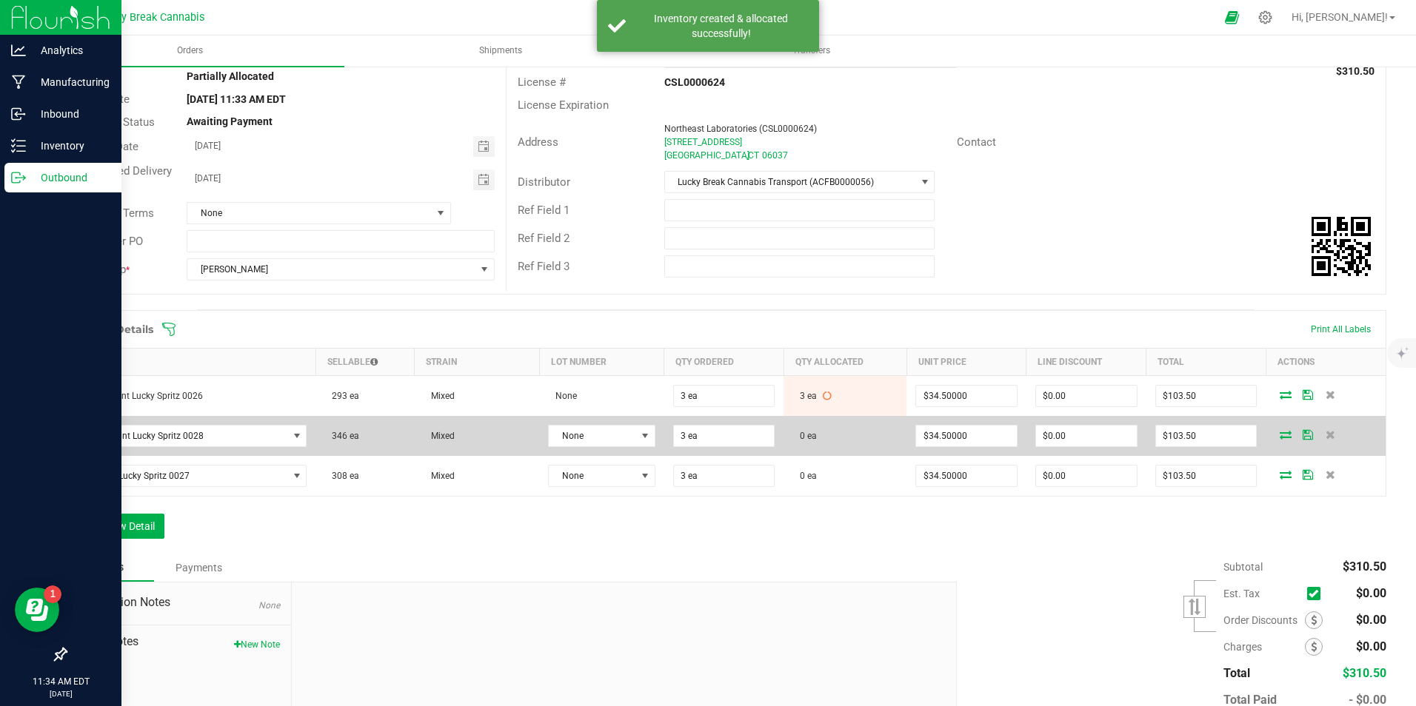
click at [1280, 435] on icon at bounding box center [1286, 434] width 12 height 9
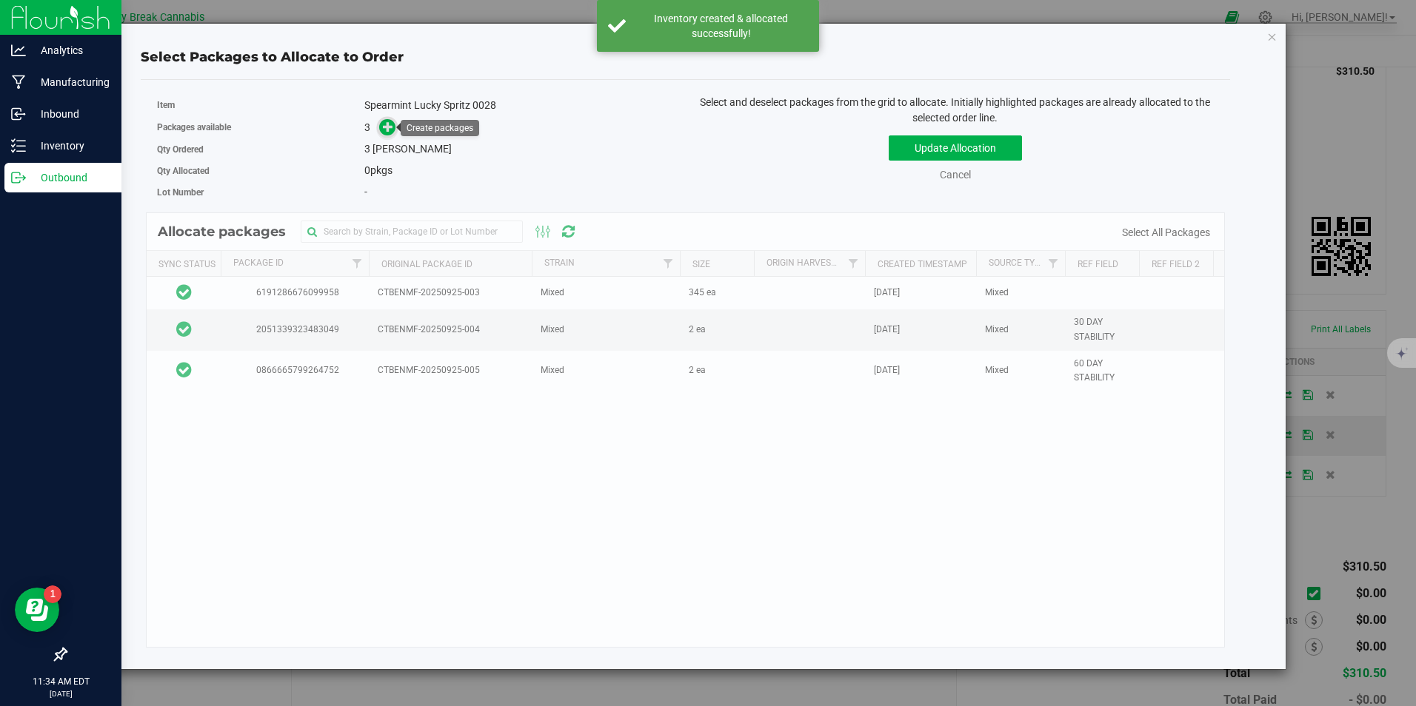
click at [390, 129] on icon at bounding box center [388, 126] width 10 height 10
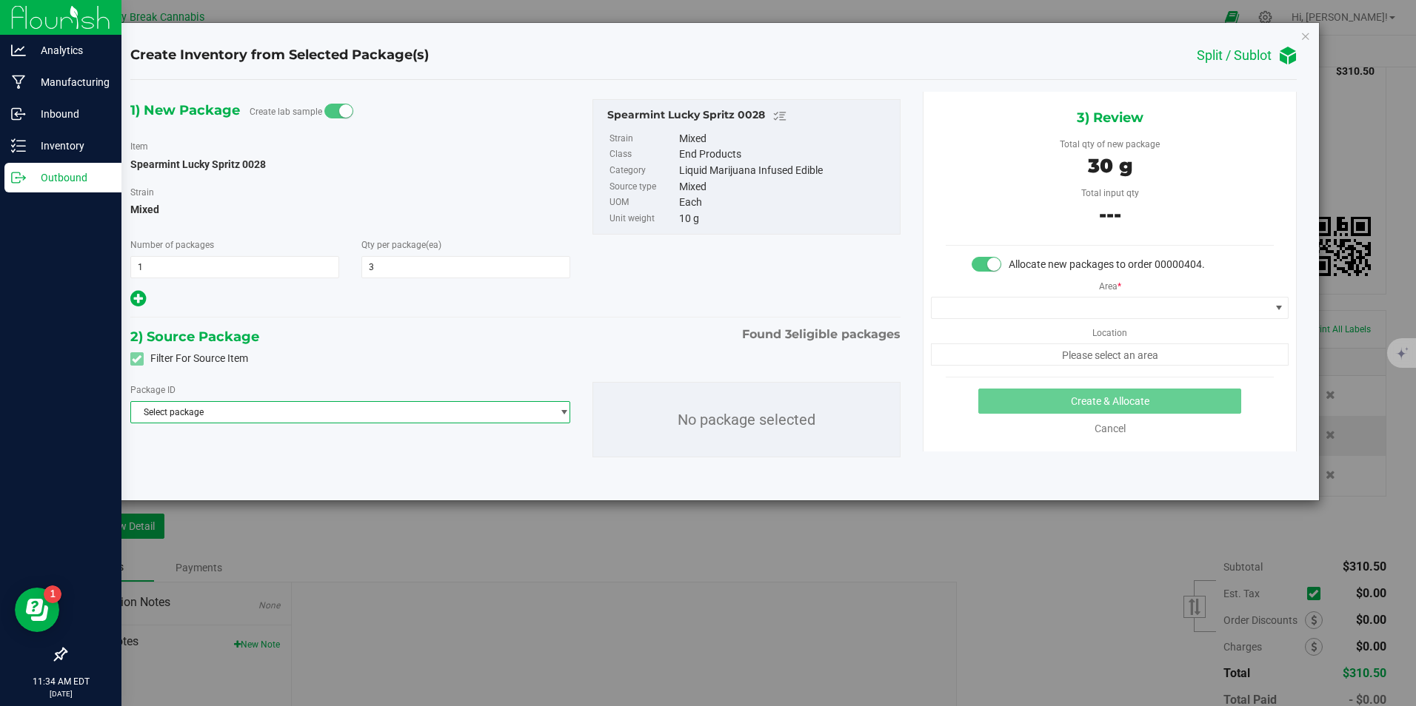
click at [247, 411] on span "Select package" at bounding box center [341, 412] width 421 height 21
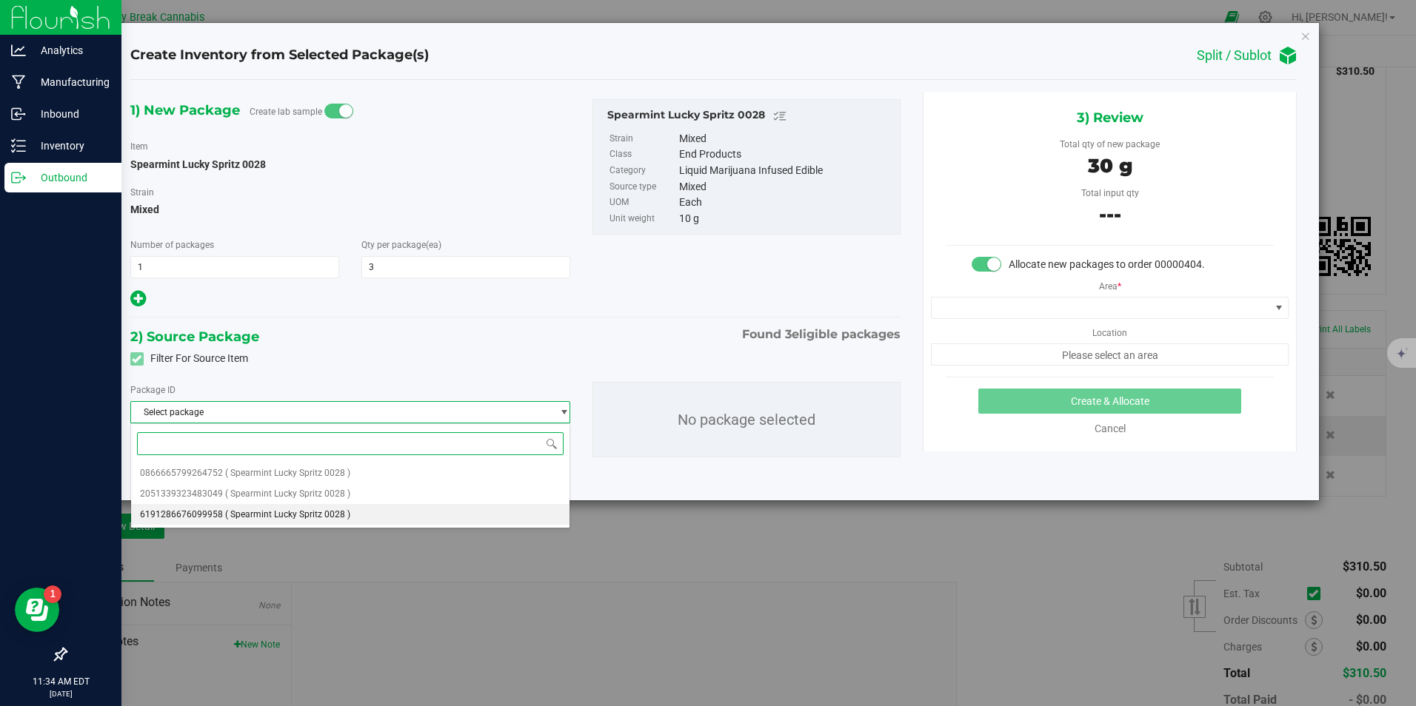
click at [194, 507] on li "6191286676099958 ( Spearmint Lucky Spritz 0028 )" at bounding box center [350, 514] width 439 height 21
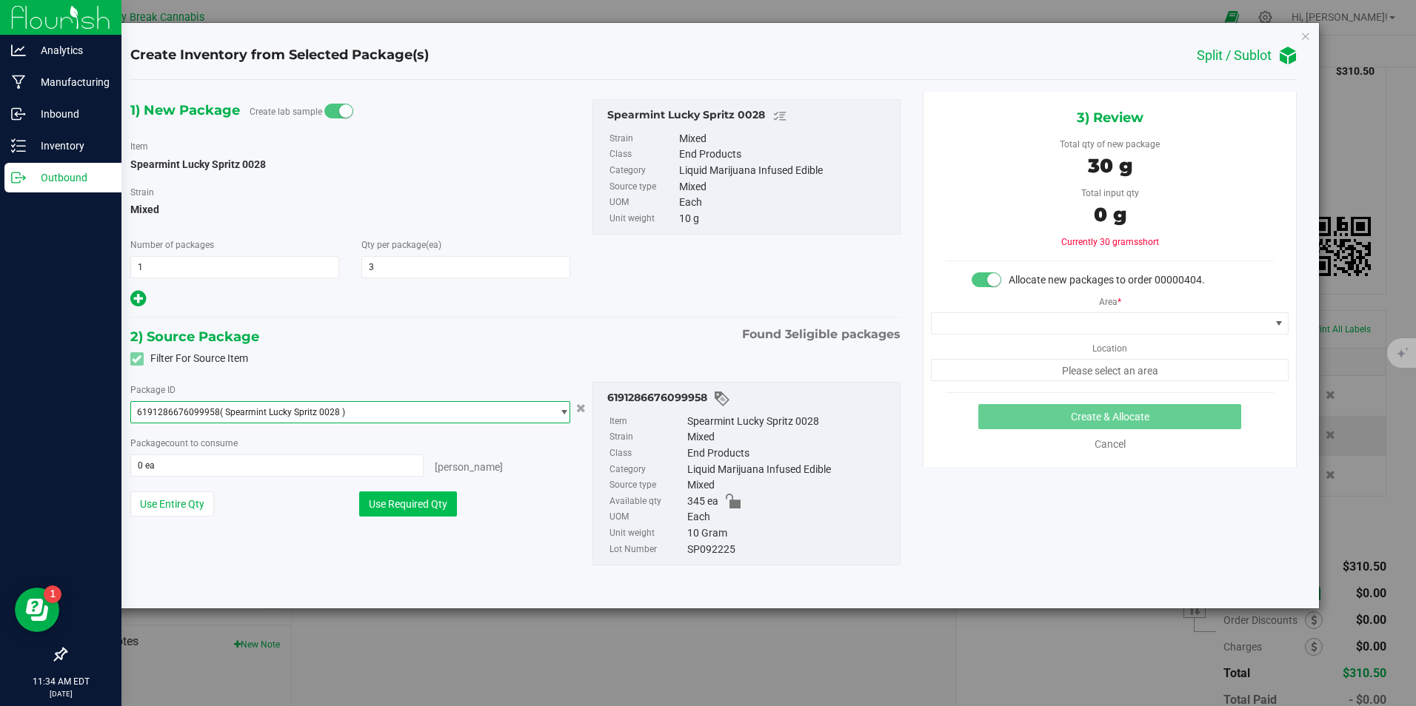
click at [406, 505] on button "Use Required Qty" at bounding box center [408, 504] width 98 height 25
type input "3 ea"
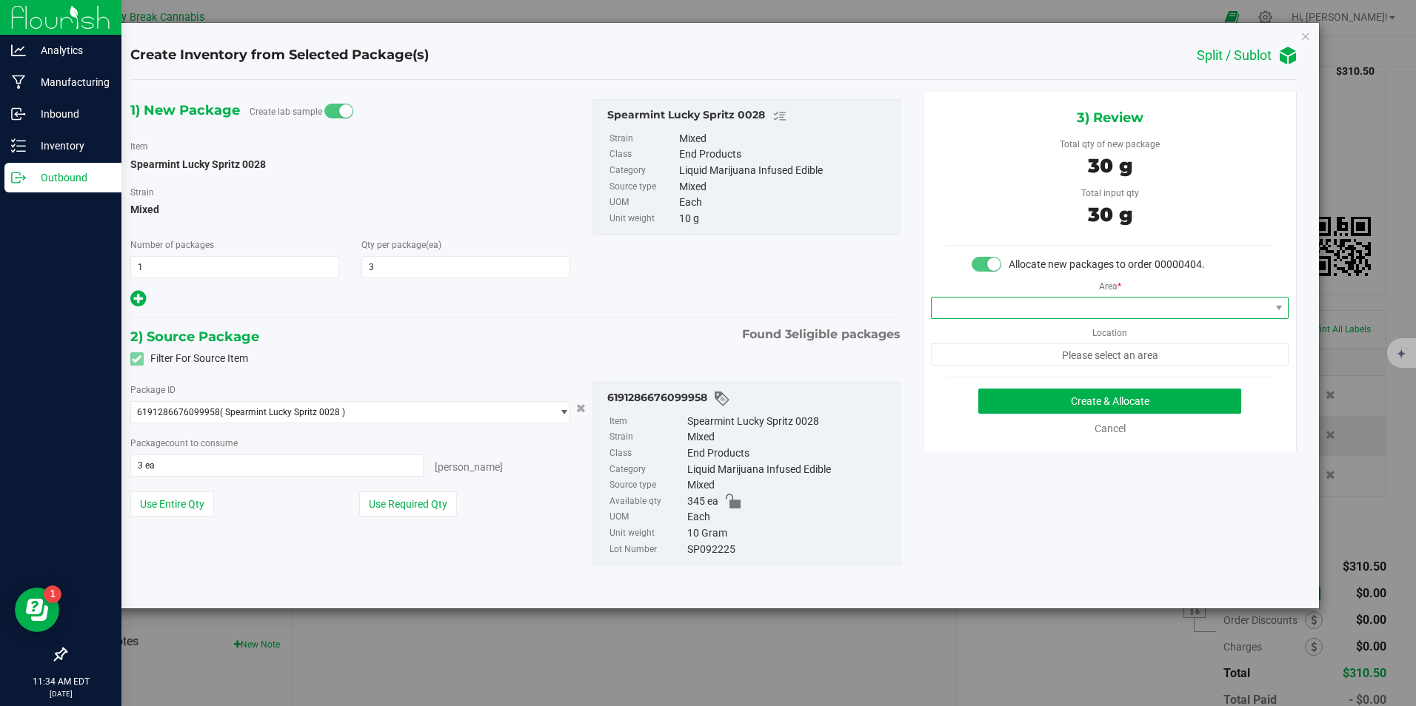
click at [1020, 302] on span at bounding box center [1101, 308] width 338 height 21
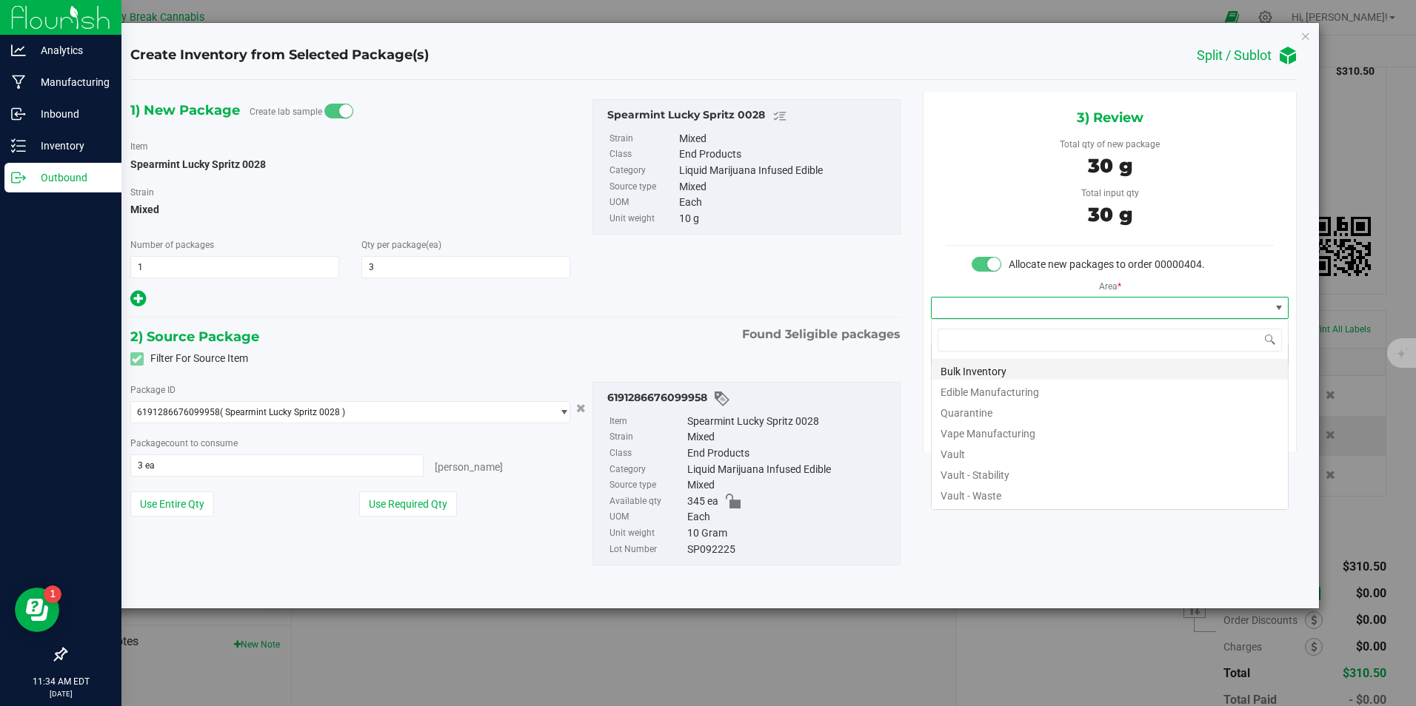
scroll to position [22, 358]
click at [960, 451] on li "Vault" at bounding box center [1110, 452] width 356 height 21
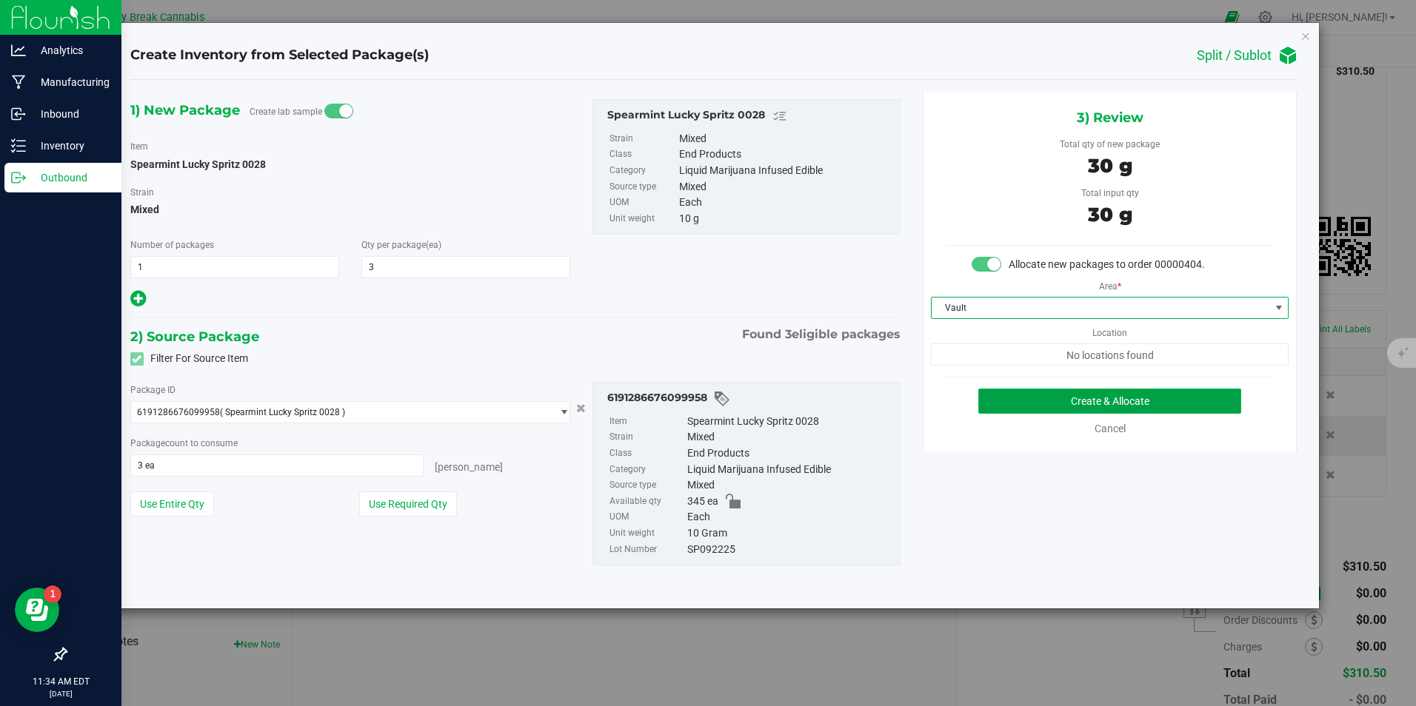
click at [1035, 398] on button "Create & Allocate" at bounding box center [1109, 401] width 263 height 25
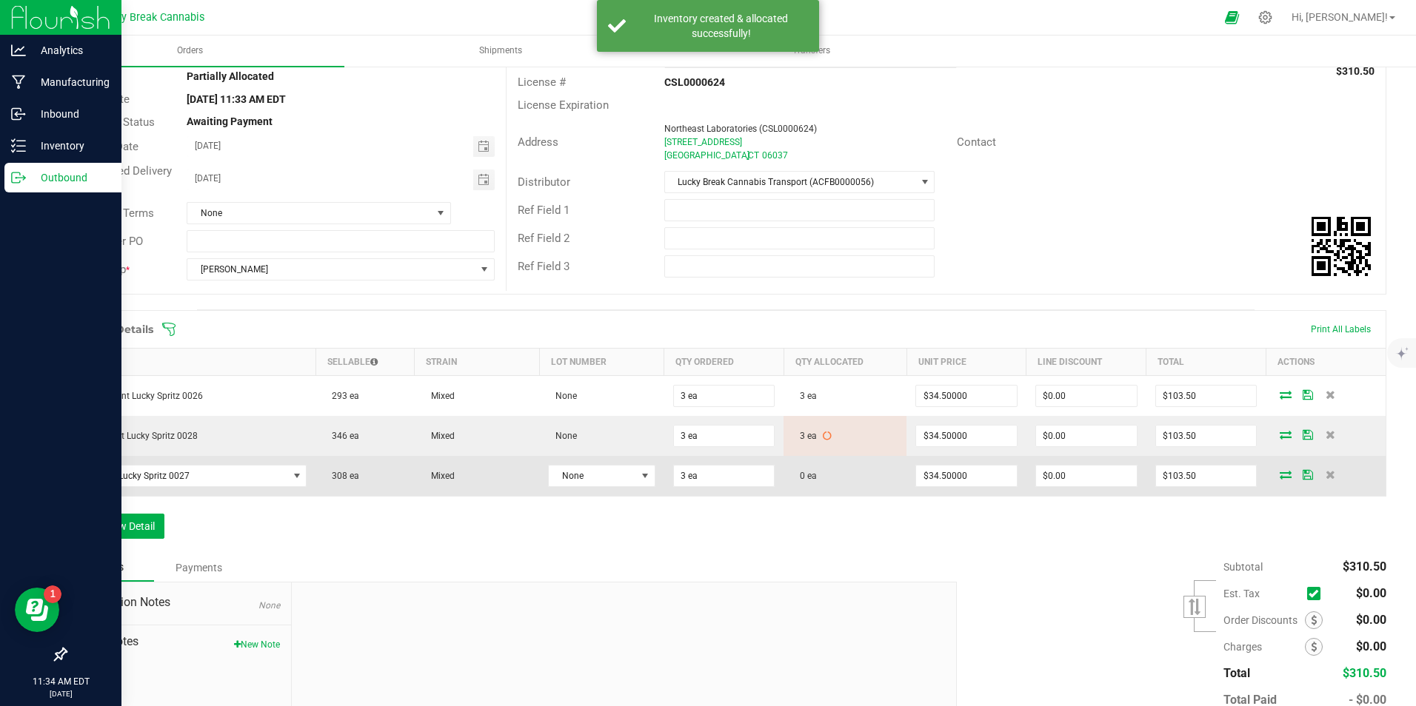
click at [1280, 478] on icon at bounding box center [1286, 474] width 12 height 9
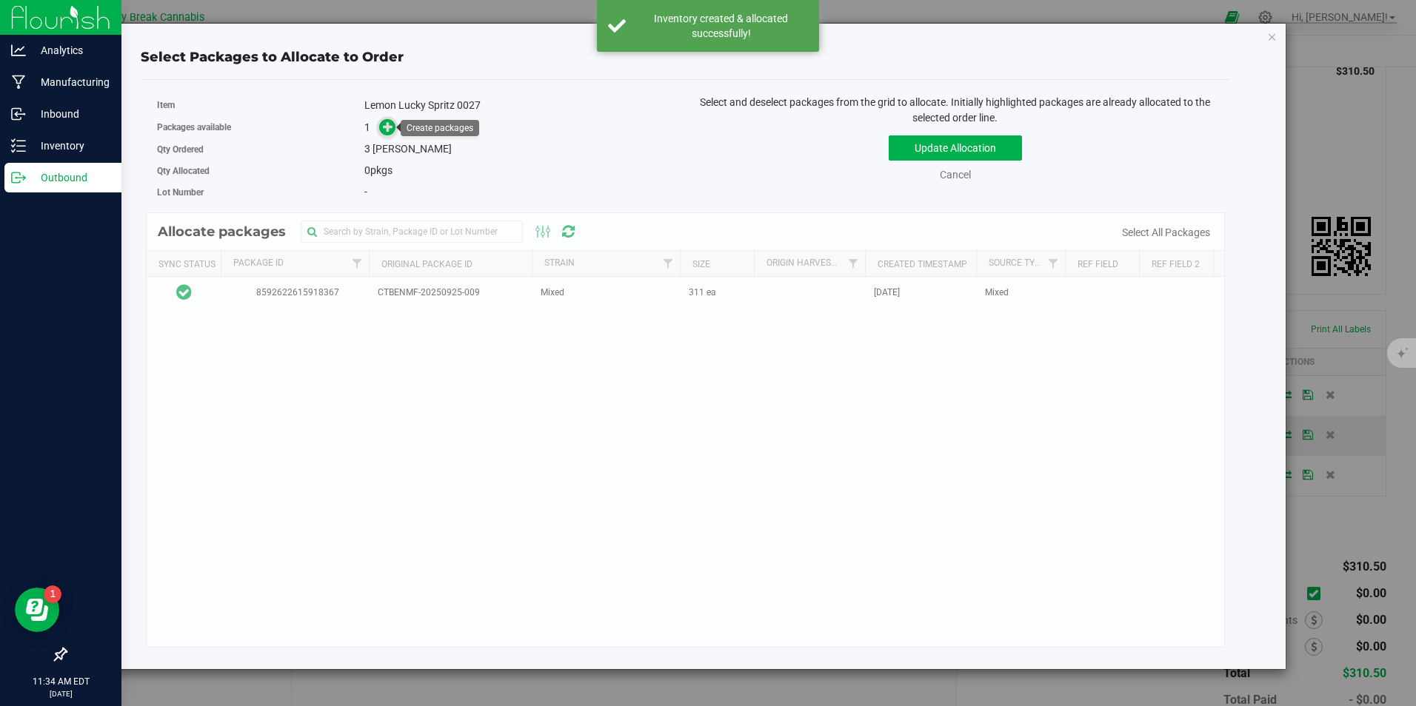
click at [387, 125] on icon at bounding box center [388, 126] width 10 height 10
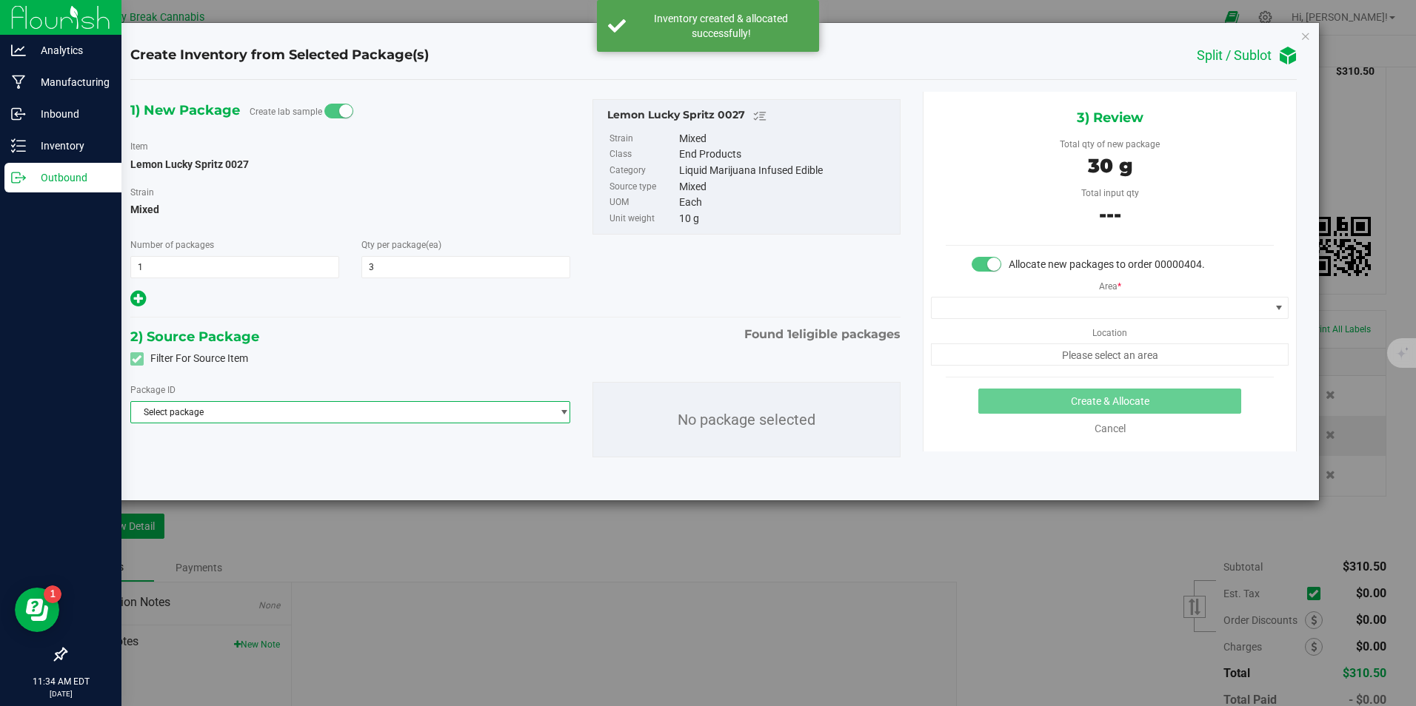
click at [226, 412] on span "Select package" at bounding box center [341, 412] width 421 height 21
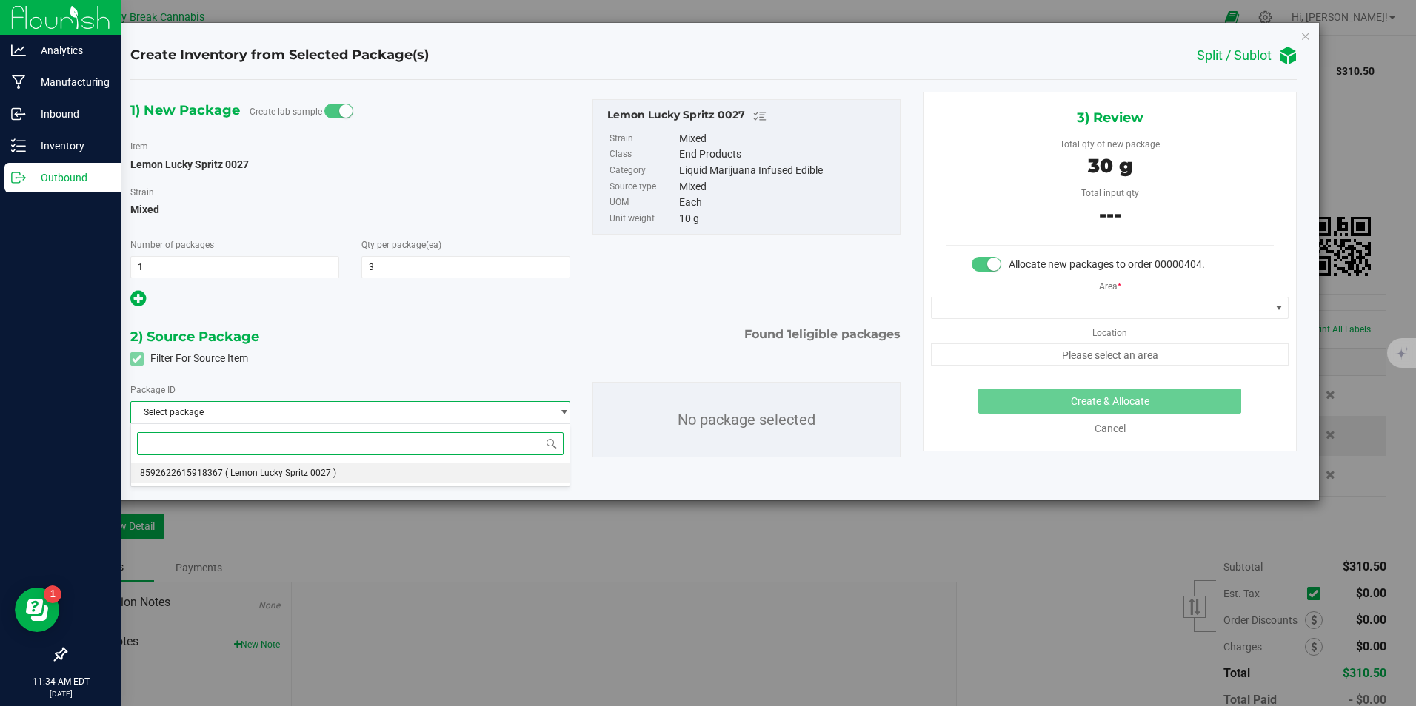
click at [211, 470] on span "8592622615918367" at bounding box center [181, 473] width 83 height 10
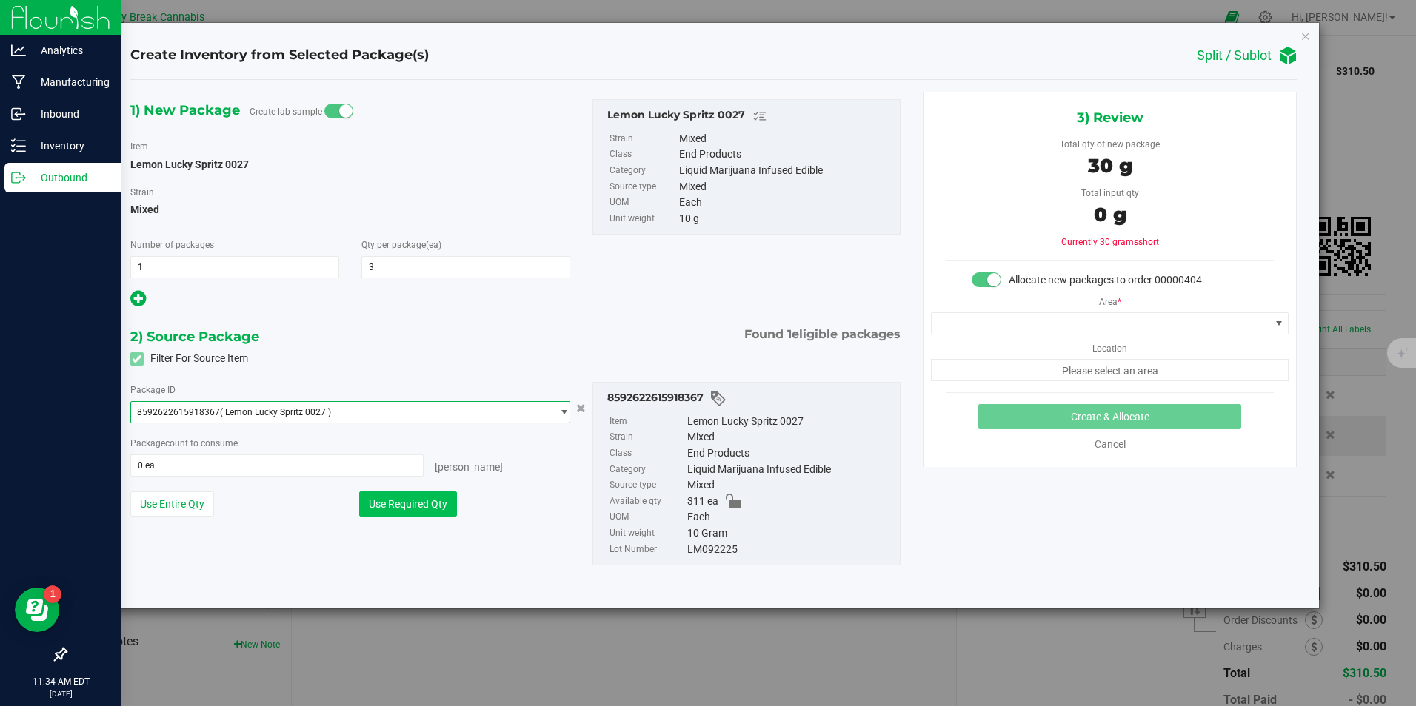
click at [452, 501] on button "Use Required Qty" at bounding box center [408, 504] width 98 height 25
type input "3 ea"
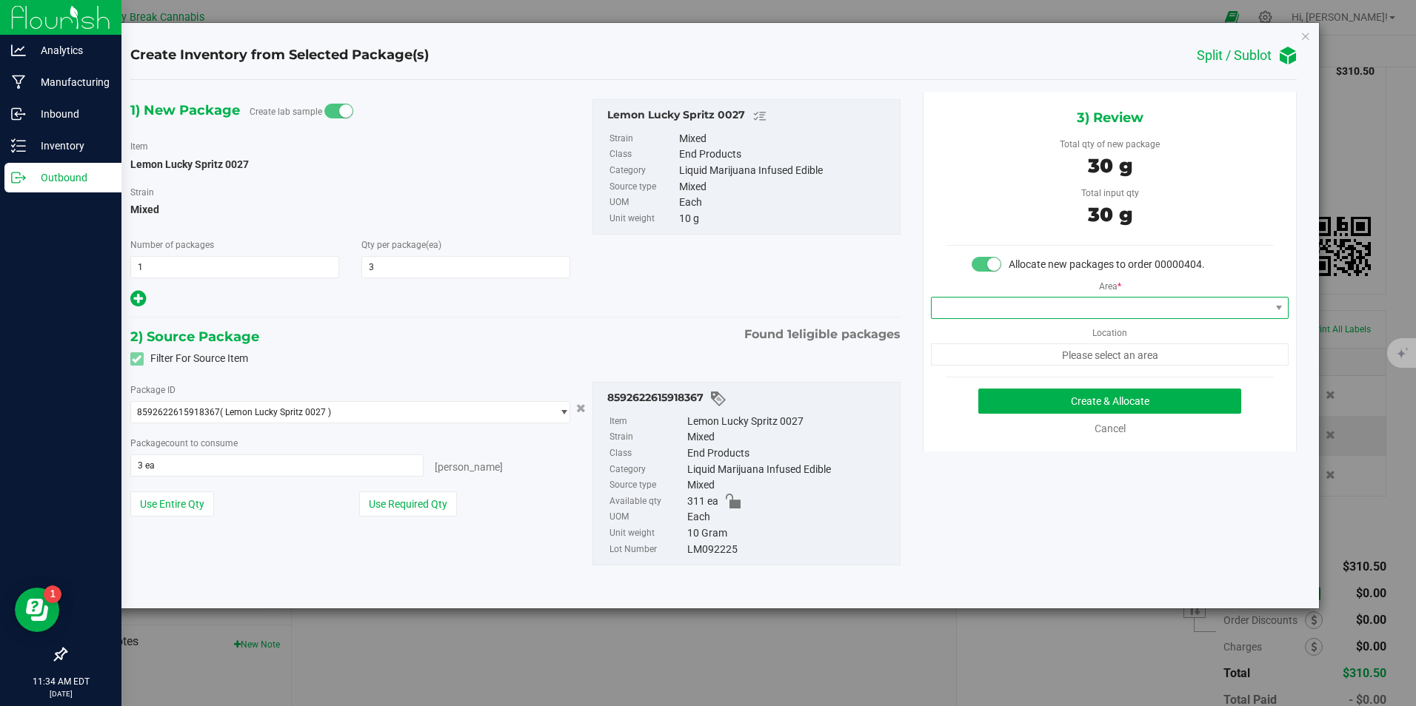
click at [1005, 306] on span at bounding box center [1101, 308] width 338 height 21
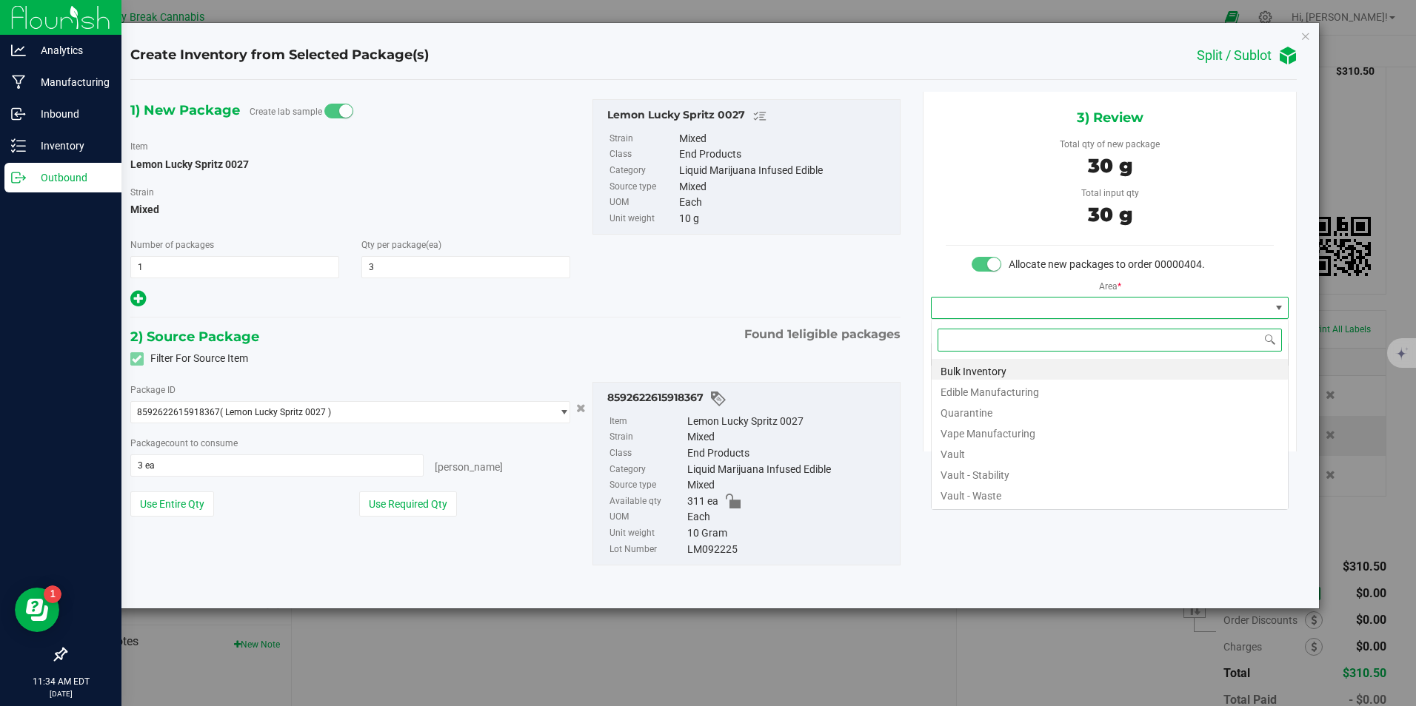
scroll to position [22, 358]
click at [974, 449] on li "Vault" at bounding box center [1110, 452] width 356 height 21
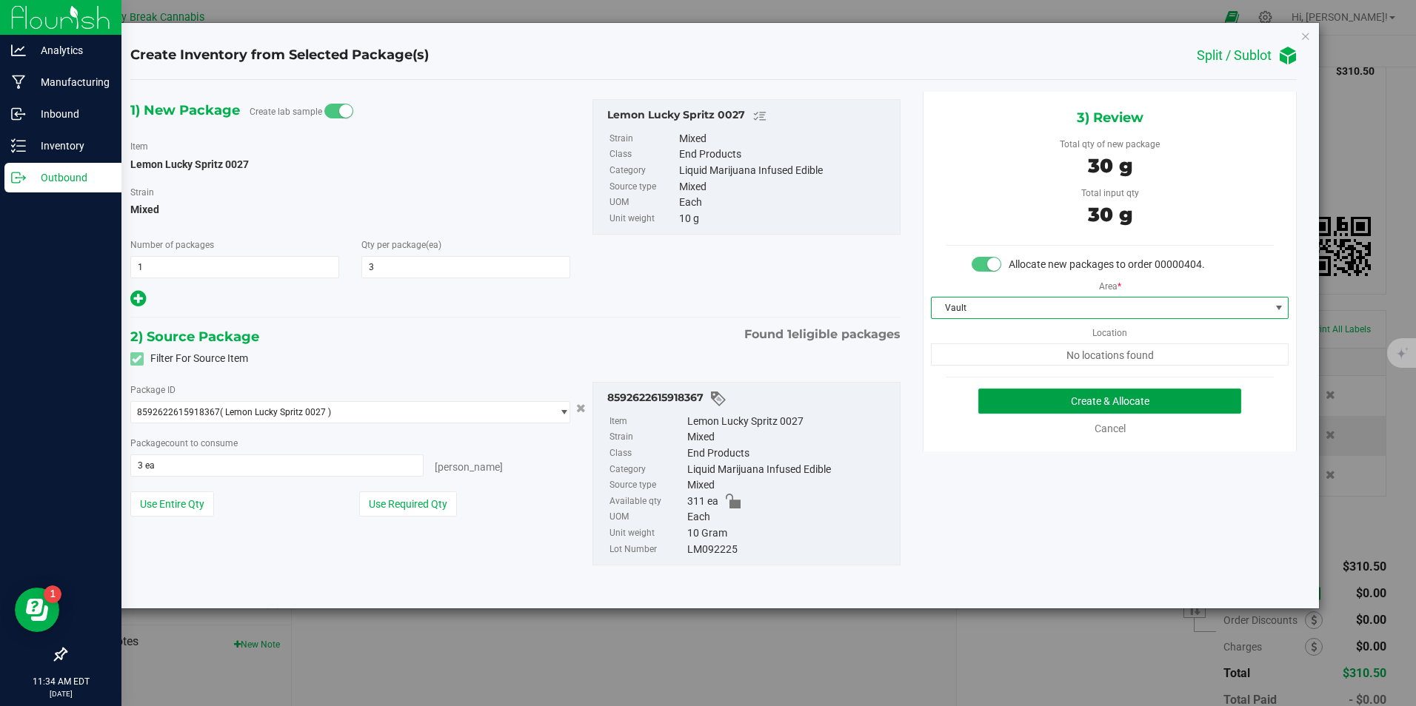
click at [1052, 393] on button "Create & Allocate" at bounding box center [1109, 401] width 263 height 25
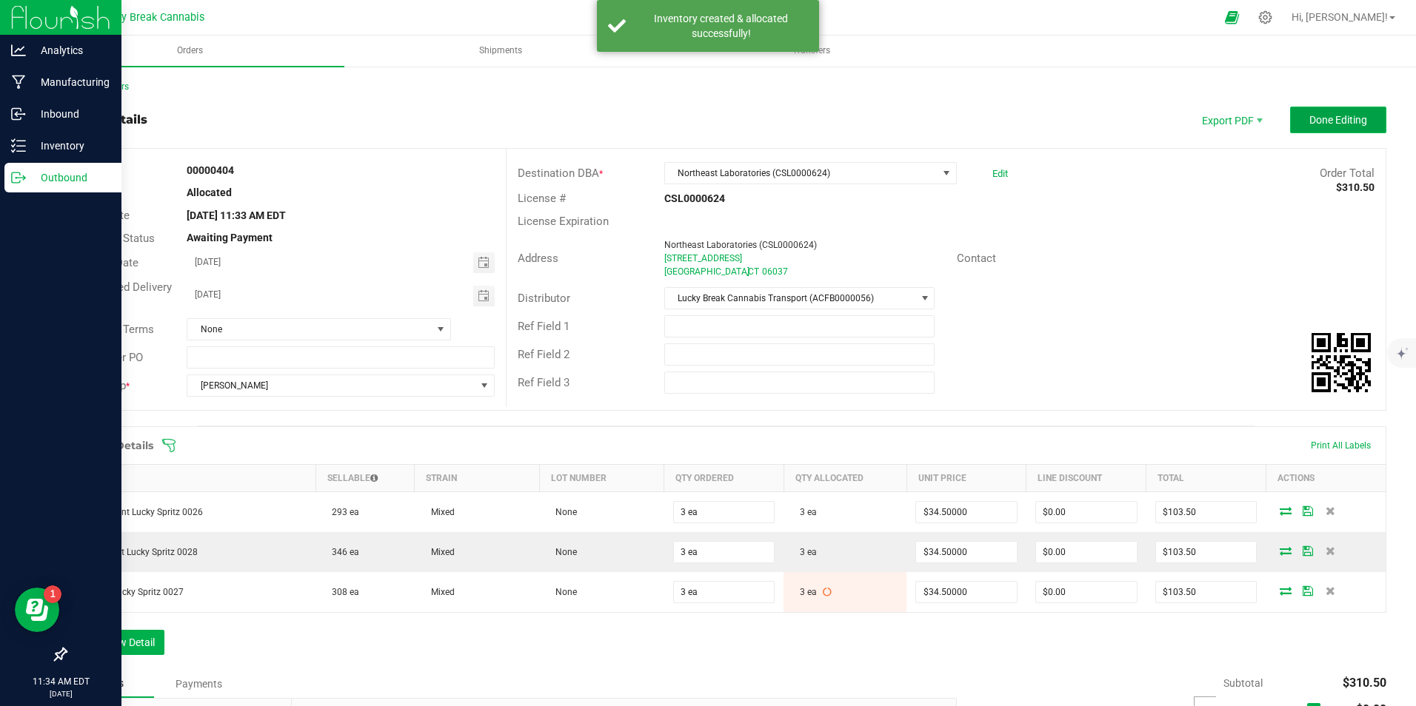
click at [1309, 126] on span "Done Editing" at bounding box center [1338, 120] width 58 height 12
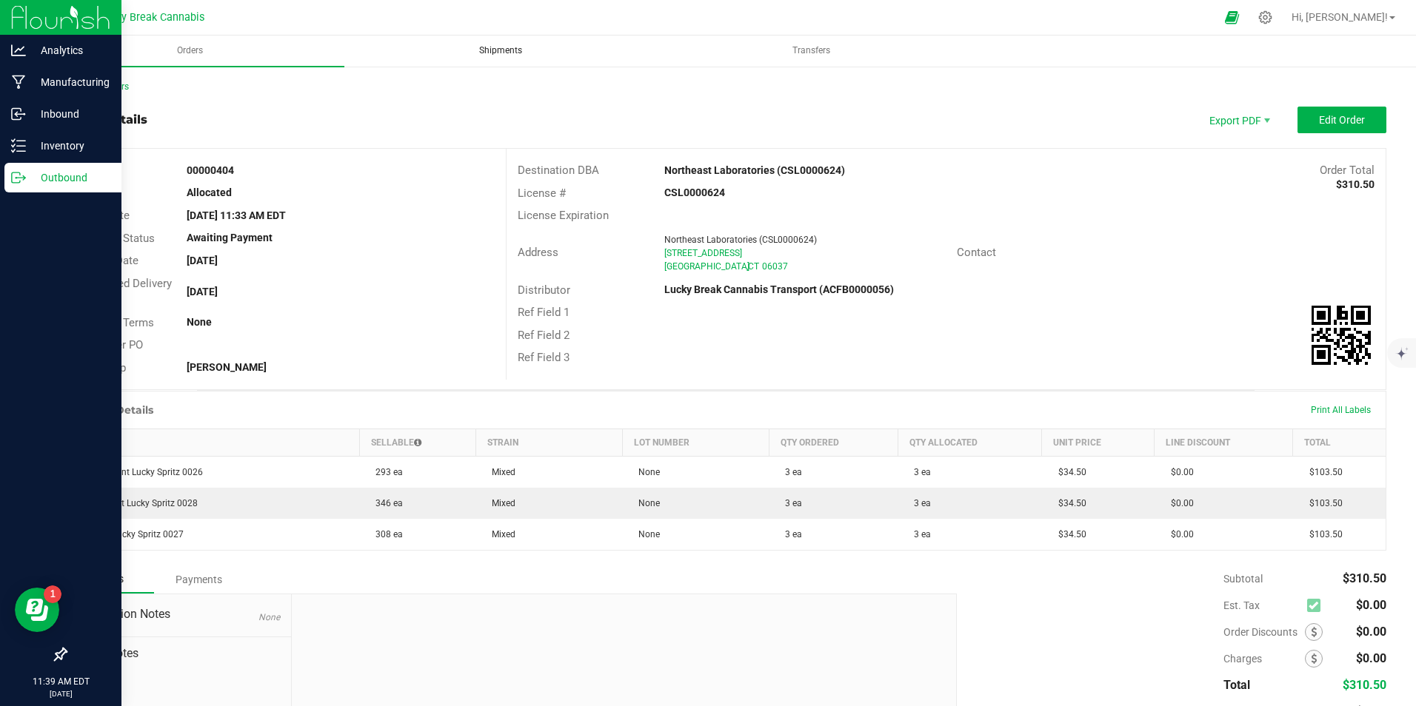
click at [498, 52] on span "Shipments" at bounding box center [500, 50] width 83 height 13
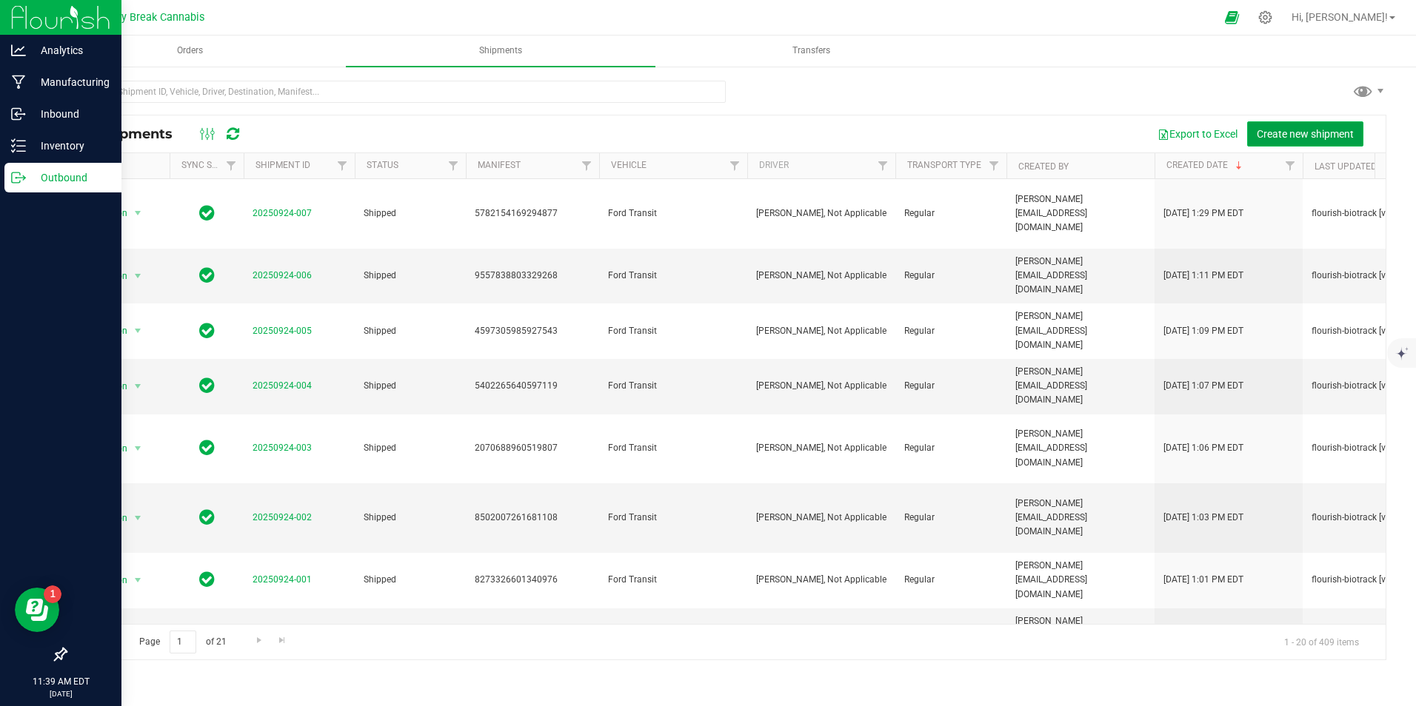
click at [1311, 126] on button "Create new shipment" at bounding box center [1305, 133] width 116 height 25
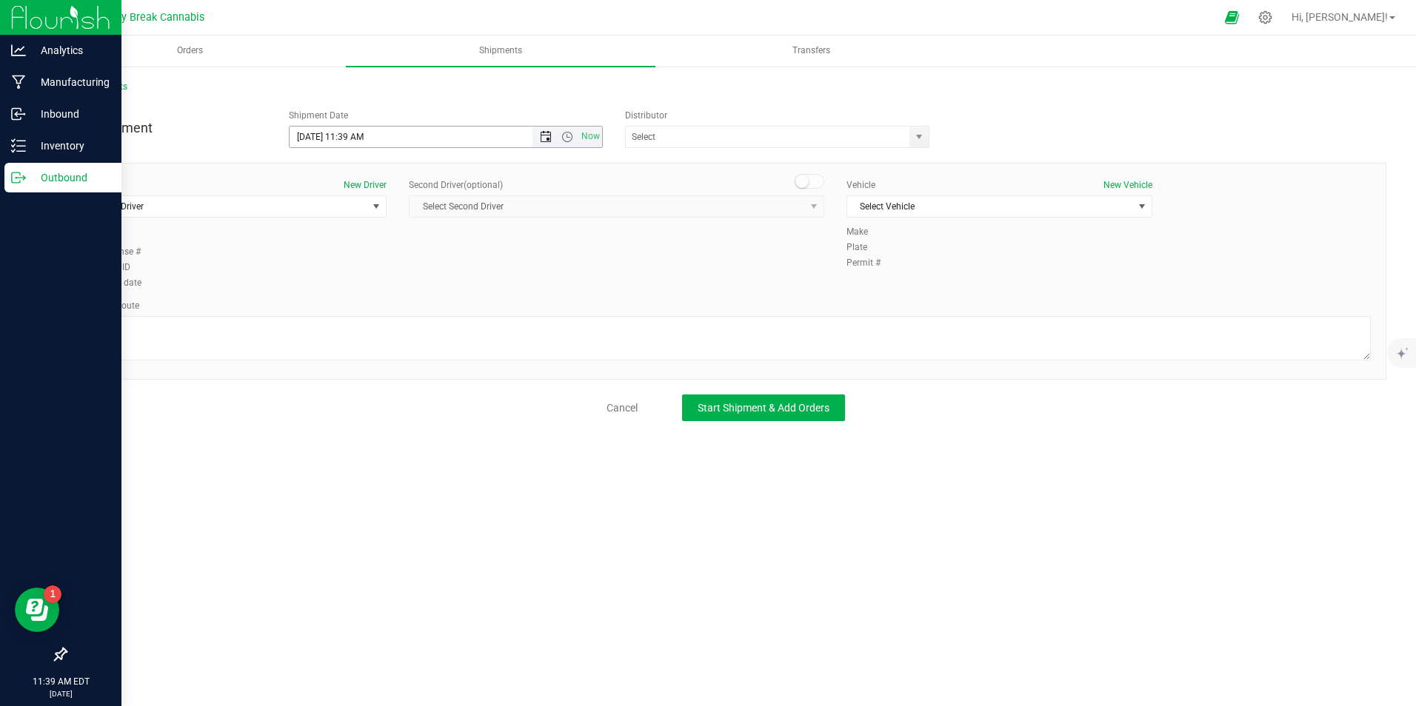
click at [544, 138] on span "Open the date view" at bounding box center [546, 137] width 12 height 12
click at [409, 289] on link "26" at bounding box center [410, 287] width 21 height 23
click at [569, 137] on span "Open the time view" at bounding box center [567, 137] width 12 height 12
click at [338, 210] on li "9:00 AM" at bounding box center [445, 207] width 311 height 19
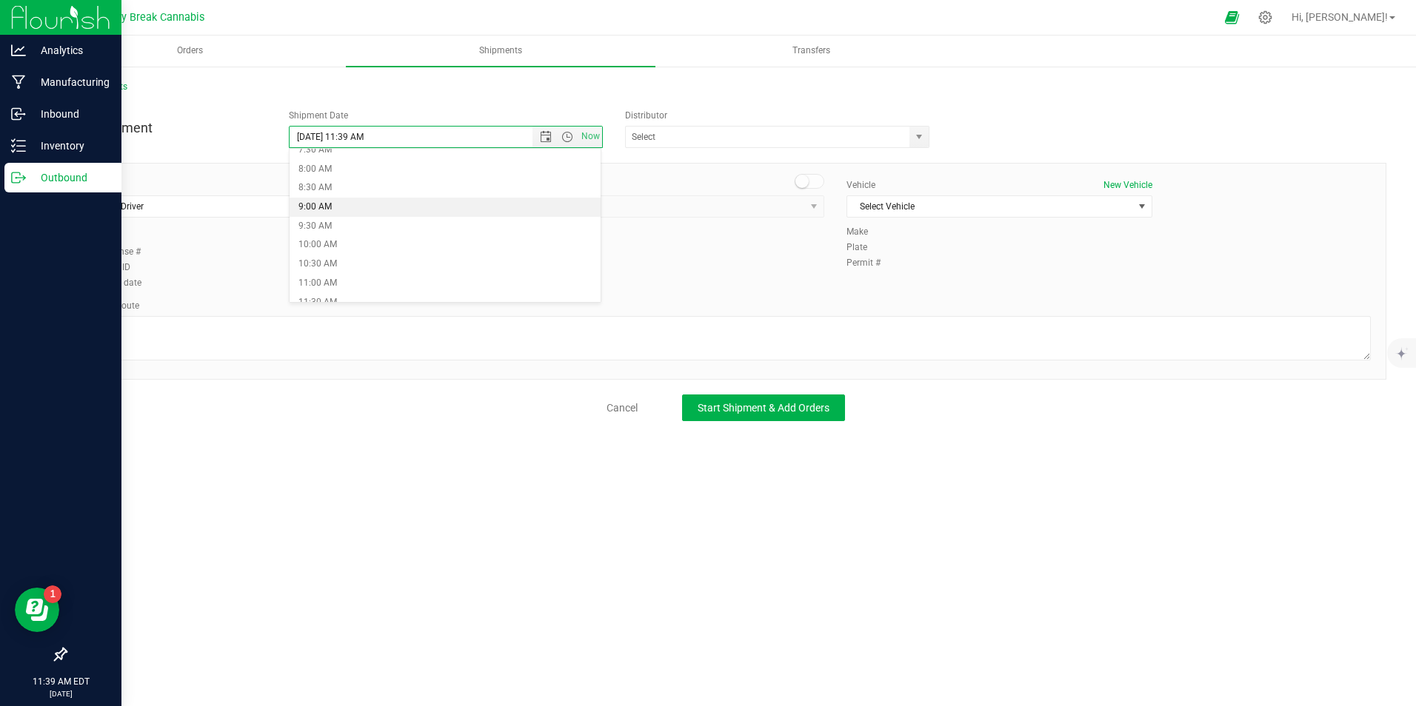
type input "[DATE] 9:00 AM"
click at [925, 141] on span "select" at bounding box center [919, 137] width 12 height 12
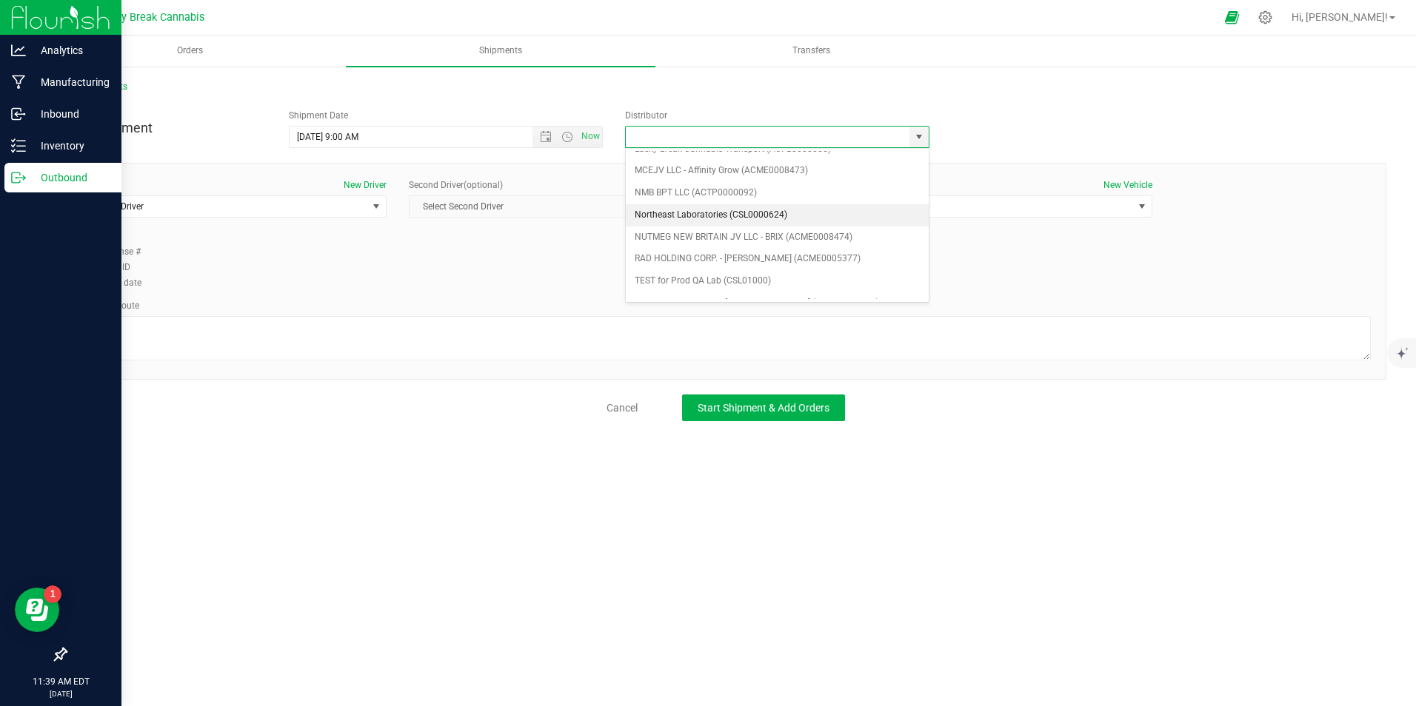
click at [677, 216] on li "Northeast Laboratories (CSL0000624)" at bounding box center [777, 215] width 303 height 22
type input "Northeast Laboratories (CSL0000624)"
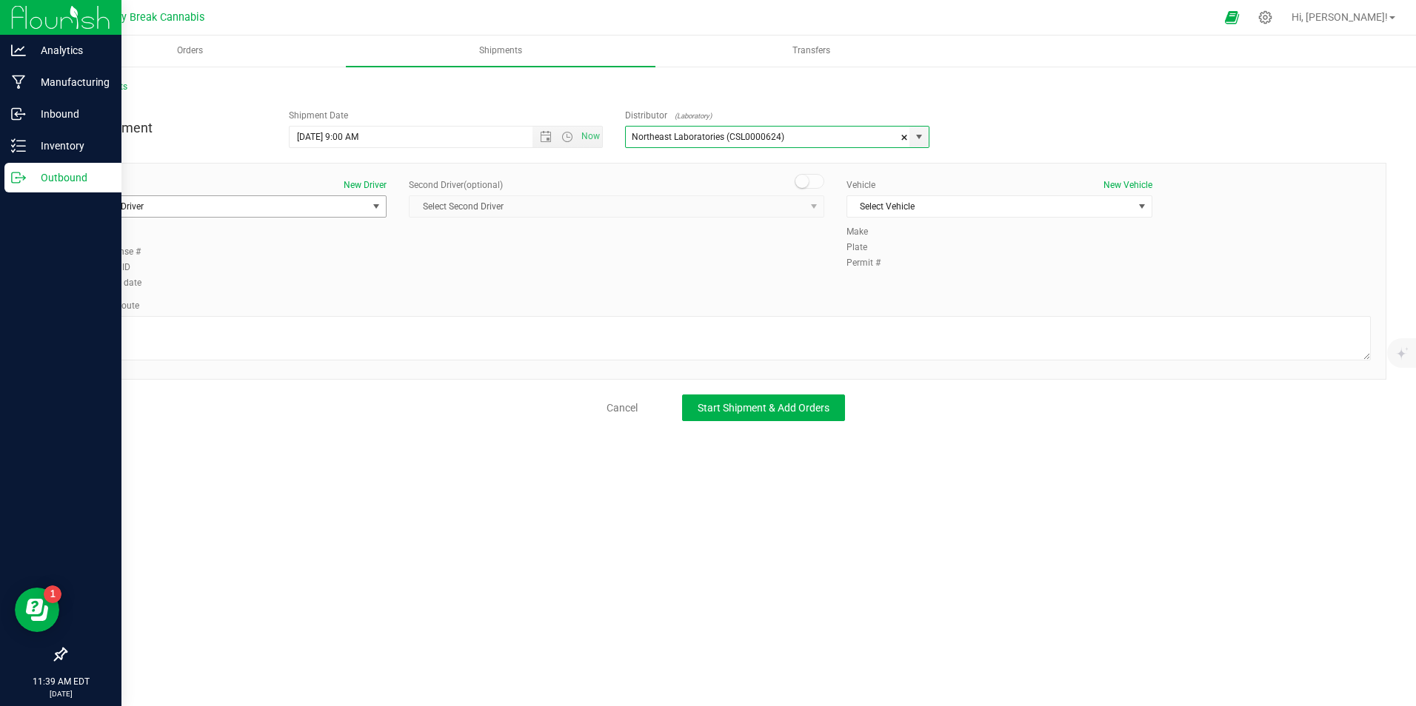
click at [359, 201] on span "Select Driver" at bounding box center [224, 206] width 286 height 21
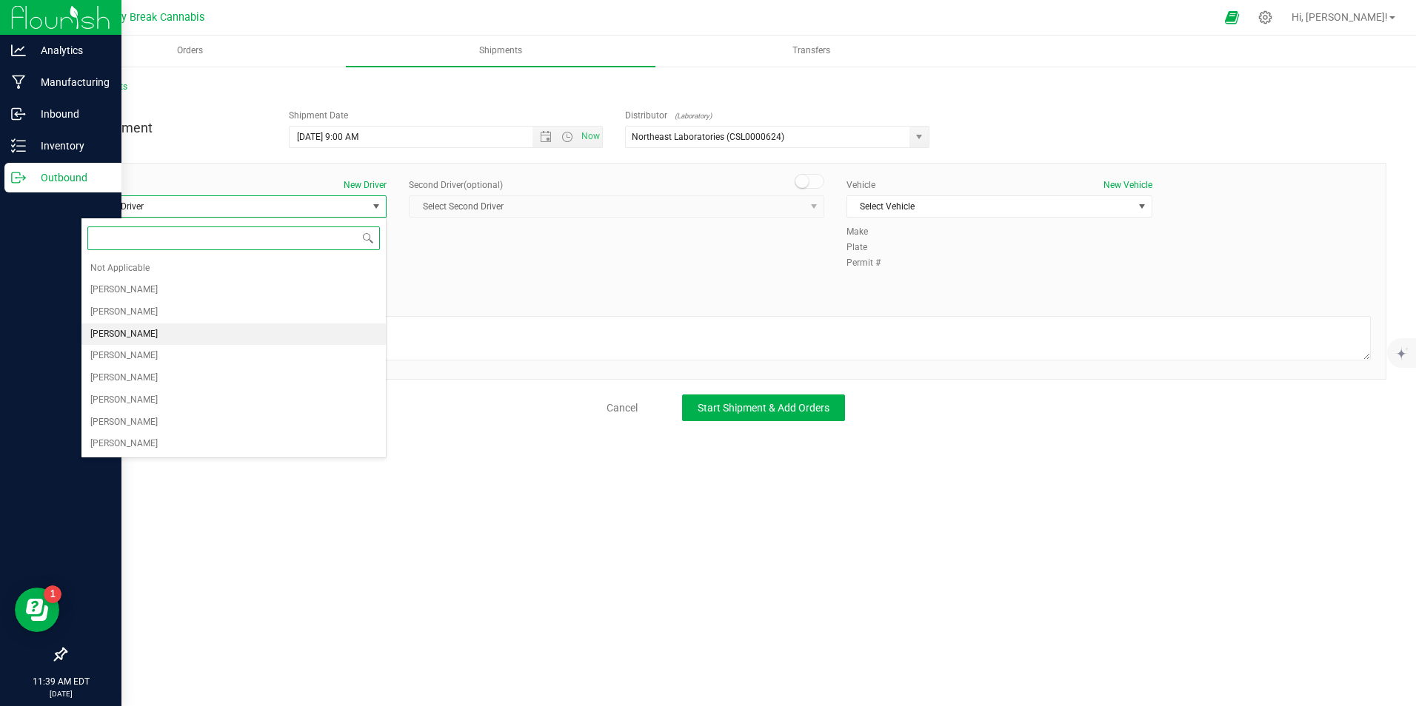
click at [147, 324] on li "[PERSON_NAME]" at bounding box center [233, 335] width 304 height 22
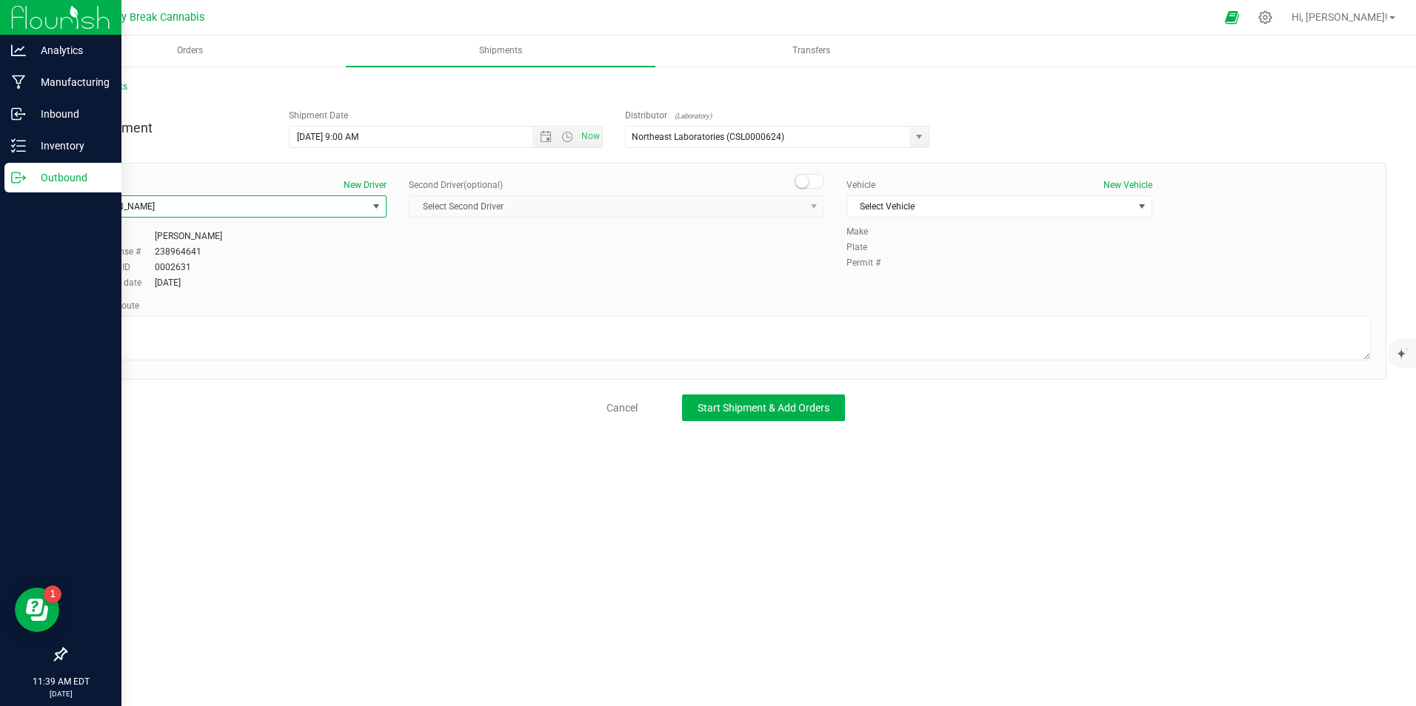
click at [806, 179] on small at bounding box center [801, 181] width 13 height 13
click at [805, 210] on span "select" at bounding box center [814, 206] width 19 height 21
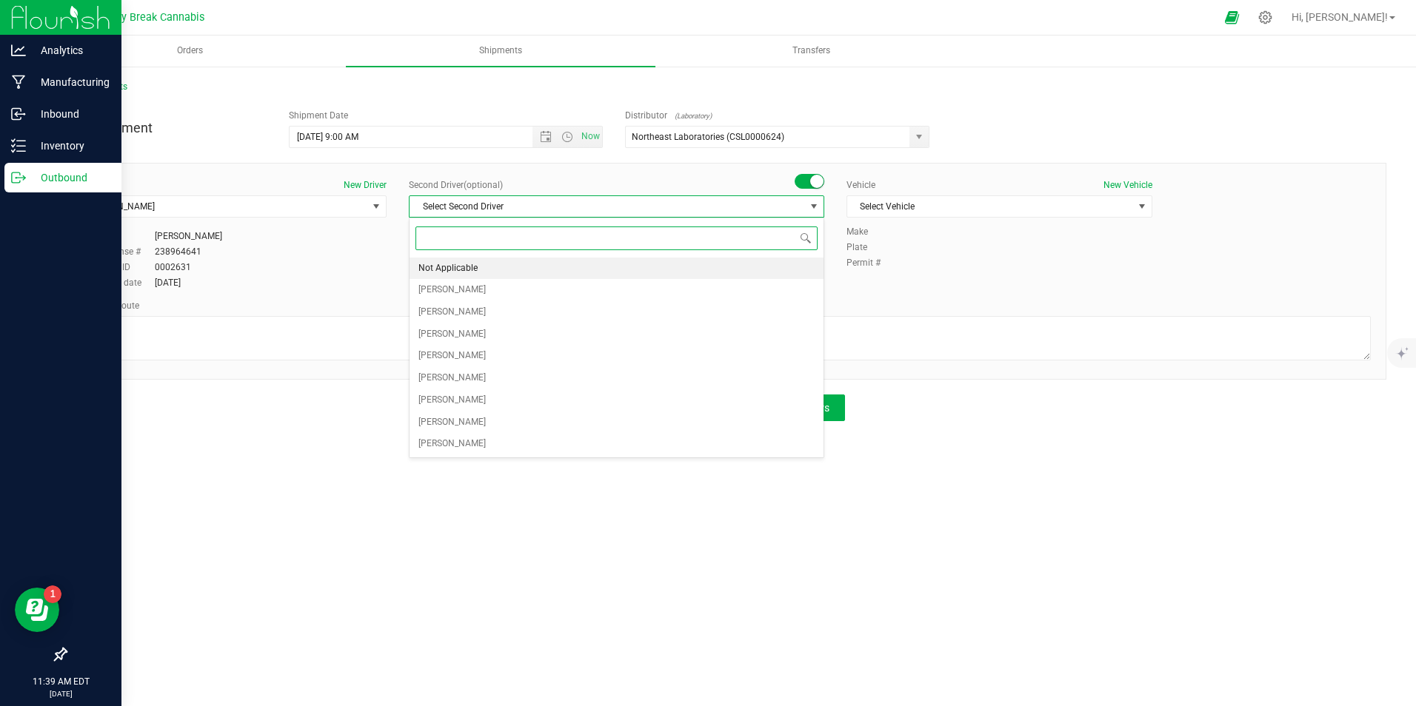
click at [756, 262] on li "Not Applicable" at bounding box center [617, 269] width 414 height 22
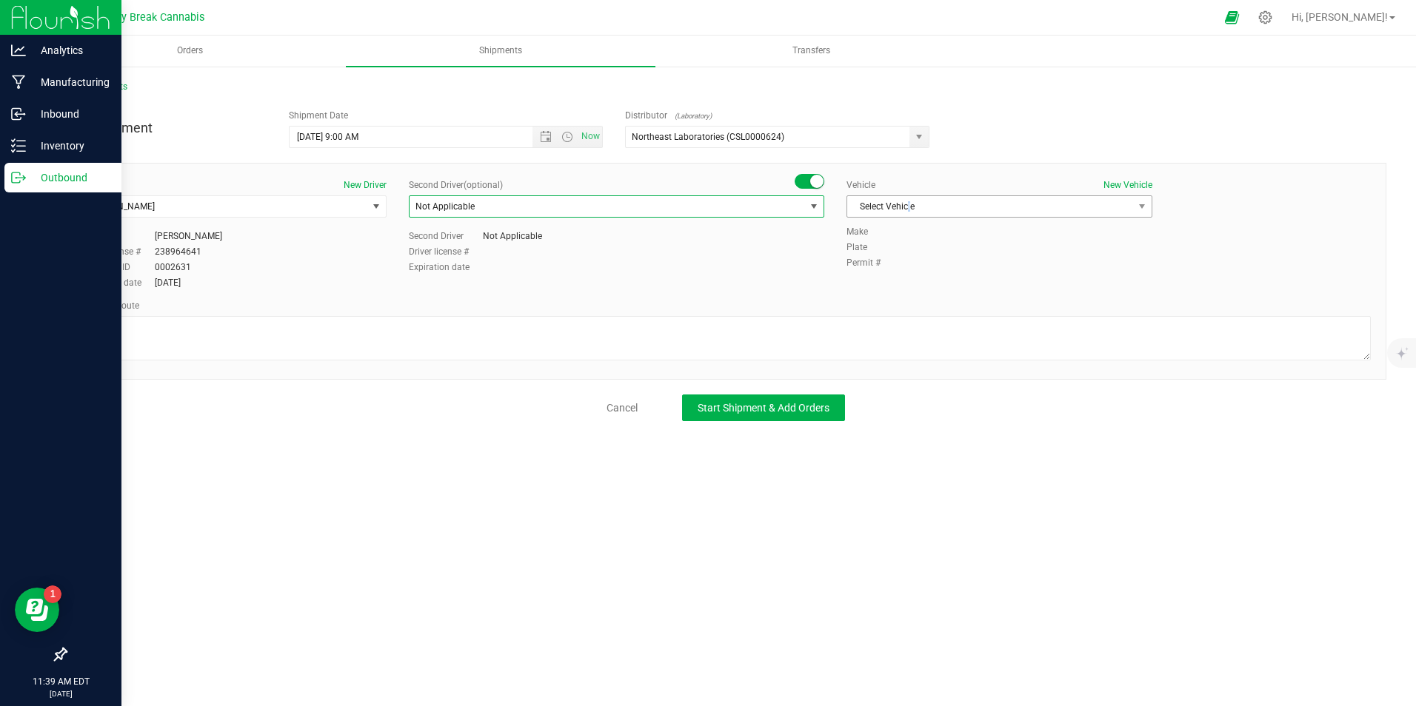
click at [911, 202] on span "Select Vehicle" at bounding box center [990, 206] width 286 height 21
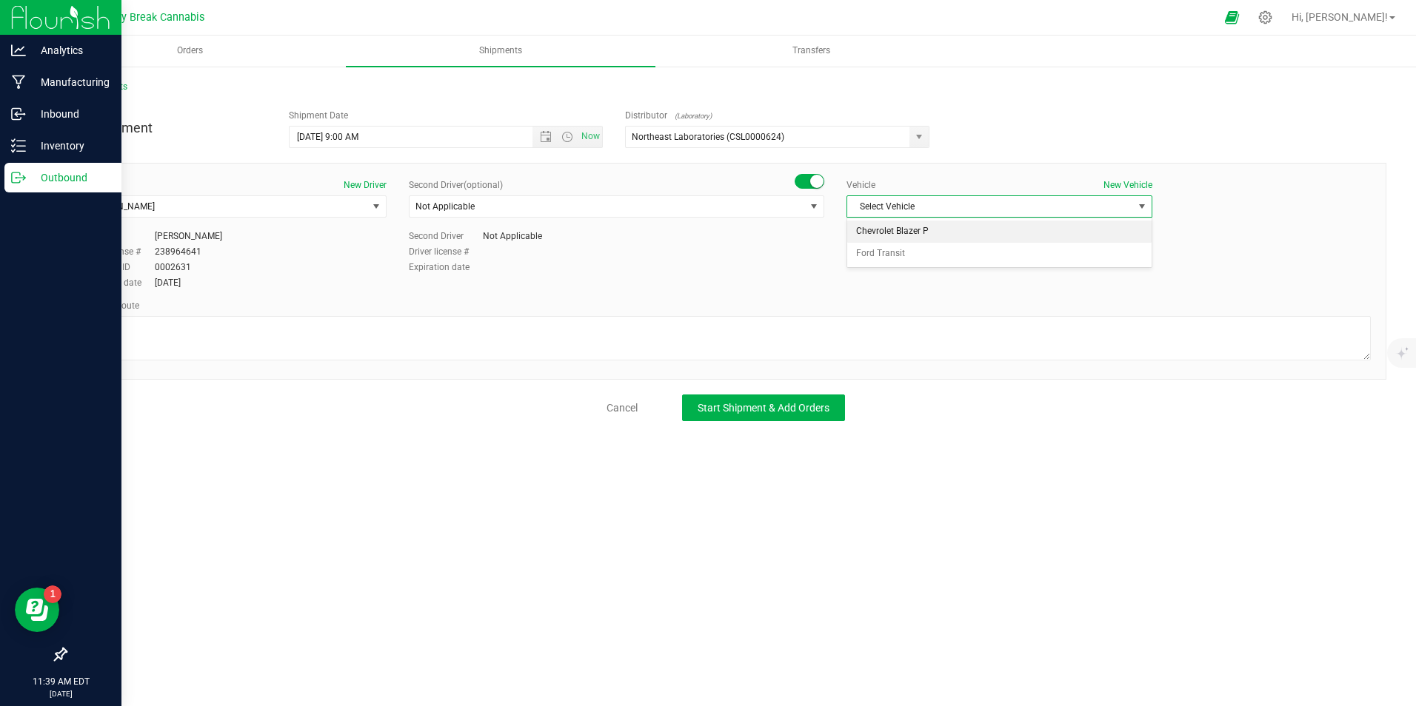
click at [918, 224] on li "Chevrolet Blazer P" at bounding box center [999, 232] width 304 height 22
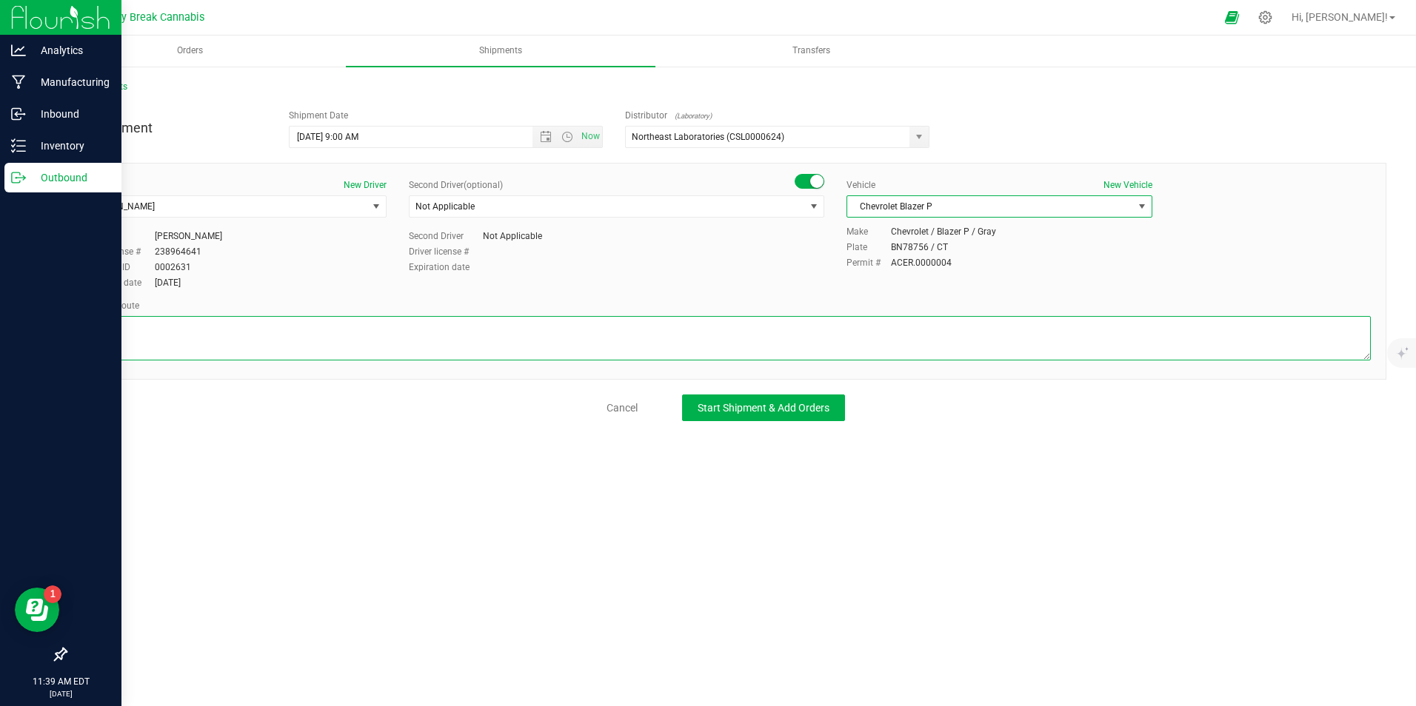
click at [861, 331] on textarea at bounding box center [726, 338] width 1290 height 44
type textarea "95n to 91n to exit 23 to northeast labs"
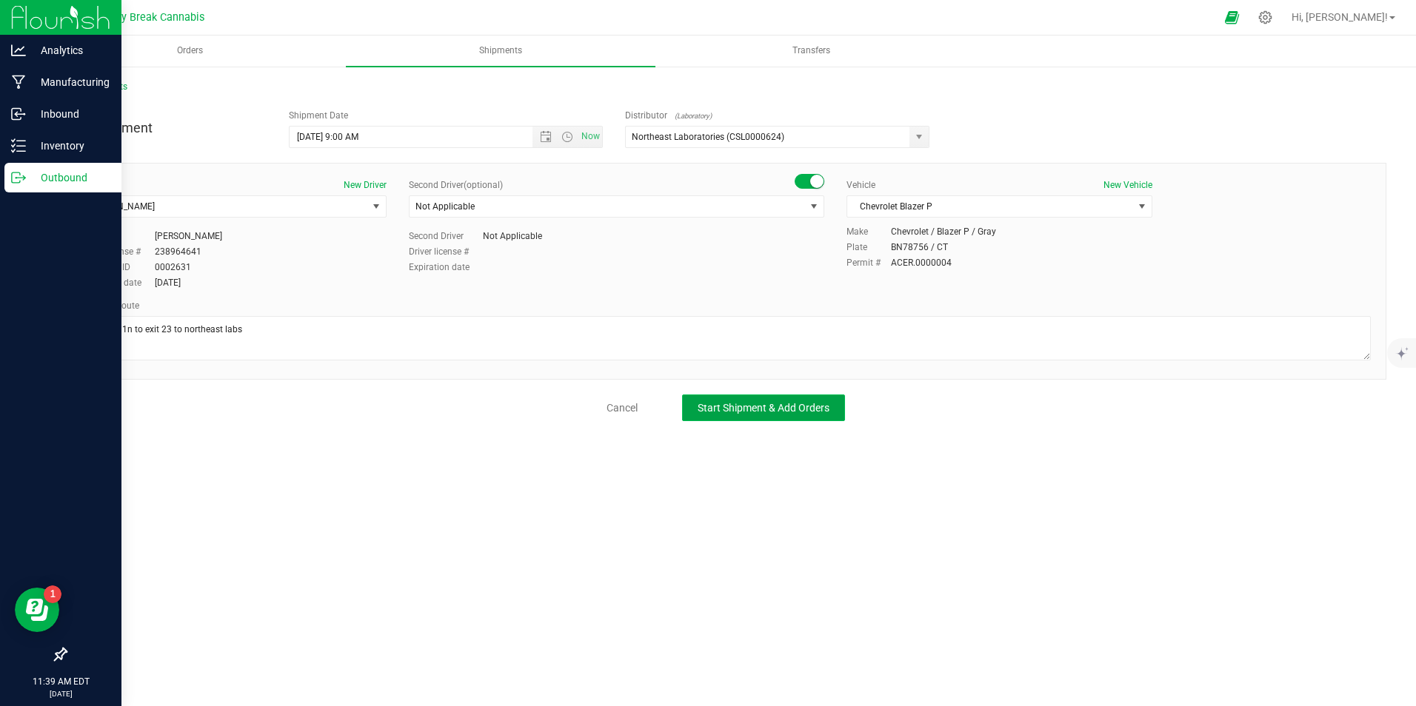
click at [800, 398] on button "Start Shipment & Add Orders" at bounding box center [763, 408] width 163 height 27
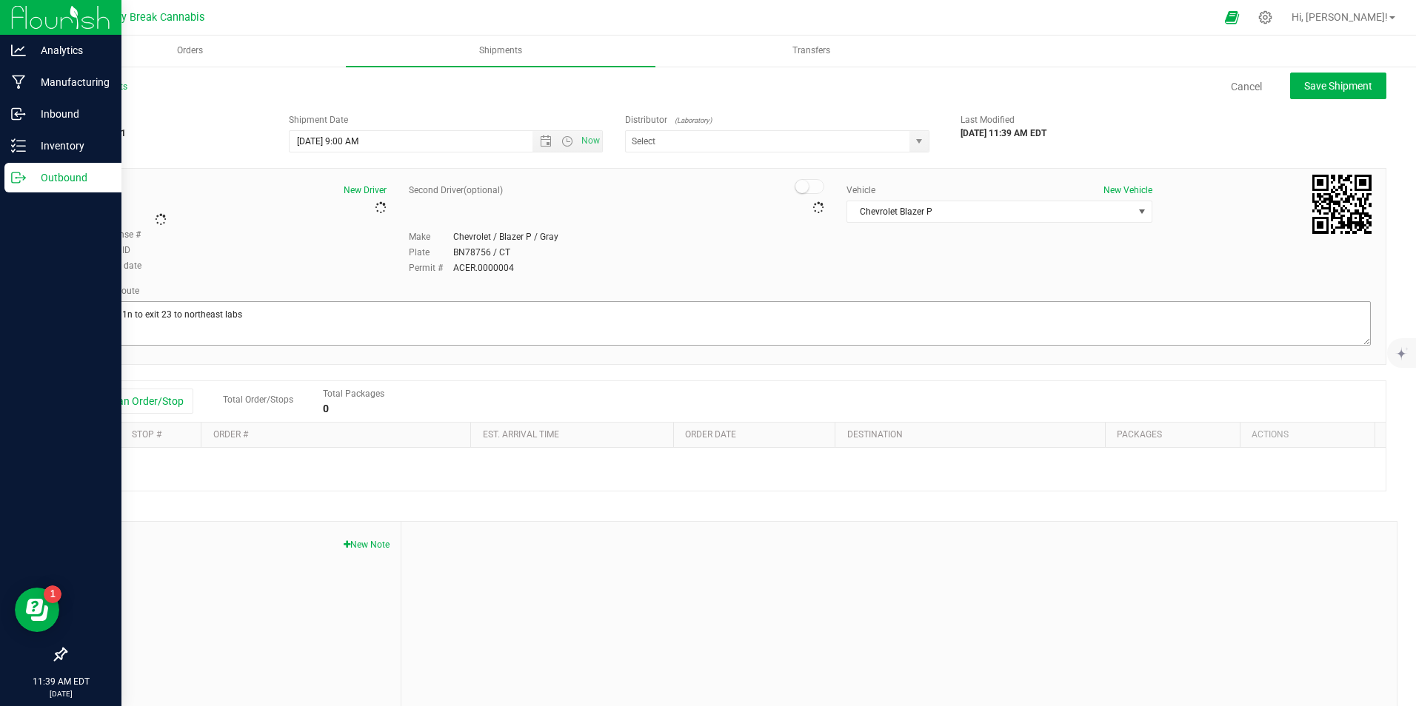
type input "Northeast Laboratories (CSL0000624)"
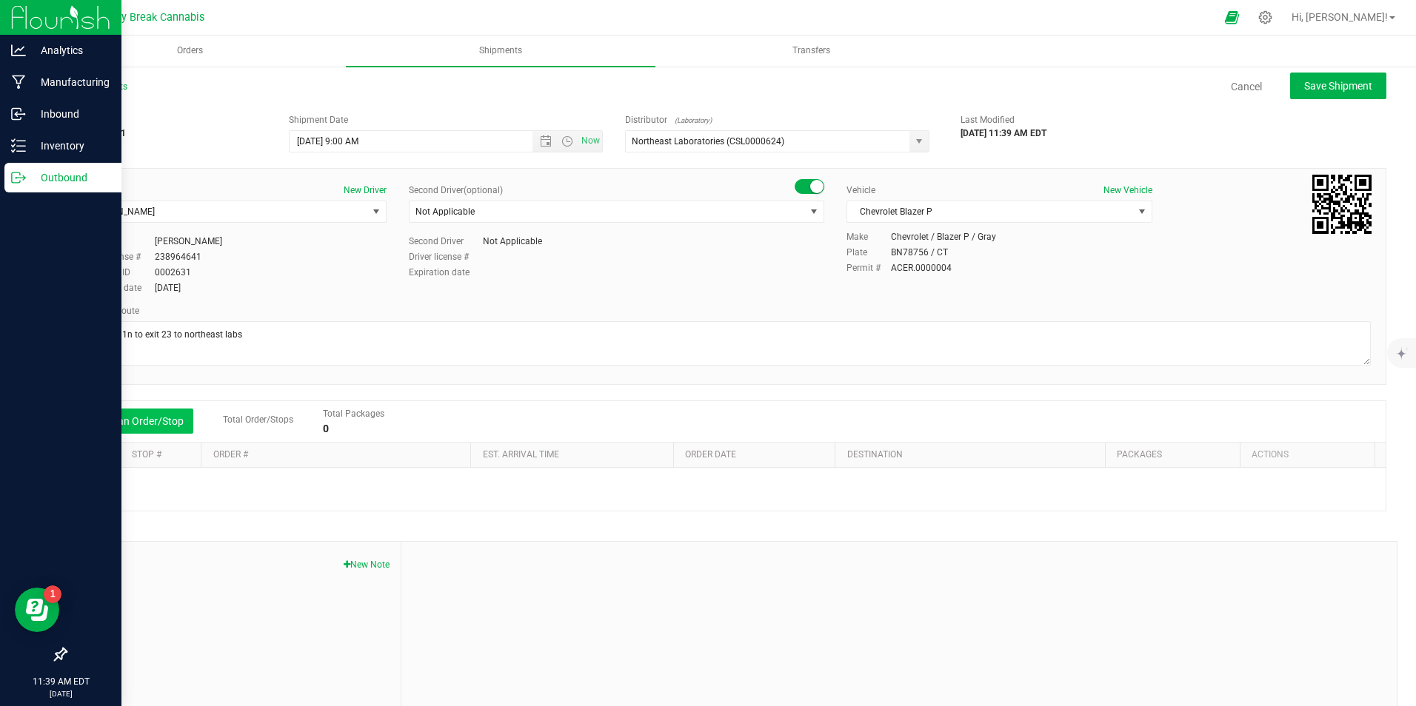
click at [157, 421] on button "Add an Order/Stop" at bounding box center [135, 421] width 116 height 25
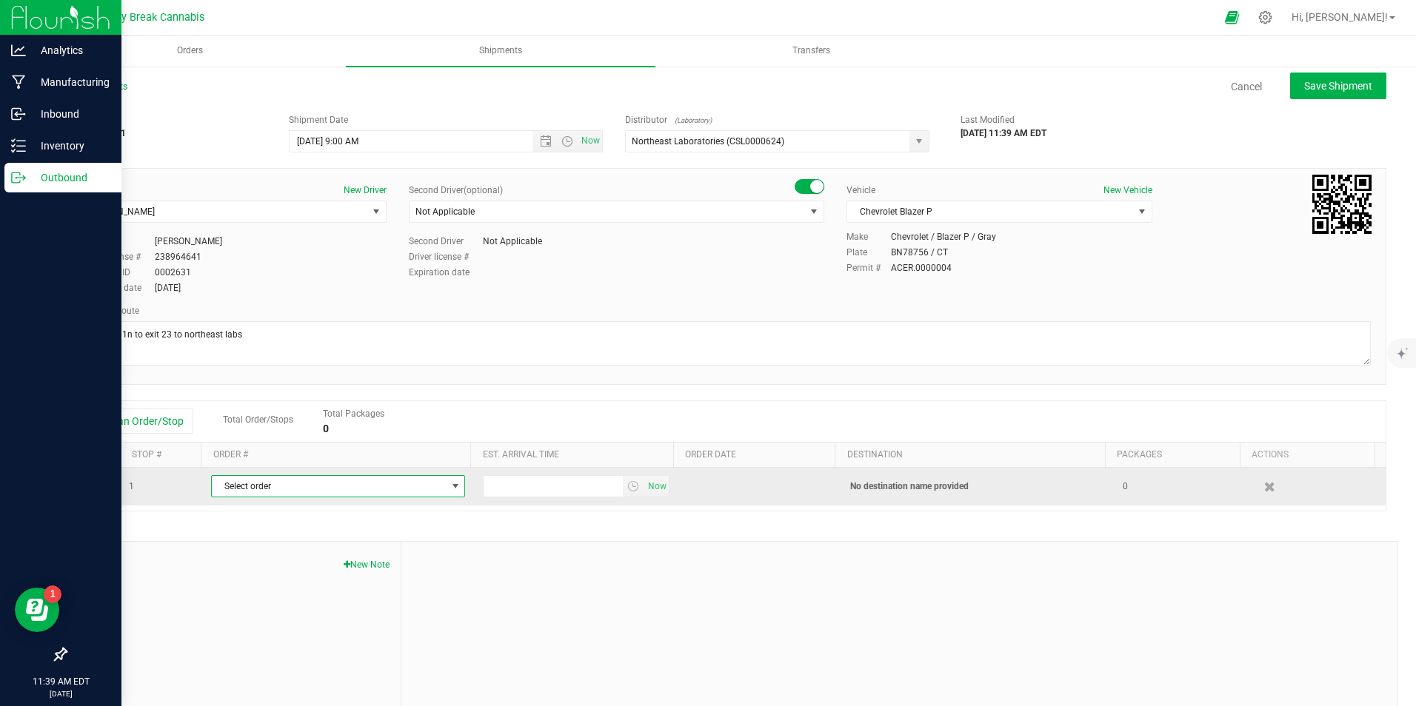
click at [254, 482] on span "Select order" at bounding box center [329, 486] width 234 height 21
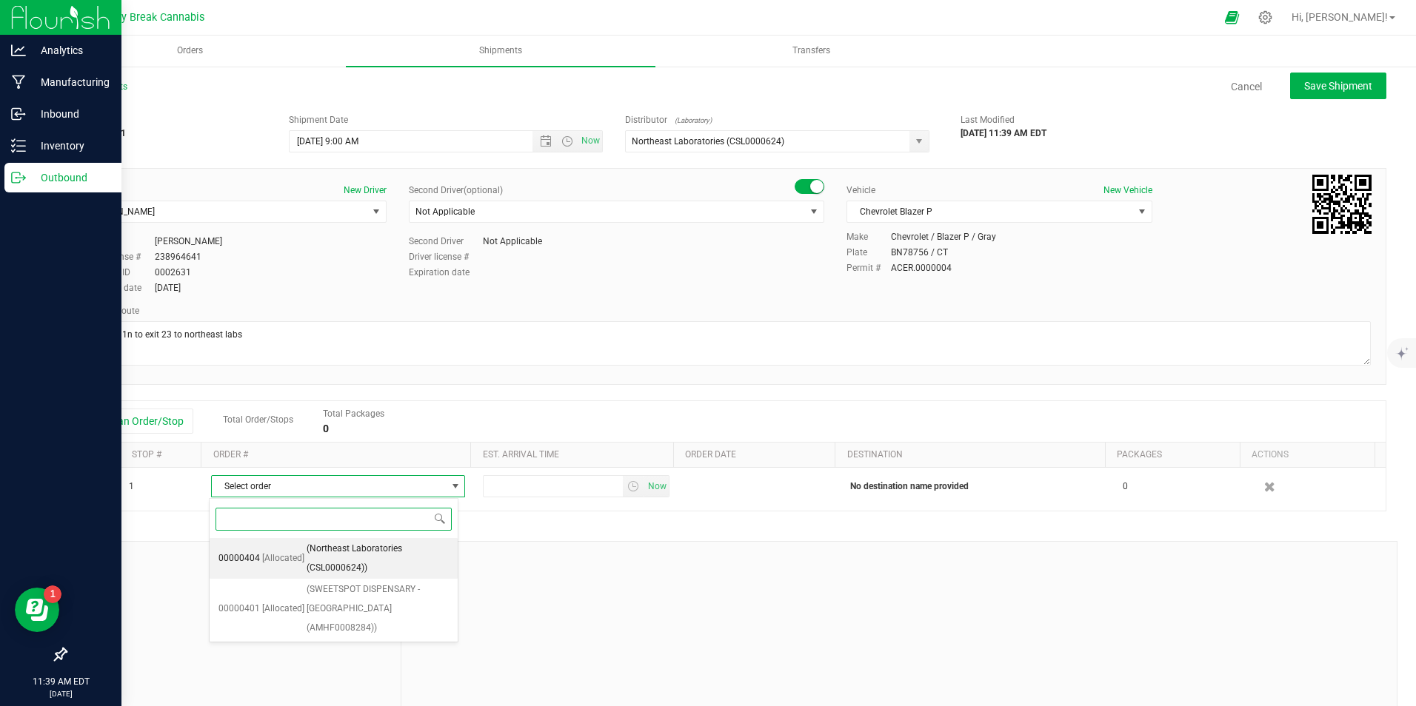
click at [368, 552] on span "(Northeast Laboratories (CSL0000624))" at bounding box center [378, 559] width 142 height 38
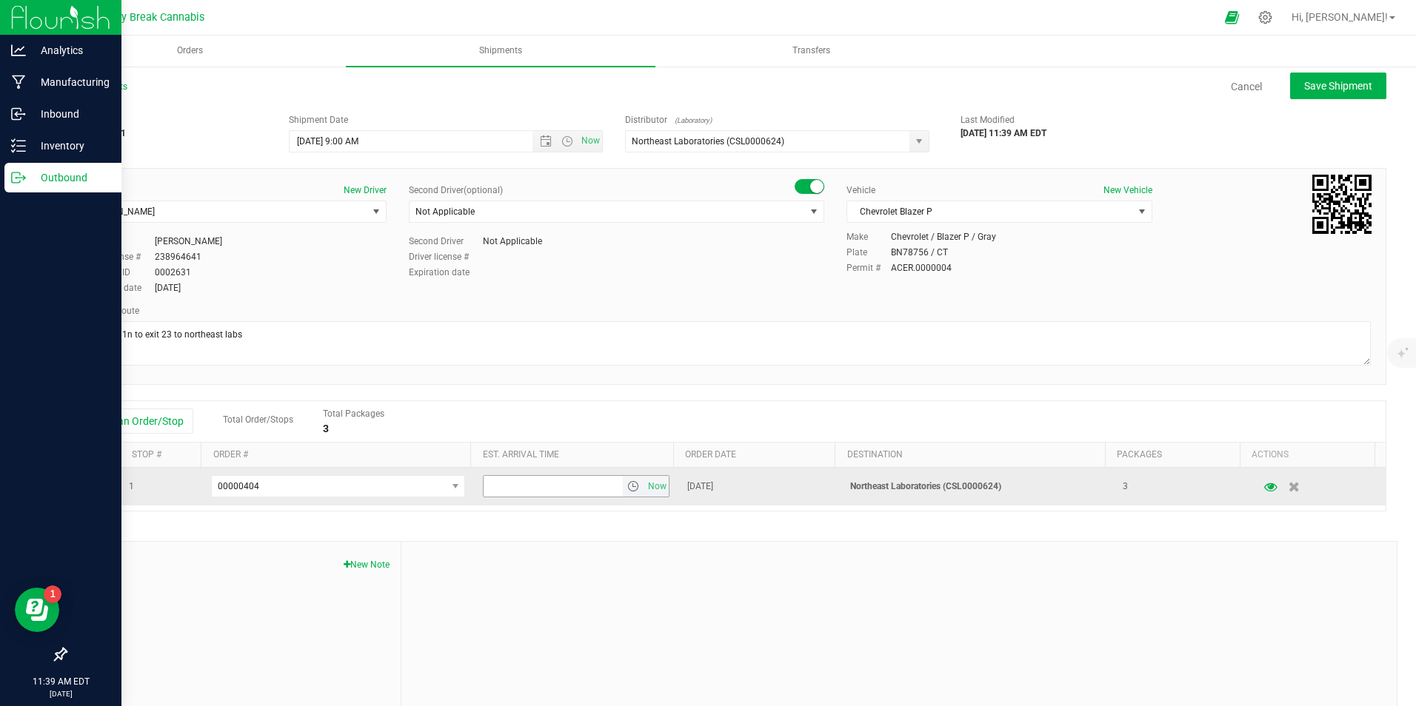
click at [627, 487] on span "select" at bounding box center [633, 487] width 12 height 12
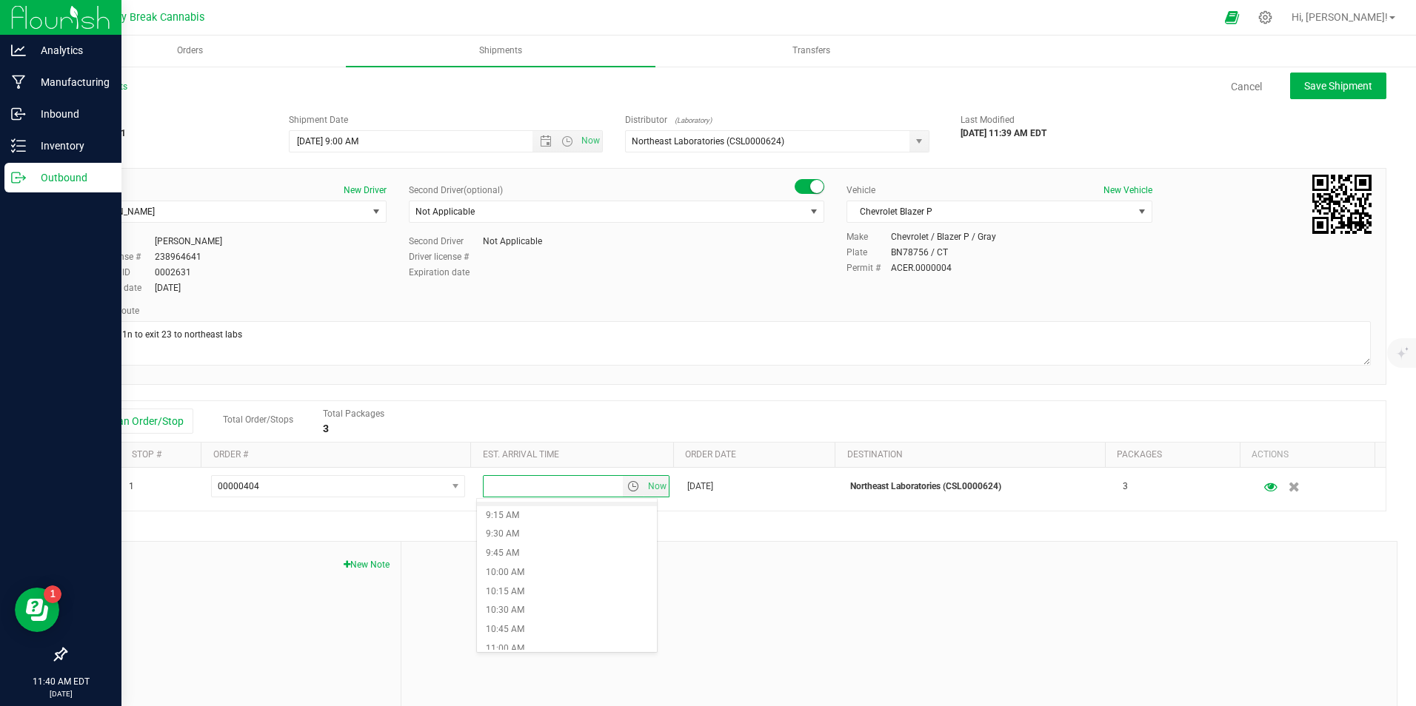
scroll to position [741, 0]
click at [532, 568] on li "10:30 AM" at bounding box center [567, 570] width 180 height 19
click at [903, 555] on div at bounding box center [898, 641] width 995 height 198
click at [1312, 77] on button "Save Shipment" at bounding box center [1338, 86] width 96 height 27
type input "[DATE] 1:00 PM"
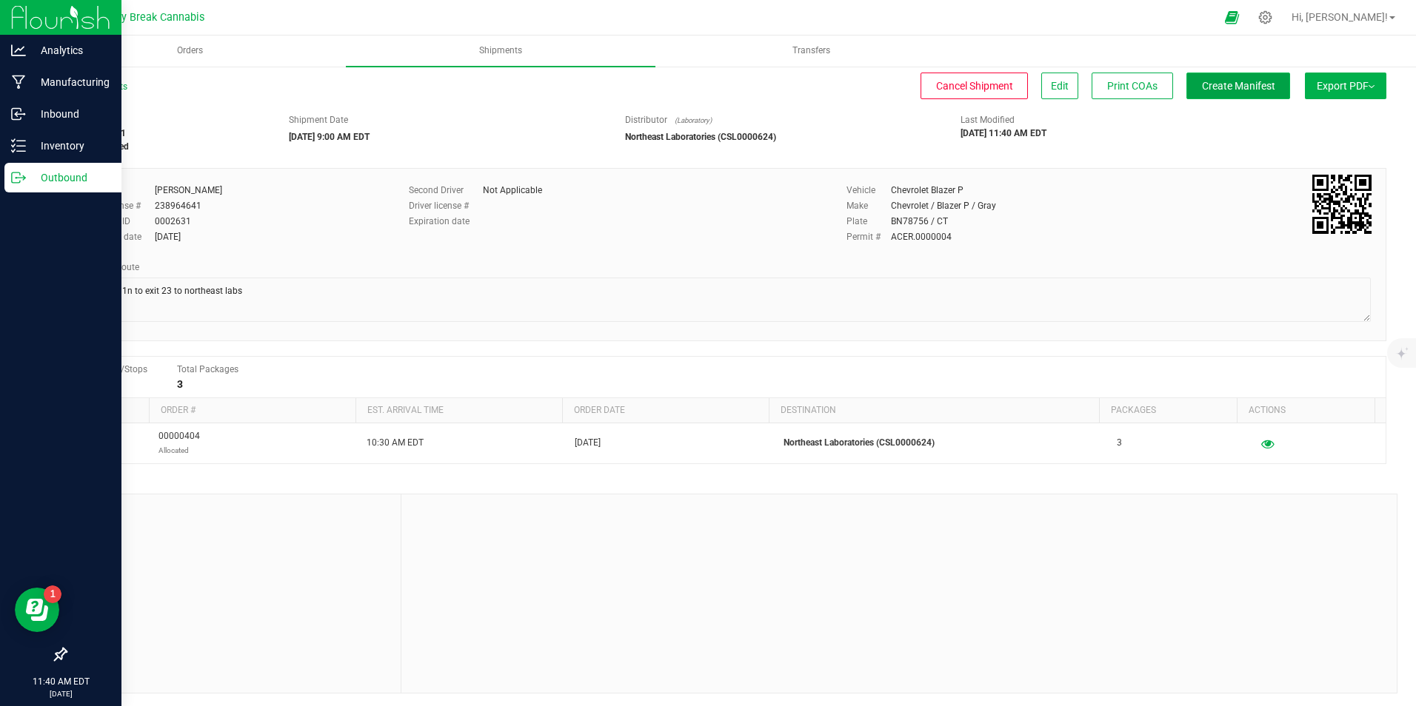
click at [1231, 80] on span "Create Manifest" at bounding box center [1238, 86] width 73 height 12
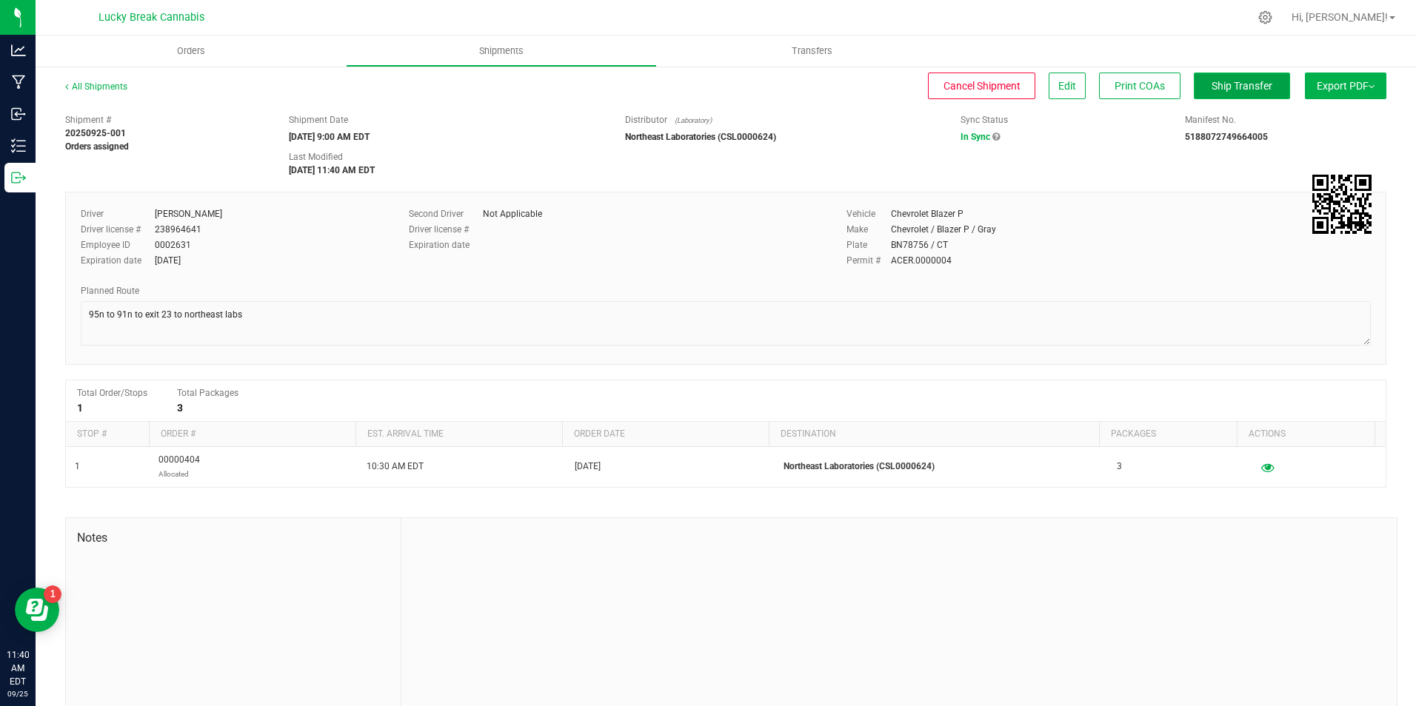
click at [1212, 86] on span "Ship Transfer" at bounding box center [1242, 86] width 61 height 12
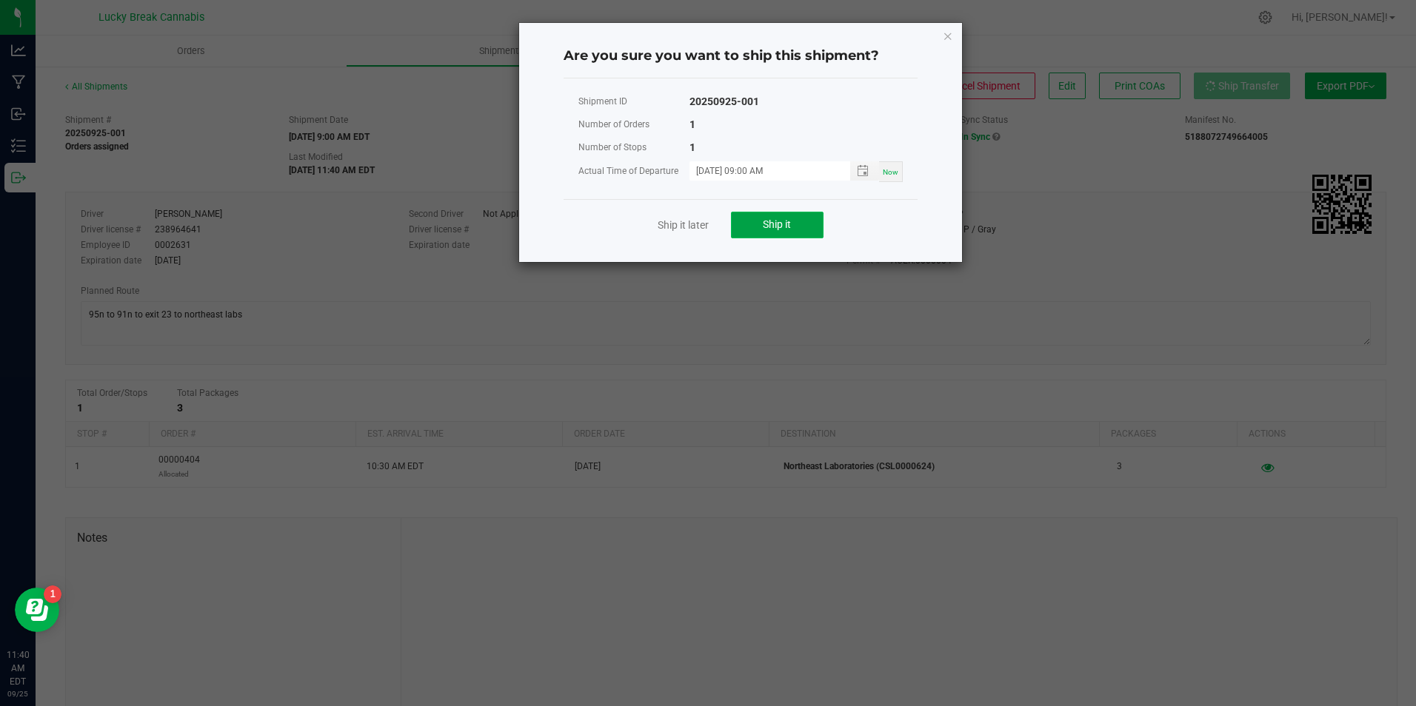
click at [779, 228] on span "Ship it" at bounding box center [777, 224] width 28 height 12
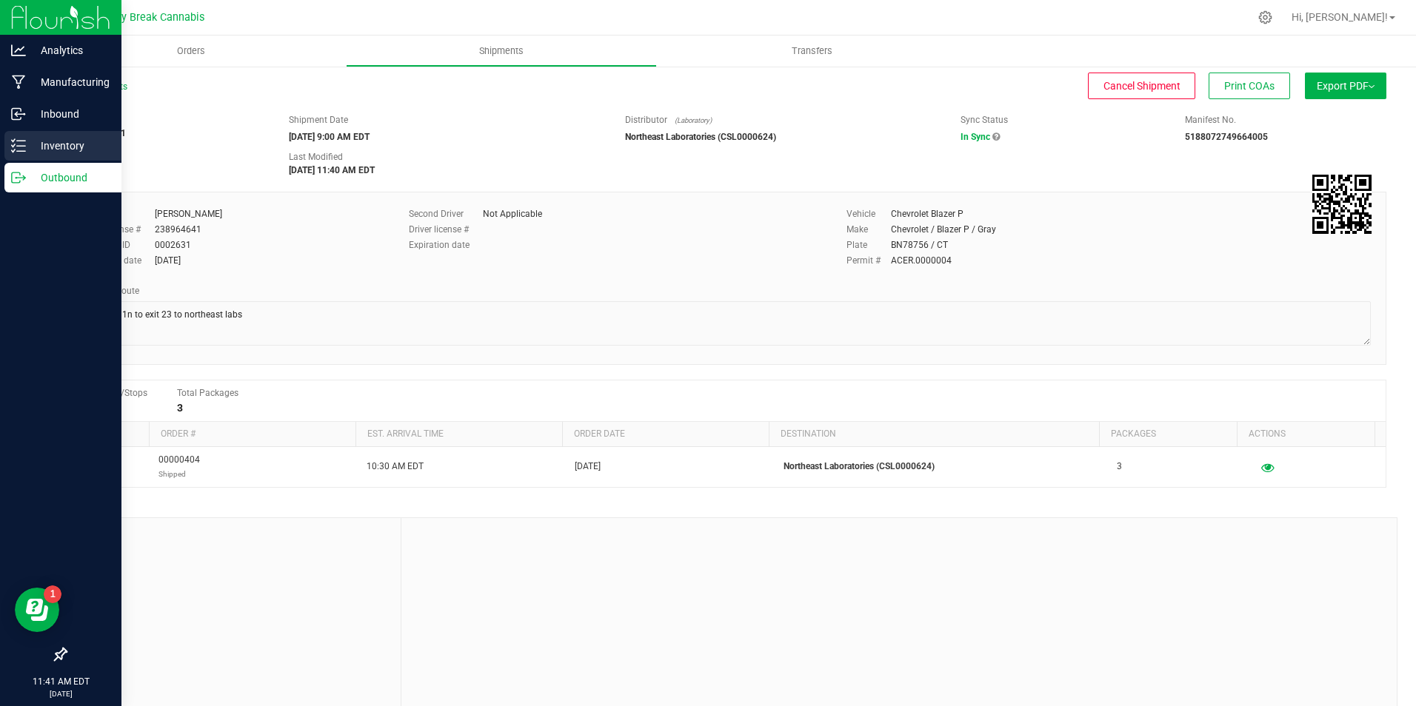
click at [47, 147] on p "Inventory" at bounding box center [70, 146] width 89 height 18
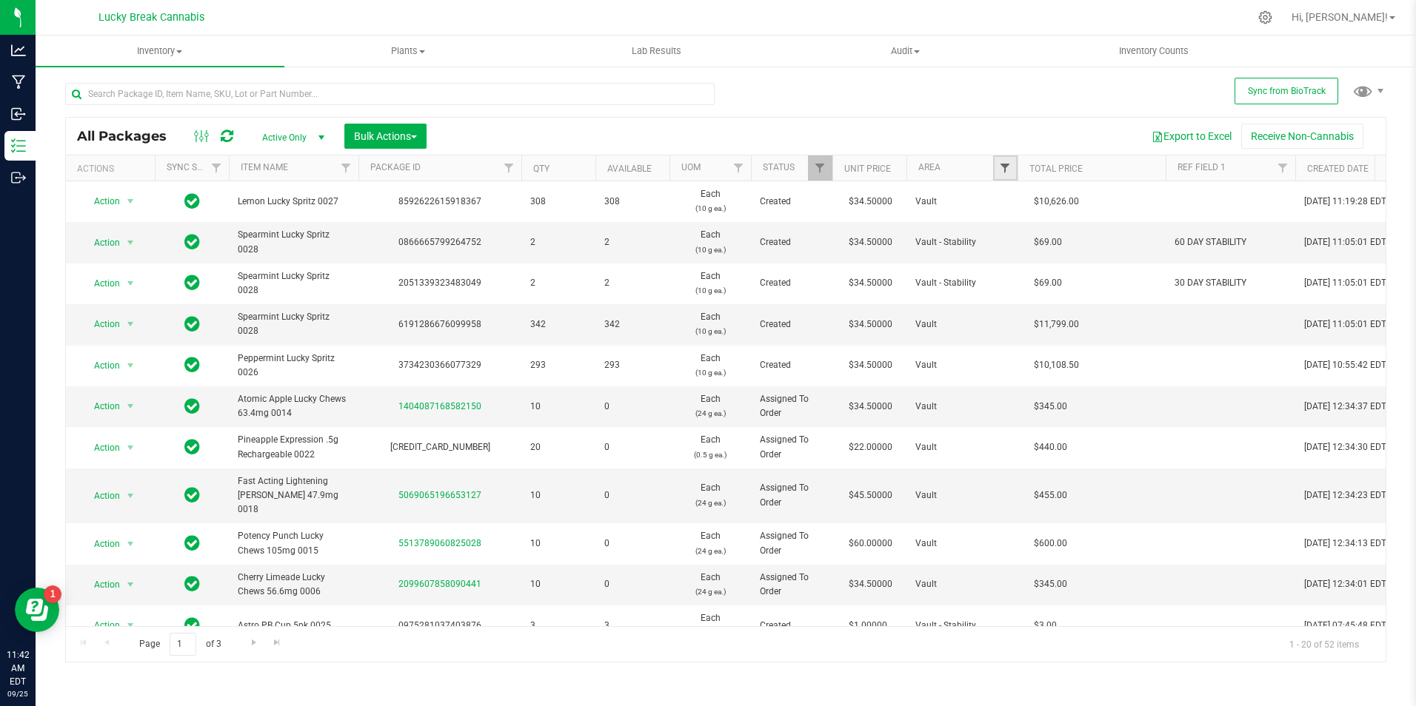
click at [1007, 164] on span "Filter" at bounding box center [1005, 168] width 12 height 12
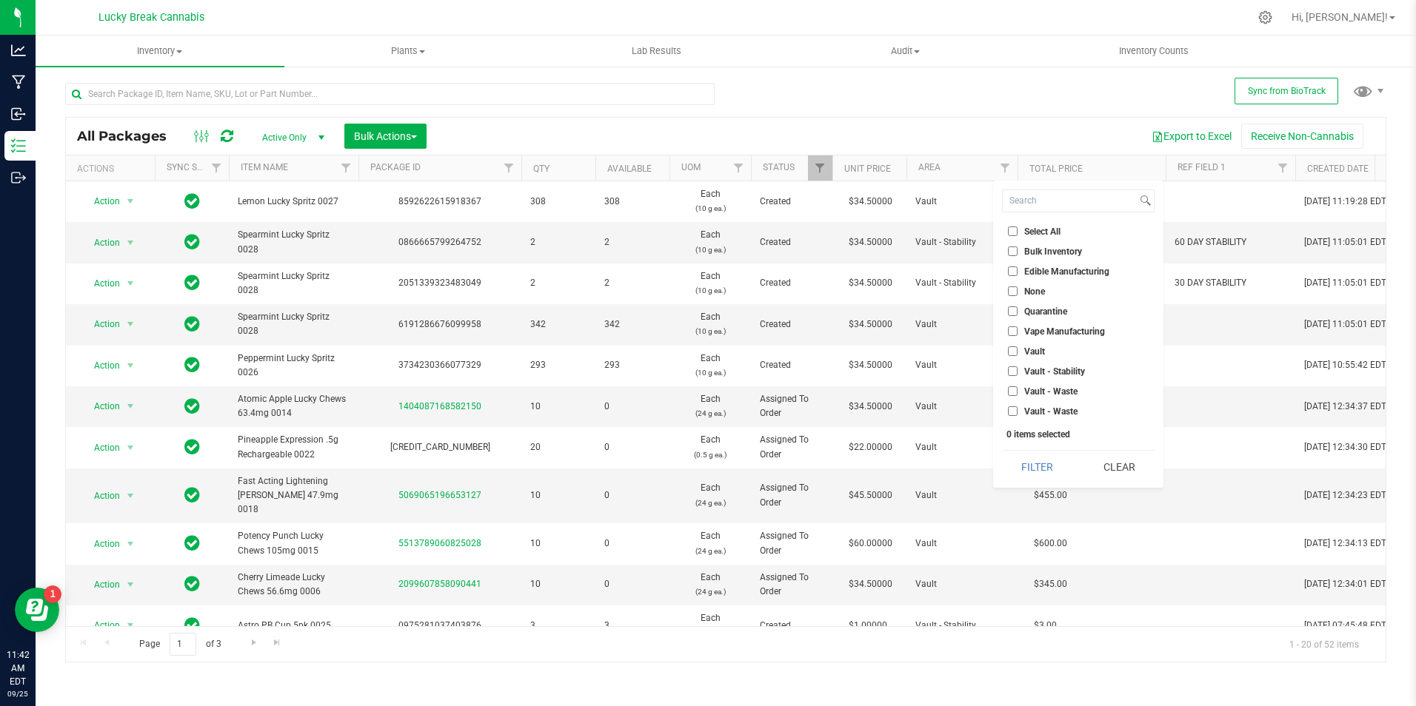
click at [1055, 375] on span "Vault - Stability" at bounding box center [1054, 371] width 61 height 9
click at [1017, 375] on input "Vault - Stability" at bounding box center [1013, 372] width 10 height 10
checkbox input "true"
click at [1031, 466] on button "Filter" at bounding box center [1037, 467] width 71 height 33
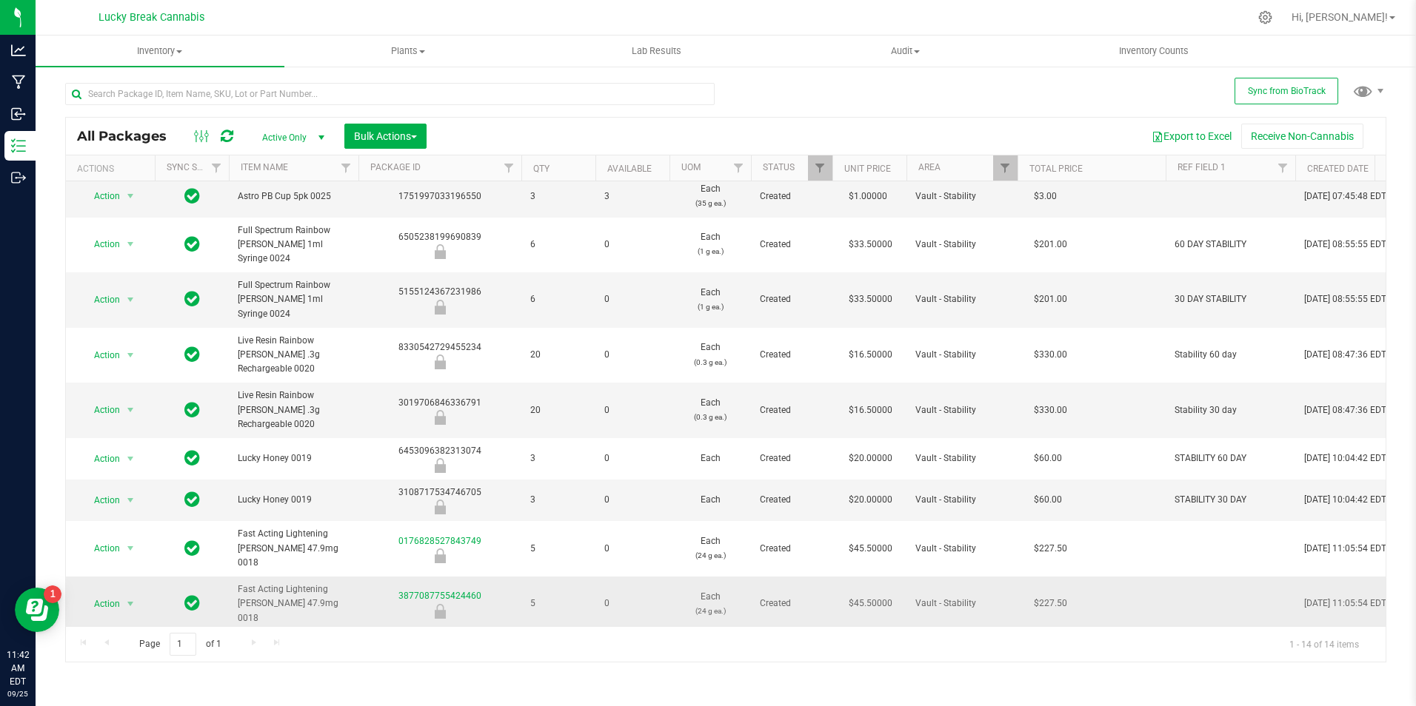
scroll to position [146, 0]
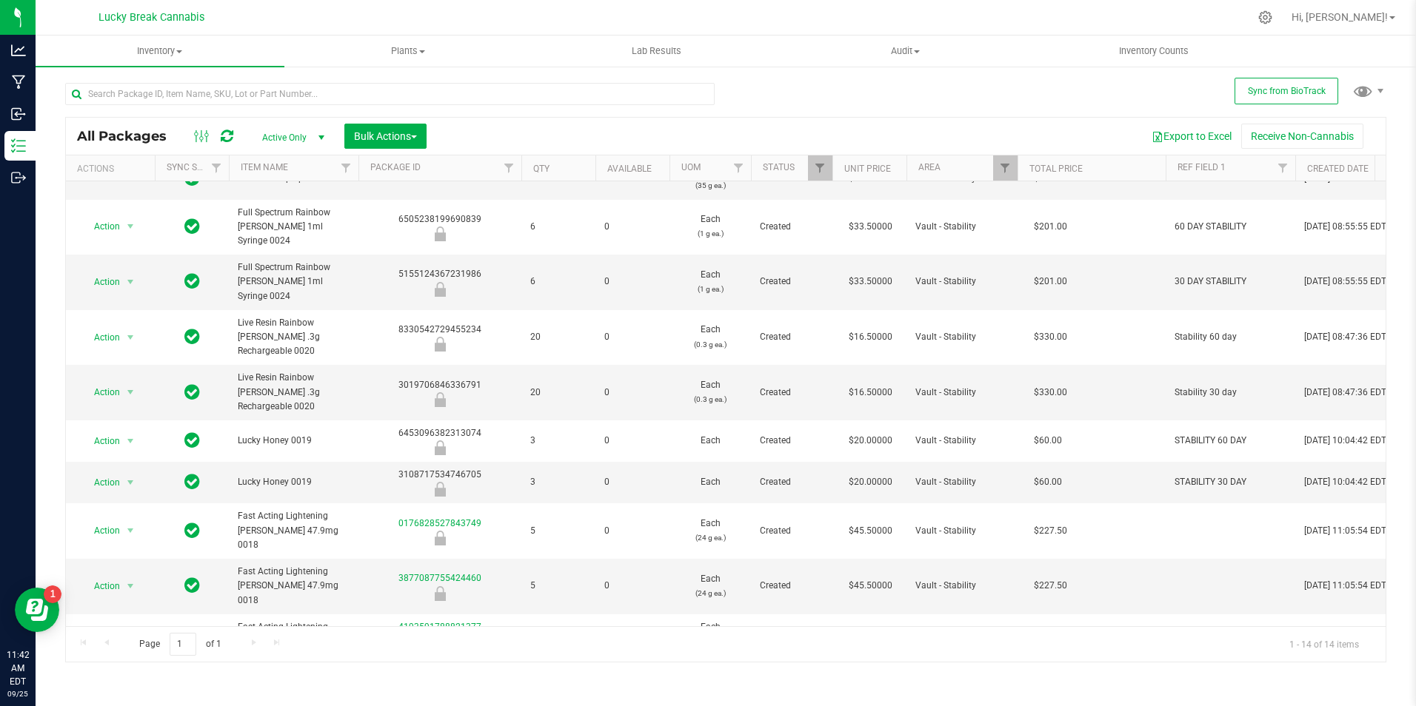
click at [132, 671] on span "select" at bounding box center [130, 677] width 12 height 12
click at [131, 578] on li "Unlock package" at bounding box center [128, 589] width 95 height 22
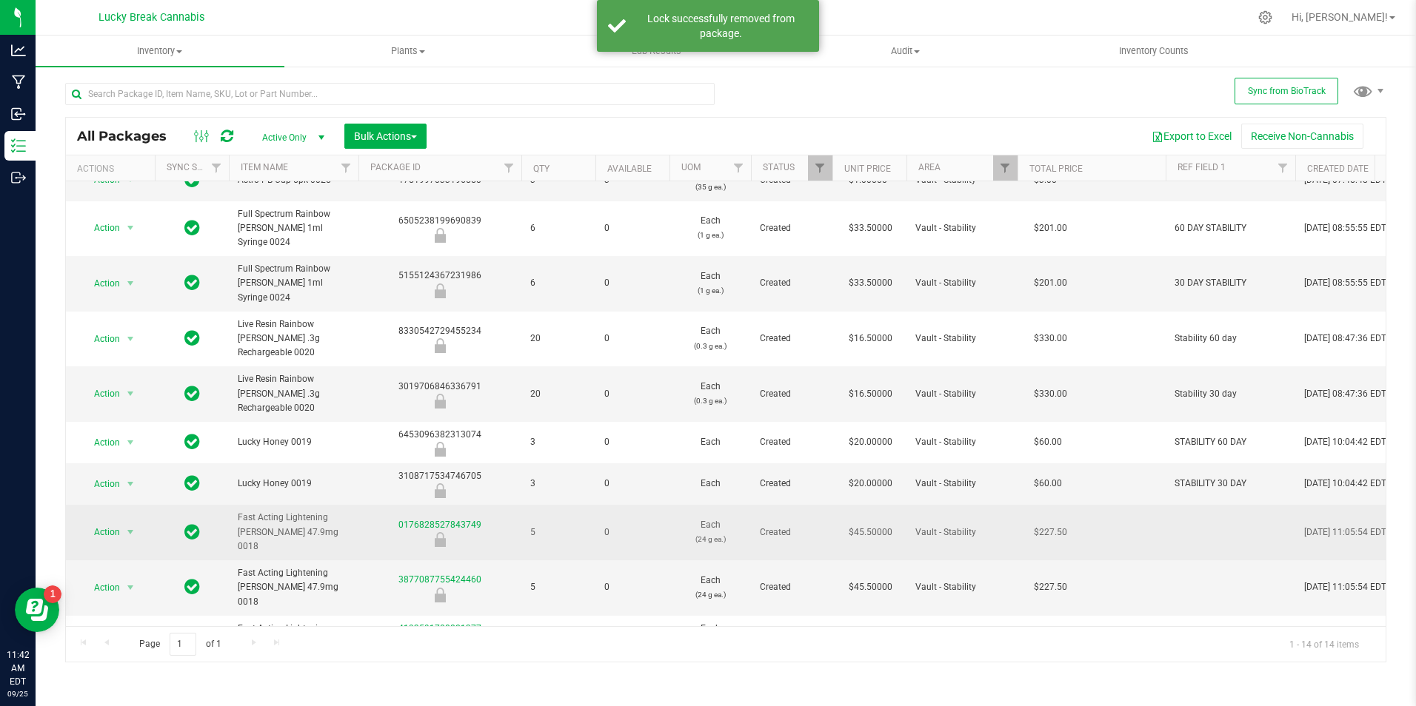
scroll to position [145, 0]
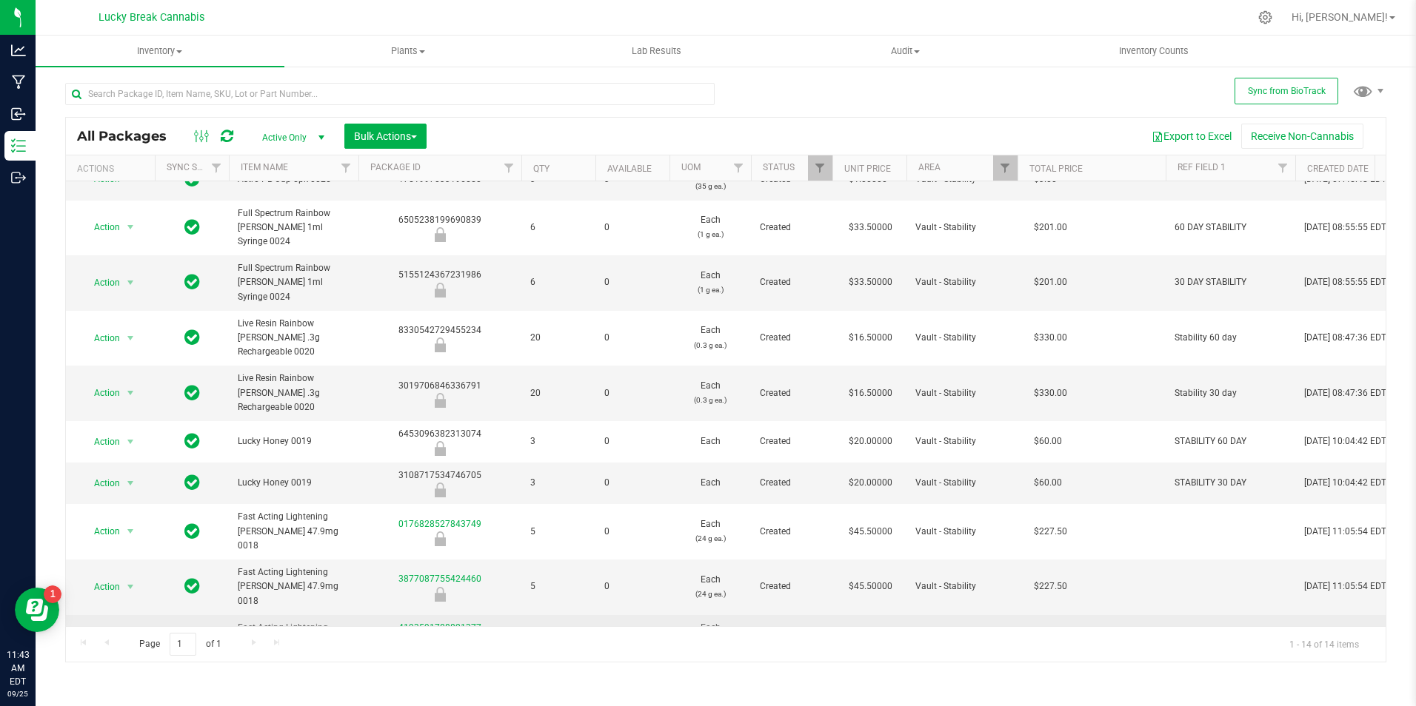
drag, startPoint x: 331, startPoint y: 562, endPoint x: 235, endPoint y: 547, distance: 97.4
click at [235, 615] on td "Fast Acting Lightening Lemonade 9.8mg 0017" at bounding box center [294, 635] width 130 height 41
drag, startPoint x: 235, startPoint y: 547, endPoint x: 254, endPoint y: 555, distance: 20.6
click at [254, 621] on span "Fast Acting Lightening Lemonade 9.8mg 0017" at bounding box center [294, 635] width 112 height 28
click at [129, 581] on span "select" at bounding box center [130, 587] width 12 height 12
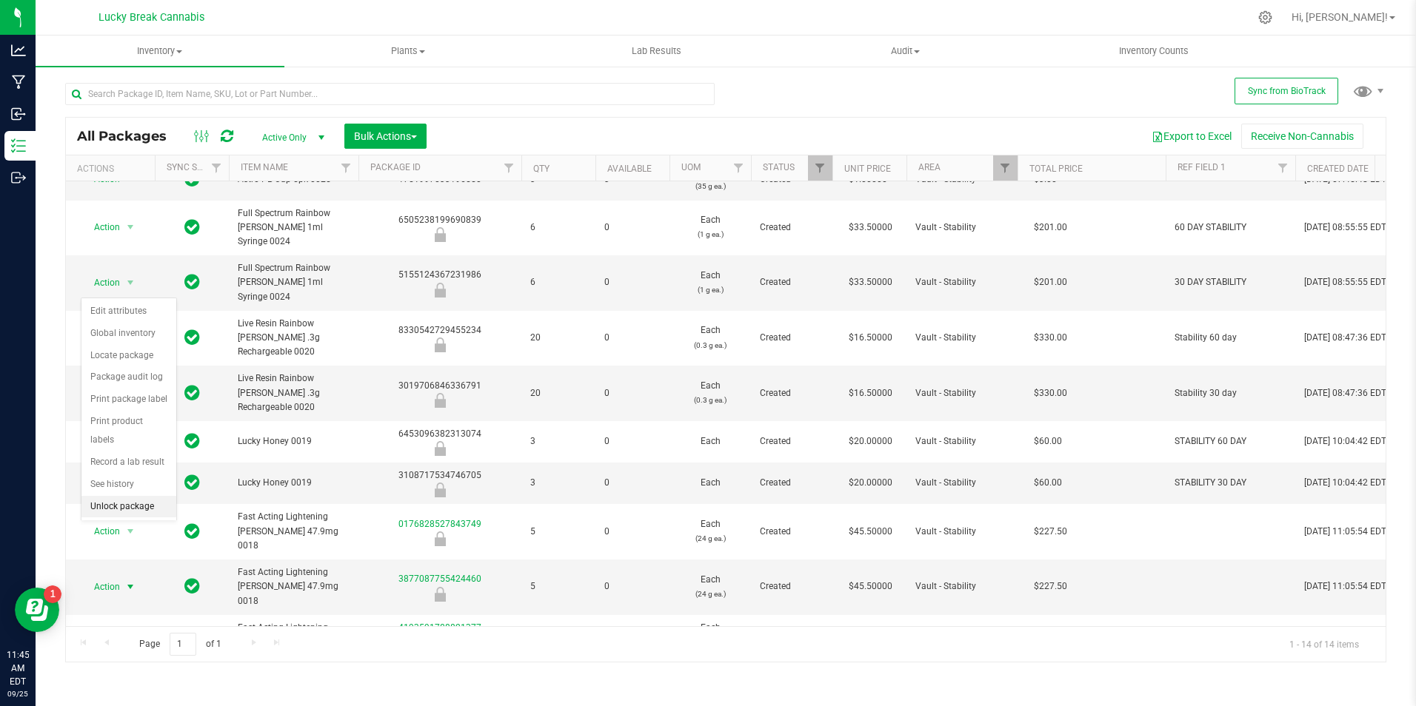
click at [129, 496] on li "Unlock package" at bounding box center [128, 507] width 95 height 22
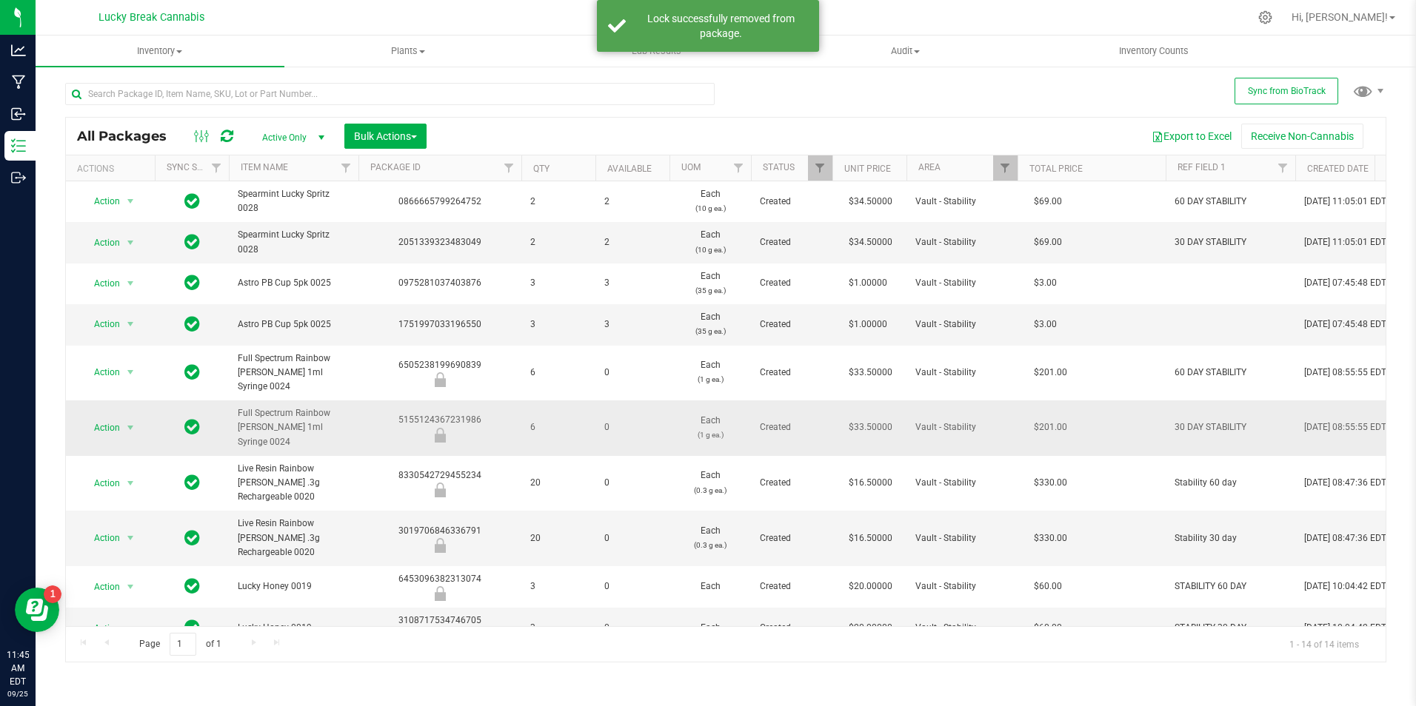
scroll to position [144, 0]
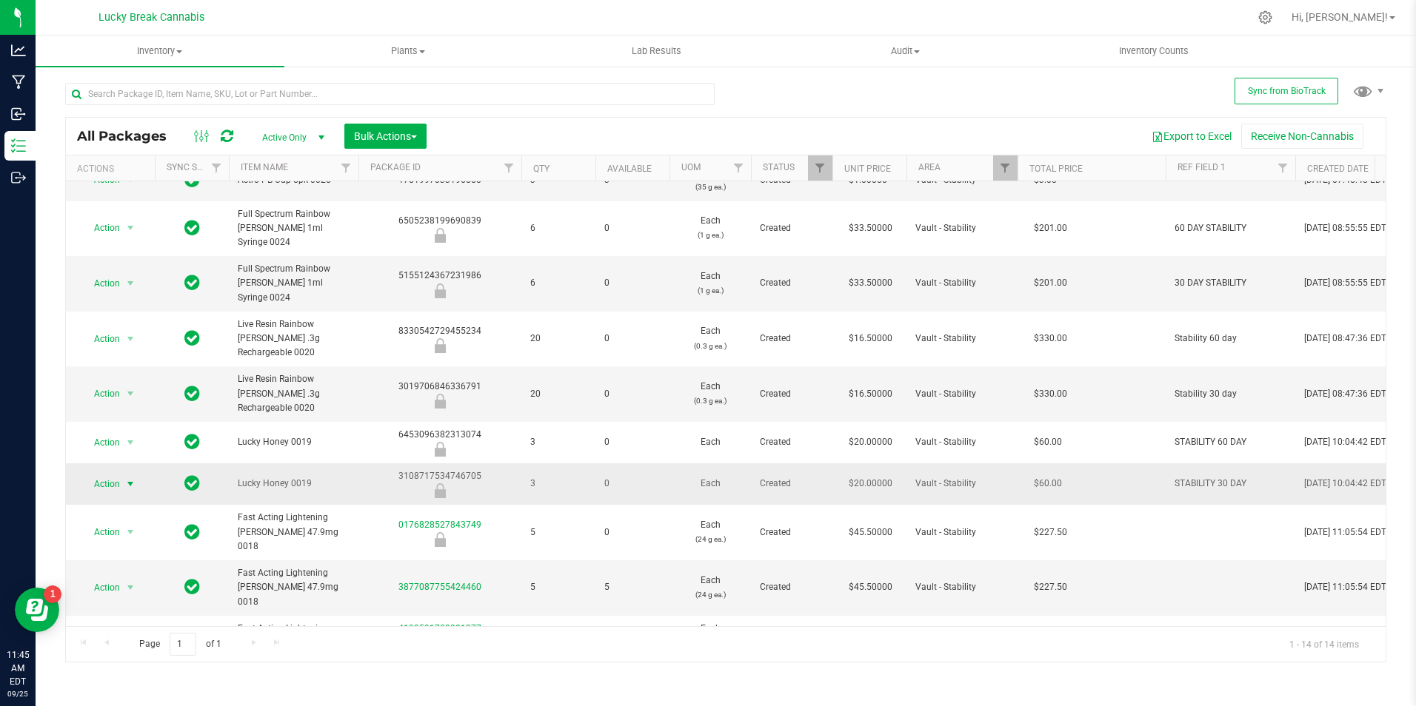
click at [121, 474] on span "select" at bounding box center [130, 484] width 19 height 21
click at [126, 638] on li "Unlock package" at bounding box center [128, 649] width 95 height 22
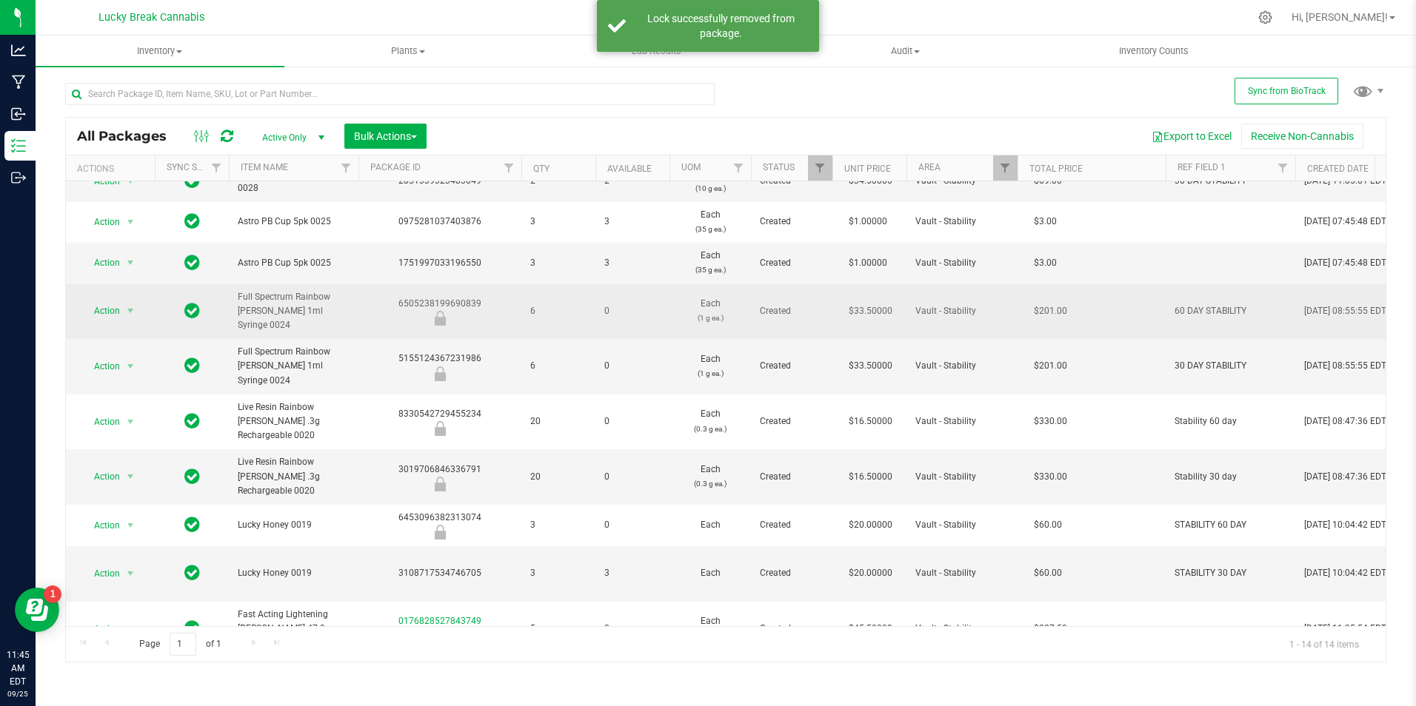
scroll to position [144, 0]
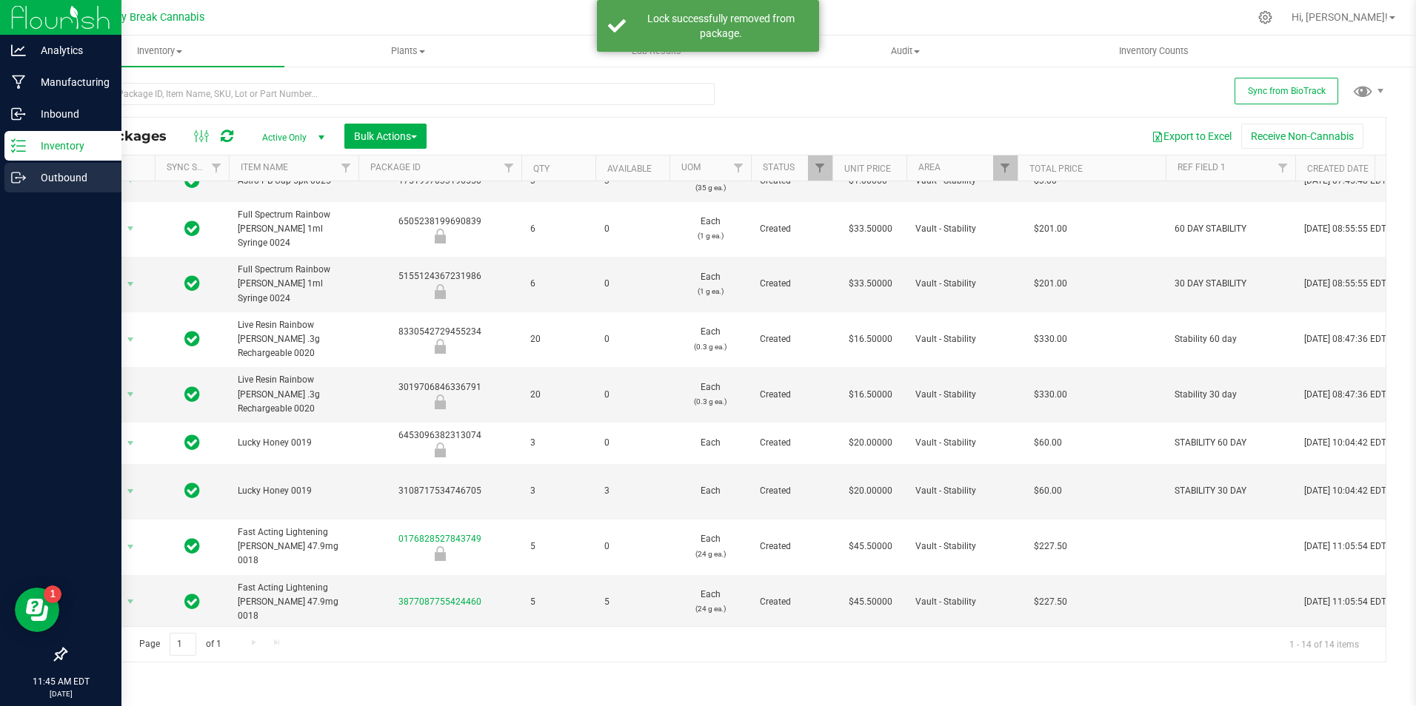
click at [81, 175] on p "Outbound" at bounding box center [70, 178] width 89 height 18
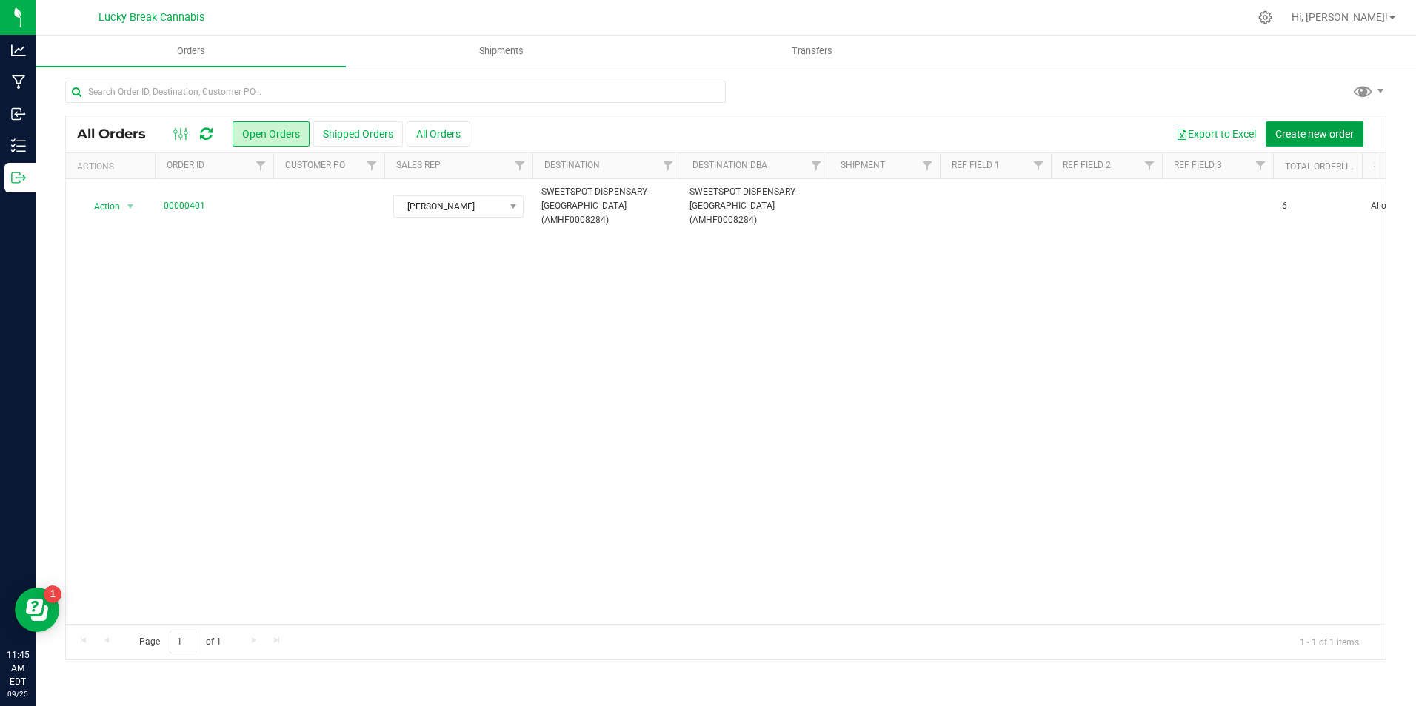
click at [1314, 126] on button "Create new order" at bounding box center [1315, 133] width 98 height 25
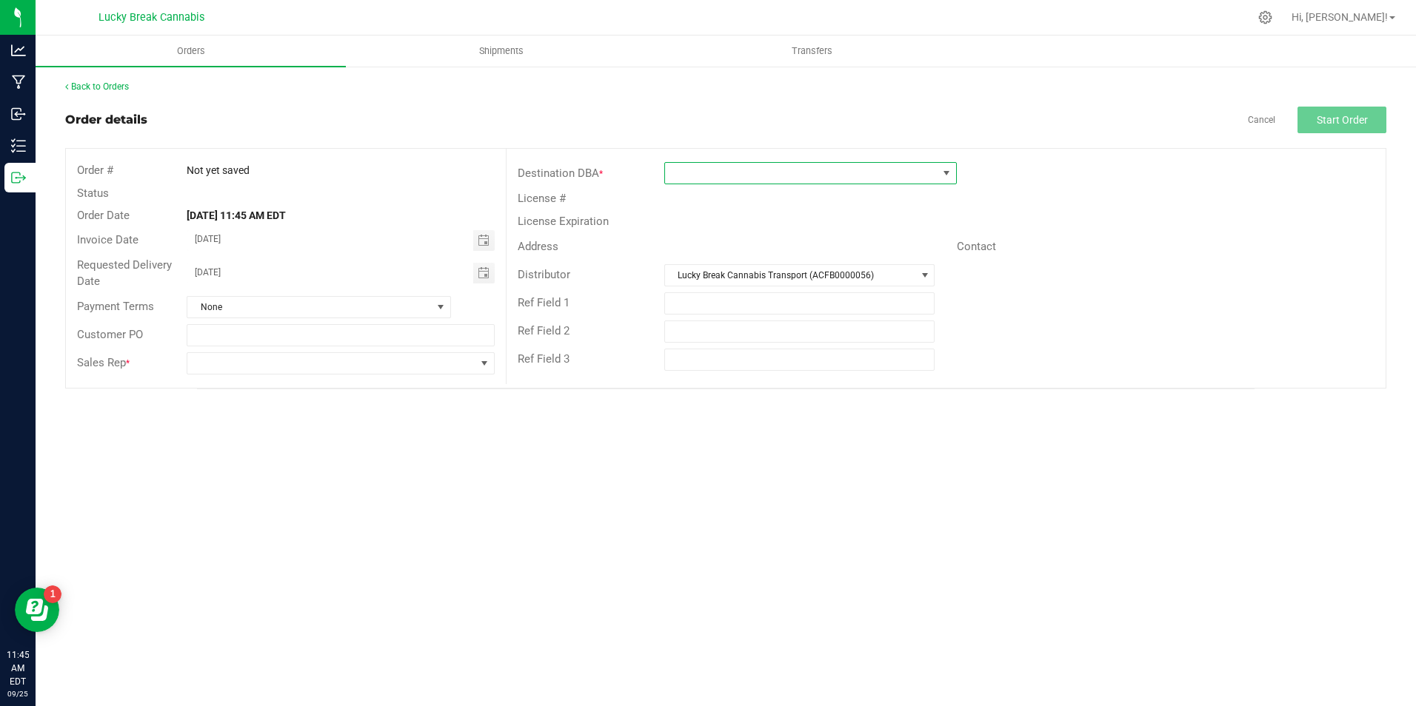
click at [704, 166] on span at bounding box center [801, 173] width 273 height 21
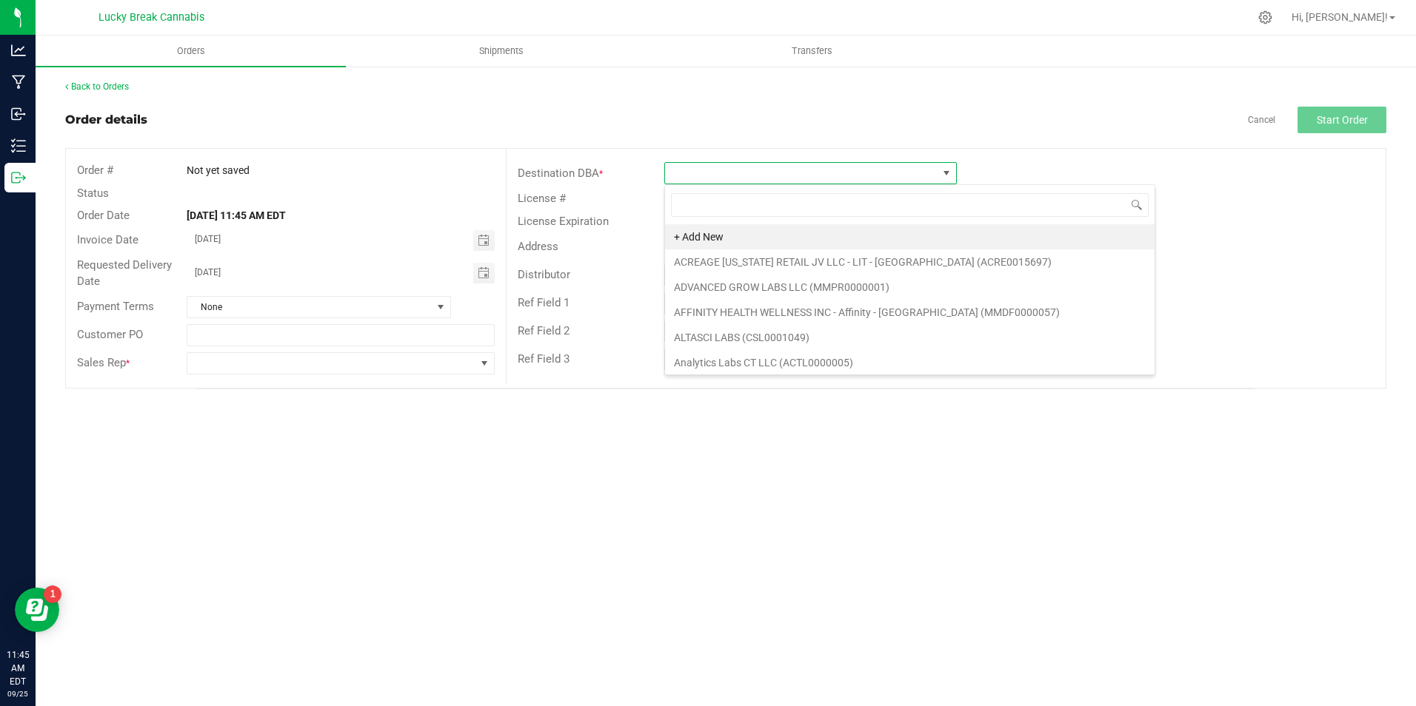
scroll to position [22, 293]
type input "north"
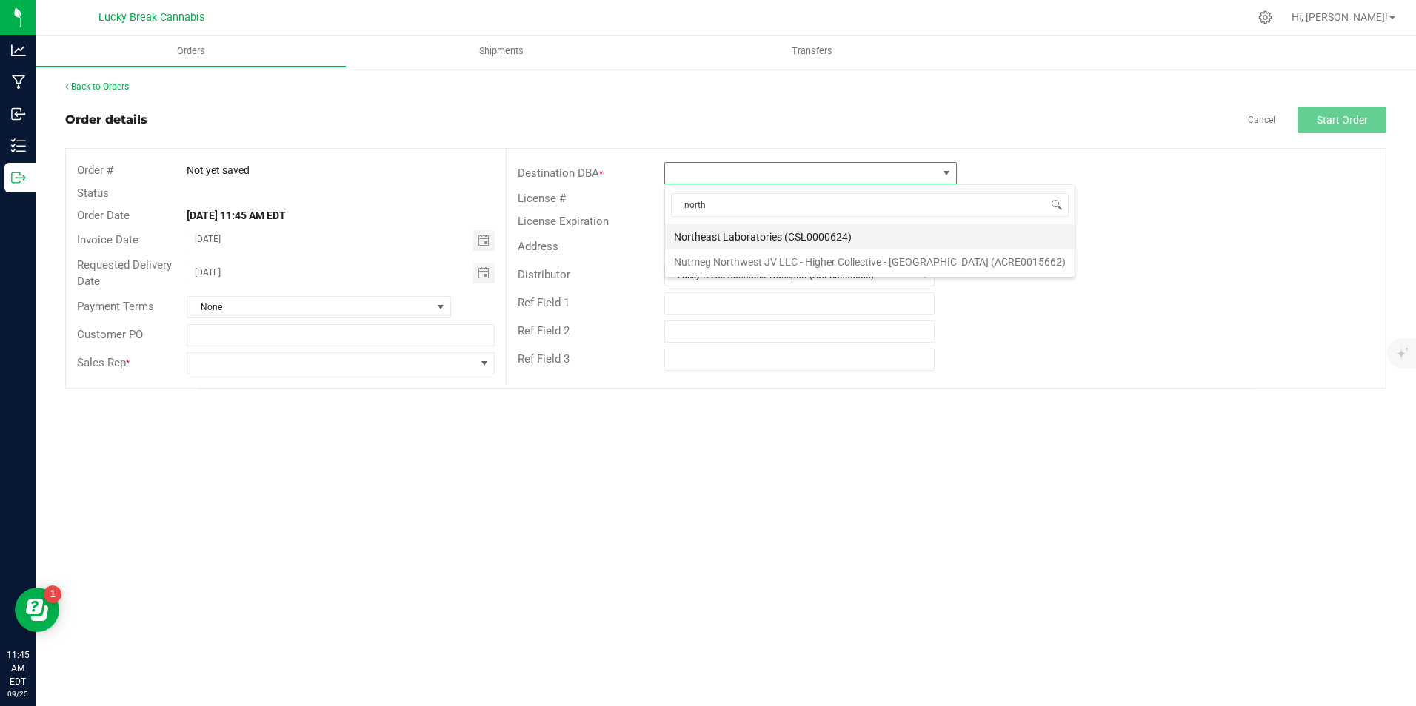
click at [724, 235] on li "Northeast Laboratories (CSL0000624)" at bounding box center [870, 236] width 410 height 25
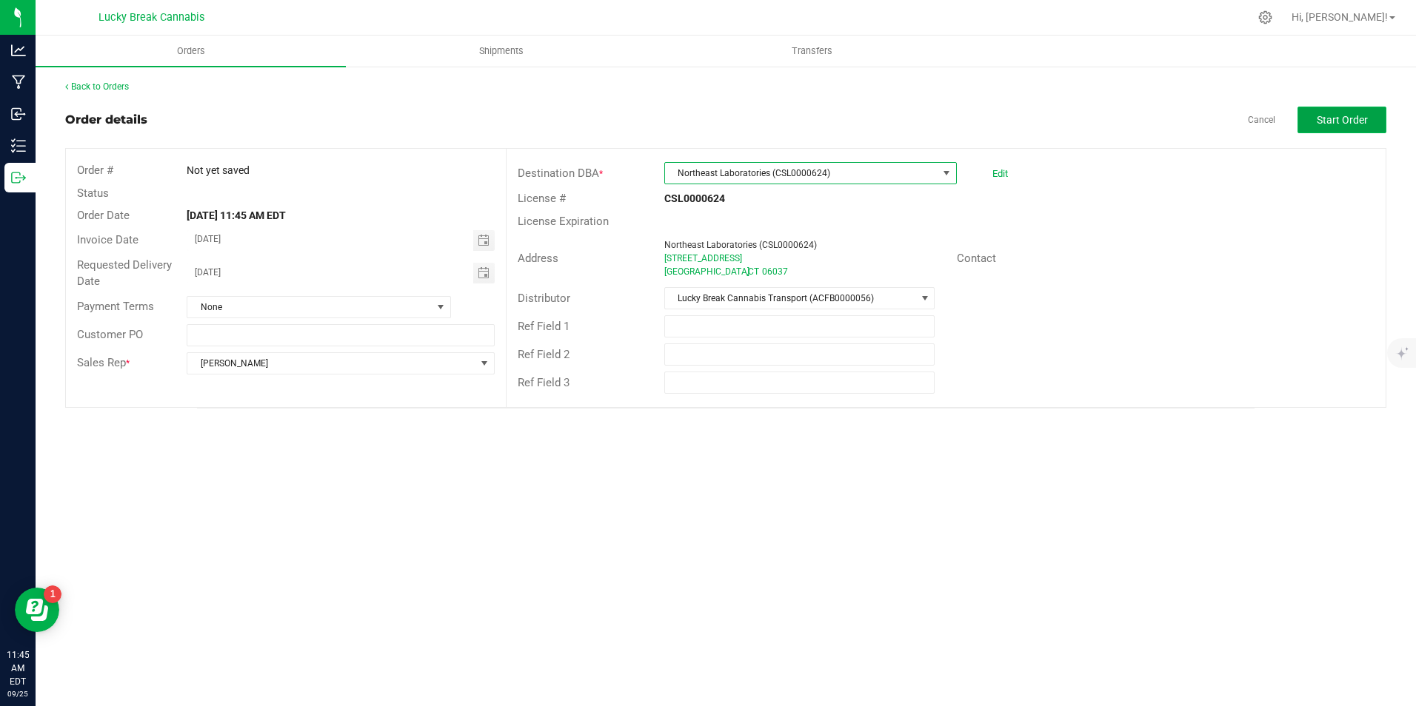
click at [1337, 110] on button "Start Order" at bounding box center [1341, 120] width 89 height 27
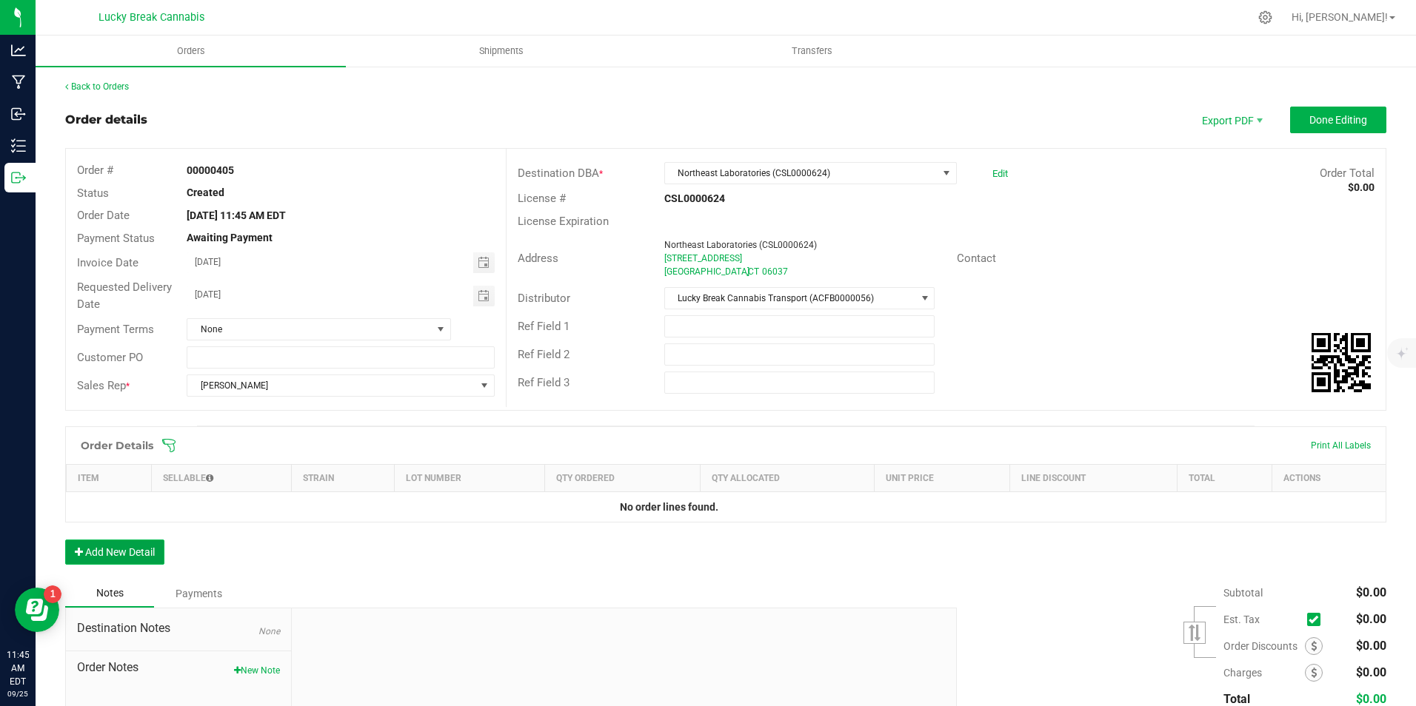
click at [98, 561] on button "Add New Detail" at bounding box center [114, 552] width 99 height 25
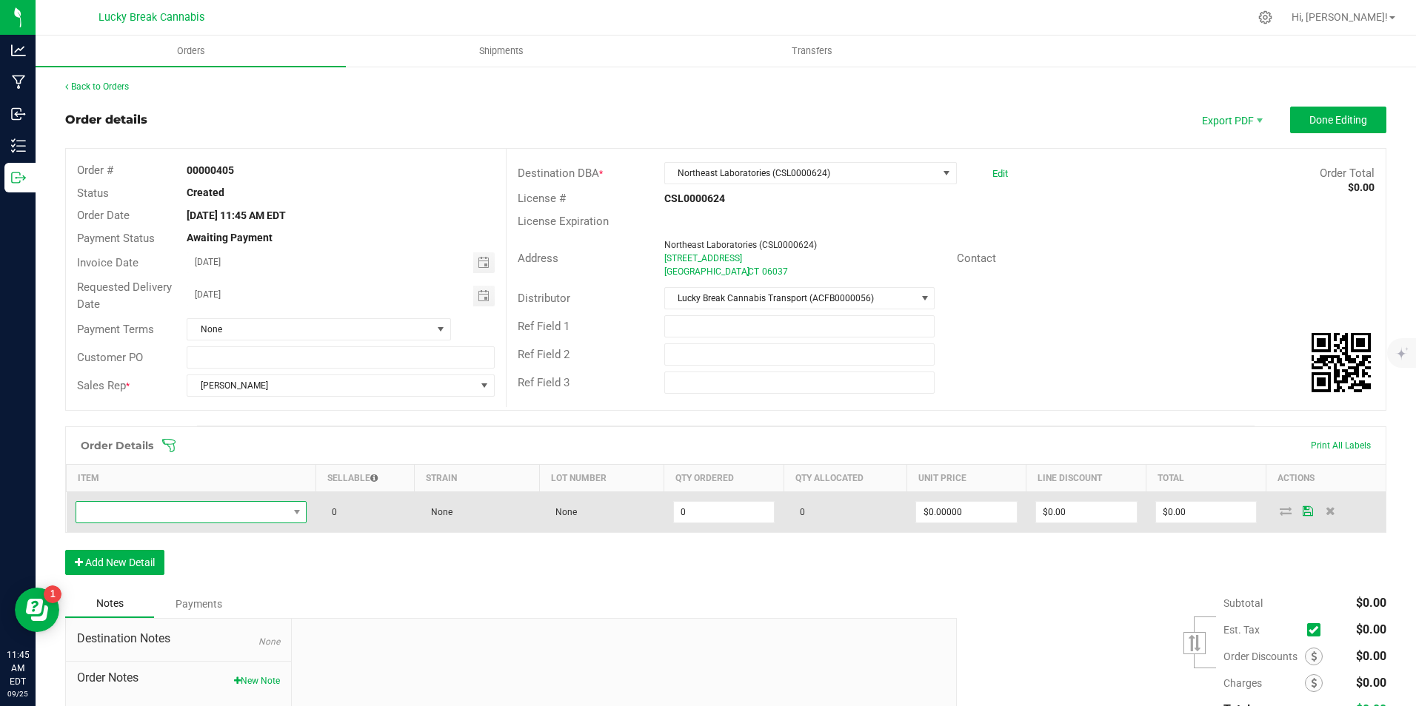
click at [158, 519] on span "NO DATA FOUND" at bounding box center [182, 512] width 212 height 21
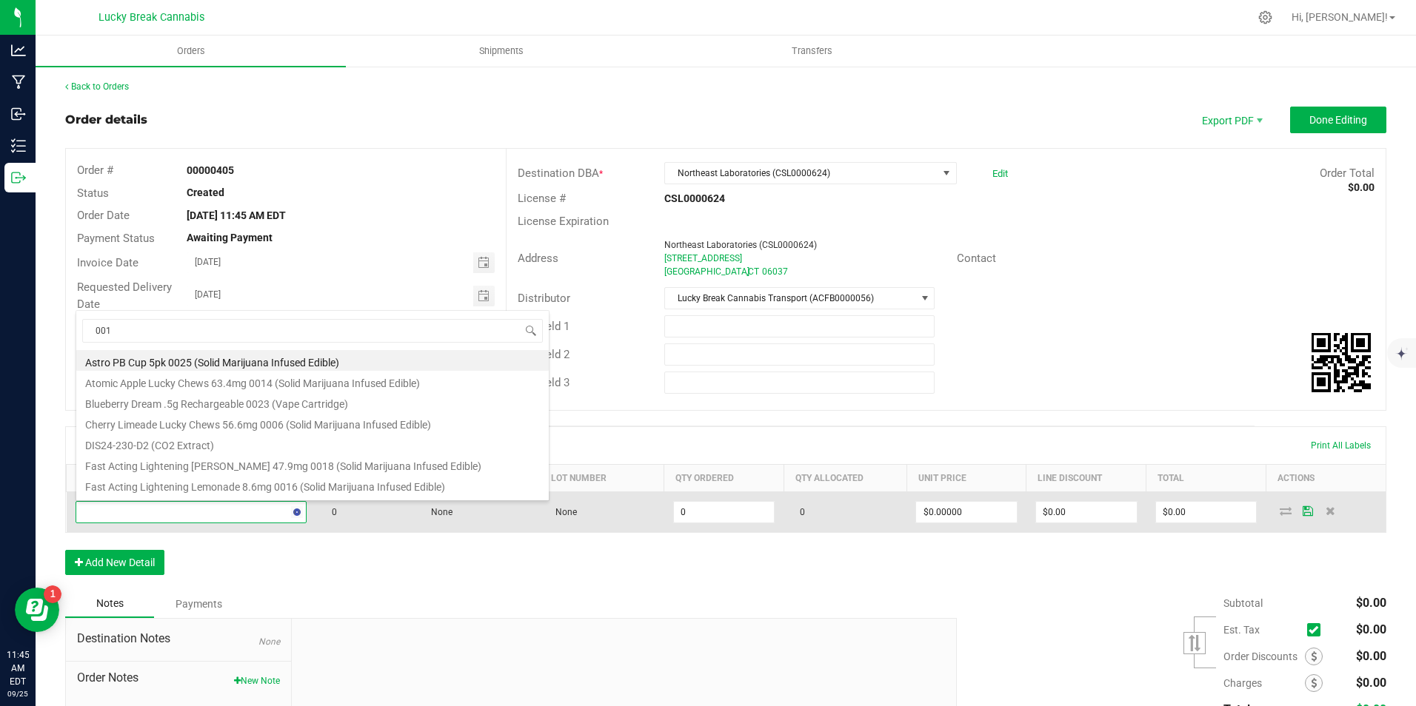
type input "0016"
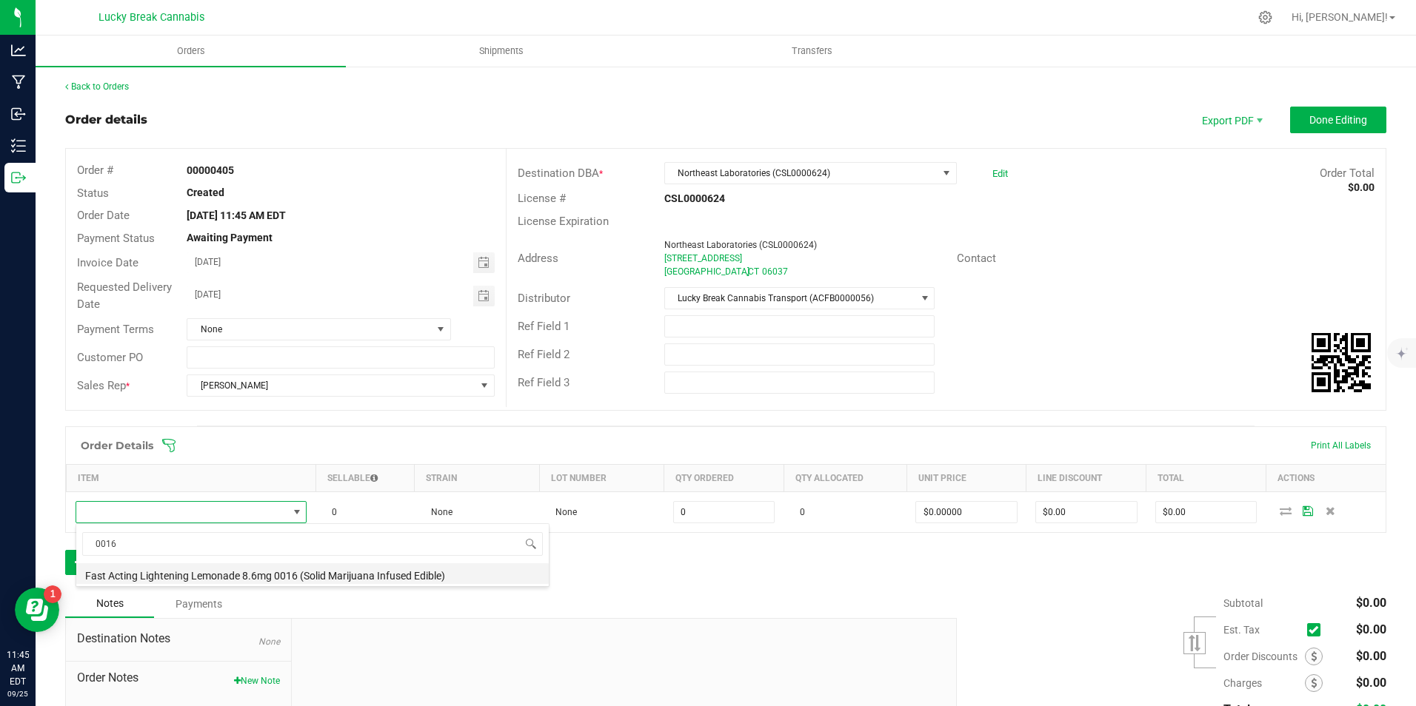
click at [186, 575] on li "Fast Acting Lightening Lemonade 8.6mg 0016 (Solid Marijuana Infused Edible)" at bounding box center [312, 574] width 472 height 21
type input "0 ea"
type input "$13.75000"
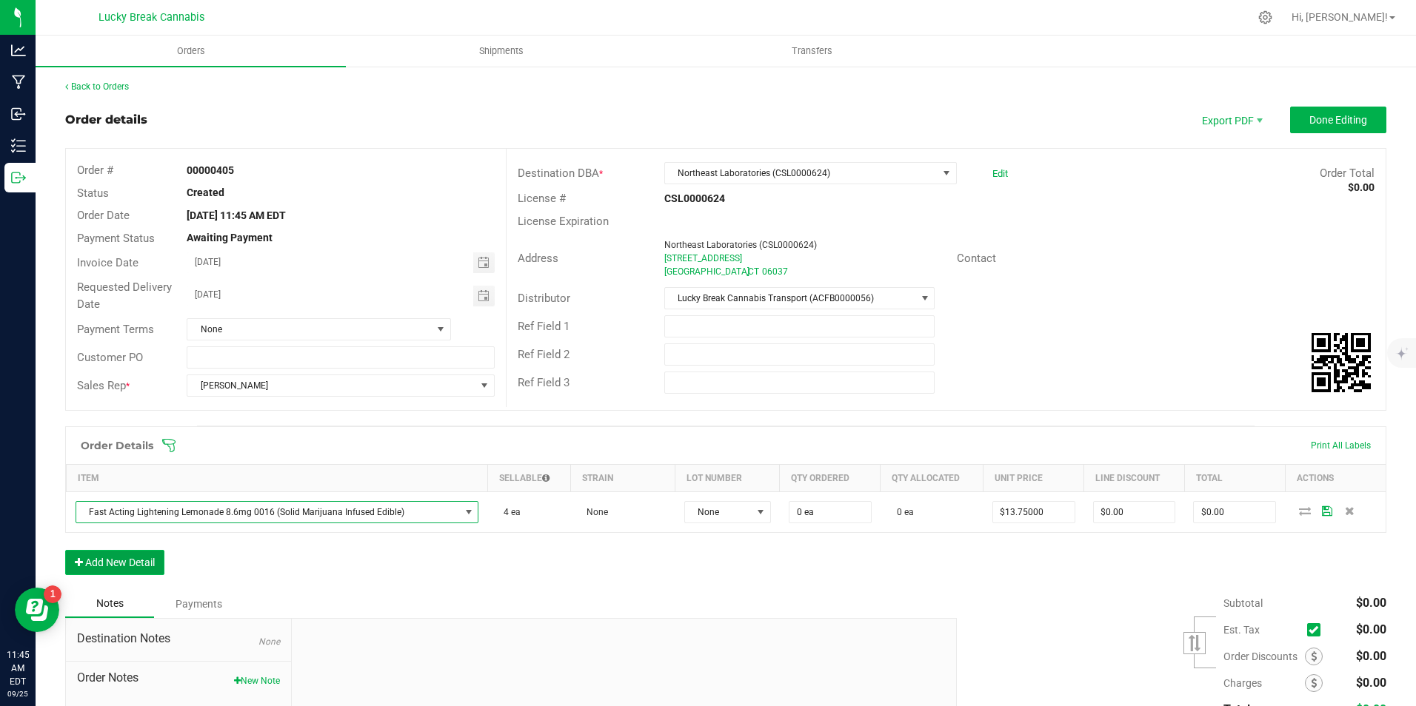
click at [150, 569] on button "Add New Detail" at bounding box center [114, 562] width 99 height 25
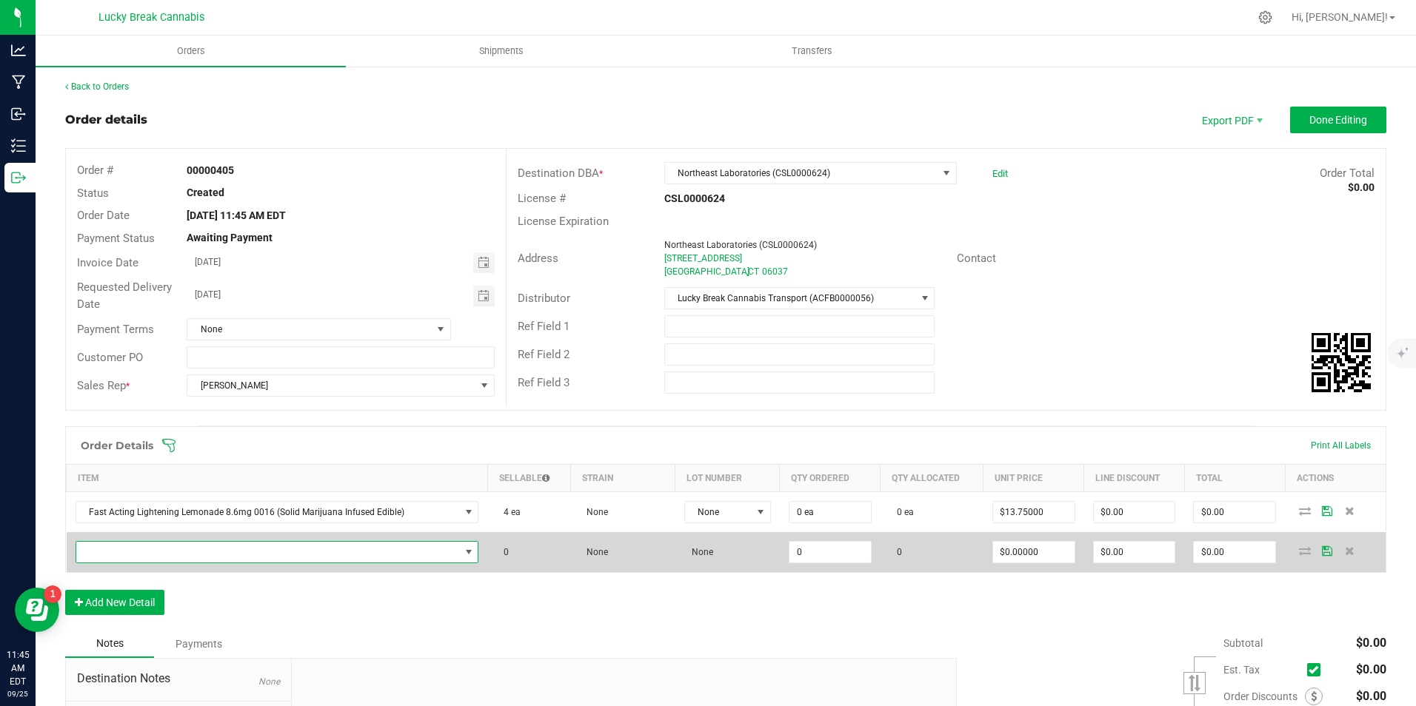
click at [156, 557] on span "NO DATA FOUND" at bounding box center [268, 552] width 384 height 21
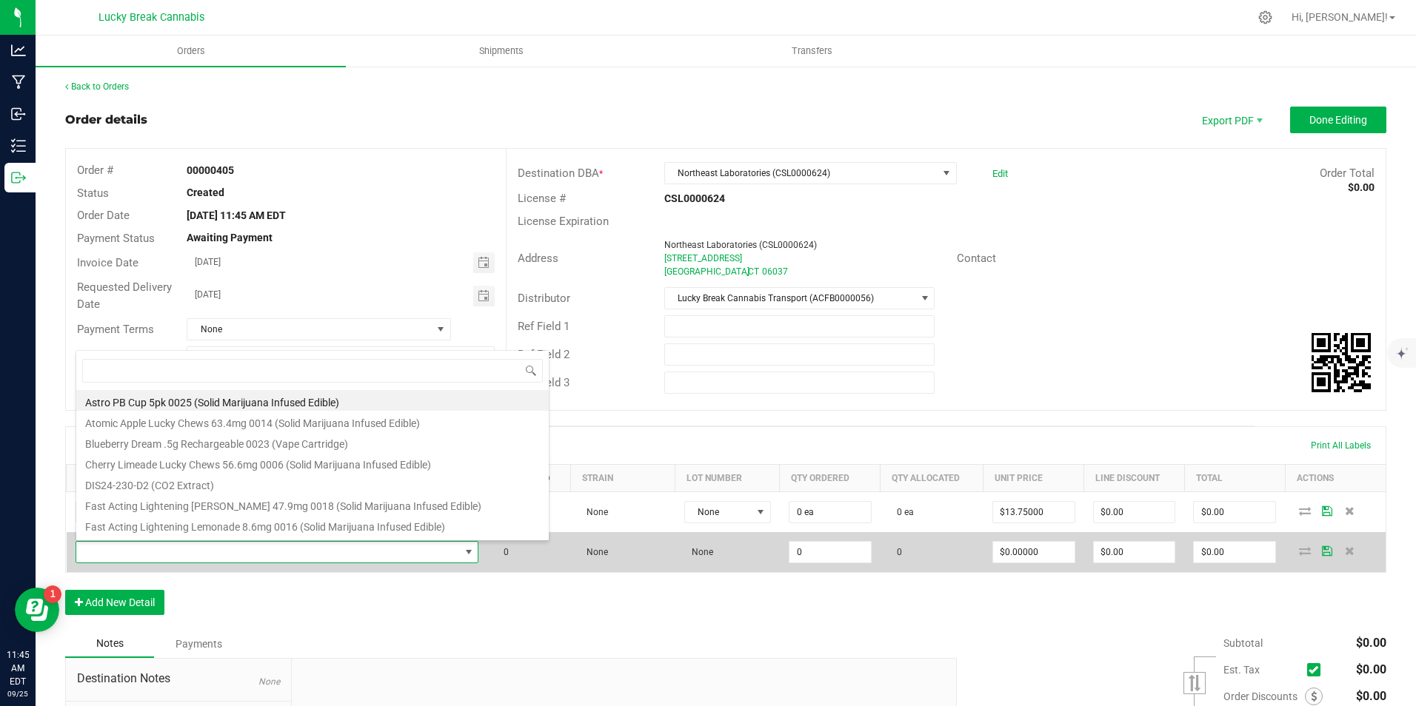
scroll to position [22, 392]
type input "0018"
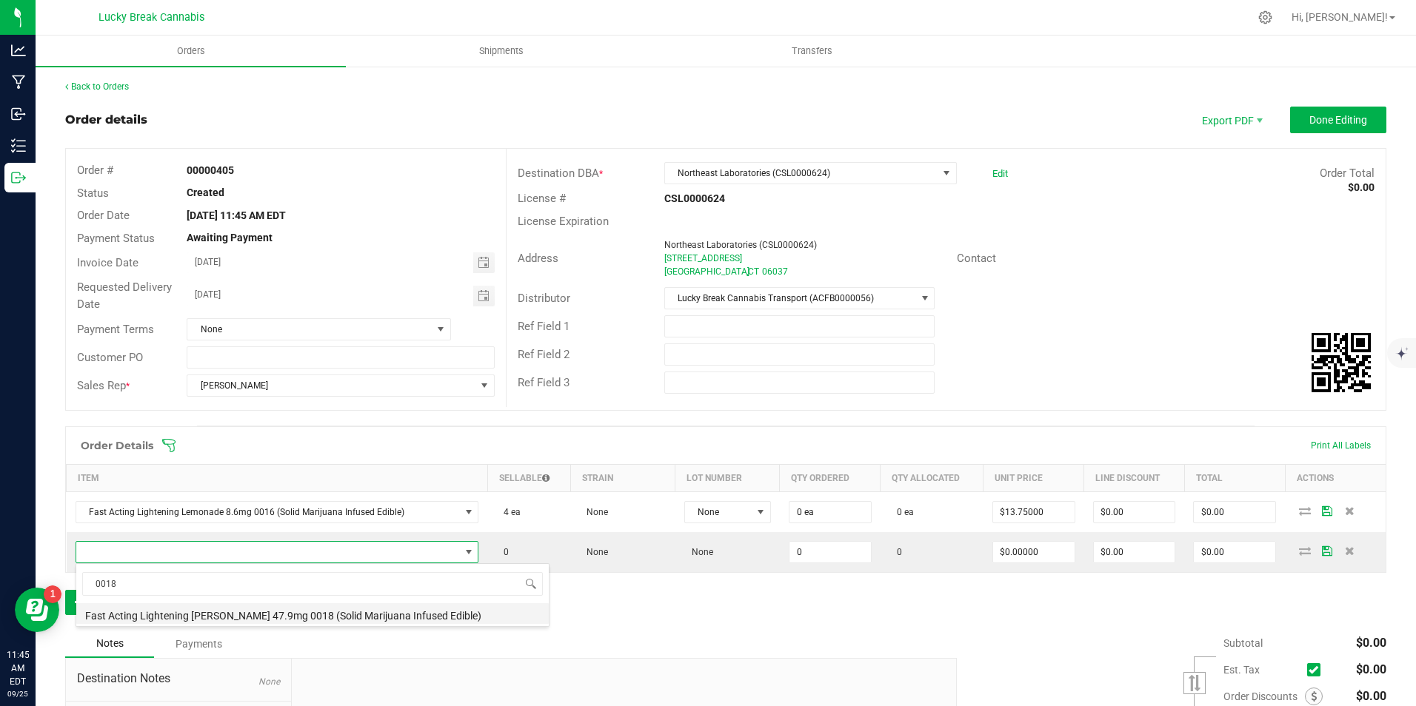
click at [166, 612] on li "Fast Acting Lightening [PERSON_NAME] 47.9mg 0018 (Solid Marijuana Infused Edibl…" at bounding box center [312, 614] width 472 height 21
type input "0 ea"
type input "$45.50000"
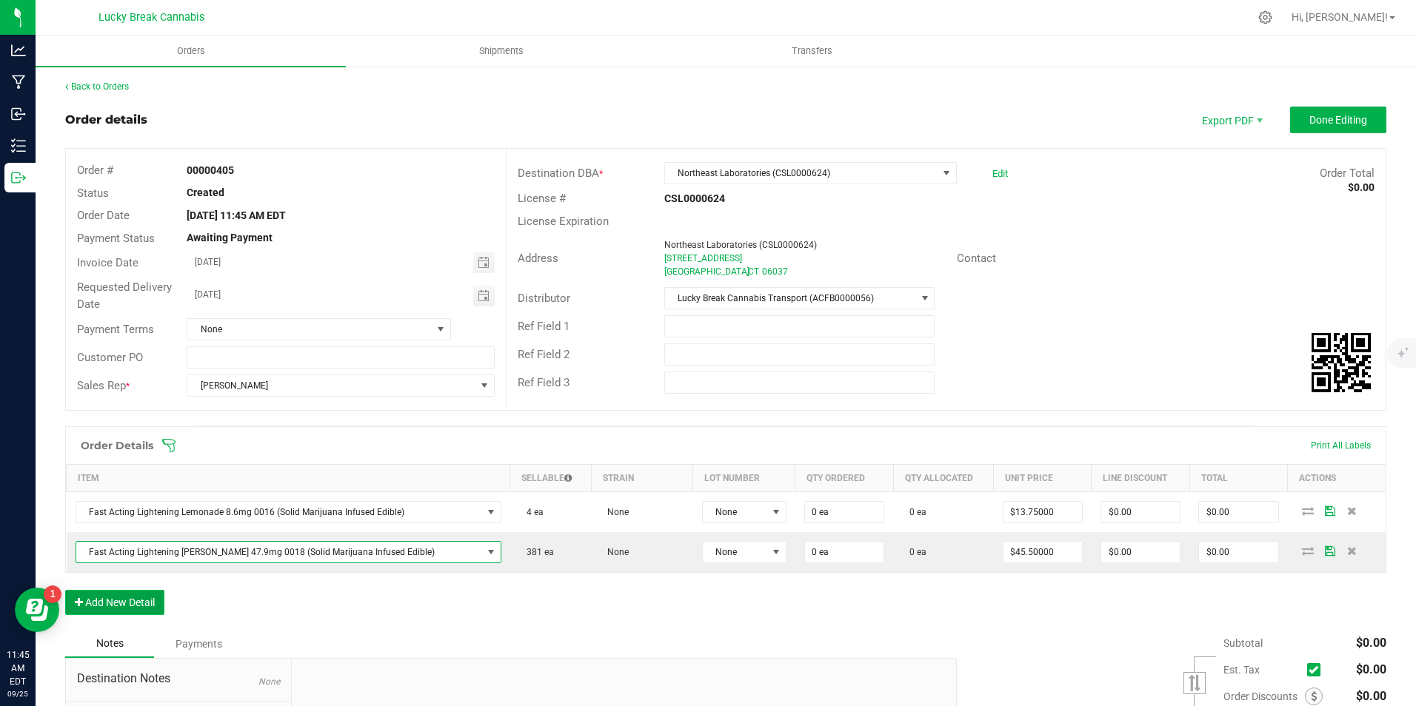
click at [142, 605] on button "Add New Detail" at bounding box center [114, 602] width 99 height 25
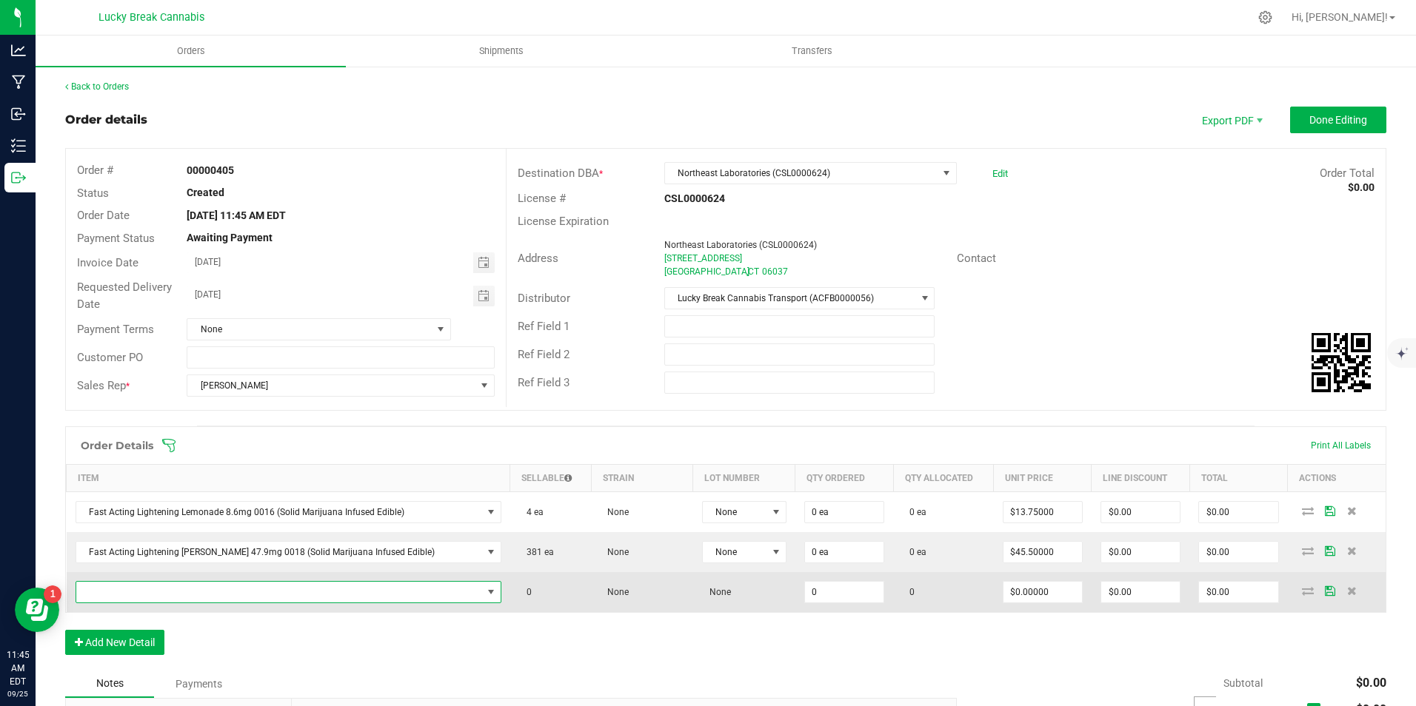
click at [152, 588] on span "NO DATA FOUND" at bounding box center [279, 592] width 406 height 21
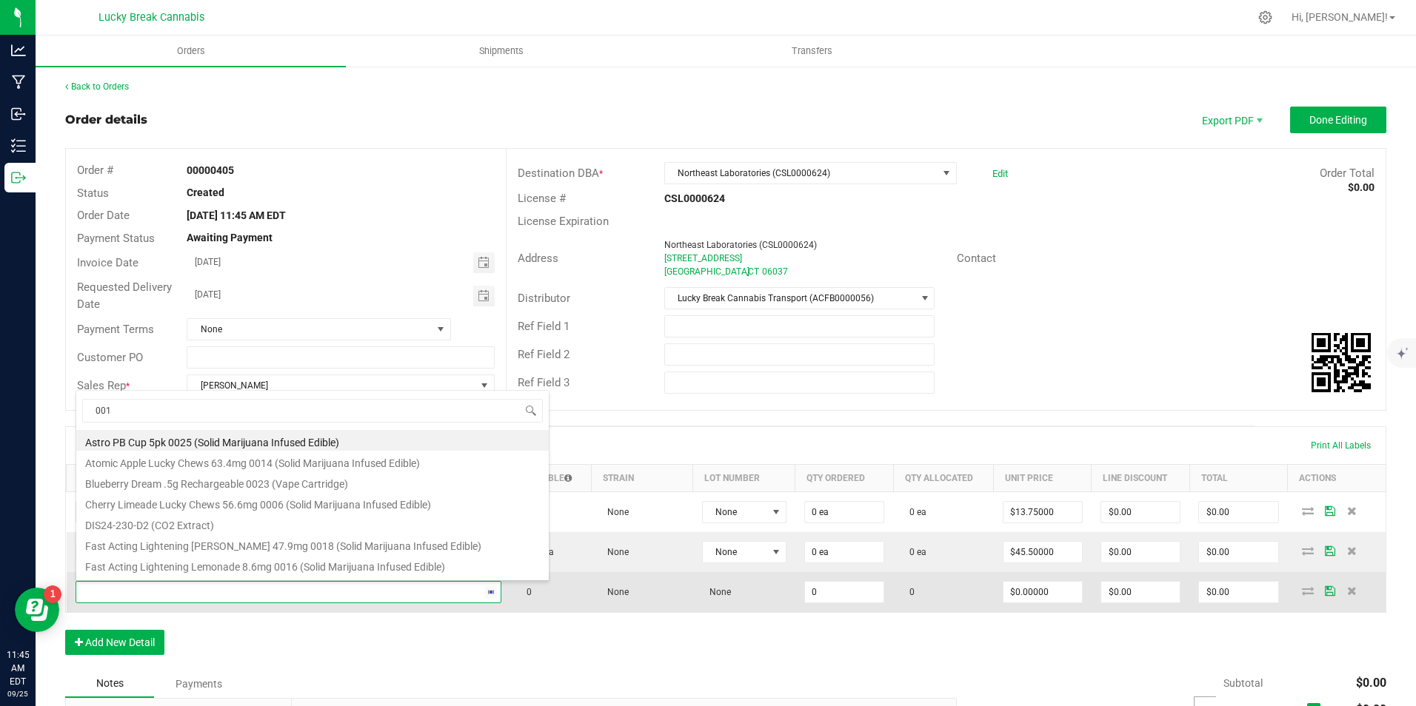
type input "0019"
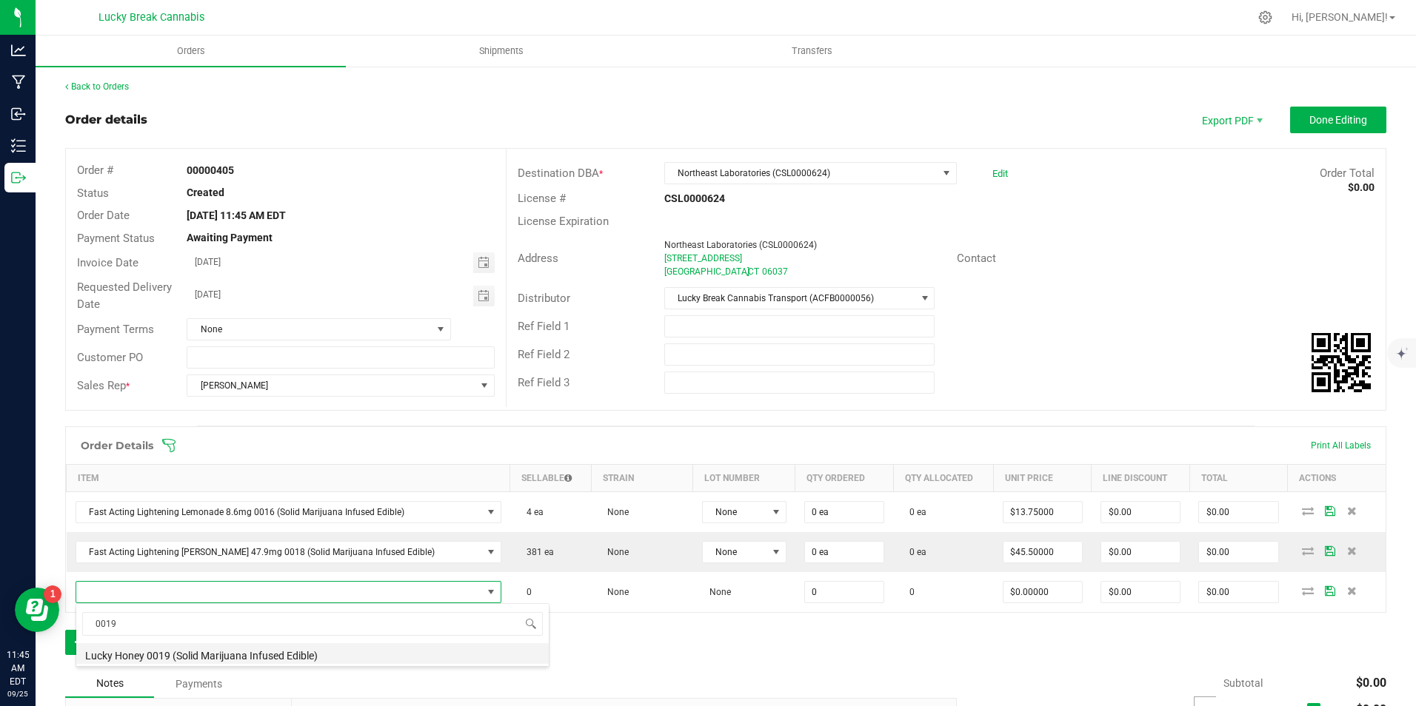
click at [316, 648] on li "Lucky Honey 0019 (Solid Marijuana Infused Edible)" at bounding box center [312, 654] width 472 height 21
type input "0 ea"
type input "$20.00000"
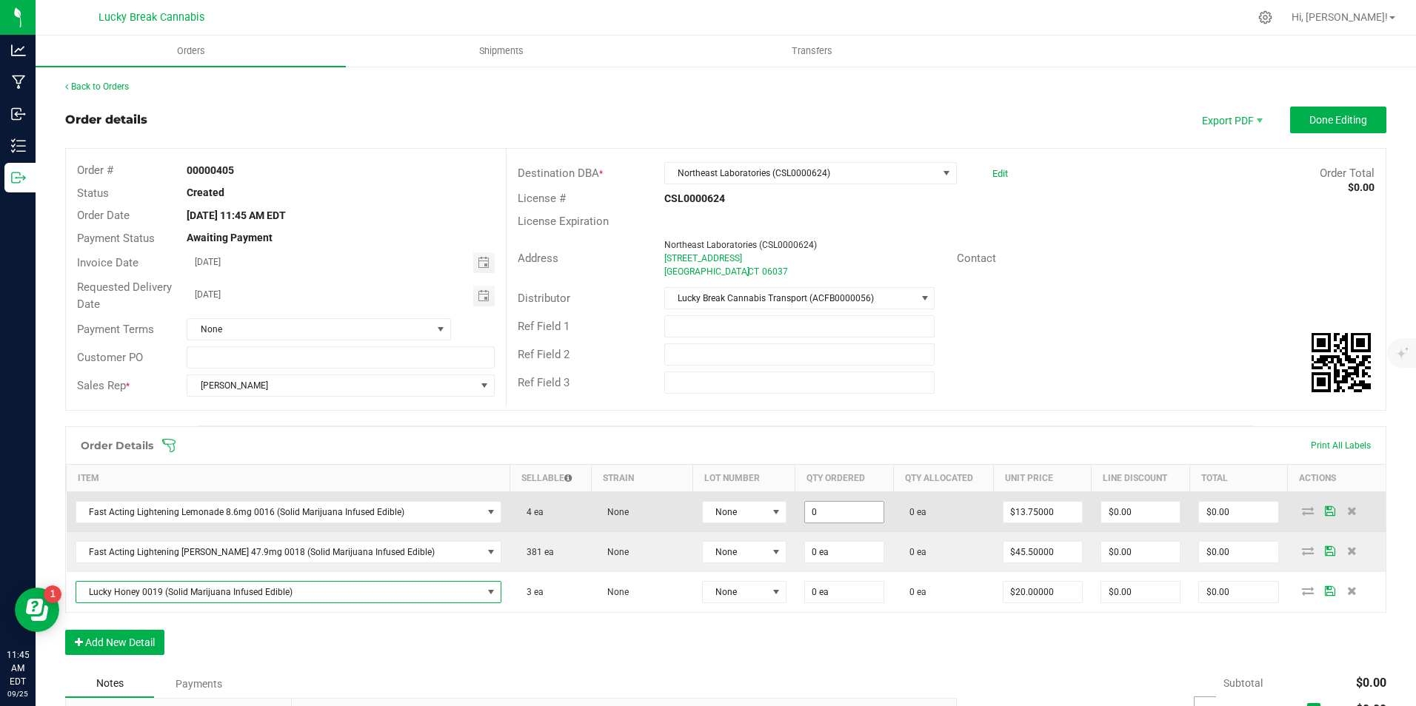
click at [811, 512] on input "0" at bounding box center [844, 512] width 78 height 21
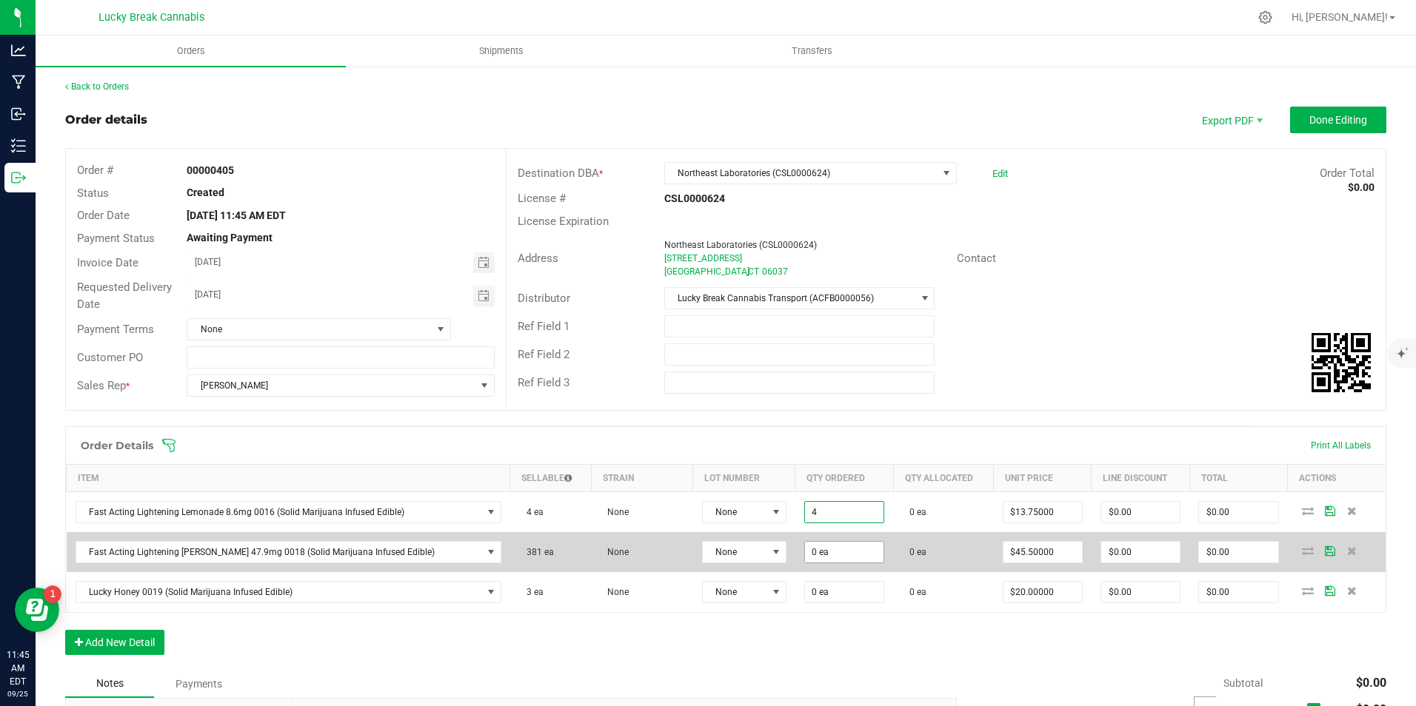
type input "4 ea"
type input "$55.00"
click at [824, 551] on input "0" at bounding box center [844, 552] width 78 height 21
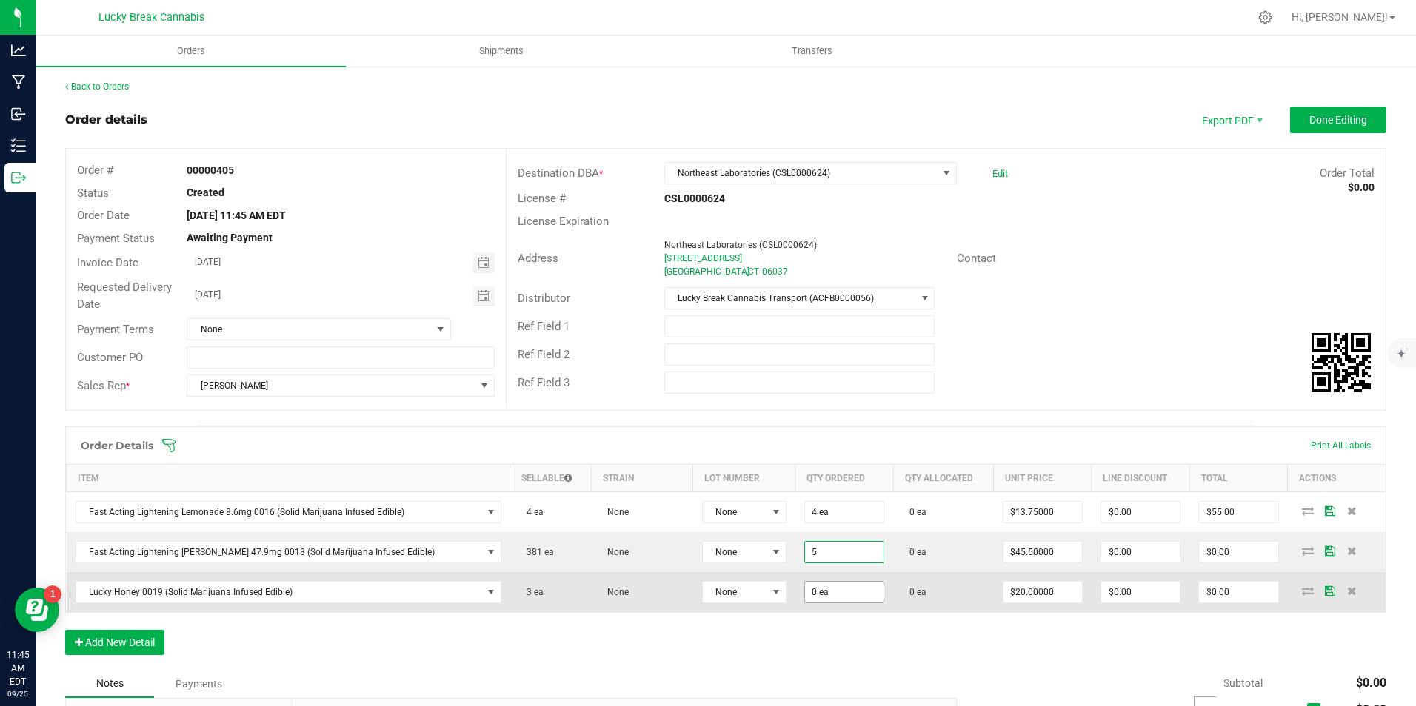
type input "5 ea"
type input "$227.50"
click at [823, 586] on input "0" at bounding box center [844, 592] width 78 height 21
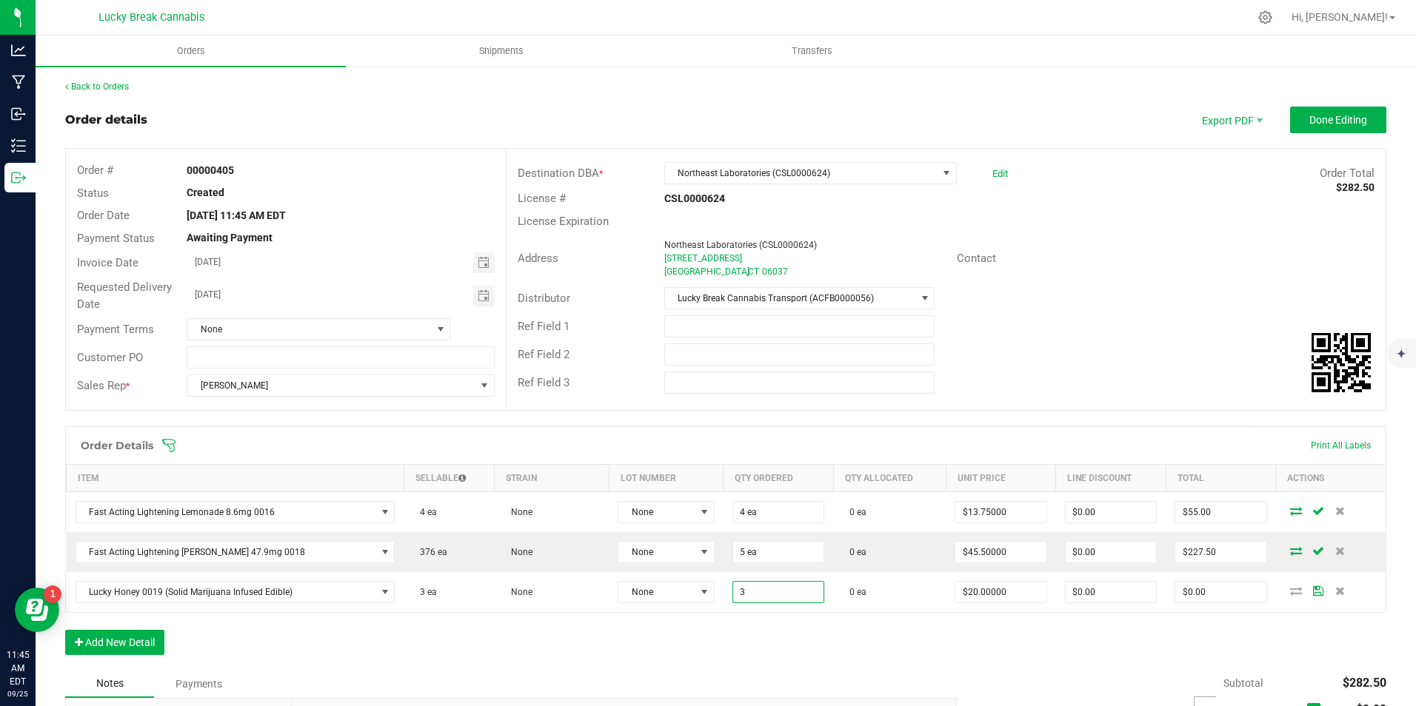
type input "3 ea"
type input "$60.00"
click at [838, 633] on div "Order Details Print All Labels Item Sellable Strain Lot Number Qty Ordered Qty …" at bounding box center [725, 549] width 1321 height 244
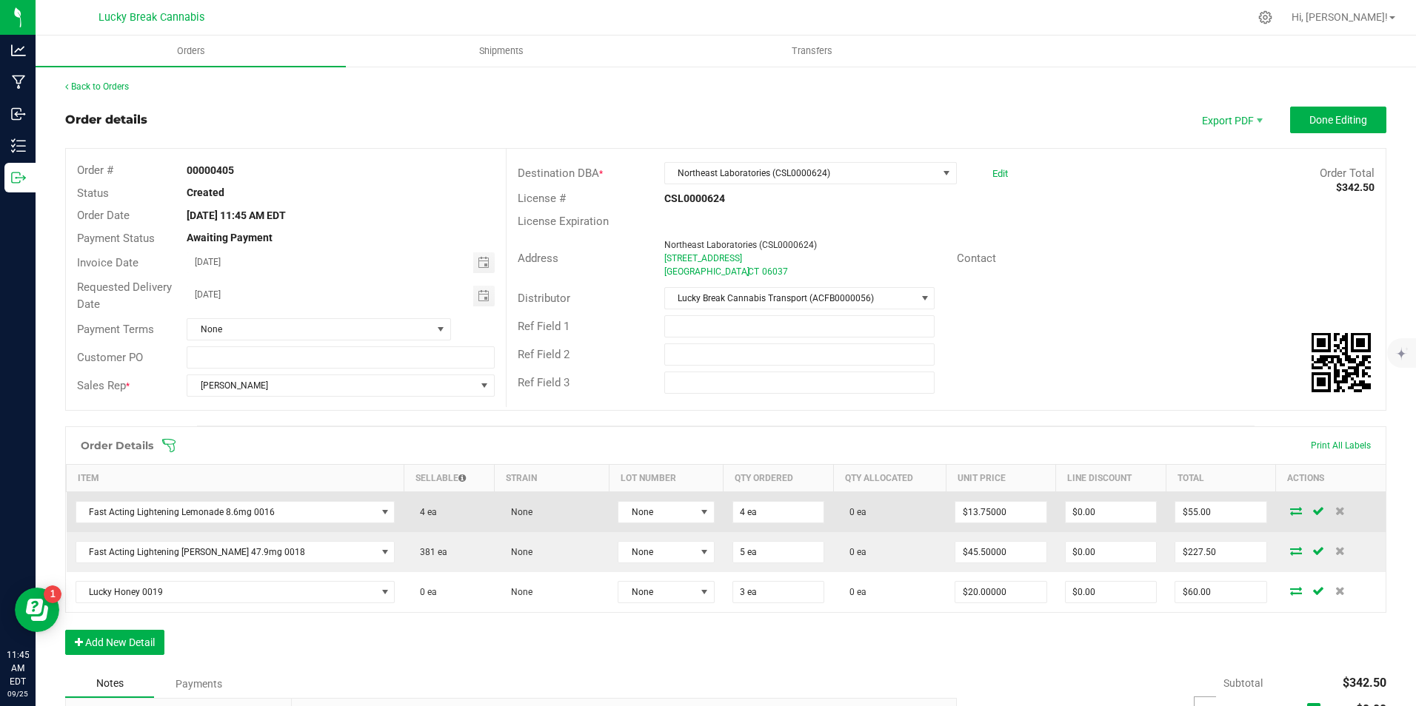
click at [1290, 508] on icon at bounding box center [1296, 511] width 12 height 9
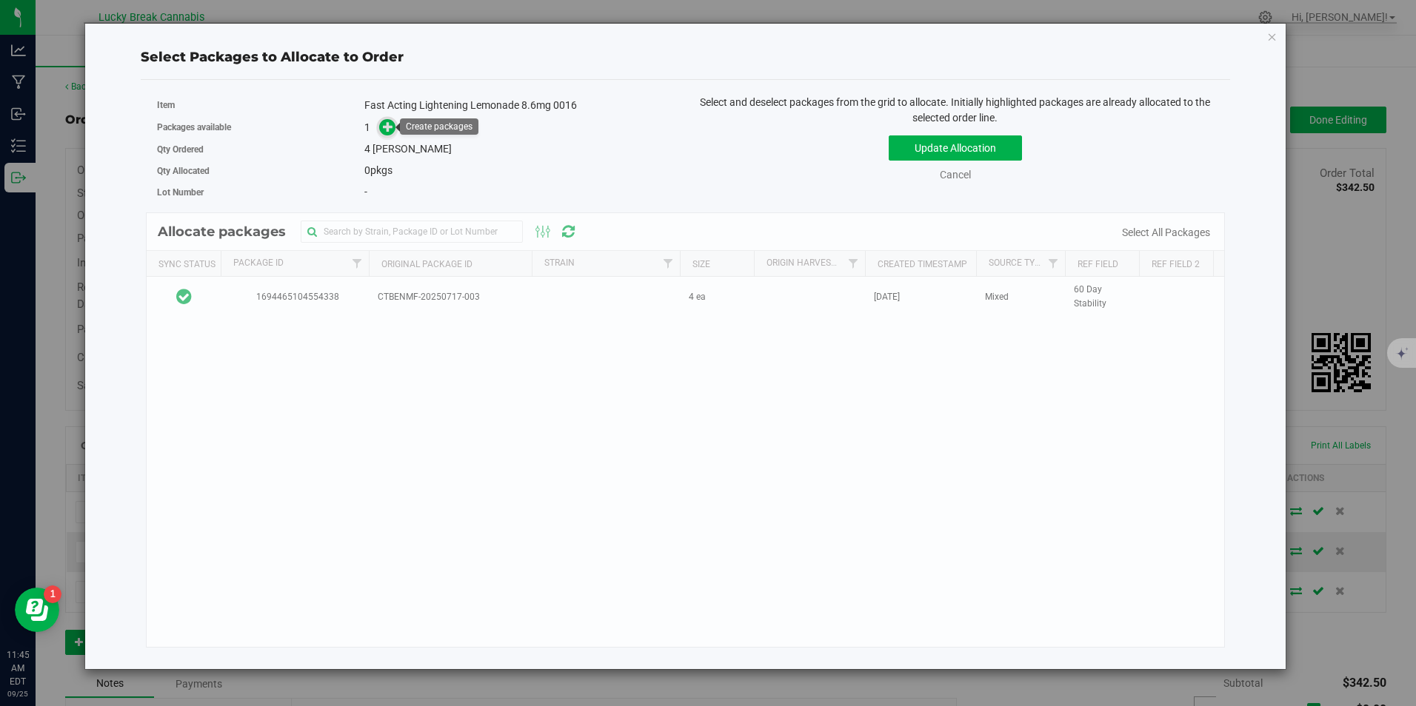
click at [387, 127] on icon at bounding box center [389, 126] width 13 height 13
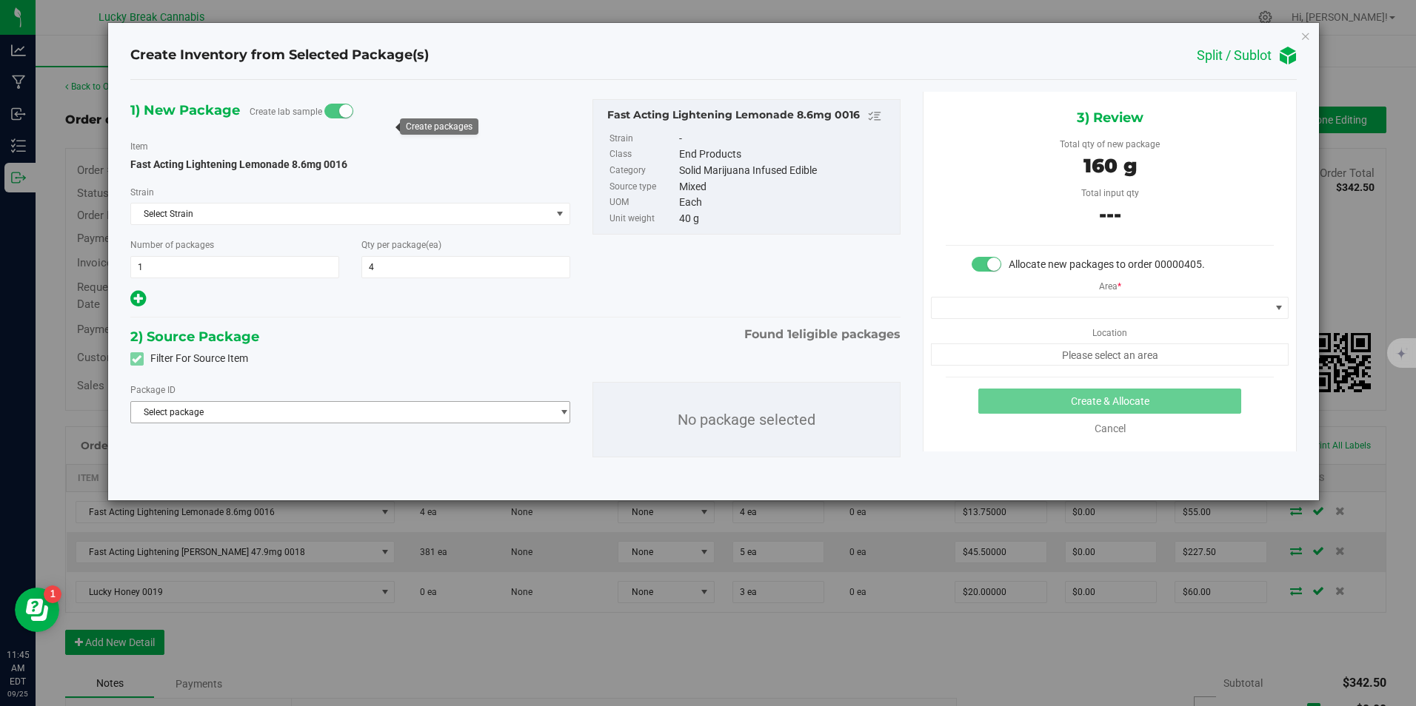
click at [302, 414] on span "Select package" at bounding box center [341, 412] width 421 height 21
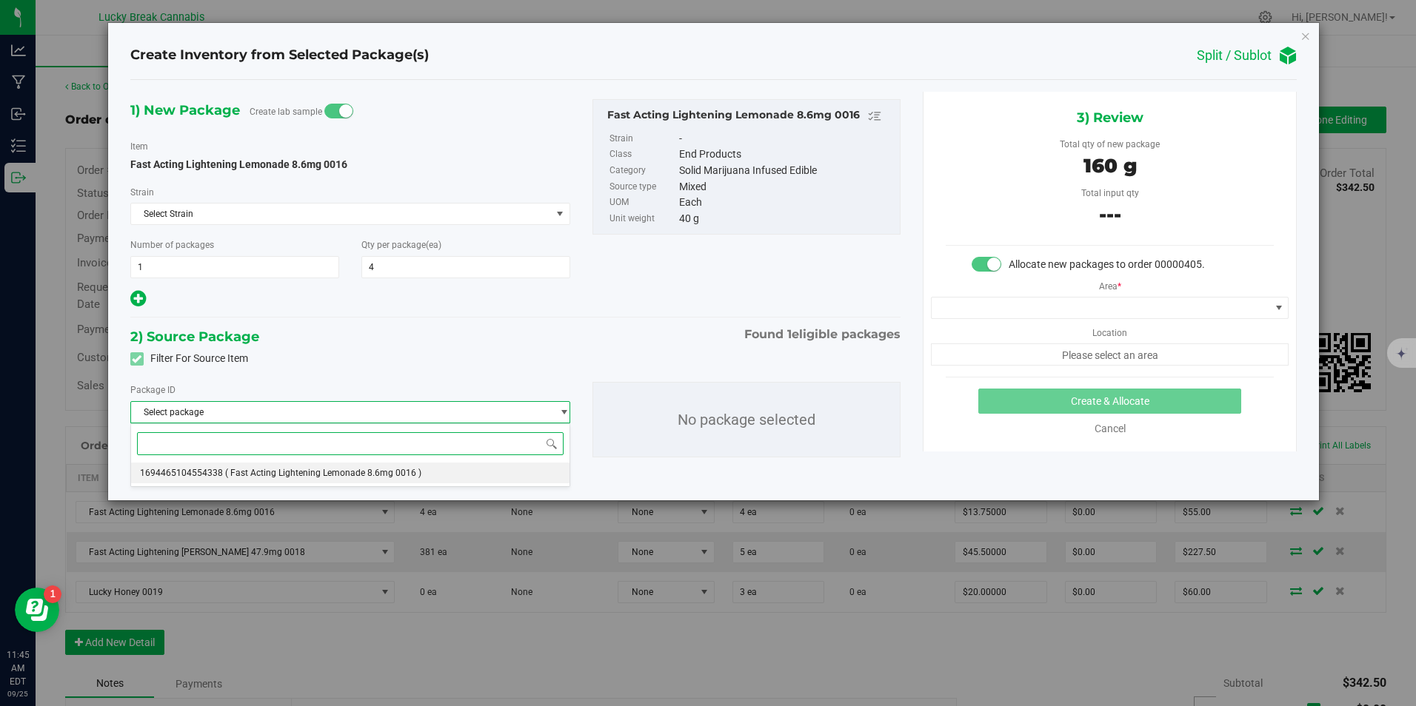
click at [255, 470] on span "( Fast Acting Lightening Lemonade 8.6mg 0016 )" at bounding box center [323, 473] width 196 height 10
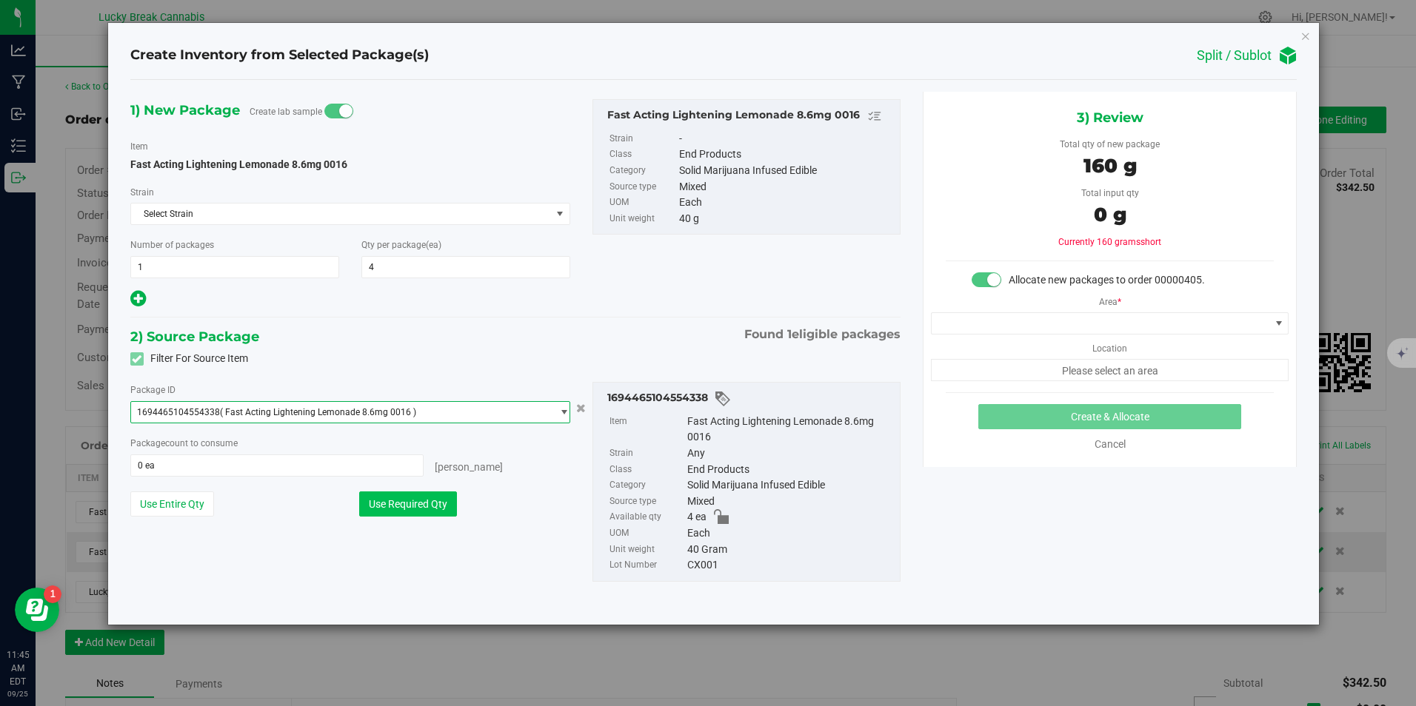
click at [399, 506] on button "Use Required Qty" at bounding box center [408, 504] width 98 height 25
type input "4 ea"
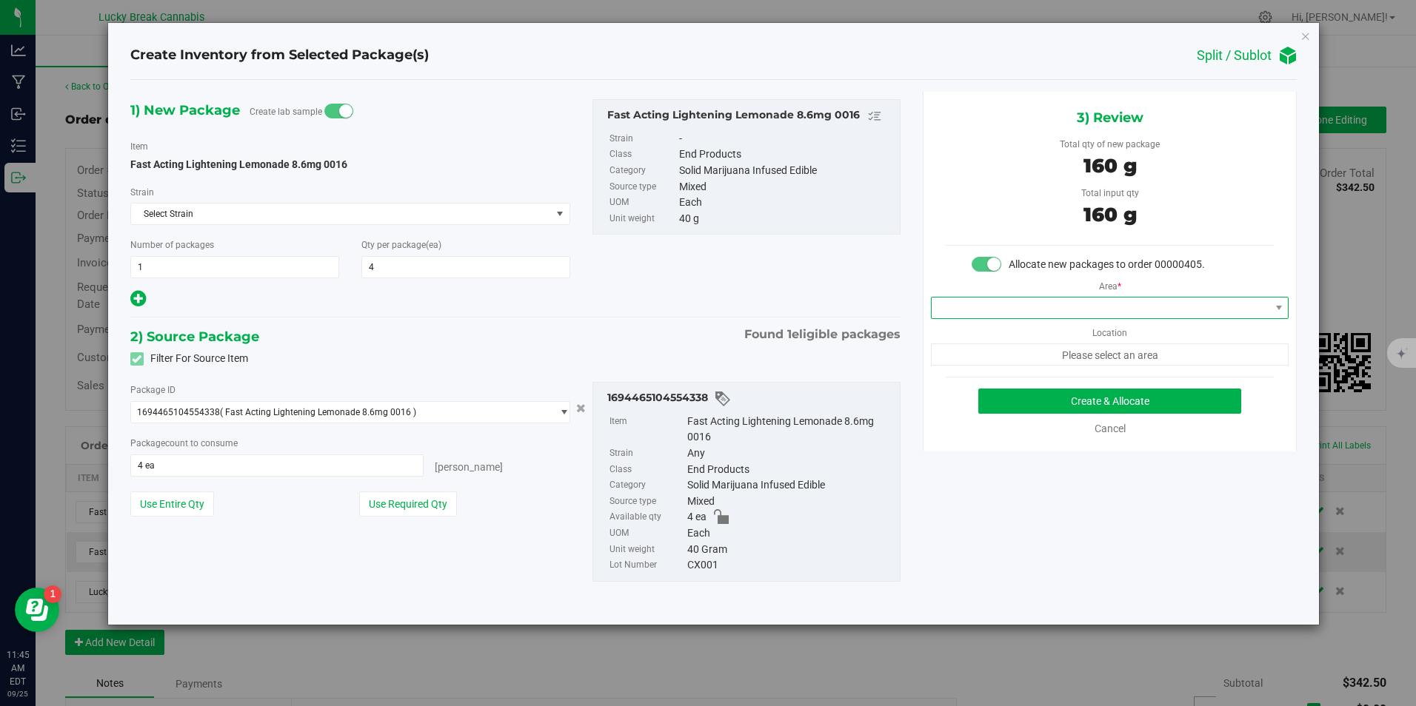
click at [1107, 301] on span at bounding box center [1101, 308] width 338 height 21
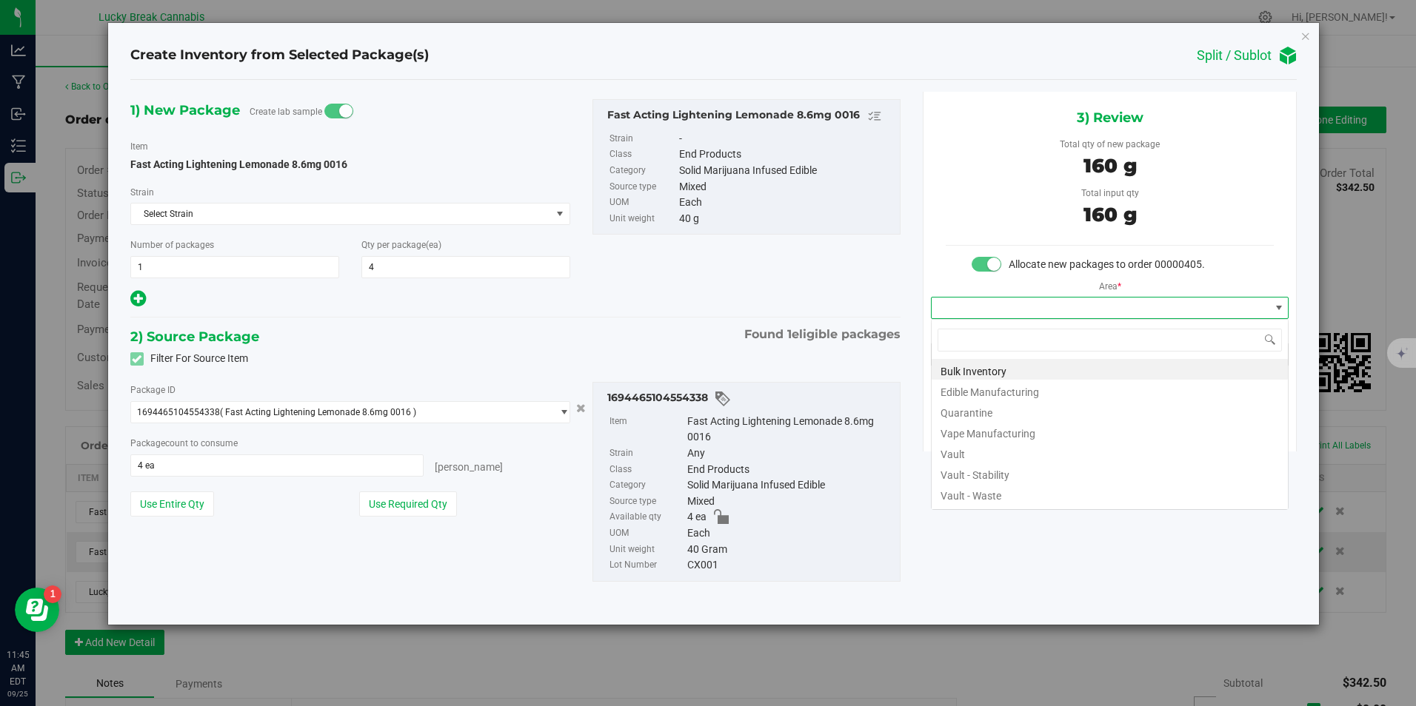
scroll to position [22, 358]
click at [985, 448] on li "Vault" at bounding box center [1110, 452] width 356 height 21
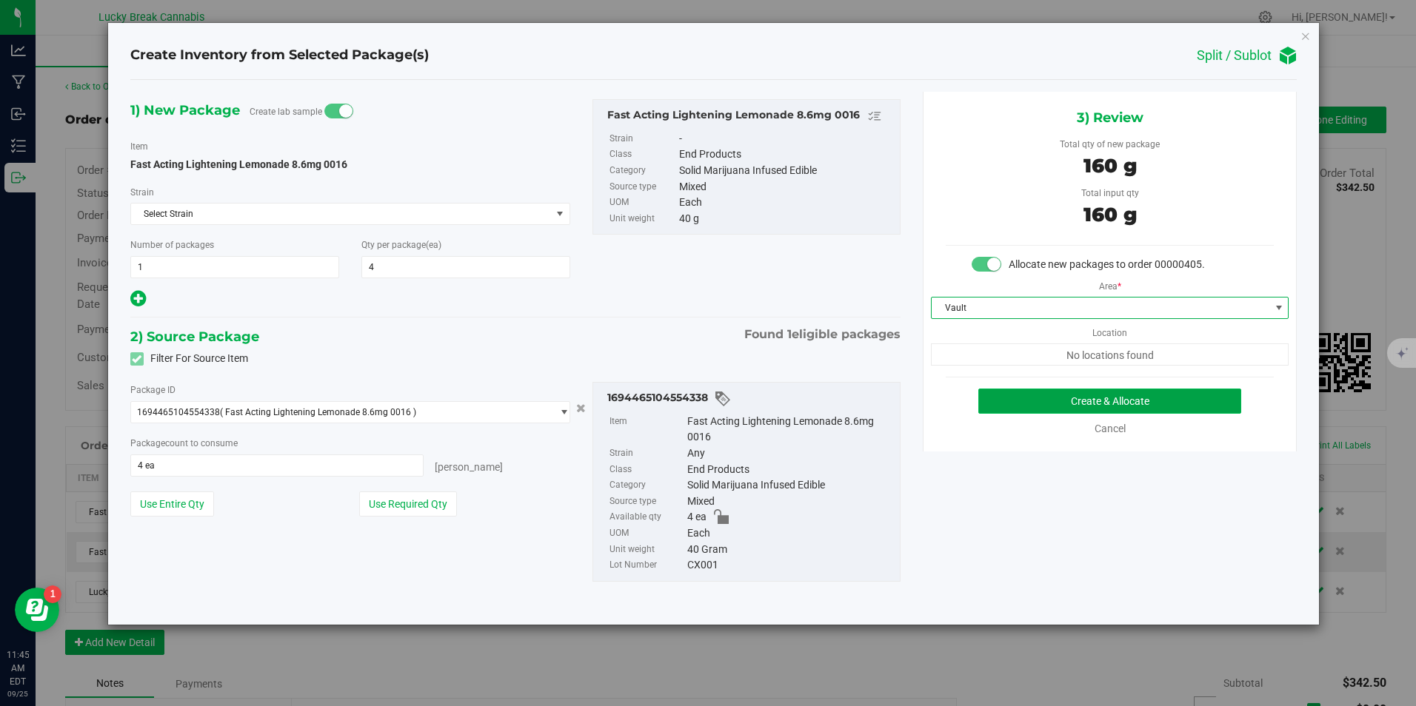
click at [1050, 398] on button "Create & Allocate" at bounding box center [1109, 401] width 263 height 25
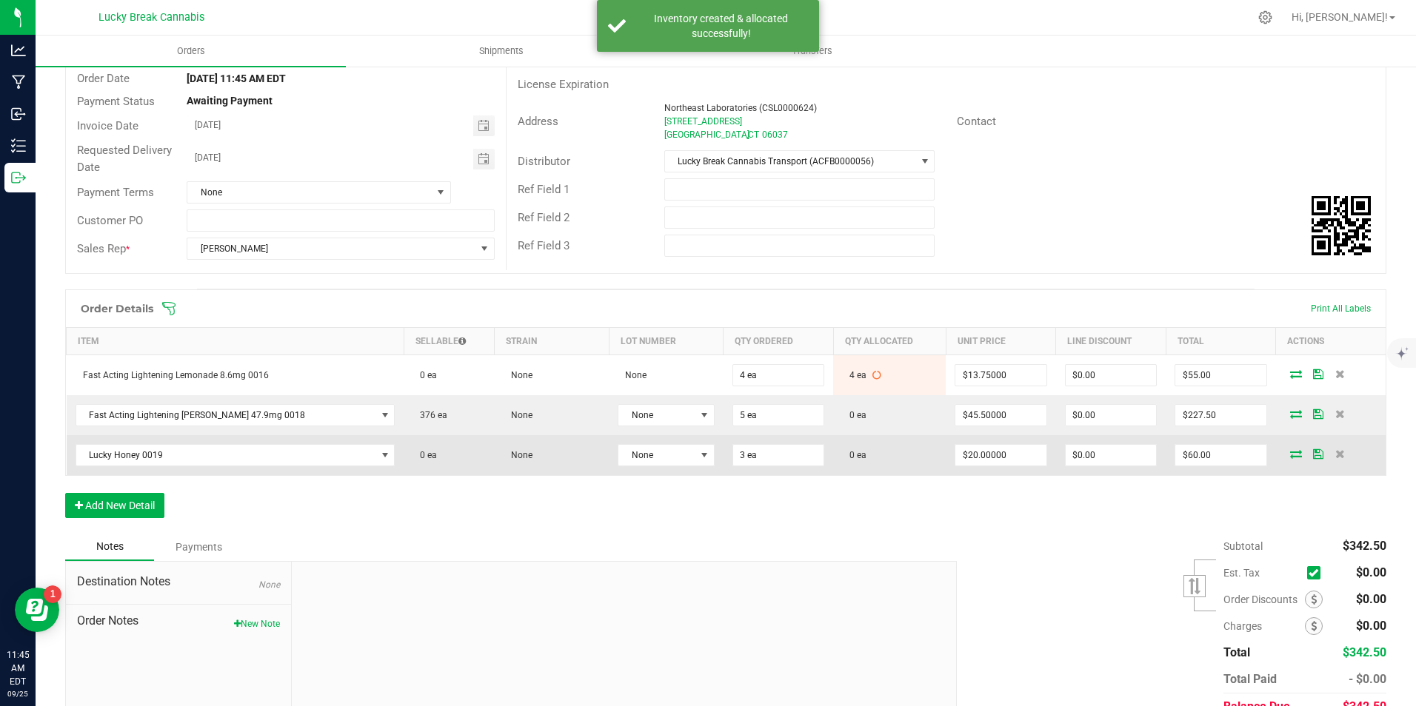
scroll to position [148, 0]
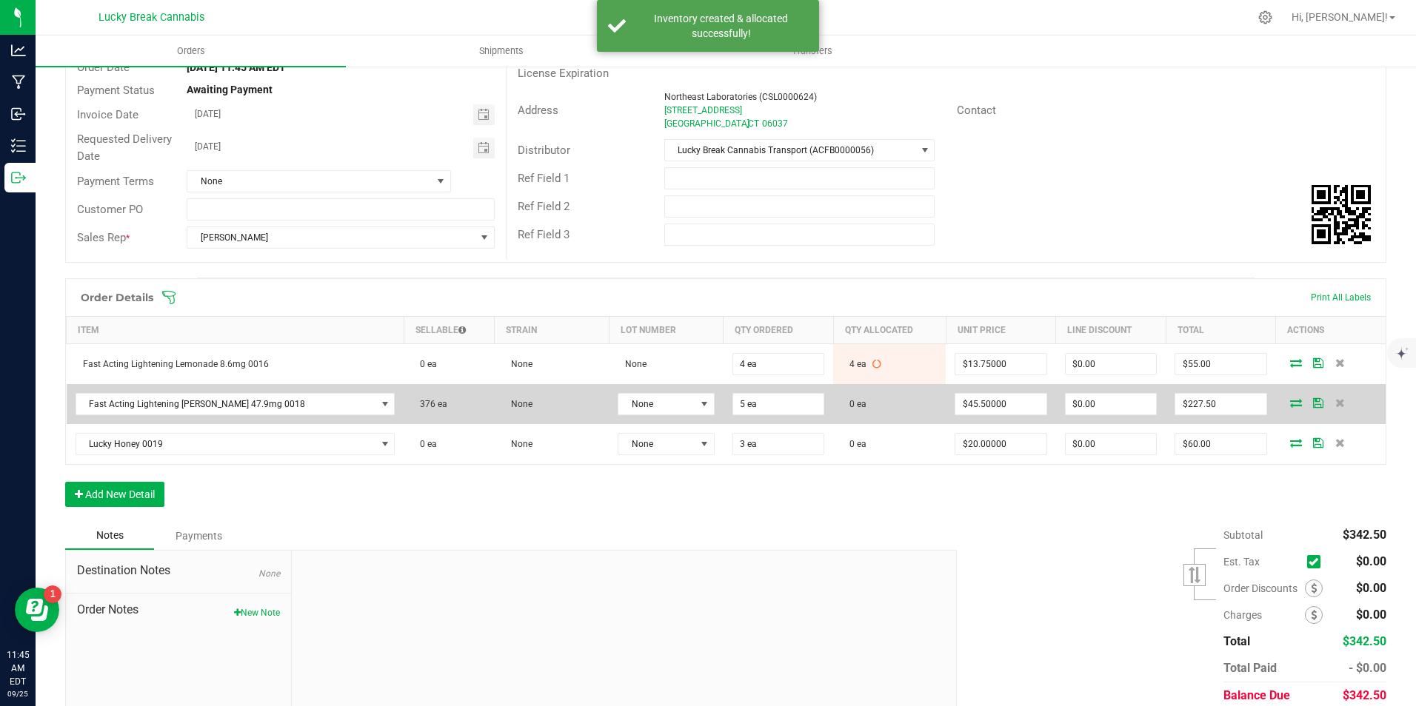
click at [1290, 403] on icon at bounding box center [1296, 402] width 12 height 9
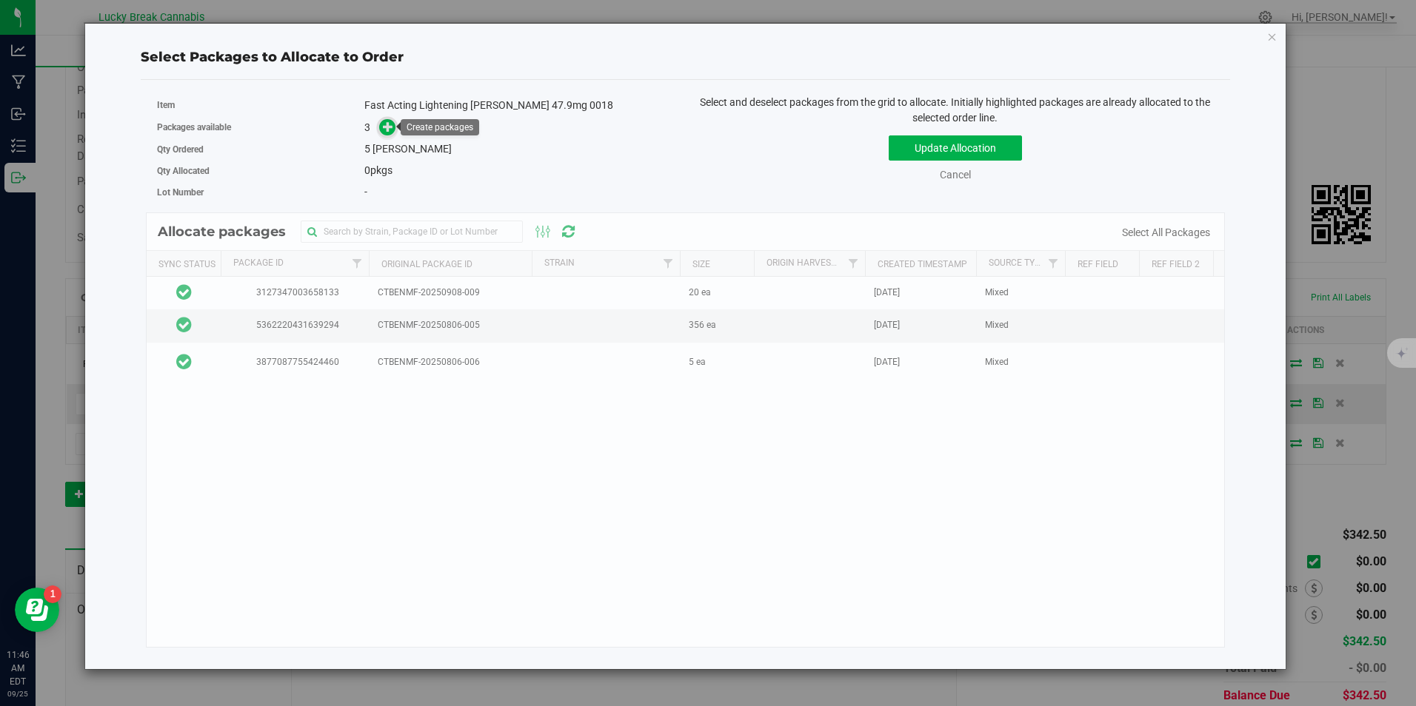
click at [389, 128] on icon at bounding box center [388, 126] width 10 height 10
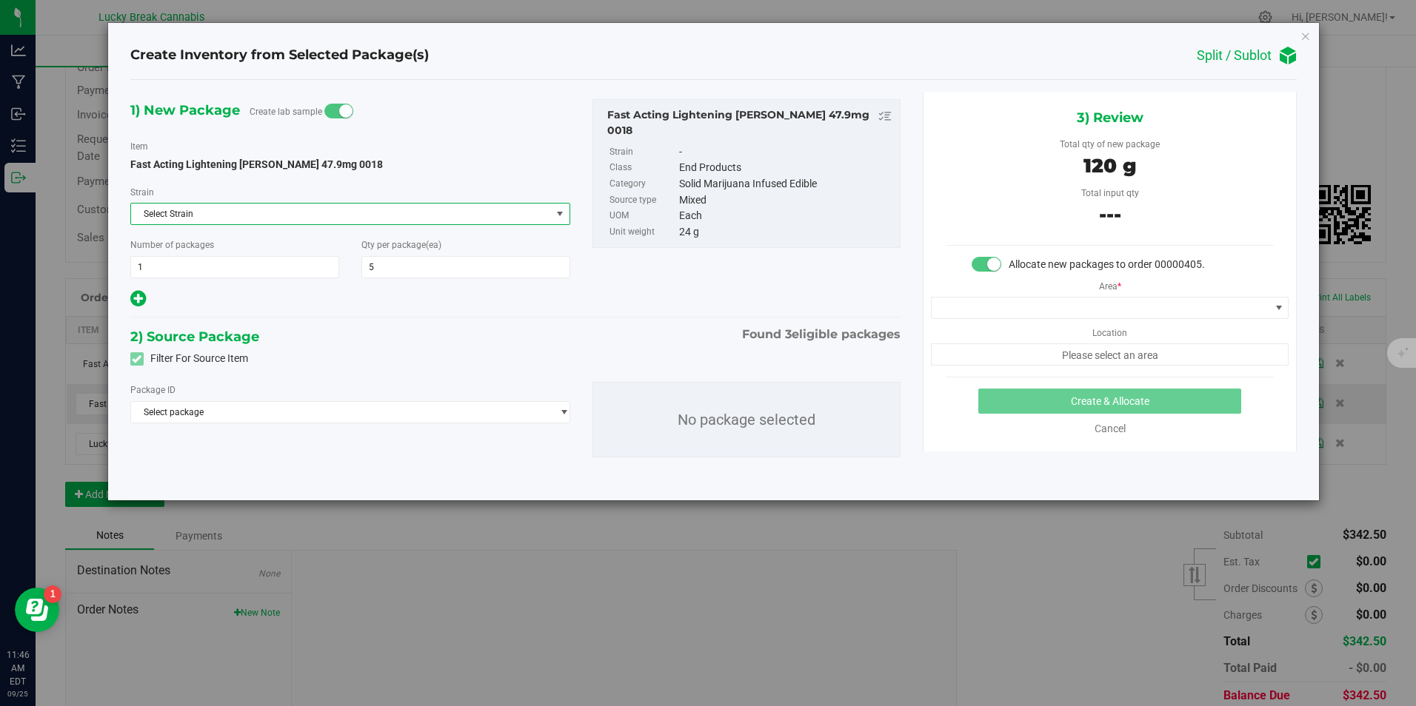
click at [241, 212] on span "Select Strain" at bounding box center [341, 214] width 421 height 21
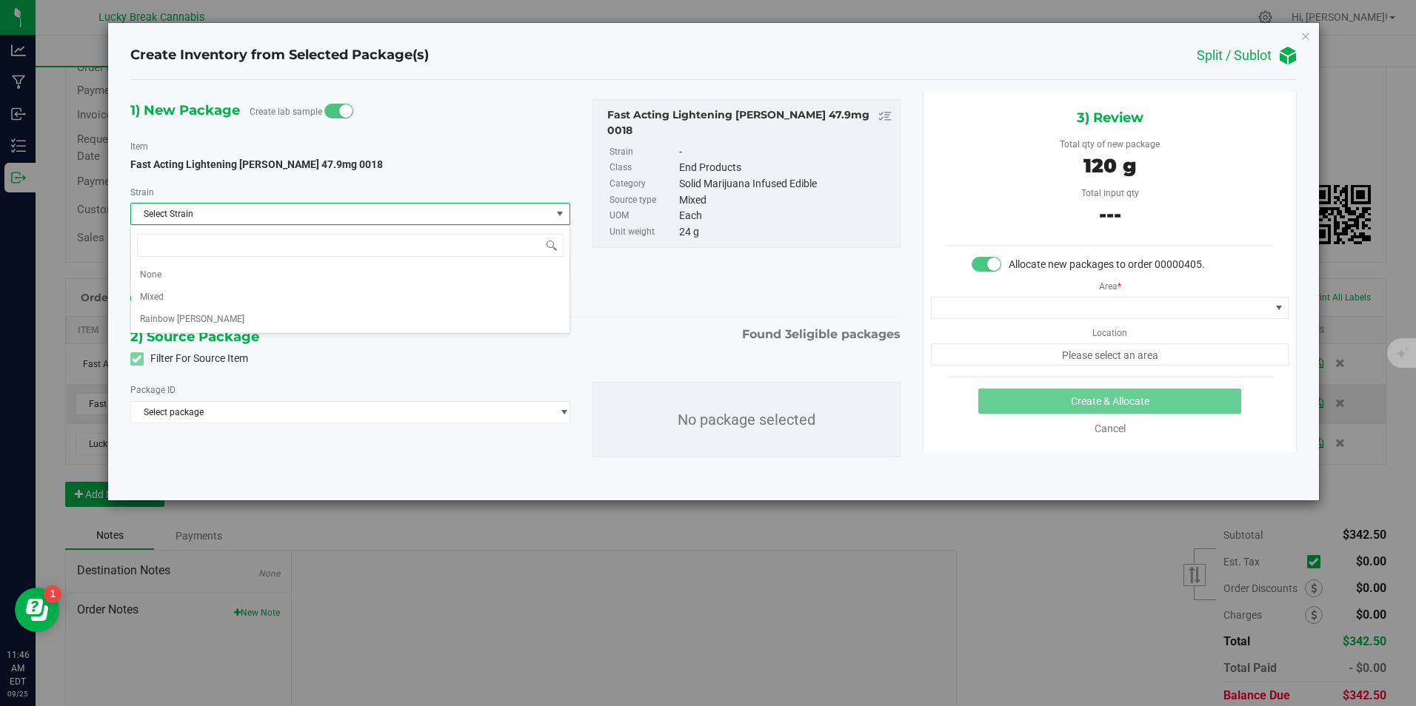
click at [549, 170] on div "Fast Acting Lightening [PERSON_NAME] 47.9mg 0018" at bounding box center [350, 165] width 441 height 16
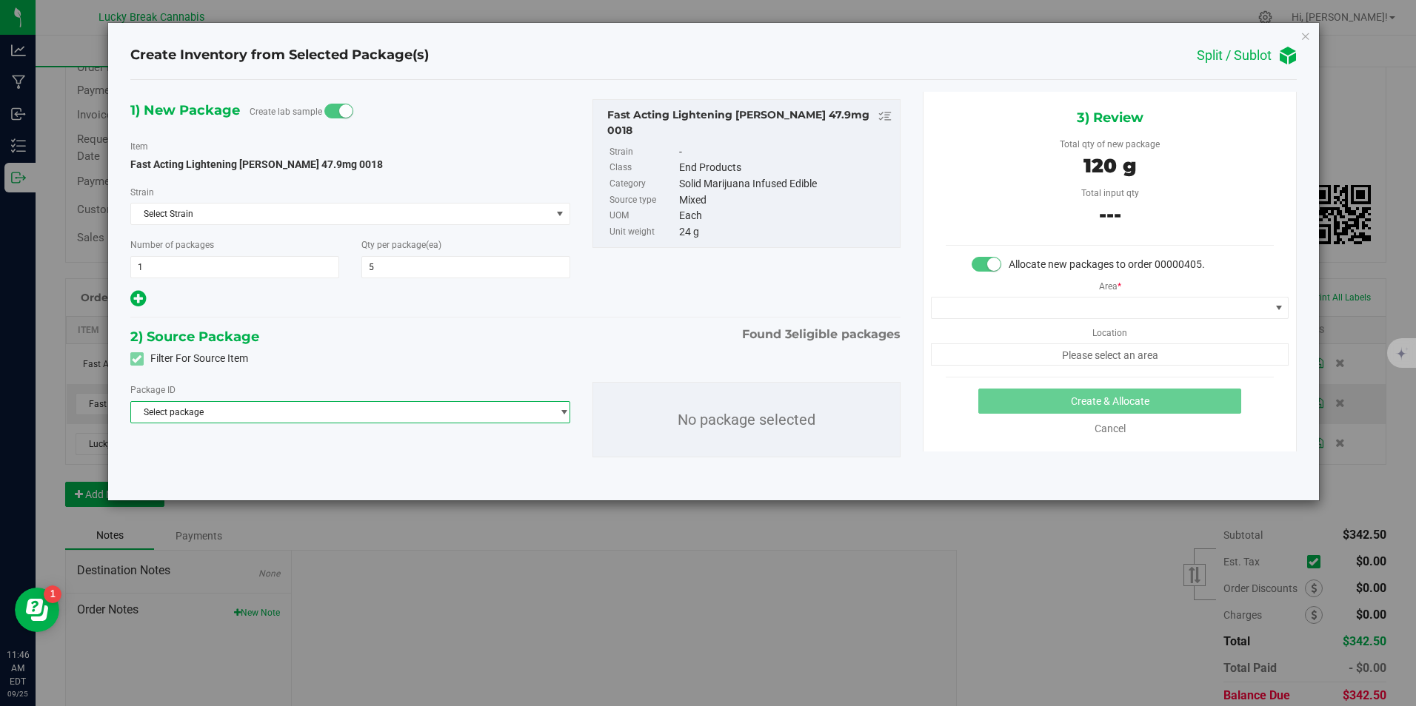
click at [290, 407] on span "Select package" at bounding box center [341, 412] width 421 height 21
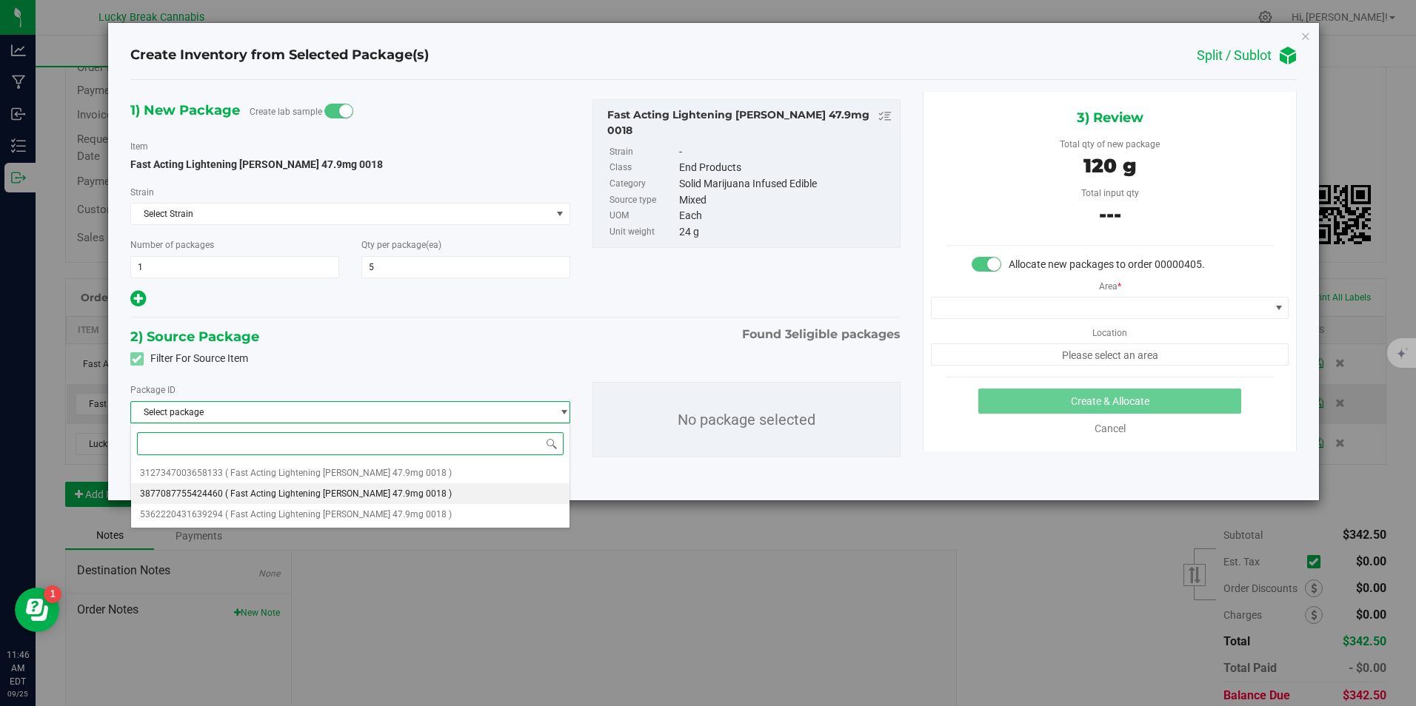
click at [225, 490] on span "( Fast Acting Lightening Berry 47.9mg 0018 )" at bounding box center [338, 494] width 227 height 10
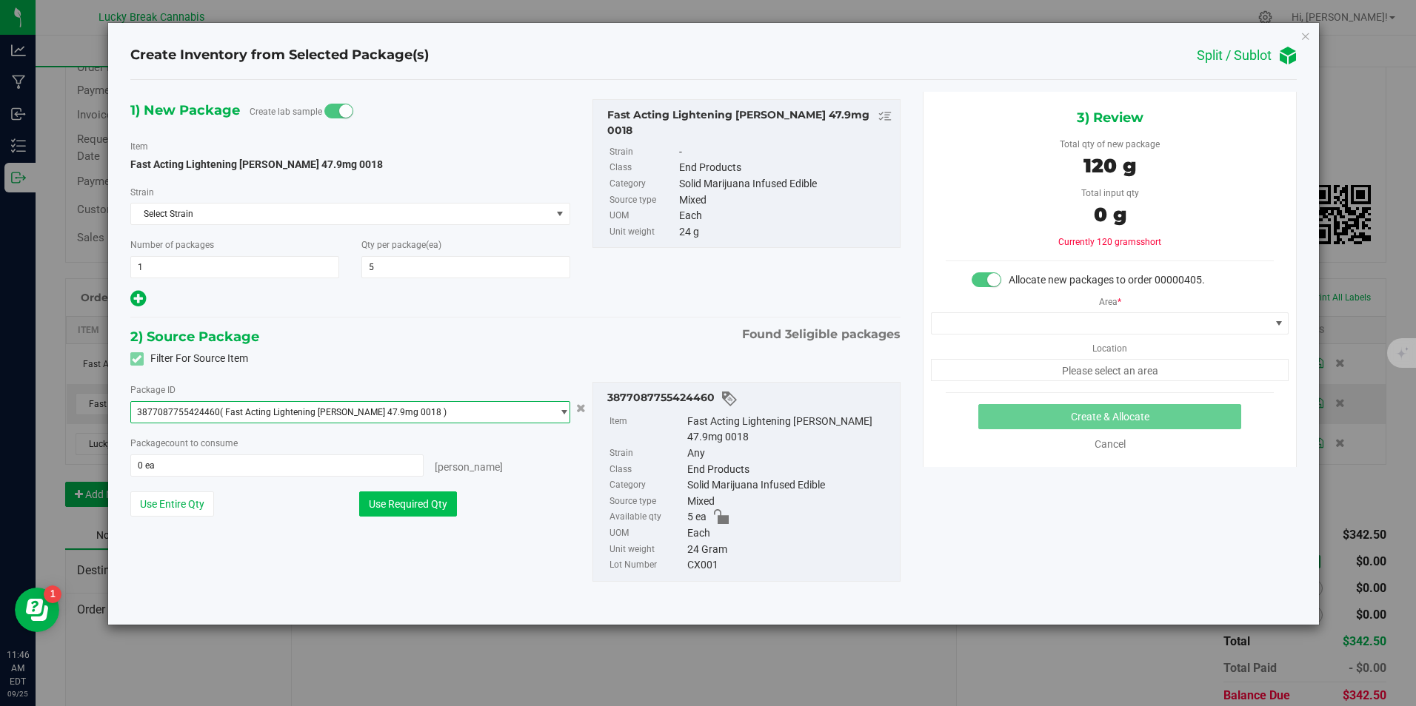
click at [387, 503] on button "Use Required Qty" at bounding box center [408, 504] width 98 height 25
type input "5 ea"
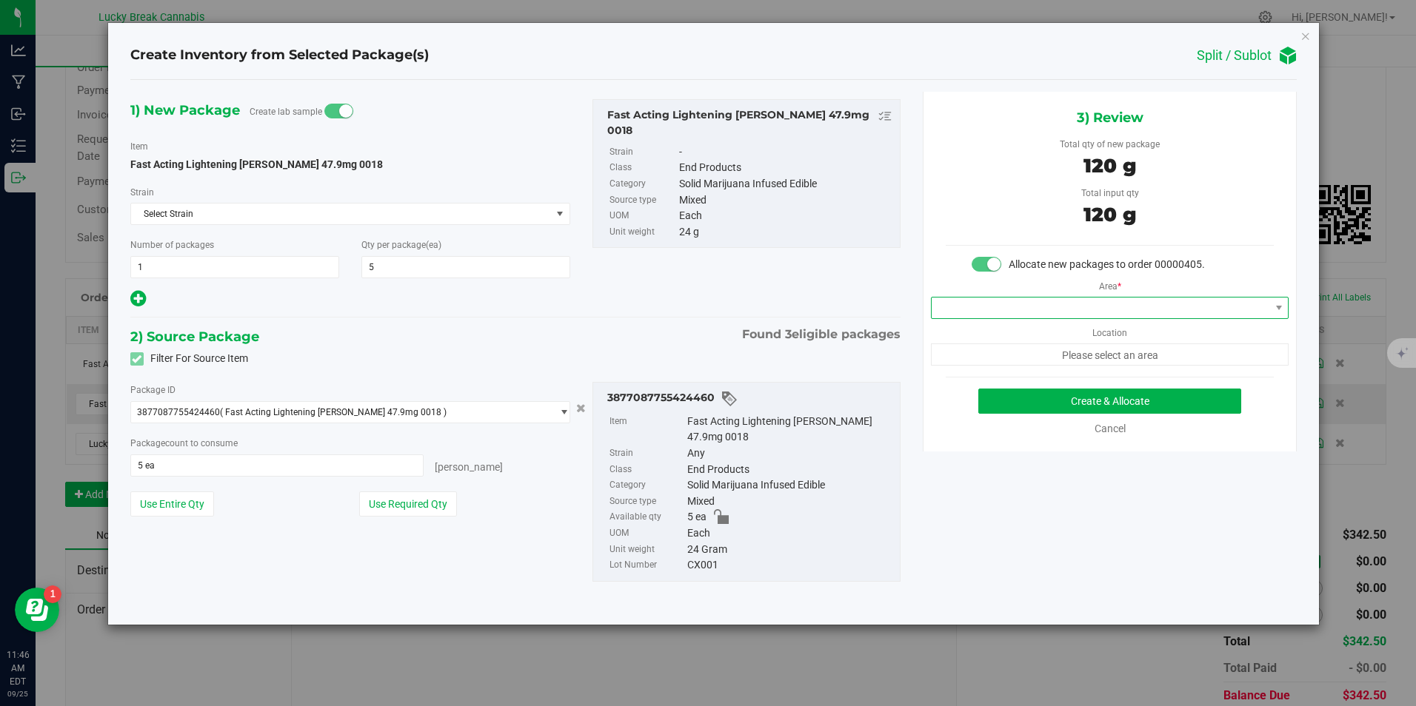
click at [1038, 301] on span at bounding box center [1101, 308] width 338 height 21
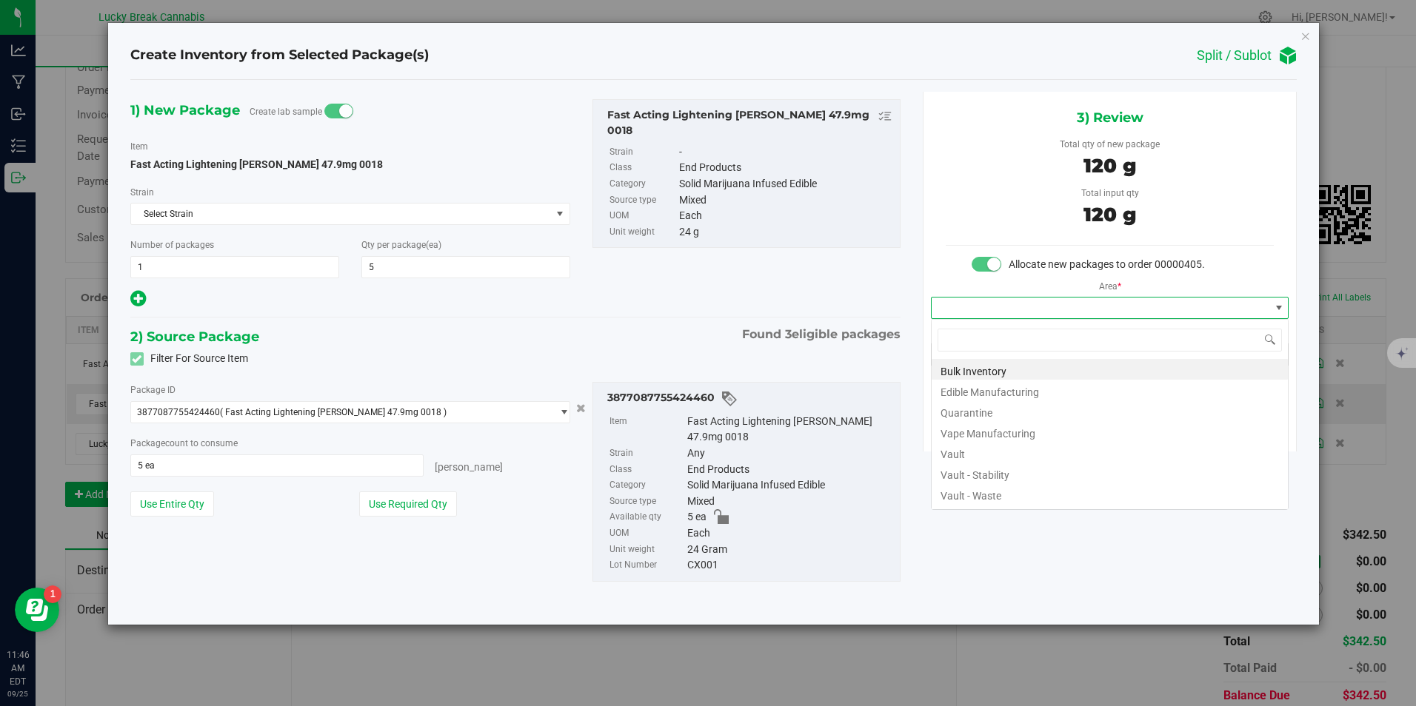
scroll to position [22, 358]
click at [973, 455] on li "Vault" at bounding box center [1110, 452] width 356 height 21
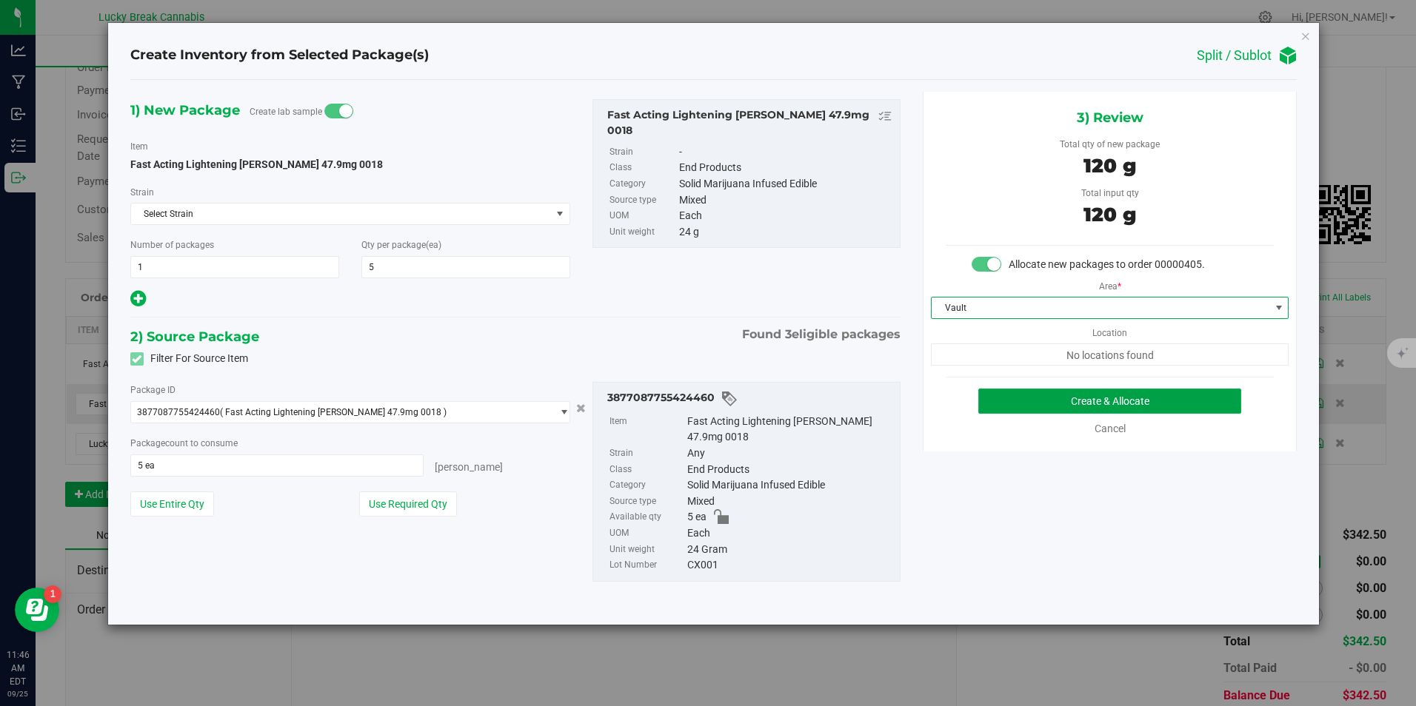
click at [1075, 395] on button "Create & Allocate" at bounding box center [1109, 401] width 263 height 25
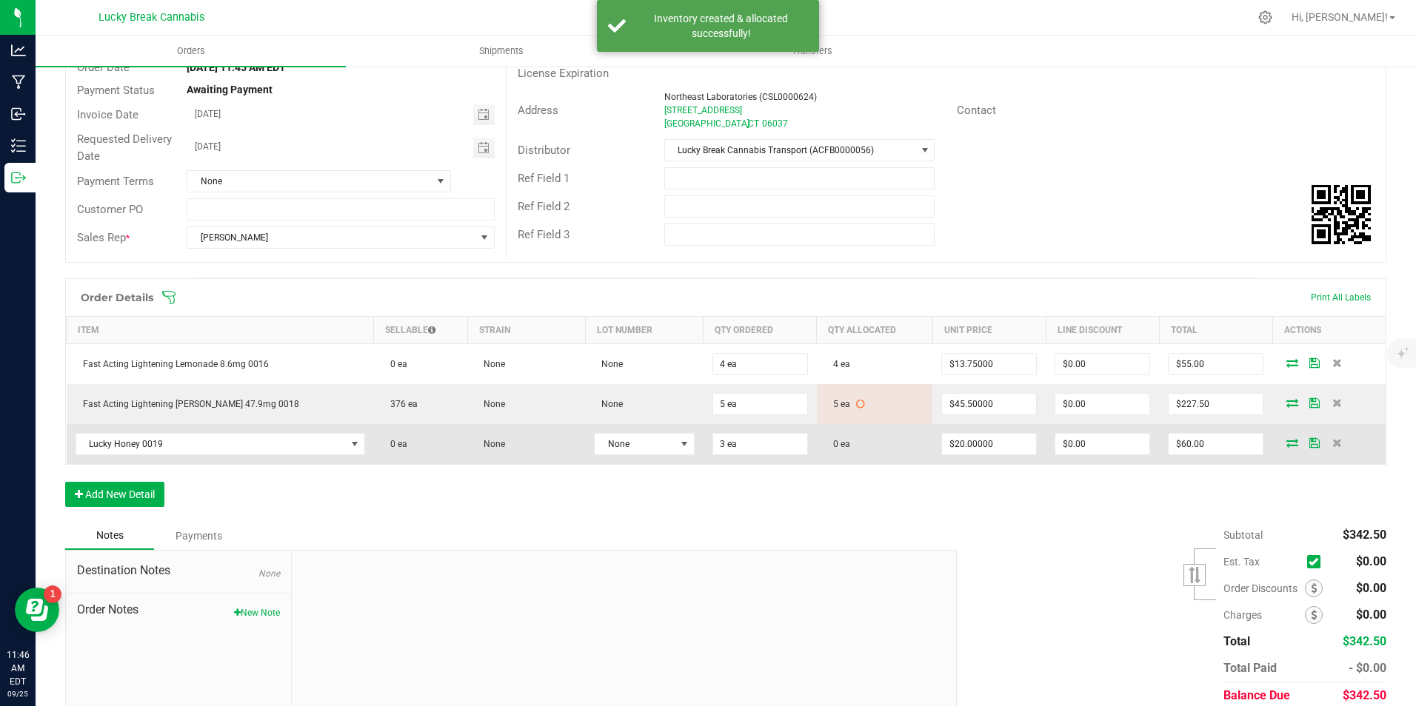
click at [1286, 444] on icon at bounding box center [1292, 442] width 12 height 9
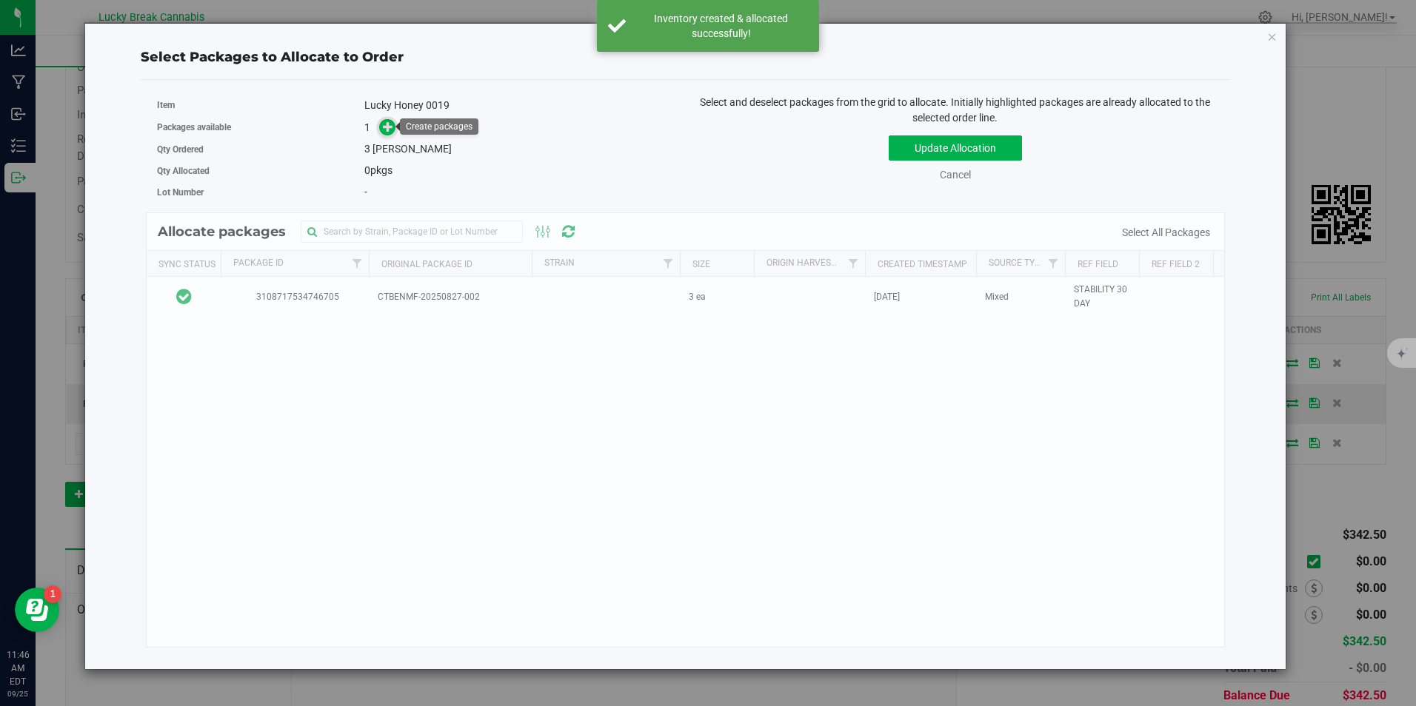
click at [389, 130] on icon at bounding box center [388, 126] width 10 height 10
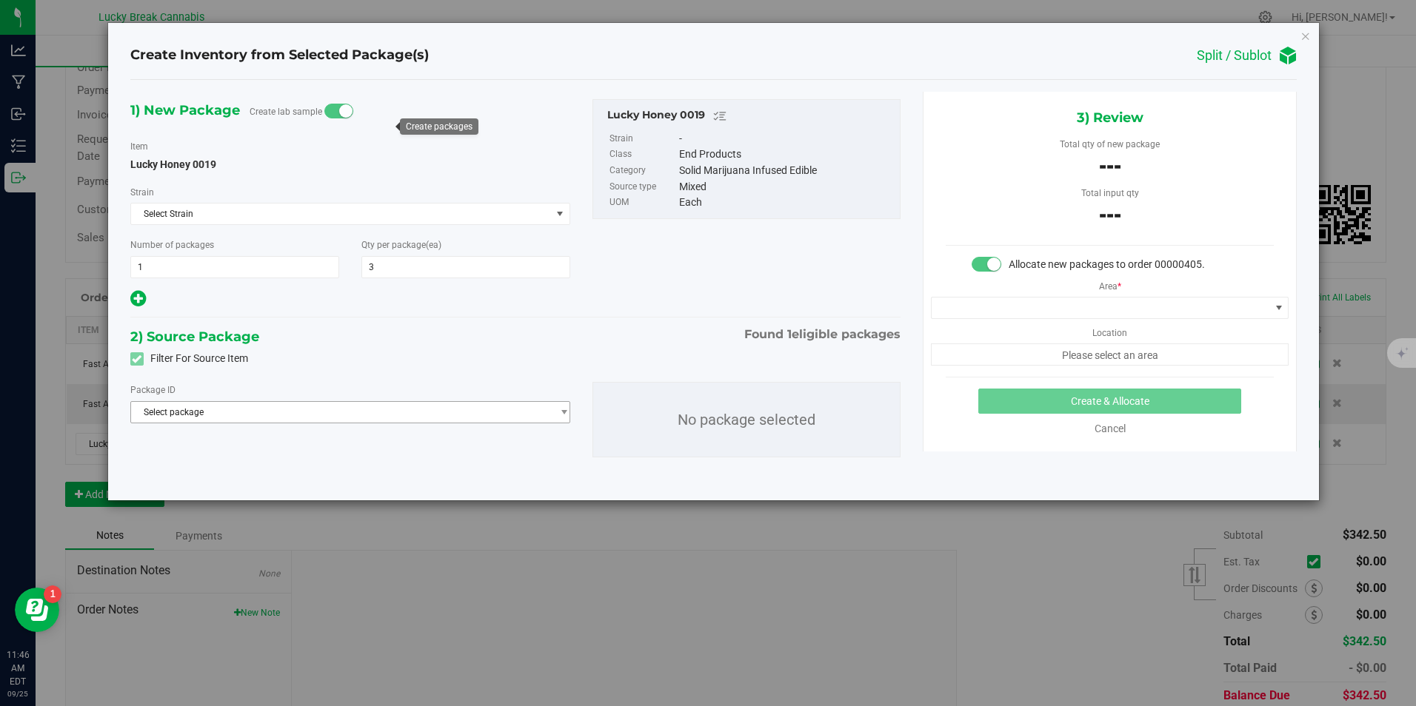
click at [264, 405] on span "Select package" at bounding box center [341, 412] width 421 height 21
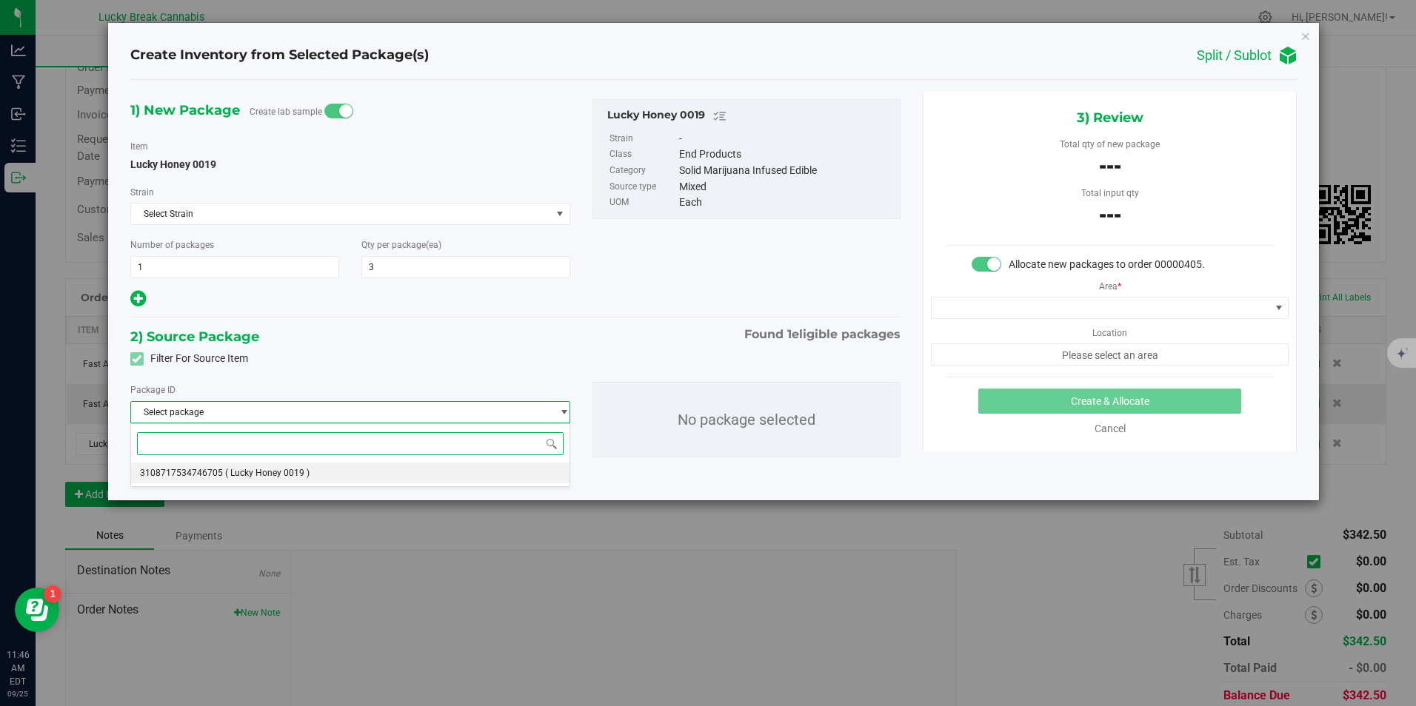
click at [262, 467] on li "3108717534746705 ( Lucky Honey 0019 )" at bounding box center [350, 473] width 439 height 21
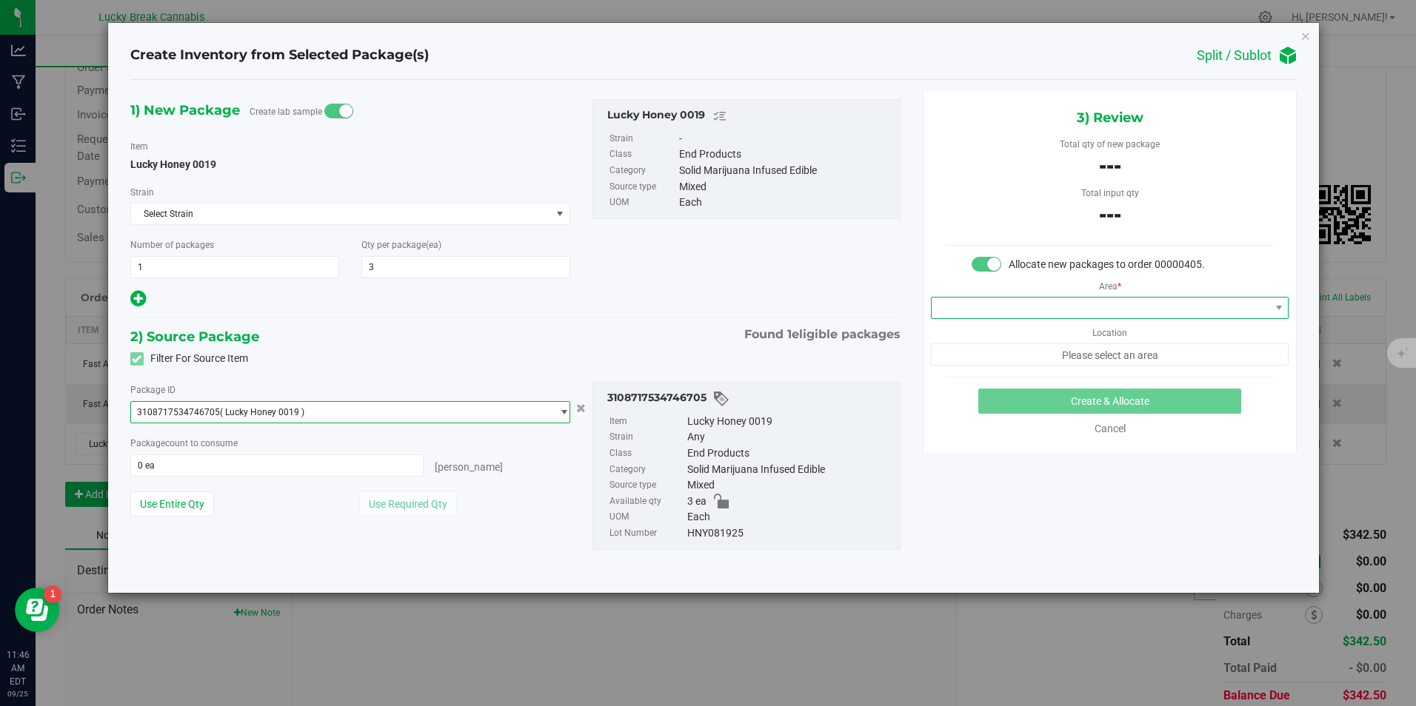
click at [1052, 308] on span at bounding box center [1101, 308] width 338 height 21
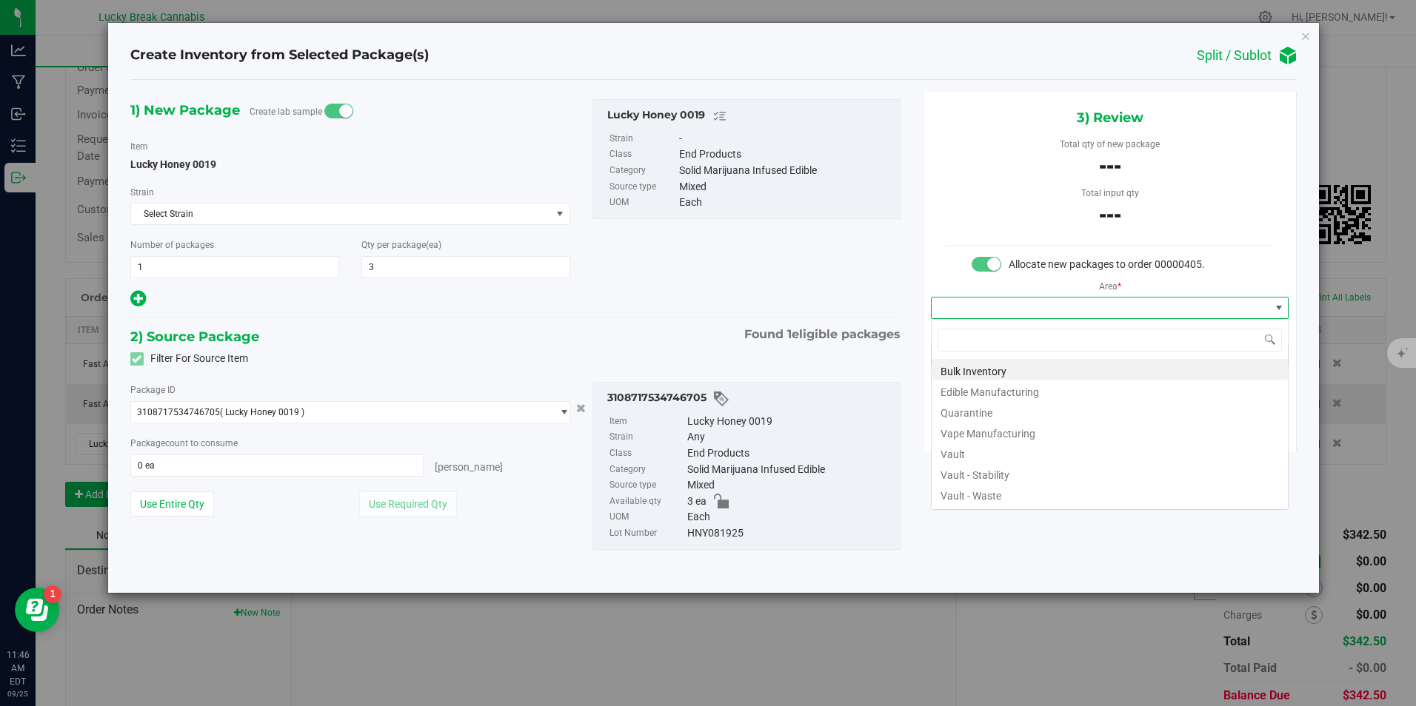
scroll to position [22, 358]
click at [989, 450] on li "Vault" at bounding box center [1110, 452] width 356 height 21
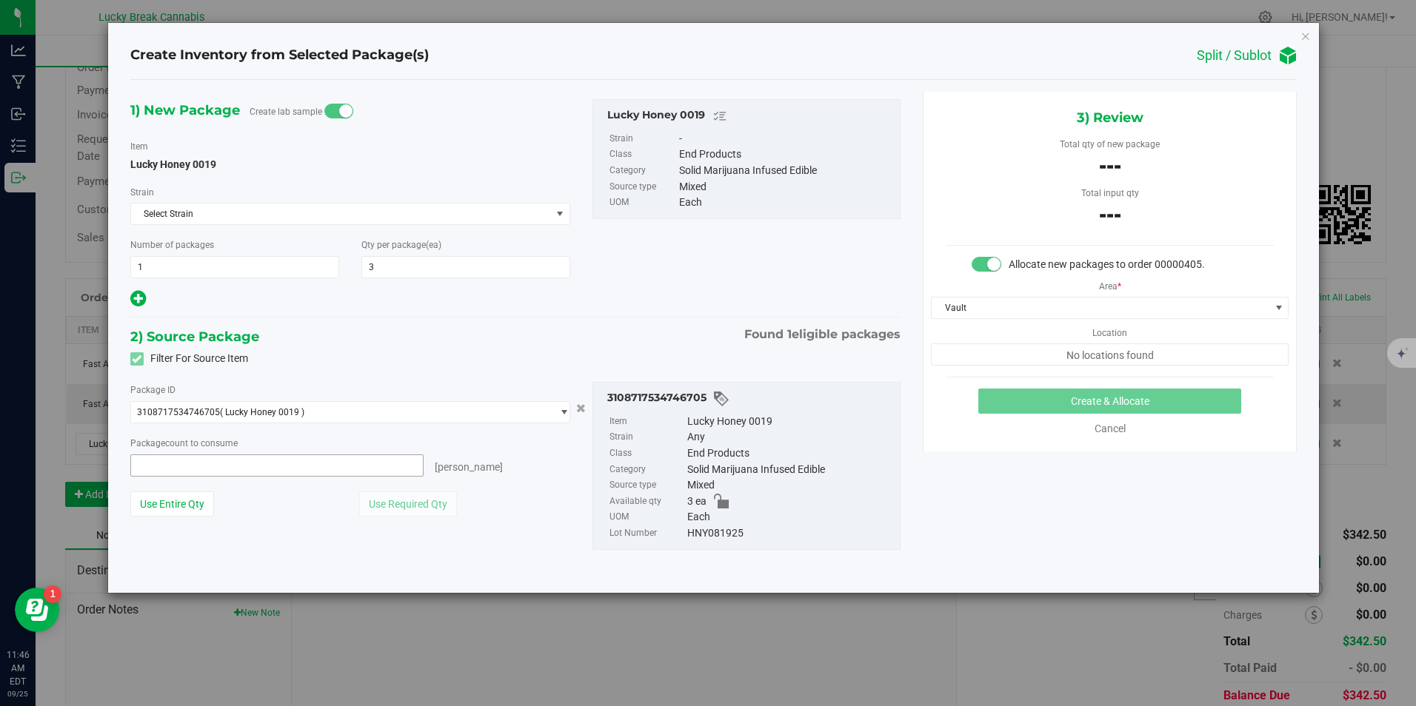
click at [158, 458] on span at bounding box center [276, 466] width 293 height 22
type input "3"
type input "3 ea"
click at [505, 447] on div "Package count to consume" at bounding box center [350, 443] width 441 height 16
click at [1086, 401] on button "Create & Allocate" at bounding box center [1109, 401] width 263 height 25
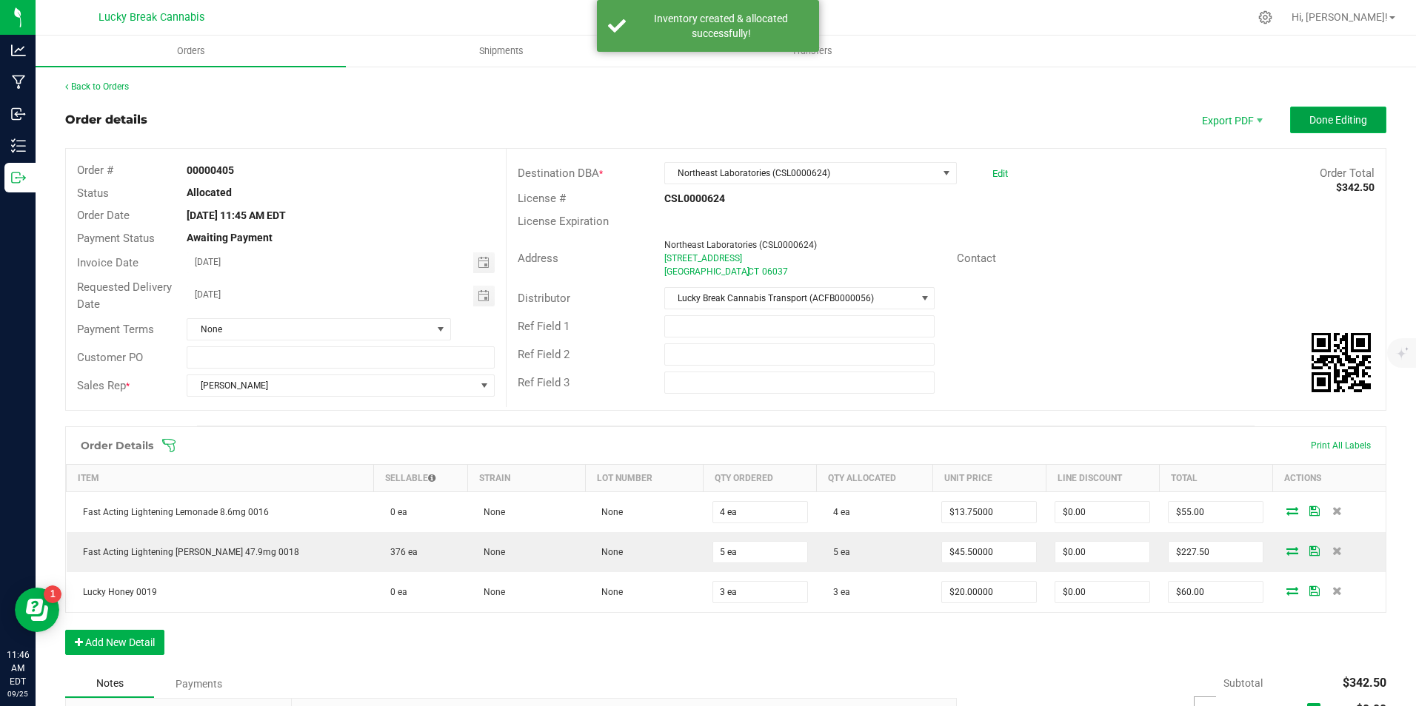
click at [1295, 121] on button "Done Editing" at bounding box center [1338, 120] width 96 height 27
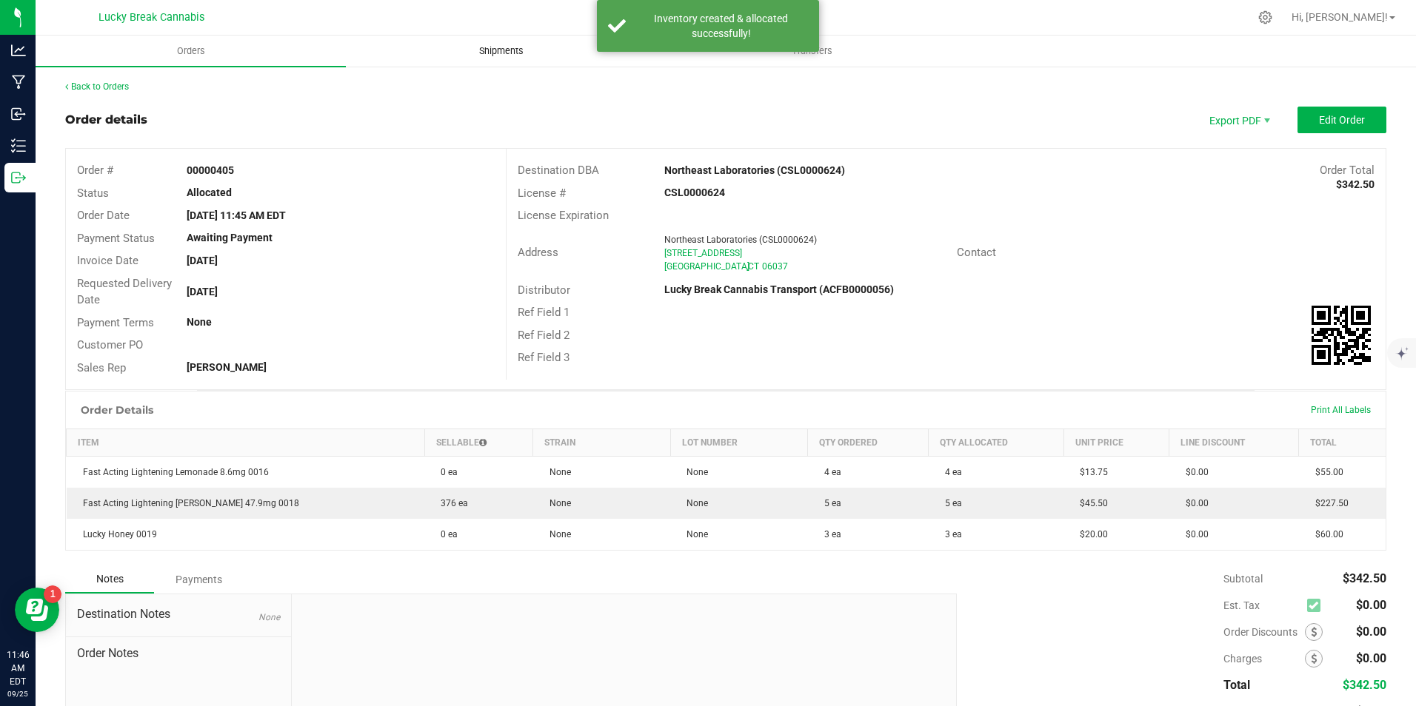
click at [509, 52] on span "Shipments" at bounding box center [501, 50] width 84 height 13
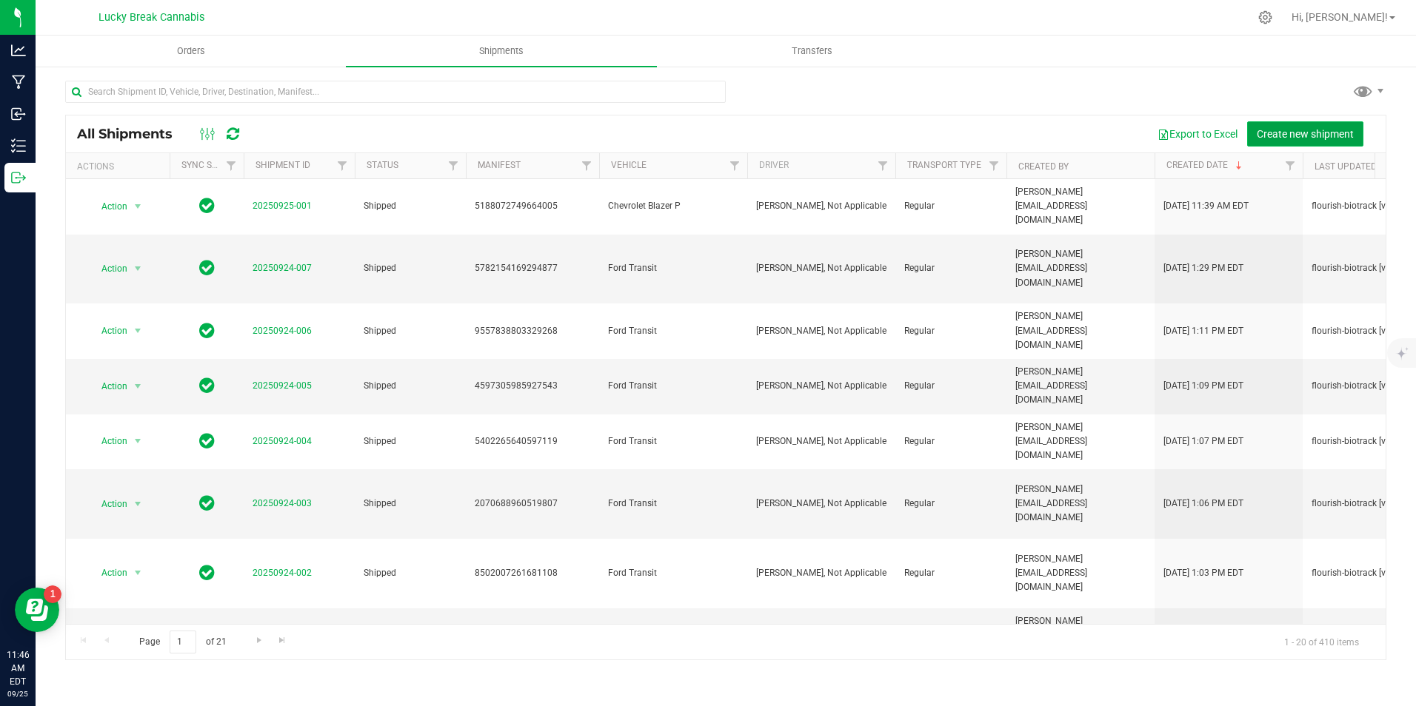
click at [1285, 128] on span "Create new shipment" at bounding box center [1305, 134] width 97 height 12
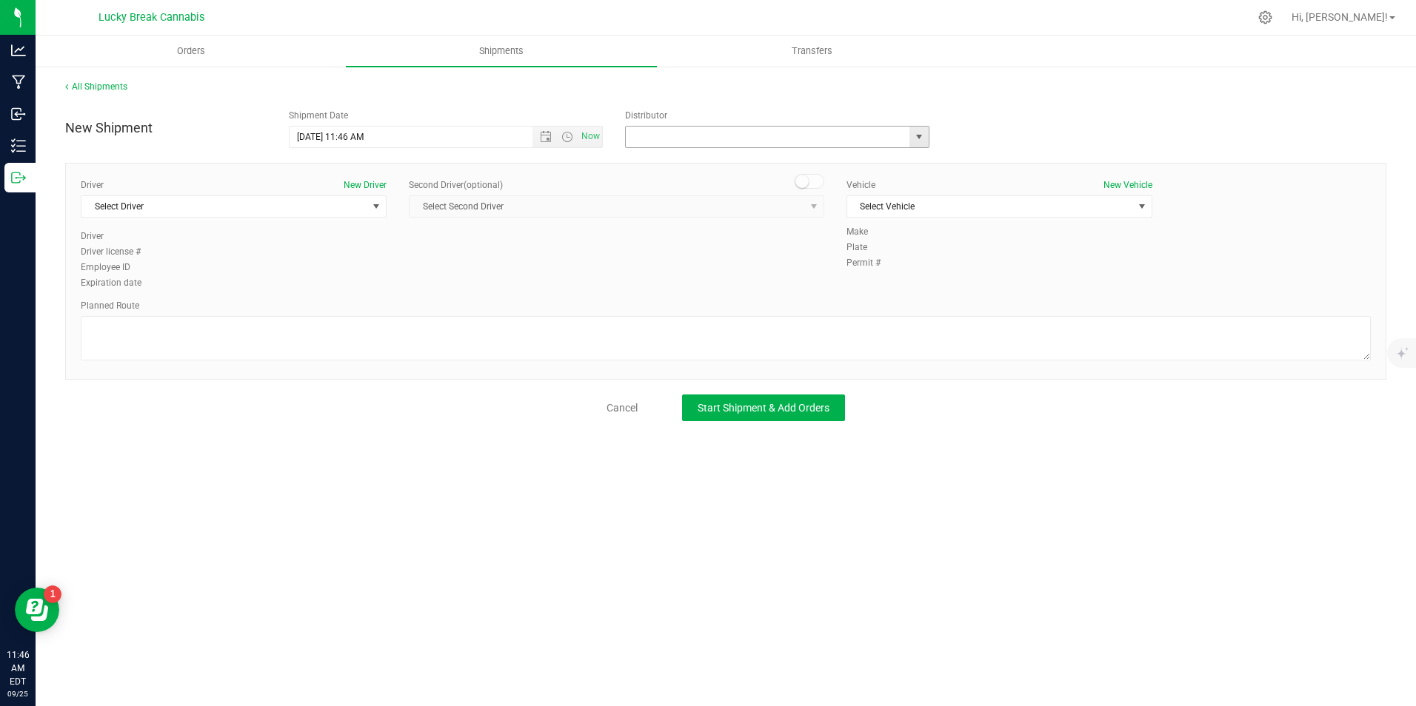
click at [825, 140] on input "text" at bounding box center [763, 137] width 275 height 21
click at [547, 133] on span "Open the date view" at bounding box center [546, 137] width 12 height 12
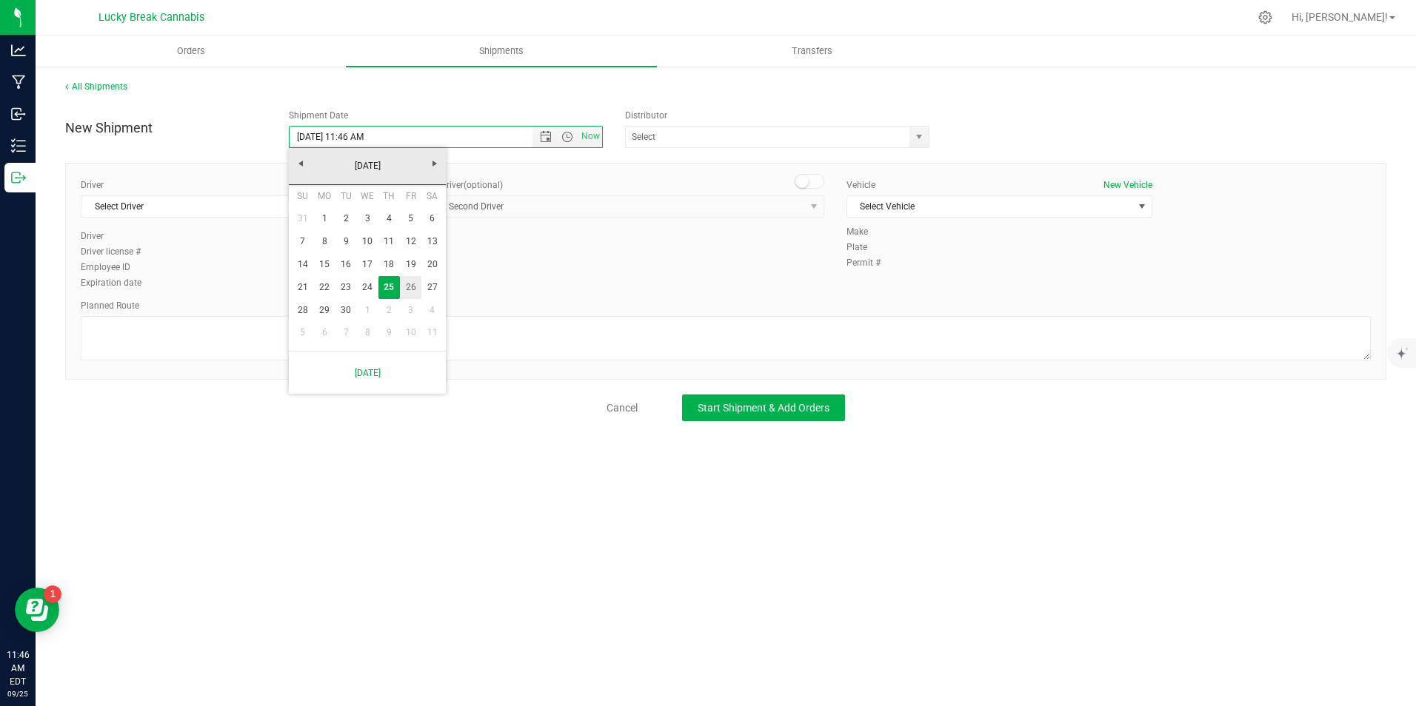
click at [404, 289] on link "26" at bounding box center [410, 287] width 21 height 23
click at [567, 135] on span "Open the time view" at bounding box center [567, 137] width 12 height 12
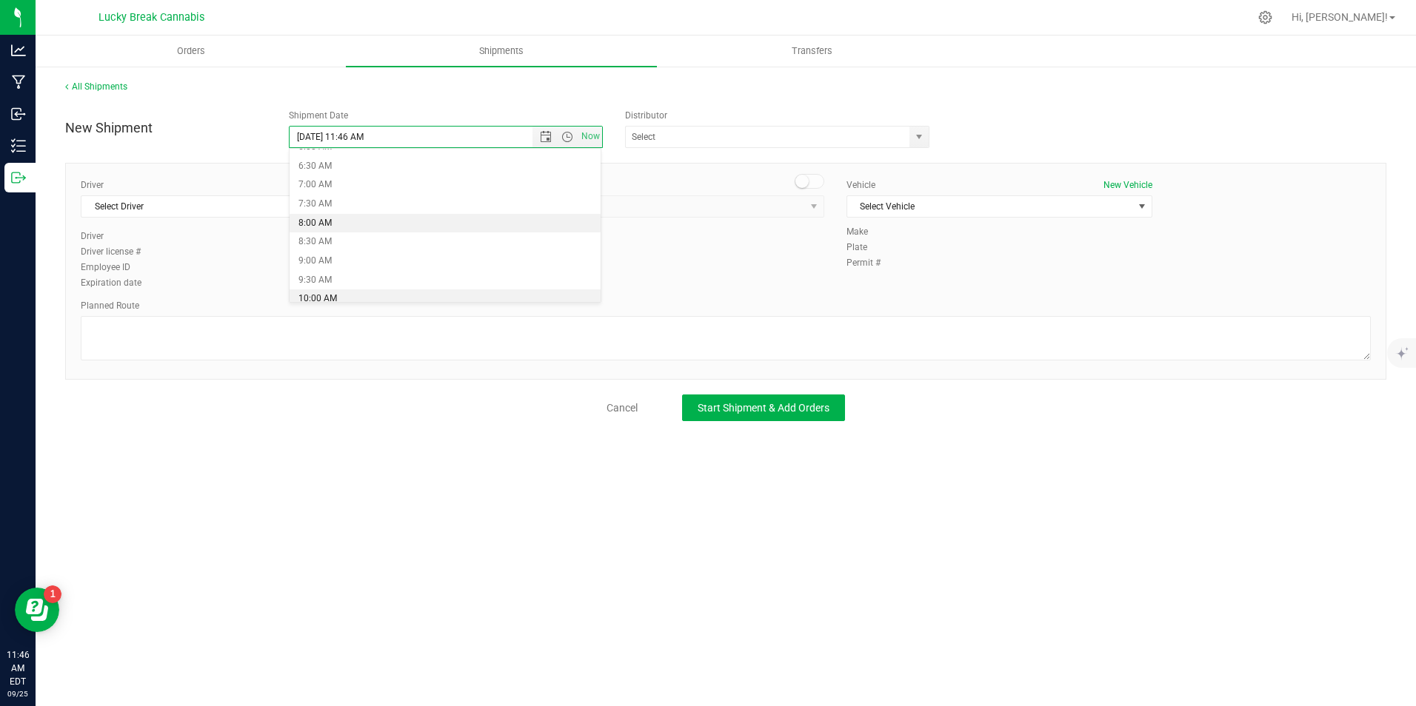
scroll to position [296, 0]
click at [343, 207] on li "9:00 AM" at bounding box center [445, 207] width 311 height 19
type input "[DATE] 9:00 AM"
click at [918, 135] on span "select" at bounding box center [919, 137] width 12 height 12
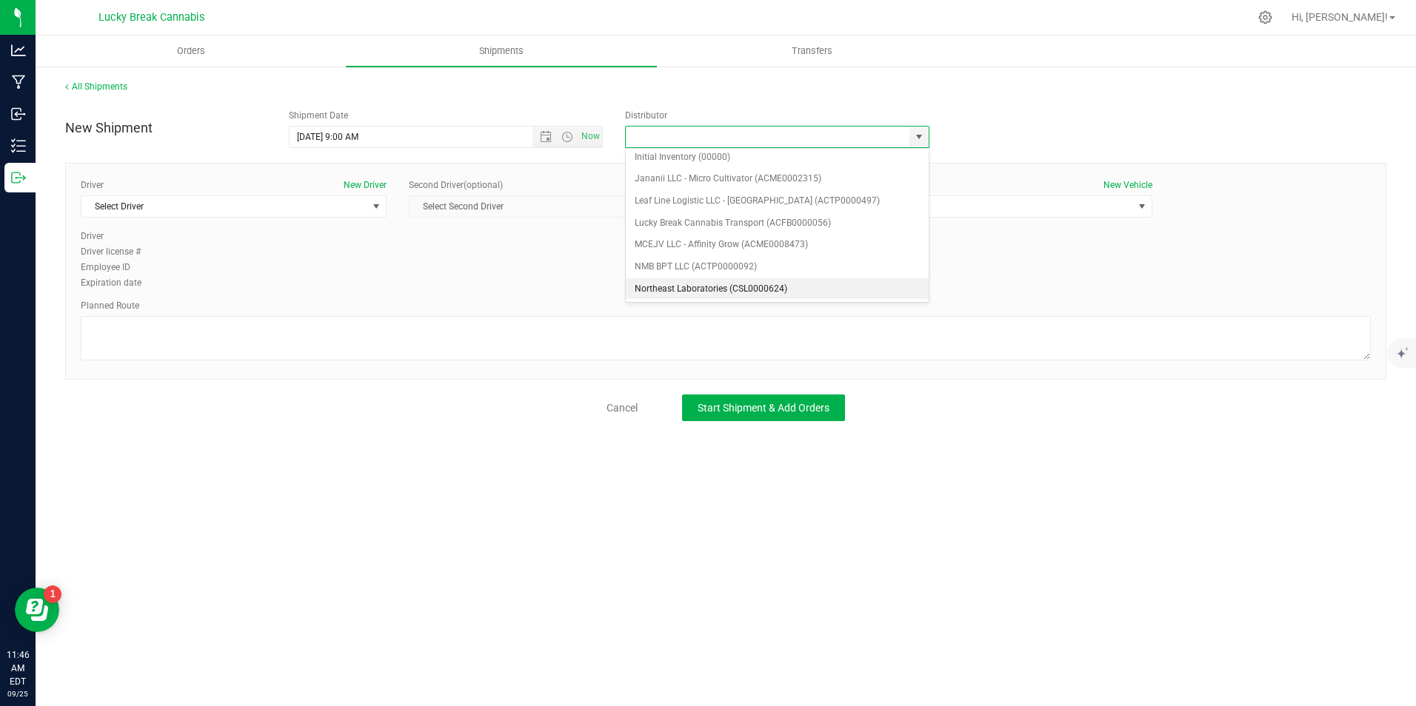
click at [679, 288] on li "Northeast Laboratories (CSL0000624)" at bounding box center [777, 289] width 303 height 22
type input "Northeast Laboratories (CSL0000624)"
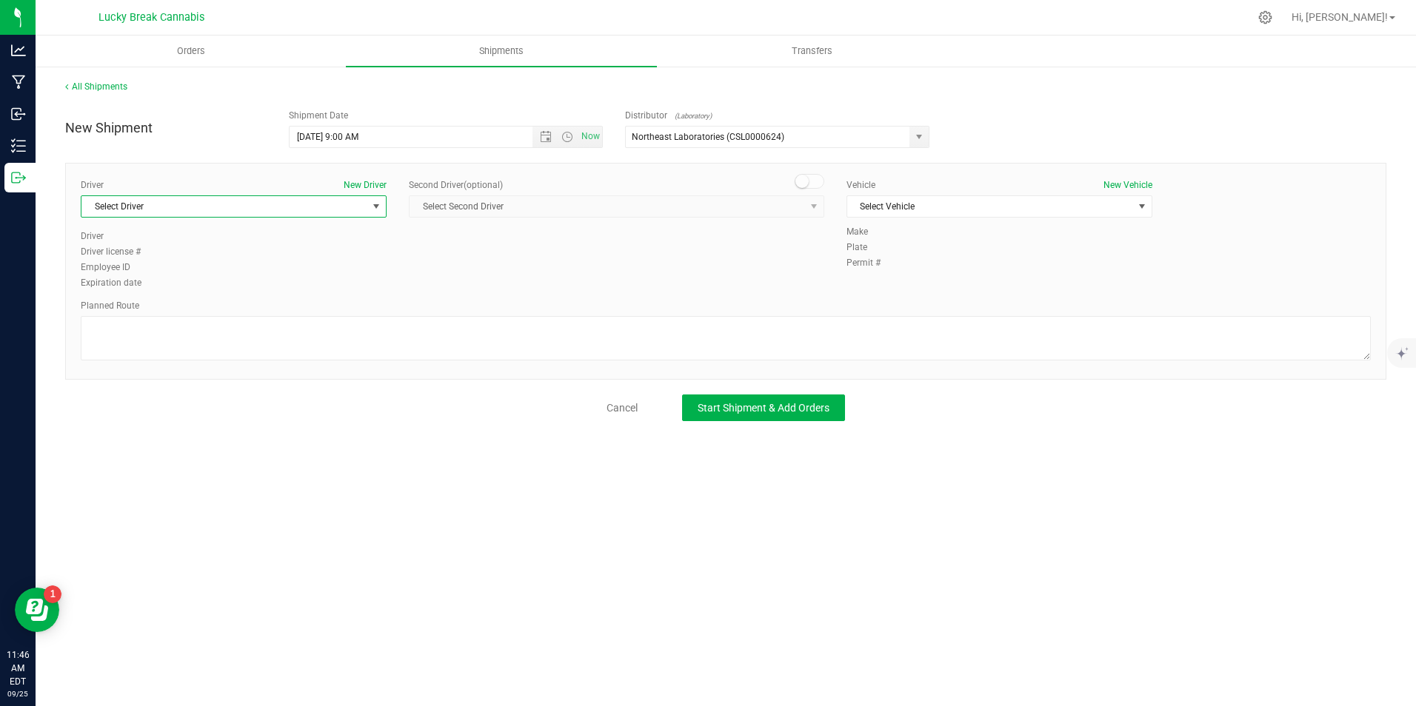
click at [361, 203] on span "Select Driver" at bounding box center [224, 206] width 286 height 21
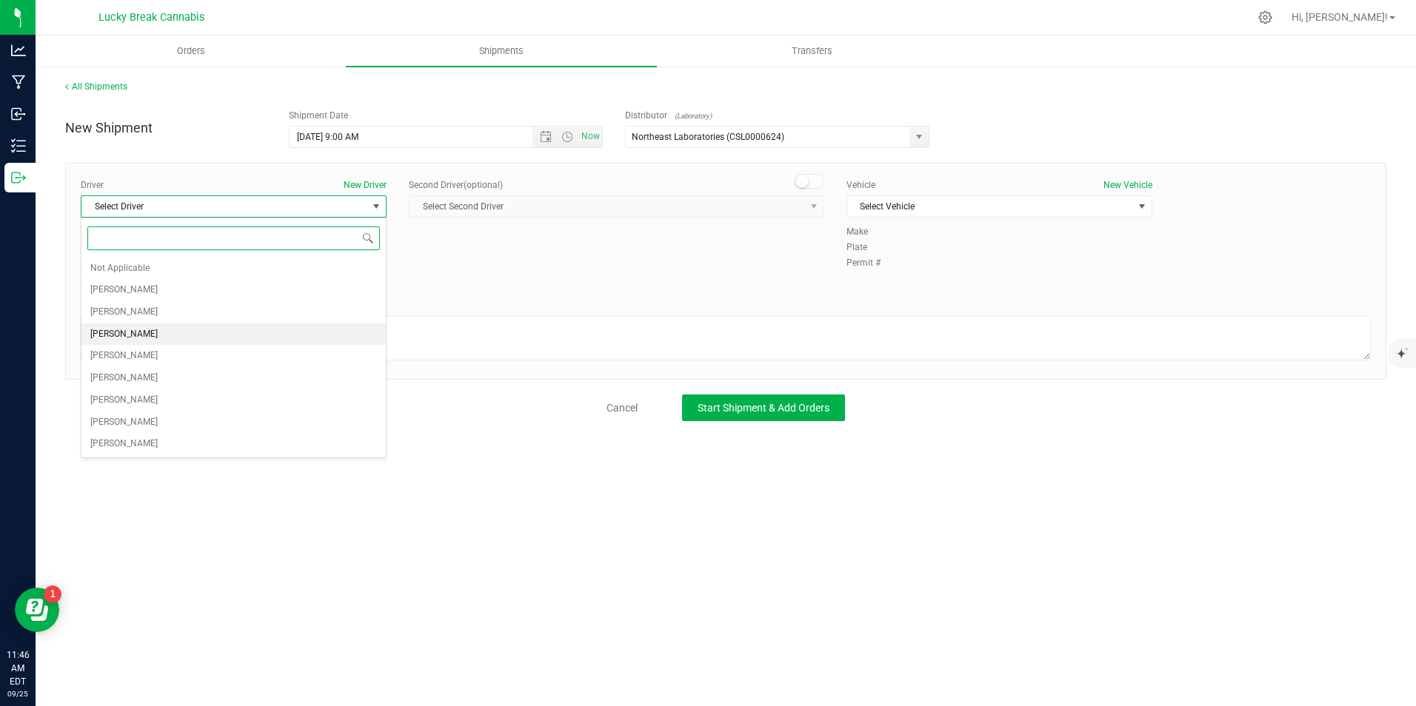
click at [147, 332] on span "[PERSON_NAME]" at bounding box center [123, 334] width 67 height 19
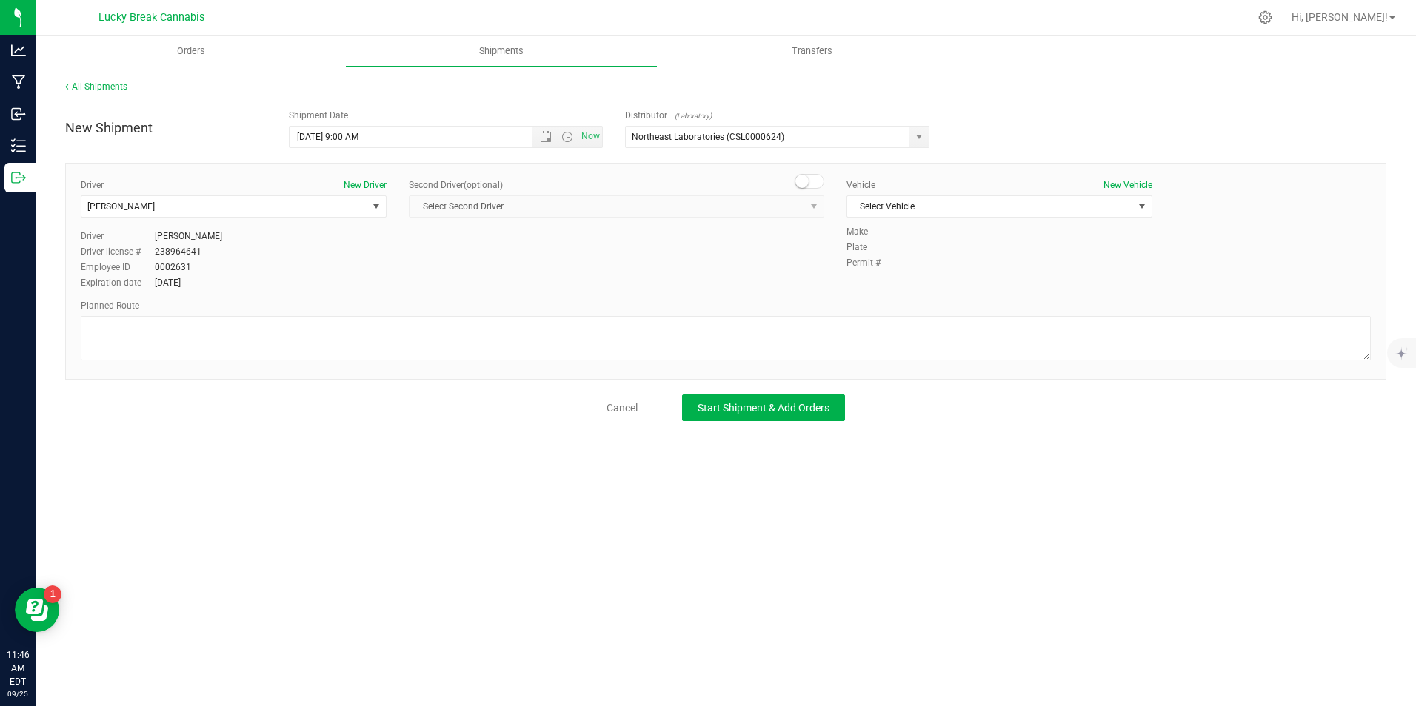
click at [812, 178] on span at bounding box center [810, 181] width 30 height 15
click at [809, 209] on span "select" at bounding box center [814, 207] width 12 height 12
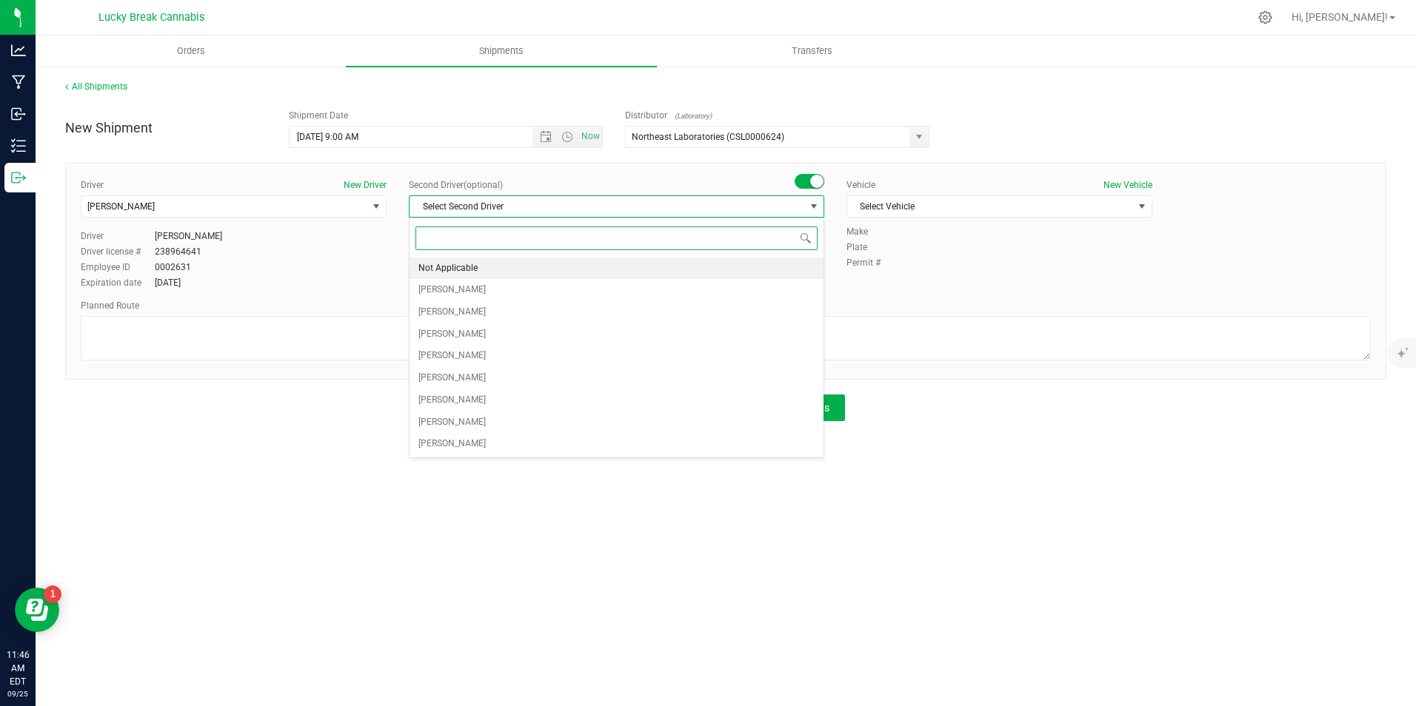
click at [540, 267] on li "Not Applicable" at bounding box center [617, 269] width 414 height 22
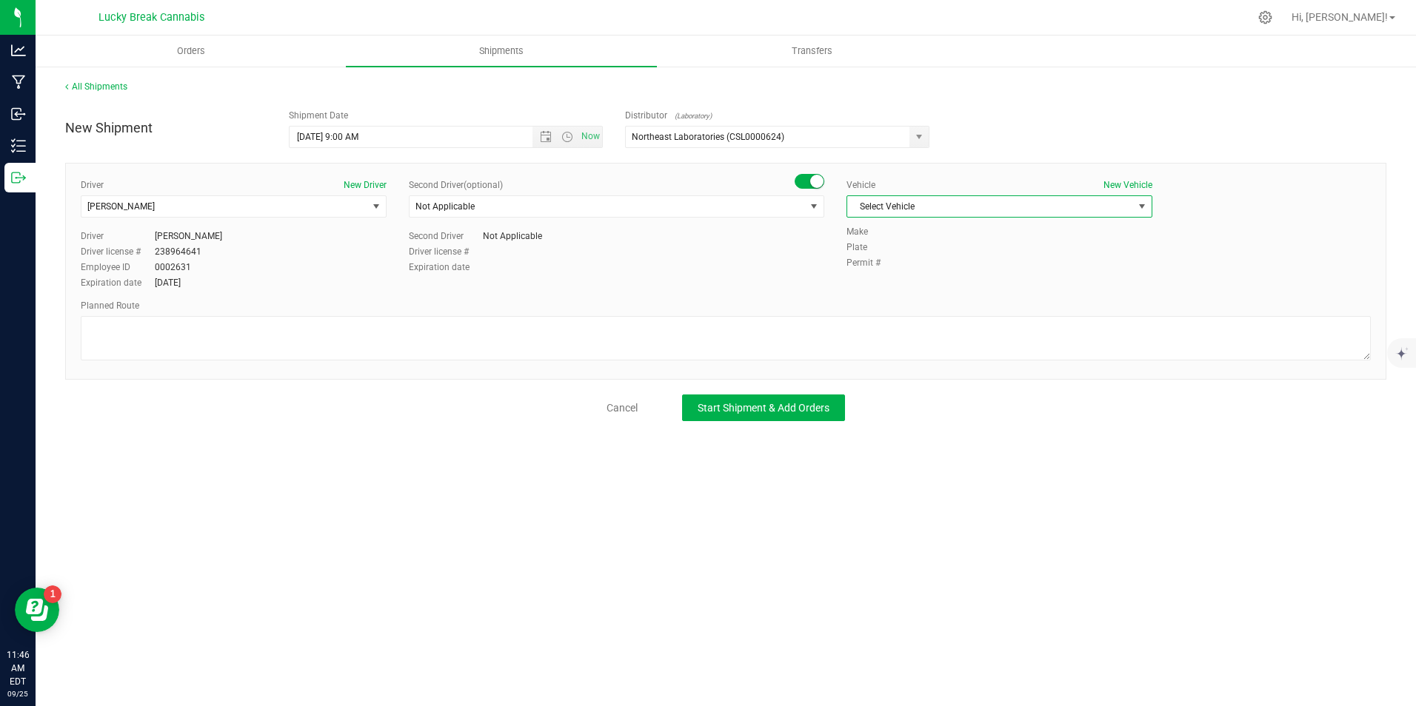
click at [961, 203] on span "Select Vehicle" at bounding box center [990, 206] width 286 height 21
click at [949, 232] on li "Chevrolet Blazer P" at bounding box center [999, 232] width 304 height 22
click at [898, 314] on div "Planned Route" at bounding box center [726, 331] width 1290 height 65
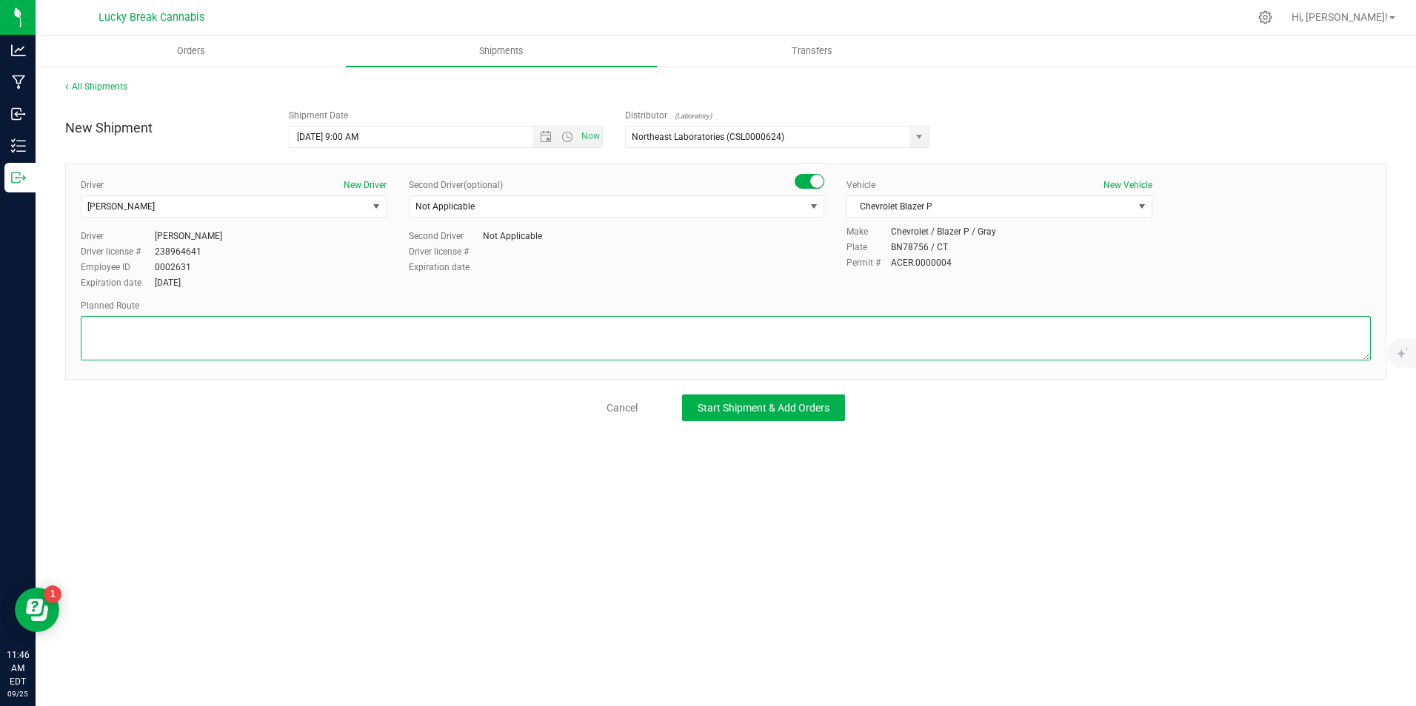
click at [893, 337] on textarea at bounding box center [726, 338] width 1290 height 44
type textarea "95n to 91n to exit 23 to northeast labs"
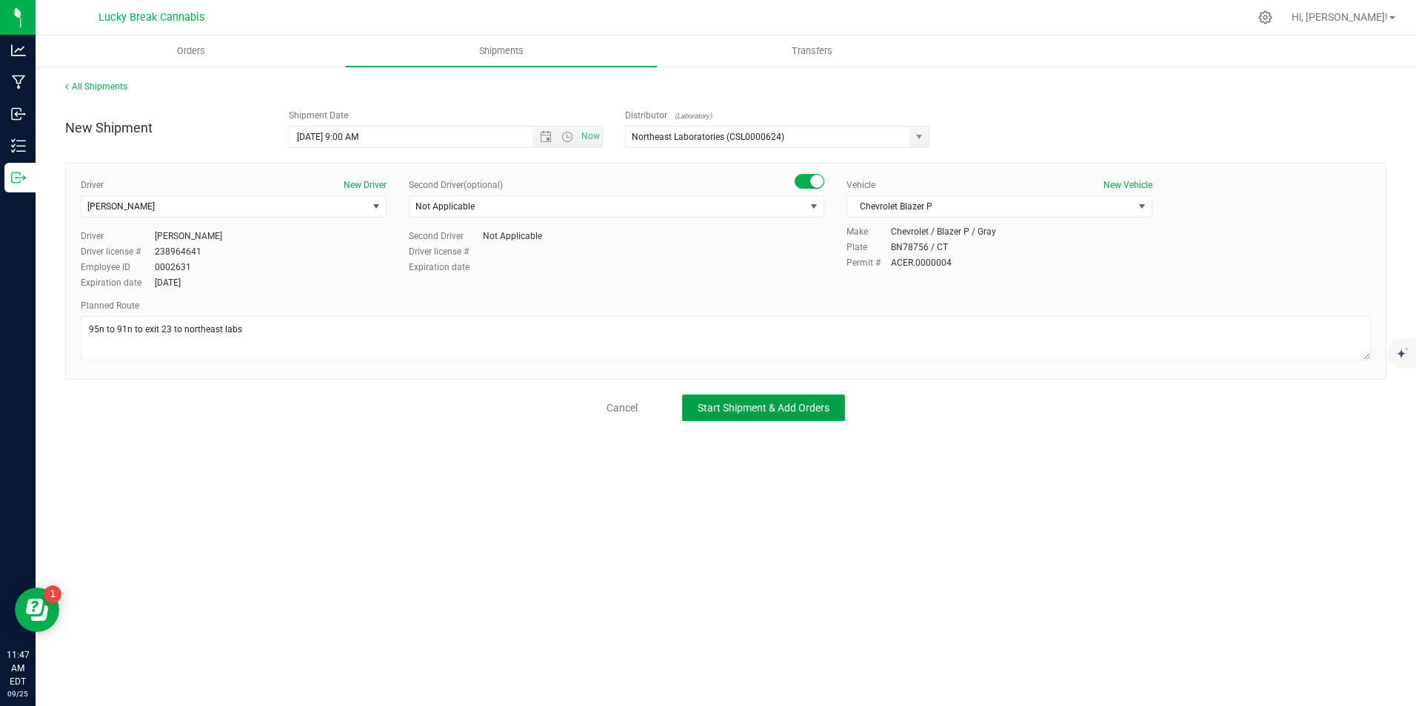
click at [823, 402] on span "Start Shipment & Add Orders" at bounding box center [764, 408] width 132 height 12
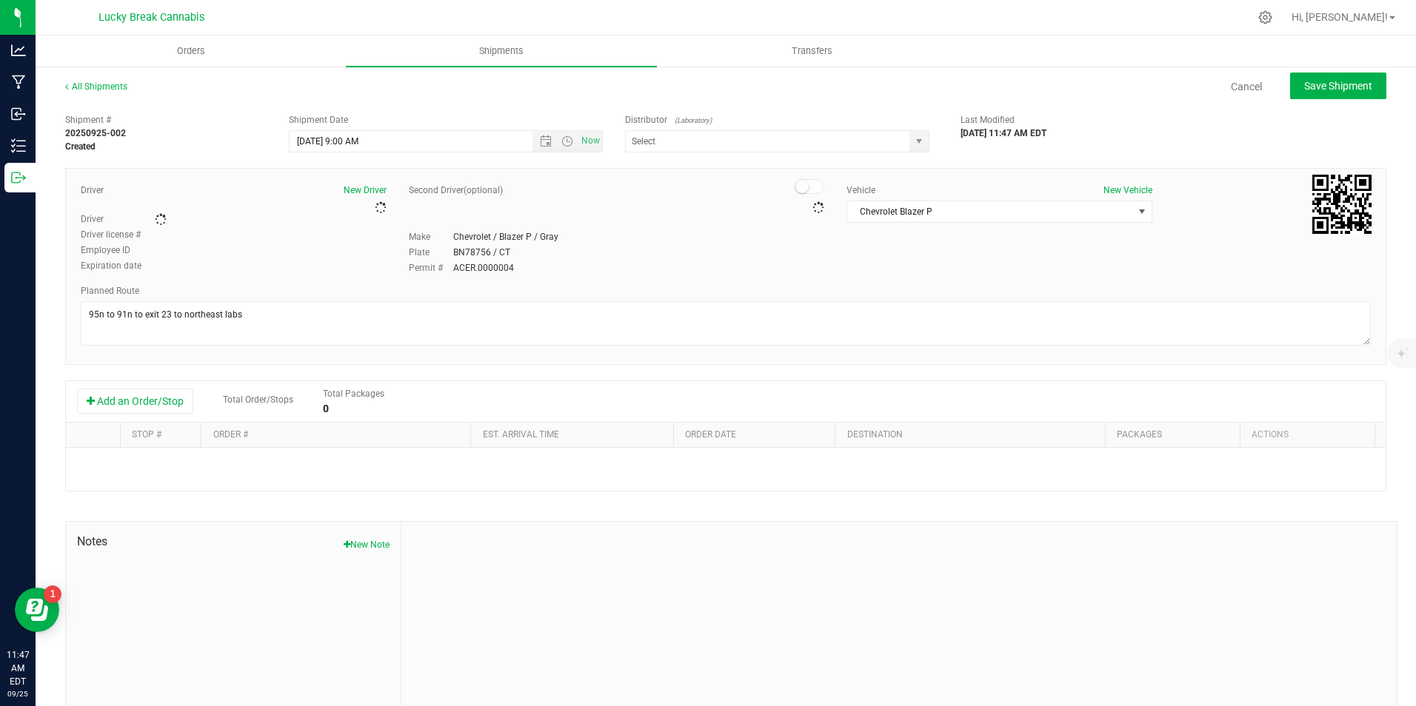
type input "Northeast Laboratories (CSL0000624)"
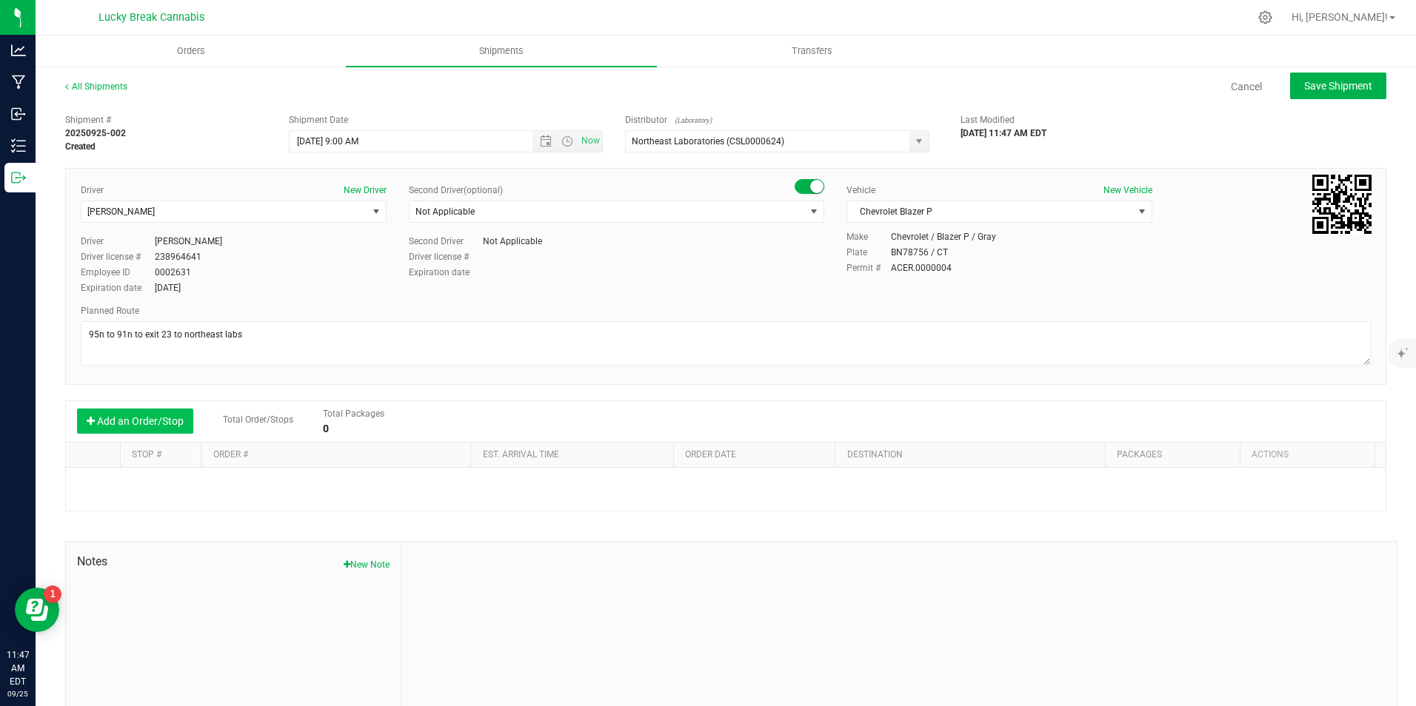
click at [138, 429] on button "Add an Order/Stop" at bounding box center [135, 421] width 116 height 25
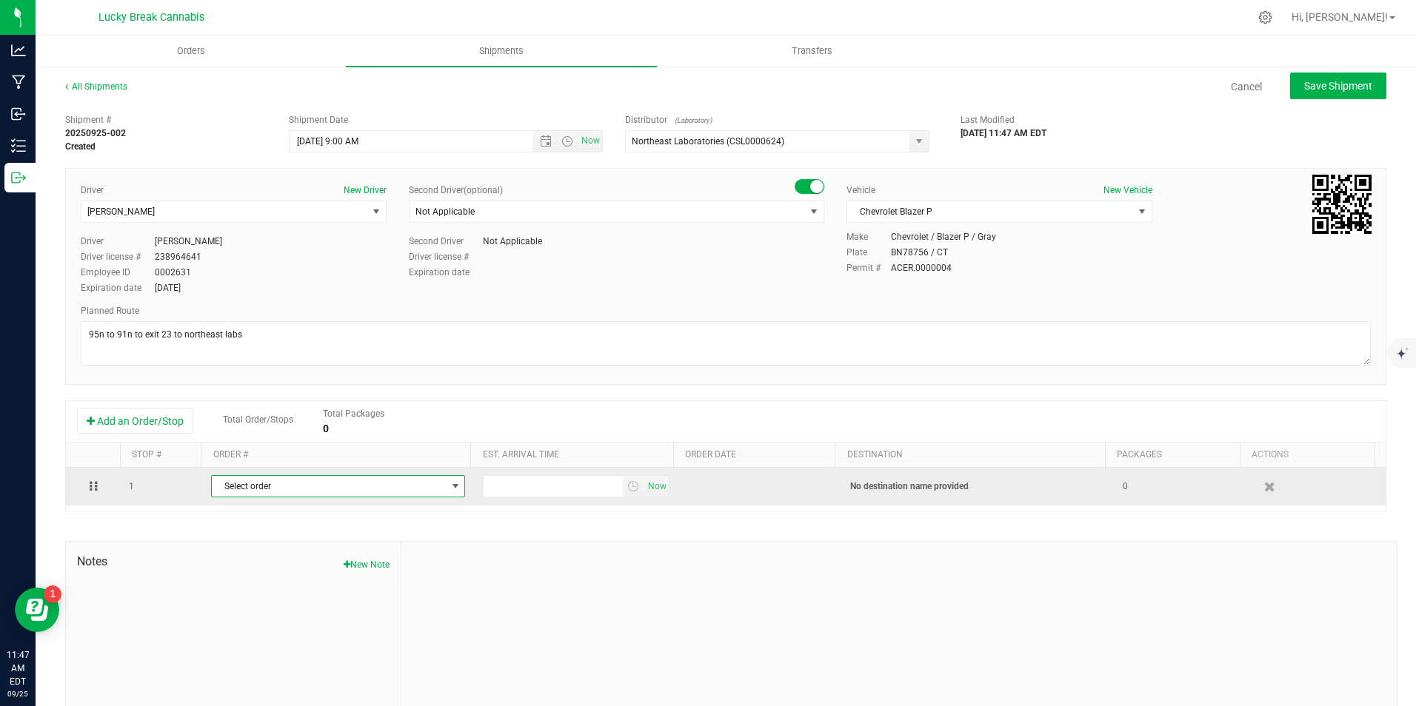
click at [240, 490] on span "Select order" at bounding box center [329, 486] width 234 height 21
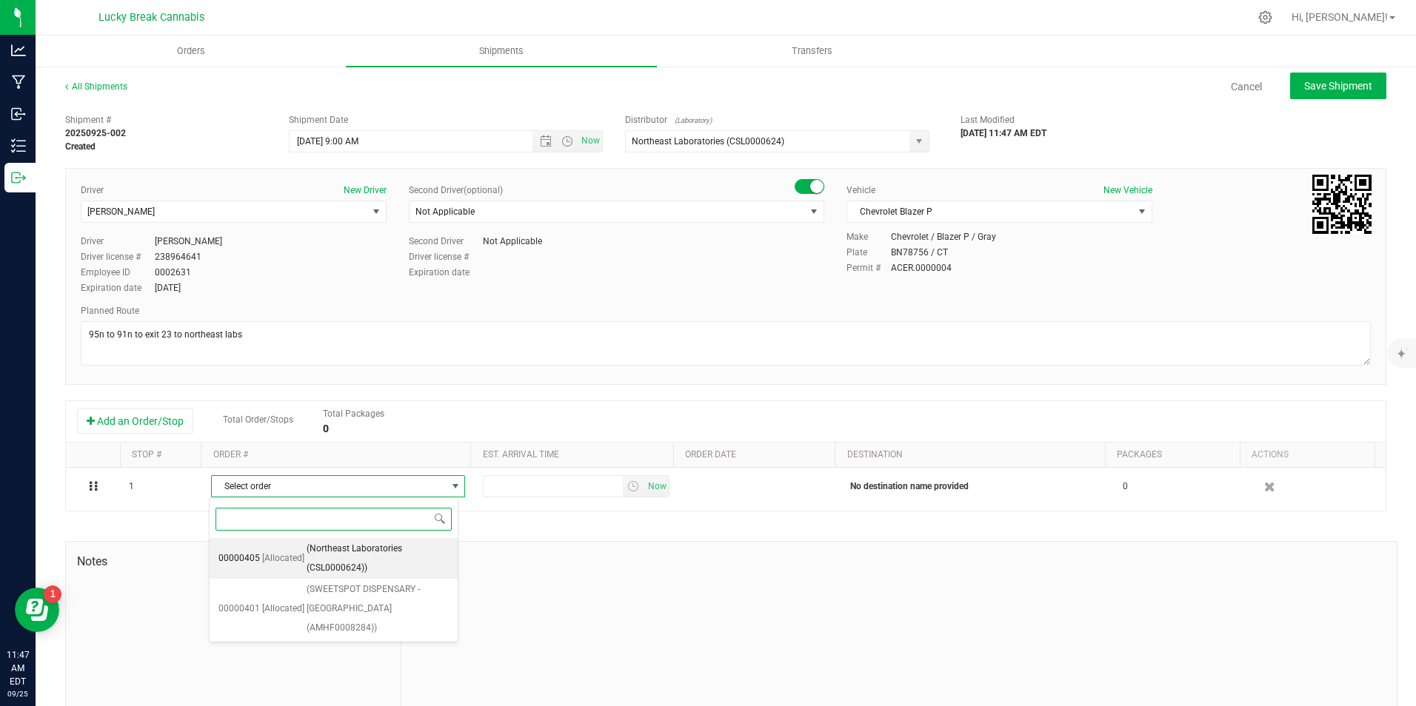
click at [343, 552] on span "(Northeast Laboratories (CSL0000624))" at bounding box center [378, 559] width 142 height 38
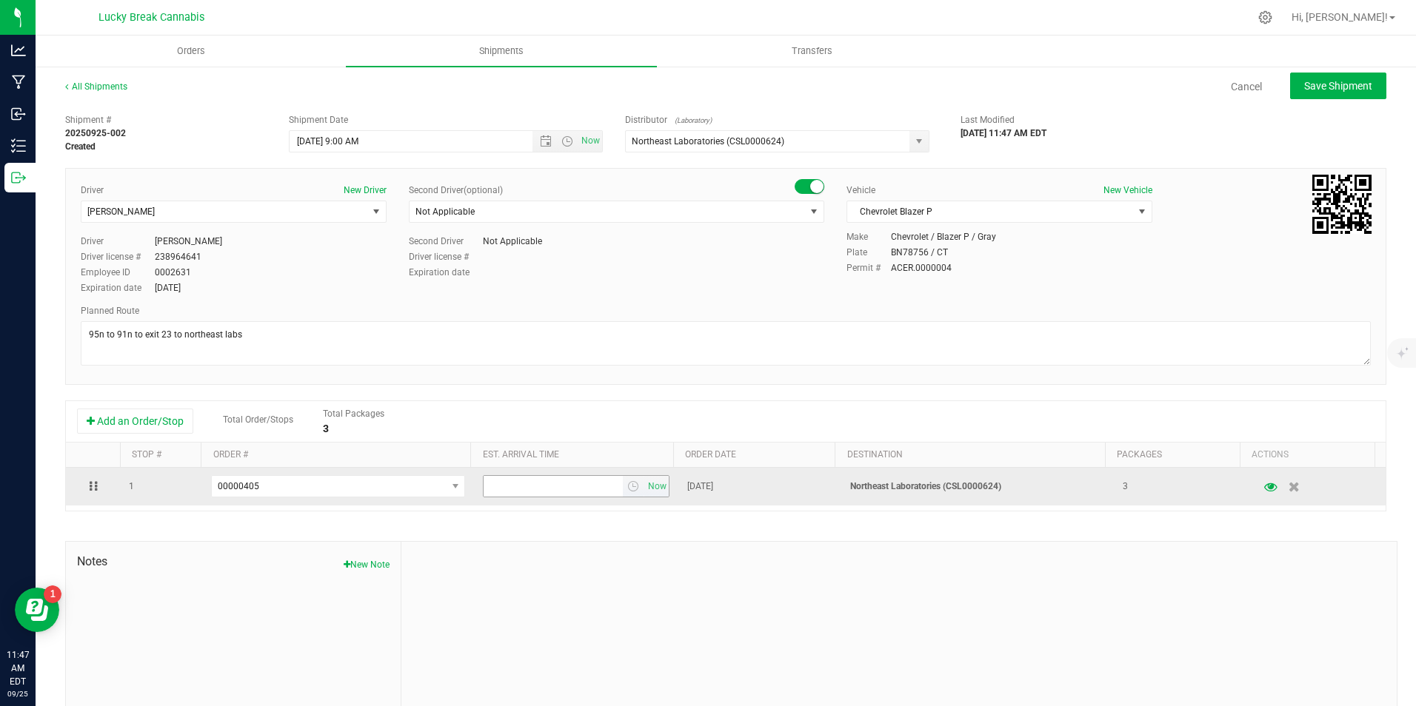
click at [623, 495] on span "select" at bounding box center [633, 486] width 21 height 21
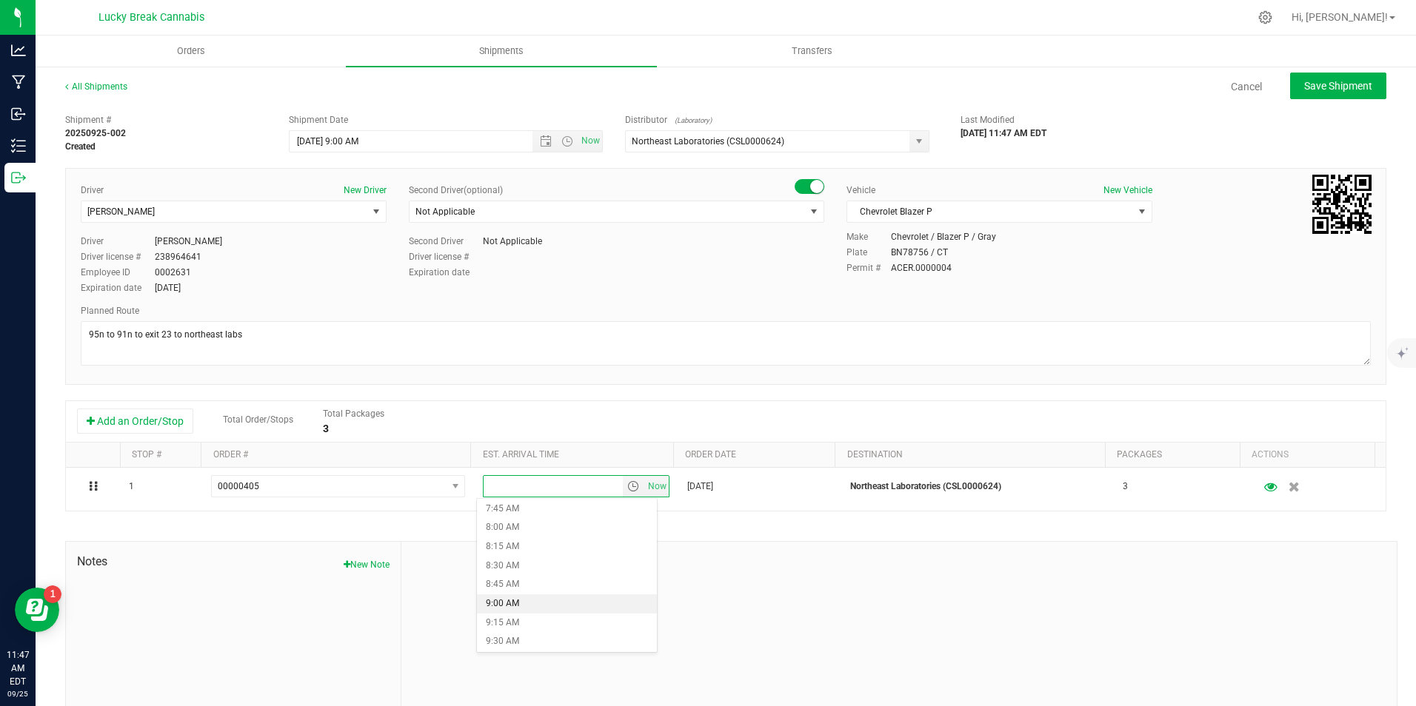
scroll to position [666, 0]
click at [528, 640] on li "10:30 AM" at bounding box center [567, 644] width 180 height 19
click at [827, 566] on div at bounding box center [898, 641] width 995 height 198
click at [1291, 91] on button "Save Shipment" at bounding box center [1338, 86] width 96 height 27
type input "[DATE] 1:00 PM"
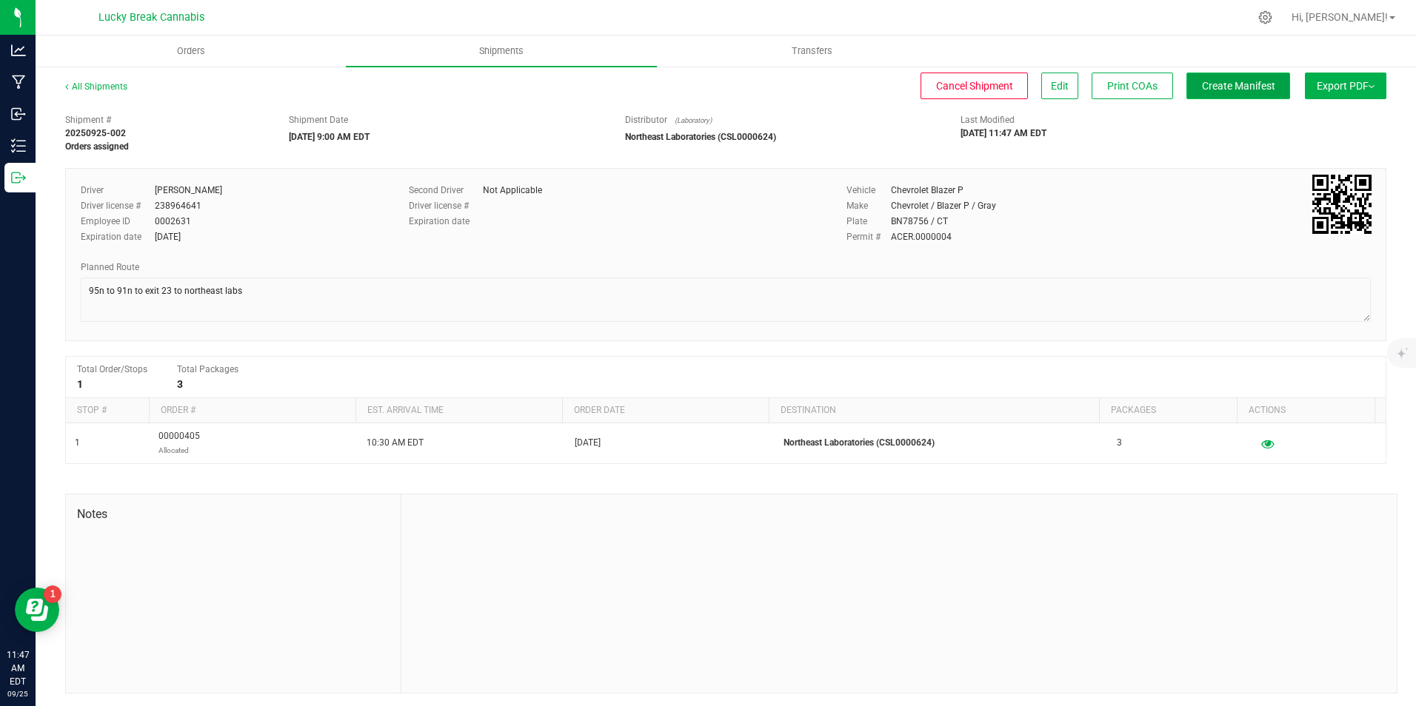
click at [1220, 90] on span "Create Manifest" at bounding box center [1238, 86] width 73 height 12
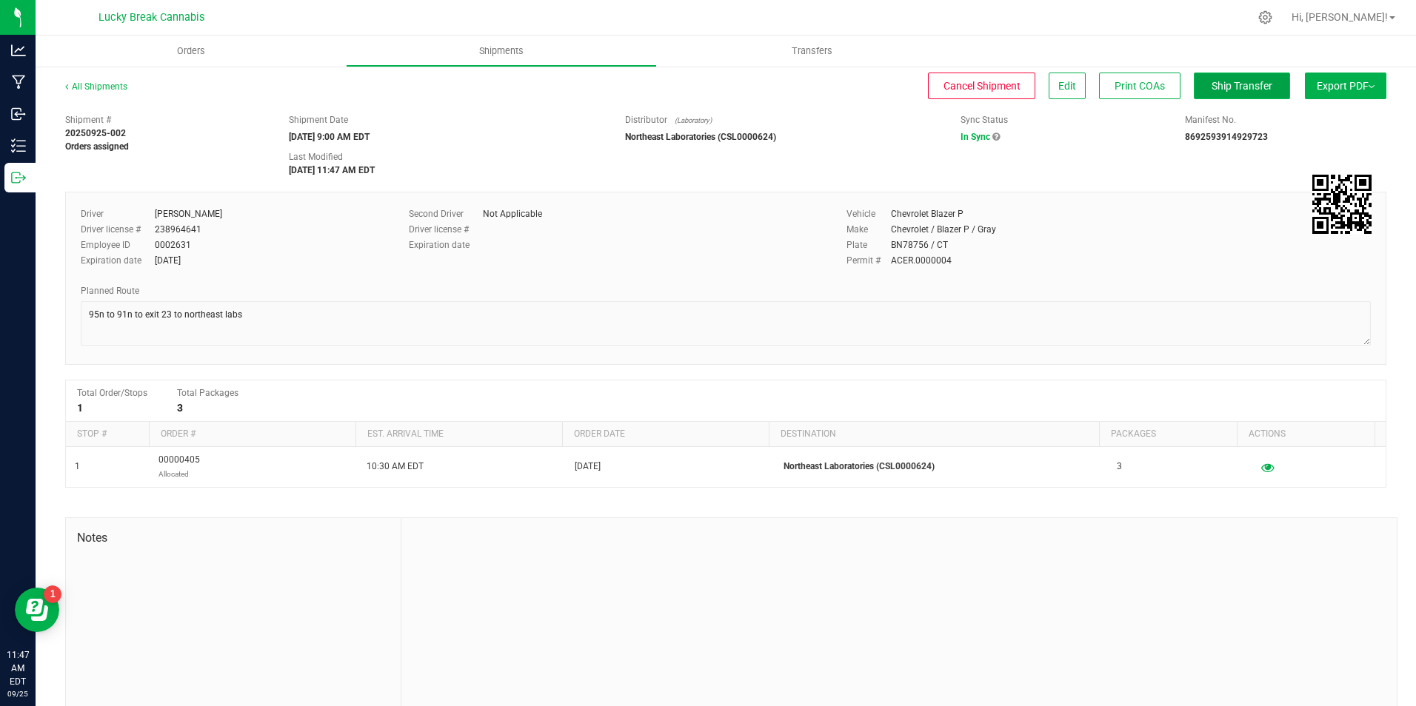
click at [1231, 88] on span "Ship Transfer" at bounding box center [1242, 86] width 61 height 12
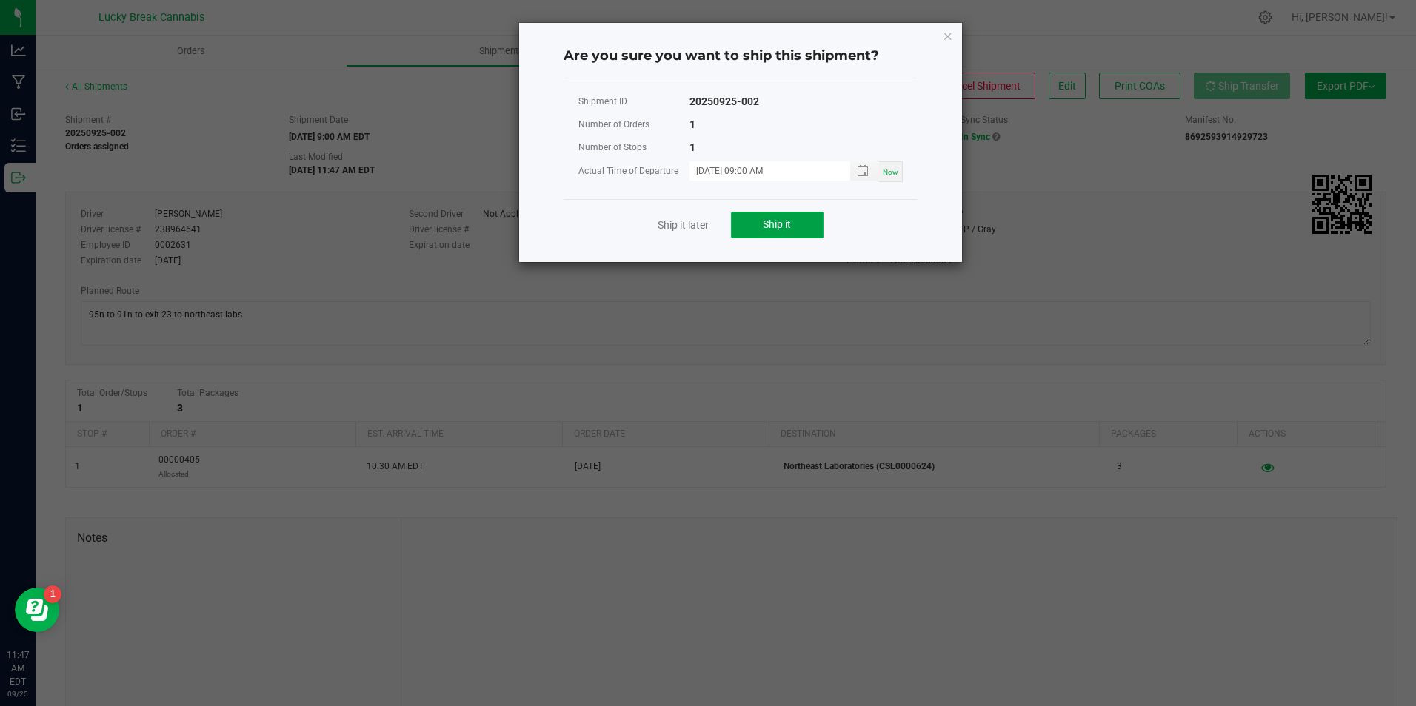
click at [752, 226] on button "Ship it" at bounding box center [777, 225] width 93 height 27
